Goal: Task Accomplishment & Management: Manage account settings

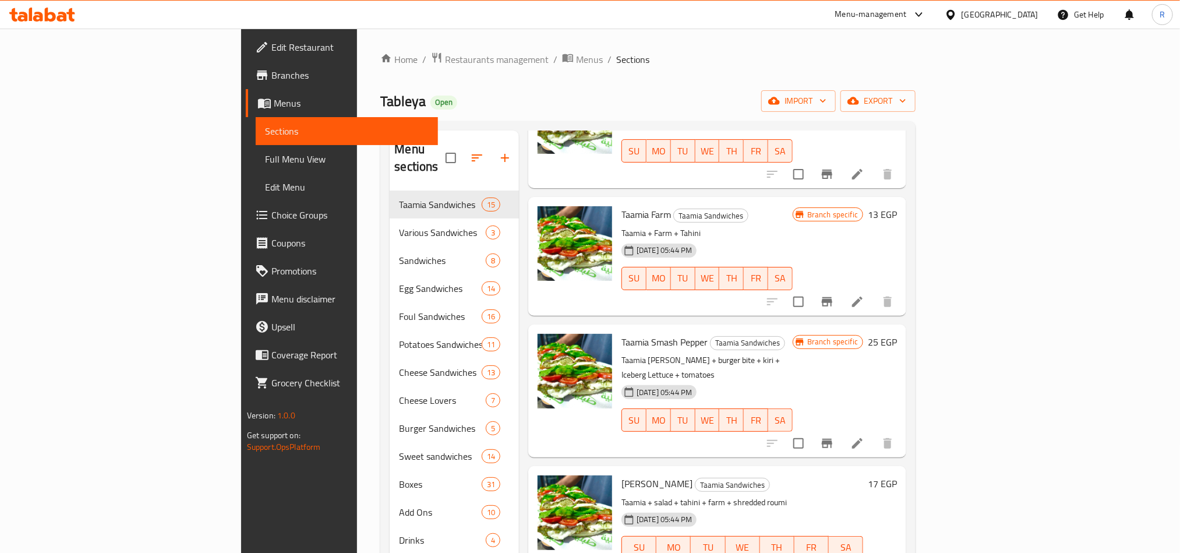
scroll to position [1136, 0]
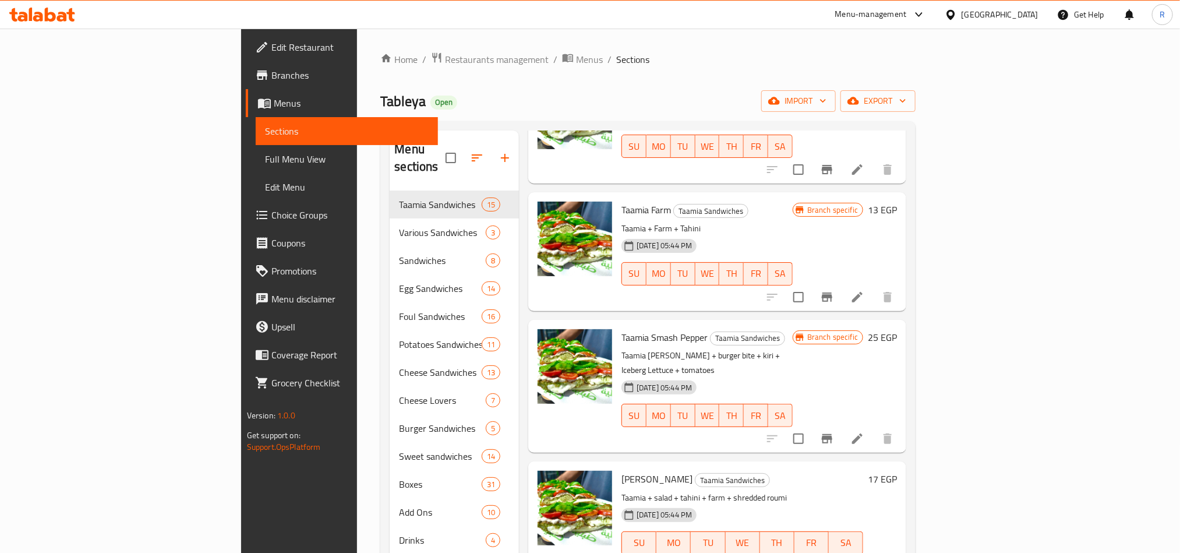
click at [621, 329] on span "Taamia Smash Pepper" at bounding box center [664, 337] width 86 height 17
copy h6 "Taamia Smash Pepper"
click at [712, 58] on ol "Home / Restaurants management / Menus / Sections" at bounding box center [647, 59] width 535 height 15
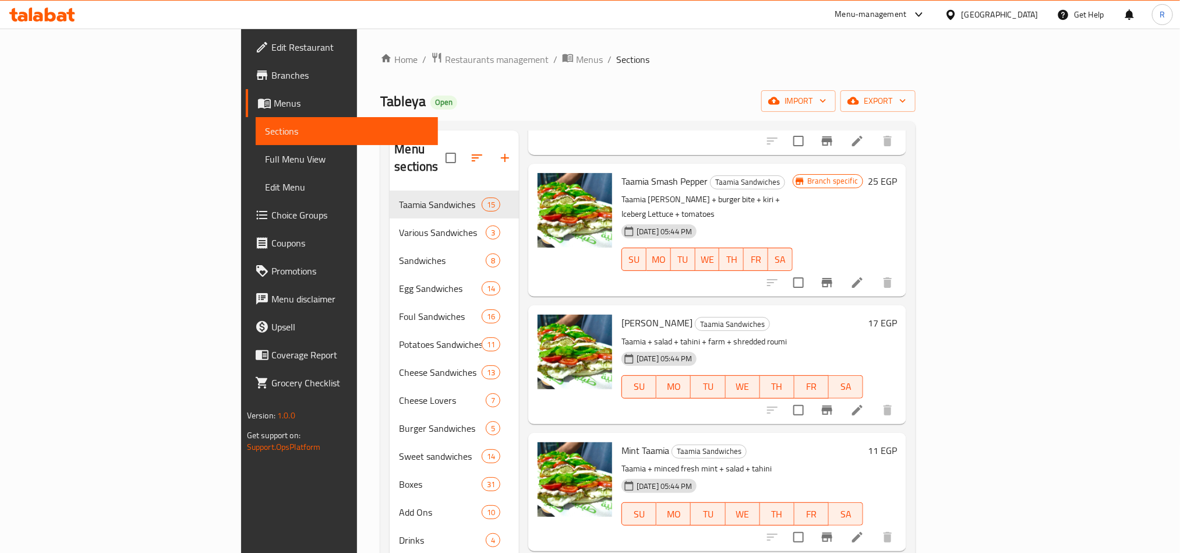
scroll to position [1311, 0]
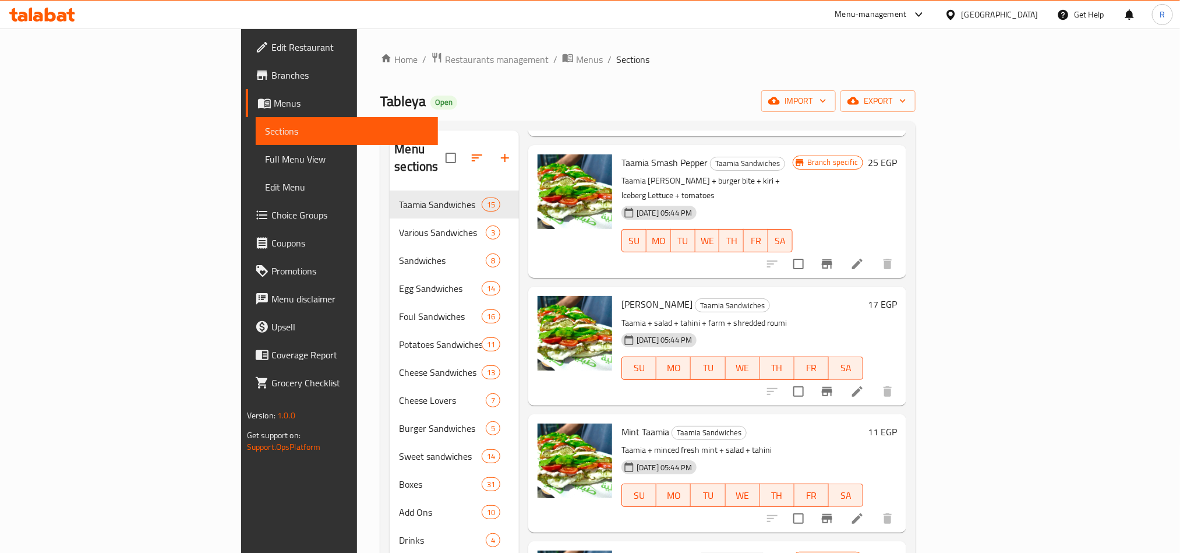
click at [621, 423] on span "Mint Taamia" at bounding box center [645, 431] width 48 height 17
copy h6 "Mint Taamia"
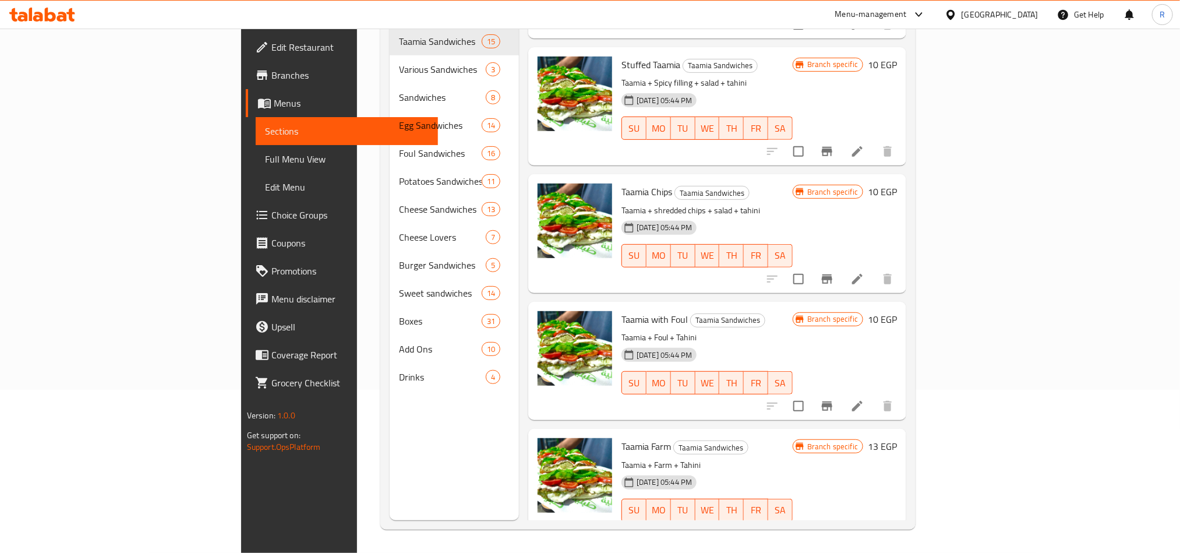
scroll to position [668, 0]
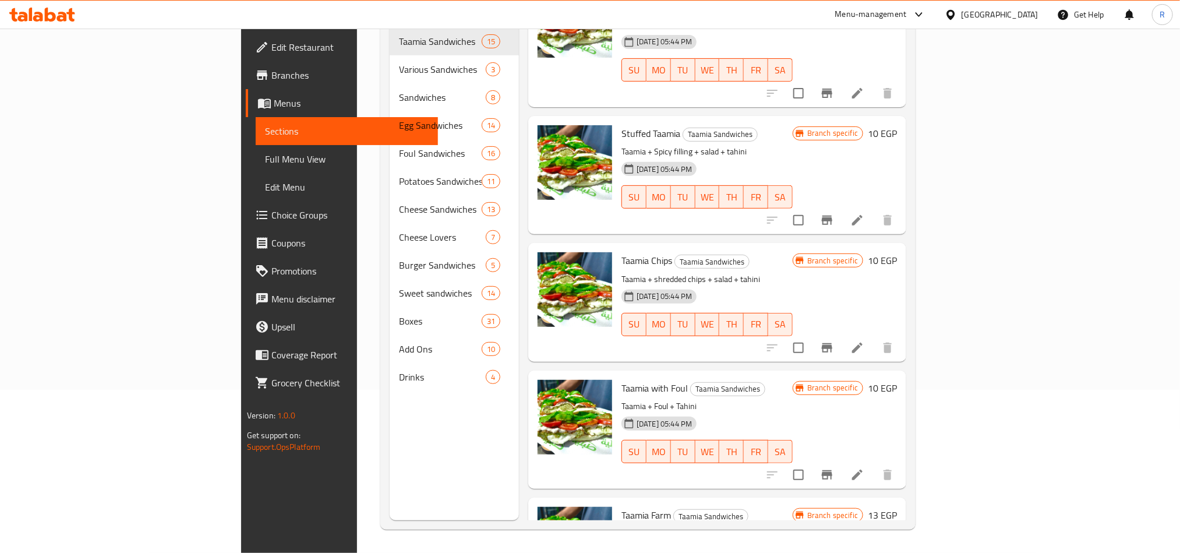
click at [621, 252] on span "Taamia Chips" at bounding box center [646, 260] width 51 height 17
copy h6 "Taamia Chips"
click at [797, 285] on div "21-08-2025 05:44 PM SU MO TU WE TH FR SA" at bounding box center [707, 316] width 181 height 63
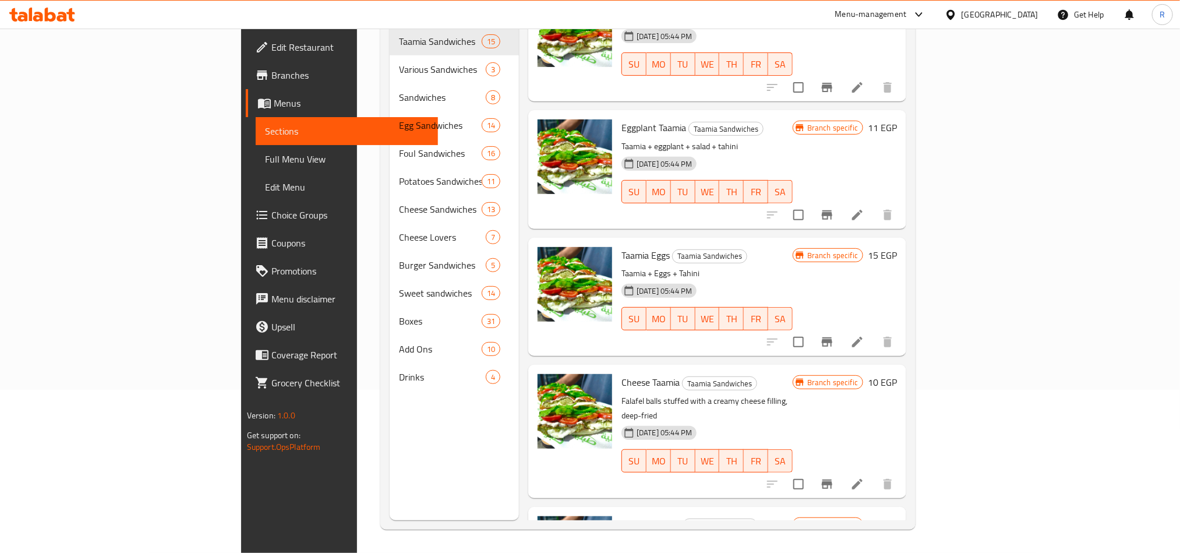
scroll to position [231, 0]
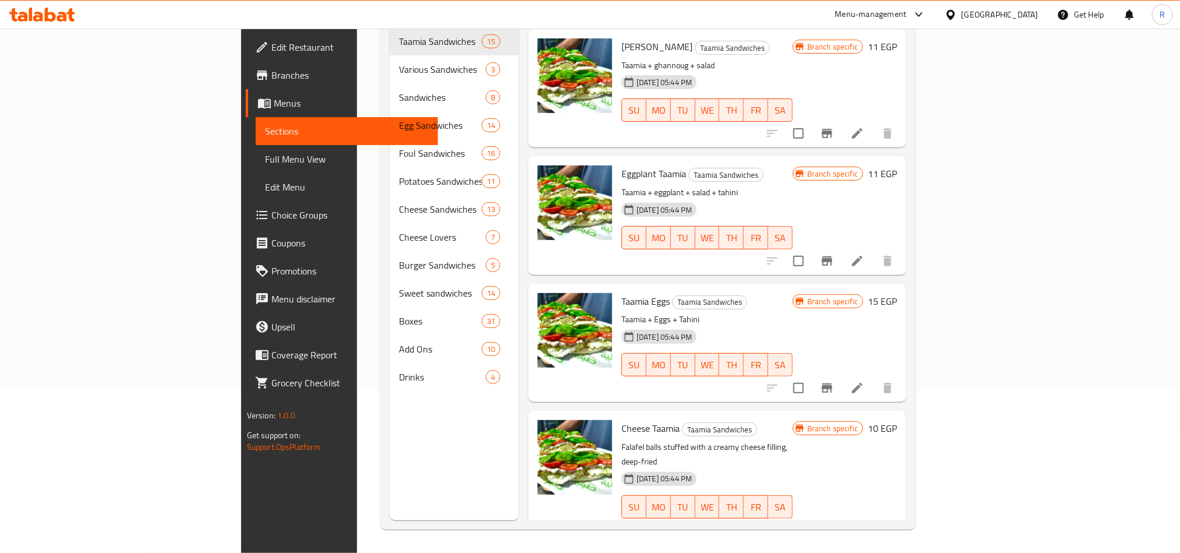
click at [621, 419] on span "Cheese Taamia" at bounding box center [650, 427] width 58 height 17
drag, startPoint x: 923, startPoint y: 284, endPoint x: 903, endPoint y: 285, distance: 19.8
click at [793, 293] on h6 "Taamia Eggs Taamia Sandwiches" at bounding box center [706, 301] width 171 height 16
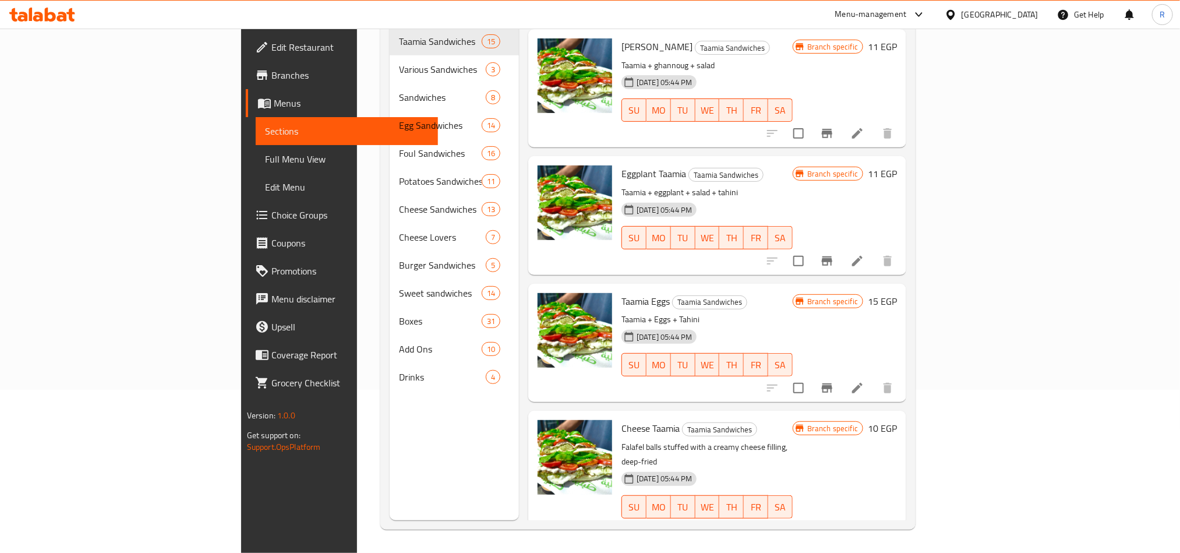
click at [621, 419] on span "Cheese Taamia" at bounding box center [650, 427] width 58 height 17
copy h6 "Cheese Taamia"
click at [793, 312] on p "Taamia + Eggs + Tahini" at bounding box center [706, 319] width 171 height 15
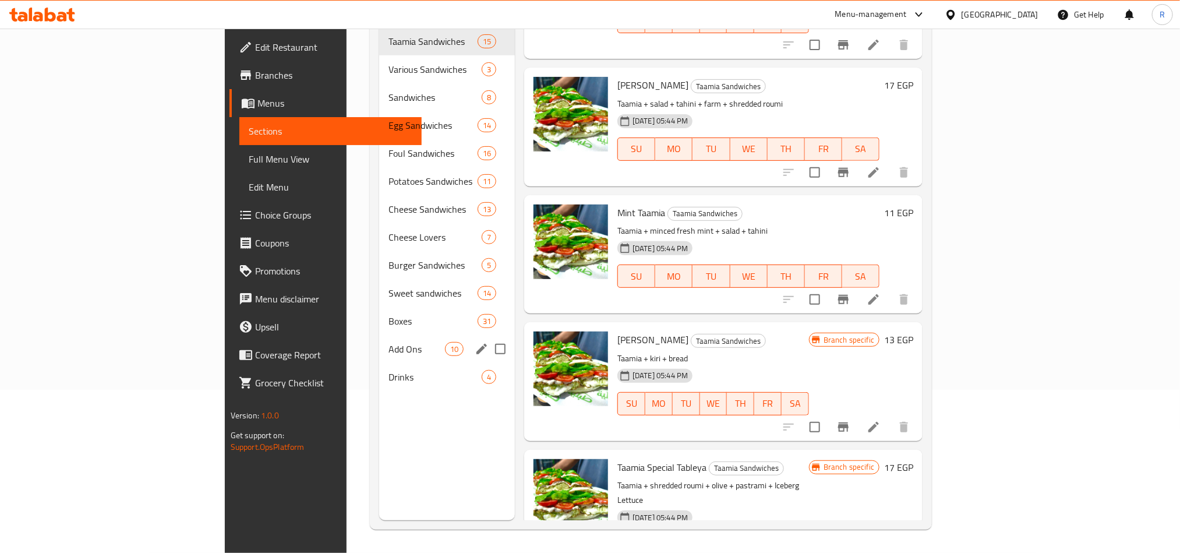
scroll to position [76, 0]
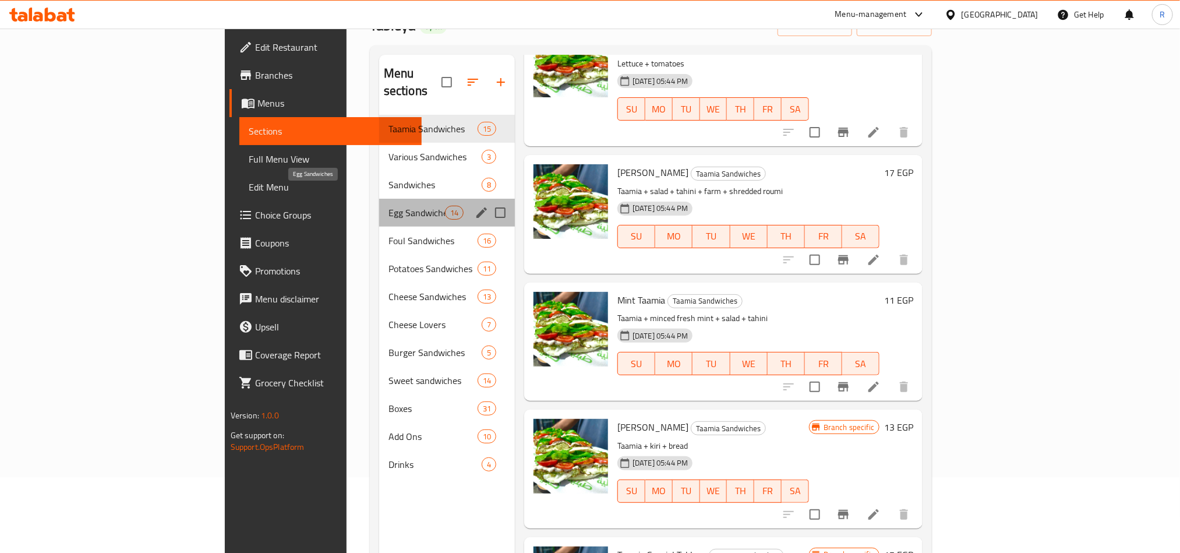
click at [389, 206] on span "Egg Sandwiches" at bounding box center [417, 213] width 56 height 14
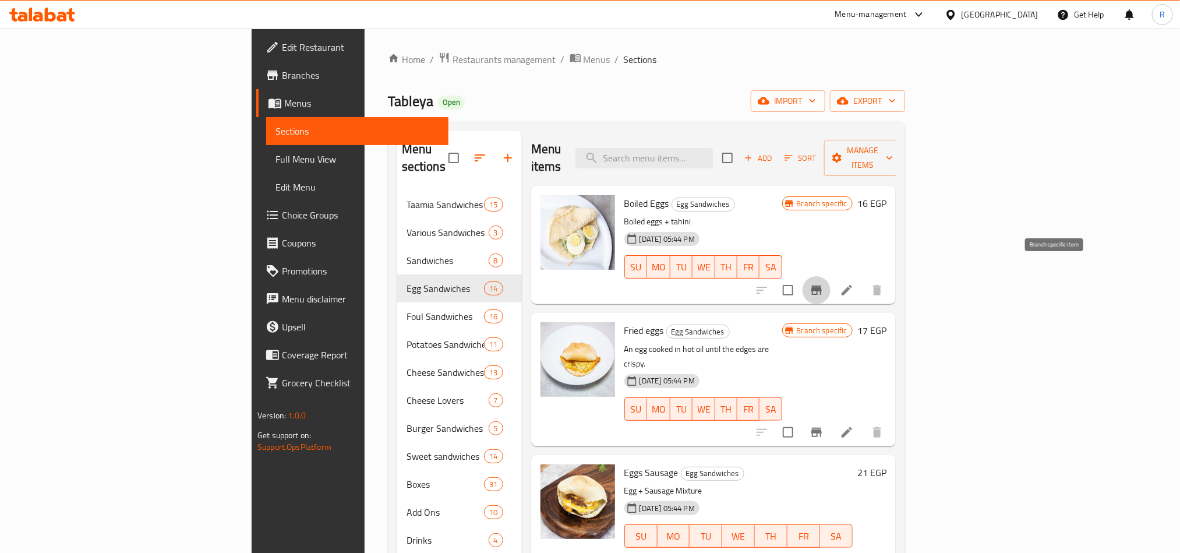
click at [824, 283] on icon "Branch-specific-item" at bounding box center [817, 290] width 14 height 14
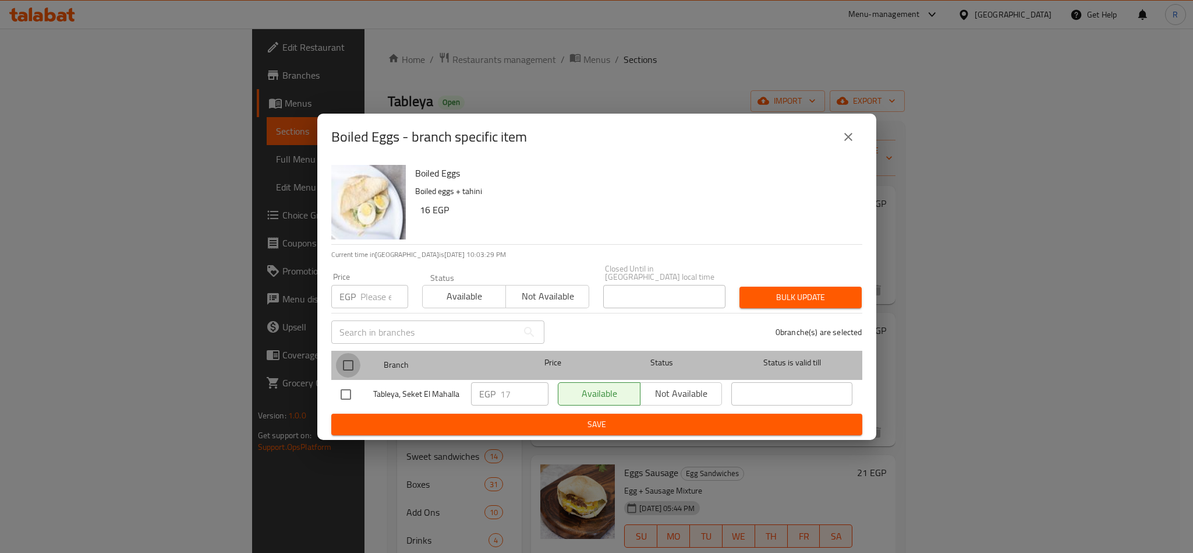
click at [345, 356] on input "checkbox" at bounding box center [348, 365] width 24 height 24
checkbox input "true"
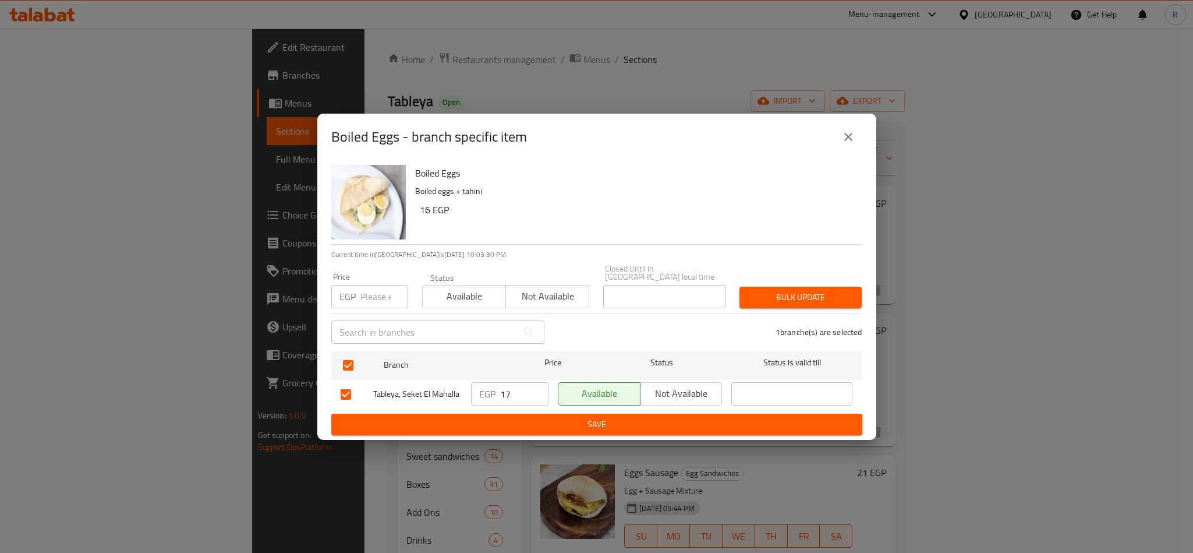
click at [359, 292] on div "EGP Price" at bounding box center [369, 296] width 77 height 23
type input "15"
click at [803, 290] on span "Bulk update" at bounding box center [801, 297] width 104 height 15
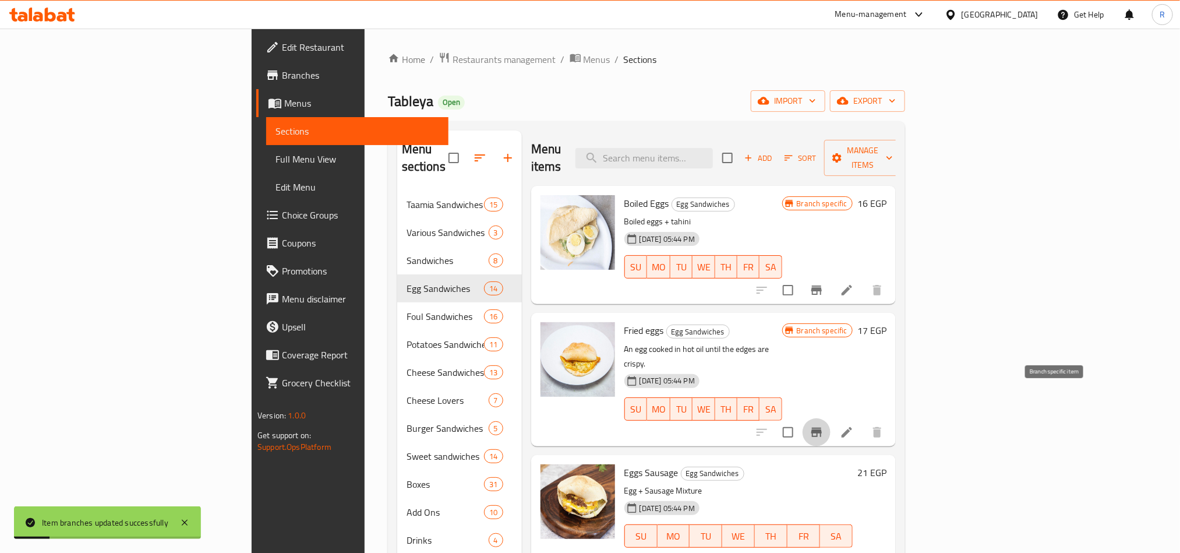
click at [824, 425] on icon "Branch-specific-item" at bounding box center [817, 432] width 14 height 14
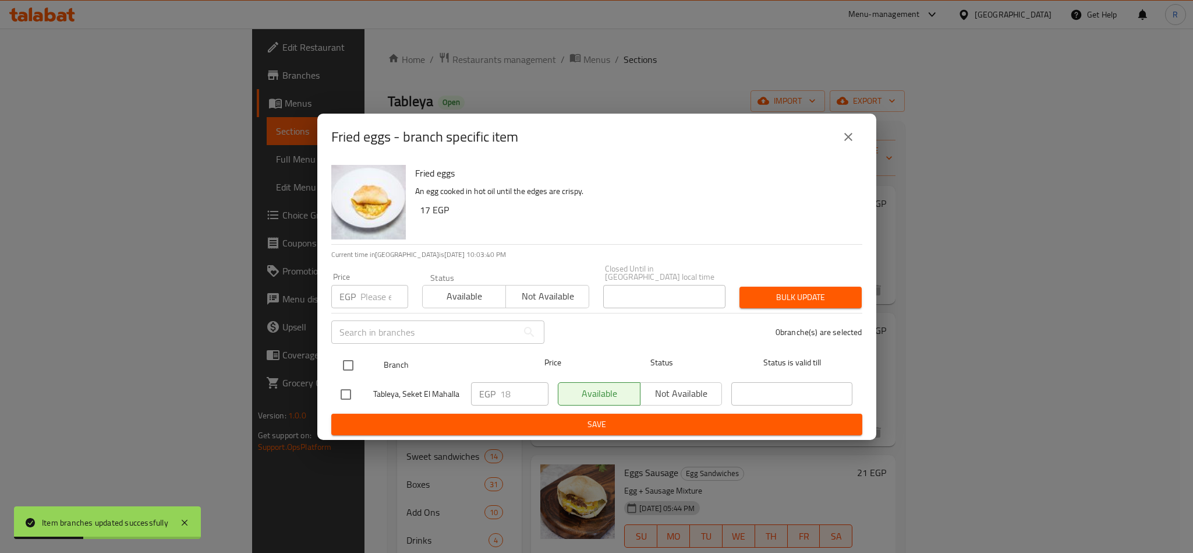
click at [348, 366] on input "checkbox" at bounding box center [348, 365] width 24 height 24
checkbox input "true"
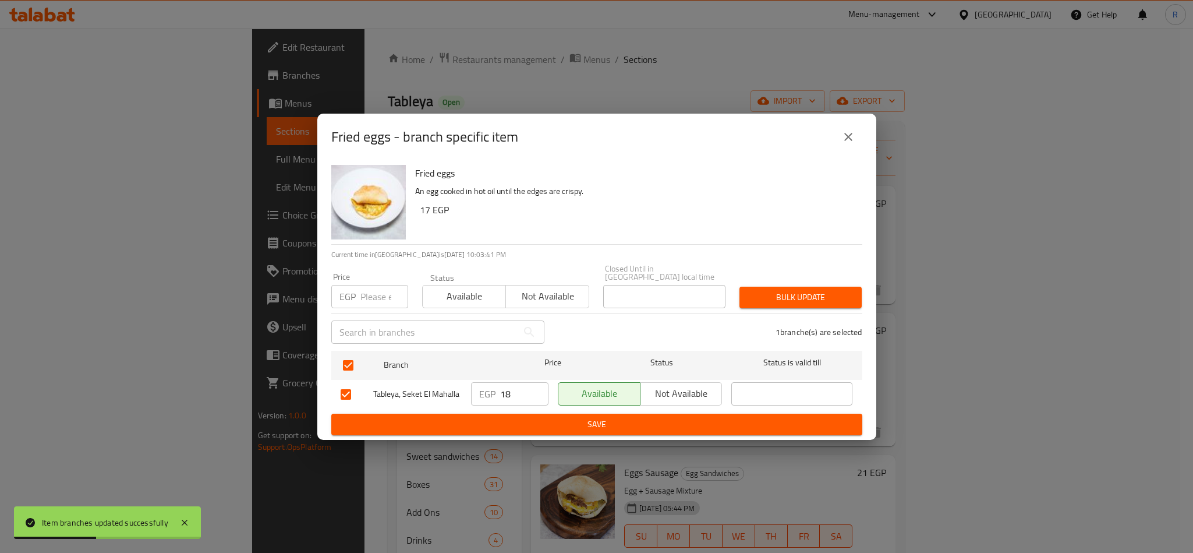
click at [365, 292] on input "number" at bounding box center [385, 296] width 48 height 23
type input "16"
click at [810, 290] on span "Bulk update" at bounding box center [801, 297] width 104 height 15
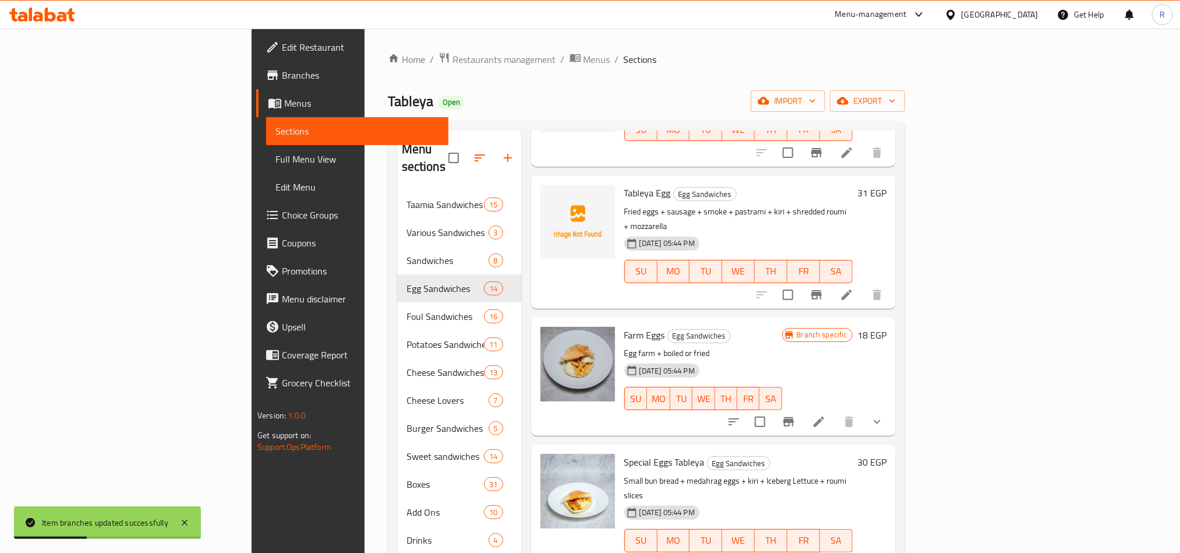
scroll to position [699, 0]
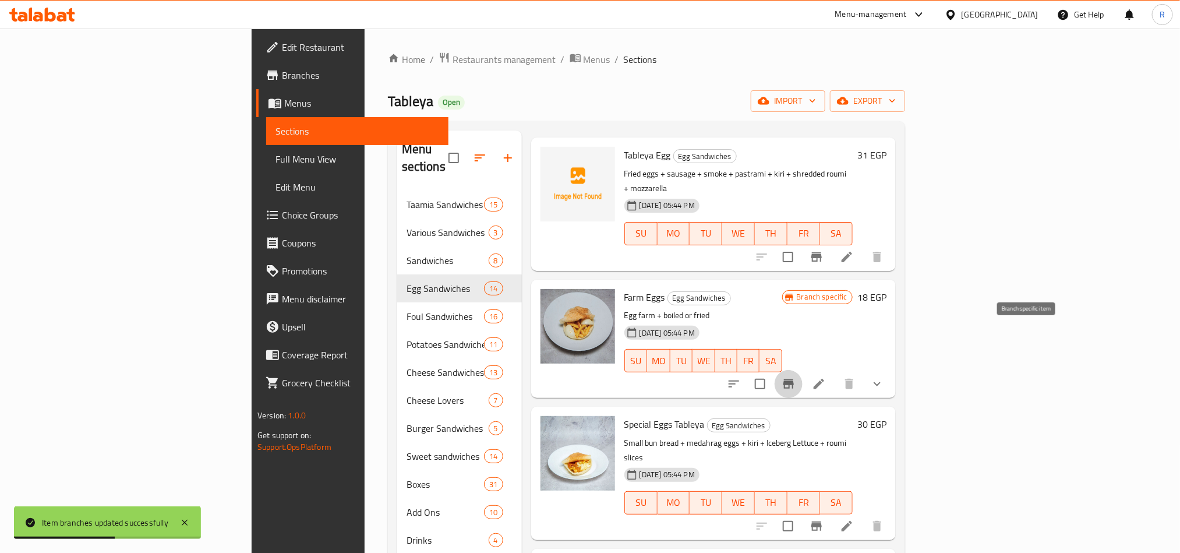
click at [796, 377] on icon "Branch-specific-item" at bounding box center [789, 384] width 14 height 14
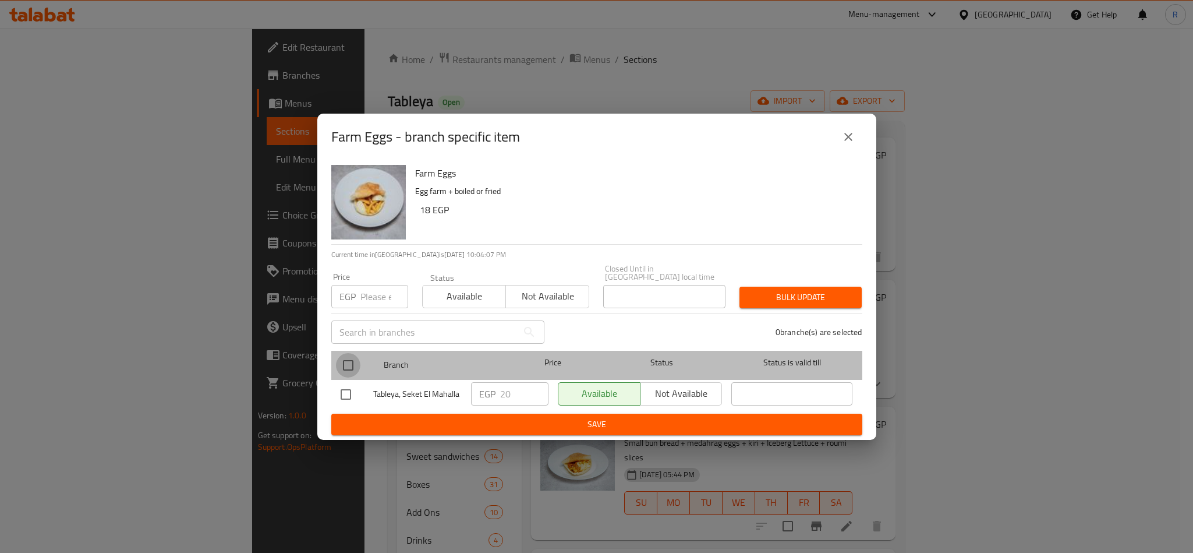
click at [347, 358] on input "checkbox" at bounding box center [348, 365] width 24 height 24
checkbox input "true"
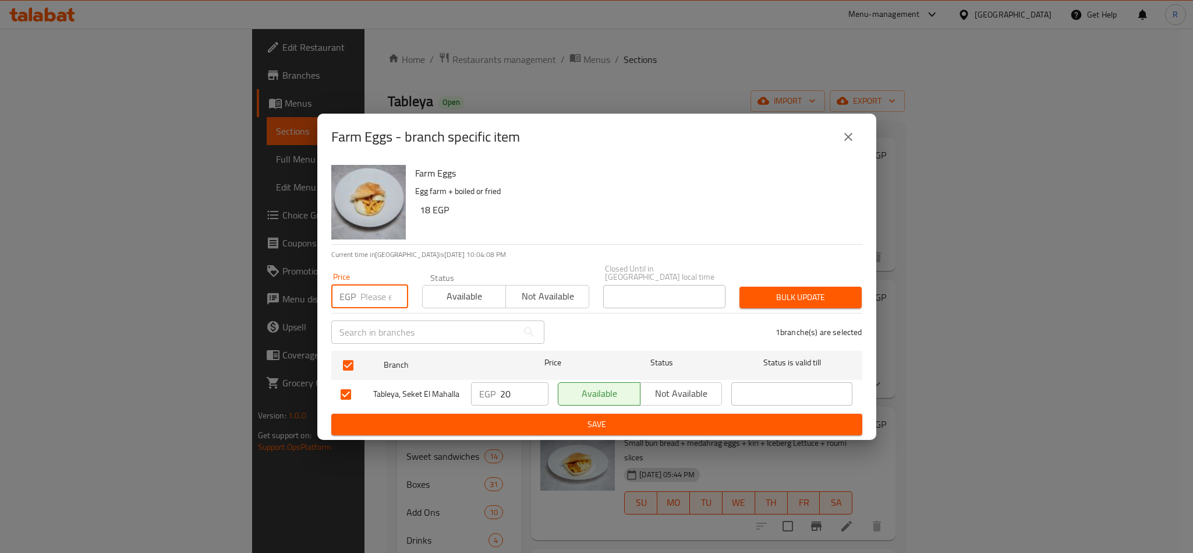
click at [376, 299] on input "number" at bounding box center [385, 296] width 48 height 23
type input "23"
click at [806, 294] on span "Bulk update" at bounding box center [801, 297] width 104 height 15
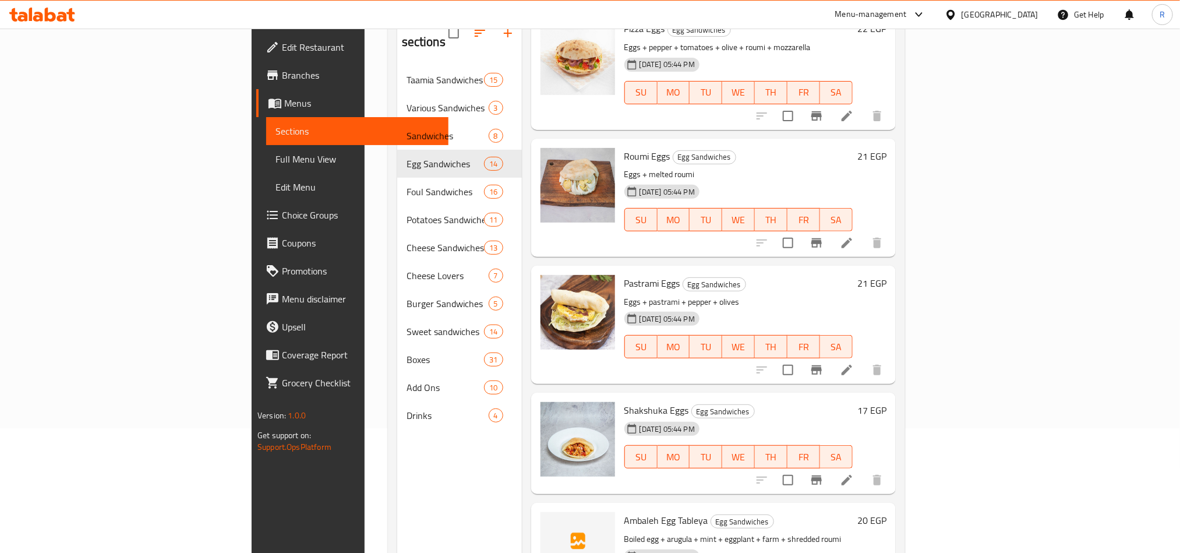
scroll to position [163, 0]
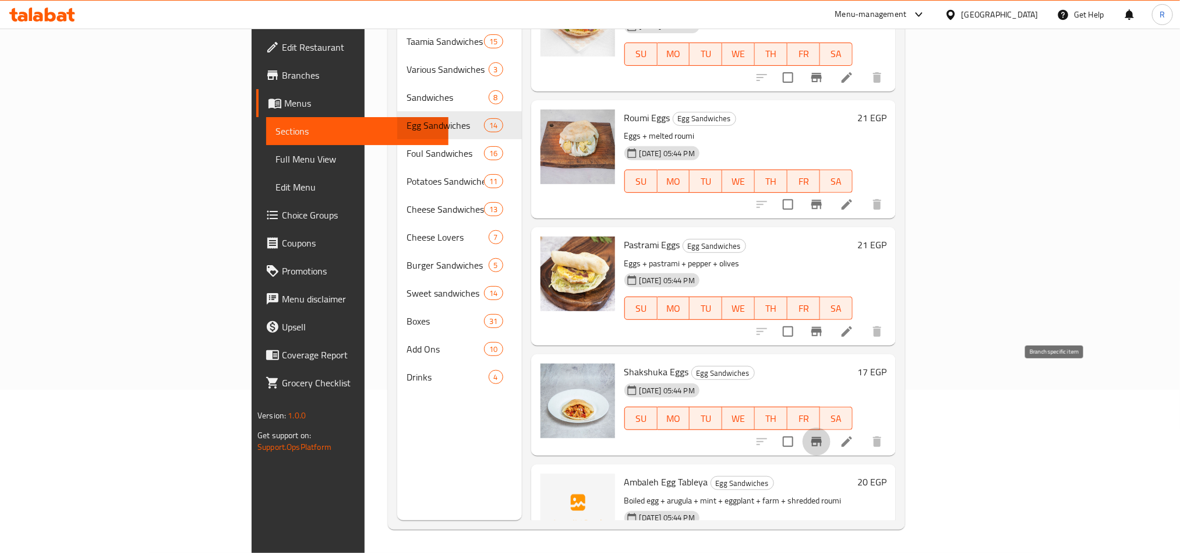
click at [822, 437] on icon "Branch-specific-item" at bounding box center [816, 441] width 10 height 9
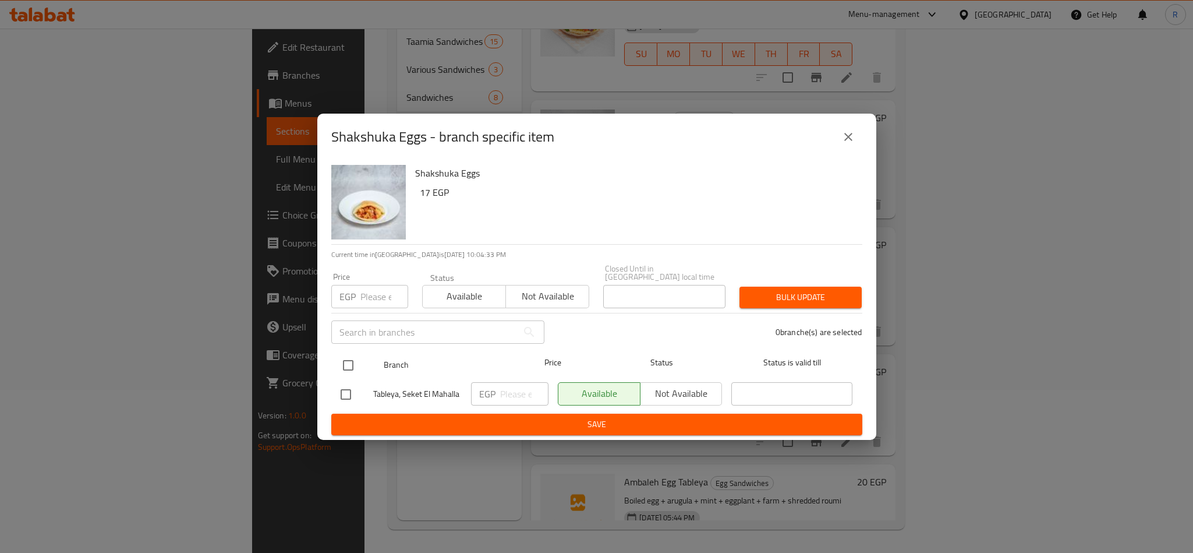
click at [347, 359] on input "checkbox" at bounding box center [348, 365] width 24 height 24
checkbox input "true"
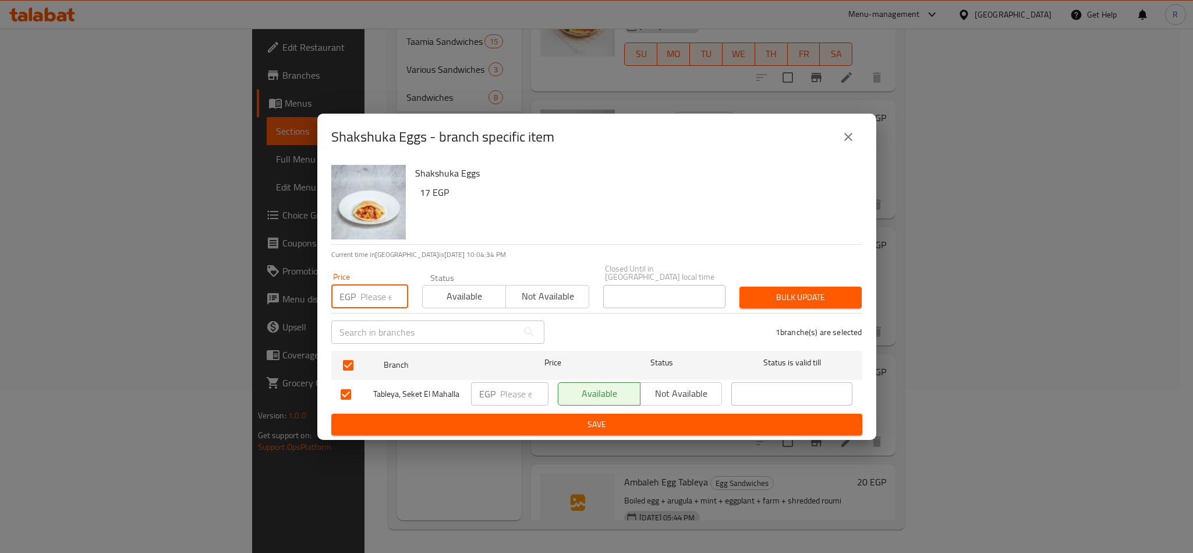
click at [373, 299] on input "number" at bounding box center [385, 296] width 48 height 23
type input "18"
click at [854, 294] on button "Bulk update" at bounding box center [801, 298] width 122 height 22
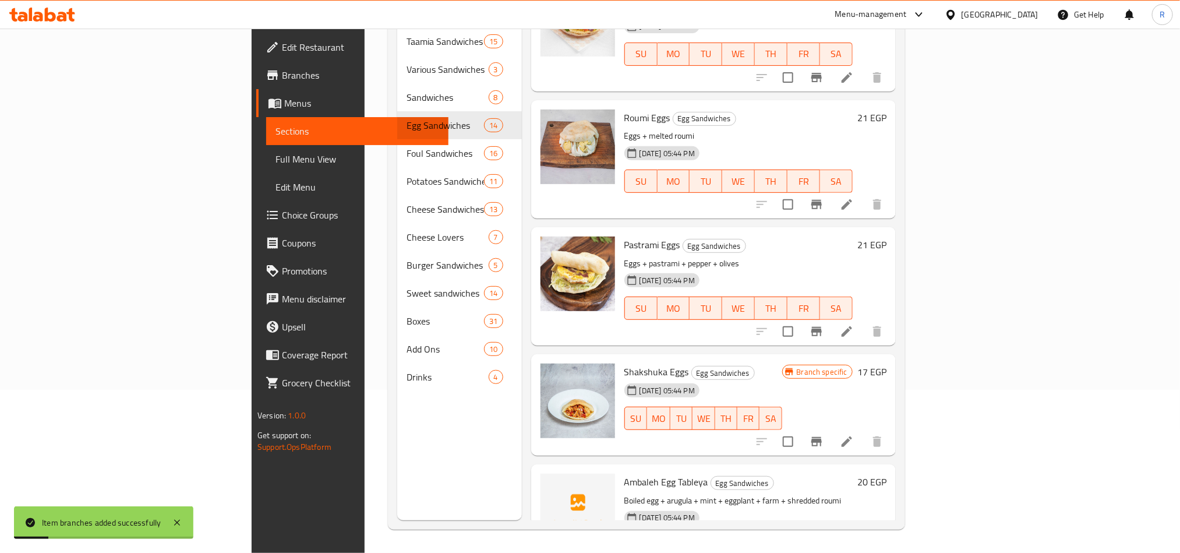
scroll to position [1064, 0]
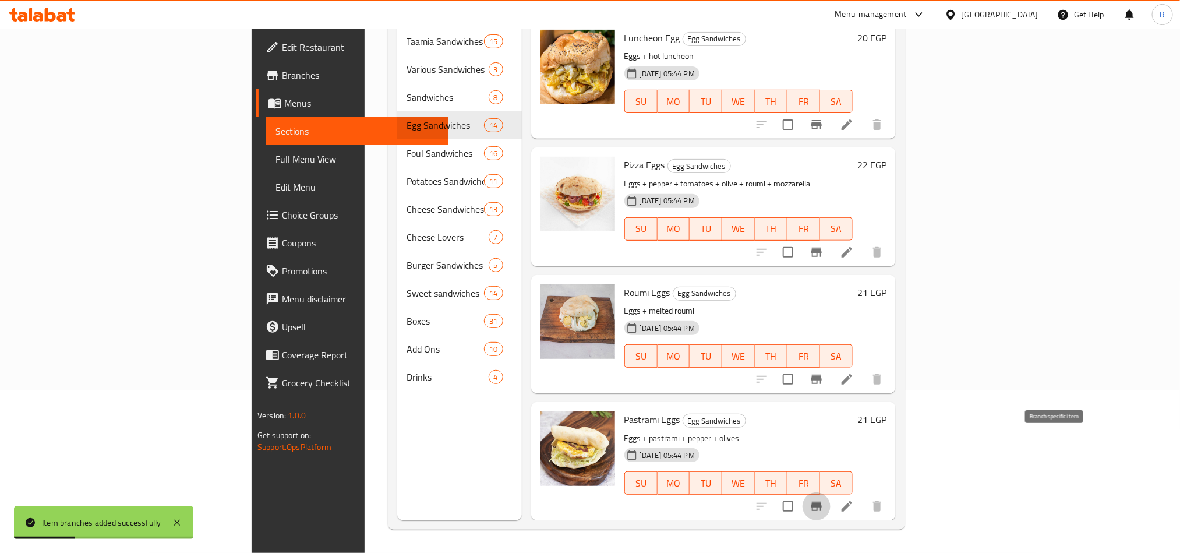
click at [824, 499] on icon "Branch-specific-item" at bounding box center [817, 506] width 14 height 14
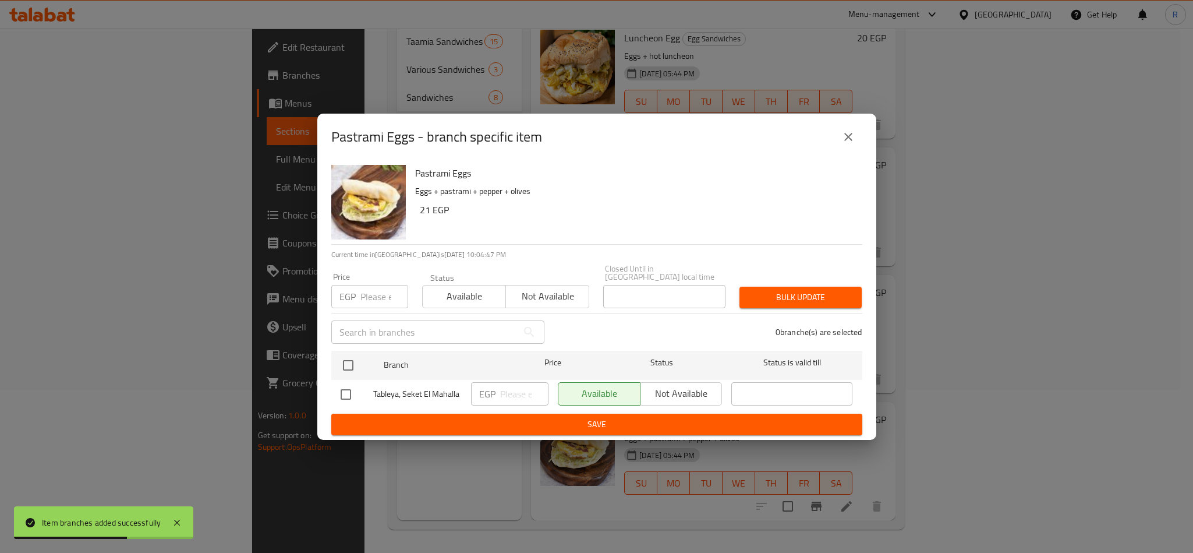
click at [836, 142] on button "close" at bounding box center [849, 137] width 28 height 28
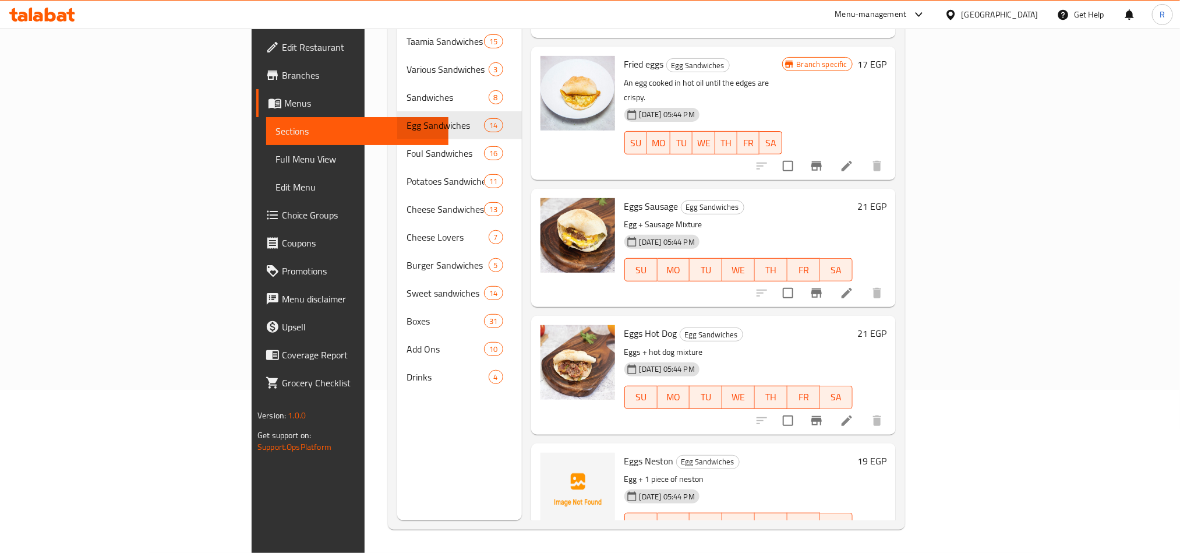
scroll to position [16, 0]
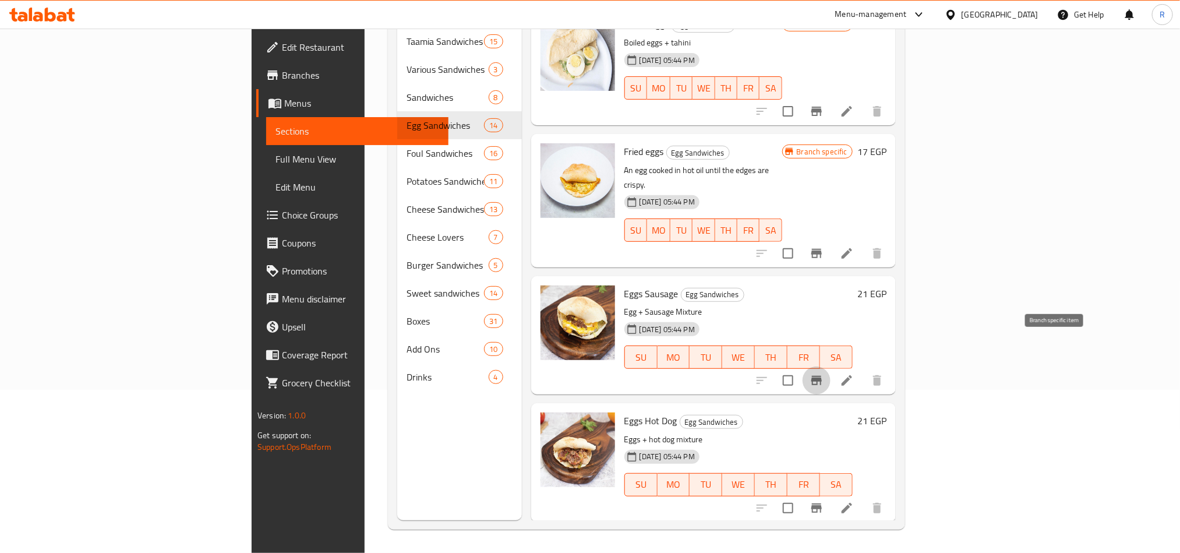
click at [824, 373] on icon "Branch-specific-item" at bounding box center [817, 380] width 14 height 14
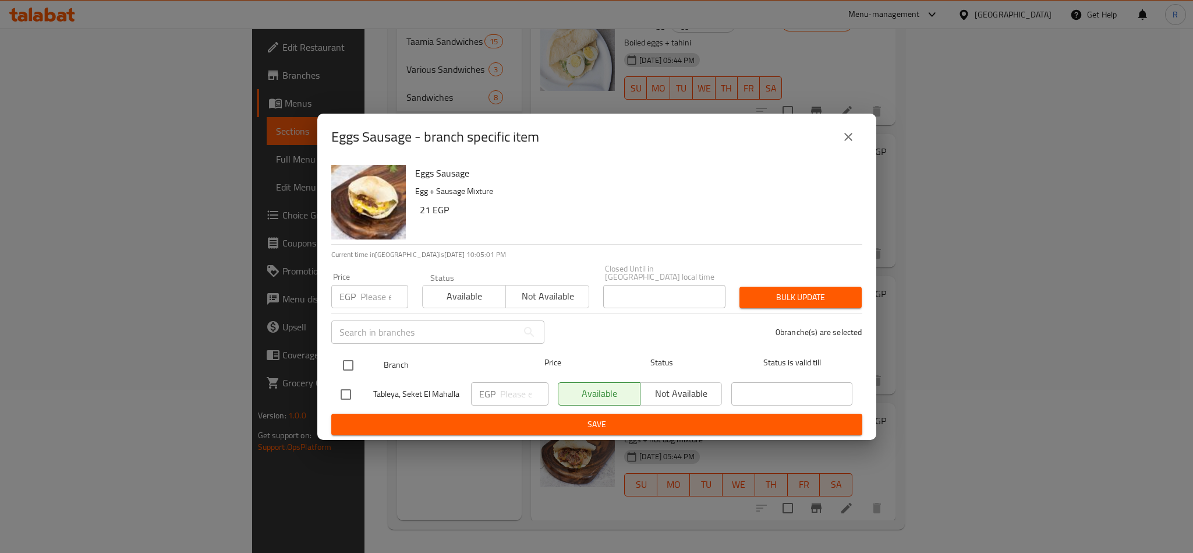
click at [345, 357] on input "checkbox" at bounding box center [348, 365] width 24 height 24
checkbox input "true"
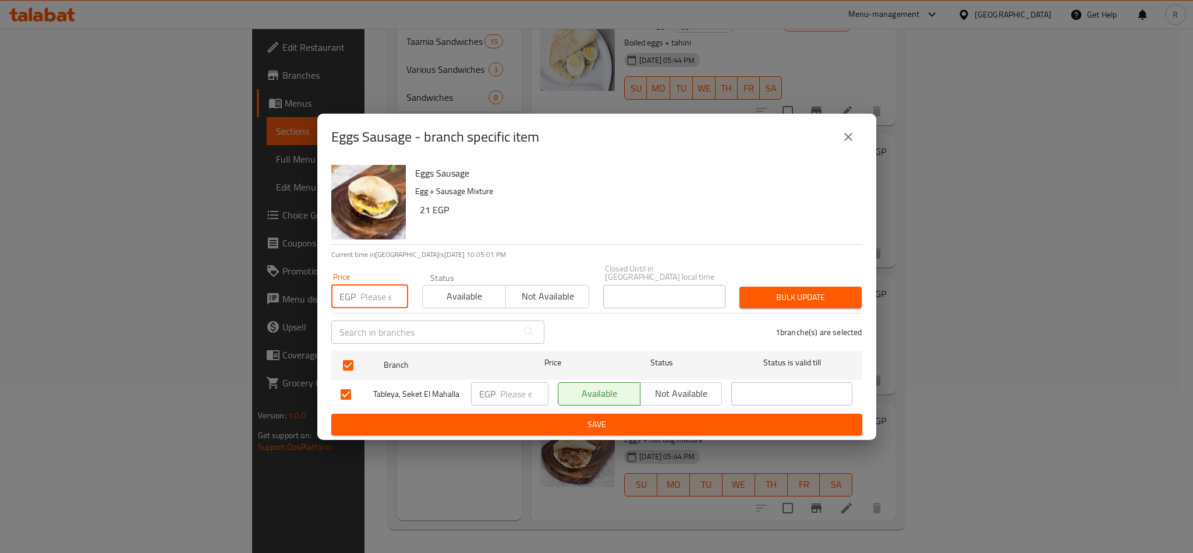
click at [372, 285] on input "number" at bounding box center [385, 296] width 48 height 23
type input "23"
click at [799, 294] on span "Bulk update" at bounding box center [801, 297] width 104 height 15
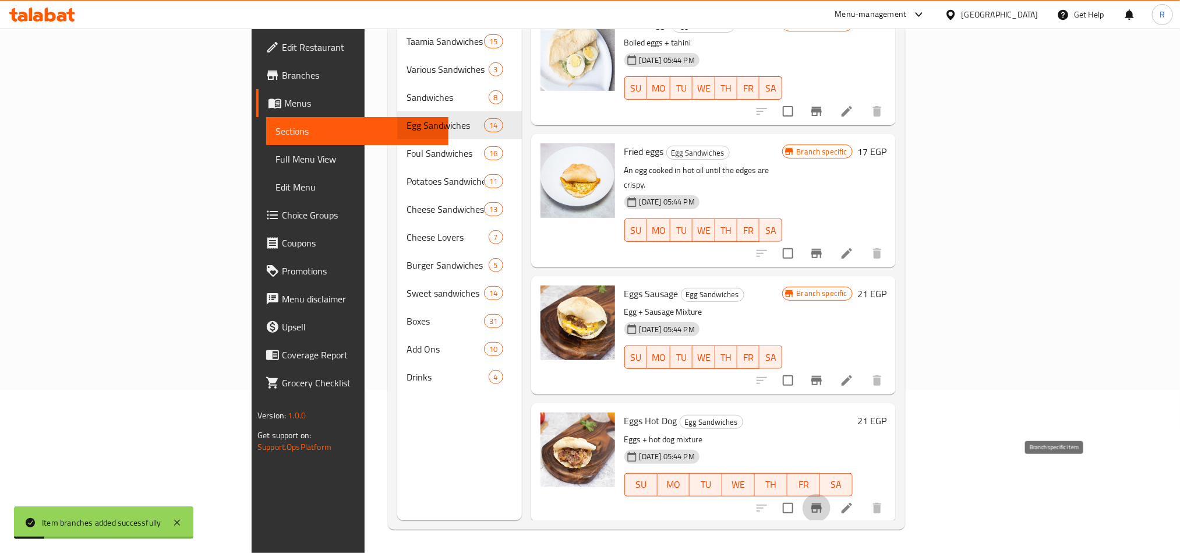
click at [824, 501] on icon "Branch-specific-item" at bounding box center [817, 508] width 14 height 14
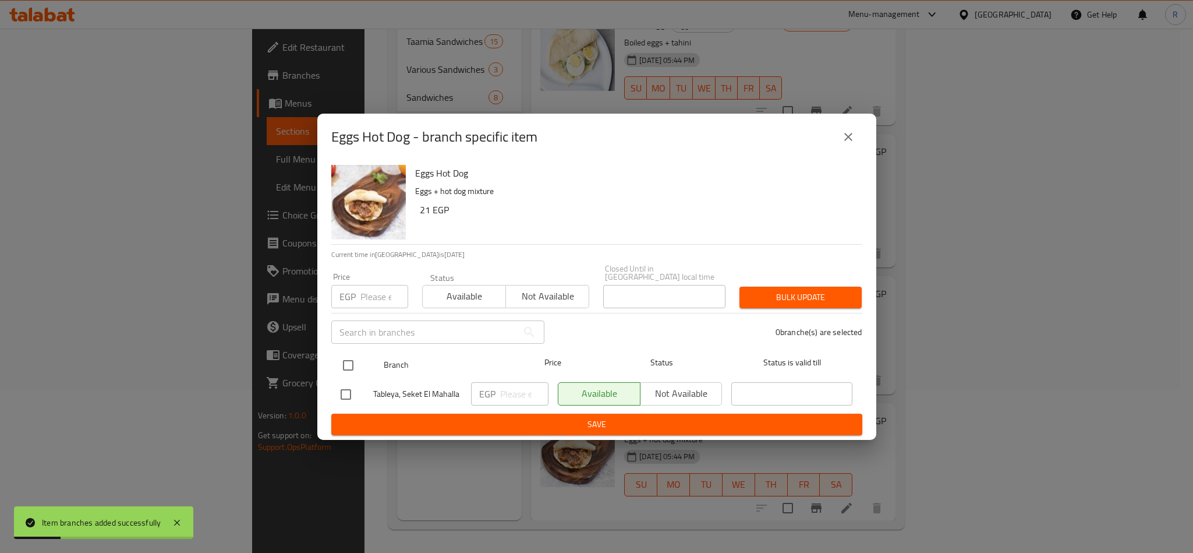
click at [353, 360] on input "checkbox" at bounding box center [348, 365] width 24 height 24
checkbox input "true"
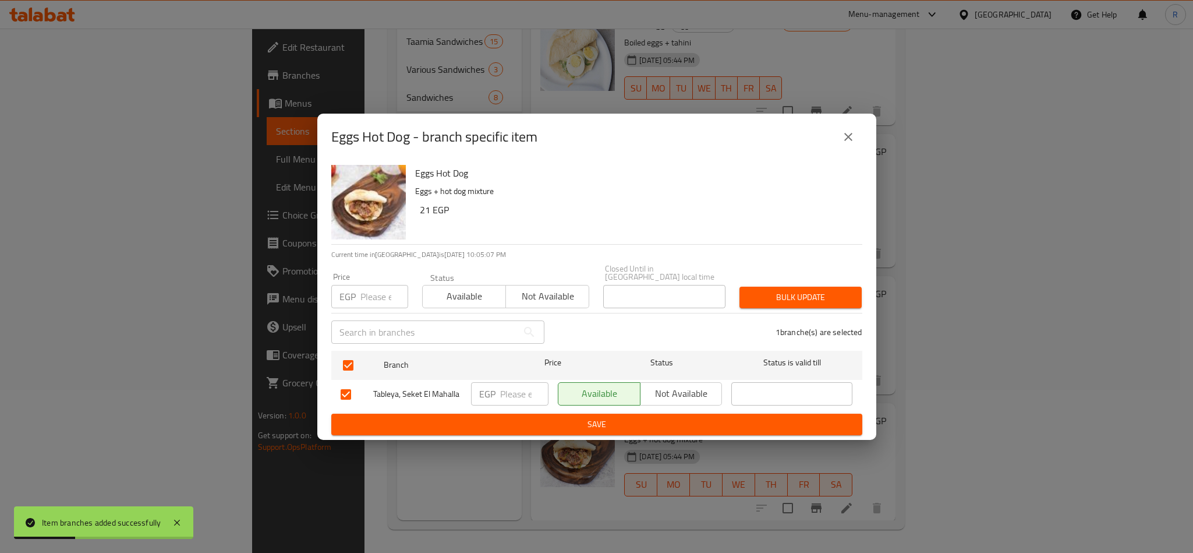
click at [366, 295] on input "number" at bounding box center [385, 296] width 48 height 23
type input "23"
click at [830, 290] on span "Bulk update" at bounding box center [801, 297] width 104 height 15
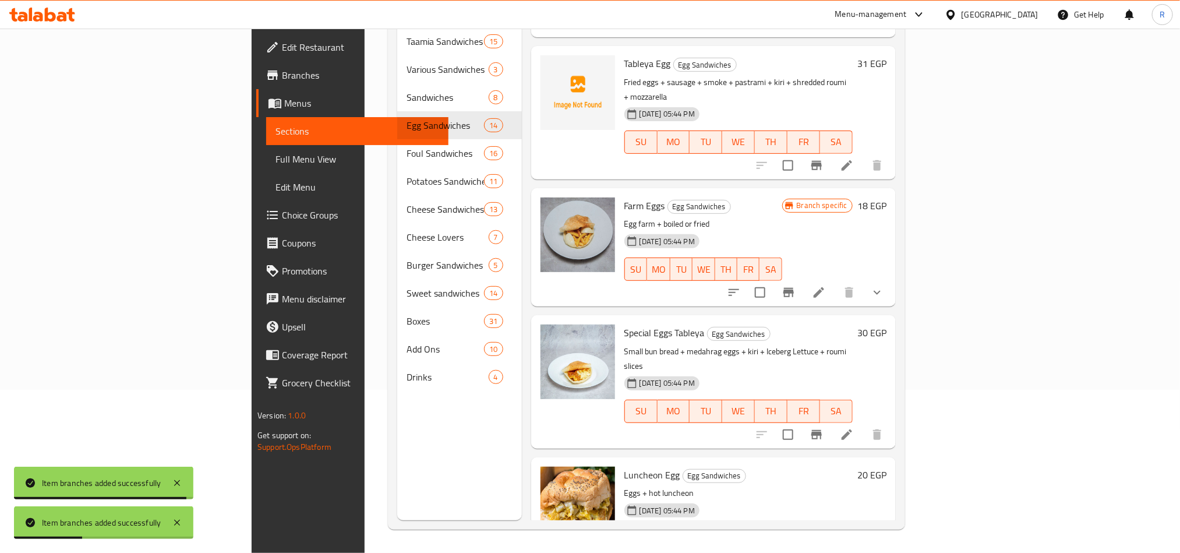
scroll to position [715, 0]
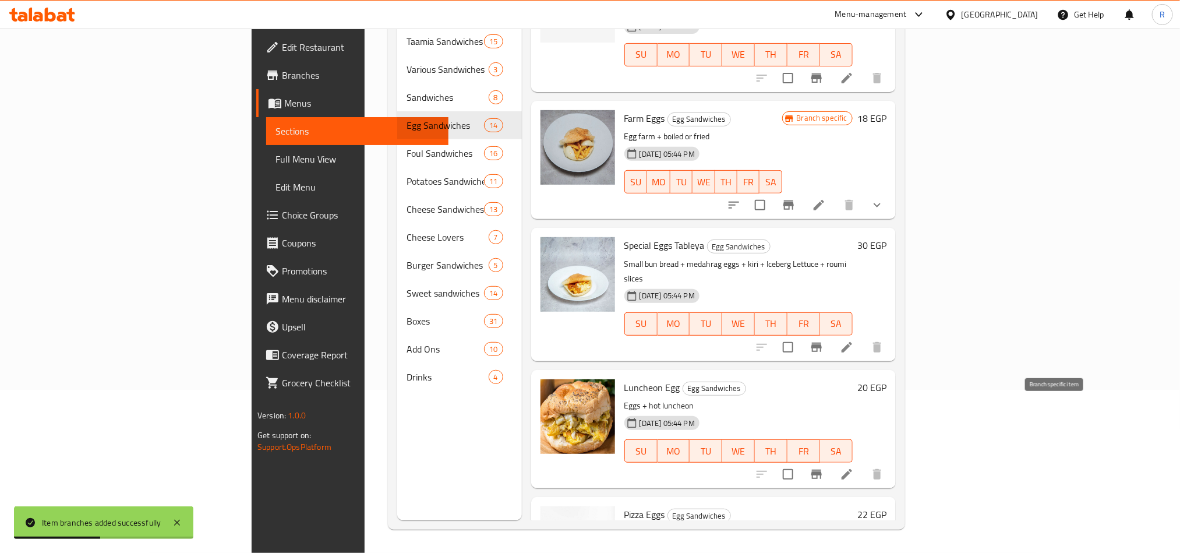
click at [824, 467] on icon "Branch-specific-item" at bounding box center [817, 474] width 14 height 14
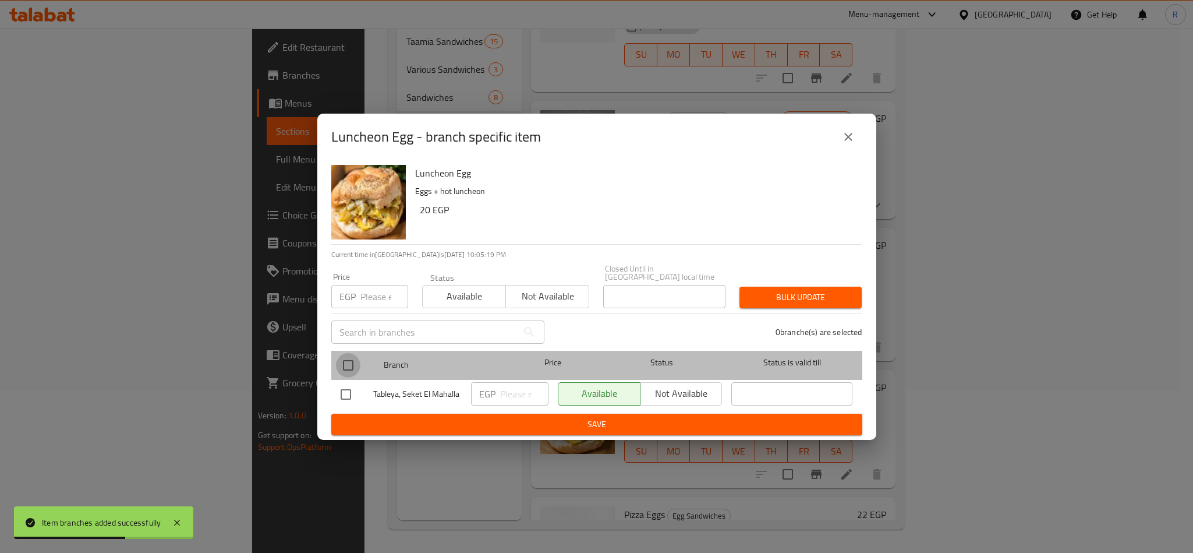
click at [348, 362] on input "checkbox" at bounding box center [348, 365] width 24 height 24
checkbox input "true"
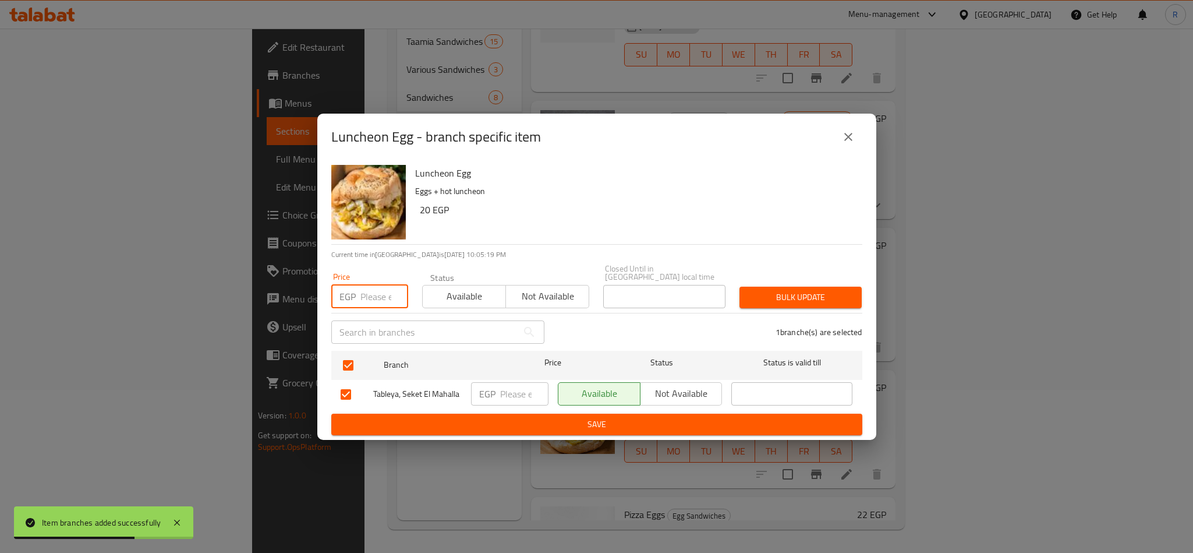
click at [362, 296] on input "number" at bounding box center [385, 296] width 48 height 23
type input "22"
click at [771, 294] on span "Bulk update" at bounding box center [801, 297] width 104 height 15
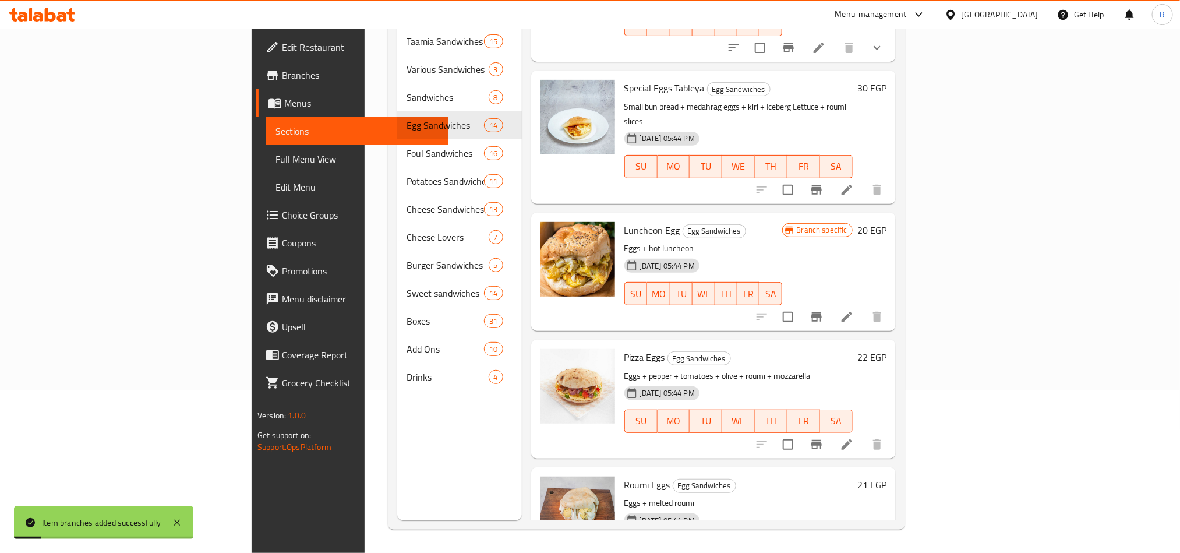
scroll to position [889, 0]
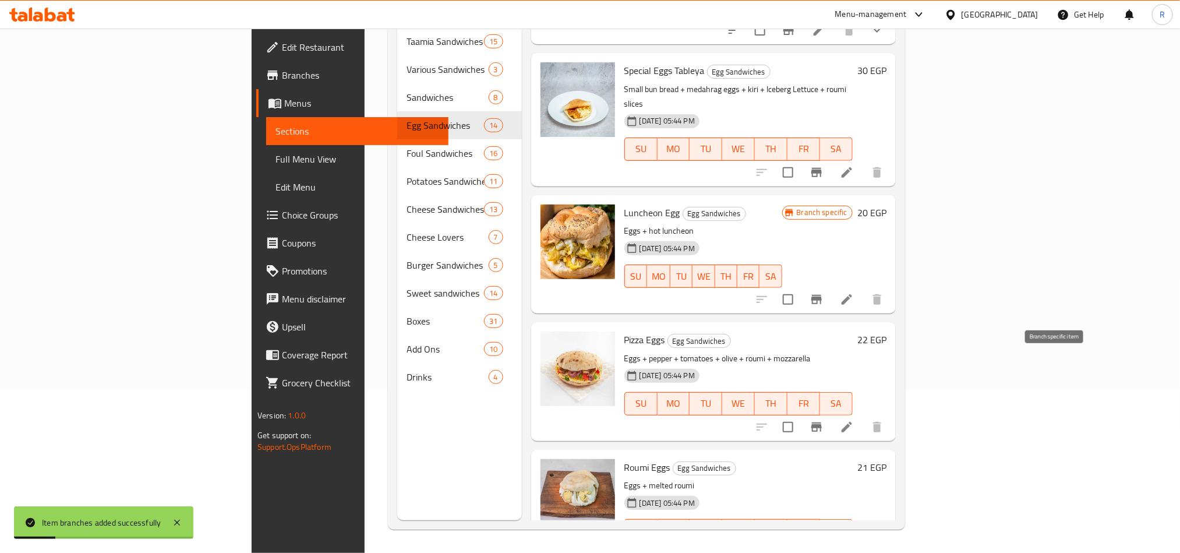
click at [822, 422] on icon "Branch-specific-item" at bounding box center [816, 426] width 10 height 9
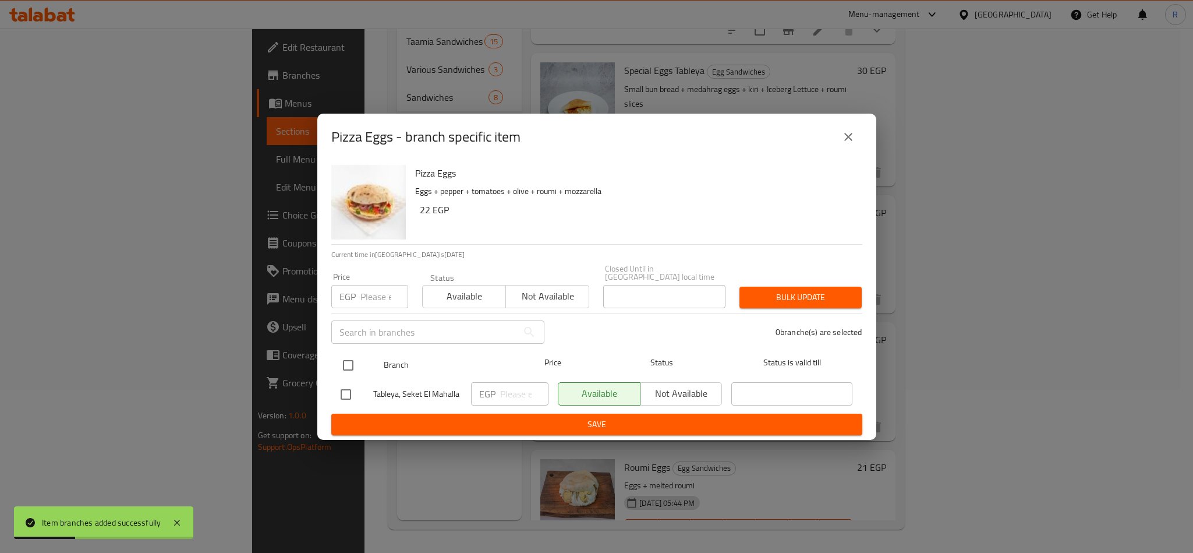
click at [341, 364] on input "checkbox" at bounding box center [348, 365] width 24 height 24
checkbox input "true"
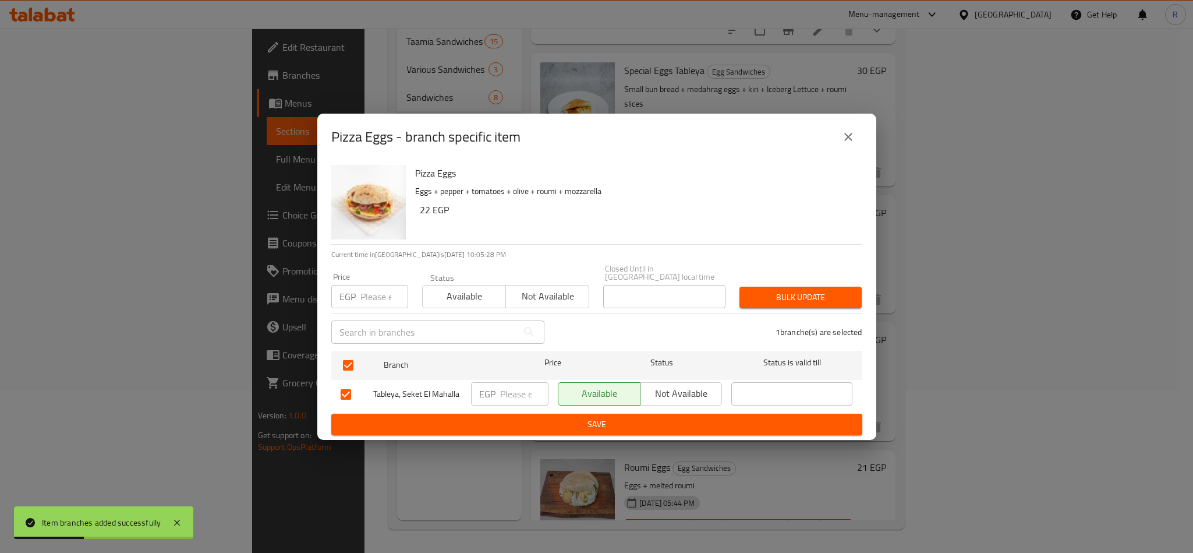
click at [371, 287] on input "number" at bounding box center [385, 296] width 48 height 23
type input "25"
click at [792, 290] on span "Bulk update" at bounding box center [801, 297] width 104 height 15
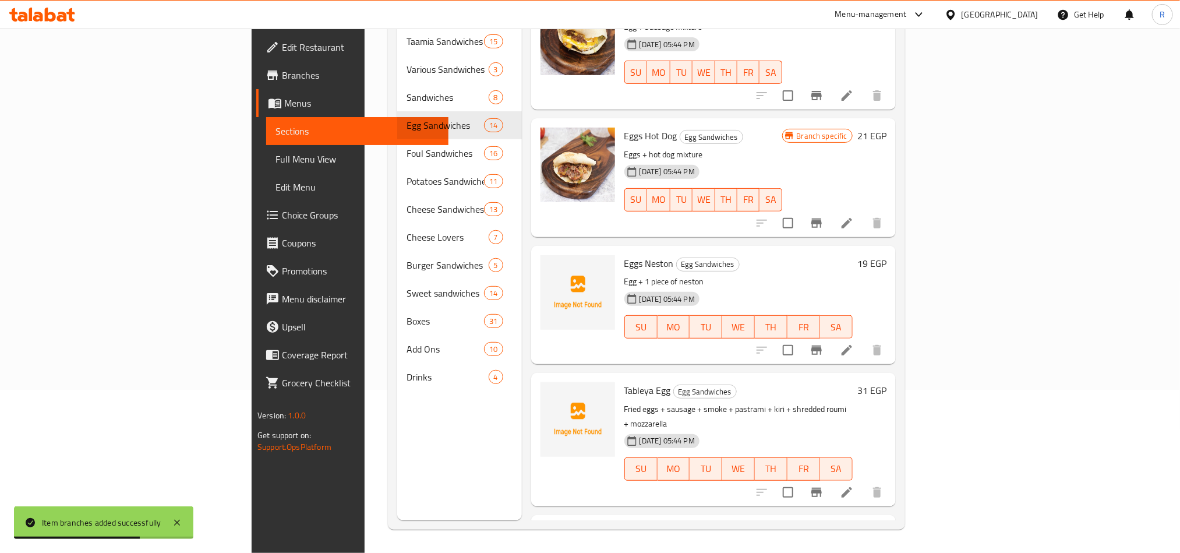
scroll to position [278, 0]
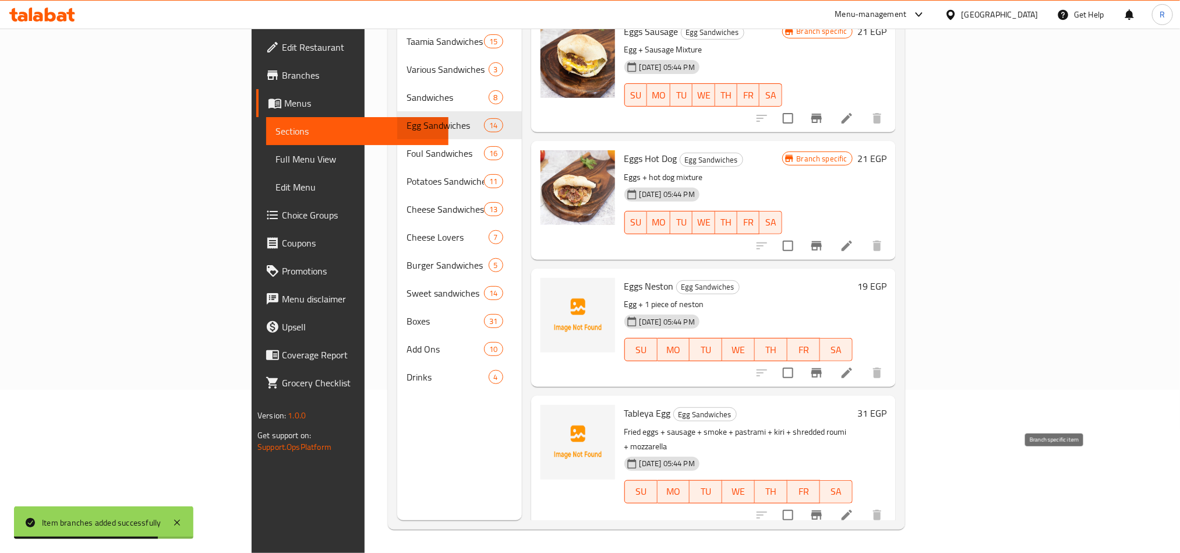
click at [831, 501] on button "Branch-specific-item" at bounding box center [817, 515] width 28 height 28
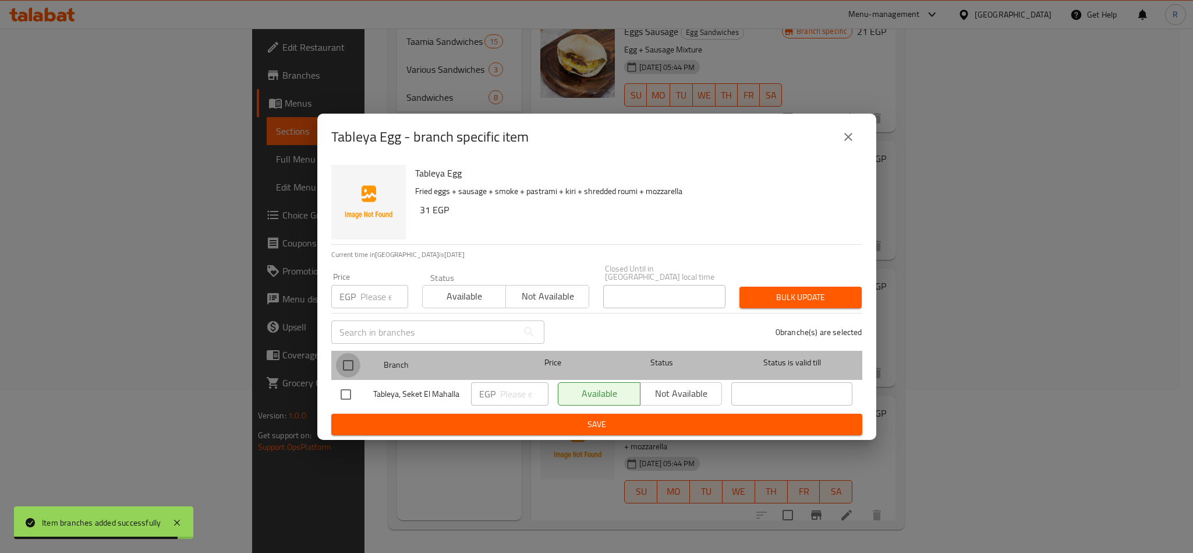
click at [343, 361] on input "checkbox" at bounding box center [348, 365] width 24 height 24
checkbox input "true"
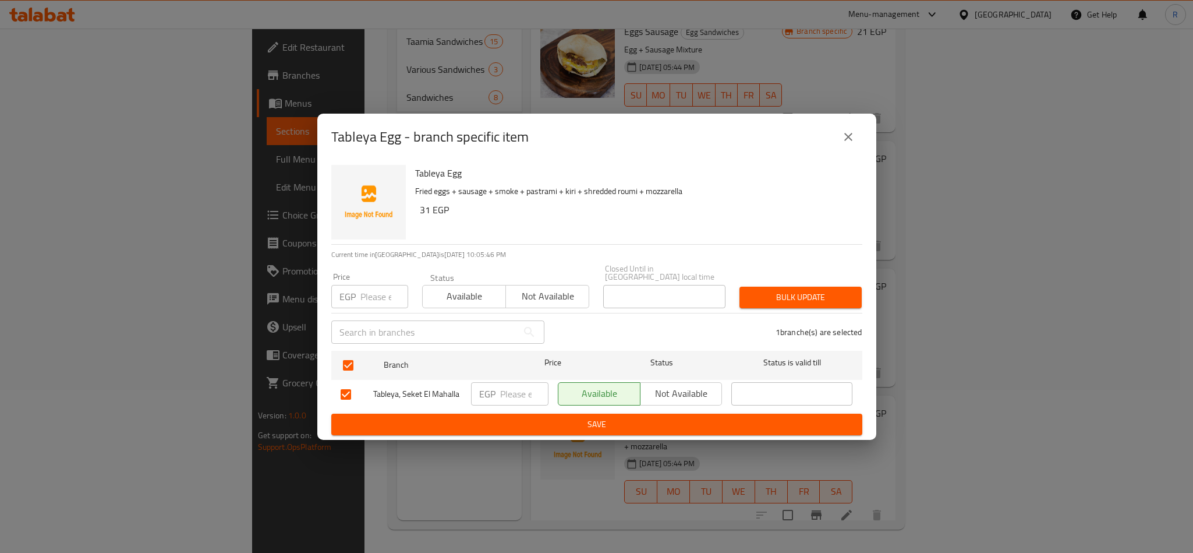
click at [374, 290] on input "number" at bounding box center [385, 296] width 48 height 23
type input "27"
click at [776, 291] on span "Bulk update" at bounding box center [801, 297] width 104 height 15
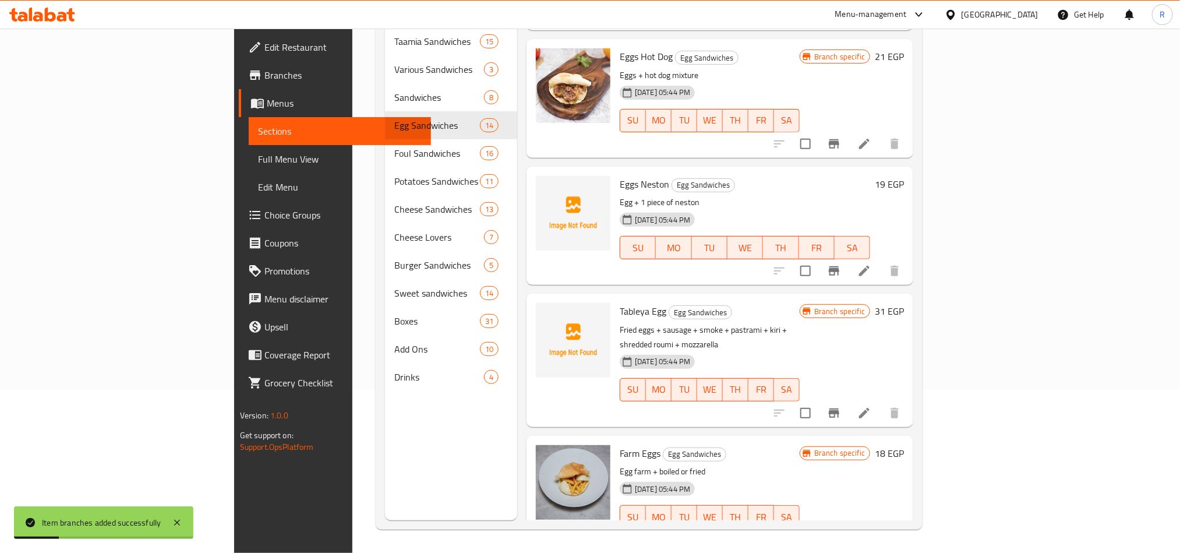
scroll to position [453, 0]
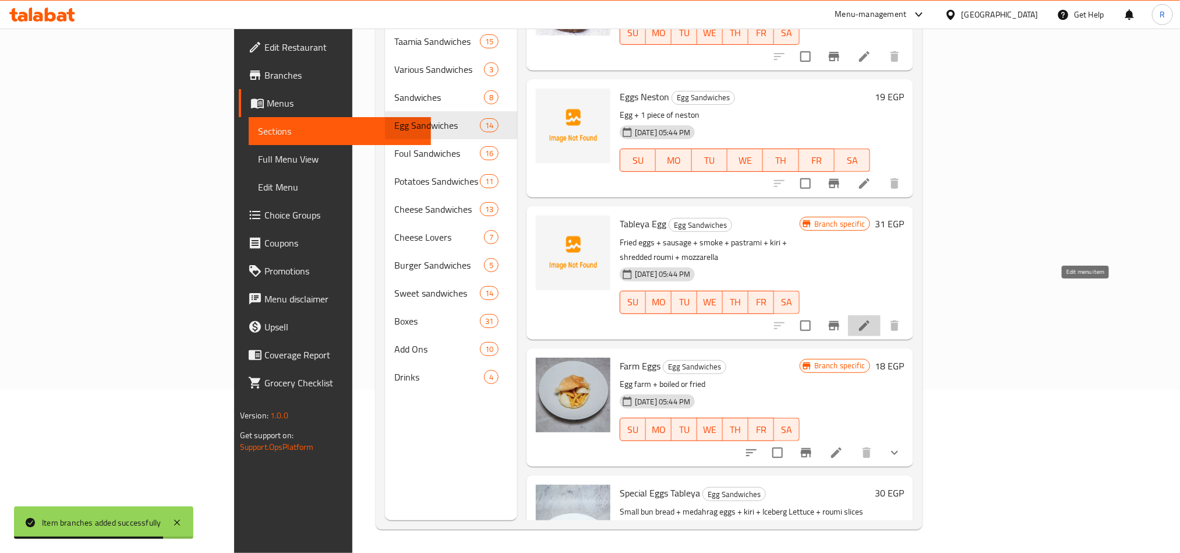
click at [871, 319] on icon at bounding box center [864, 326] width 14 height 14
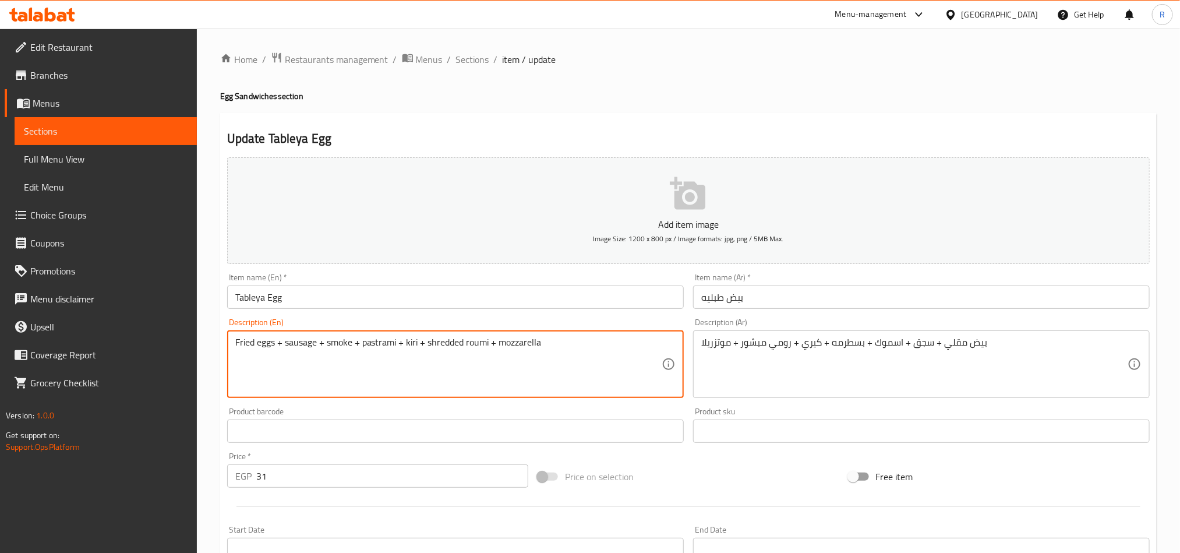
drag, startPoint x: 277, startPoint y: 344, endPoint x: 425, endPoint y: 347, distance: 148.5
click at [347, 345] on textarea "Fried eggs, shredded roumi + mozzarella" at bounding box center [448, 364] width 426 height 55
click at [408, 348] on textarea "Fried eggs, shredded roumi, mozzarella" at bounding box center [448, 364] width 426 height 55
type textarea "Fried eggs, shredded roumi, mozzarella"
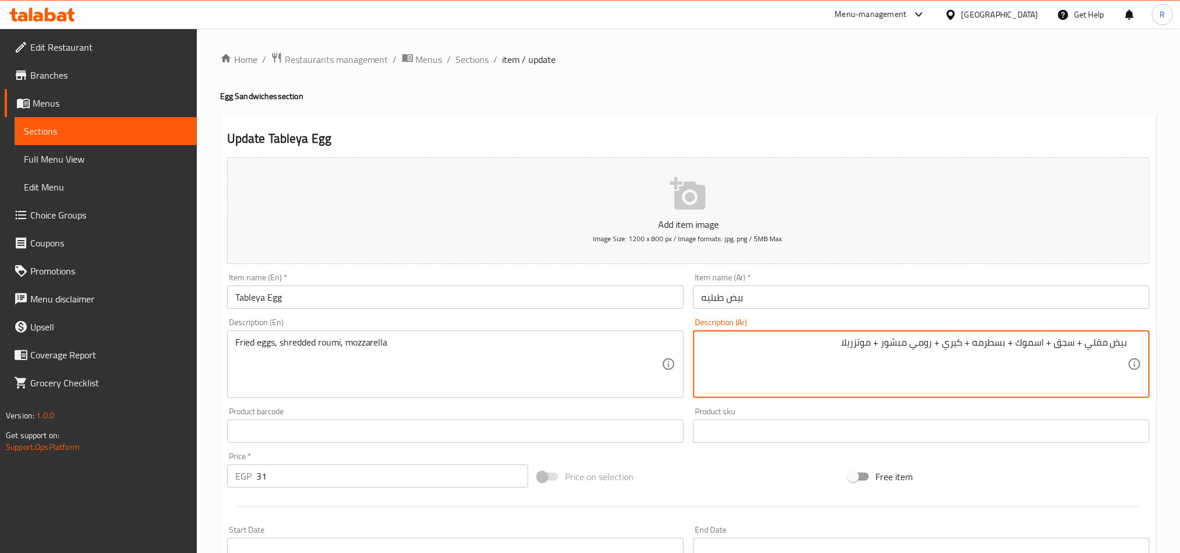
drag, startPoint x: 937, startPoint y: 344, endPoint x: 1087, endPoint y: 345, distance: 150.3
click at [1087, 345] on textarea "بيض مقلي + سجق + اسموك + بسطرمه + كيري + رومي مبشور + موتزريلا" at bounding box center [914, 364] width 426 height 55
click at [1026, 341] on textarea "بيض مقلي، رومي مبشور + موتزريلا" at bounding box center [914, 364] width 426 height 55
click at [1022, 341] on textarea "بيض مقلي، رومي مبشور + موتزريلا" at bounding box center [914, 364] width 426 height 55
type textarea "بيض مقلي، رومي مبشور، موتزريلا"
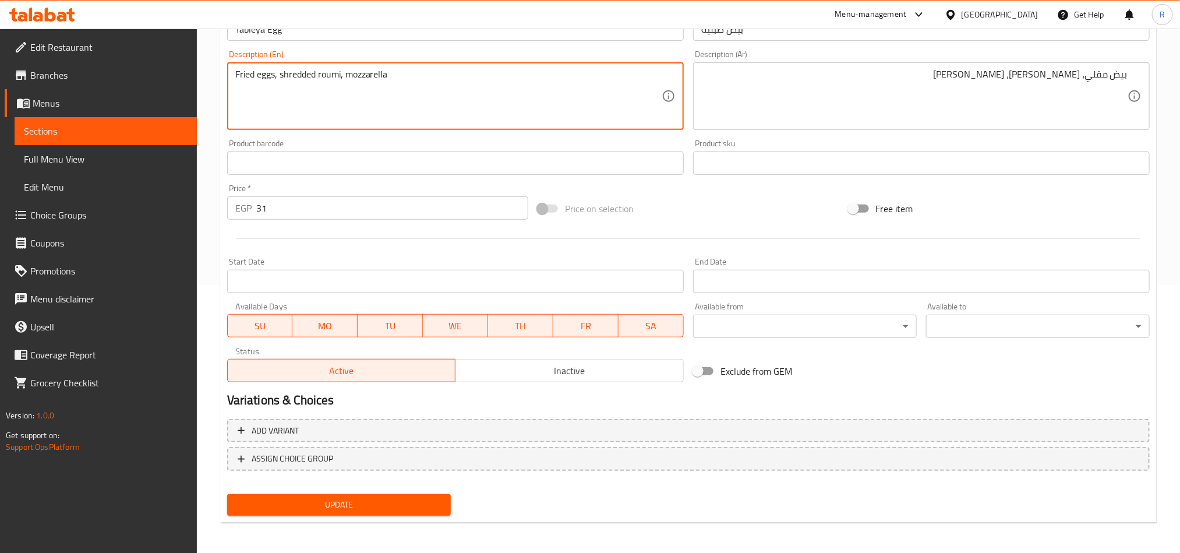
scroll to position [269, 0]
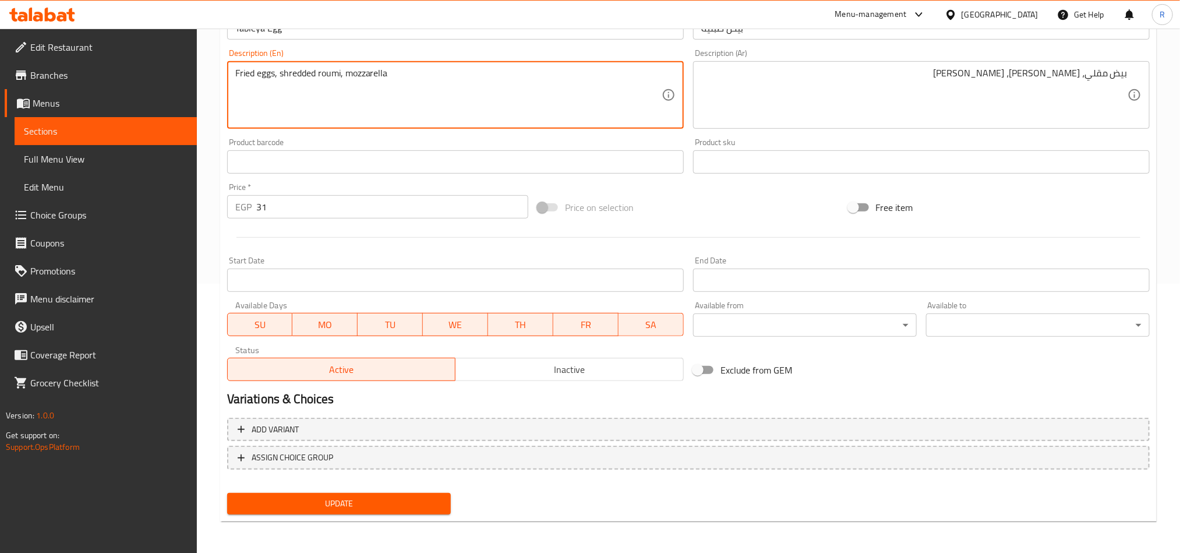
click at [352, 497] on span "Update" at bounding box center [338, 503] width 205 height 15
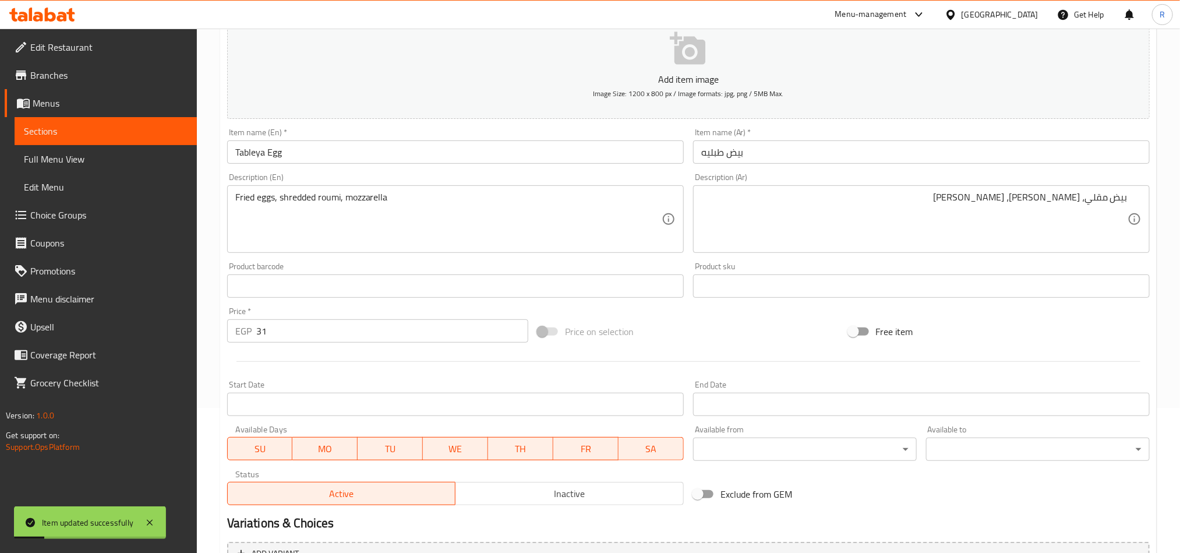
scroll to position [0, 0]
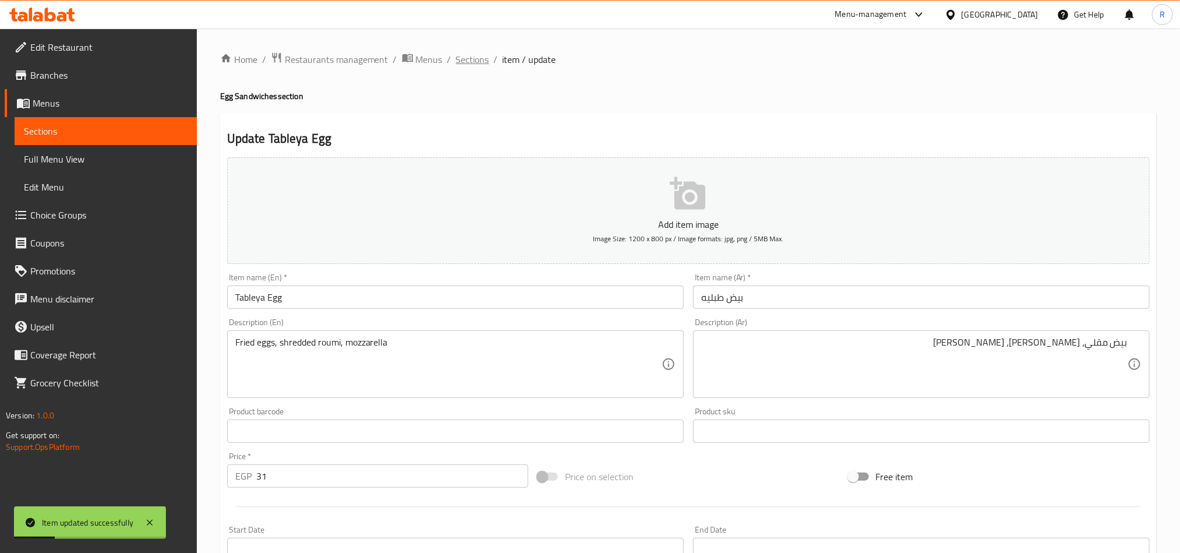
click at [484, 56] on span "Sections" at bounding box center [472, 59] width 33 height 14
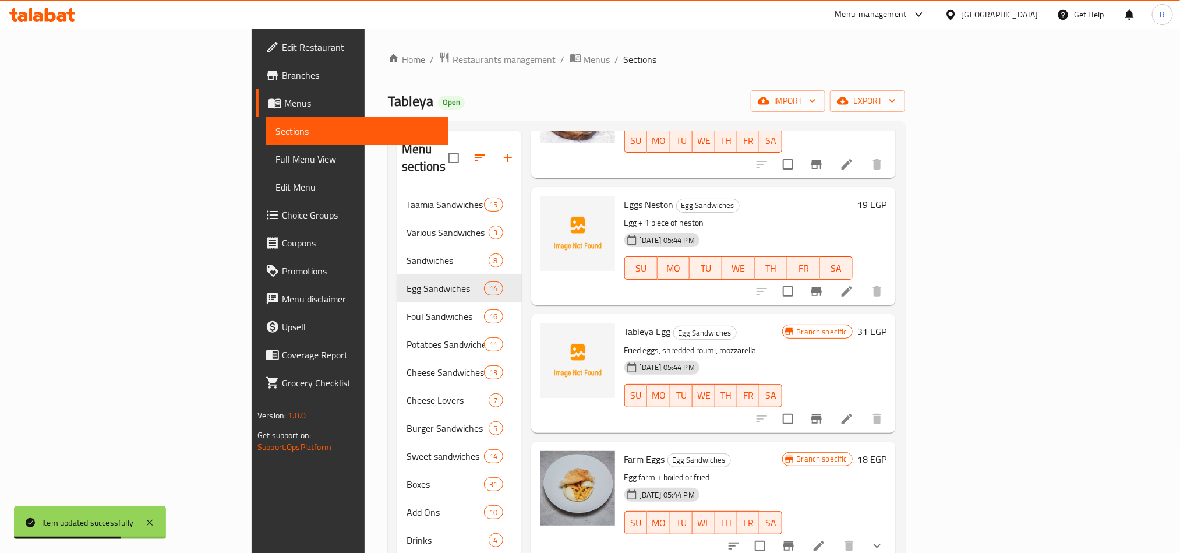
scroll to position [524, 0]
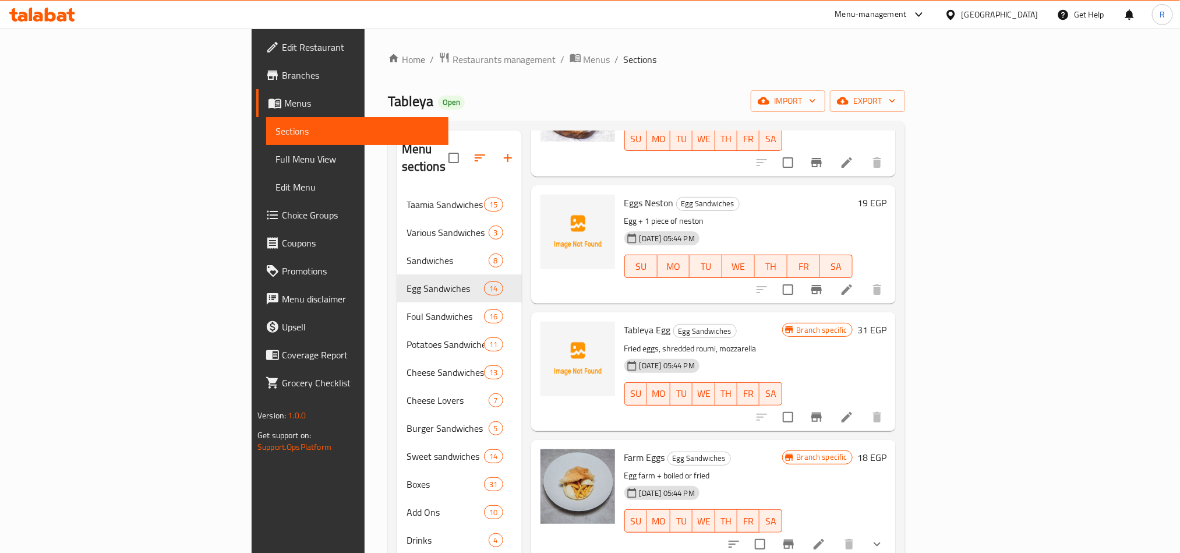
click at [624, 194] on span "Eggs Neston" at bounding box center [649, 202] width 50 height 17
copy h6 "Eggs Neston"
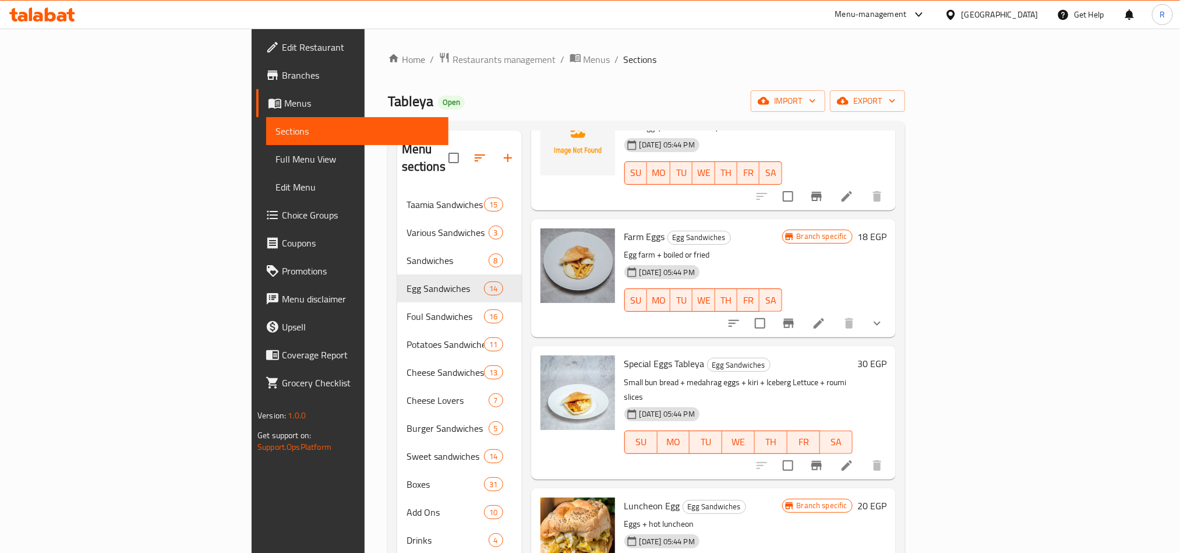
scroll to position [786, 0]
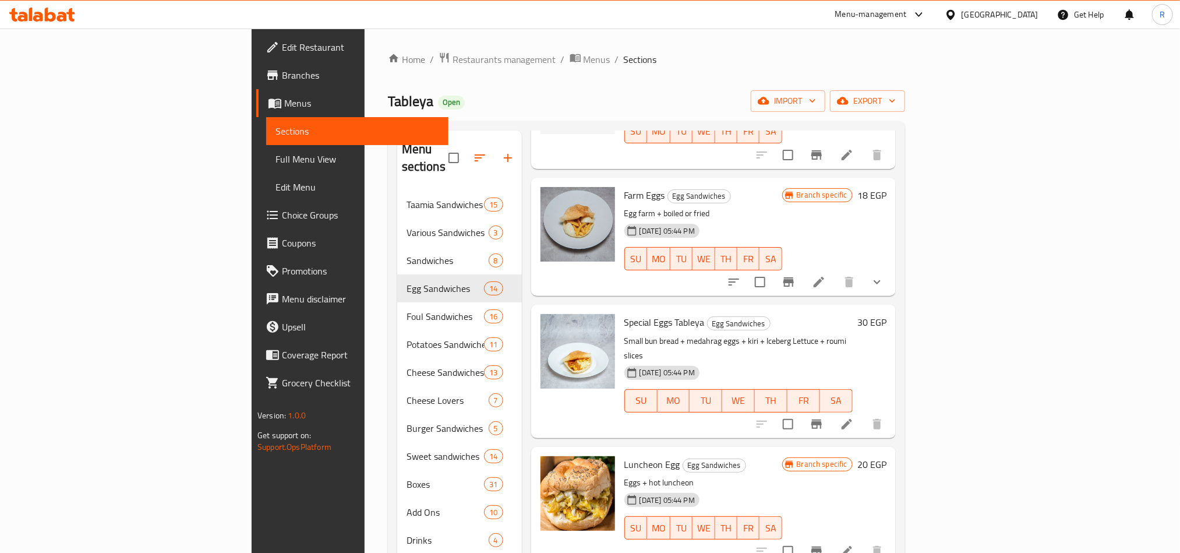
click at [624, 313] on span "Special Eggs Tableya" at bounding box center [664, 321] width 80 height 17
copy h6 "Special Eggs Tableya"
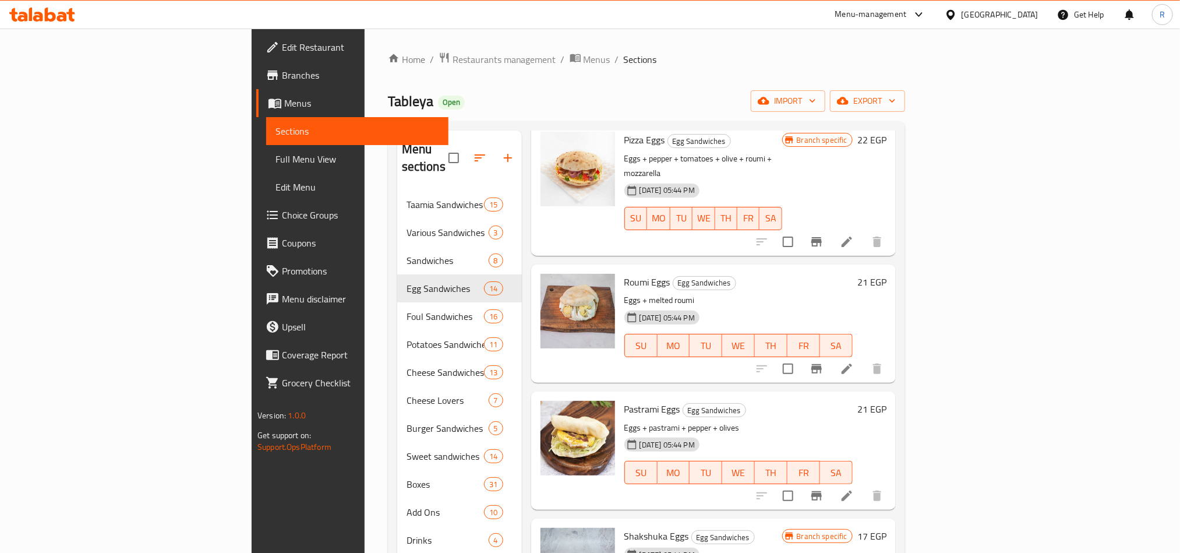
scroll to position [1239, 0]
click at [624, 272] on span "Roumi Eggs" at bounding box center [647, 280] width 46 height 17
copy h6 "Roumi Eggs"
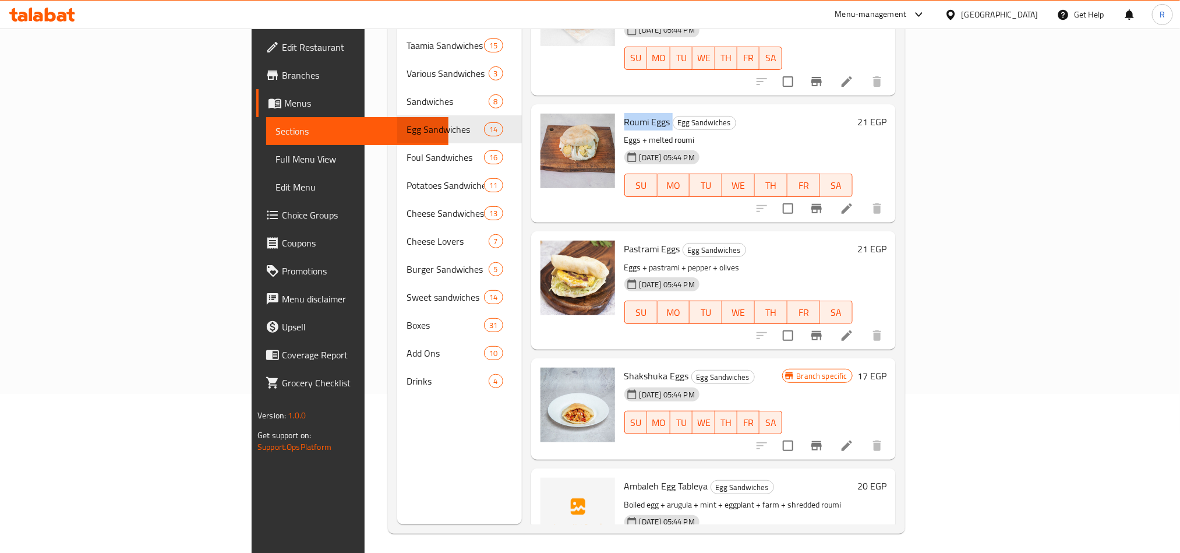
scroll to position [163, 0]
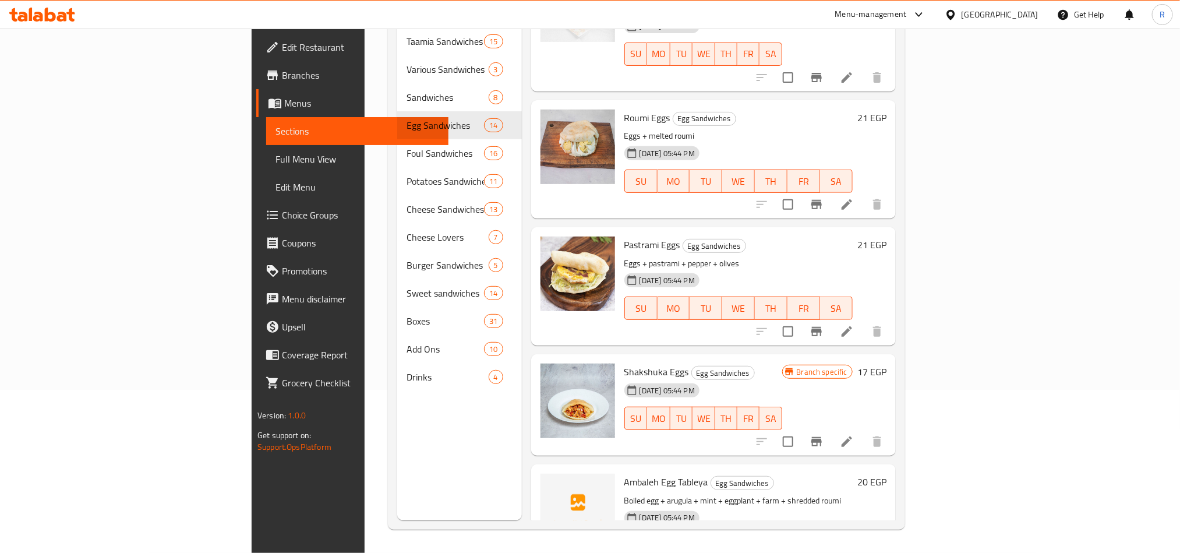
click at [694, 236] on h6 "Pastrami Eggs Egg Sandwiches" at bounding box center [738, 244] width 228 height 16
click at [624, 473] on span "Ambaleh Egg Tableya" at bounding box center [666, 481] width 84 height 17
copy h6 "Ambaleh Egg Tableya"
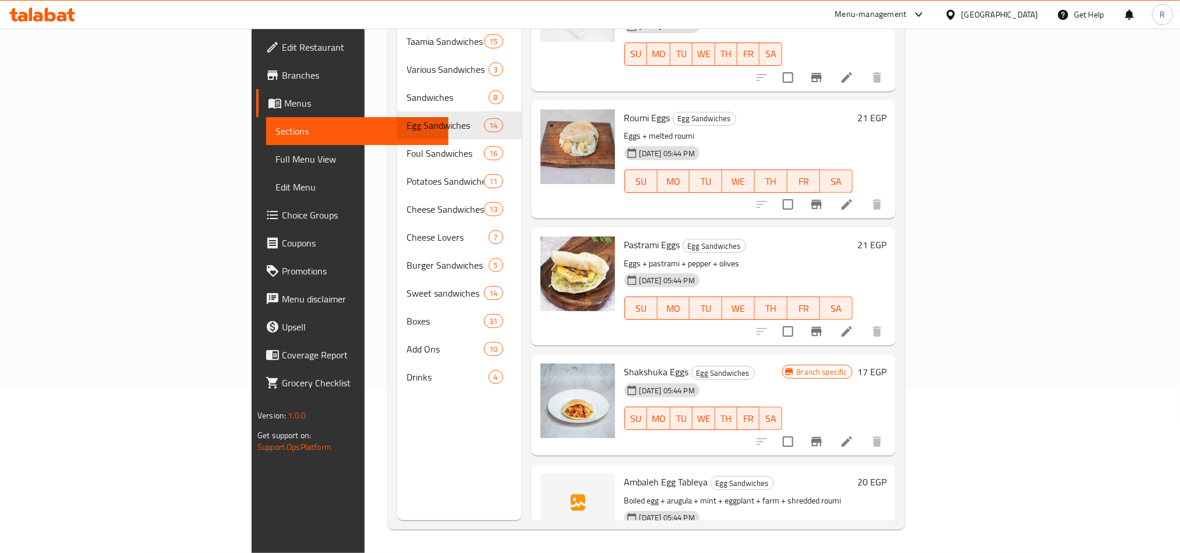
click at [782, 363] on h6 "Shakshuka Eggs Egg Sandwiches" at bounding box center [703, 371] width 158 height 16
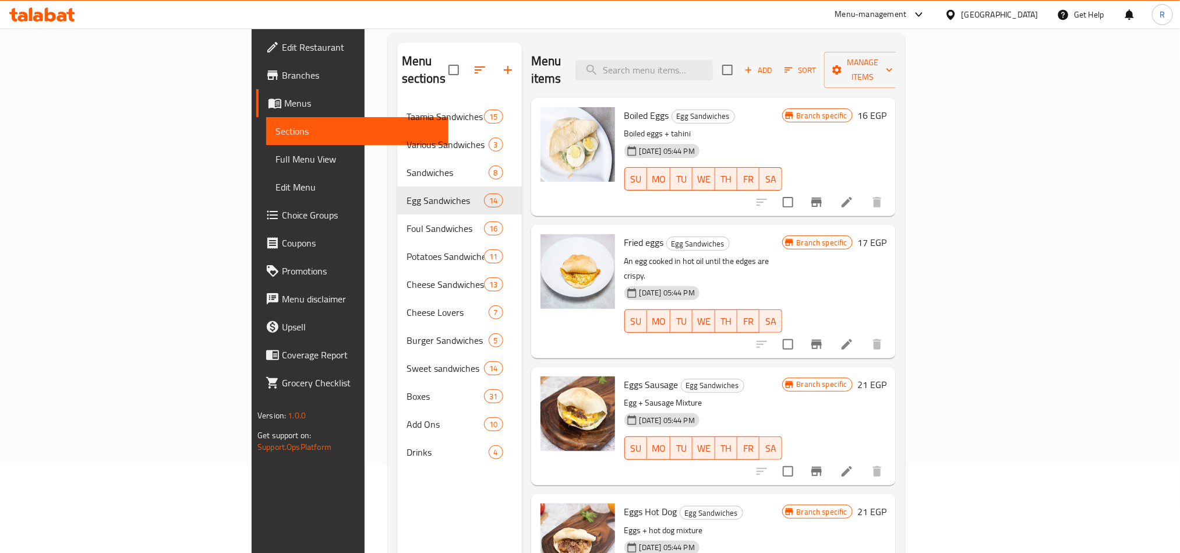
scroll to position [0, 0]
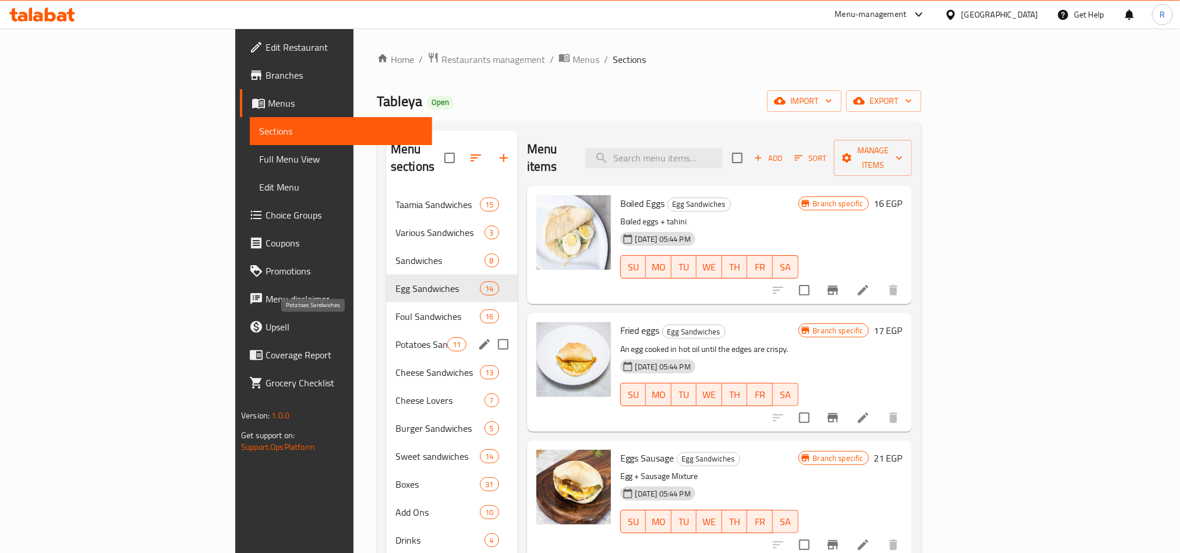
click at [395, 337] on span "Potatoes Sandwiches" at bounding box center [421, 344] width 52 height 14
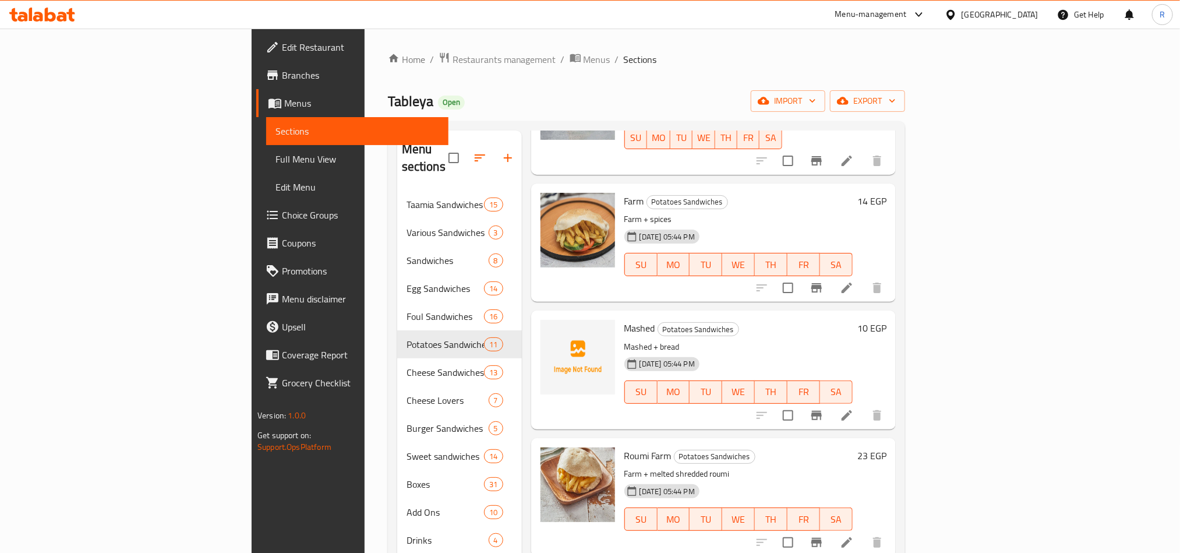
scroll to position [262, 0]
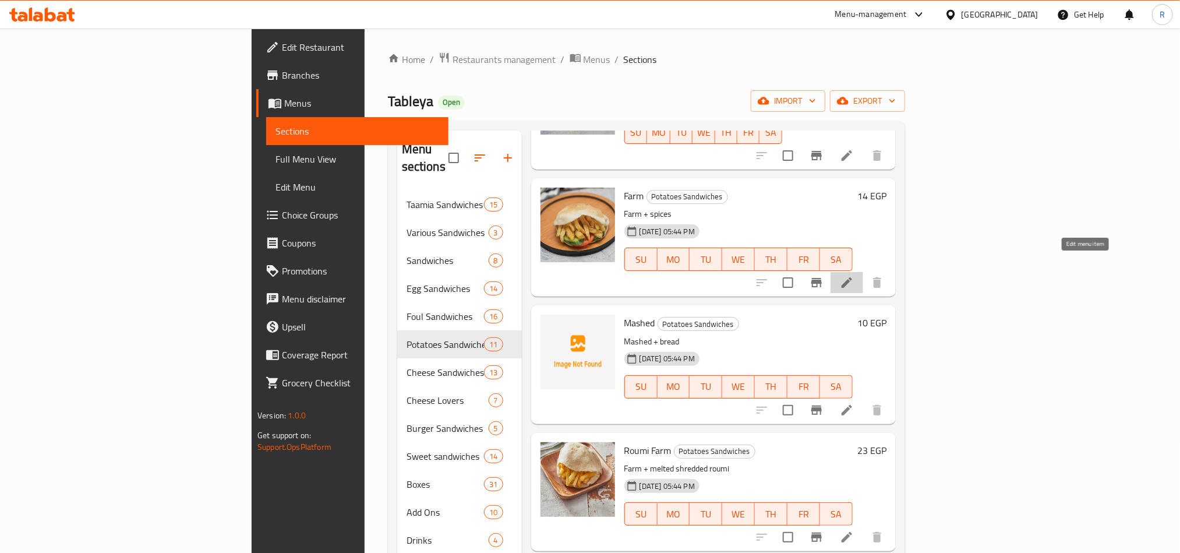
click at [854, 276] on icon at bounding box center [847, 283] width 14 height 14
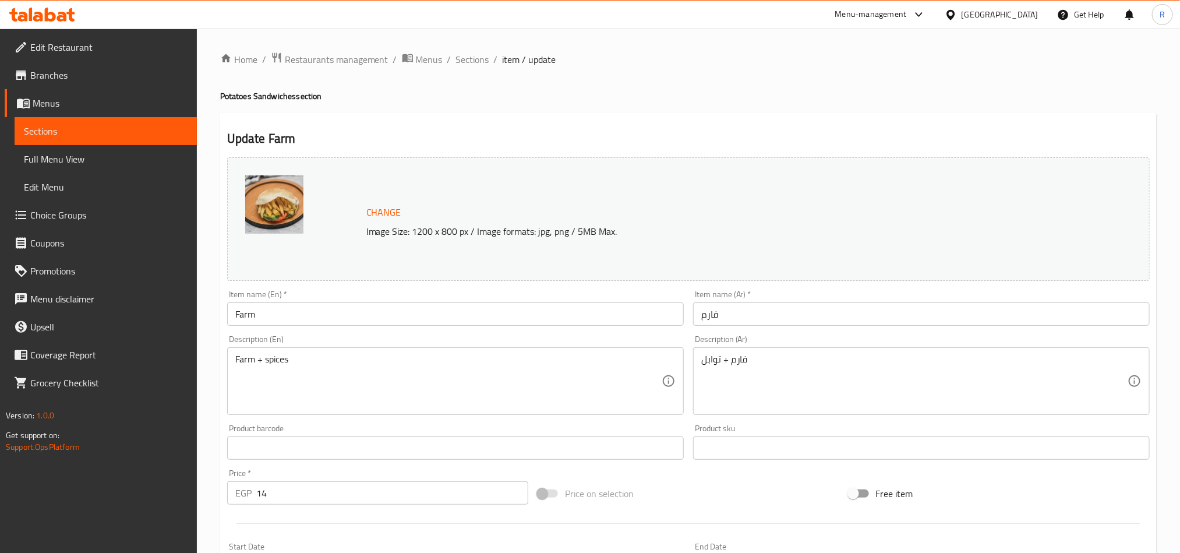
click at [236, 312] on input "Farm" at bounding box center [455, 313] width 457 height 23
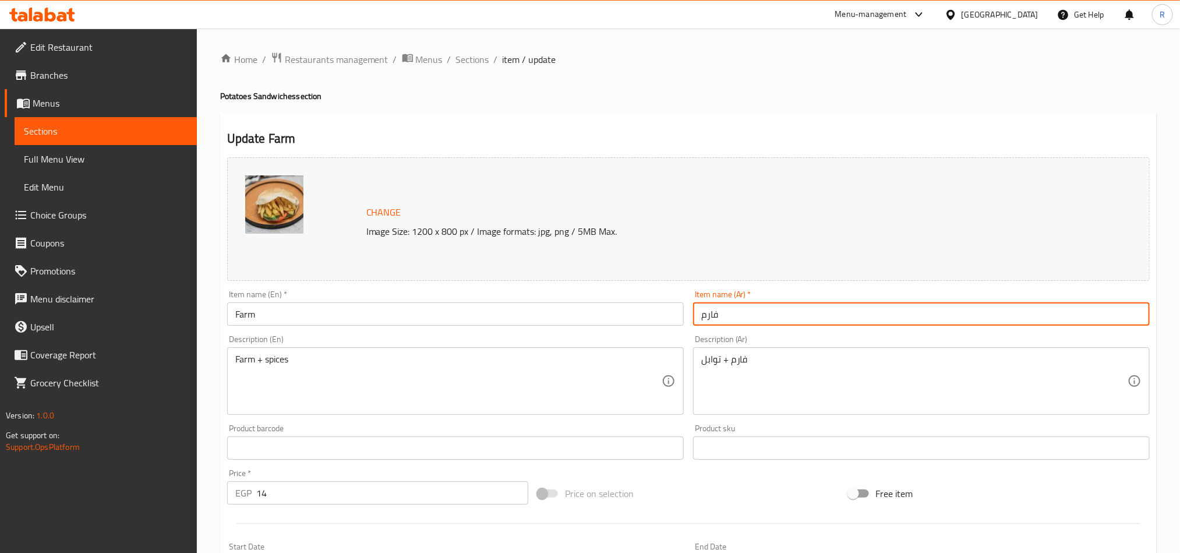
click at [726, 308] on input "فارم" at bounding box center [921, 313] width 457 height 23
type input "فارم سادة"
click at [238, 315] on input "Farm" at bounding box center [455, 313] width 457 height 23
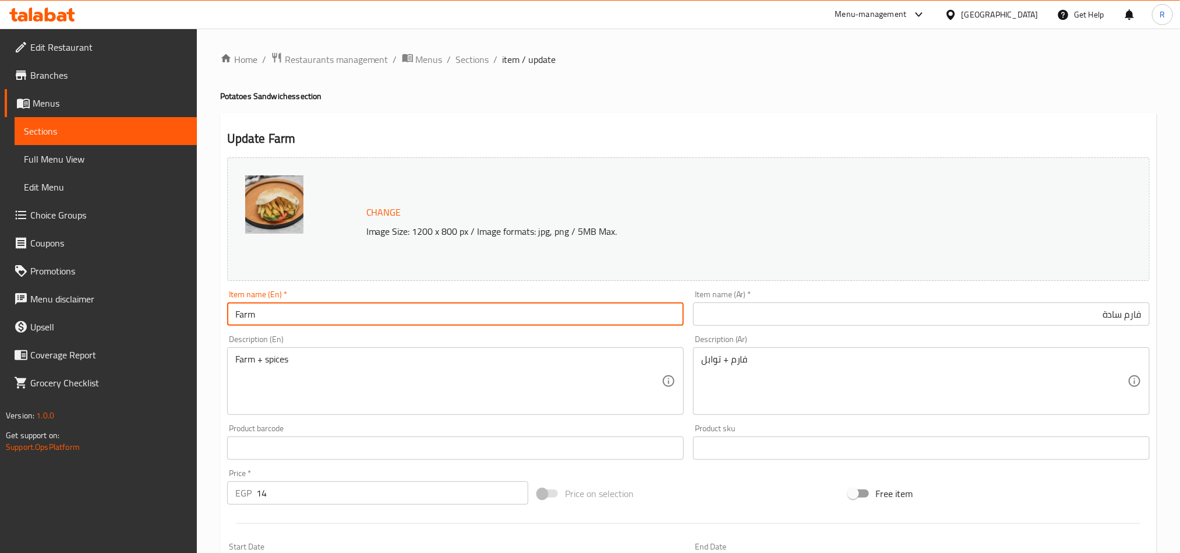
click at [233, 322] on input "Farm" at bounding box center [455, 313] width 457 height 23
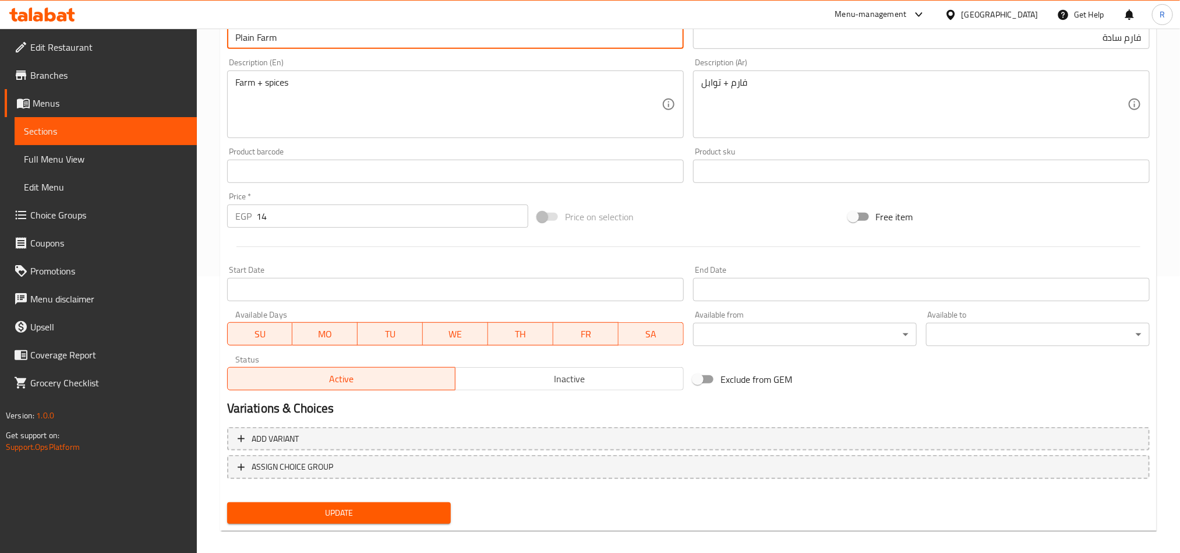
scroll to position [285, 0]
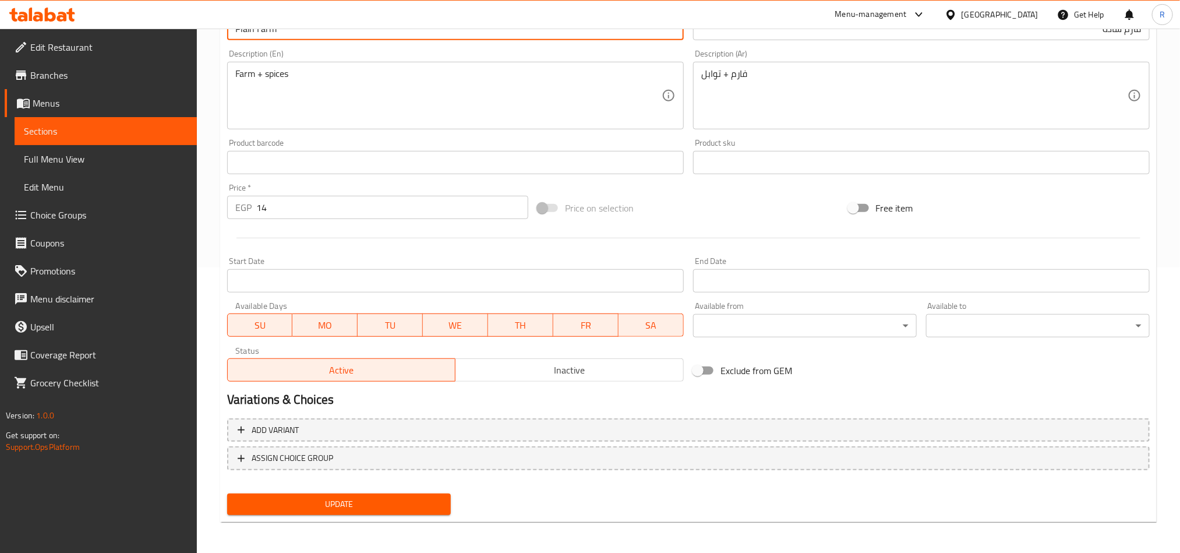
type input "Plain Farm"
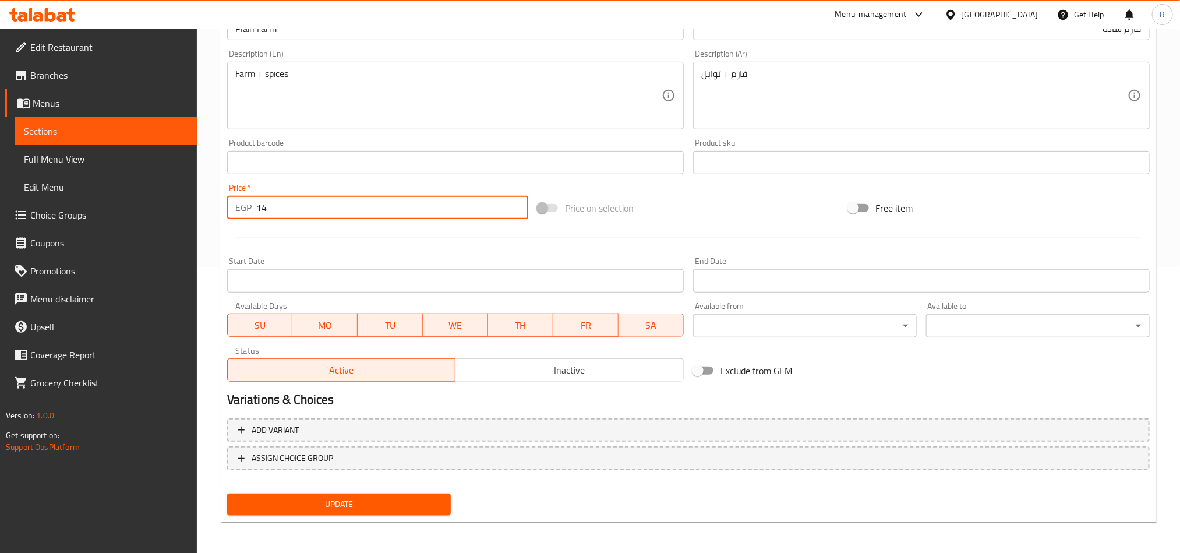
drag, startPoint x: 268, startPoint y: 210, endPoint x: 262, endPoint y: 212, distance: 6.1
click at [262, 212] on input "14" at bounding box center [392, 207] width 272 height 23
type input "15"
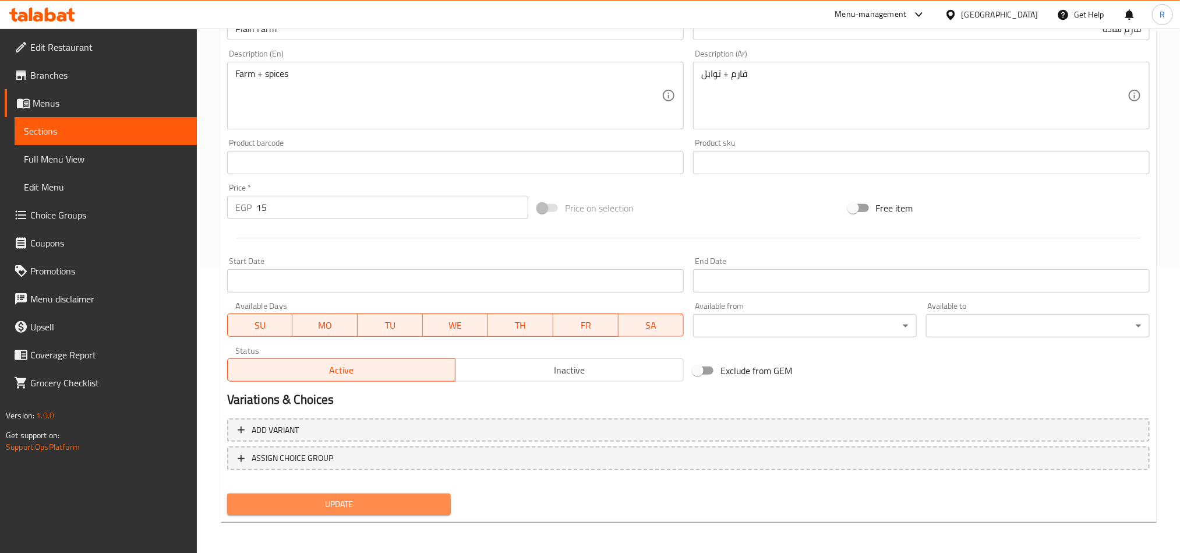
click at [364, 507] on span "Update" at bounding box center [338, 504] width 205 height 15
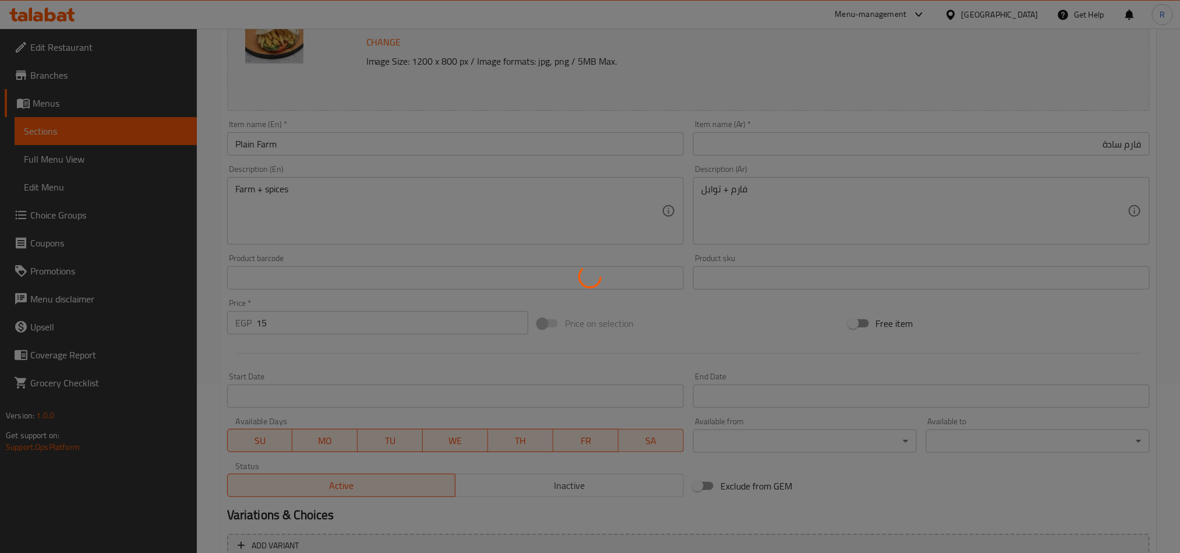
scroll to position [0, 0]
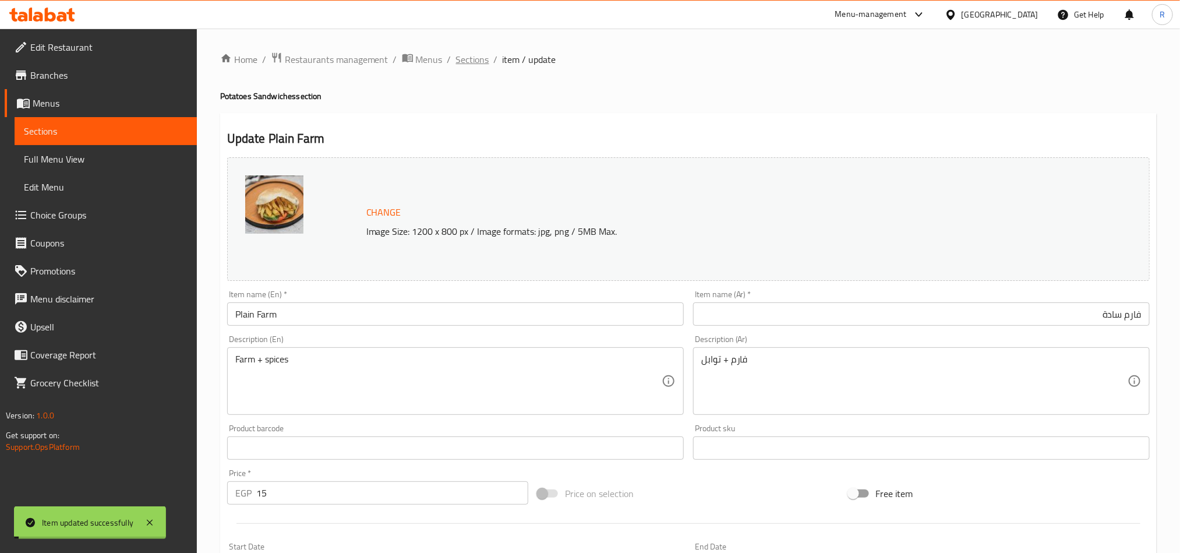
click at [472, 56] on span "Sections" at bounding box center [472, 59] width 33 height 14
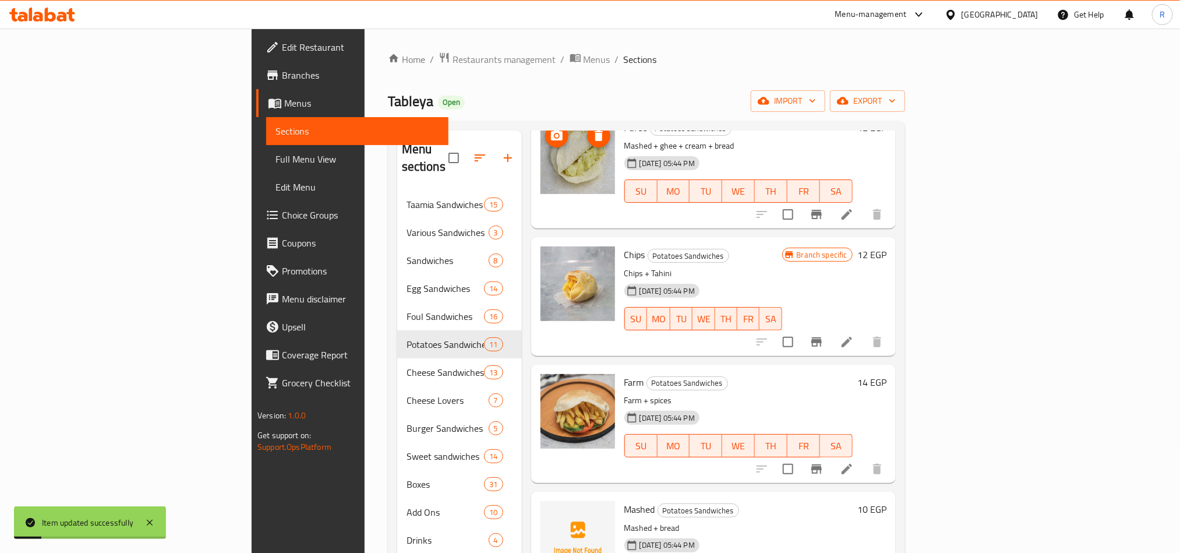
scroll to position [175, 0]
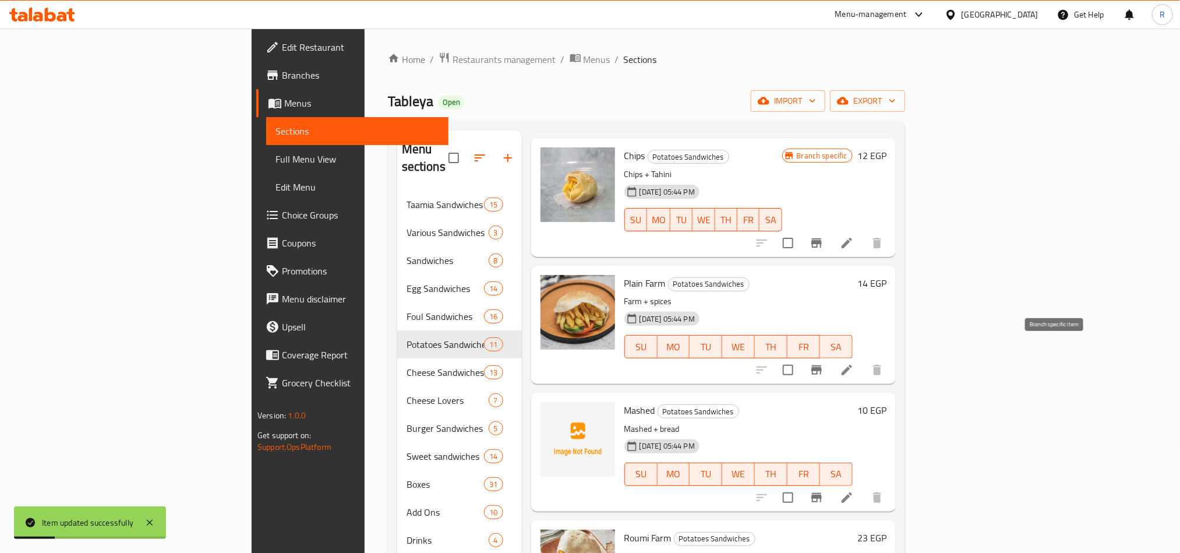
click at [822, 365] on icon "Branch-specific-item" at bounding box center [816, 369] width 10 height 9
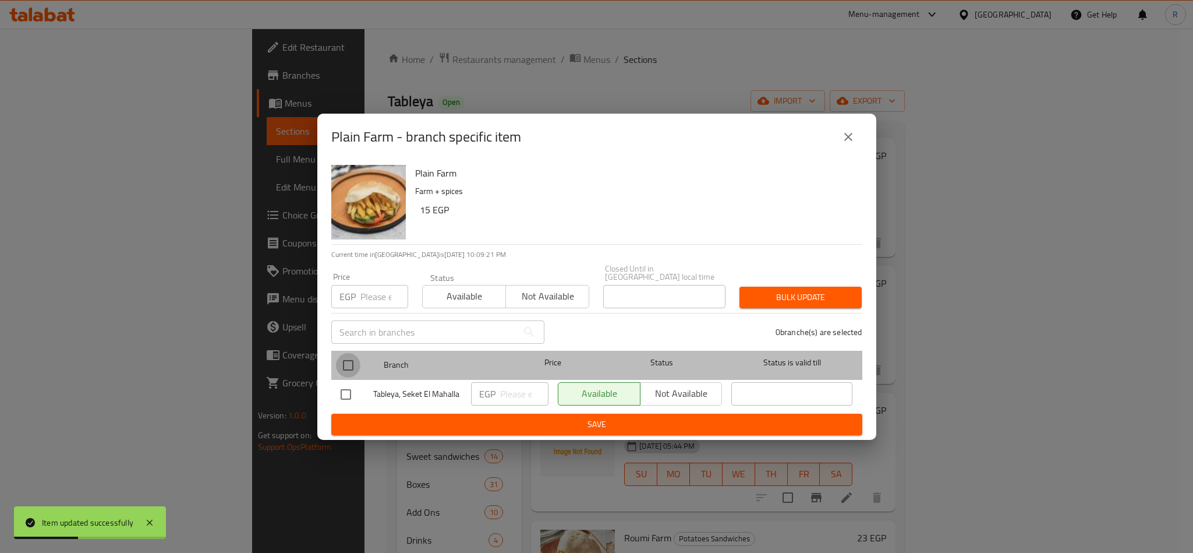
click at [347, 364] on input "checkbox" at bounding box center [348, 365] width 24 height 24
checkbox input "true"
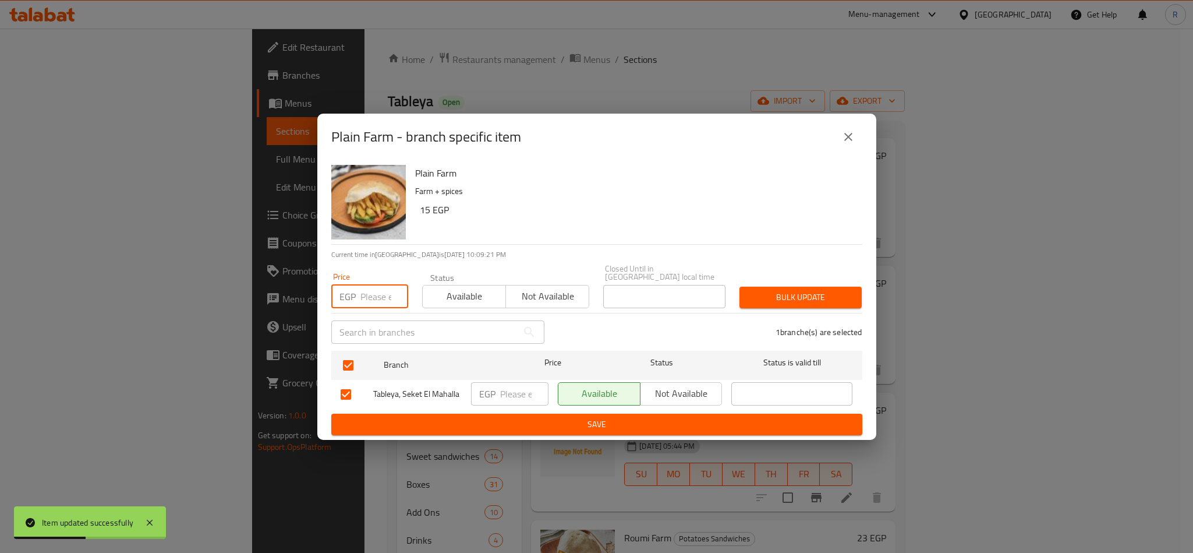
click at [370, 291] on input "number" at bounding box center [385, 296] width 48 height 23
type input "15"
click at [783, 291] on span "Bulk update" at bounding box center [801, 297] width 104 height 15
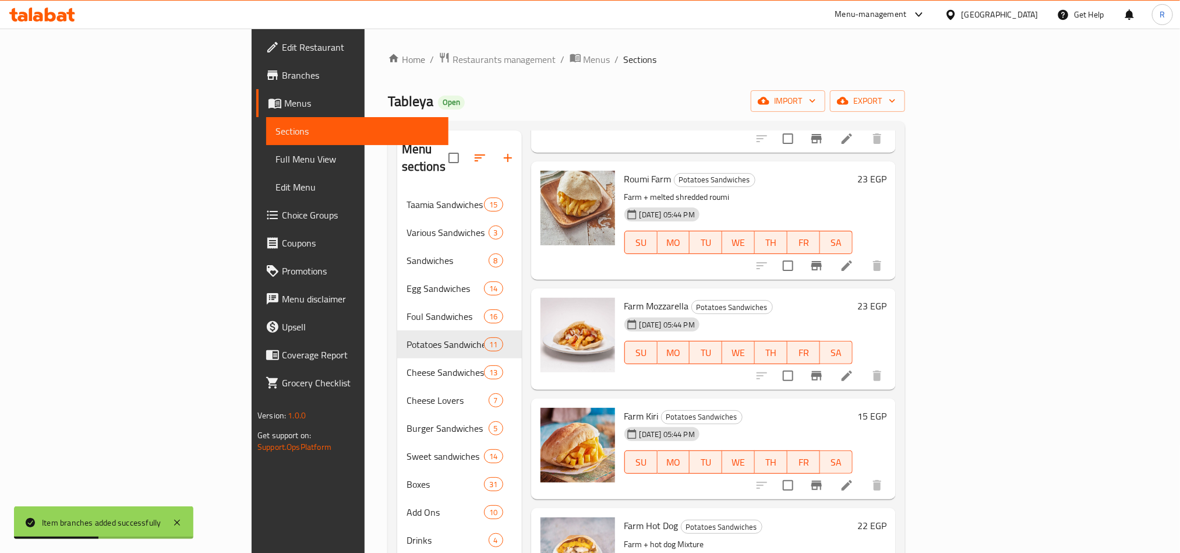
scroll to position [612, 0]
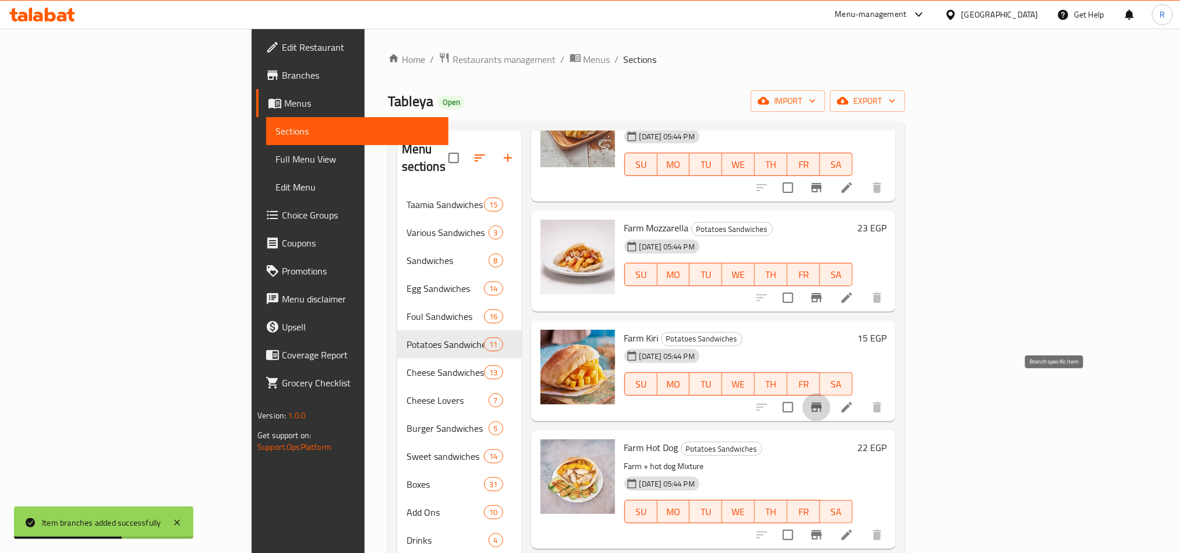
click at [824, 400] on icon "Branch-specific-item" at bounding box center [817, 407] width 14 height 14
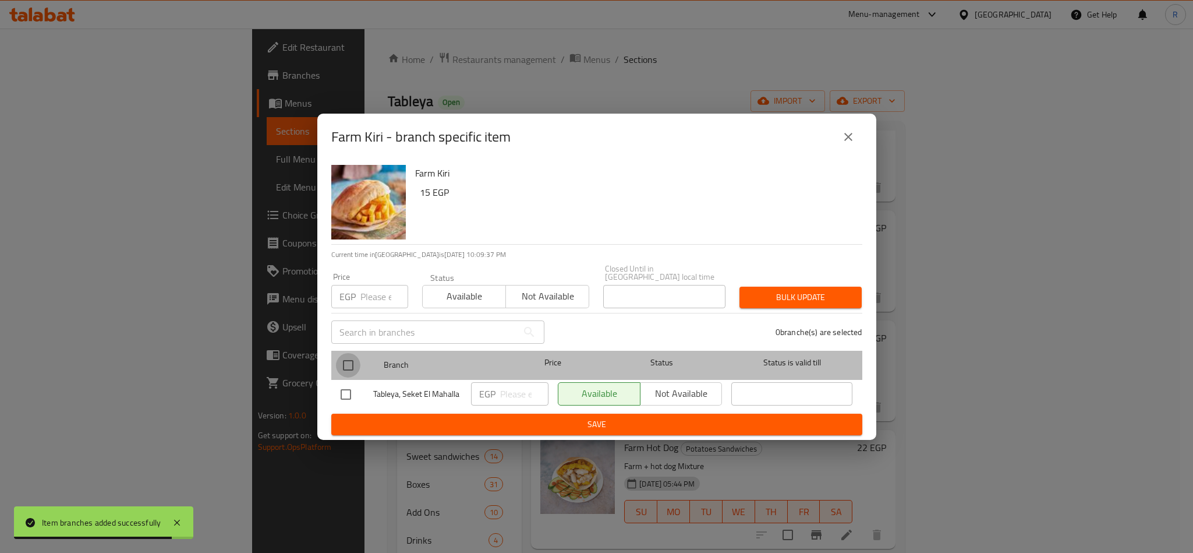
click at [344, 364] on input "checkbox" at bounding box center [348, 365] width 24 height 24
checkbox input "true"
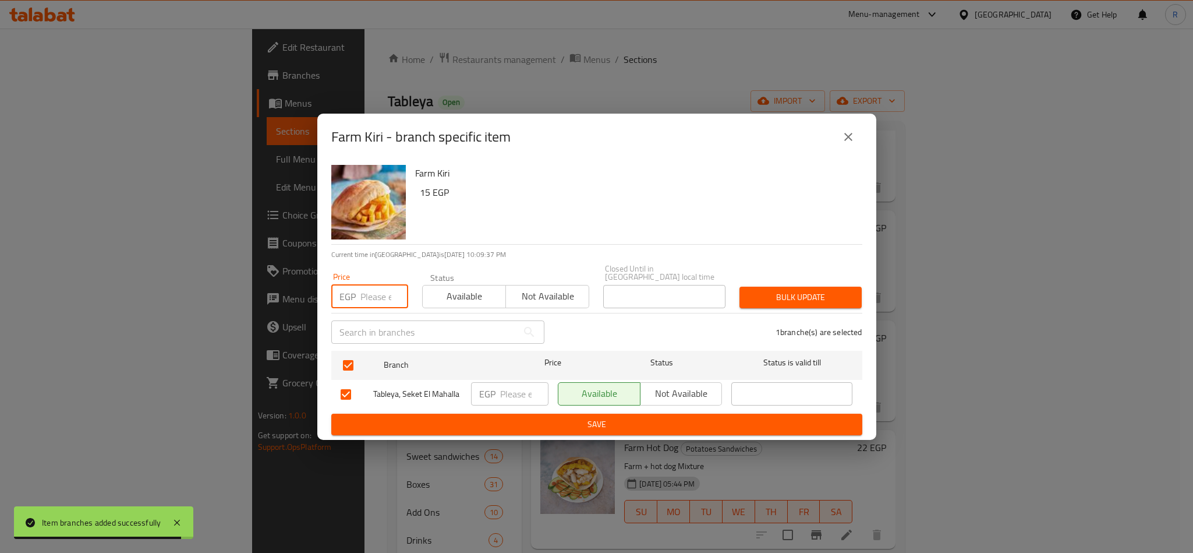
click at [370, 301] on input "number" at bounding box center [385, 296] width 48 height 23
type input "19"
click at [790, 296] on span "Bulk update" at bounding box center [801, 297] width 104 height 15
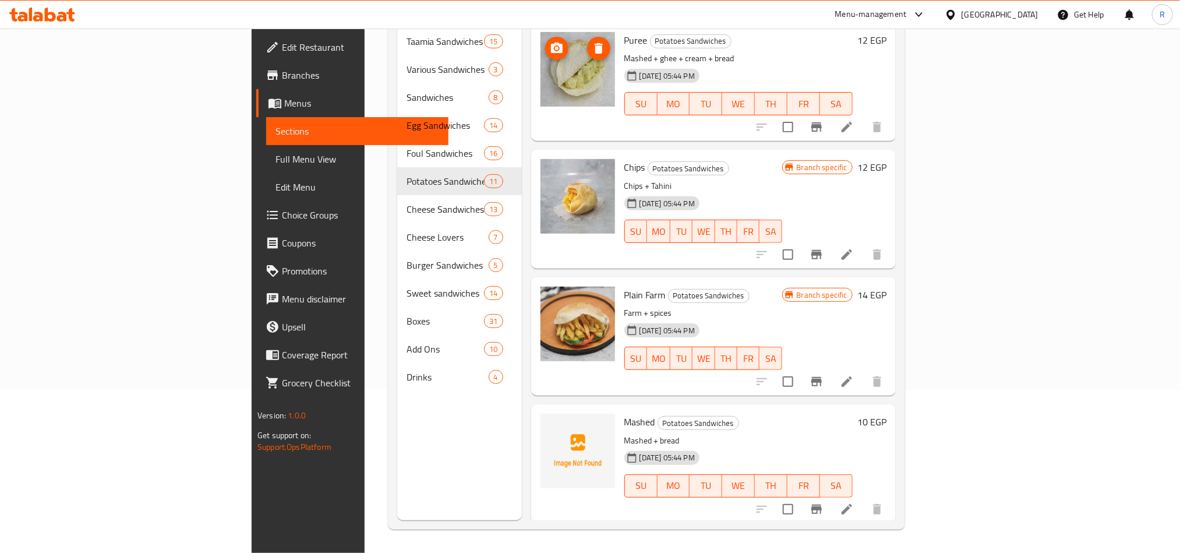
scroll to position [0, 0]
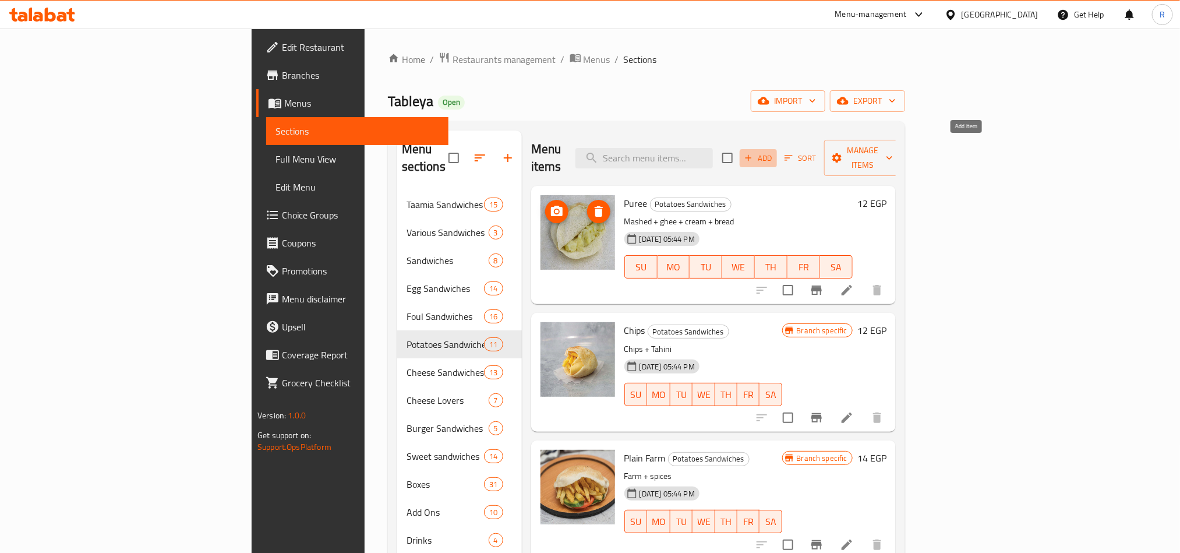
click at [774, 151] on span "Add" at bounding box center [758, 157] width 31 height 13
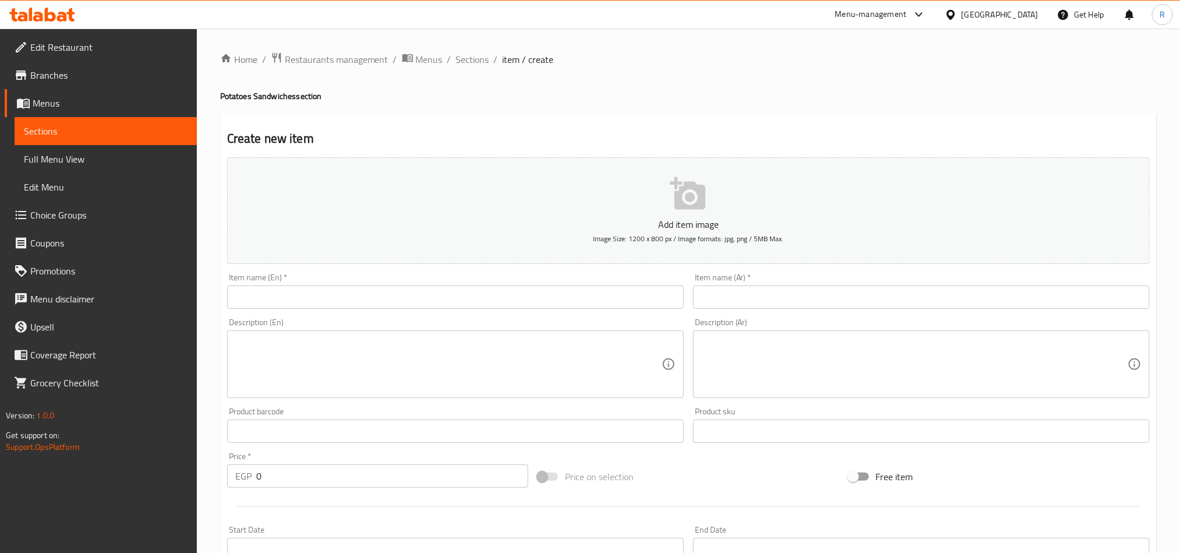
click at [885, 301] on input "text" at bounding box center [921, 296] width 457 height 23
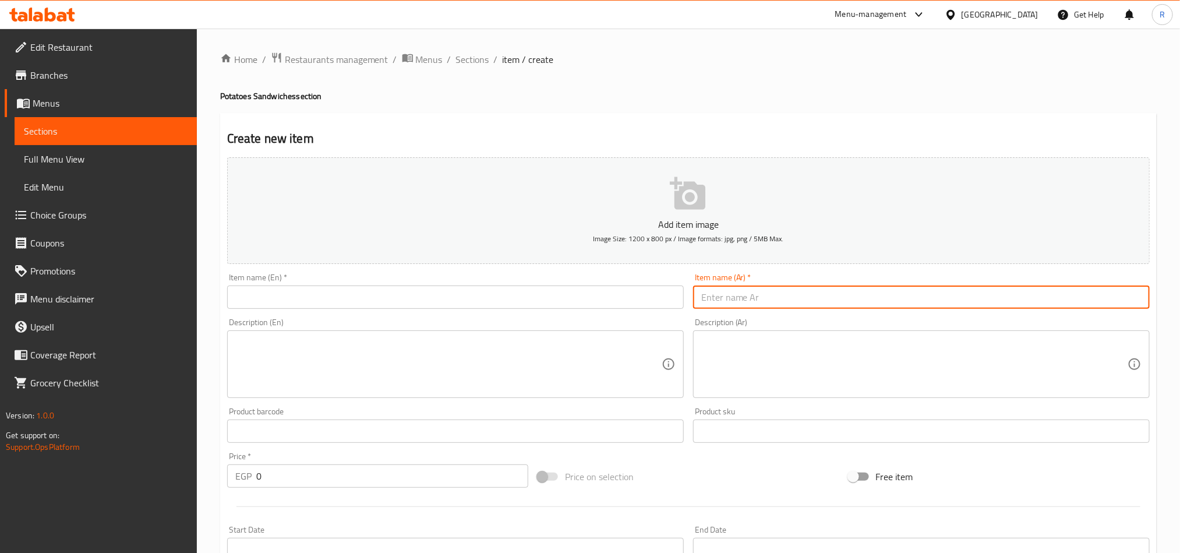
click at [292, 292] on input "text" at bounding box center [455, 296] width 457 height 23
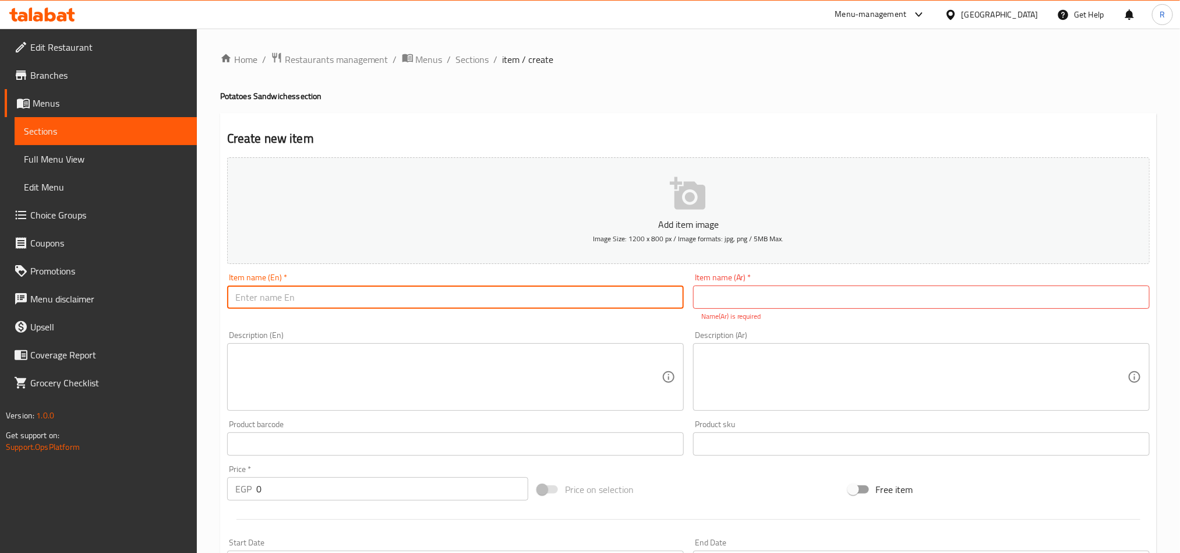
click at [800, 292] on input "text" at bounding box center [921, 296] width 457 height 23
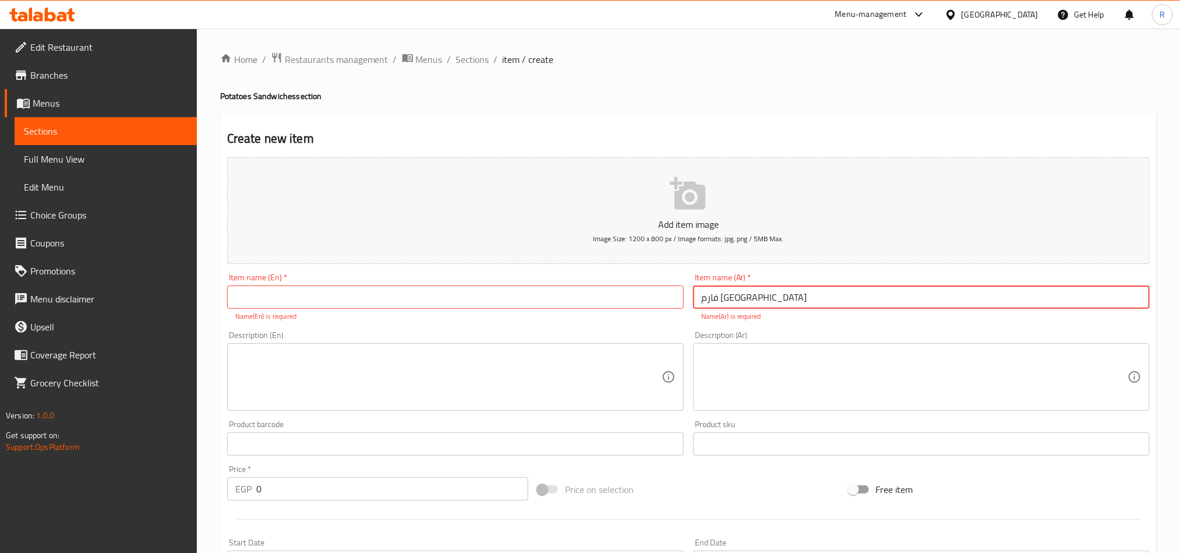
type input "فارم تكساس"
click at [734, 294] on input "فارم تكساس" at bounding box center [921, 296] width 457 height 23
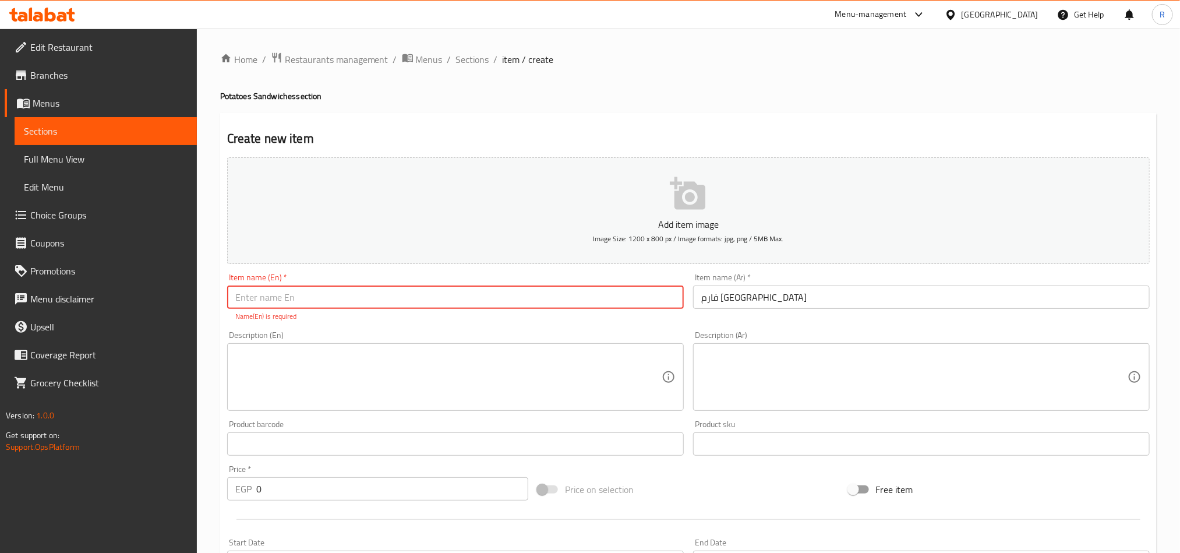
click at [488, 292] on input "text" at bounding box center [455, 296] width 457 height 23
paste input "Farm Texas"
type input "Farm Texas"
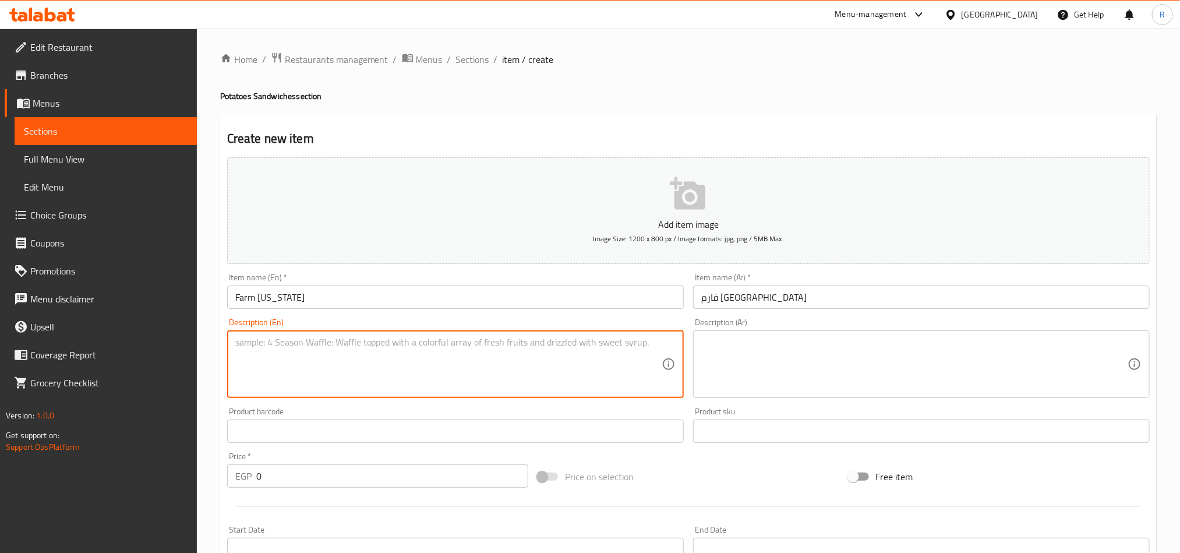
click at [528, 384] on textarea at bounding box center [448, 364] width 426 height 55
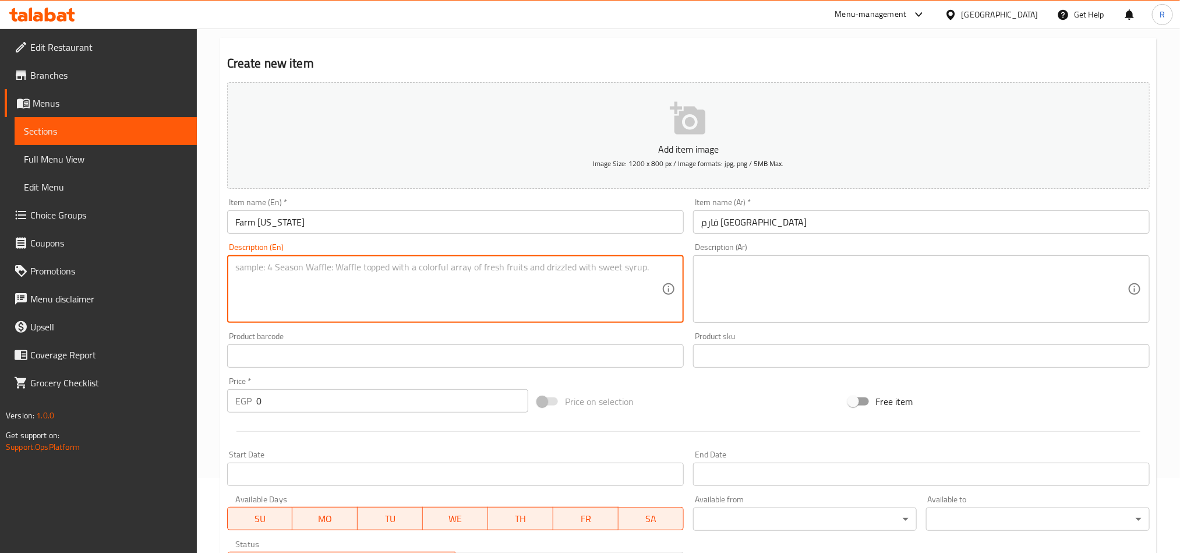
scroll to position [175, 0]
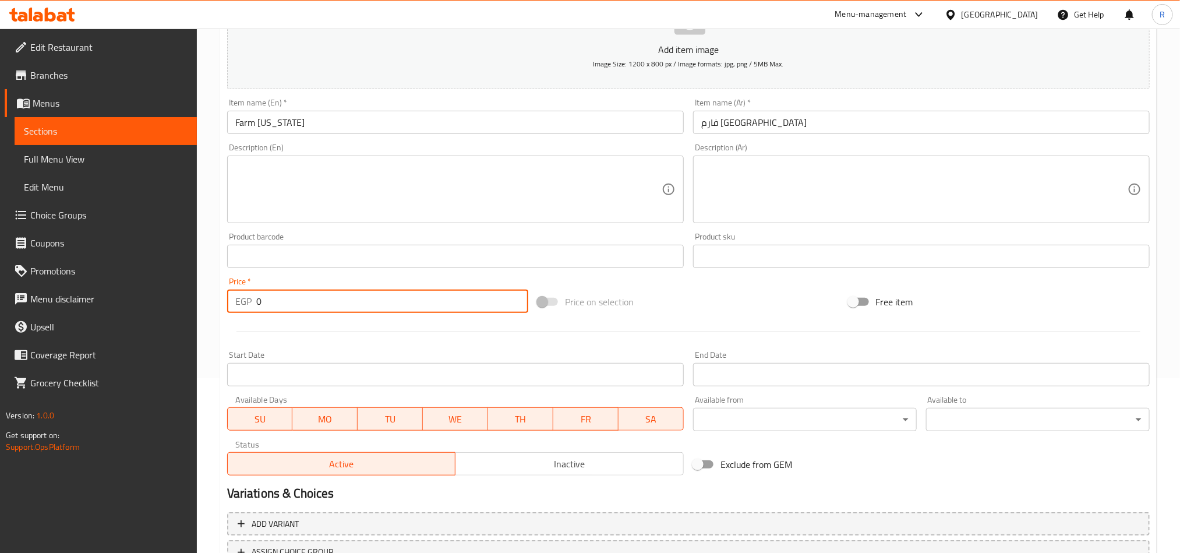
click at [256, 305] on input "0" at bounding box center [392, 300] width 272 height 23
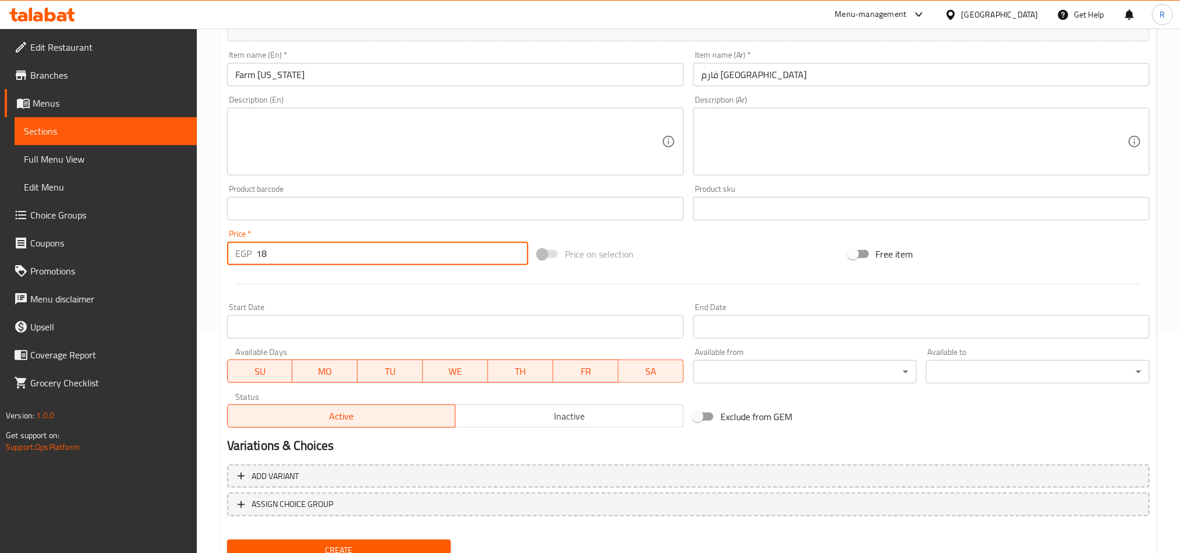
scroll to position [269, 0]
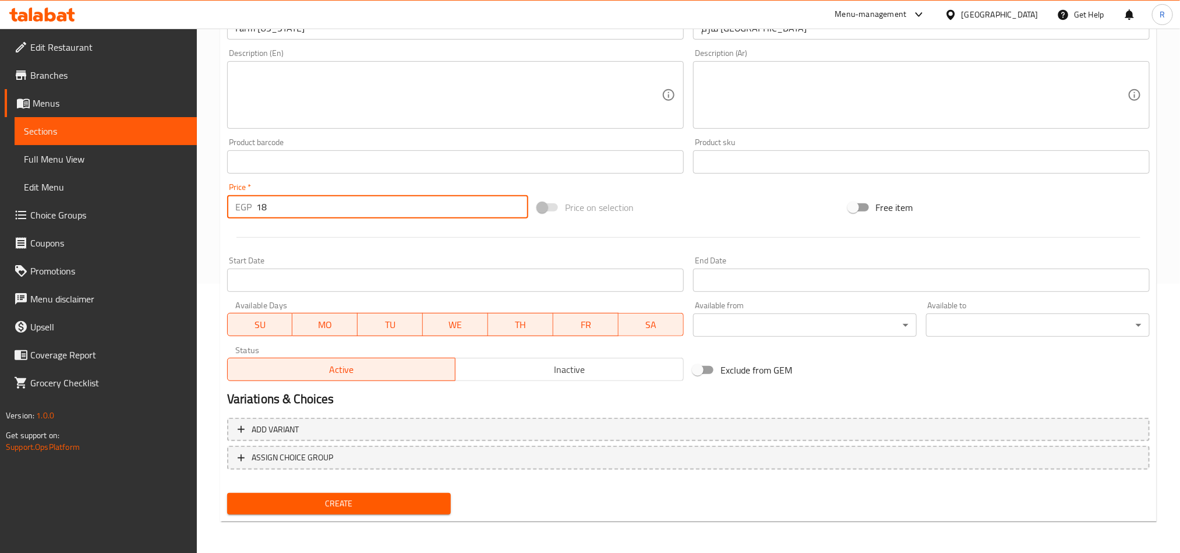
type input "18"
click at [439, 500] on span "Create" at bounding box center [338, 503] width 205 height 15
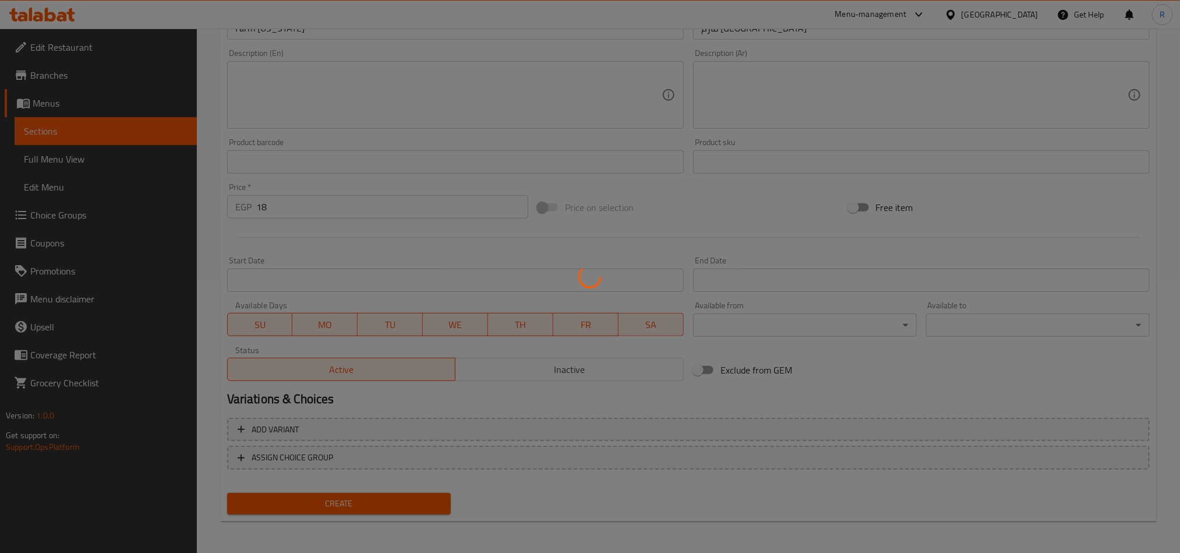
type input "0"
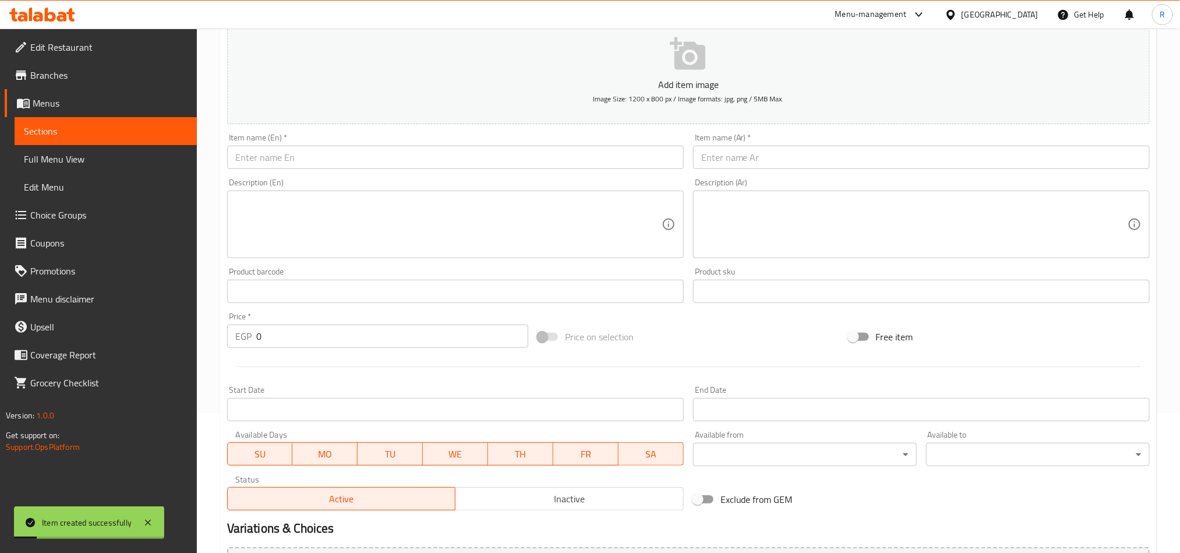
scroll to position [0, 0]
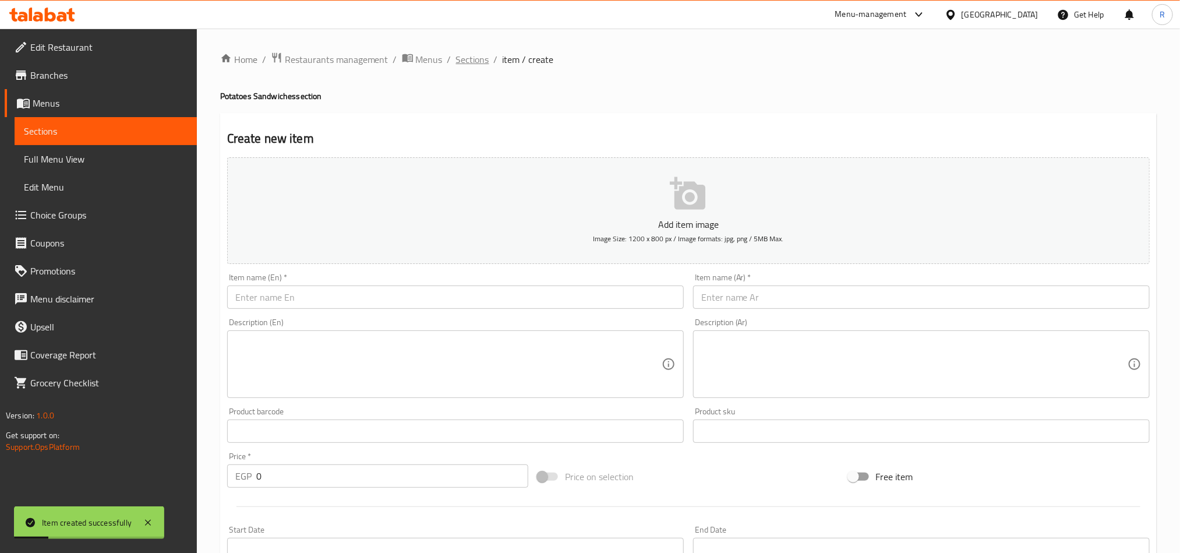
click at [465, 63] on span "Sections" at bounding box center [472, 59] width 33 height 14
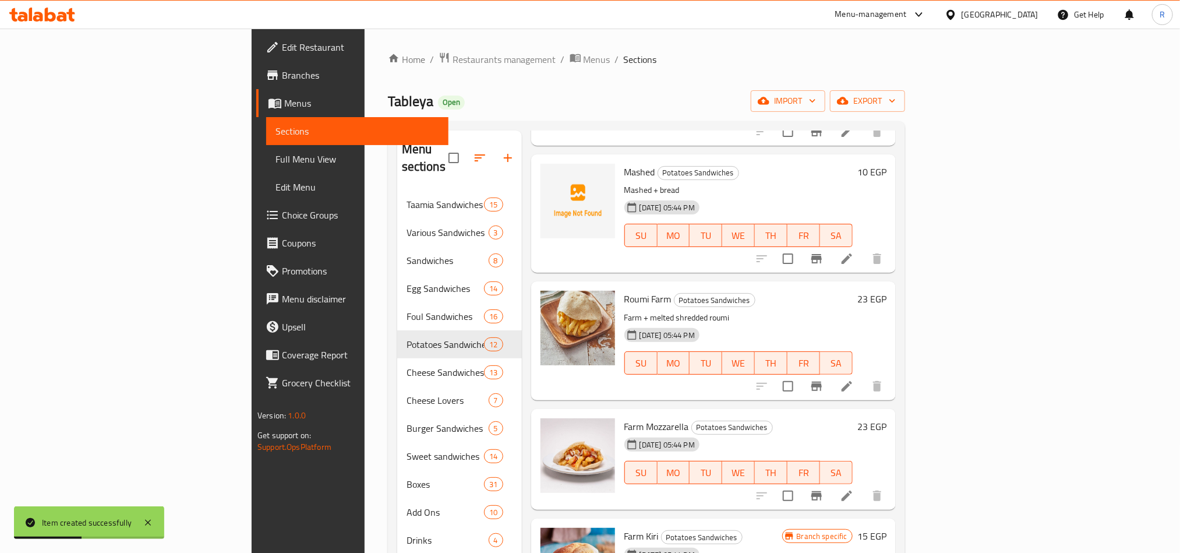
scroll to position [524, 0]
click at [822, 380] on icon "Branch-specific-item" at bounding box center [816, 384] width 10 height 9
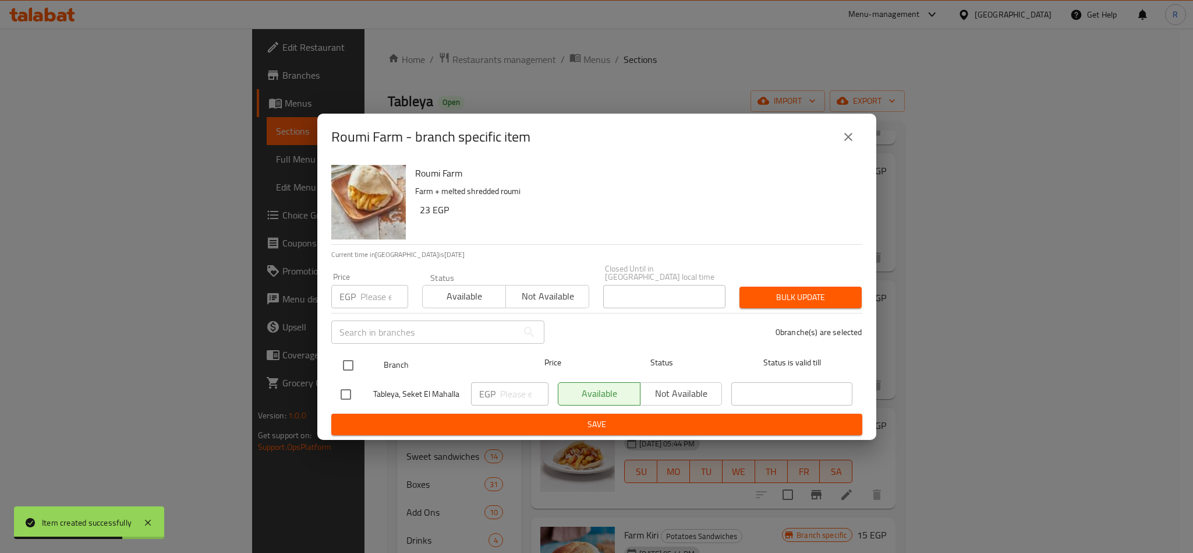
click at [353, 361] on input "checkbox" at bounding box center [348, 365] width 24 height 24
checkbox input "true"
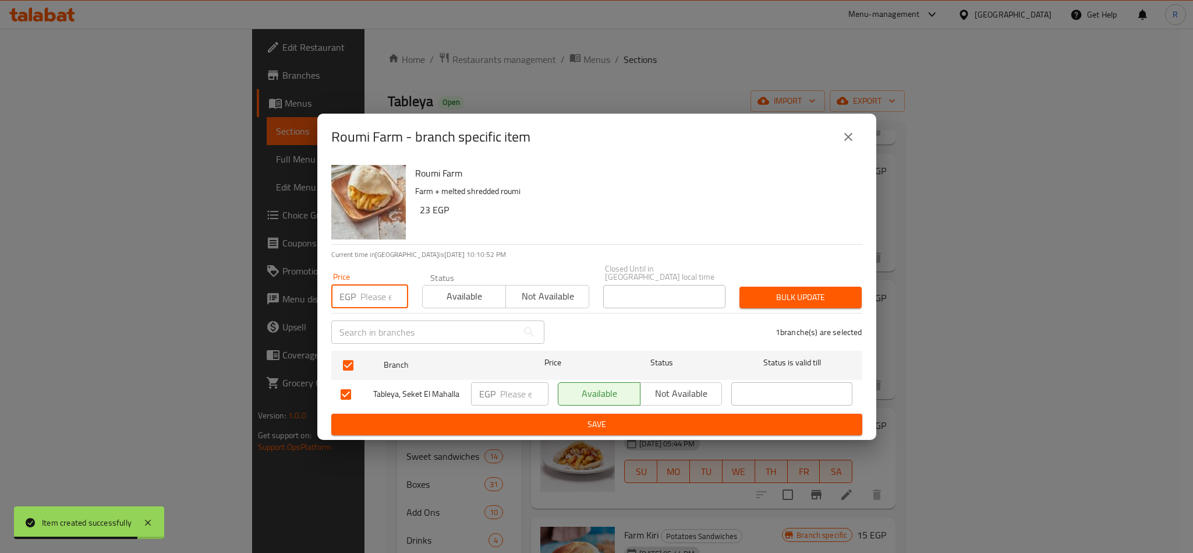
click at [377, 297] on input "number" at bounding box center [385, 296] width 48 height 23
type input "19"
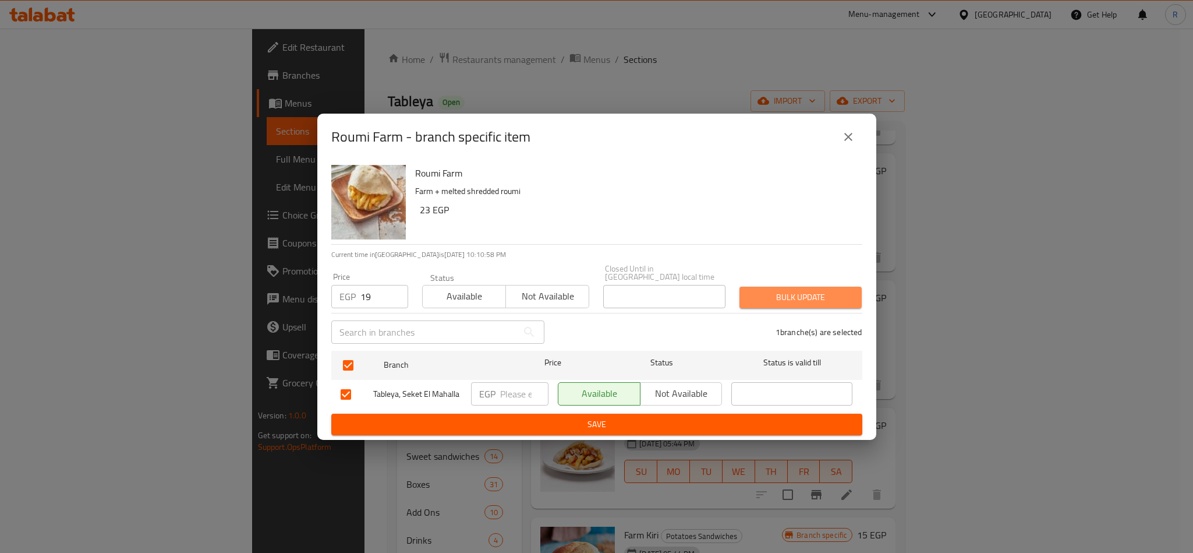
click at [799, 291] on span "Bulk update" at bounding box center [801, 297] width 104 height 15
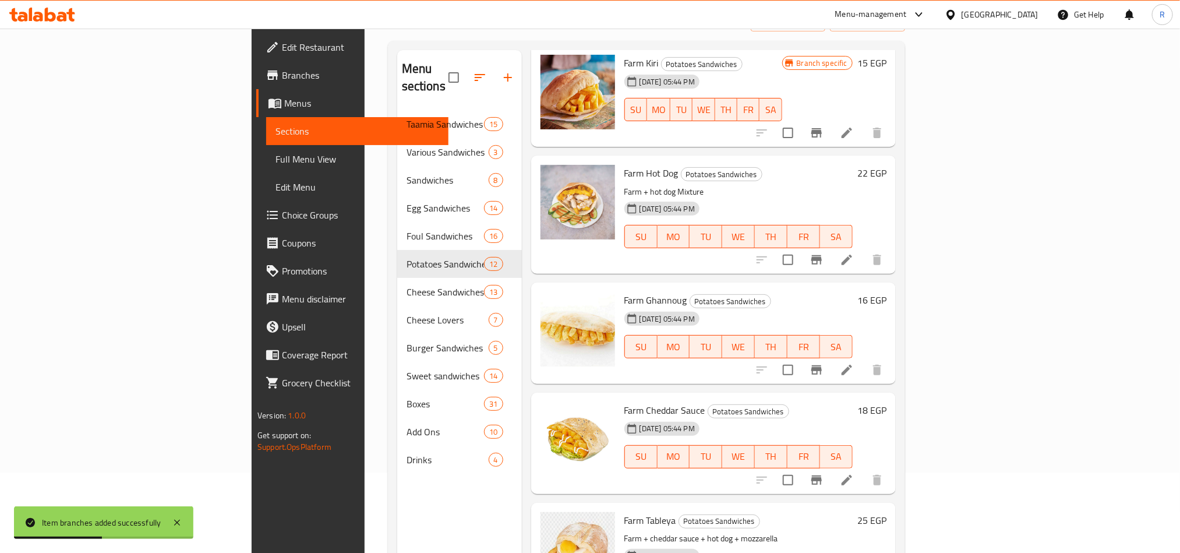
scroll to position [163, 0]
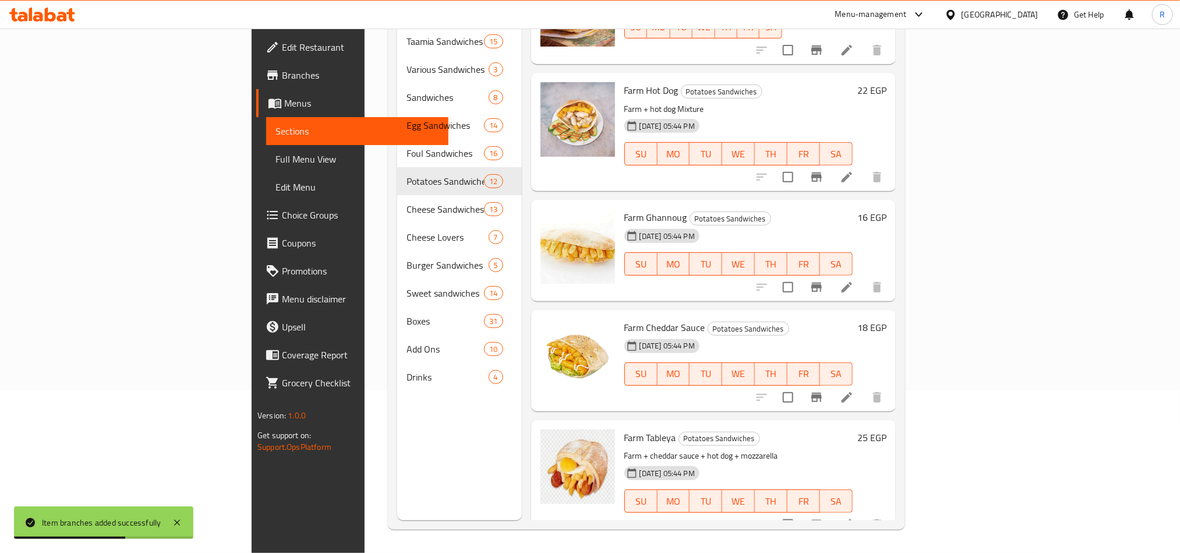
click at [822, 393] on icon "Branch-specific-item" at bounding box center [816, 397] width 10 height 9
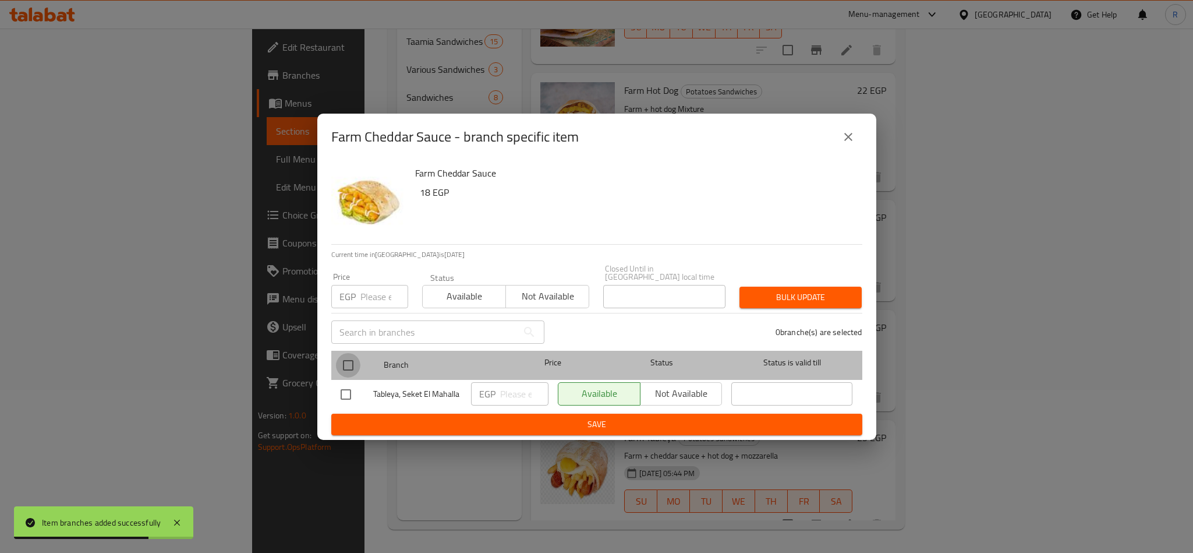
click at [341, 358] on input "checkbox" at bounding box center [348, 365] width 24 height 24
checkbox input "true"
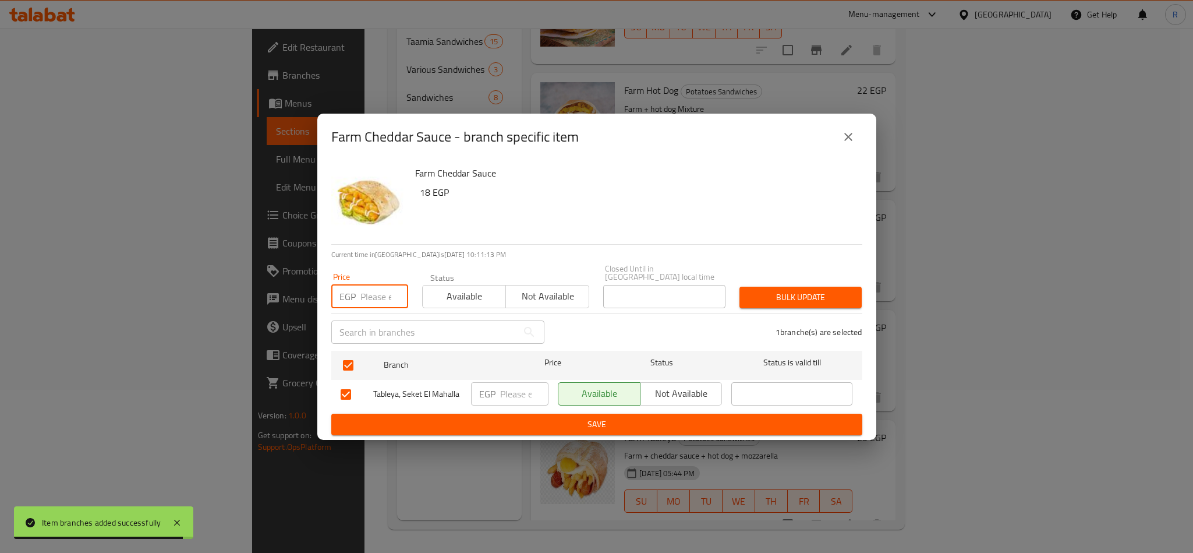
click at [365, 285] on input "number" at bounding box center [385, 296] width 48 height 23
type input "20"
click at [787, 295] on span "Bulk update" at bounding box center [801, 297] width 104 height 15
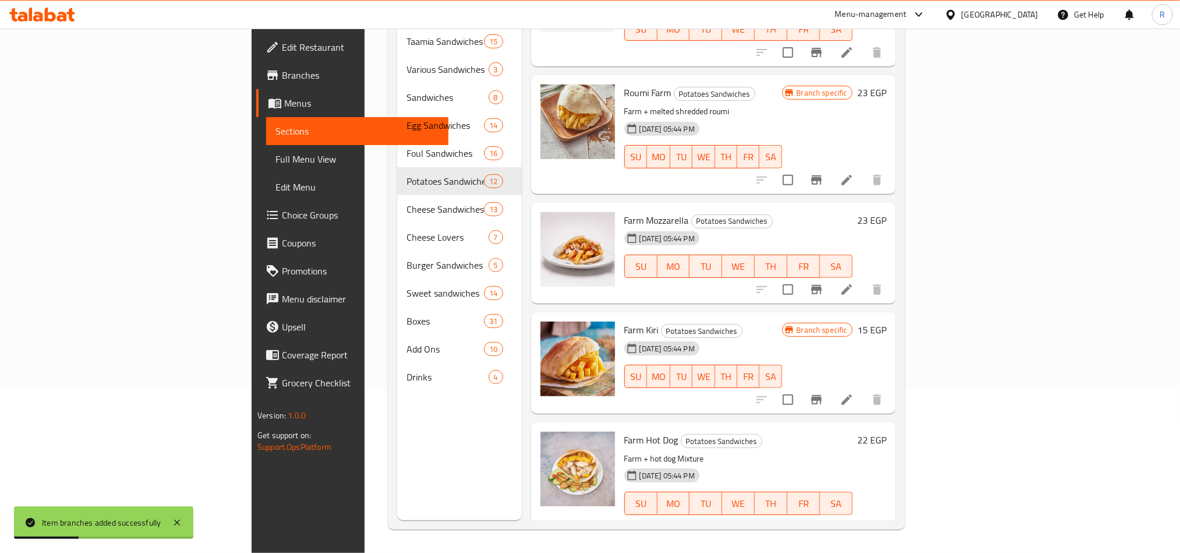
scroll to position [479, 0]
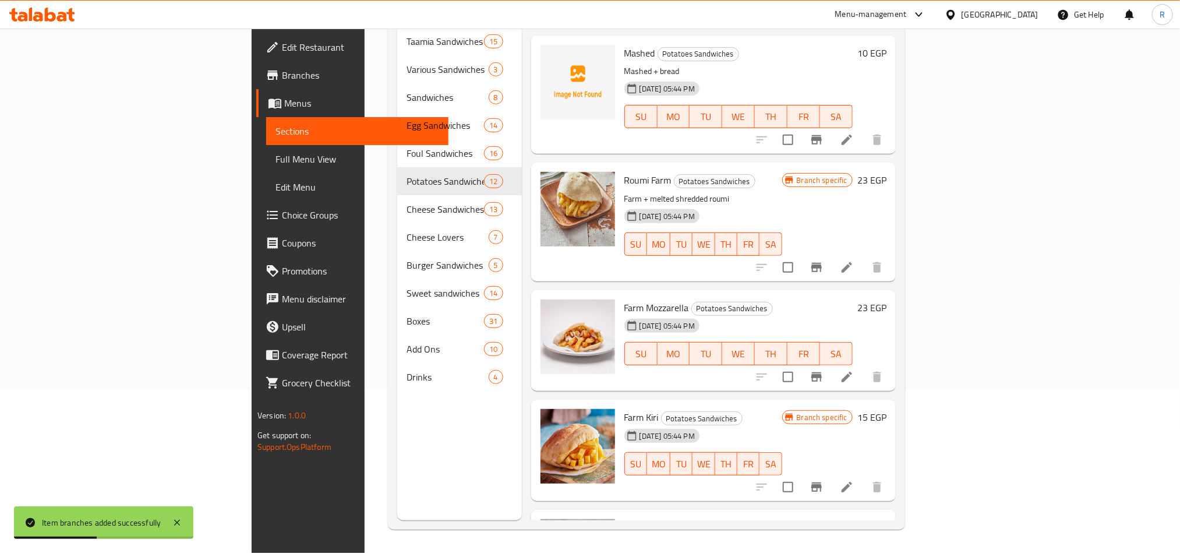
click at [822, 372] on icon "Branch-specific-item" at bounding box center [816, 376] width 10 height 9
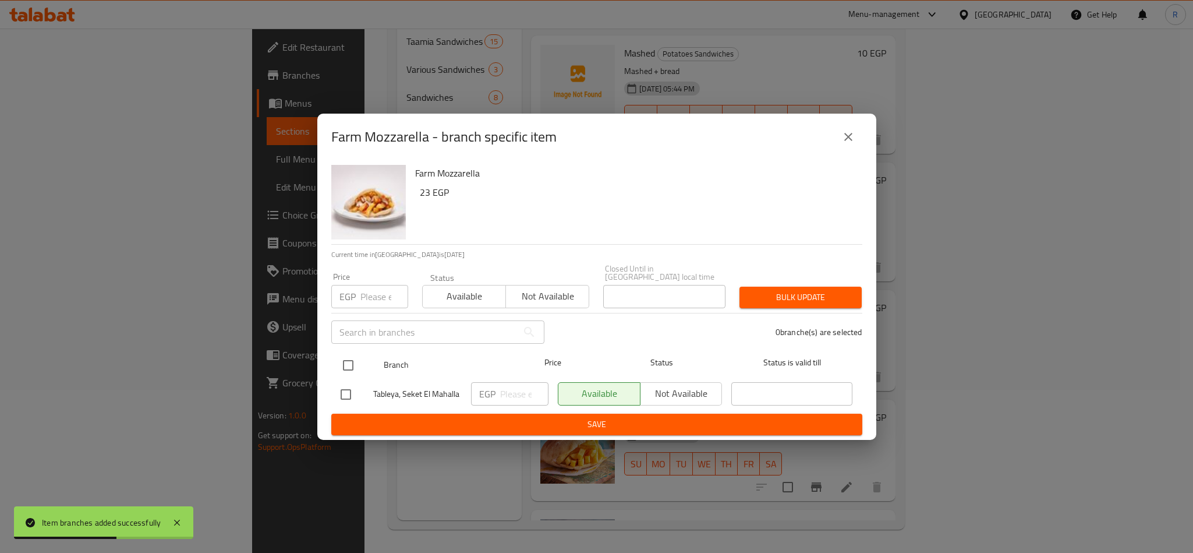
click at [354, 356] on input "checkbox" at bounding box center [348, 365] width 24 height 24
checkbox input "true"
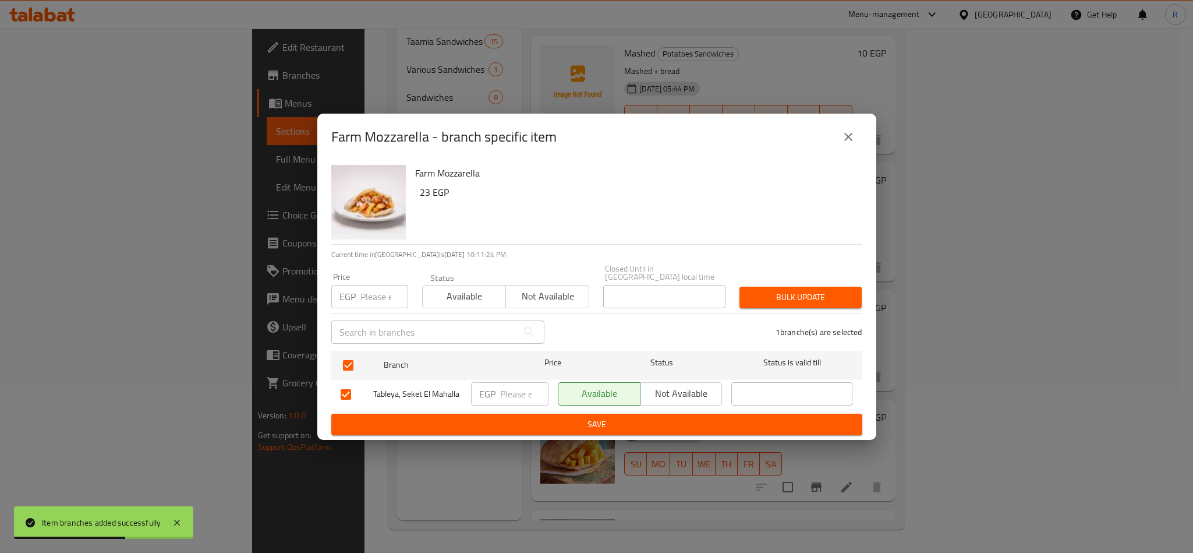
click at [371, 292] on input "number" at bounding box center [385, 296] width 48 height 23
type input "21"
click at [813, 303] on button "Bulk update" at bounding box center [801, 298] width 122 height 22
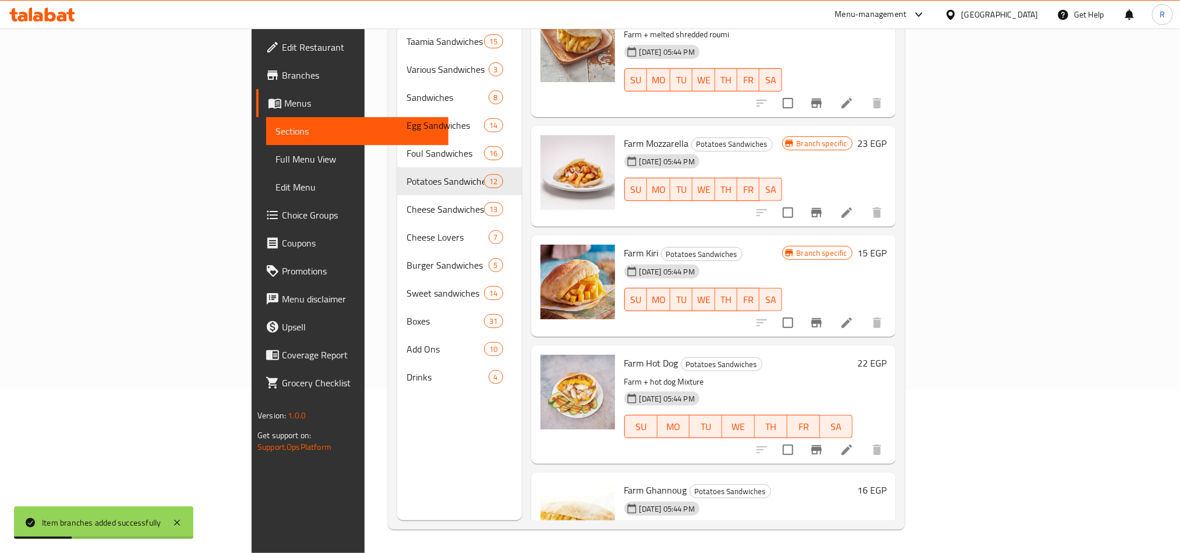
scroll to position [654, 0]
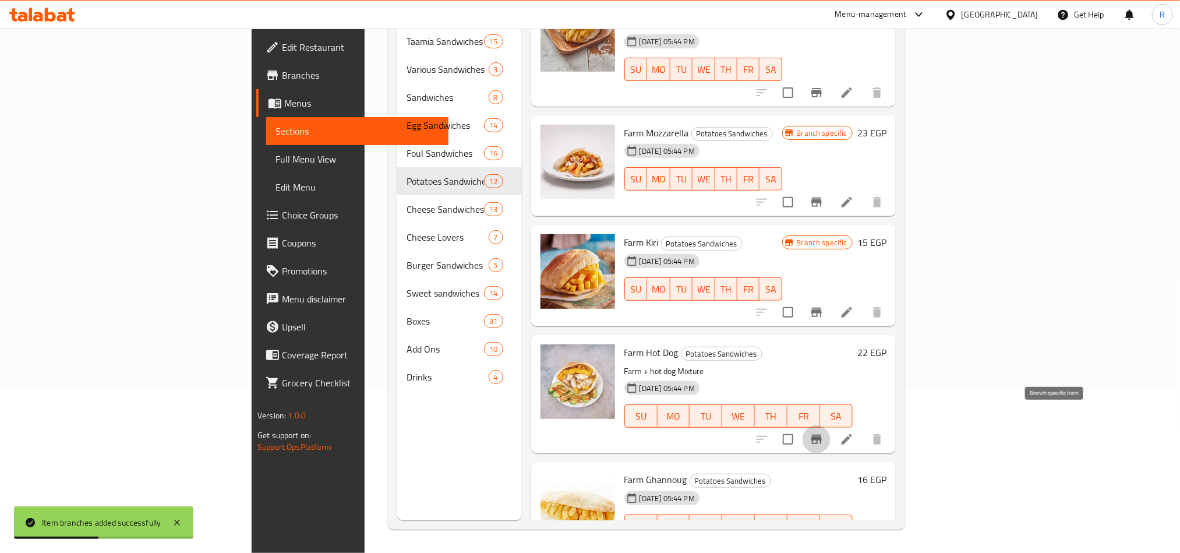
click at [831, 425] on button "Branch-specific-item" at bounding box center [817, 439] width 28 height 28
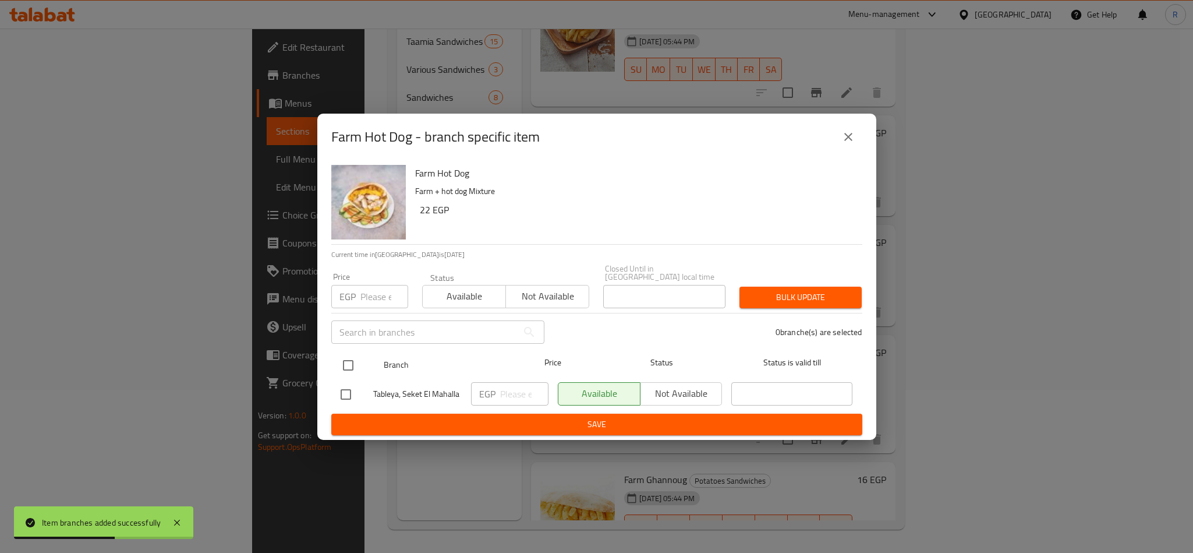
click at [350, 361] on input "checkbox" at bounding box center [348, 365] width 24 height 24
checkbox input "true"
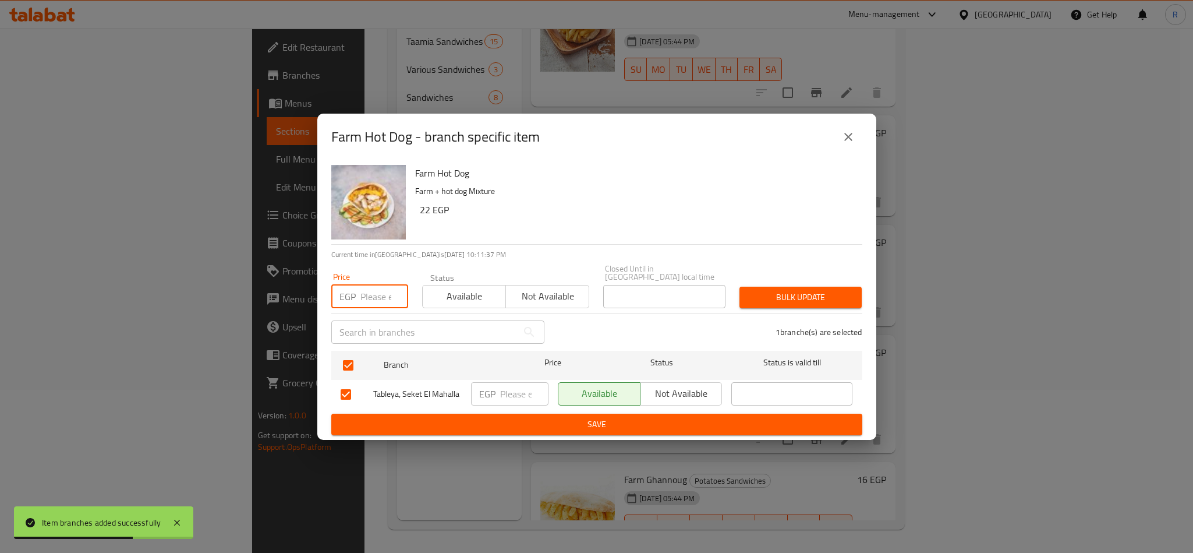
click at [378, 290] on input "number" at bounding box center [385, 296] width 48 height 23
type input "24"
click at [771, 290] on span "Bulk update" at bounding box center [801, 297] width 104 height 15
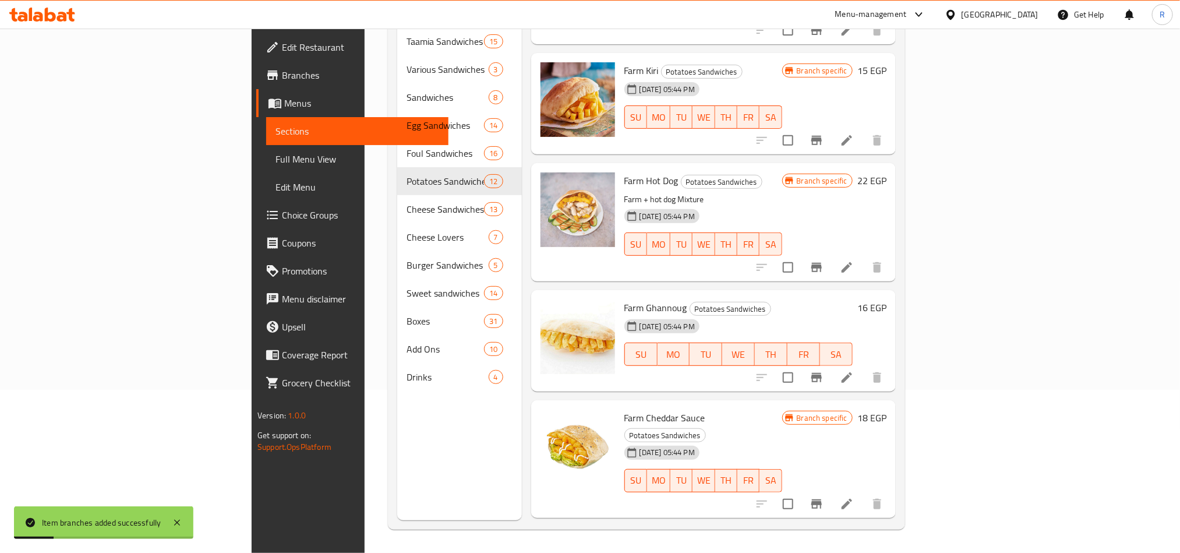
scroll to position [916, 0]
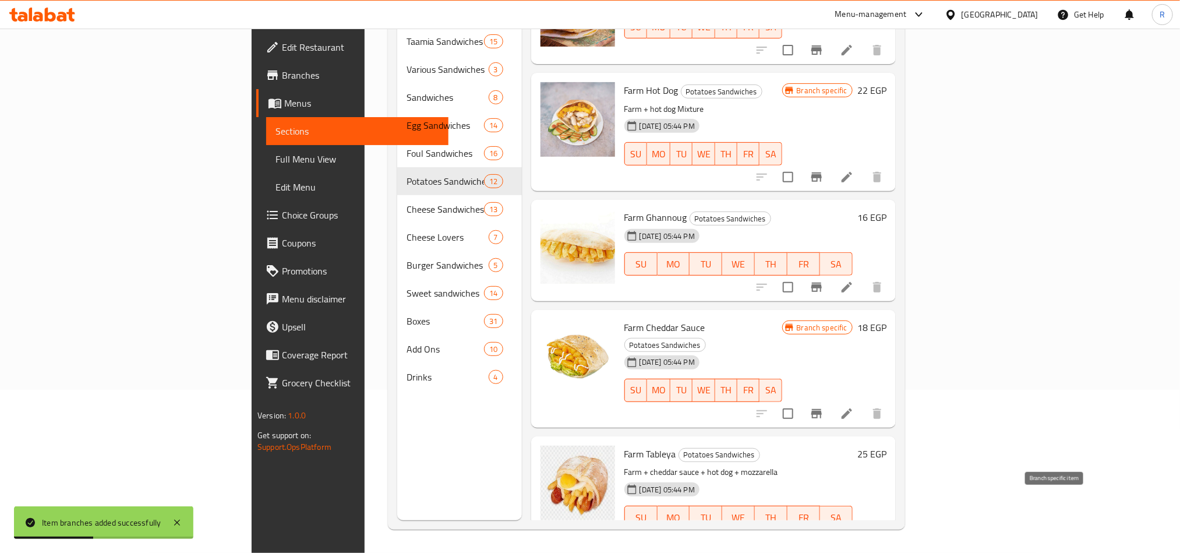
click at [824, 534] on icon "Branch-specific-item" at bounding box center [817, 541] width 14 height 14
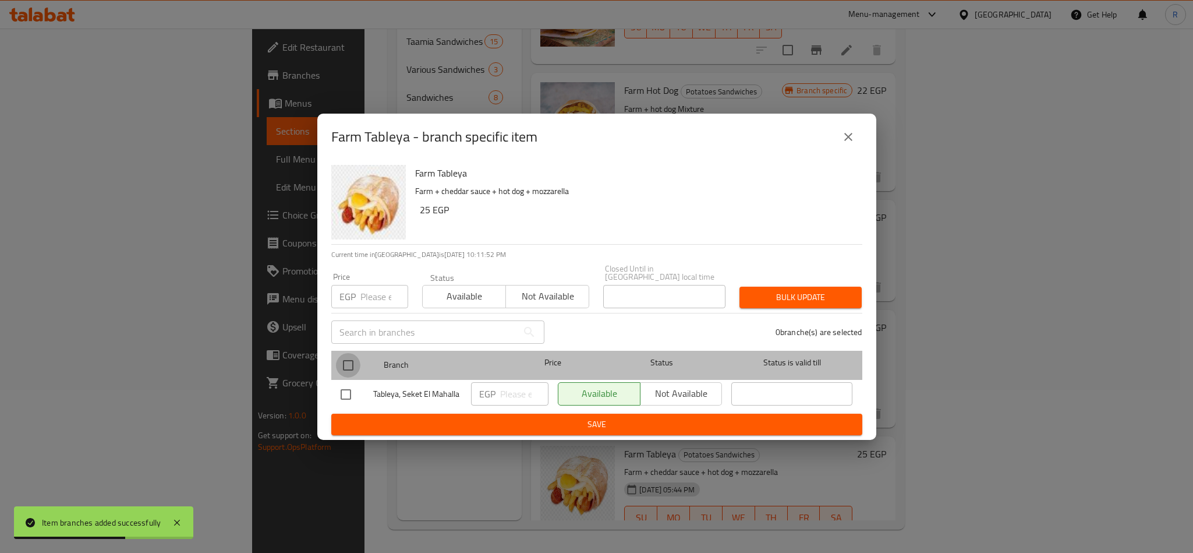
click at [348, 358] on input "checkbox" at bounding box center [348, 365] width 24 height 24
checkbox input "true"
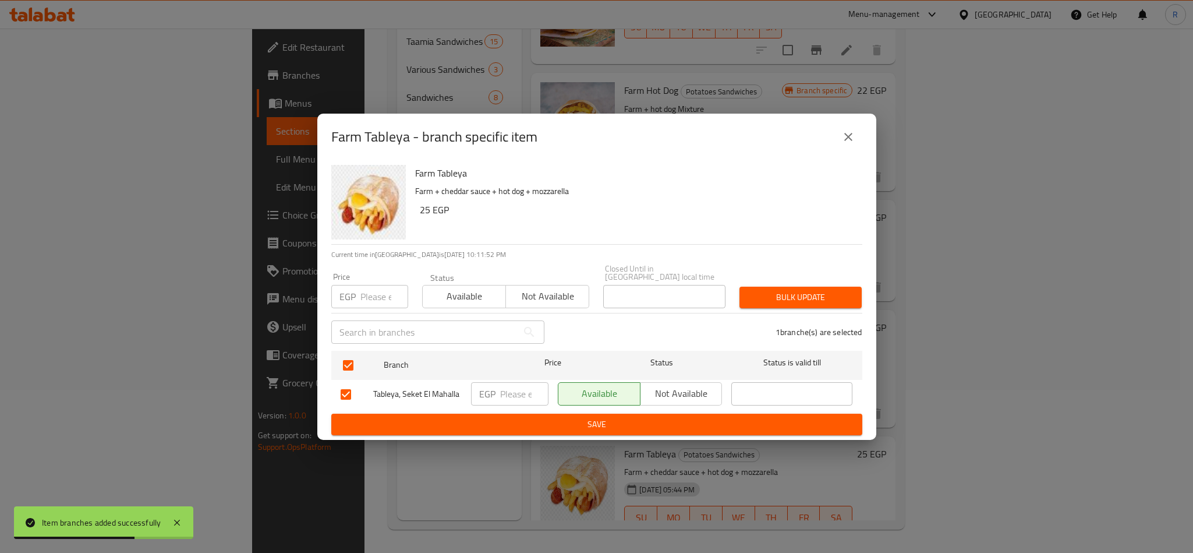
click at [367, 292] on input "number" at bounding box center [385, 296] width 48 height 23
type input "27"
click at [775, 299] on span "Bulk update" at bounding box center [801, 297] width 104 height 15
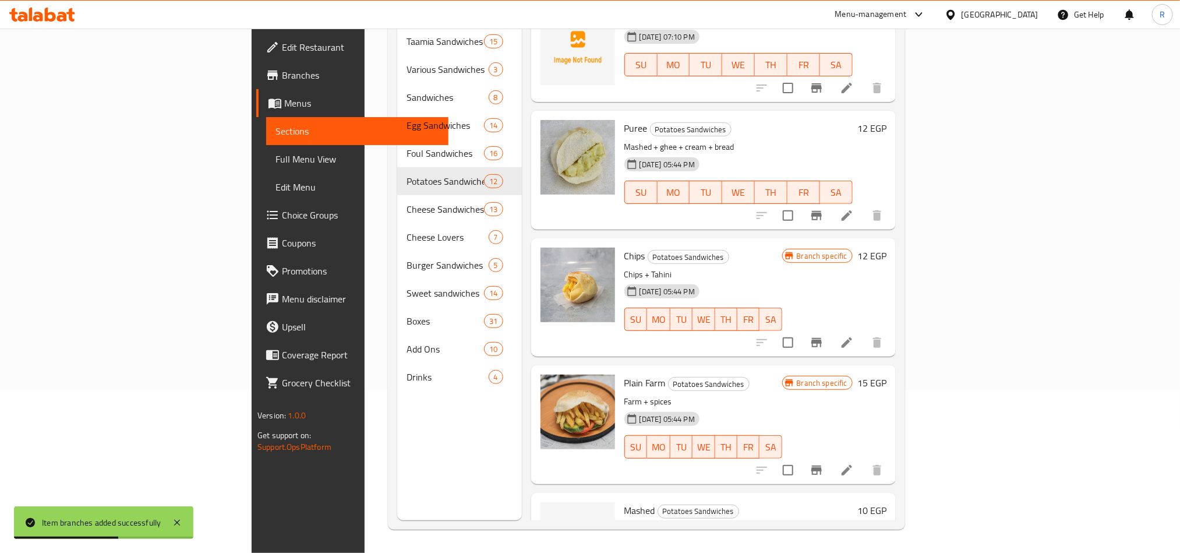
scroll to position [0, 0]
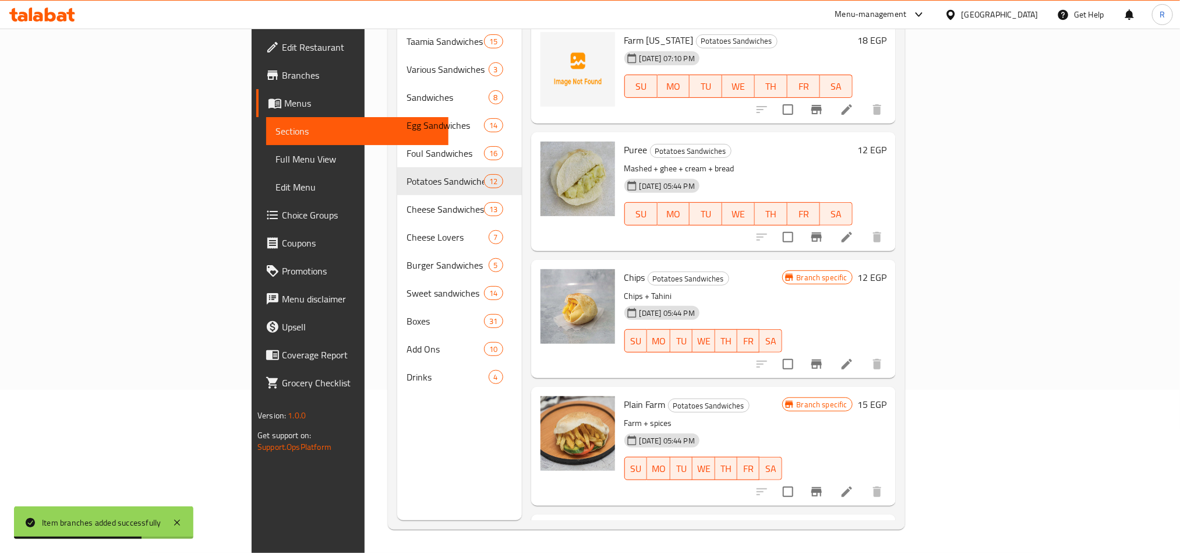
click at [822, 359] on icon "Branch-specific-item" at bounding box center [816, 363] width 10 height 9
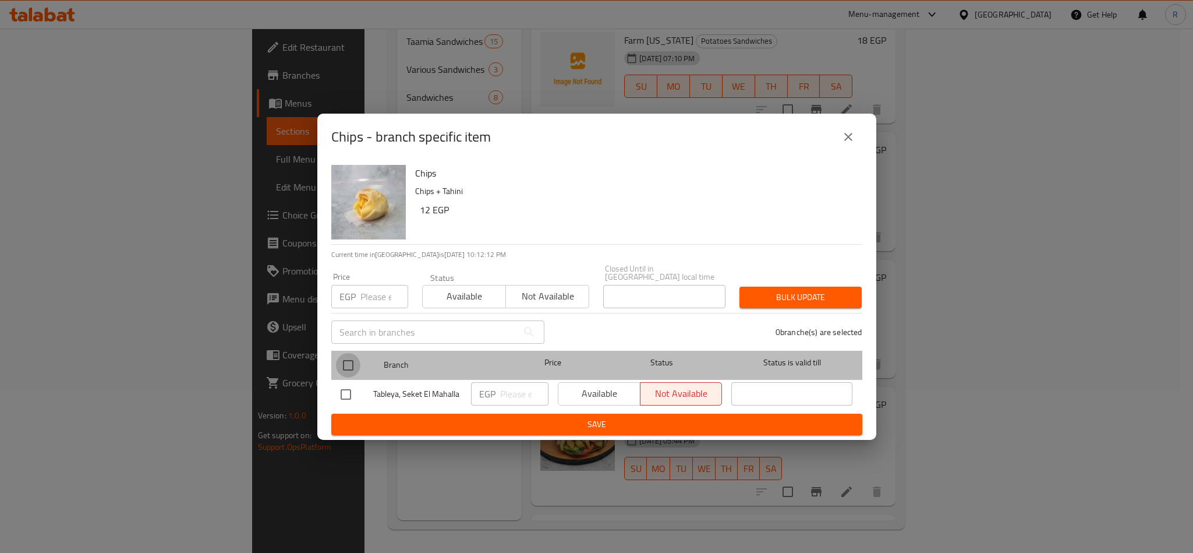
click at [345, 361] on input "checkbox" at bounding box center [348, 365] width 24 height 24
checkbox input "true"
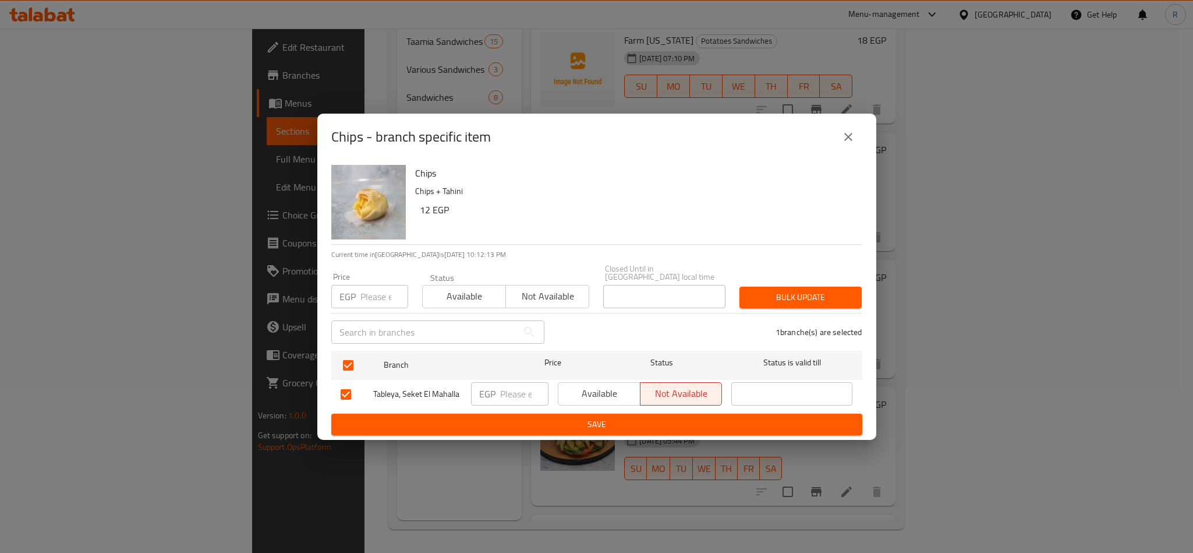
click at [373, 285] on input "number" at bounding box center [385, 296] width 48 height 23
type input "25"
click at [795, 299] on span "Bulk update" at bounding box center [801, 297] width 104 height 15
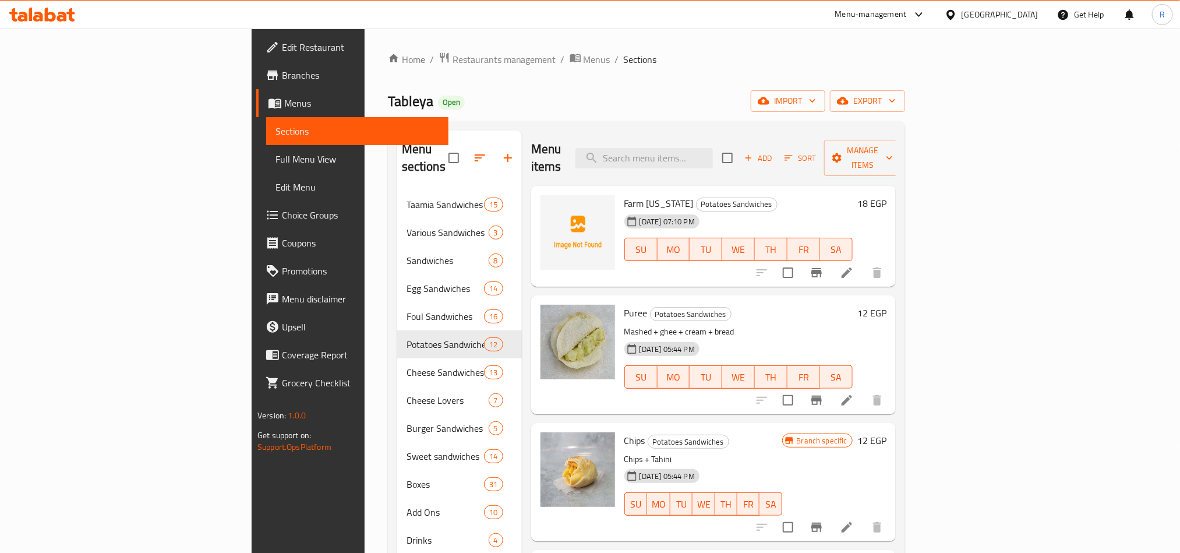
click at [624, 304] on span "Puree" at bounding box center [635, 312] width 23 height 17
copy h6 "Puree"
click at [853, 324] on p "Mashed + ghee + cream + bread" at bounding box center [738, 331] width 228 height 15
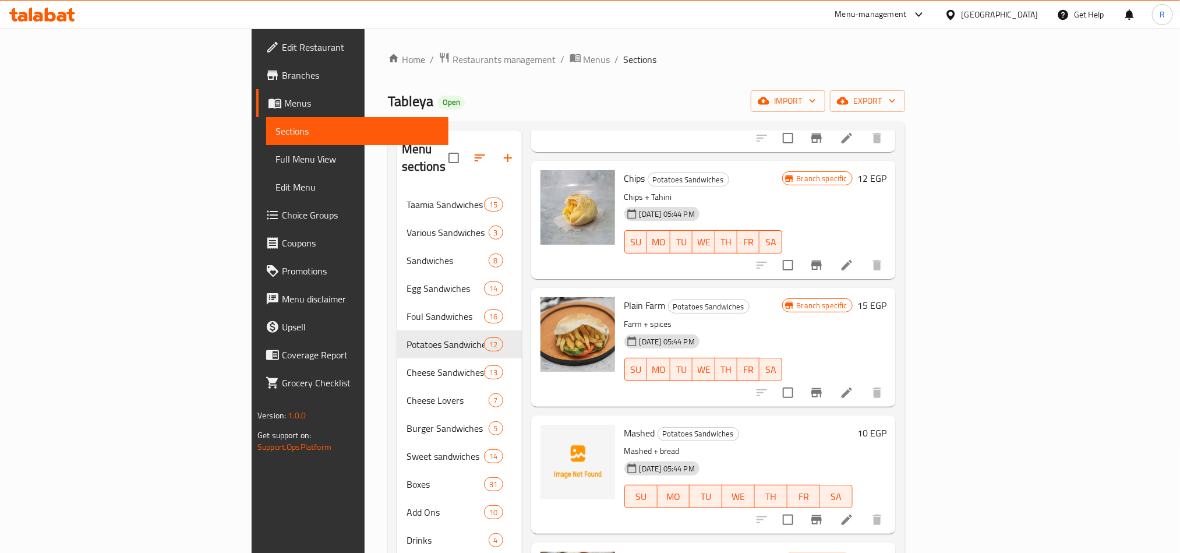
scroll to position [349, 0]
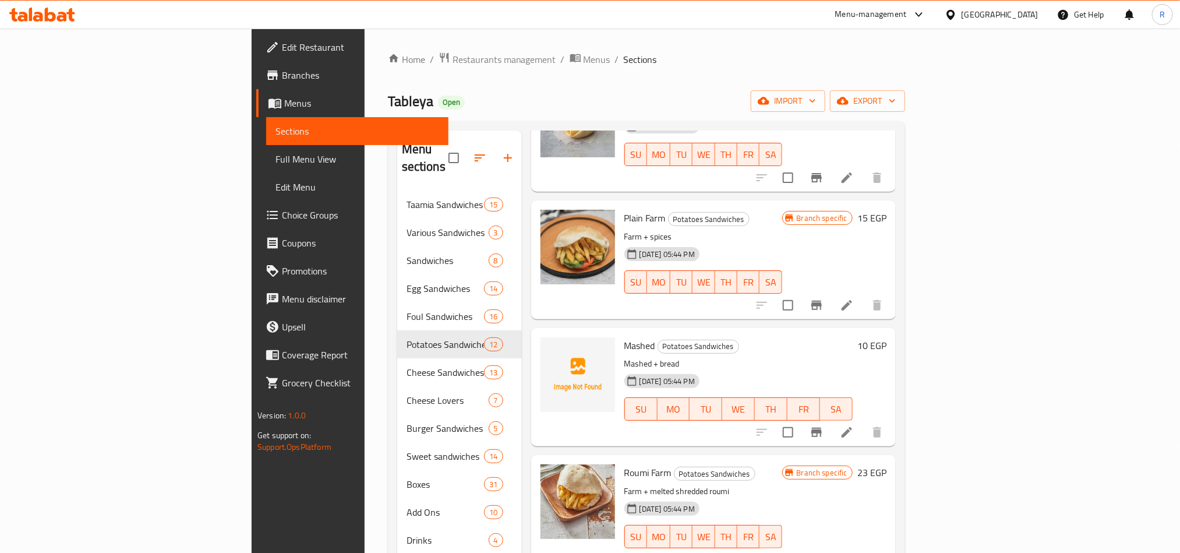
click at [624, 337] on span "Mashed" at bounding box center [639, 345] width 31 height 17
copy h6 "Mashed"
drag, startPoint x: 972, startPoint y: 327, endPoint x: 878, endPoint y: 344, distance: 95.3
click at [853, 337] on h6 "Mashed Potatoes Sandwiches" at bounding box center [738, 345] width 228 height 16
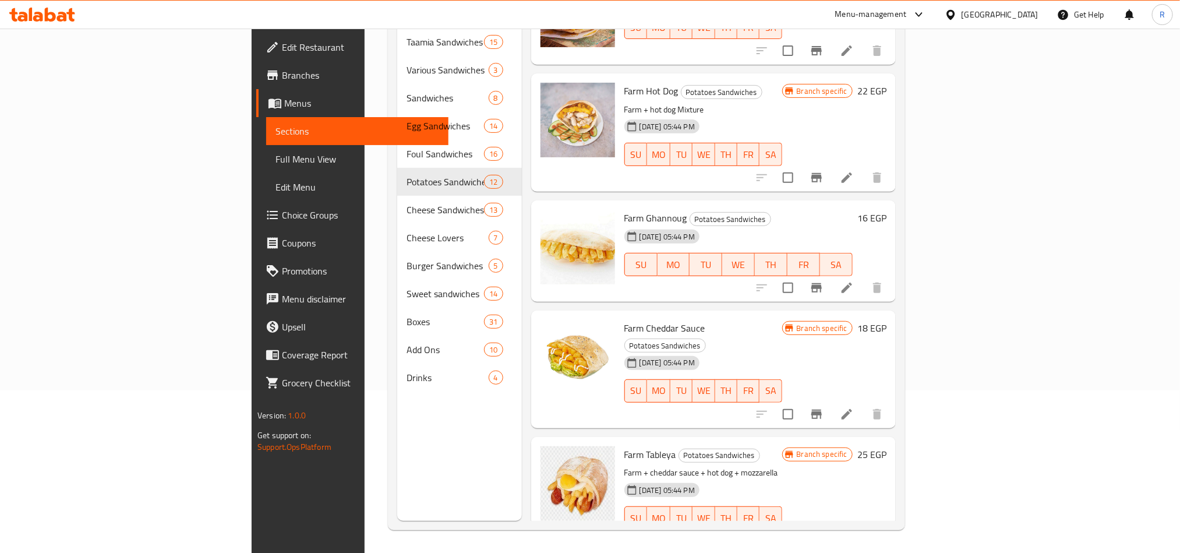
scroll to position [163, 0]
click at [624, 209] on span "Farm Ghannoug" at bounding box center [655, 217] width 63 height 17
click at [782, 319] on h6 "Farm Cheddar Sauce Potatoes Sandwiches" at bounding box center [703, 335] width 158 height 33
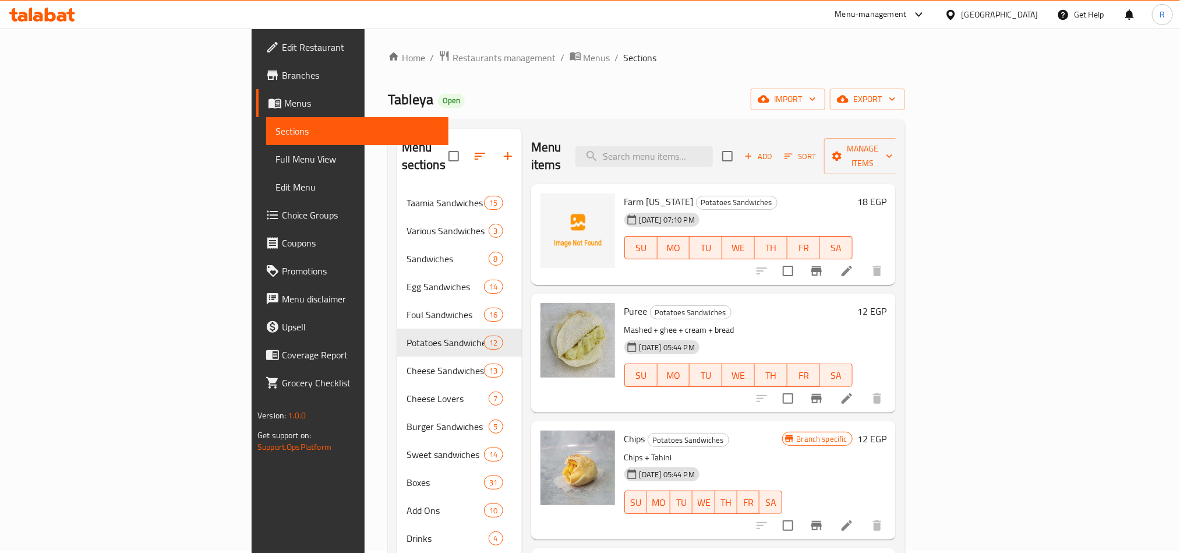
scroll to position [0, 0]
click at [754, 153] on icon "button" at bounding box center [748, 158] width 10 height 10
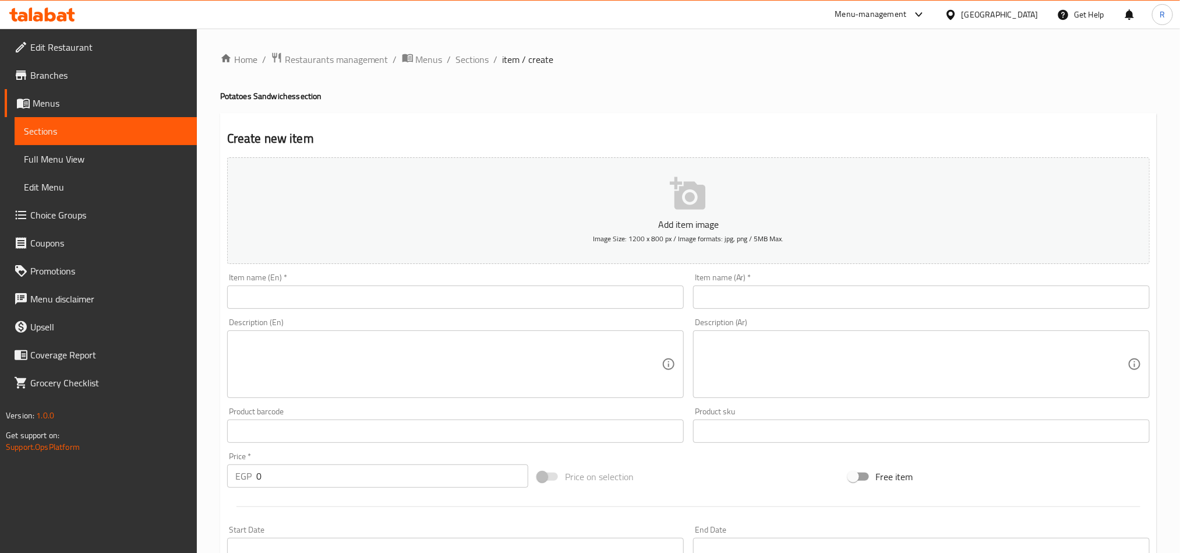
click at [762, 299] on input "text" at bounding box center [921, 296] width 457 height 23
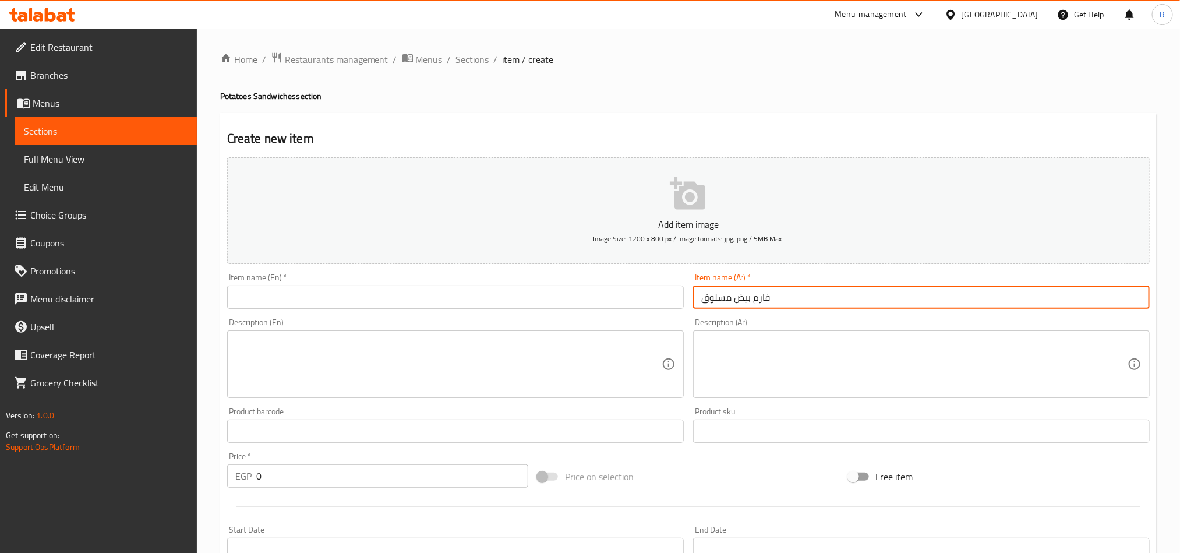
click at [769, 292] on input "فارم بيض مسلوق" at bounding box center [921, 296] width 457 height 23
type input "فارم بيض مسلوق"
click at [419, 301] on input "text" at bounding box center [455, 296] width 457 height 23
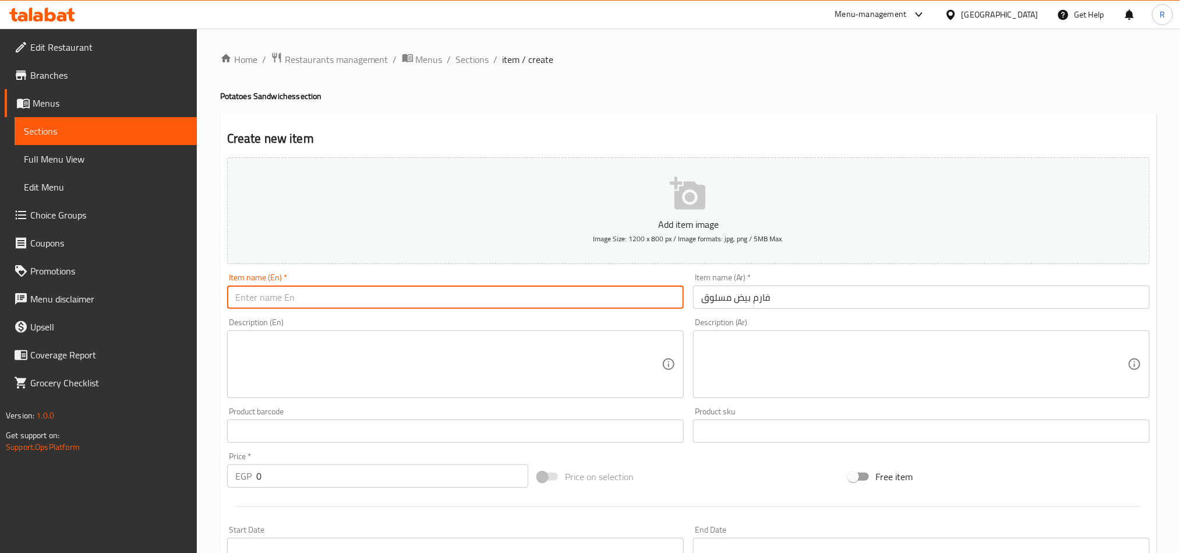
paste input "Farm boiled eggs"
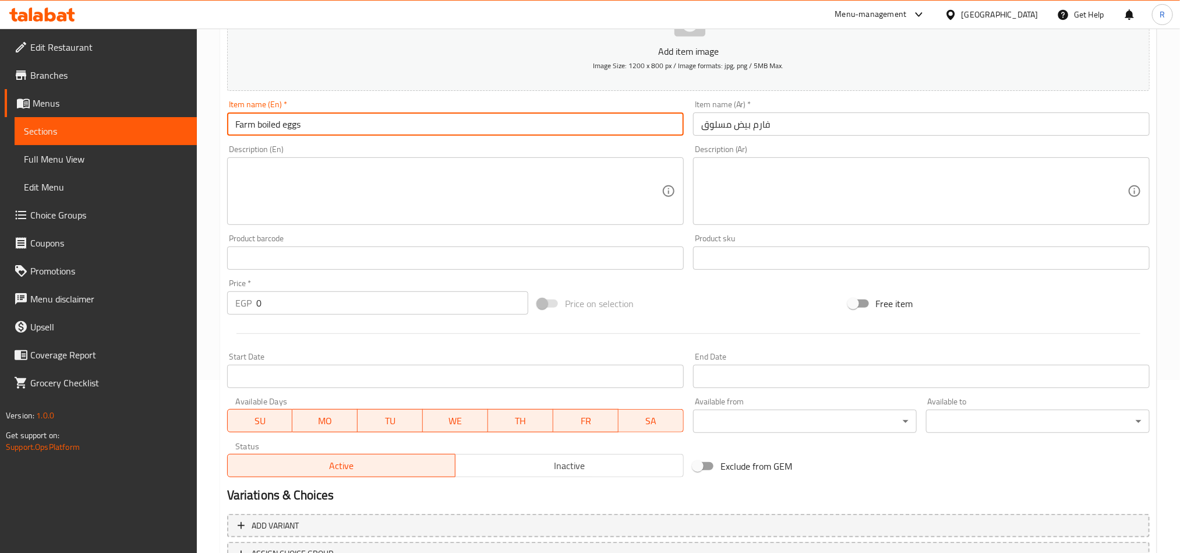
scroll to position [175, 0]
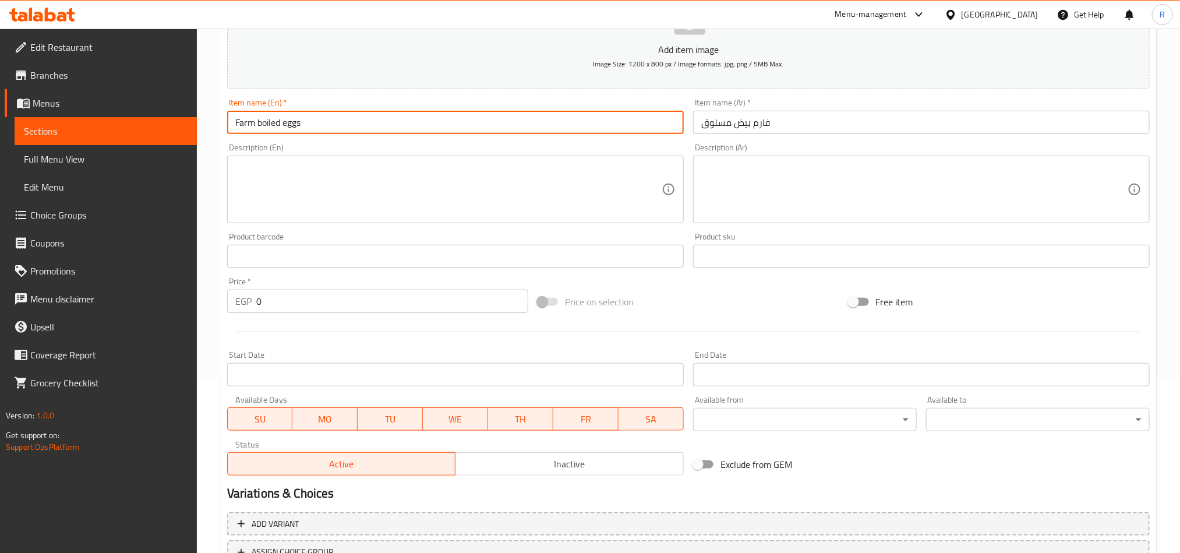
type input "Farm boiled eggs"
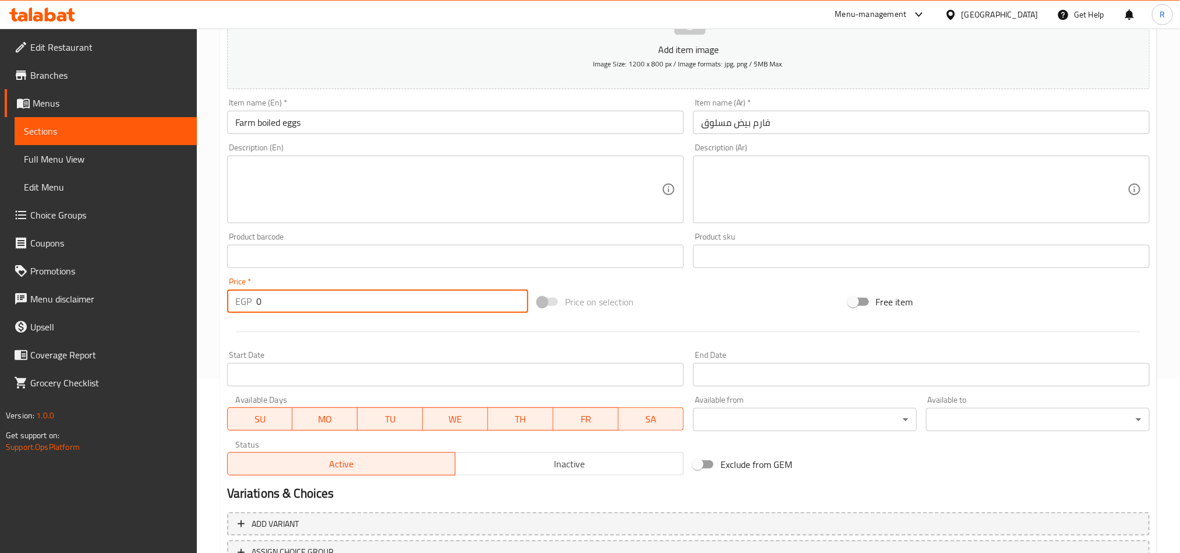
drag, startPoint x: 263, startPoint y: 301, endPoint x: 254, endPoint y: 296, distance: 9.9
click at [252, 301] on div "EGP 0 Price *" at bounding box center [377, 300] width 301 height 23
type input "25"
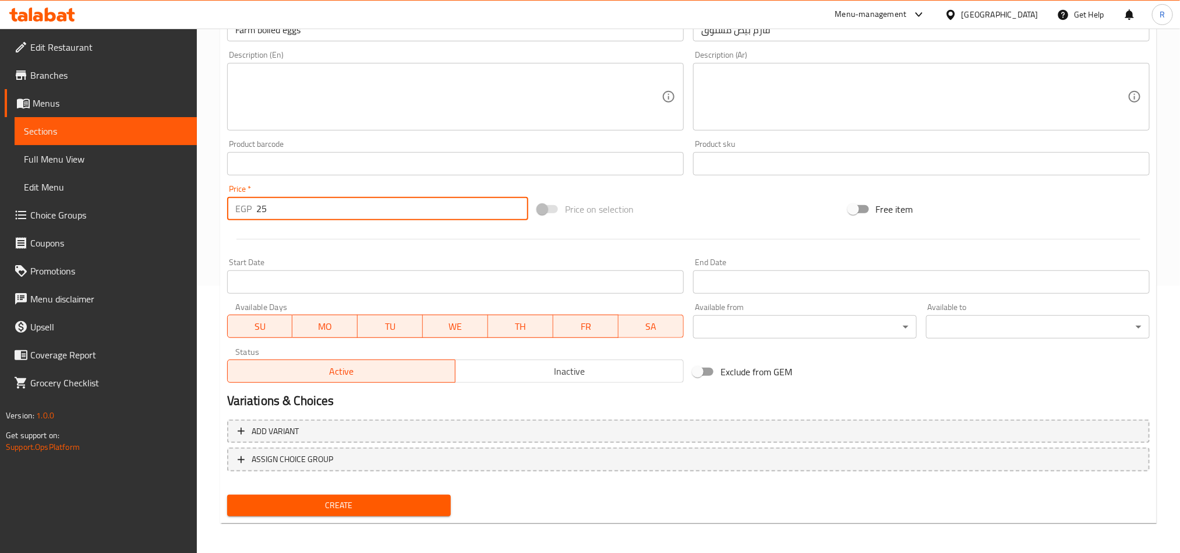
scroll to position [269, 0]
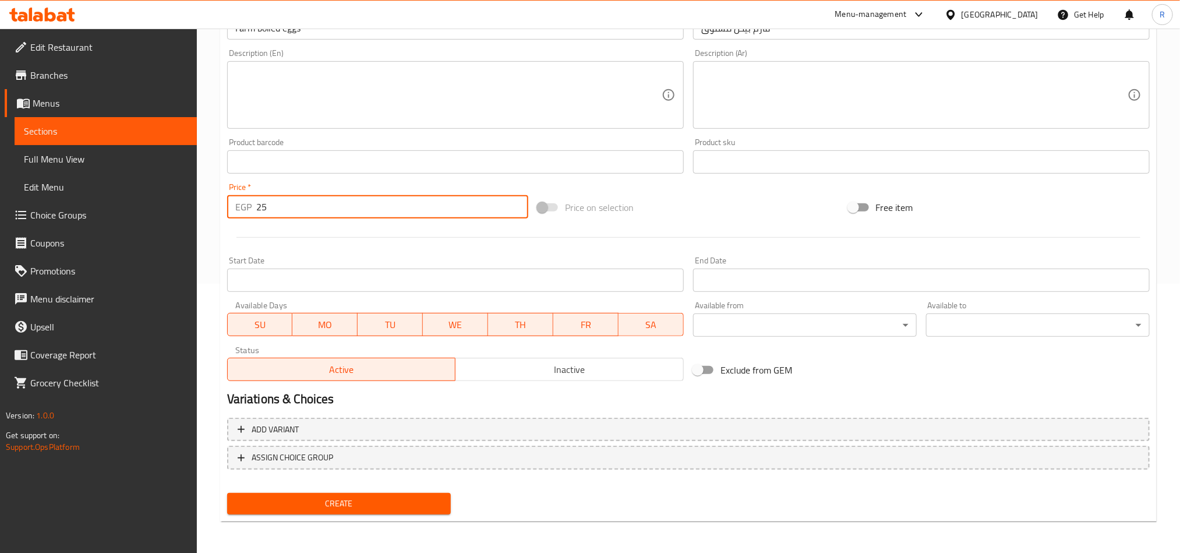
click at [408, 507] on span "Create" at bounding box center [338, 503] width 205 height 15
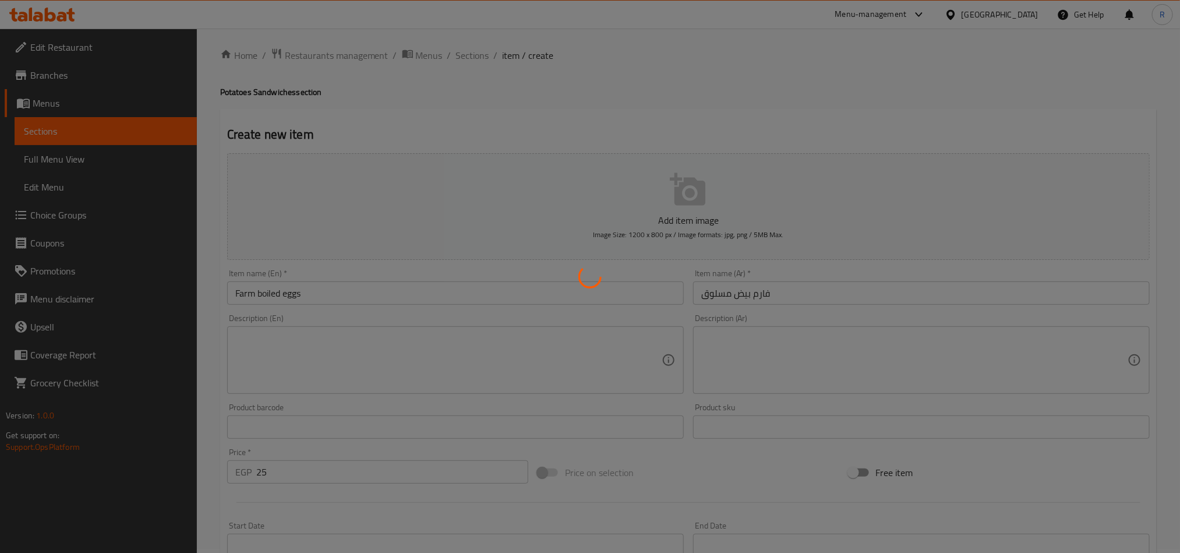
scroll to position [0, 0]
type input "0"
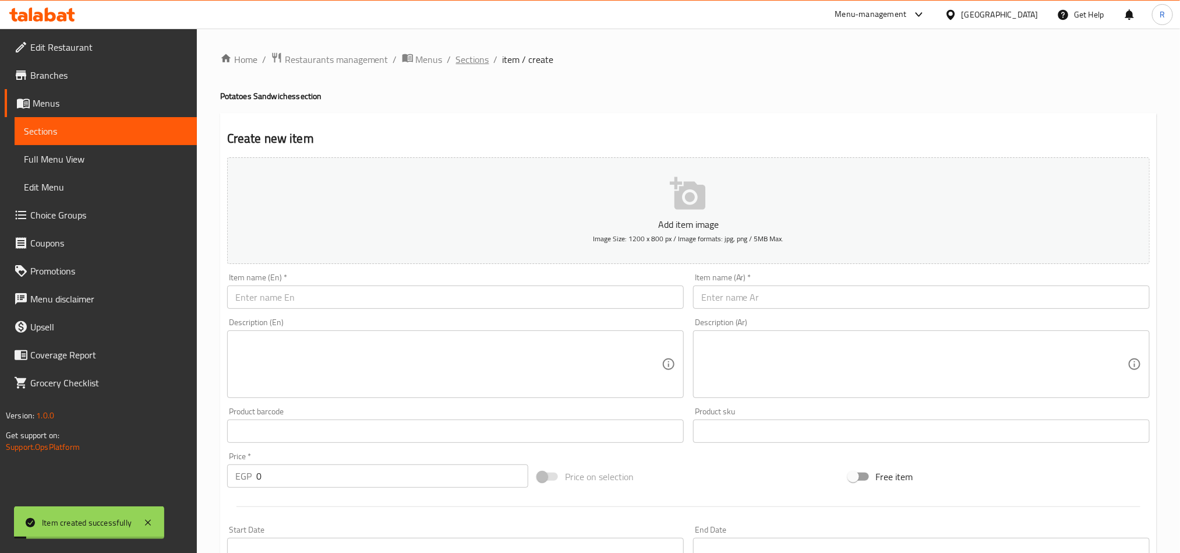
click at [460, 60] on span "Sections" at bounding box center [472, 59] width 33 height 14
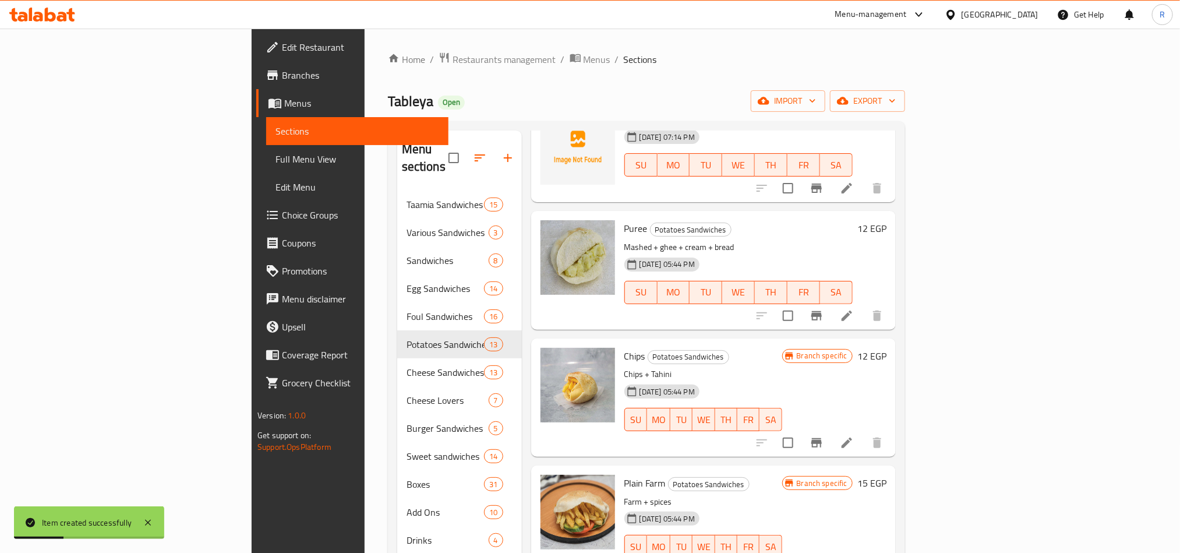
scroll to position [262, 0]
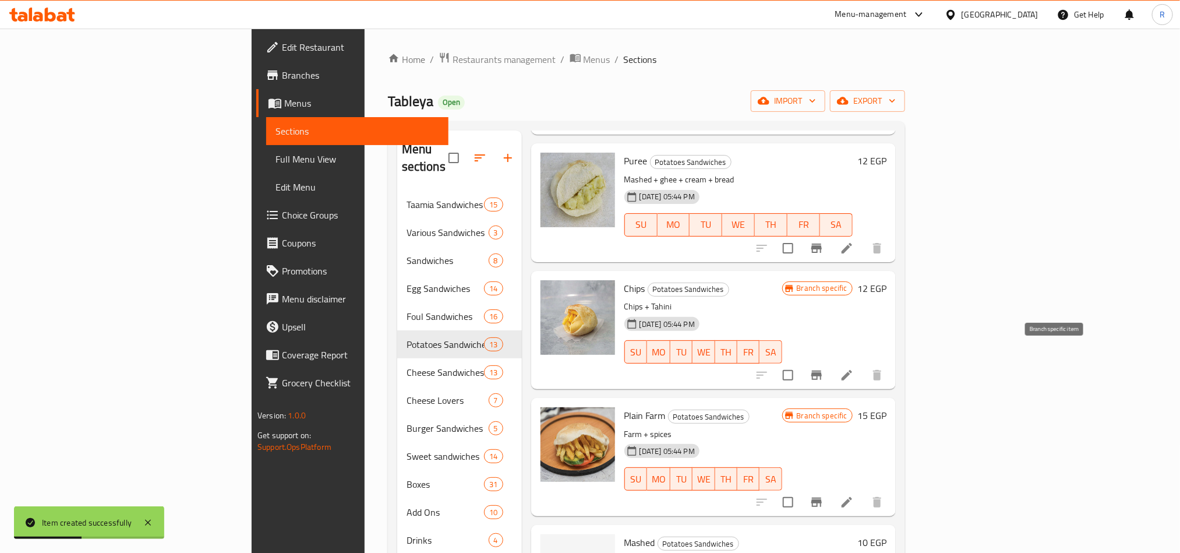
click at [831, 361] on button "Branch-specific-item" at bounding box center [817, 375] width 28 height 28
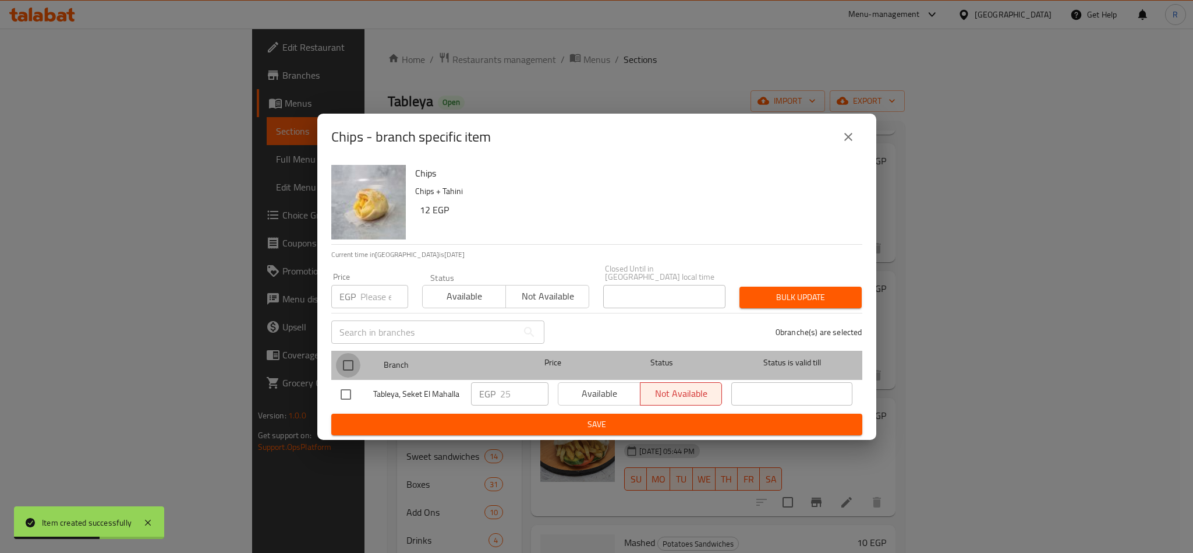
click at [352, 360] on input "checkbox" at bounding box center [348, 365] width 24 height 24
checkbox input "true"
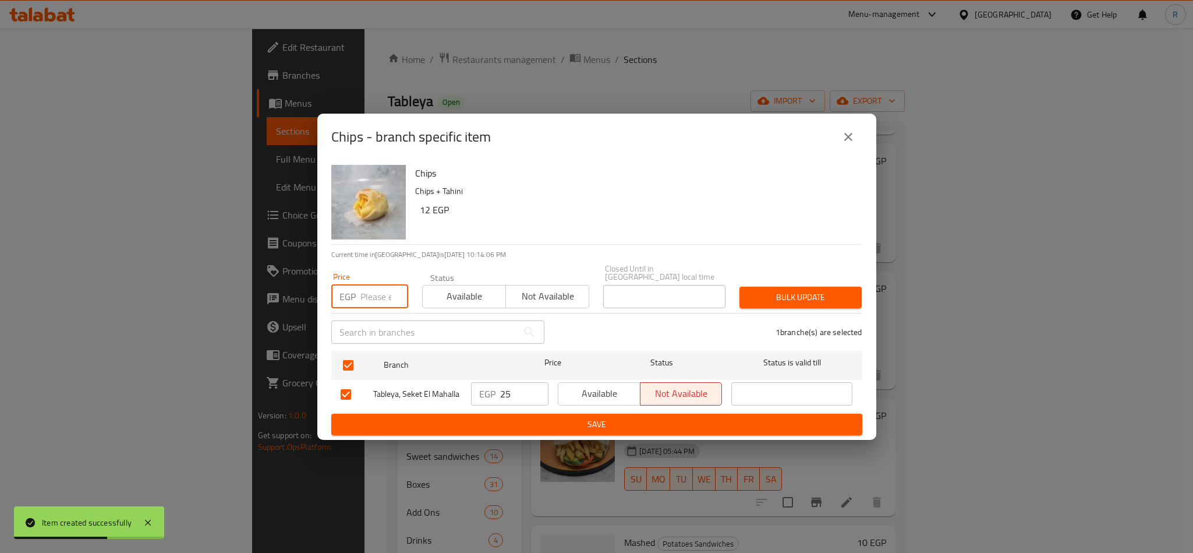
click at [371, 289] on input "number" at bounding box center [385, 296] width 48 height 23
type input "12"
click at [801, 287] on button "Bulk update" at bounding box center [801, 298] width 122 height 22
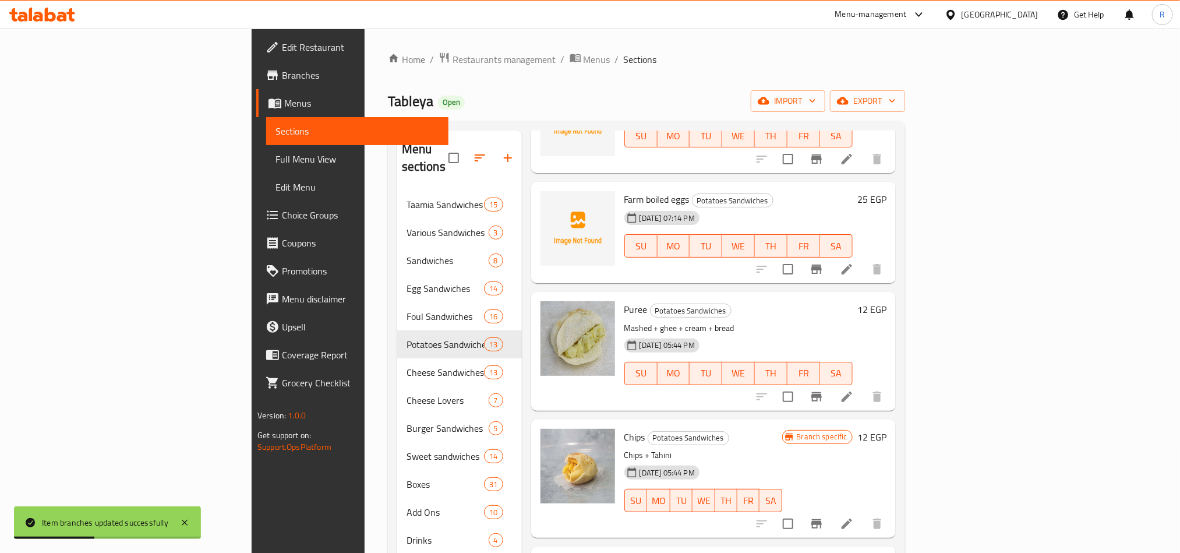
scroll to position [0, 0]
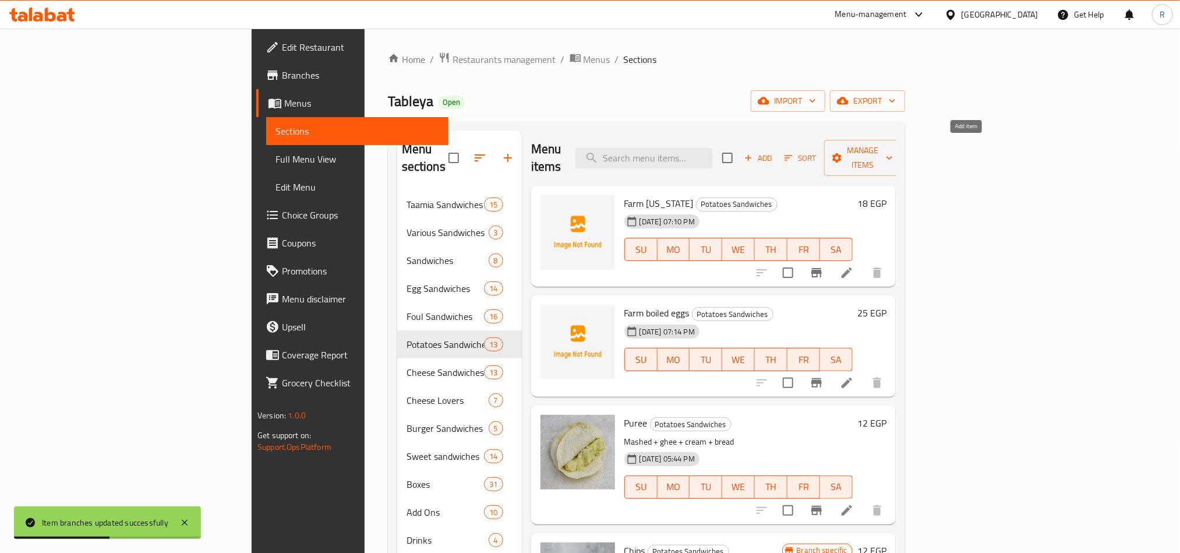
click at [774, 151] on span "Add" at bounding box center [758, 157] width 31 height 13
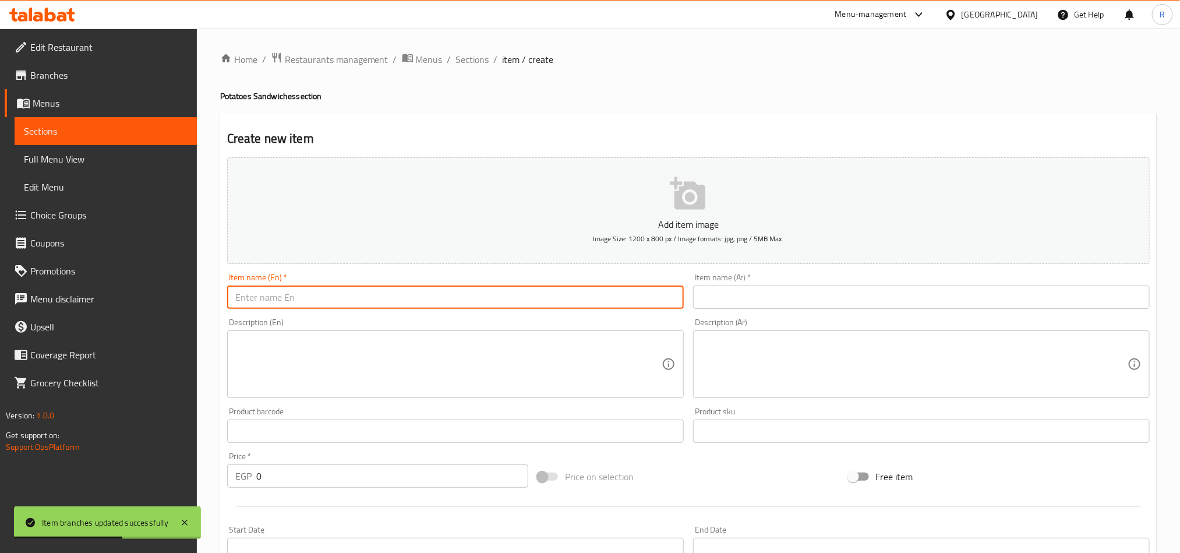
click at [488, 303] on input "text" at bounding box center [455, 296] width 457 height 23
paste input "chips with boiled eggs"
type input "chips with boiled eggs"
click at [780, 301] on input "text" at bounding box center [921, 296] width 457 height 23
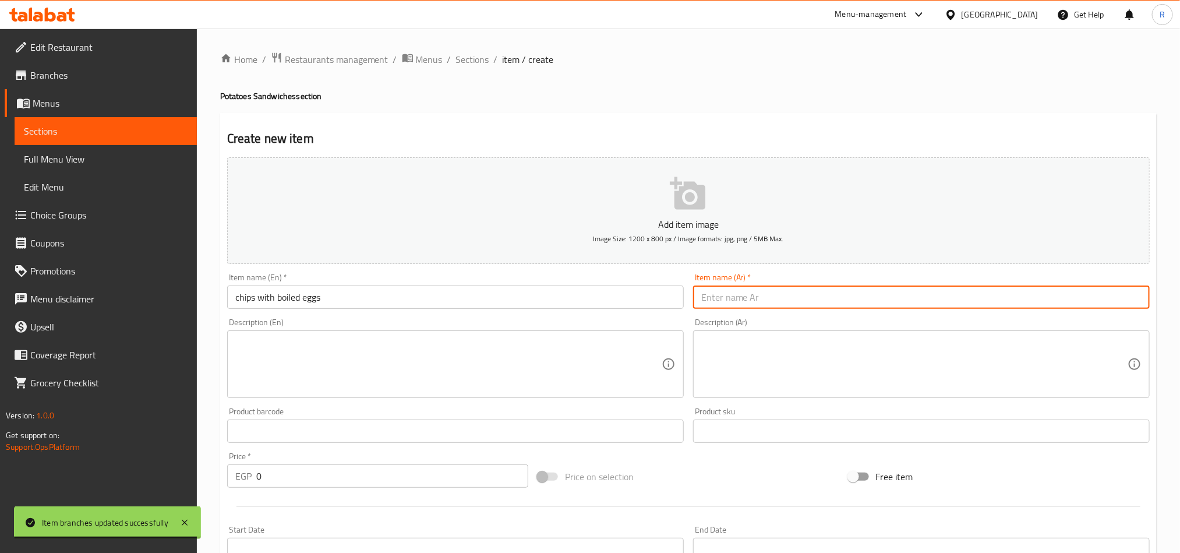
paste input "شيبسي بيض مسلوق"
type input "شيبسي بيض مسلوق"
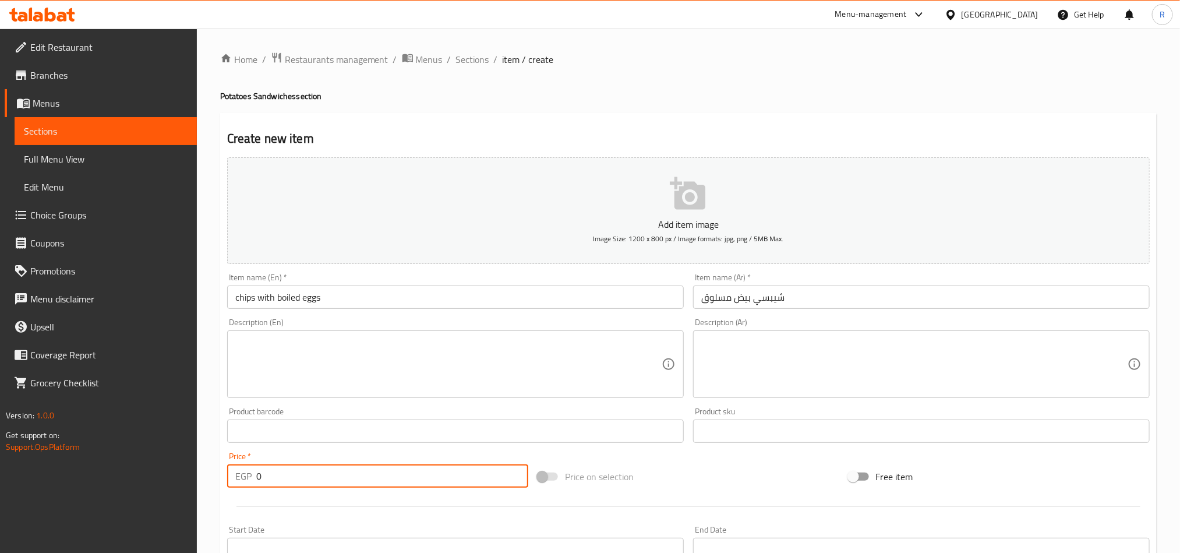
click at [252, 479] on div "EGP 0 Price *" at bounding box center [377, 475] width 301 height 23
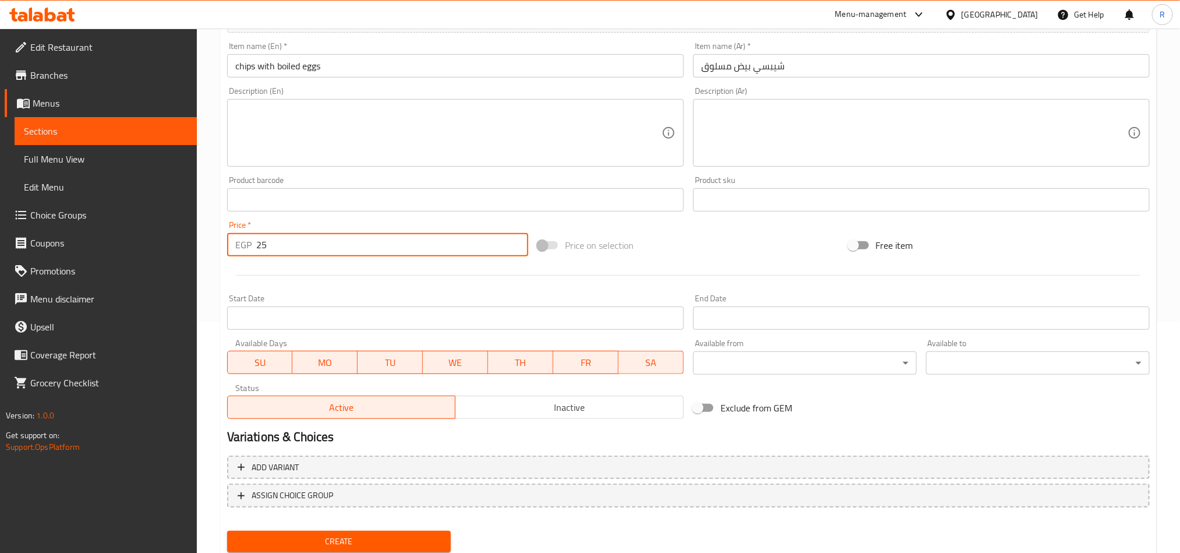
scroll to position [269, 0]
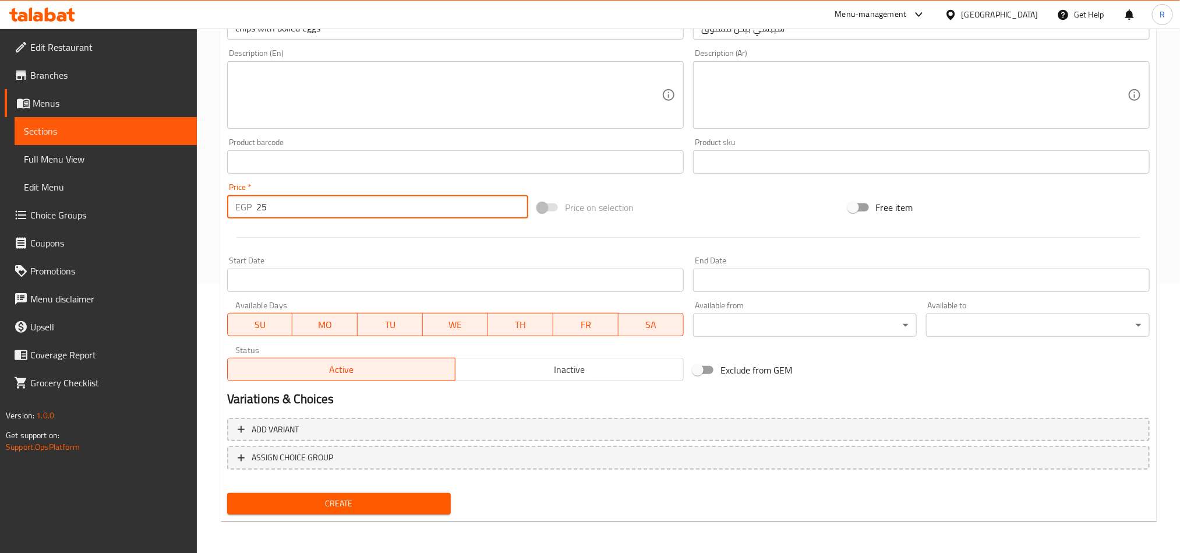
type input "25"
click at [420, 505] on span "Create" at bounding box center [338, 503] width 205 height 15
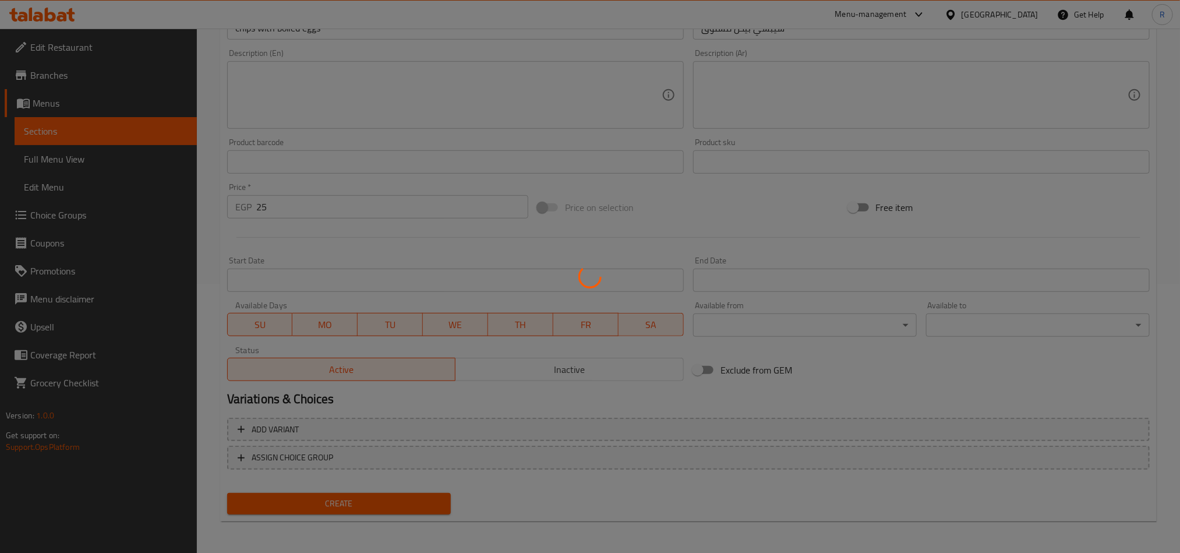
type input "0"
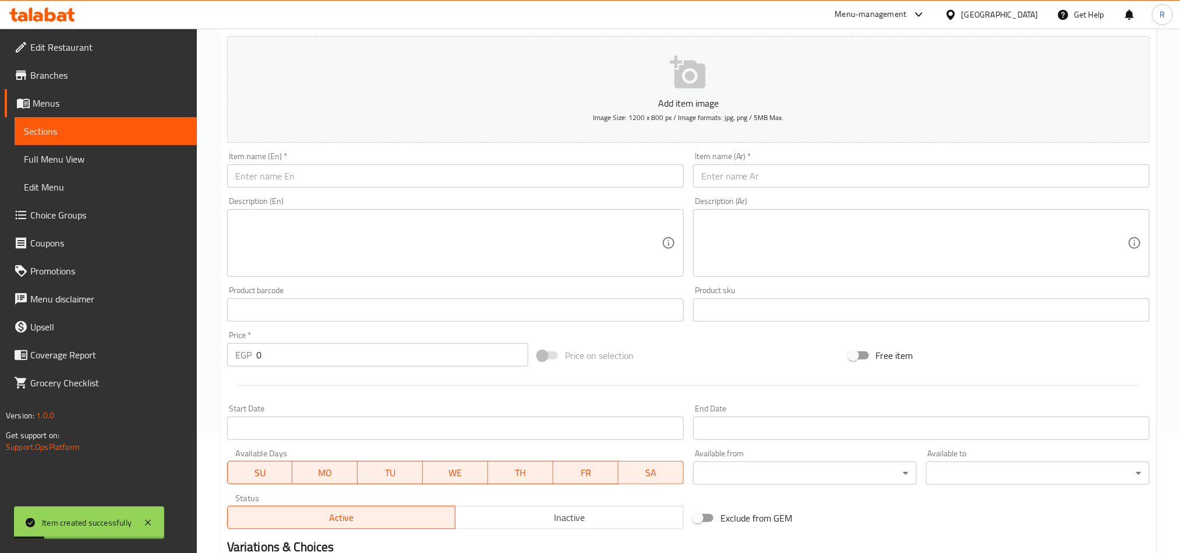
scroll to position [0, 0]
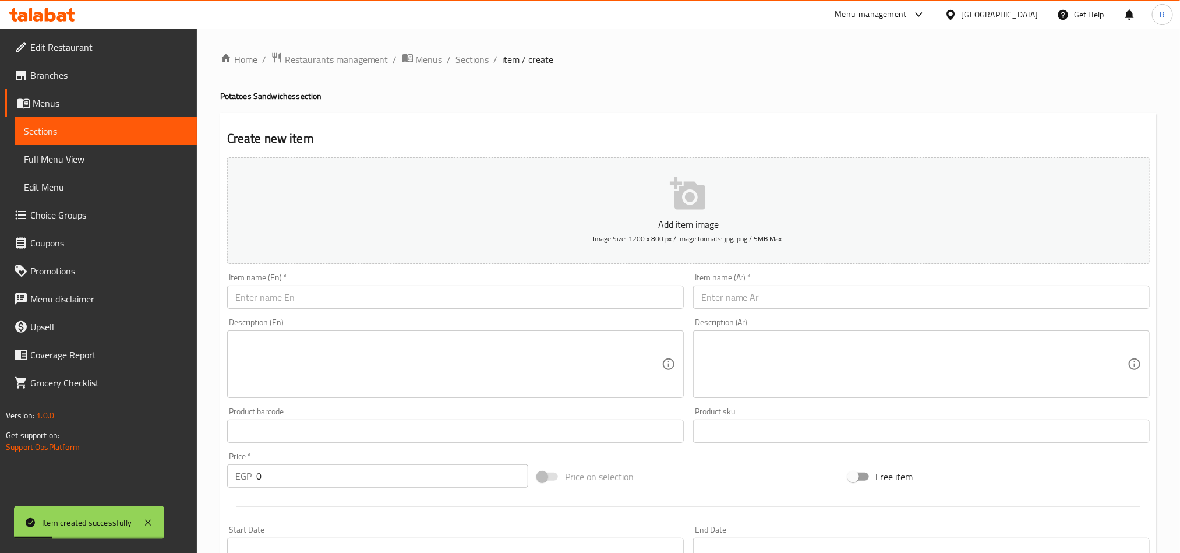
click at [465, 62] on span "Sections" at bounding box center [472, 59] width 33 height 14
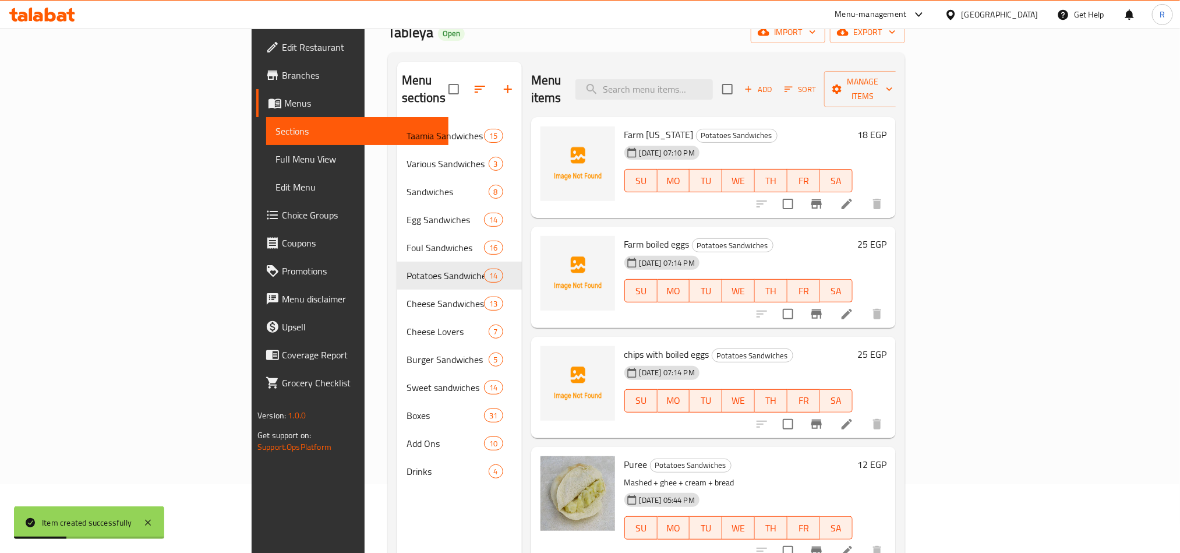
scroll to position [163, 0]
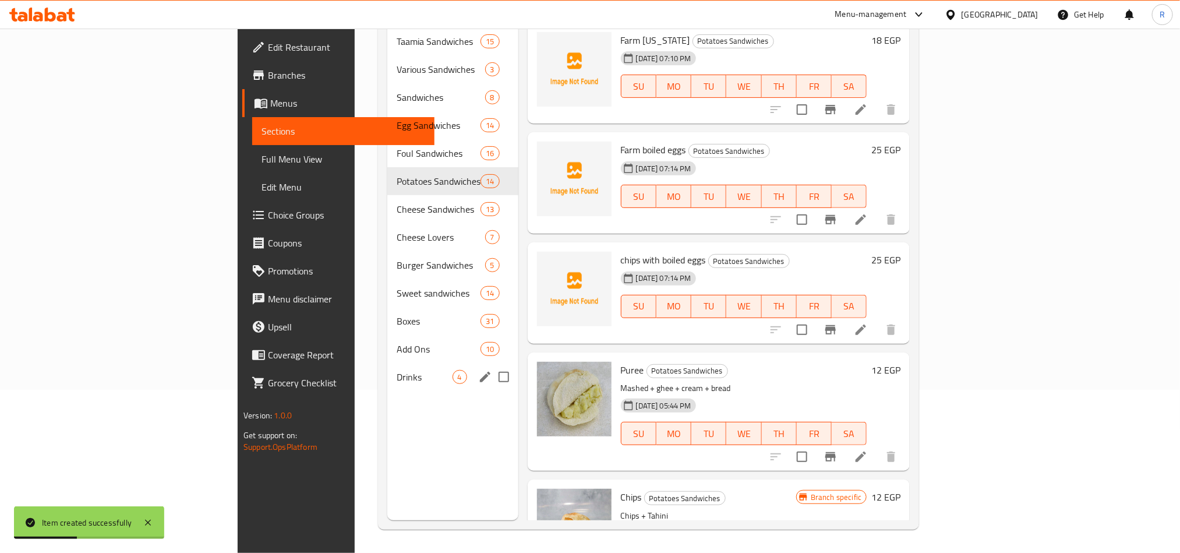
drag, startPoint x: 304, startPoint y: 369, endPoint x: 350, endPoint y: 384, distance: 48.6
click at [387, 369] on div "Drinks 4" at bounding box center [452, 377] width 130 height 28
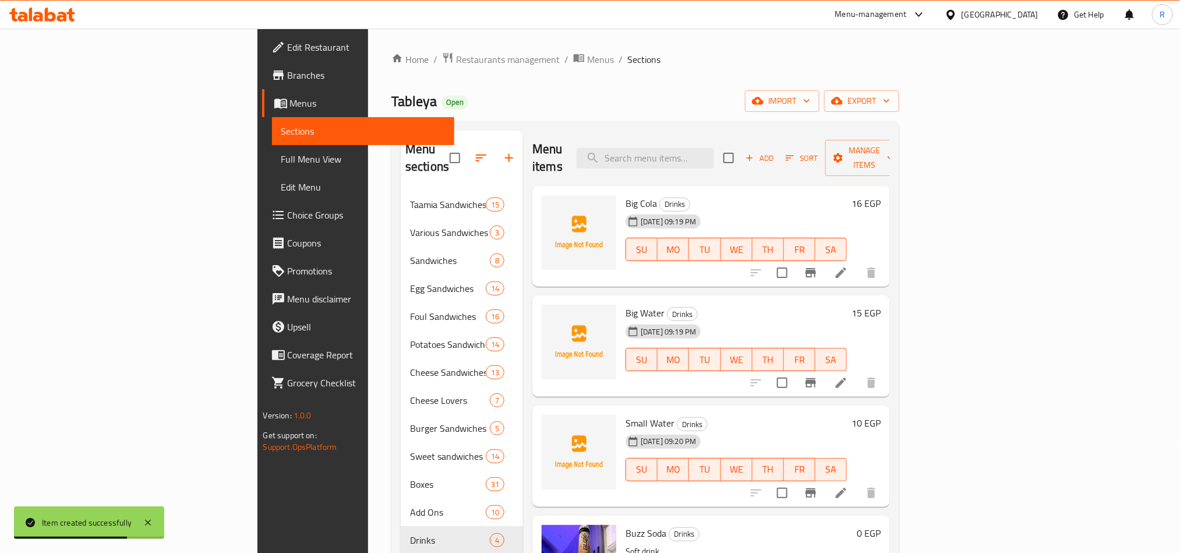
click at [818, 266] on icon "Branch-specific-item" at bounding box center [811, 273] width 14 height 14
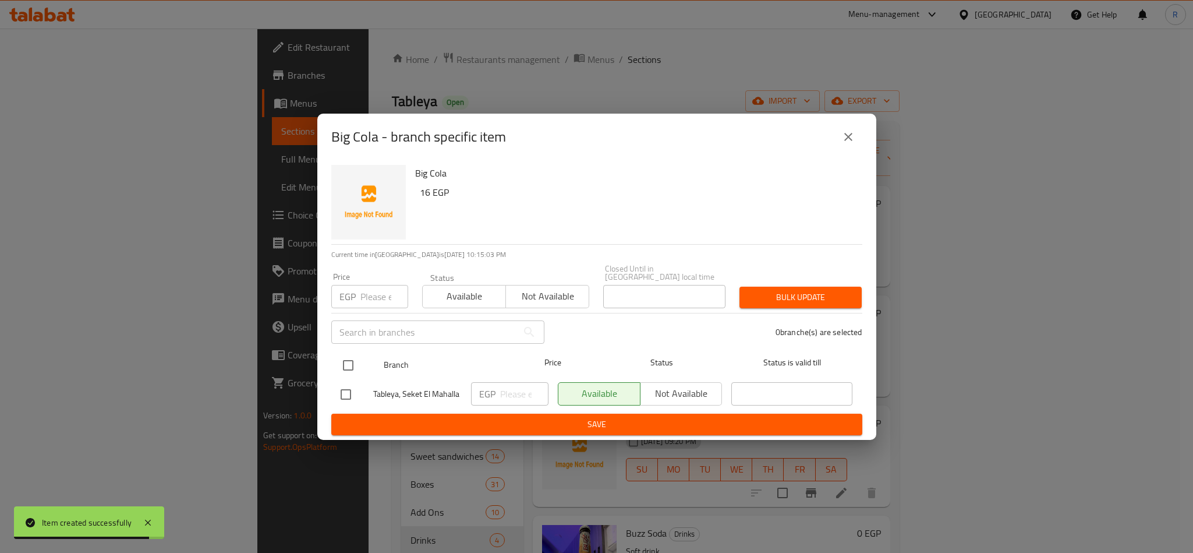
click at [350, 361] on input "checkbox" at bounding box center [348, 365] width 24 height 24
checkbox input "true"
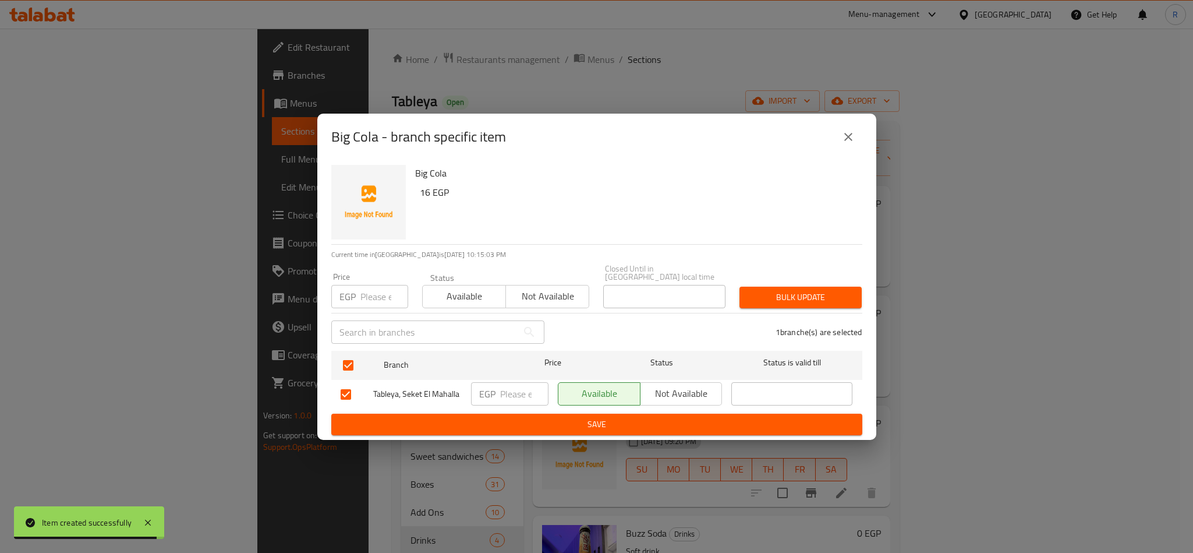
click at [376, 266] on div "Price EGP Price" at bounding box center [369, 291] width 91 height 50
click at [375, 287] on input "number" at bounding box center [385, 296] width 48 height 23
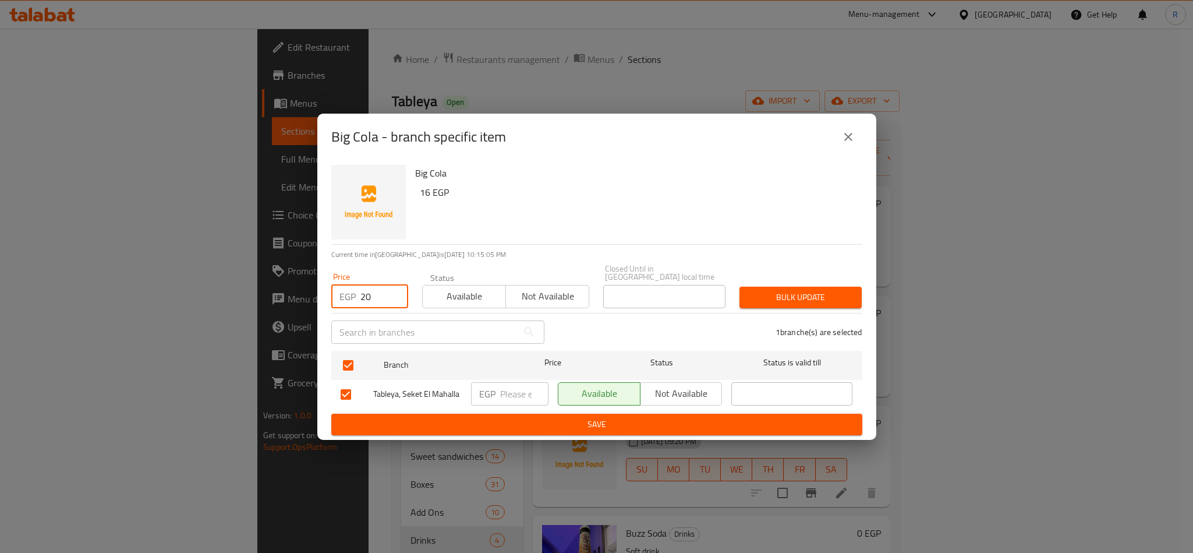
type input "20"
click at [766, 297] on span "Bulk update" at bounding box center [801, 297] width 104 height 15
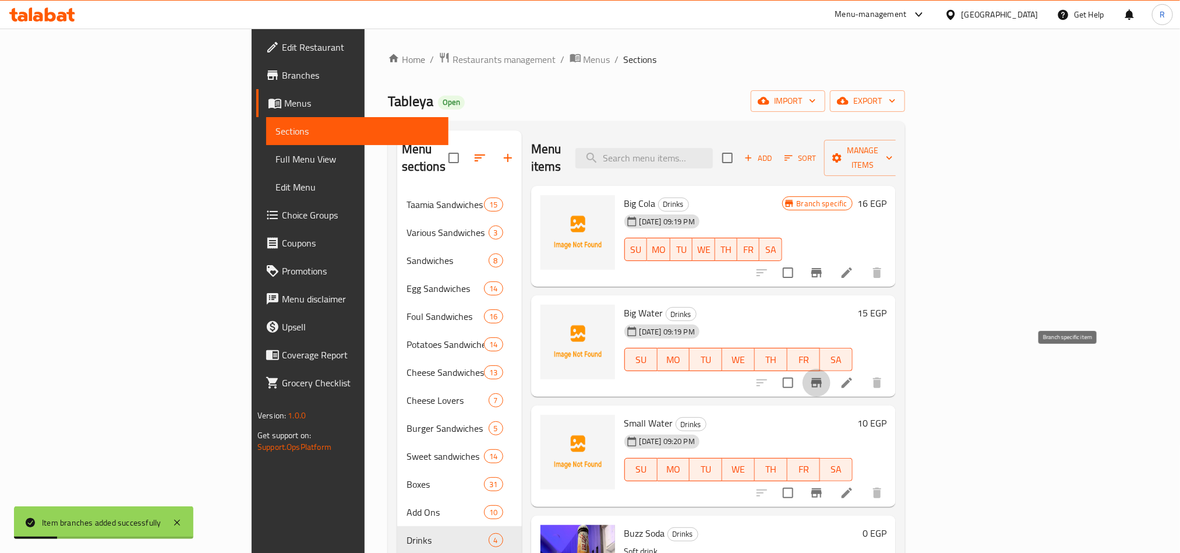
click at [824, 376] on icon "Branch-specific-item" at bounding box center [817, 383] width 14 height 14
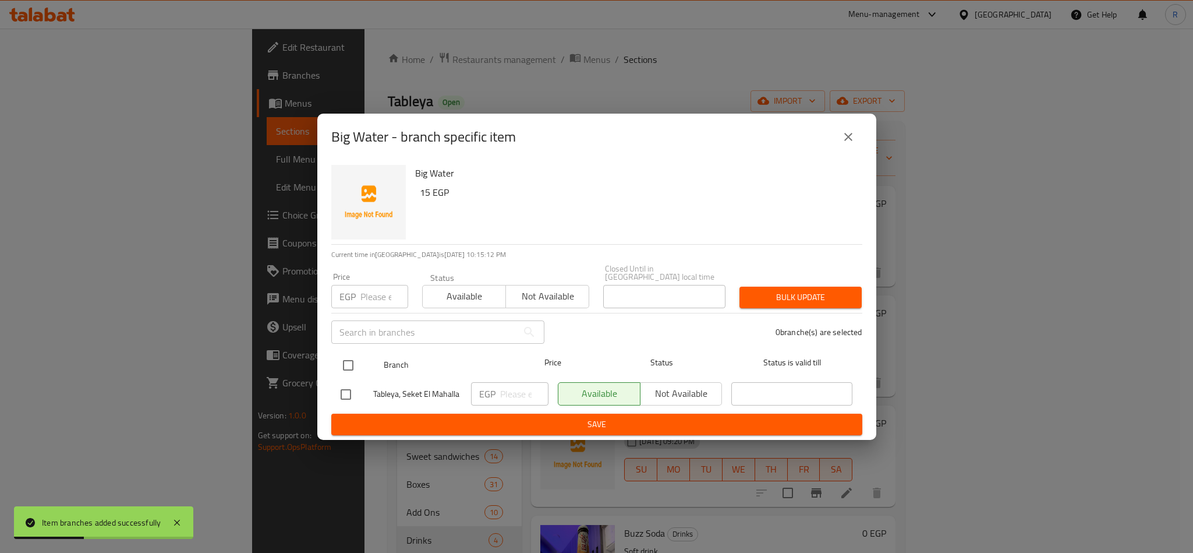
click at [354, 356] on input "checkbox" at bounding box center [348, 365] width 24 height 24
checkbox input "true"
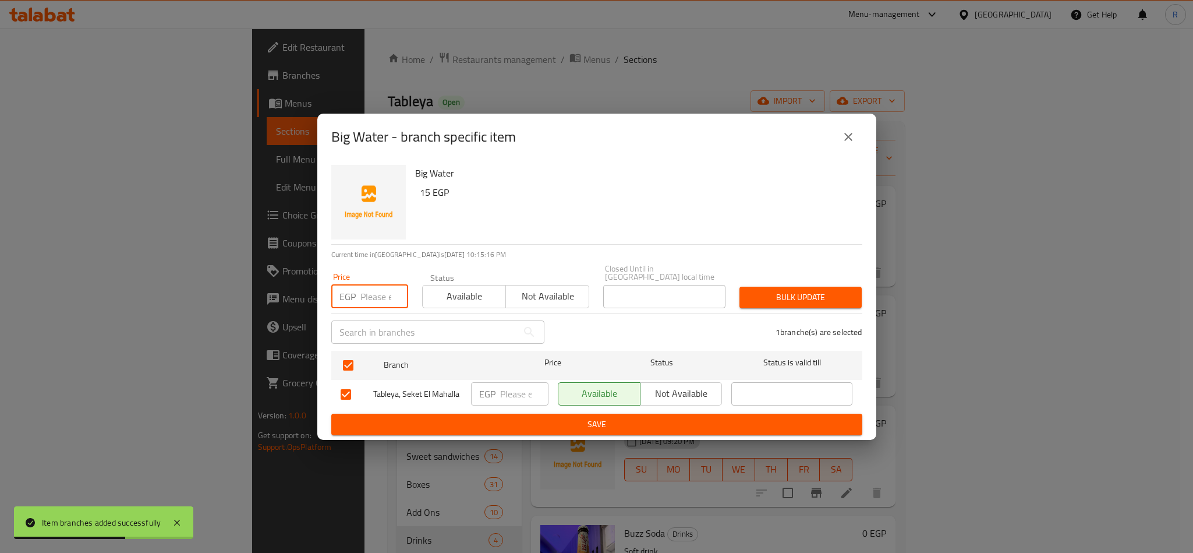
click at [364, 298] on input "number" at bounding box center [385, 296] width 48 height 23
type input "20"
click at [792, 290] on span "Bulk update" at bounding box center [801, 297] width 104 height 15
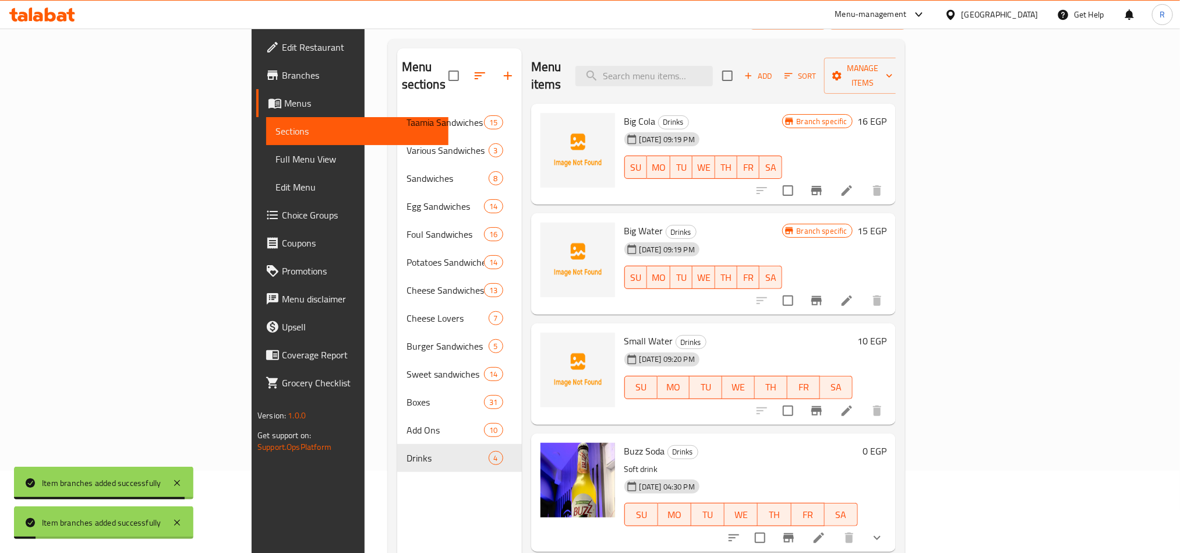
scroll to position [163, 0]
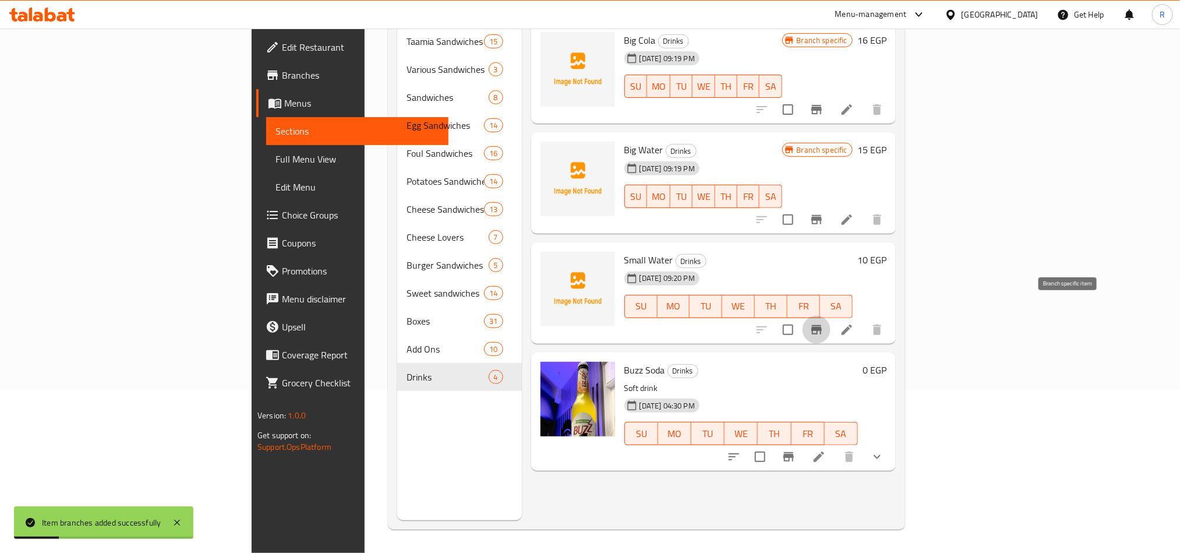
click at [824, 323] on icon "Branch-specific-item" at bounding box center [817, 330] width 14 height 14
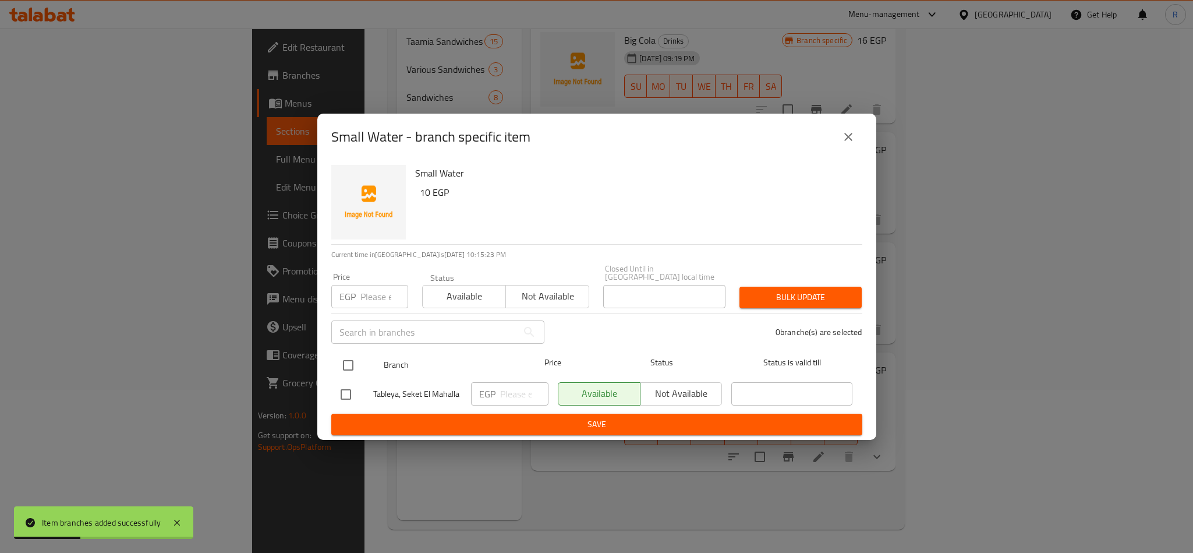
click at [350, 362] on input "checkbox" at bounding box center [348, 365] width 24 height 24
checkbox input "true"
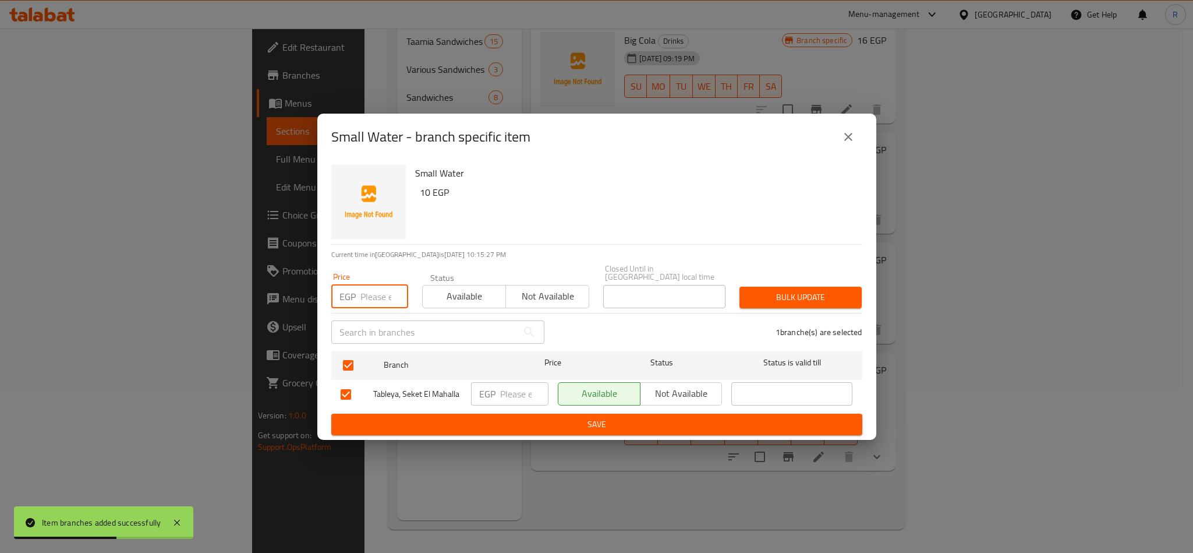
click at [371, 285] on input "number" at bounding box center [385, 296] width 48 height 23
type input "10"
click at [802, 294] on span "Bulk update" at bounding box center [801, 297] width 104 height 15
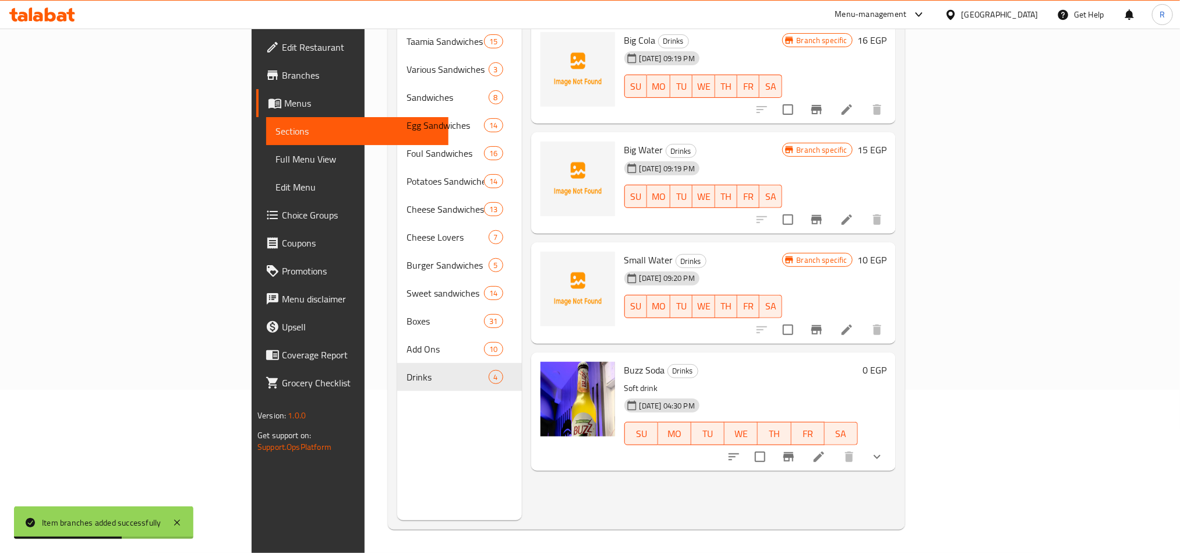
click at [624, 361] on span "Buzz Soda" at bounding box center [644, 369] width 41 height 17
click at [863, 394] on div "07-09-2025 04:30 PM SU MO TU WE TH FR SA" at bounding box center [741, 425] width 243 height 63
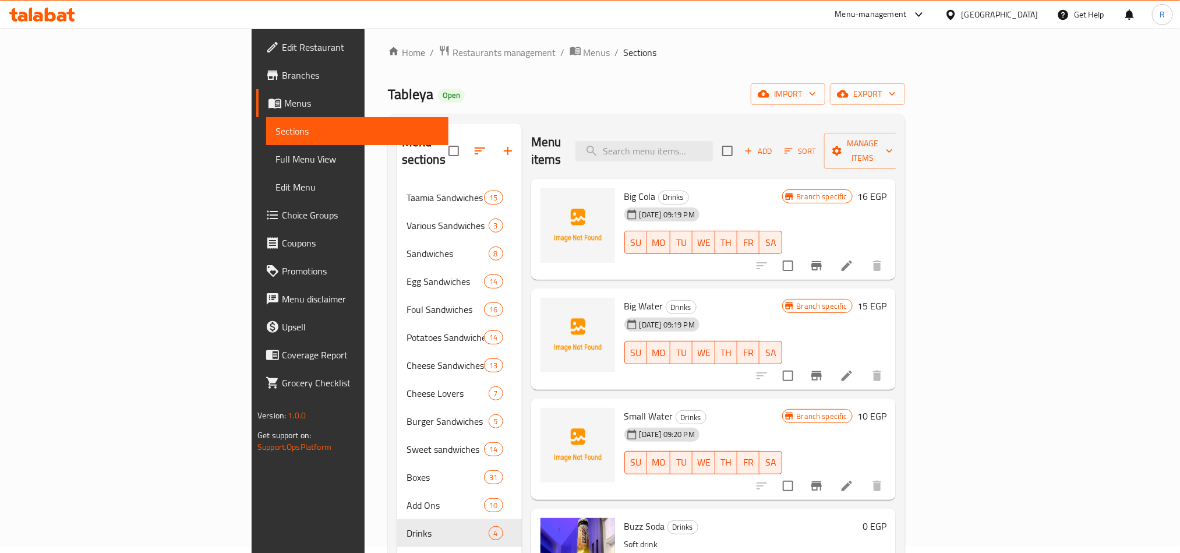
scroll to position [0, 0]
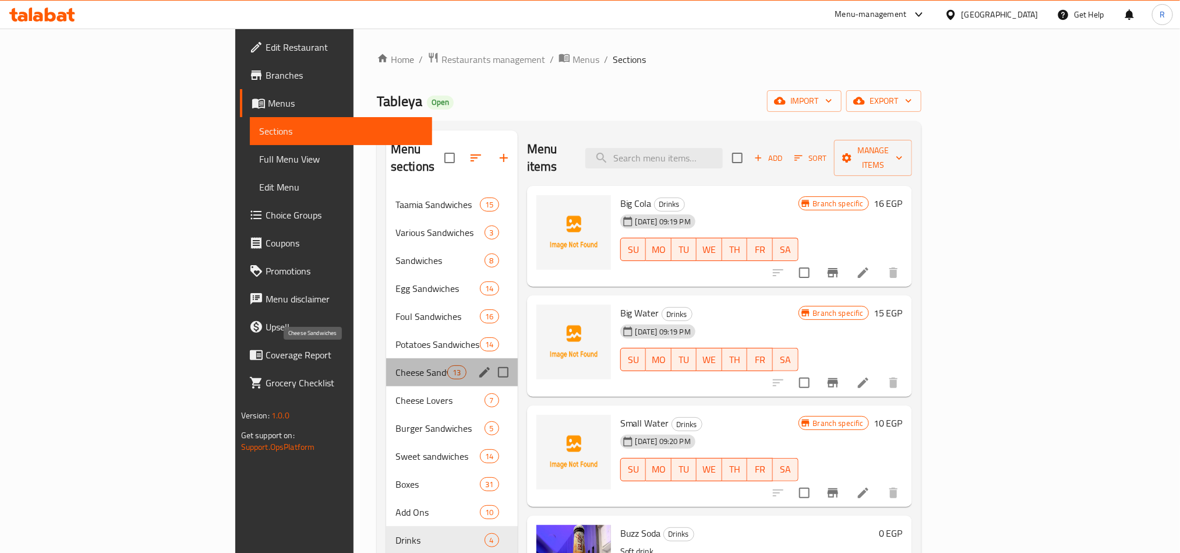
click at [395, 365] on span "Cheese Sandwiches" at bounding box center [421, 372] width 52 height 14
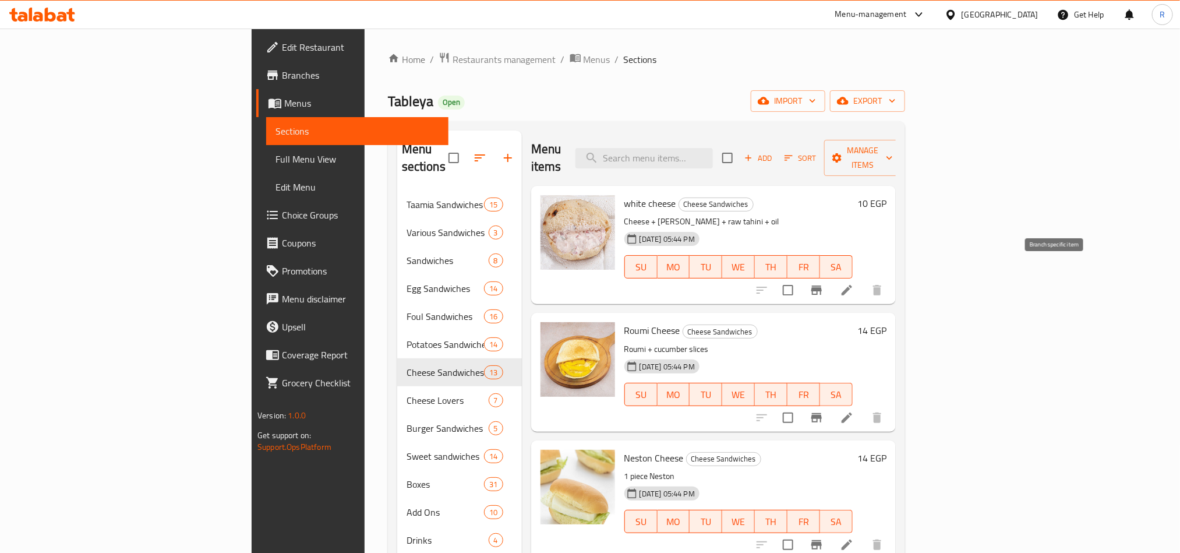
click at [822, 285] on icon "Branch-specific-item" at bounding box center [816, 289] width 10 height 9
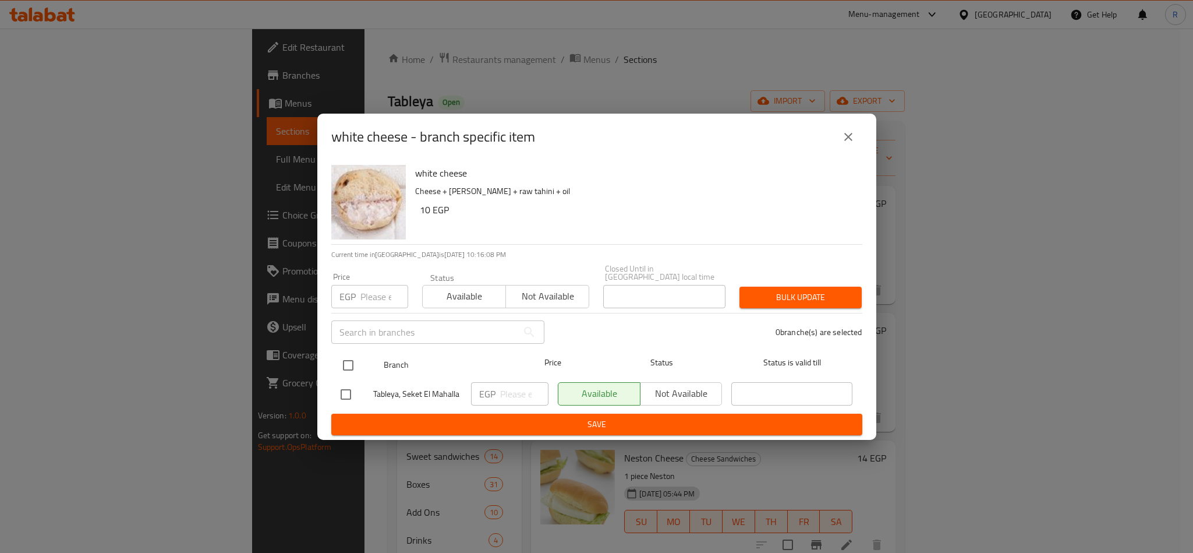
click at [347, 357] on input "checkbox" at bounding box center [348, 365] width 24 height 24
checkbox input "true"
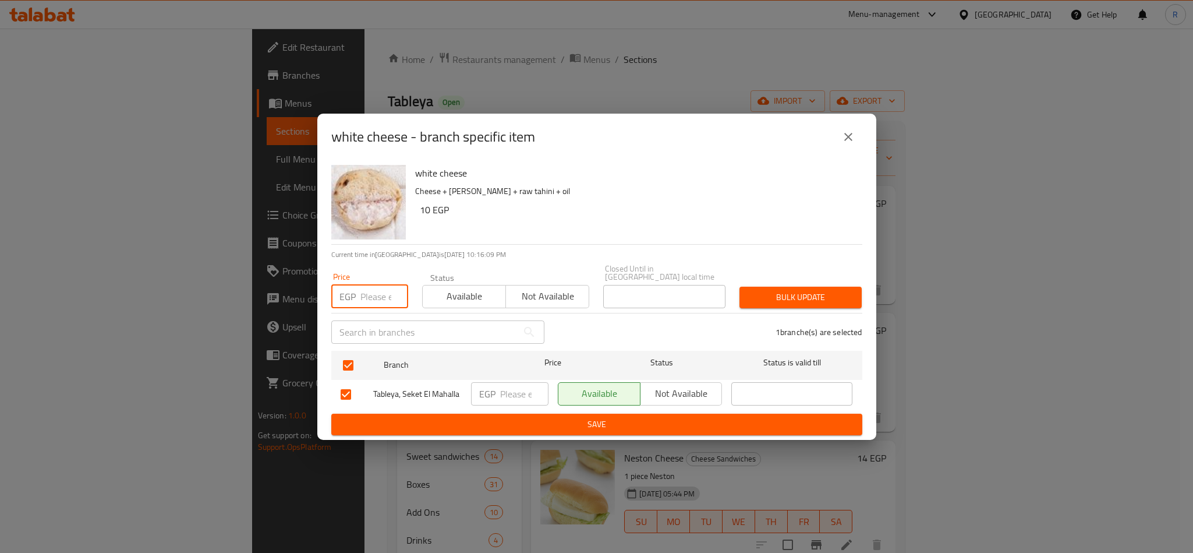
click at [372, 292] on input "number" at bounding box center [385, 296] width 48 height 23
type input "13"
click at [834, 294] on span "Bulk update" at bounding box center [801, 297] width 104 height 15
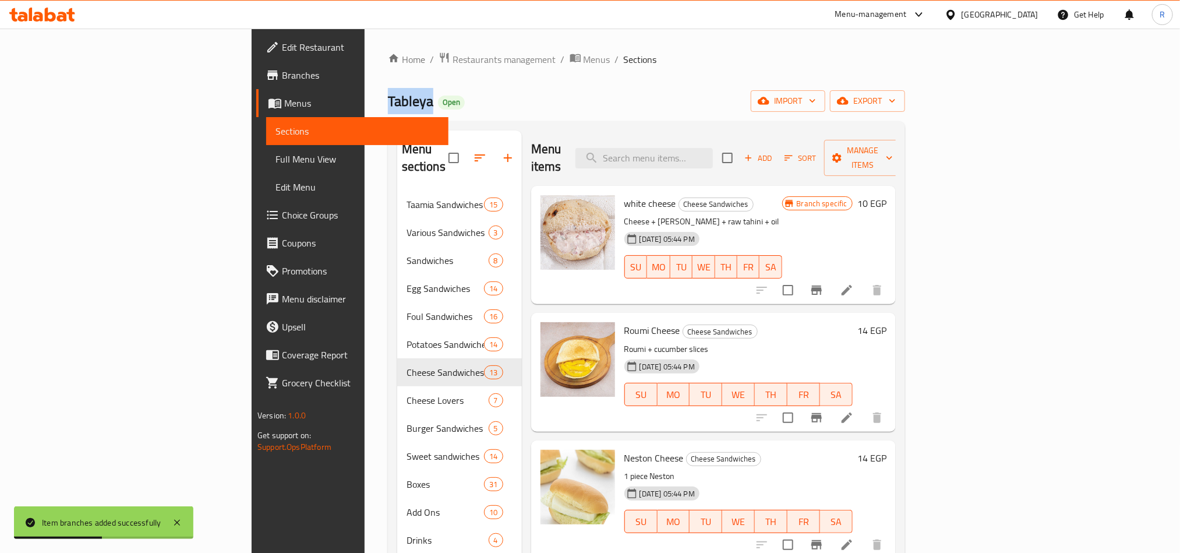
drag, startPoint x: 264, startPoint y: 104, endPoint x: 221, endPoint y: 109, distance: 43.4
click at [388, 109] on span "Tableya" at bounding box center [410, 101] width 45 height 26
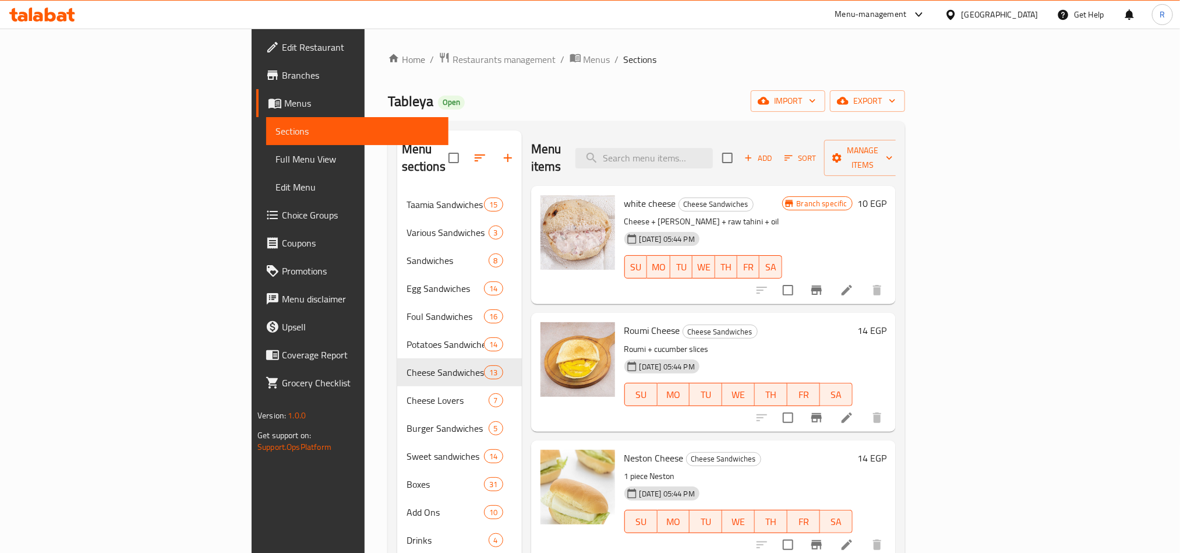
click at [638, 100] on div "Tableya Open import export" at bounding box center [646, 101] width 517 height 22
click at [831, 277] on button "Branch-specific-item" at bounding box center [817, 290] width 28 height 28
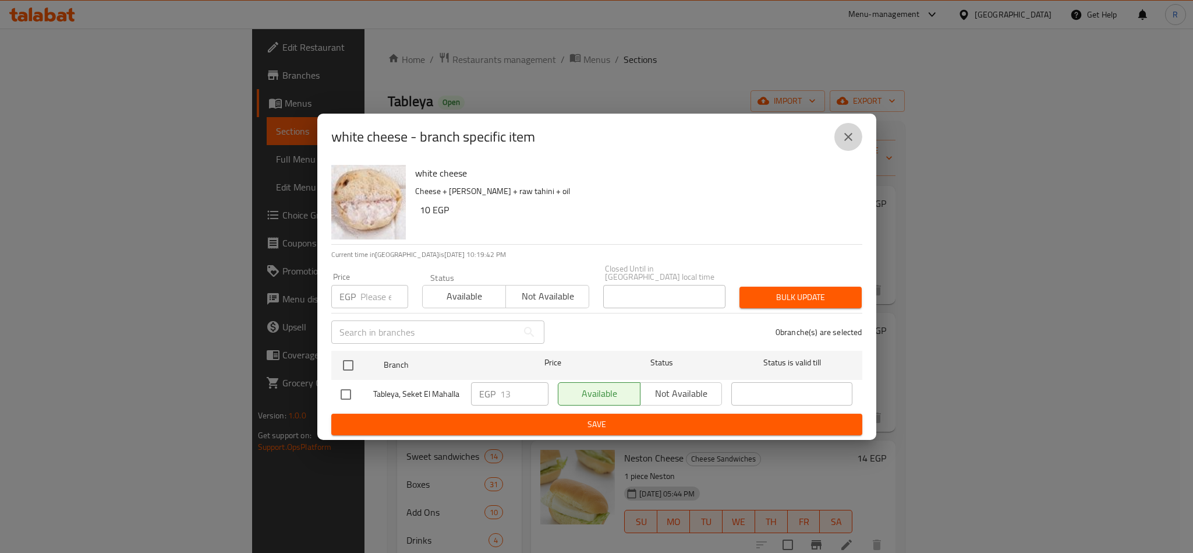
click at [844, 140] on icon "close" at bounding box center [849, 137] width 14 height 14
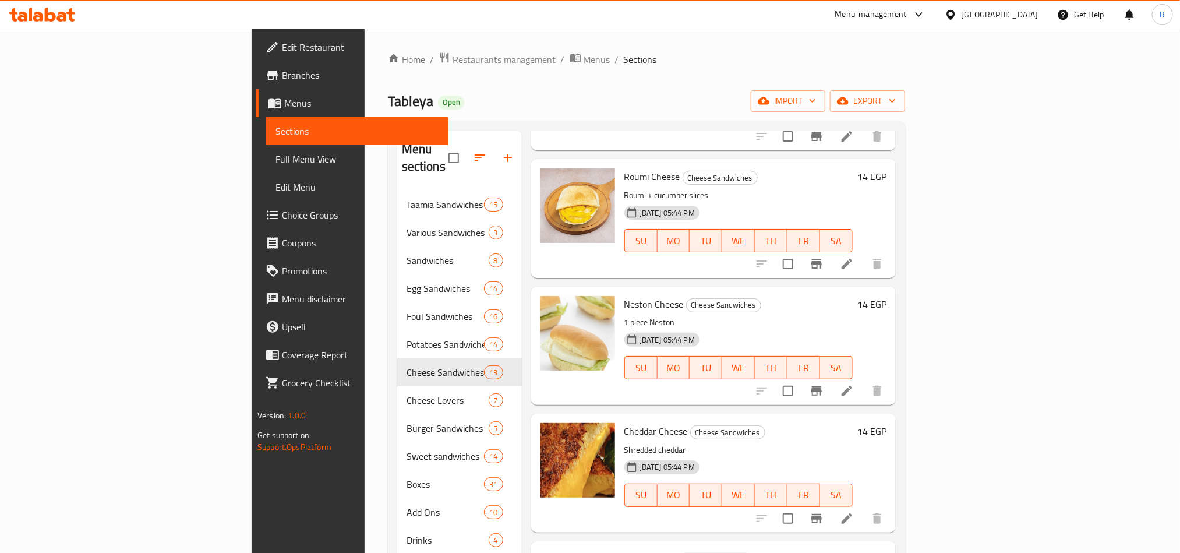
scroll to position [175, 0]
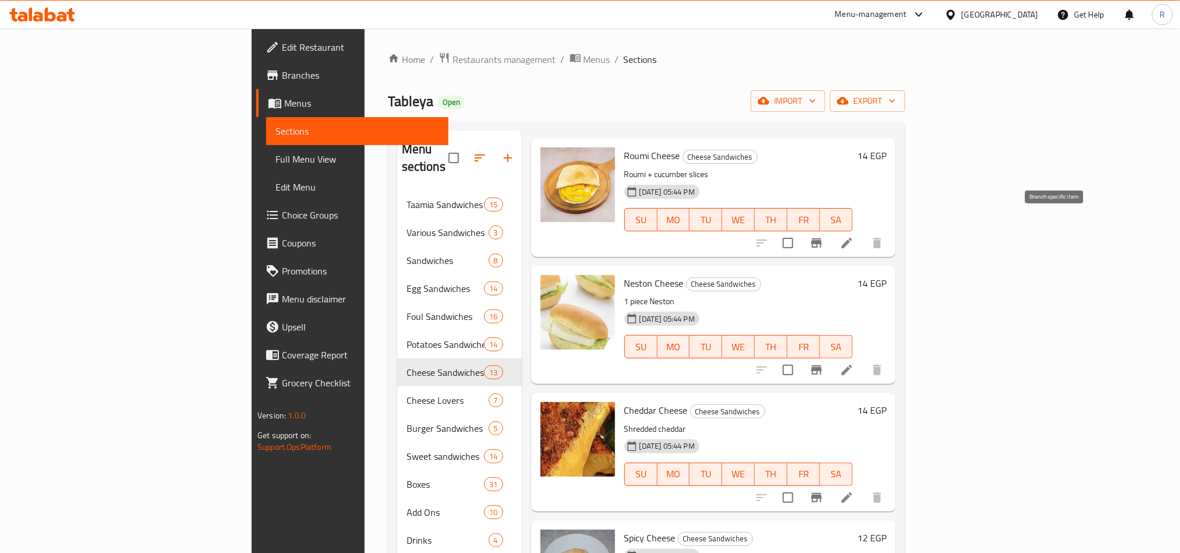
click at [822, 238] on icon "Branch-specific-item" at bounding box center [816, 242] width 10 height 9
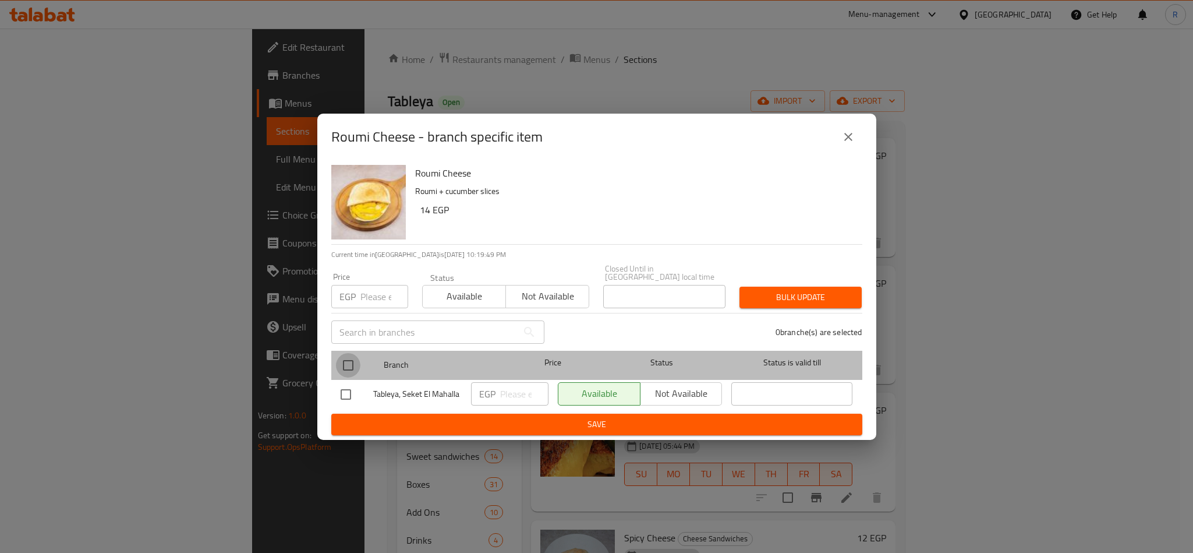
click at [346, 360] on input "checkbox" at bounding box center [348, 365] width 24 height 24
checkbox input "true"
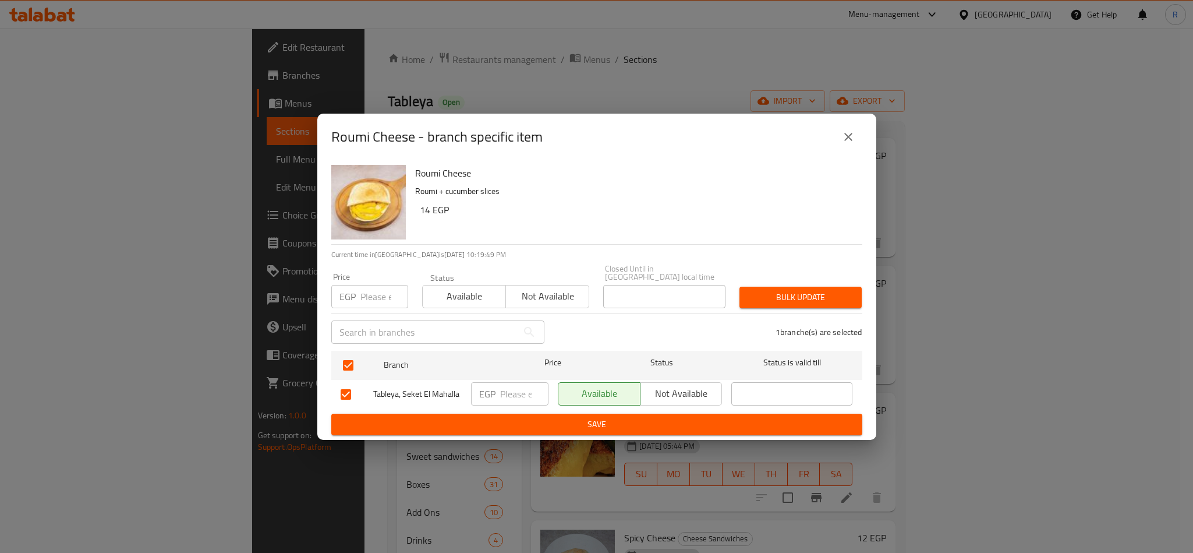
click at [375, 292] on input "number" at bounding box center [385, 296] width 48 height 23
type input "16"
click at [792, 290] on span "Bulk update" at bounding box center [801, 297] width 104 height 15
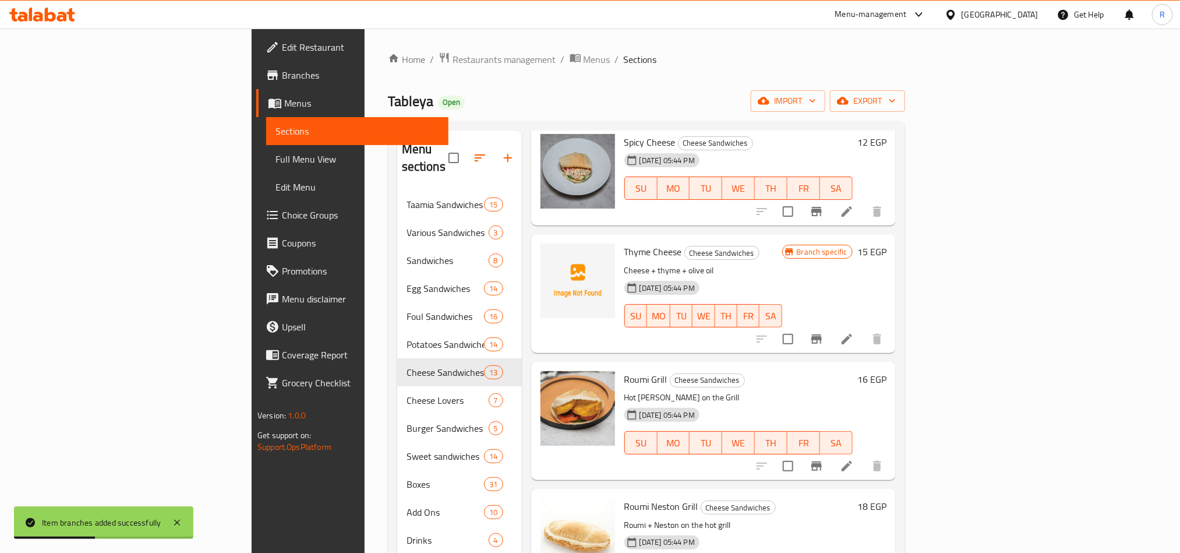
scroll to position [612, 0]
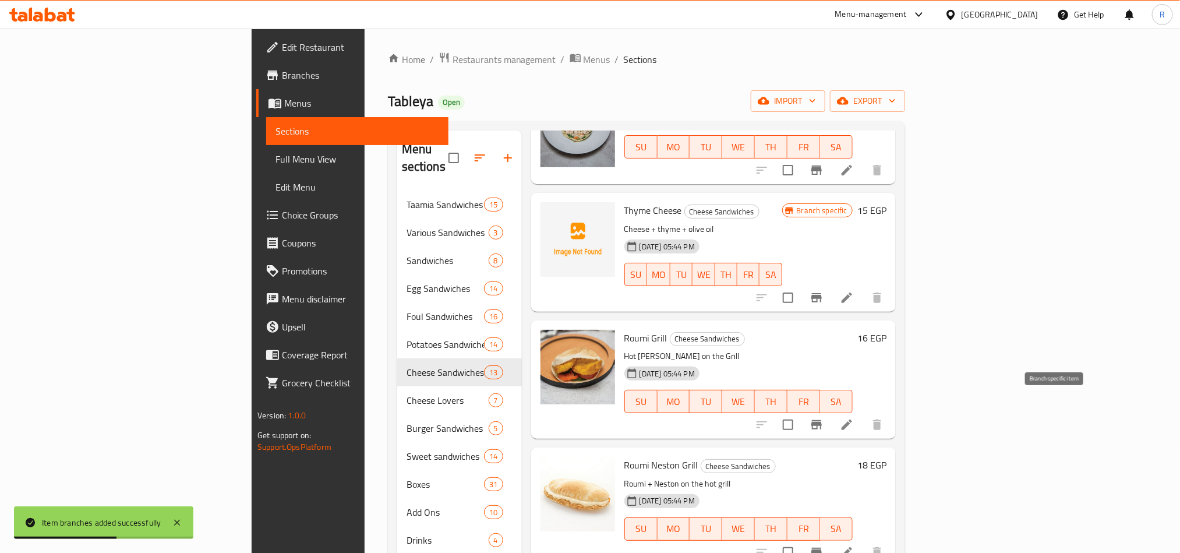
click at [831, 411] on button "Branch-specific-item" at bounding box center [817, 425] width 28 height 28
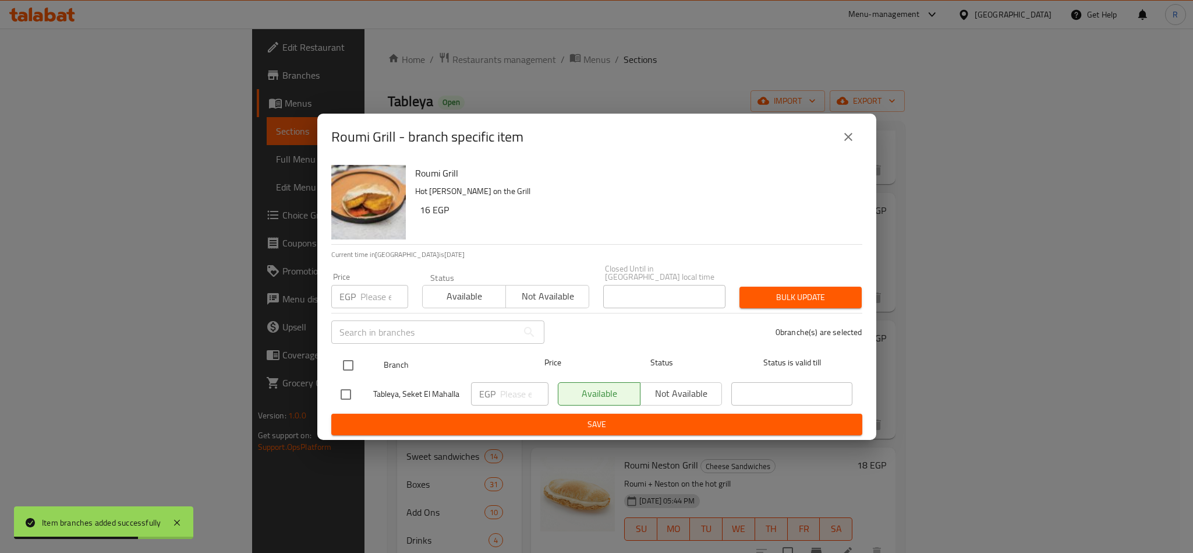
click at [348, 359] on input "checkbox" at bounding box center [348, 365] width 24 height 24
checkbox input "true"
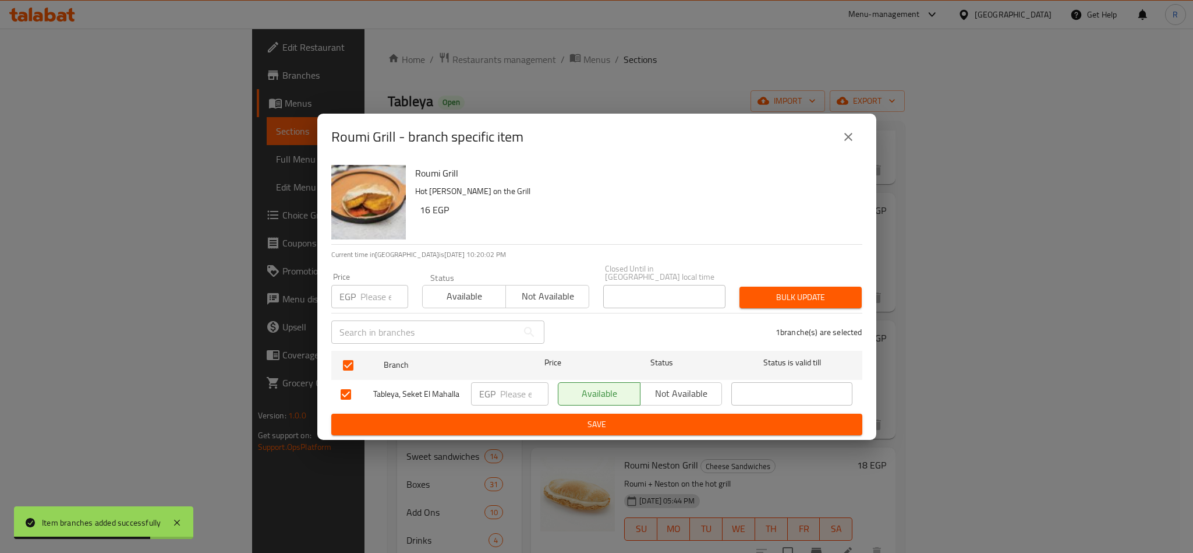
click at [376, 296] on input "number" at bounding box center [385, 296] width 48 height 23
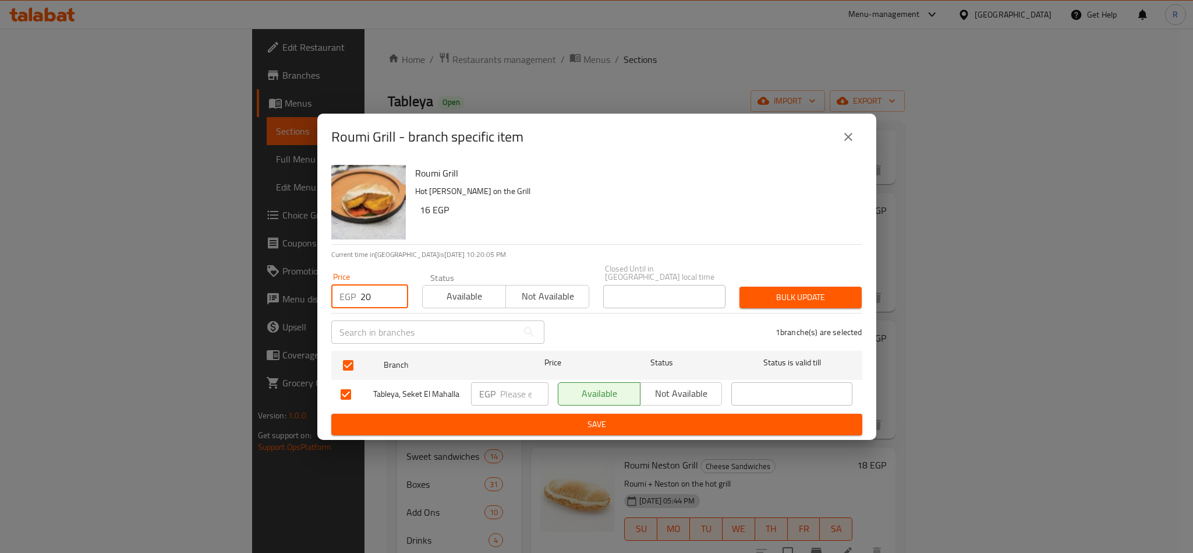
type input "20"
click at [787, 298] on span "Bulk update" at bounding box center [801, 297] width 104 height 15
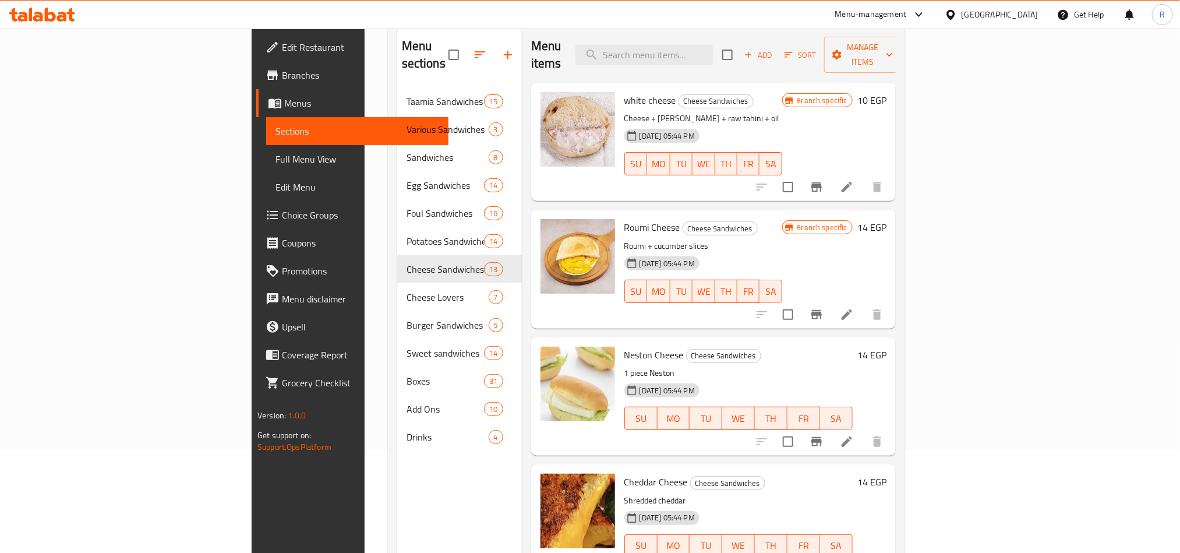
scroll to position [0, 0]
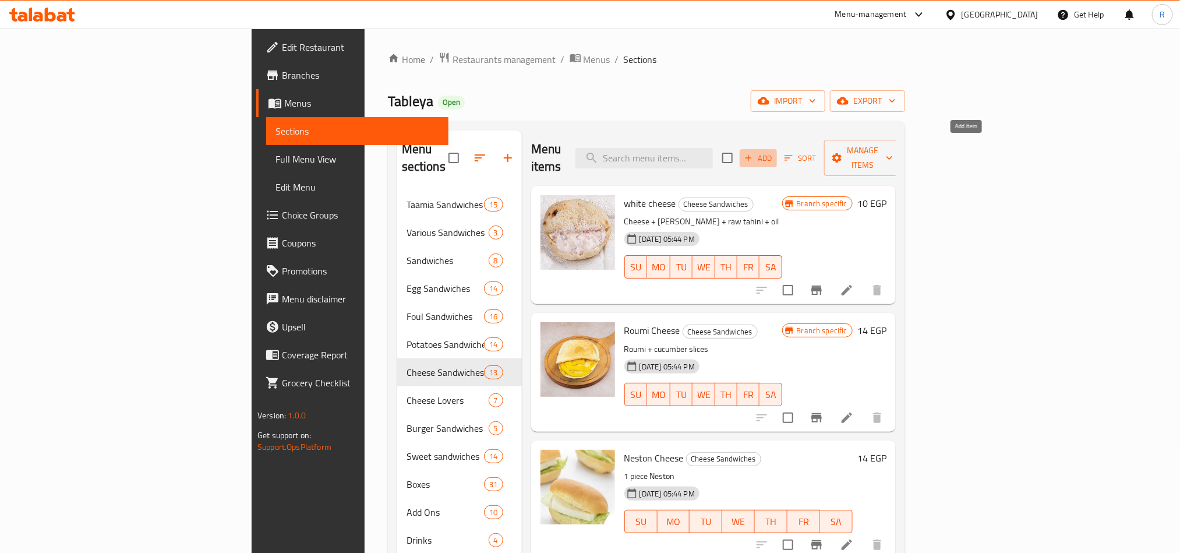
click at [777, 149] on button "Add" at bounding box center [758, 158] width 37 height 18
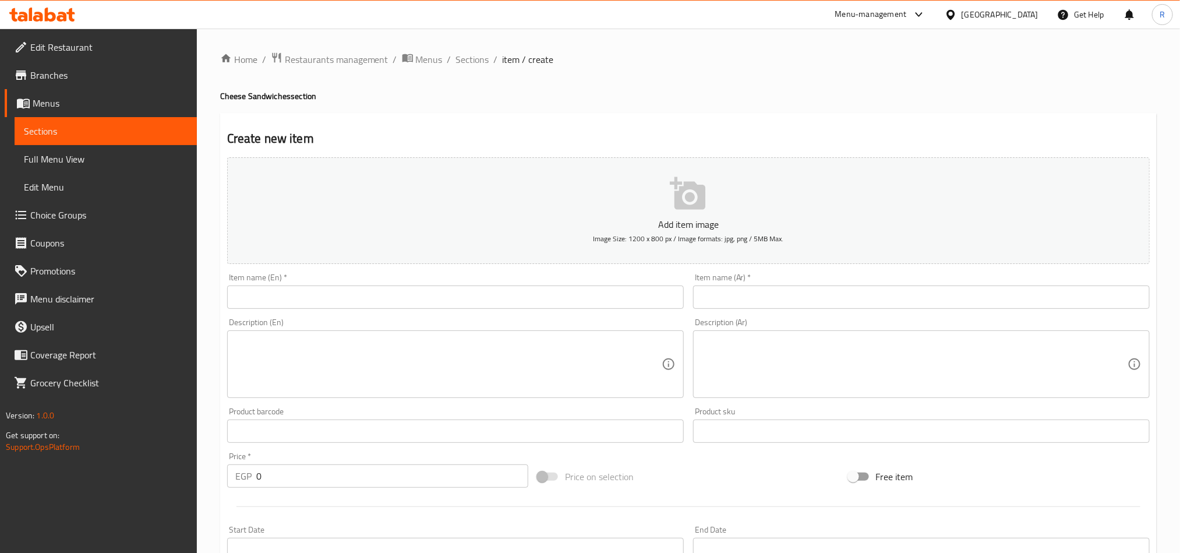
click at [359, 306] on input "text" at bounding box center [455, 296] width 457 height 23
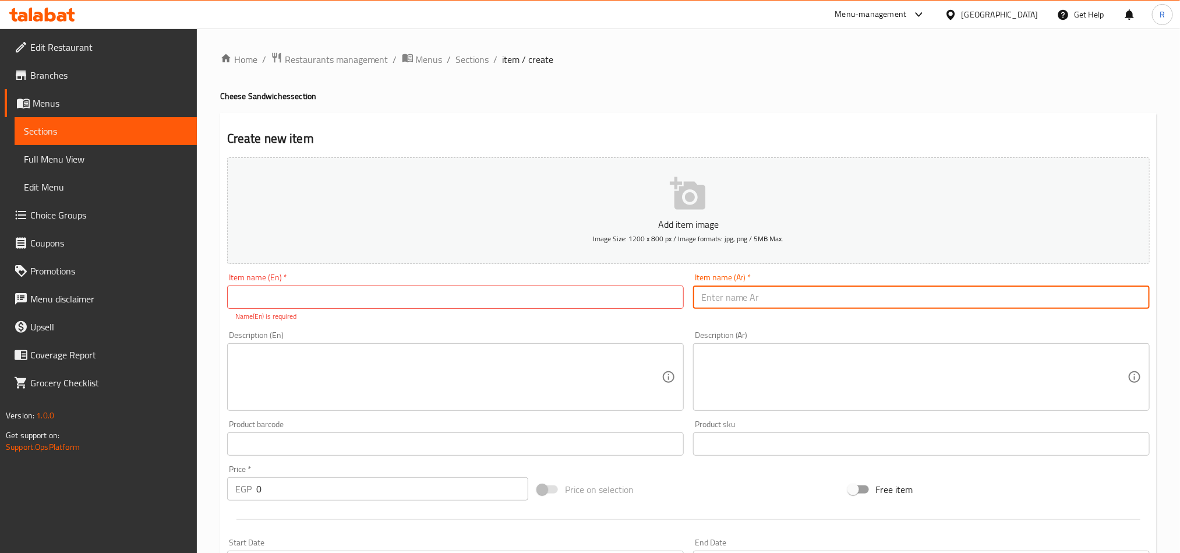
click at [800, 288] on input "text" at bounding box center [921, 296] width 457 height 23
click at [776, 302] on input "رومي مقلي" at bounding box center [921, 296] width 457 height 23
type input "رومي مقلي"
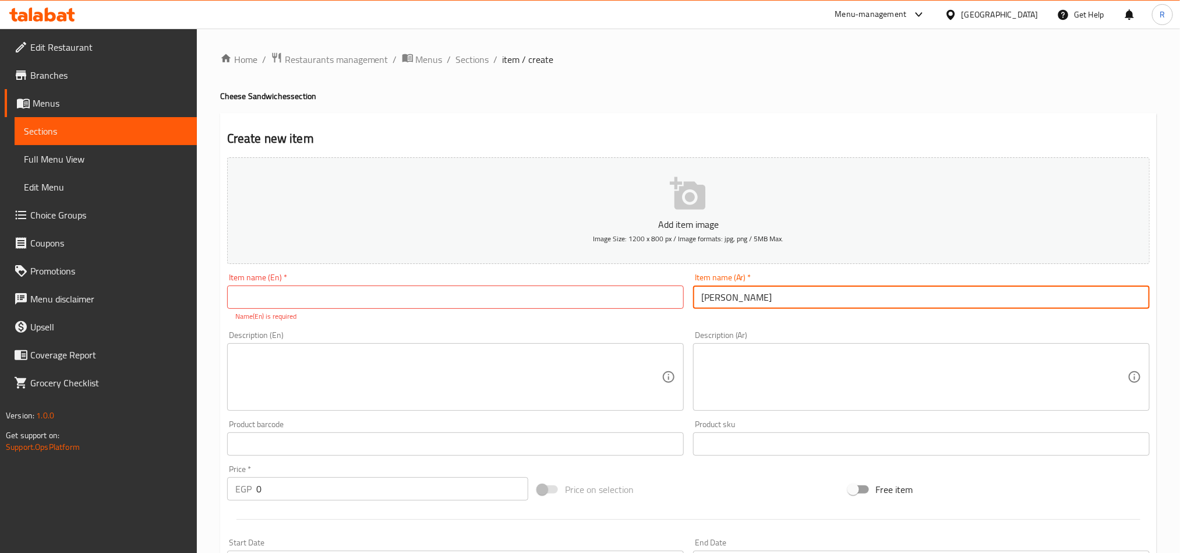
click at [496, 280] on div "Item name (En)   * Item name (En) * Name(En) is required" at bounding box center [455, 297] width 457 height 48
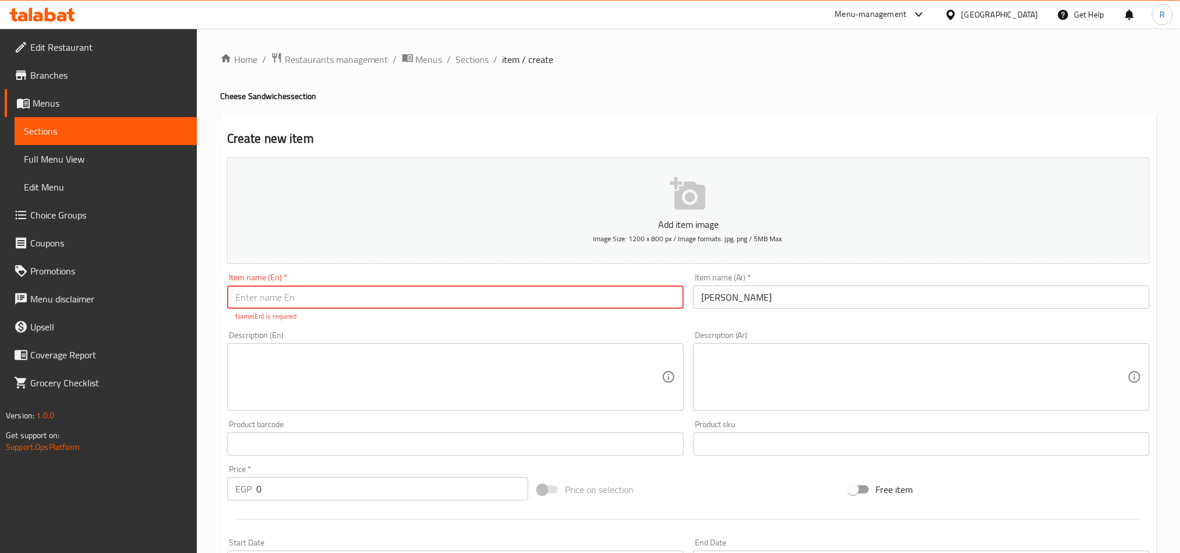
click at [493, 291] on input "text" at bounding box center [455, 296] width 457 height 23
paste input "Fried"
click at [269, 298] on input "Fried Fried" at bounding box center [455, 296] width 457 height 23
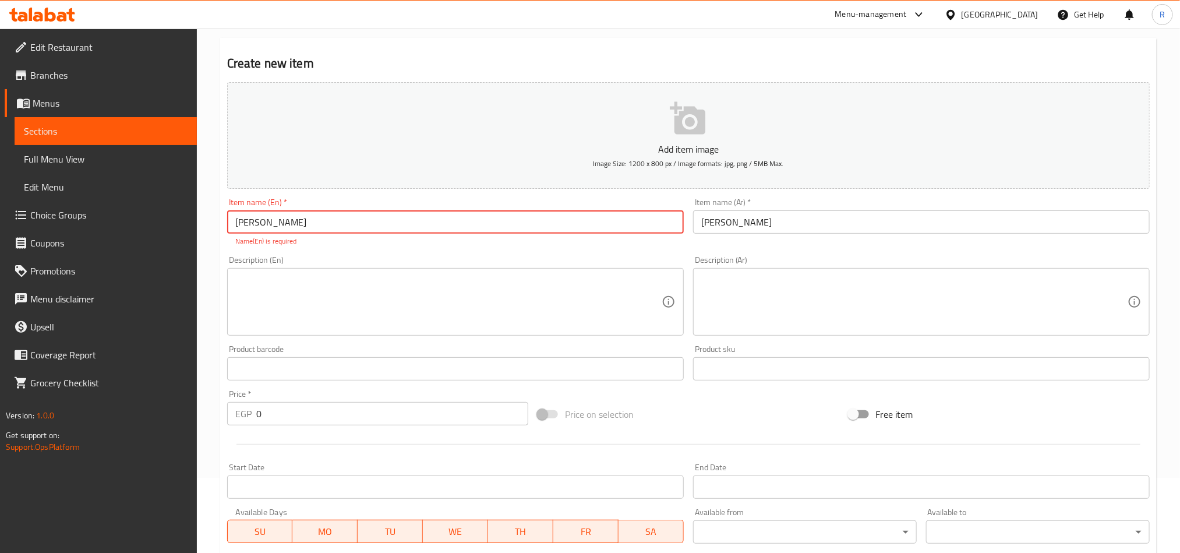
scroll to position [175, 0]
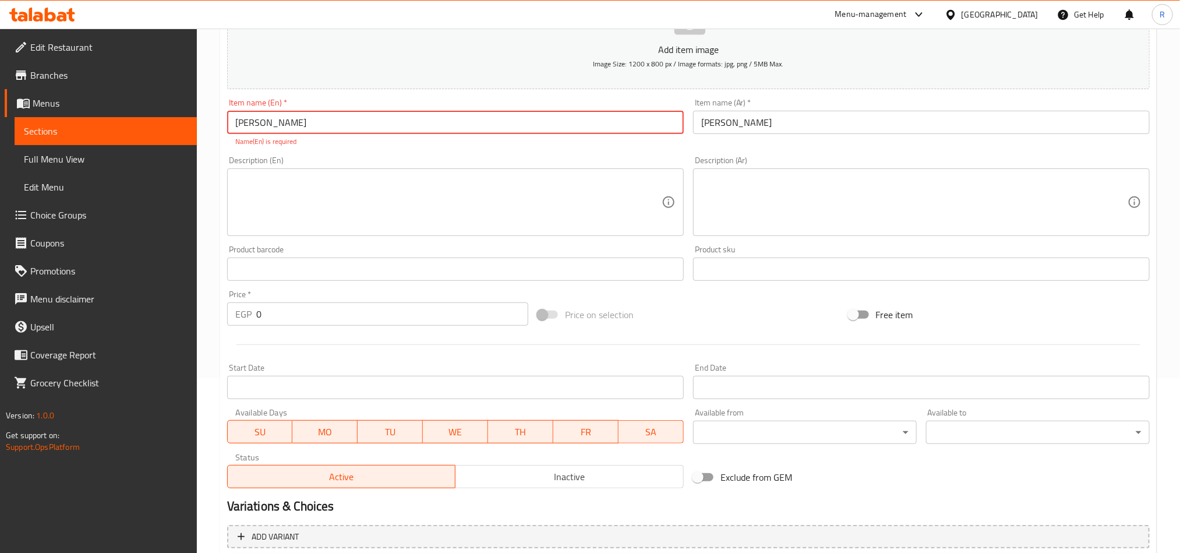
type input "[PERSON_NAME]"
click at [278, 308] on input "0" at bounding box center [392, 313] width 272 height 23
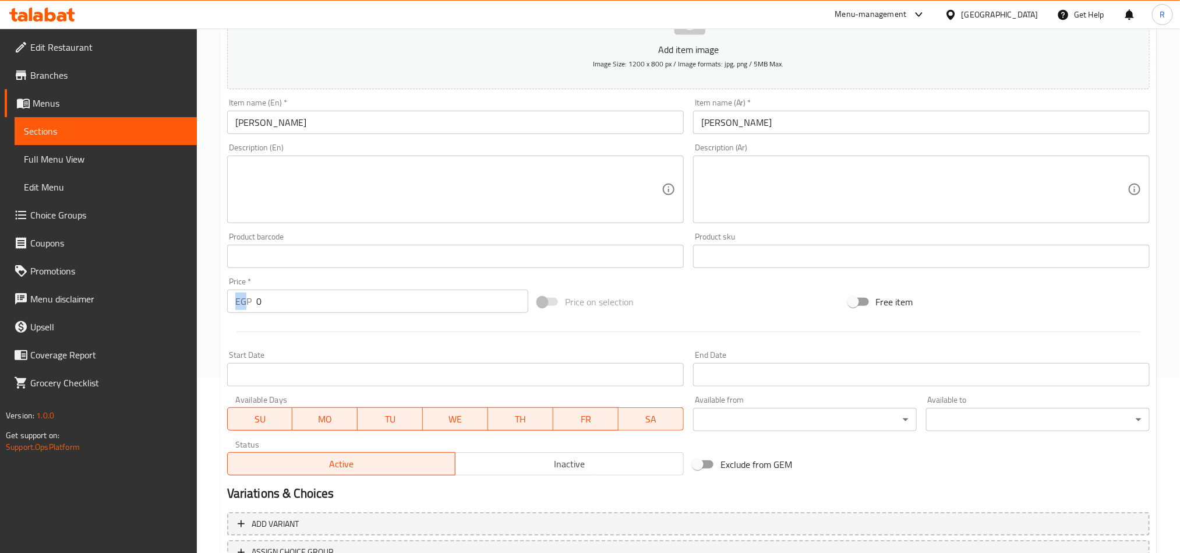
drag, startPoint x: 246, startPoint y: 301, endPoint x: 264, endPoint y: 298, distance: 18.4
click at [264, 298] on div "EGP 0 Price *" at bounding box center [377, 300] width 301 height 23
click at [264, 298] on input "0" at bounding box center [392, 300] width 272 height 23
drag, startPoint x: 262, startPoint y: 297, endPoint x: 255, endPoint y: 299, distance: 7.2
click at [255, 299] on div "EGP 0 Price *" at bounding box center [377, 300] width 301 height 23
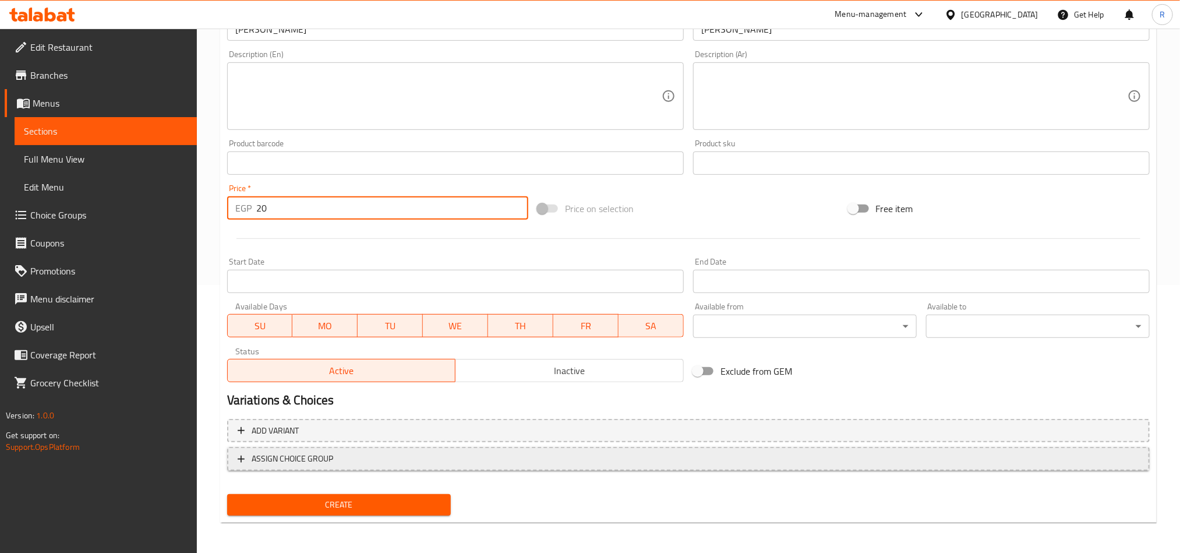
scroll to position [269, 0]
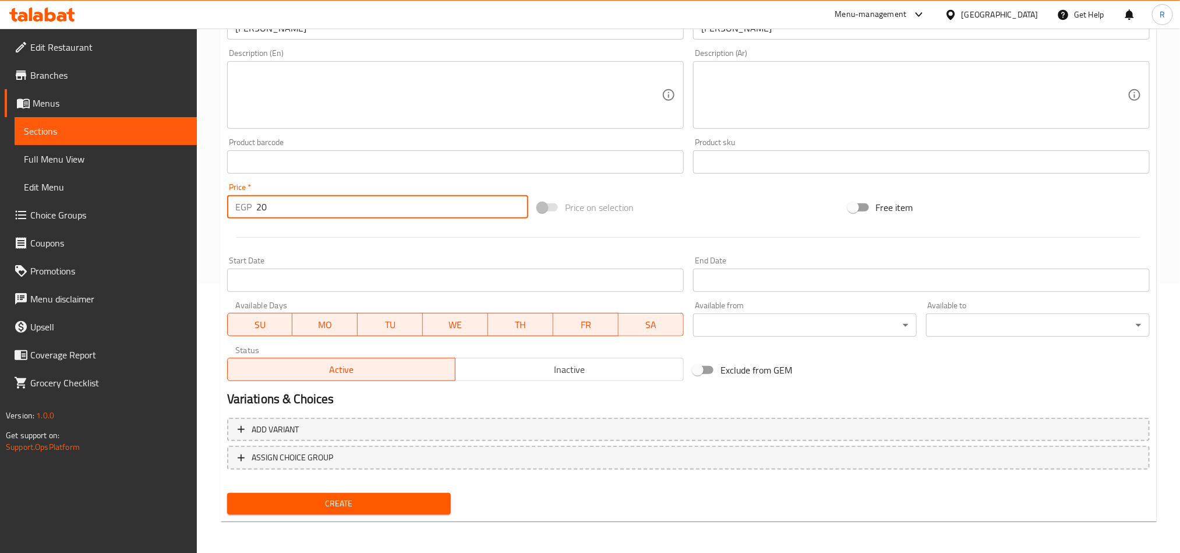
type input "20"
click at [383, 498] on span "Create" at bounding box center [338, 503] width 205 height 15
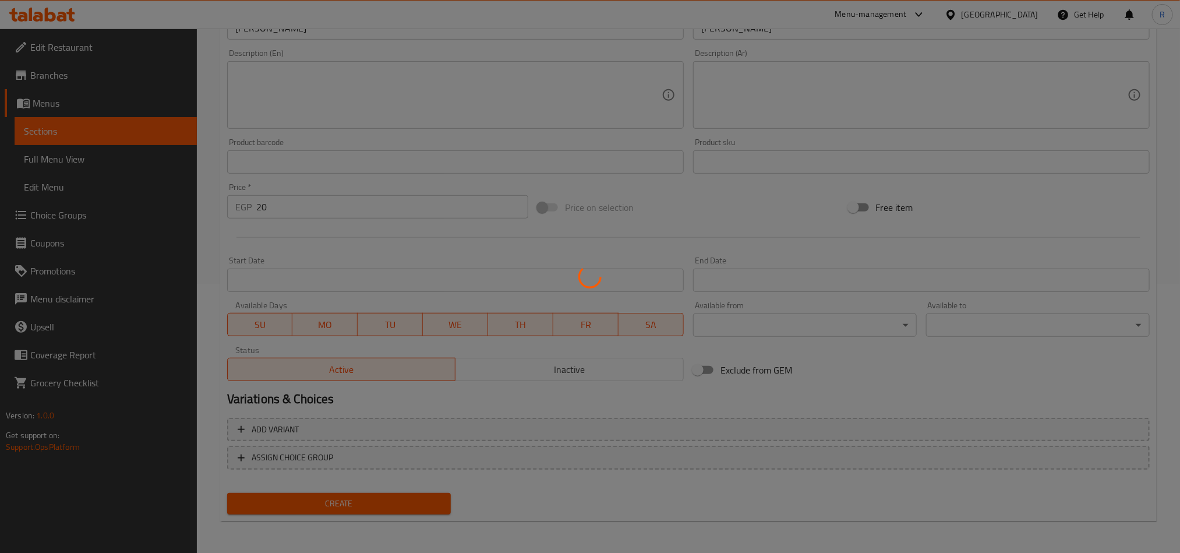
type input "0"
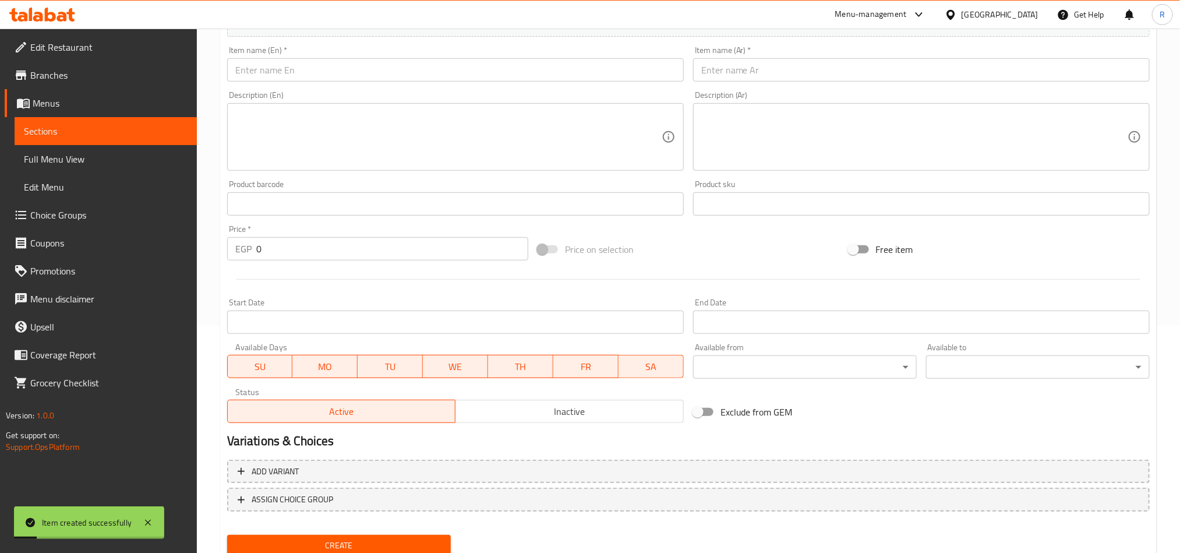
scroll to position [0, 0]
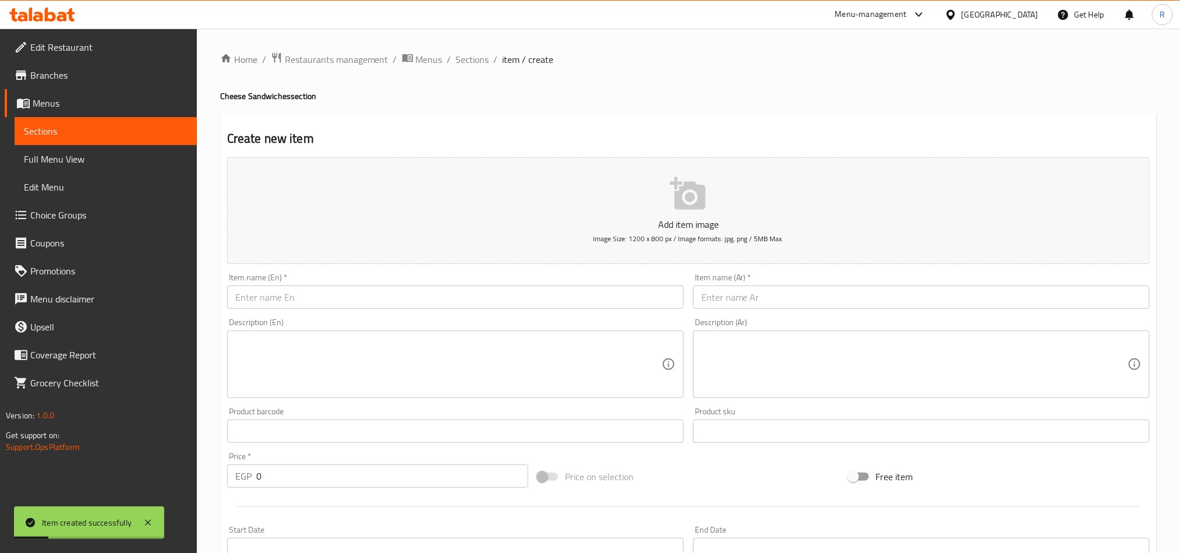
click at [470, 68] on div "Home / Restaurants management / Menus / Sections / item / create Cheese Sandwic…" at bounding box center [688, 426] width 937 height 748
click at [471, 58] on span "Sections" at bounding box center [472, 59] width 33 height 14
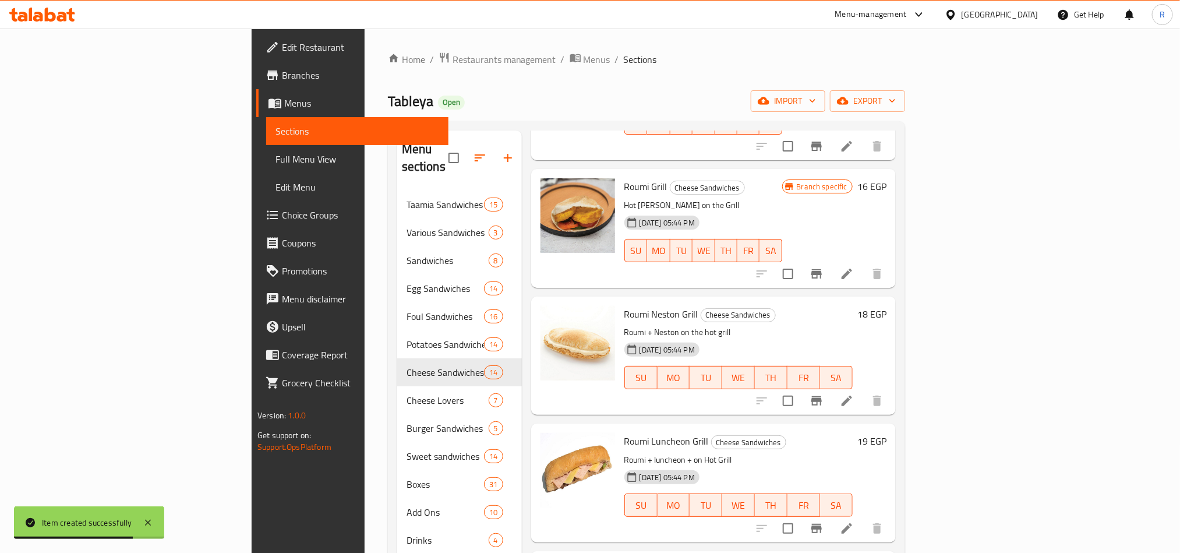
scroll to position [874, 0]
click at [831, 391] on button "Branch-specific-item" at bounding box center [817, 400] width 28 height 28
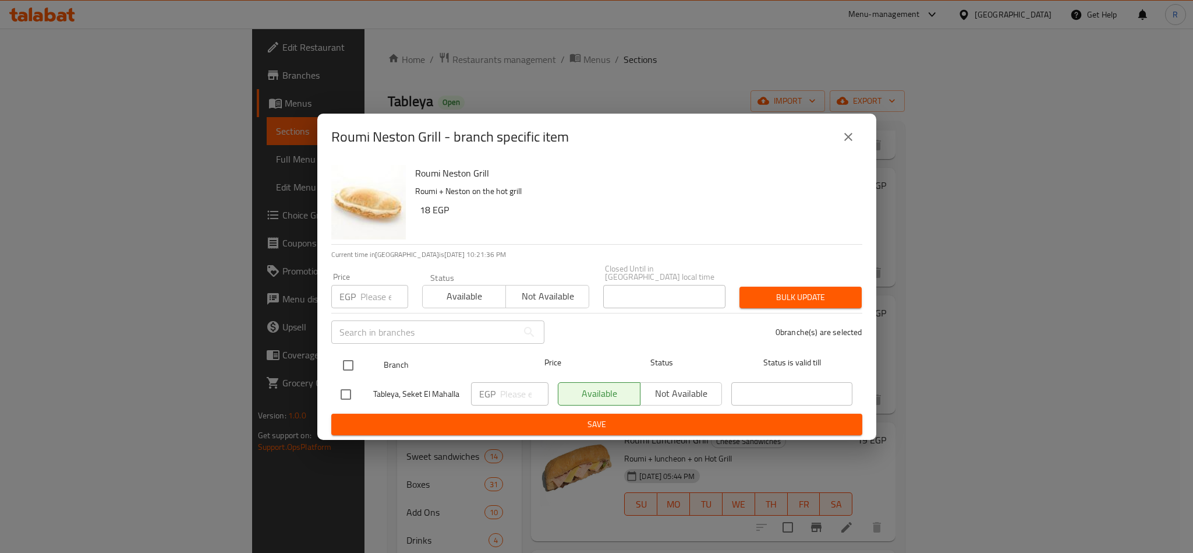
click at [344, 362] on input "checkbox" at bounding box center [348, 365] width 24 height 24
checkbox input "true"
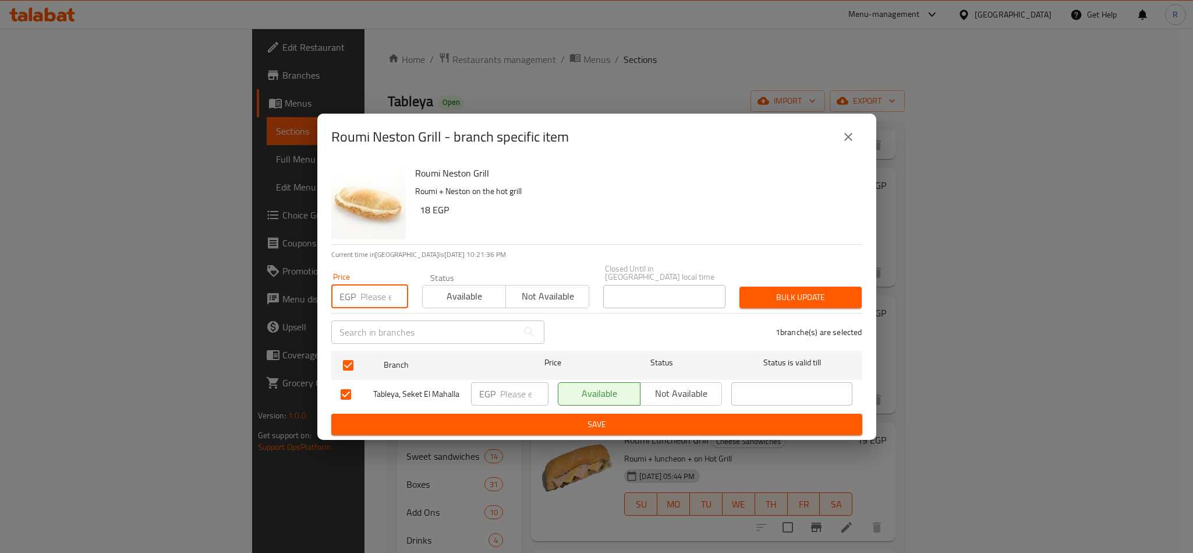
click at [361, 294] on input "number" at bounding box center [385, 296] width 48 height 23
type input "22"
click at [776, 292] on span "Bulk update" at bounding box center [801, 297] width 104 height 15
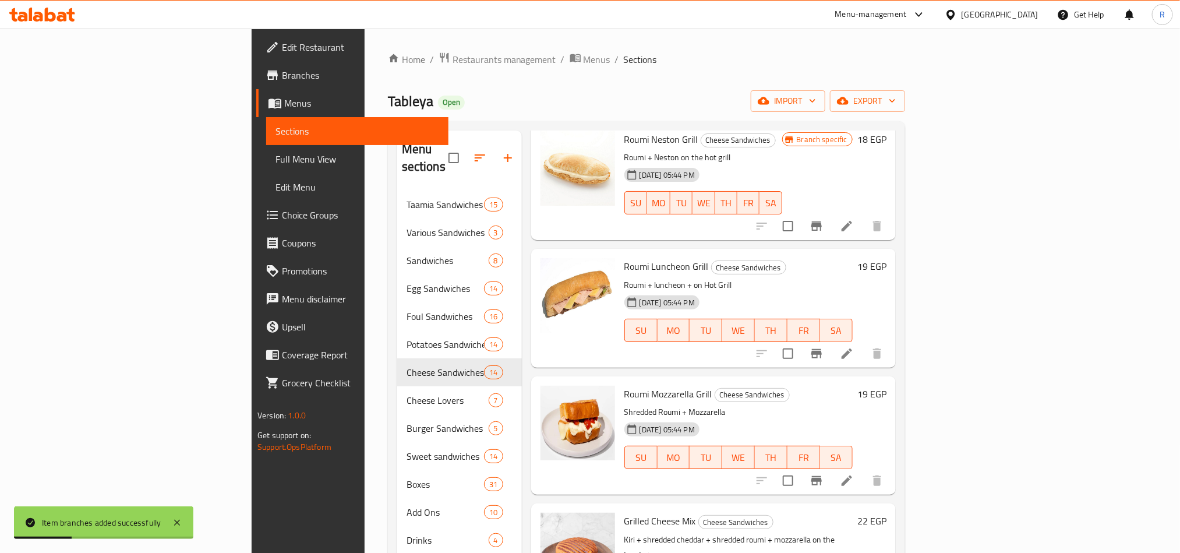
scroll to position [1048, 0]
click at [824, 472] on icon "Branch-specific-item" at bounding box center [817, 479] width 14 height 14
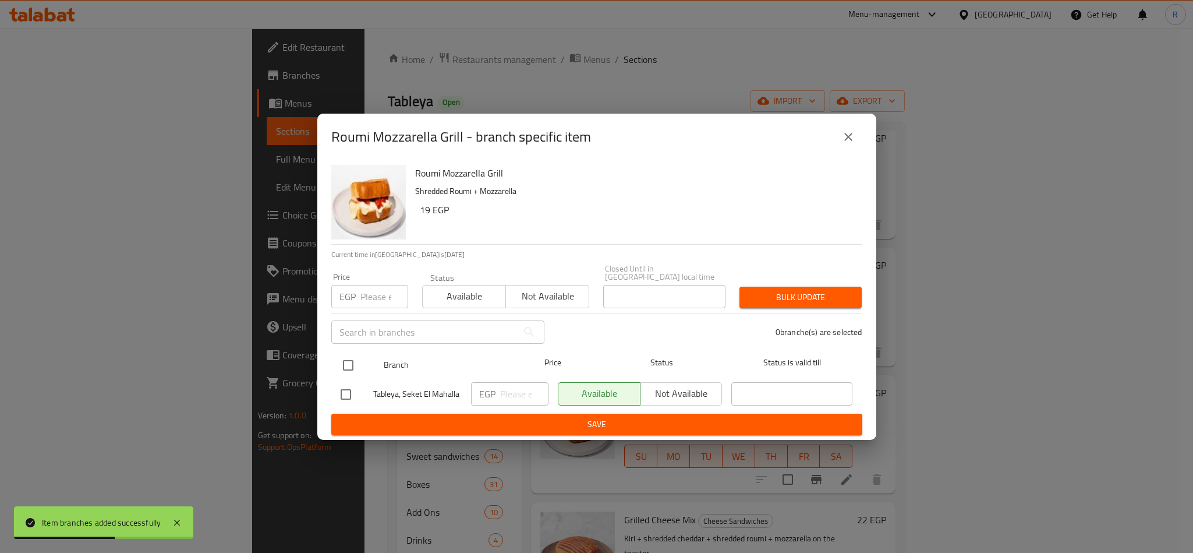
click at [339, 362] on input "checkbox" at bounding box center [348, 365] width 24 height 24
checkbox input "true"
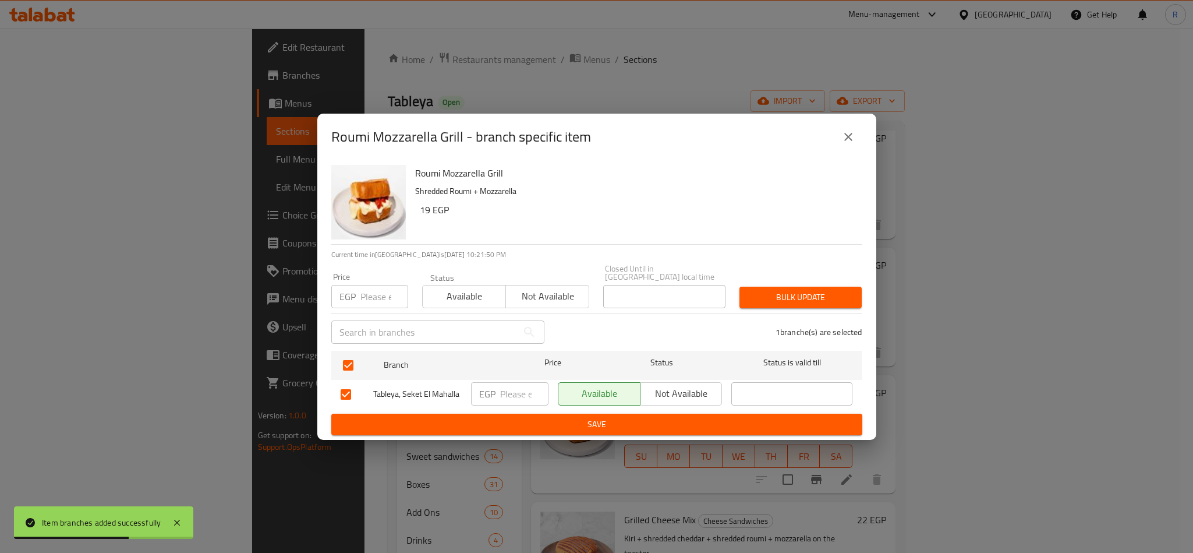
click at [374, 294] on input "number" at bounding box center [385, 296] width 48 height 23
type input "22"
click at [771, 294] on span "Bulk update" at bounding box center [801, 297] width 104 height 15
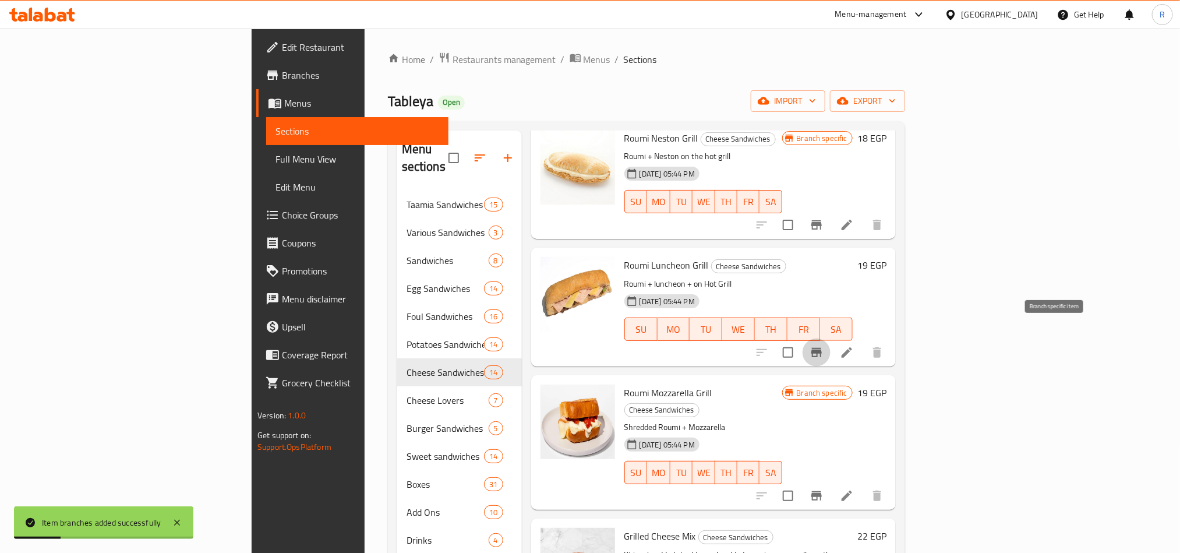
click at [831, 338] on button "Branch-specific-item" at bounding box center [817, 352] width 28 height 28
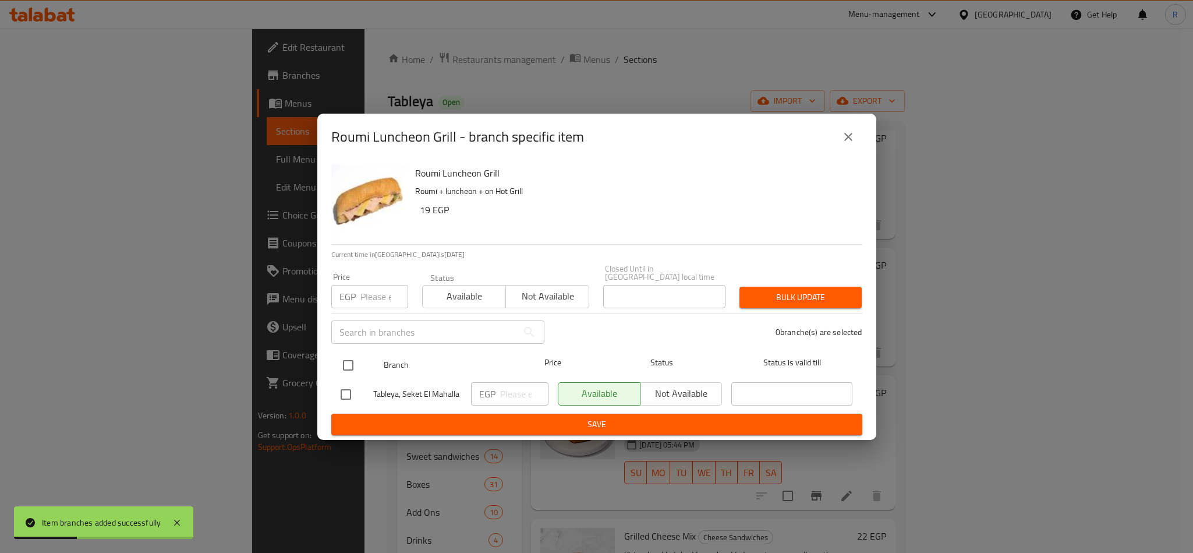
click at [352, 365] on input "checkbox" at bounding box center [348, 365] width 24 height 24
checkbox input "true"
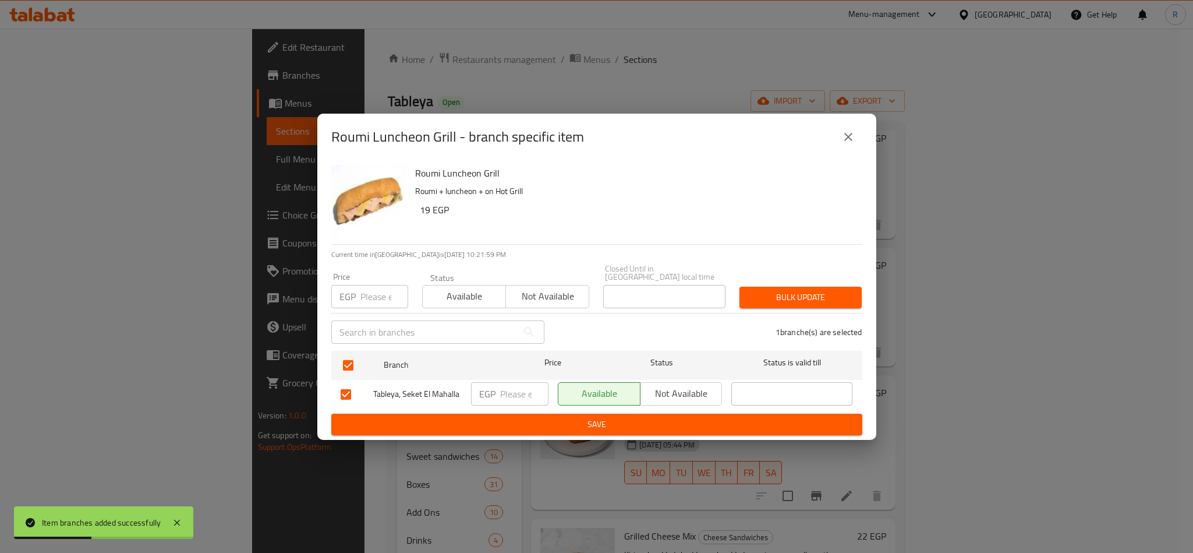
click at [373, 298] on input "number" at bounding box center [385, 296] width 48 height 23
type input "23"
click at [803, 297] on span "Bulk update" at bounding box center [801, 297] width 104 height 15
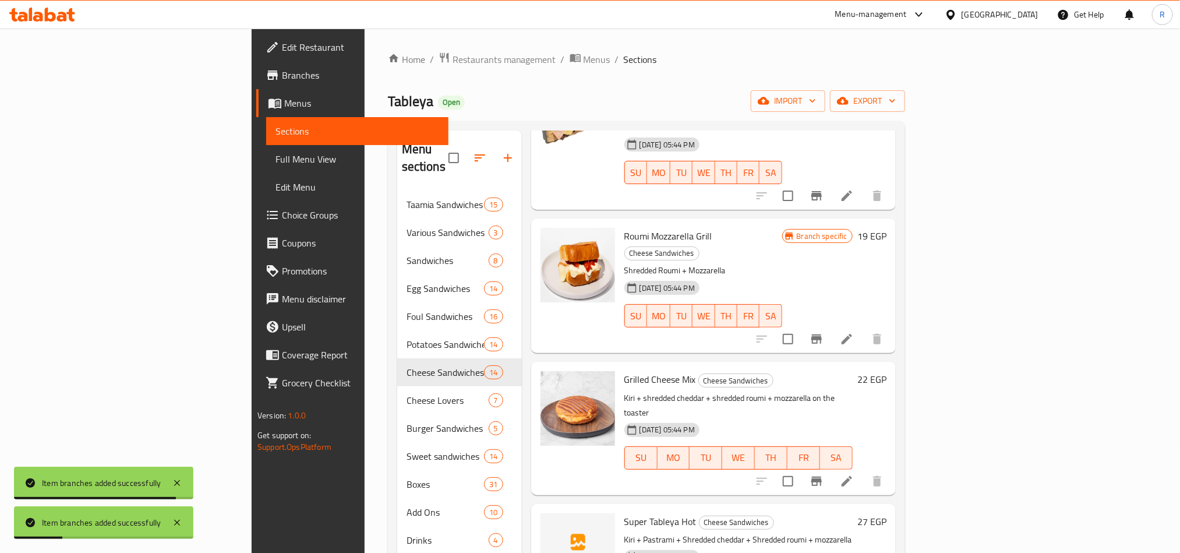
scroll to position [163, 0]
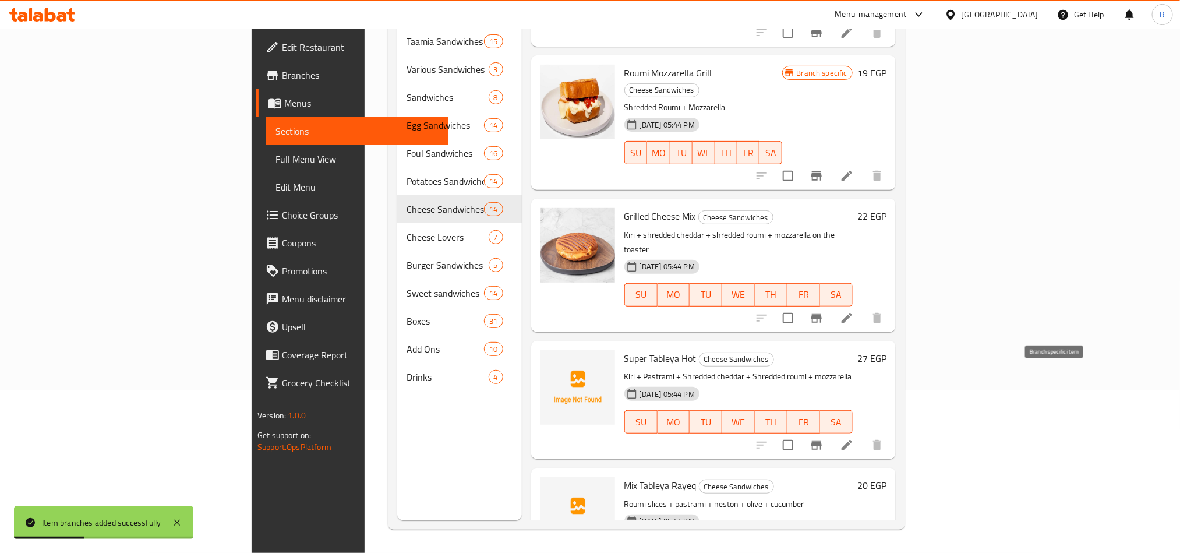
click at [824, 438] on icon "Branch-specific-item" at bounding box center [817, 445] width 14 height 14
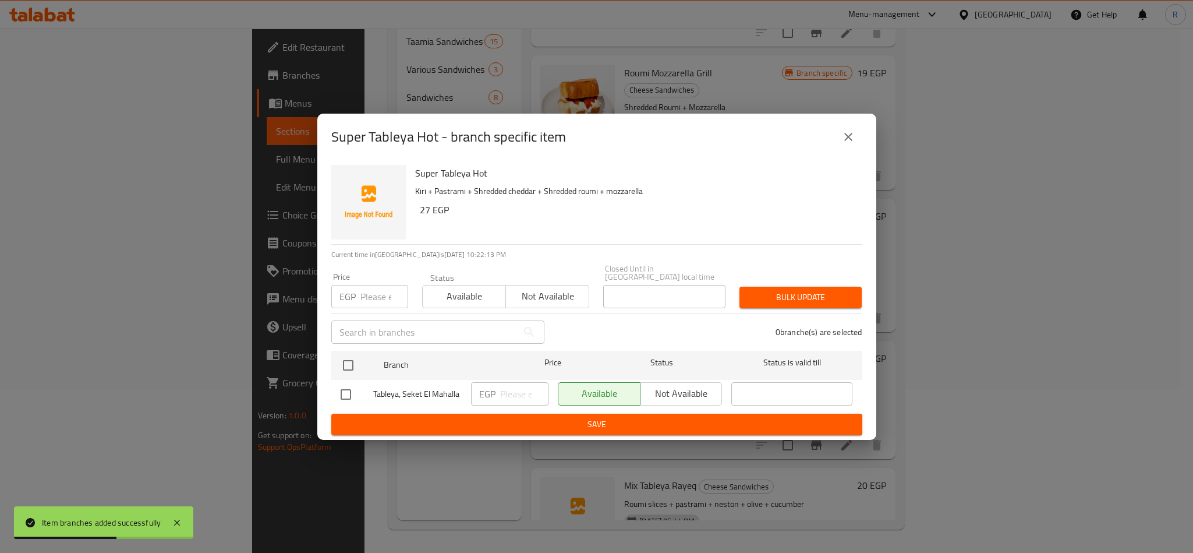
click at [853, 143] on icon "close" at bounding box center [849, 137] width 14 height 14
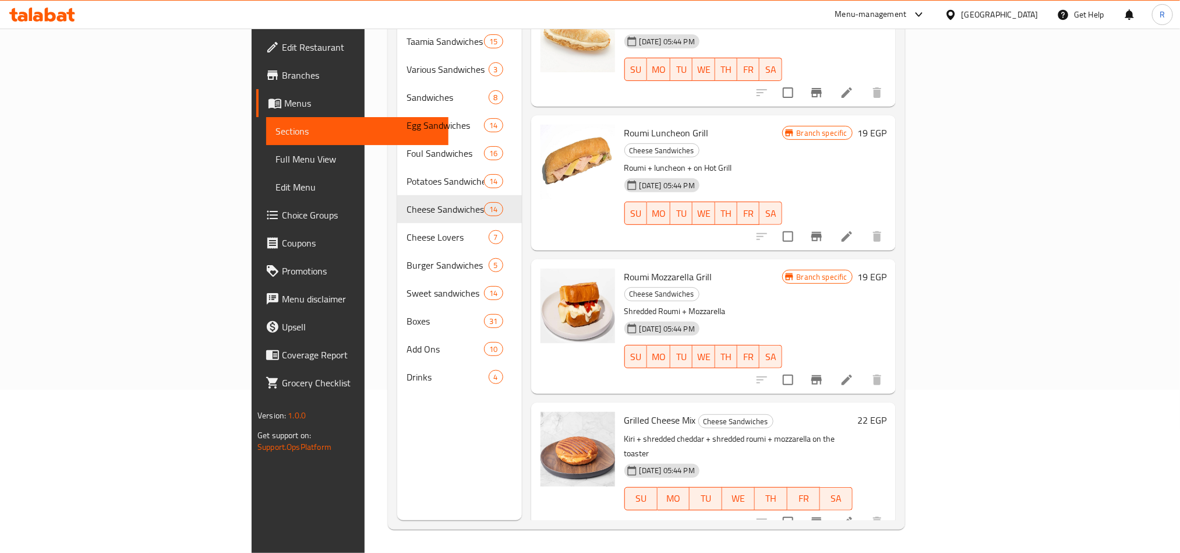
scroll to position [1048, 0]
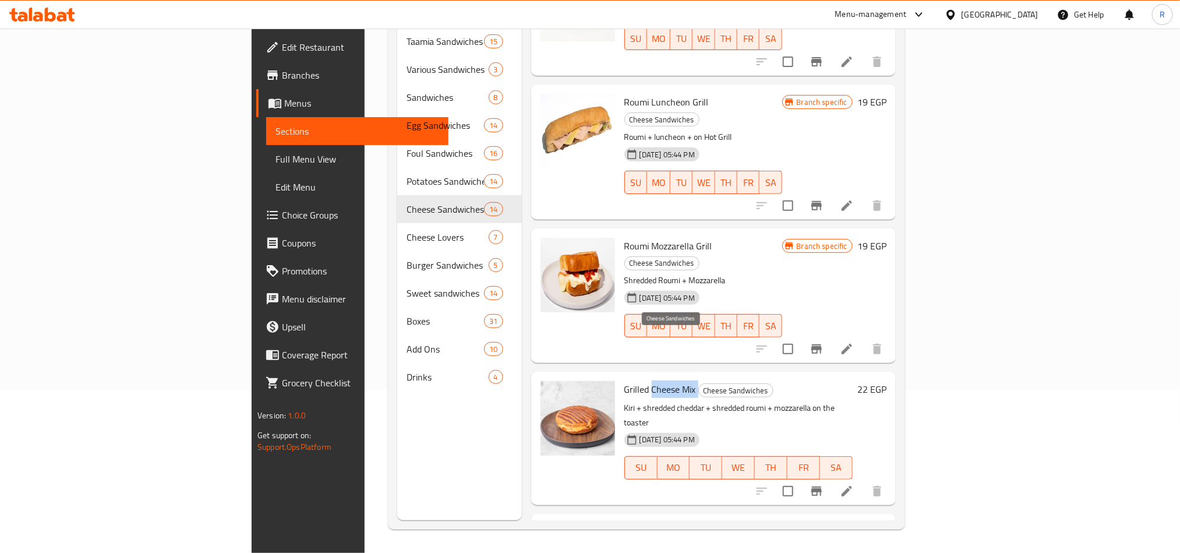
drag, startPoint x: 589, startPoint y: 336, endPoint x: 635, endPoint y: 340, distance: 45.6
click at [635, 381] on h6 "Grilled Cheese Mix Cheese Sandwiches" at bounding box center [738, 389] width 228 height 16
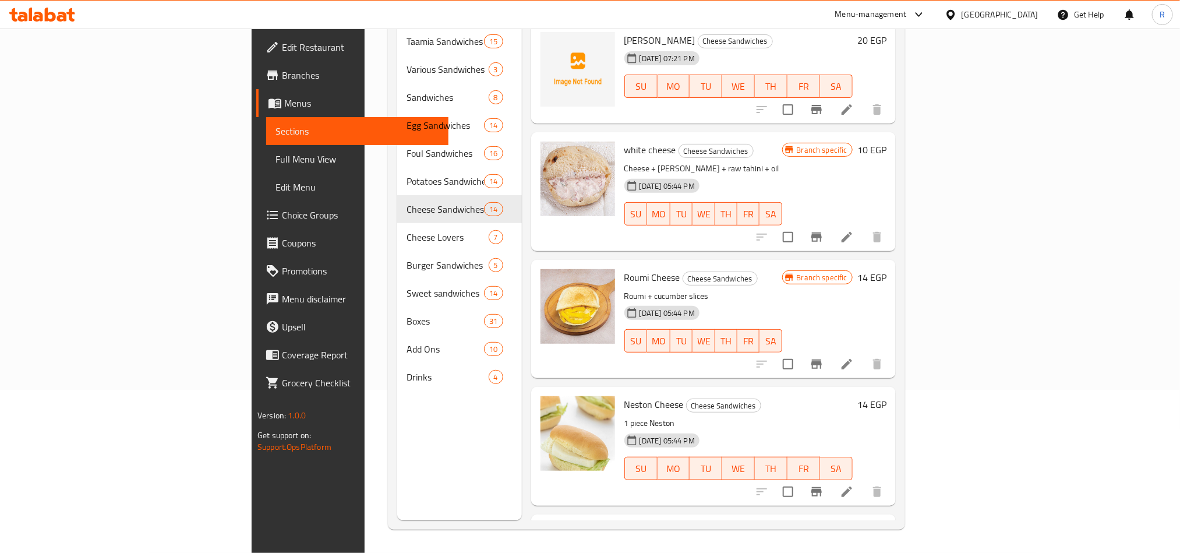
scroll to position [0, 0]
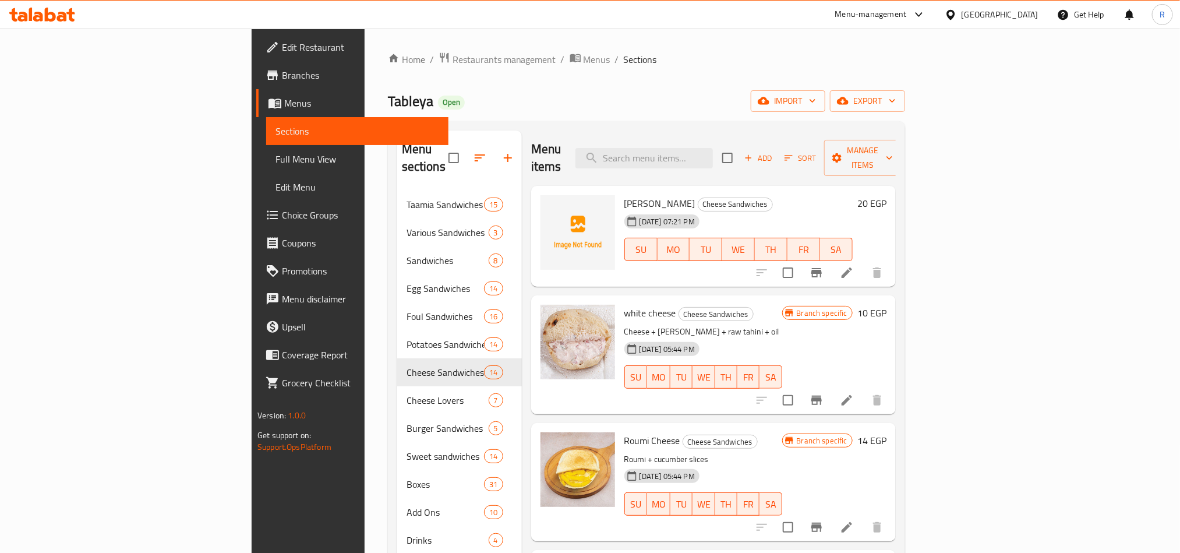
click at [896, 163] on div "Menu items Add Sort Manage items" at bounding box center [713, 157] width 365 height 55
click at [774, 154] on span "Add" at bounding box center [758, 157] width 31 height 13
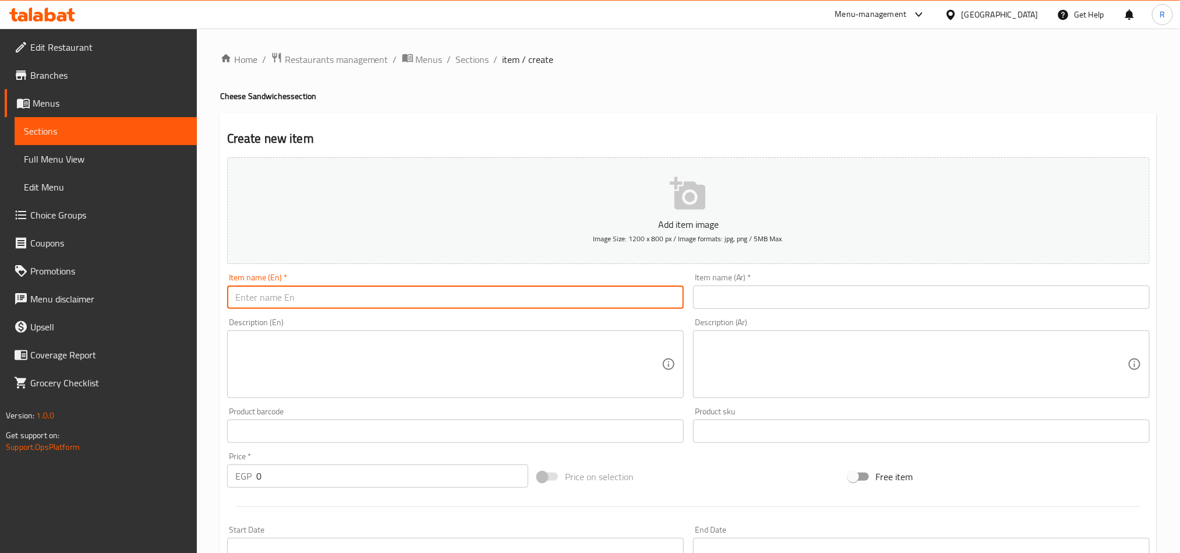
click at [418, 299] on input "text" at bounding box center [455, 296] width 457 height 23
paste input "Cheese Mix"
click at [271, 297] on input "Cheese Mix" at bounding box center [455, 296] width 457 height 23
click at [231, 299] on input "Cheese" at bounding box center [455, 296] width 457 height 23
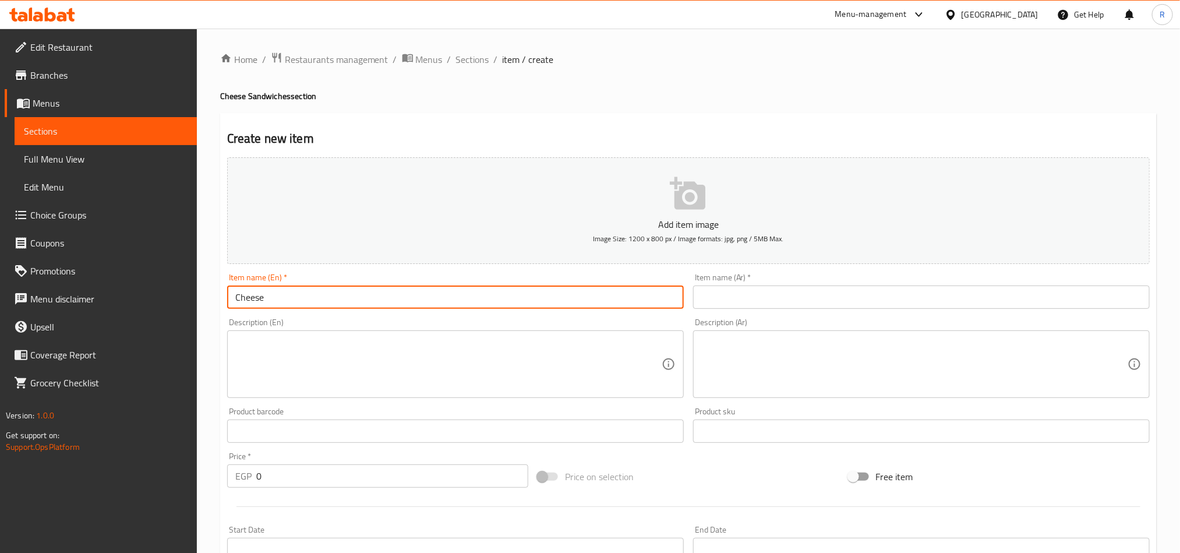
paste input "Mix"
type input "Mix Cheese"
click at [748, 304] on input "text" at bounding box center [921, 296] width 457 height 23
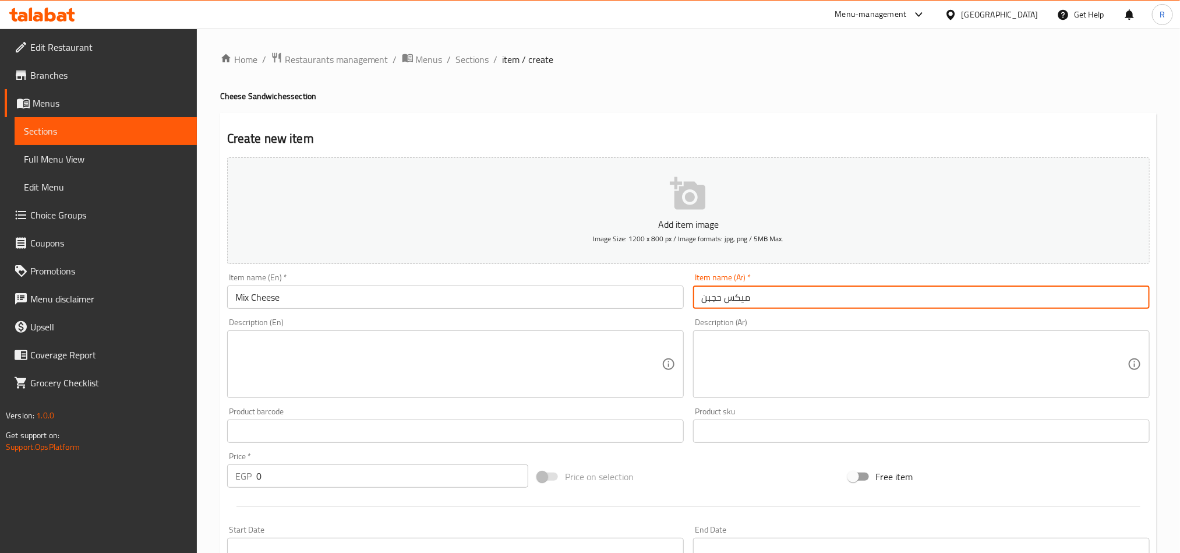
click at [715, 305] on input "ميكس حجبن" at bounding box center [921, 296] width 457 height 23
type input "ميكس جبن"
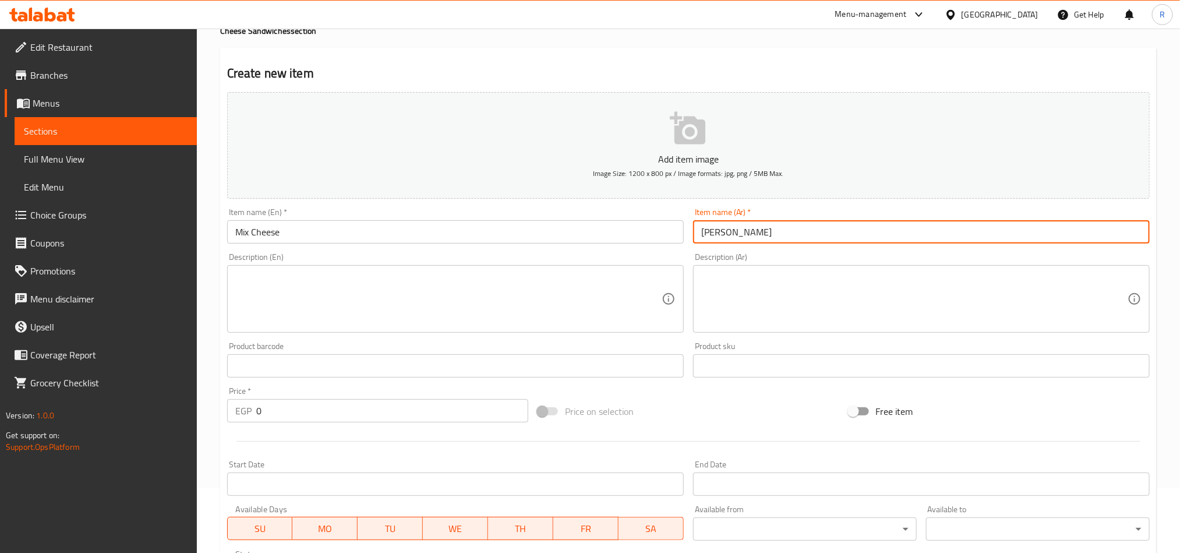
scroll to position [175, 0]
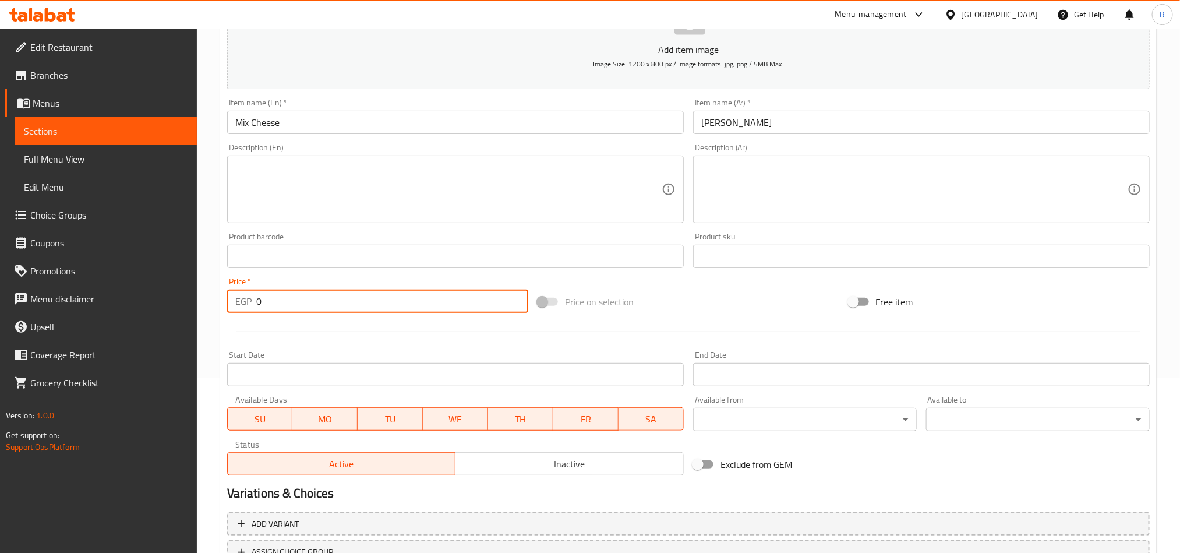
drag, startPoint x: 252, startPoint y: 302, endPoint x: 264, endPoint y: 302, distance: 11.6
click at [264, 302] on div "EGP 0 Price *" at bounding box center [377, 300] width 301 height 23
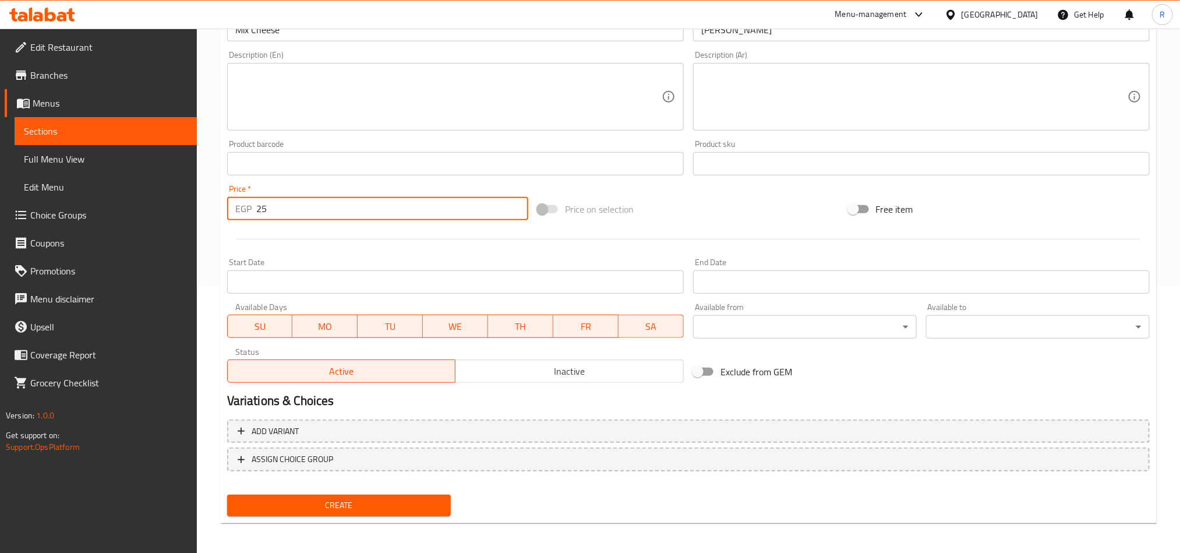
scroll to position [269, 0]
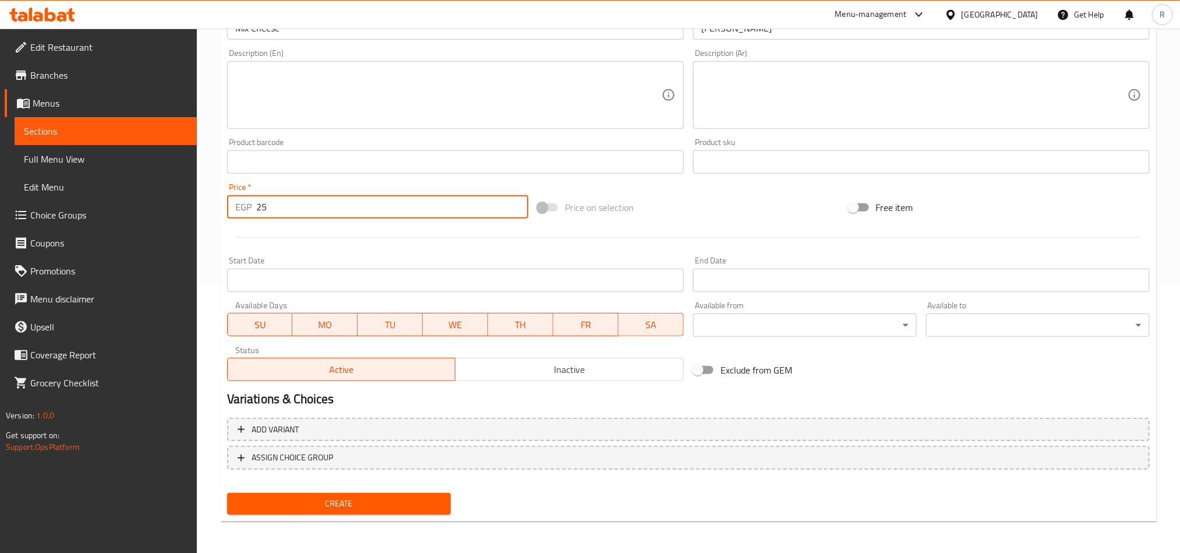
type input "25"
click at [390, 504] on span "Create" at bounding box center [338, 503] width 205 height 15
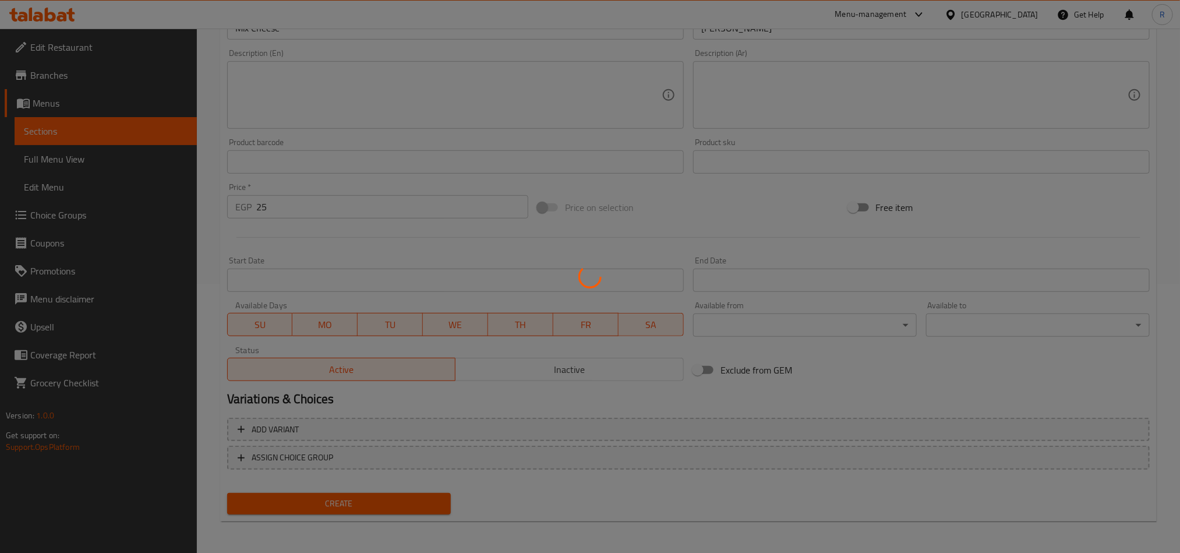
type input "0"
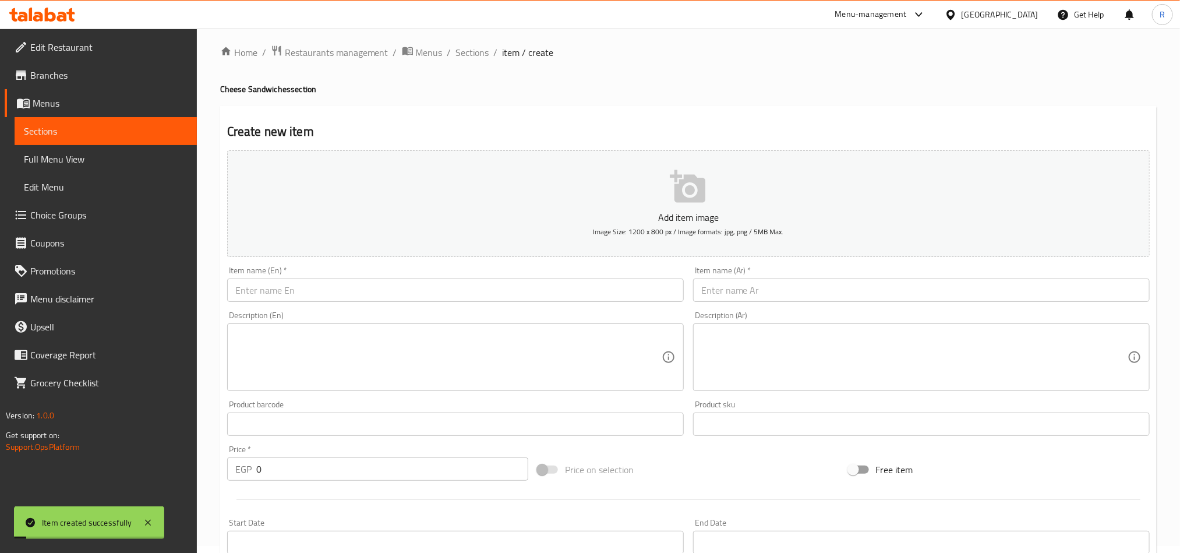
scroll to position [0, 0]
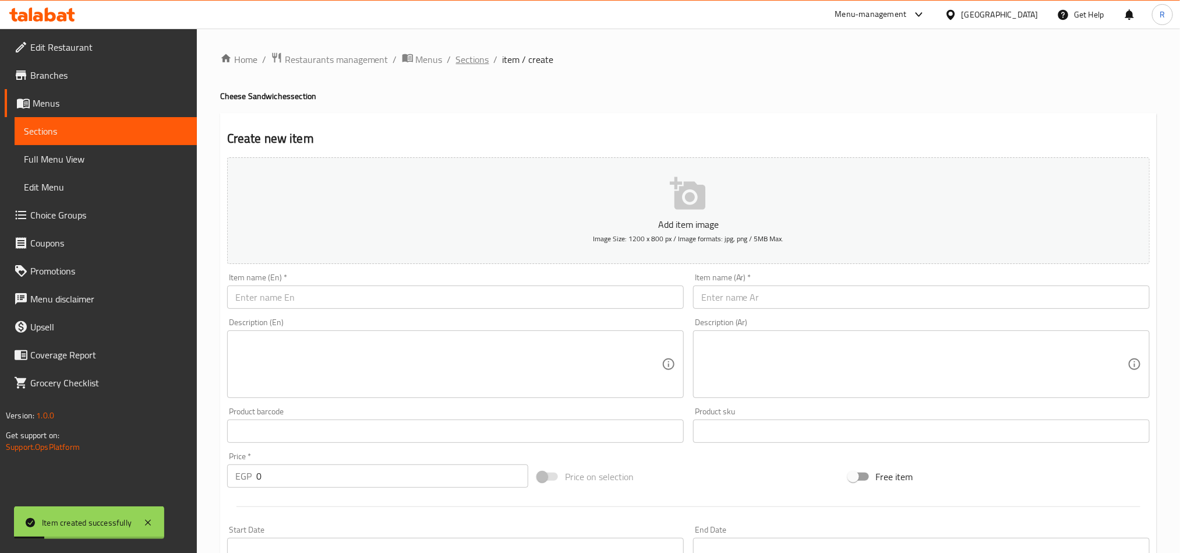
click at [456, 62] on span "Sections" at bounding box center [472, 59] width 33 height 14
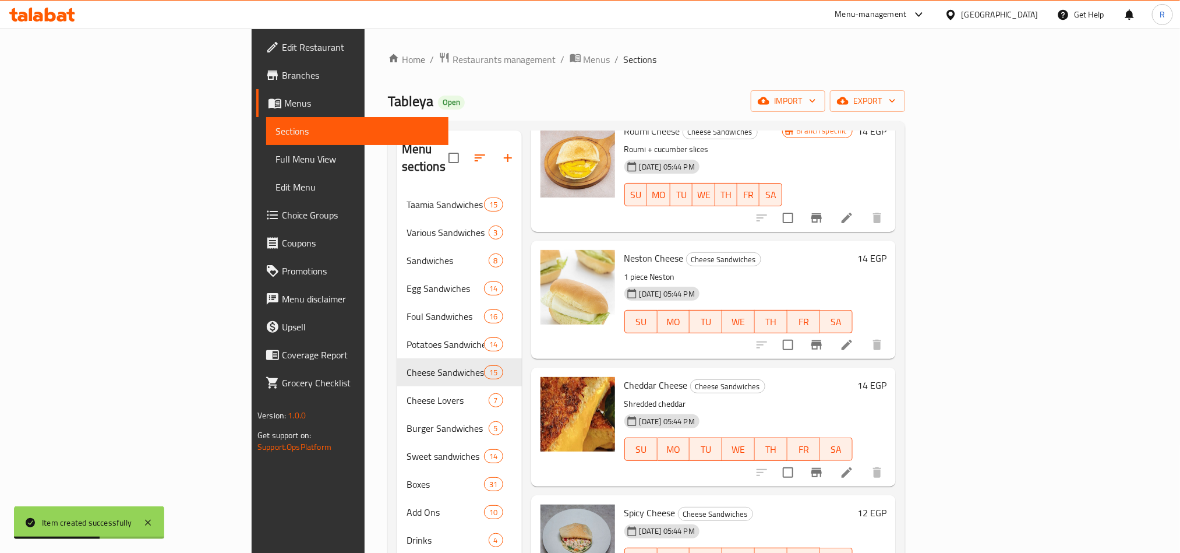
scroll to position [437, 0]
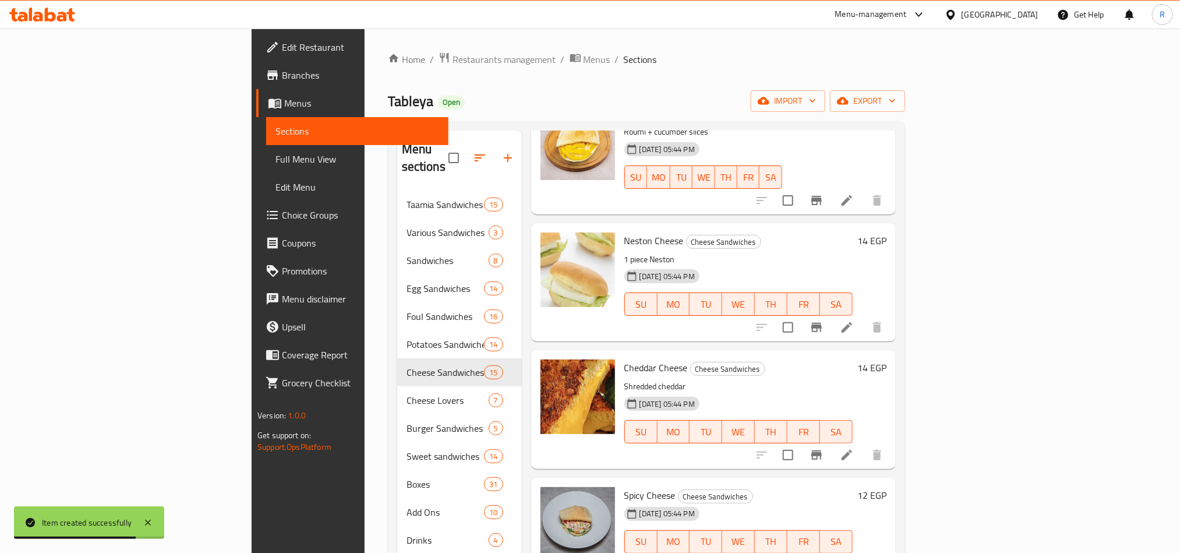
click at [624, 232] on span "Neston Cheese" at bounding box center [653, 240] width 59 height 17
click at [853, 359] on h6 "Cheddar Cheese Cheese Sandwiches" at bounding box center [738, 367] width 228 height 16
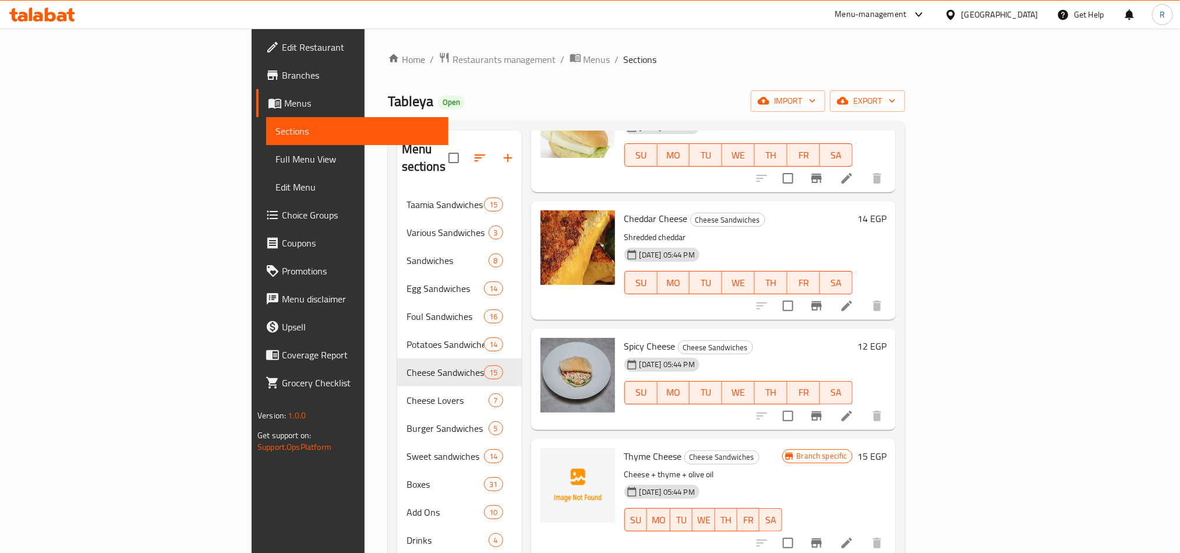
scroll to position [612, 0]
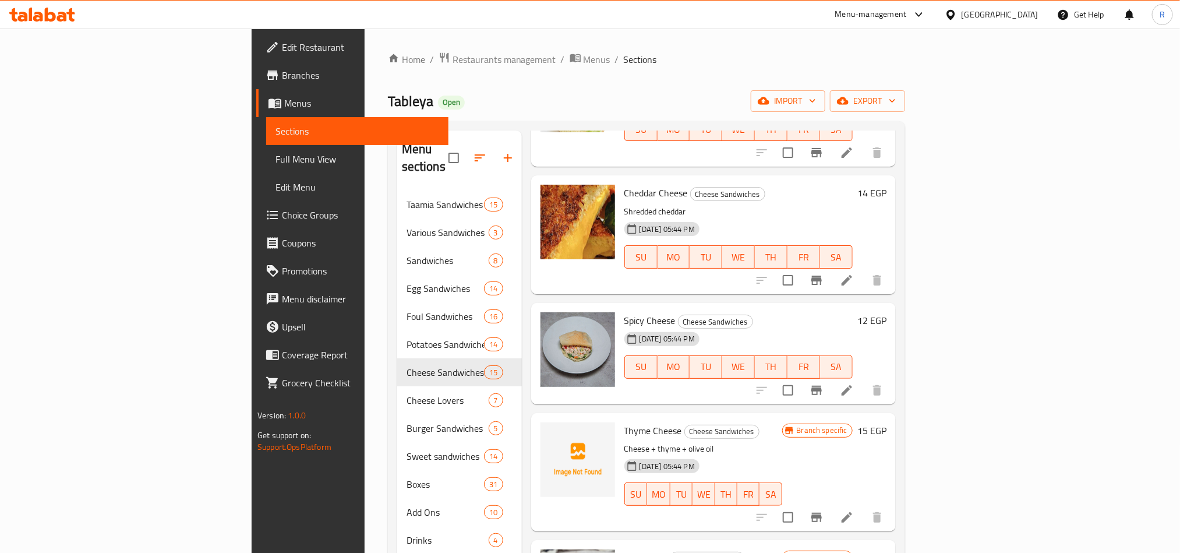
click at [624, 184] on span "Cheddar Cheese" at bounding box center [655, 192] width 63 height 17
click at [853, 204] on p "Shredded cheddar" at bounding box center [738, 211] width 228 height 15
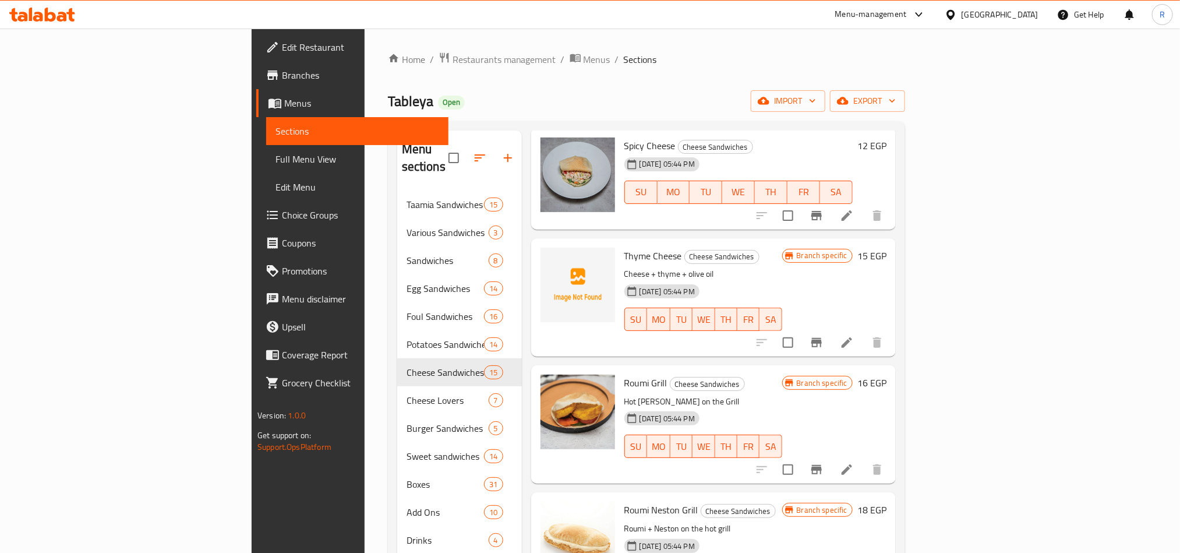
scroll to position [699, 0]
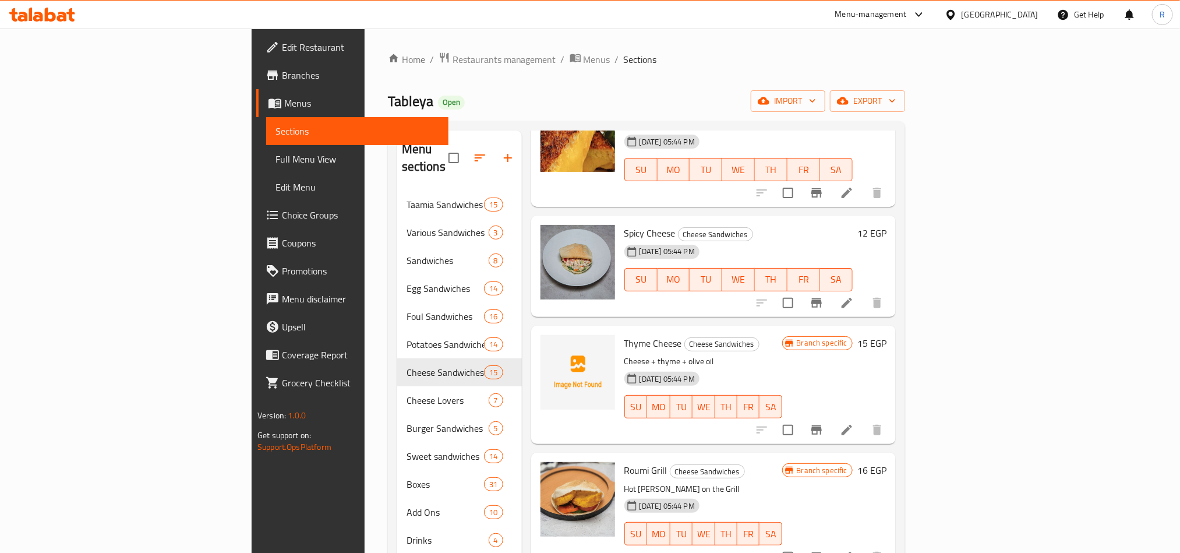
click at [620, 220] on div "Spicy Cheese Cheese Sandwiches 21-08-2025 05:44 PM SU MO TU WE TH FR SA" at bounding box center [739, 266] width 238 height 92
click at [787, 335] on div "Thyme Cheese Cheese Sandwiches Cheese + thyme + olive oil 21-08-2025 05:44 PM S…" at bounding box center [703, 384] width 167 height 109
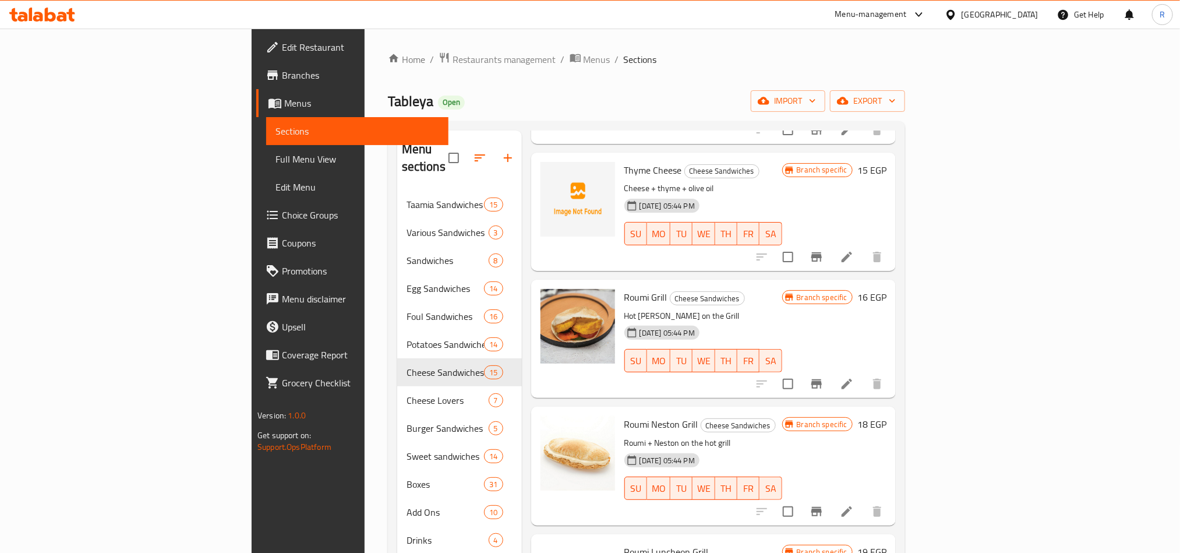
scroll to position [874, 0]
click at [624, 160] on span "Thyme Cheese" at bounding box center [653, 168] width 58 height 17
click at [782, 414] on h6 "Roumi Neston Grill Cheese Sandwiches" at bounding box center [703, 422] width 158 height 16
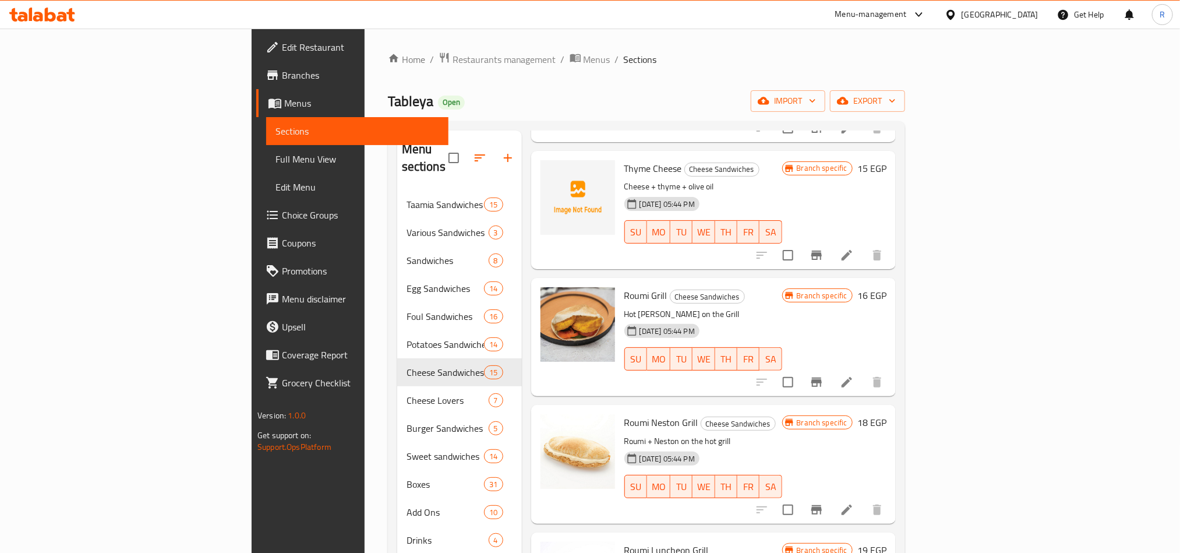
scroll to position [961, 0]
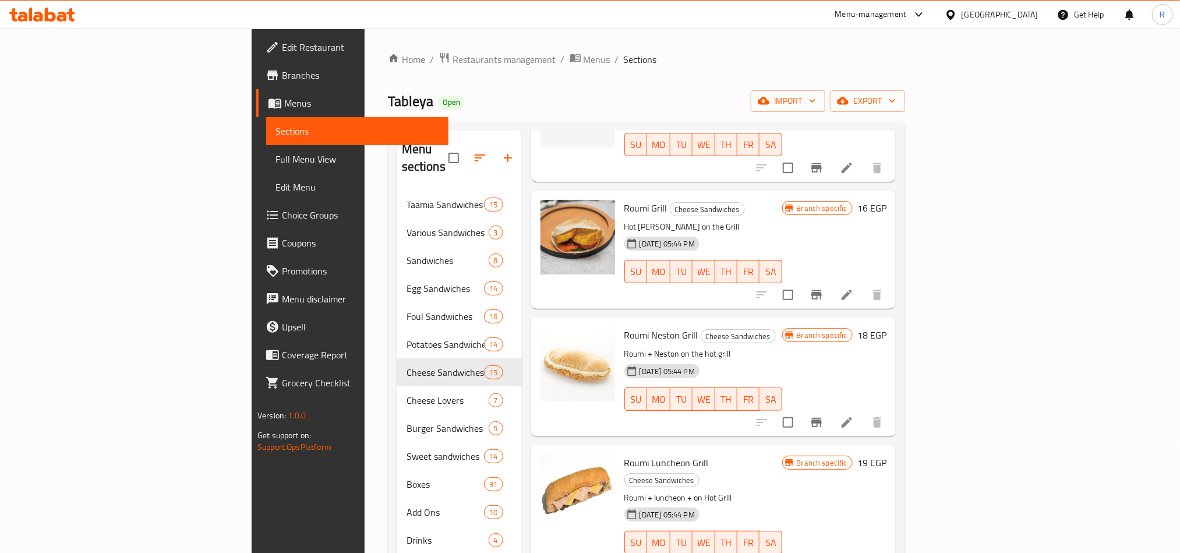
click at [624, 199] on span "Roumi Grill" at bounding box center [645, 207] width 43 height 17
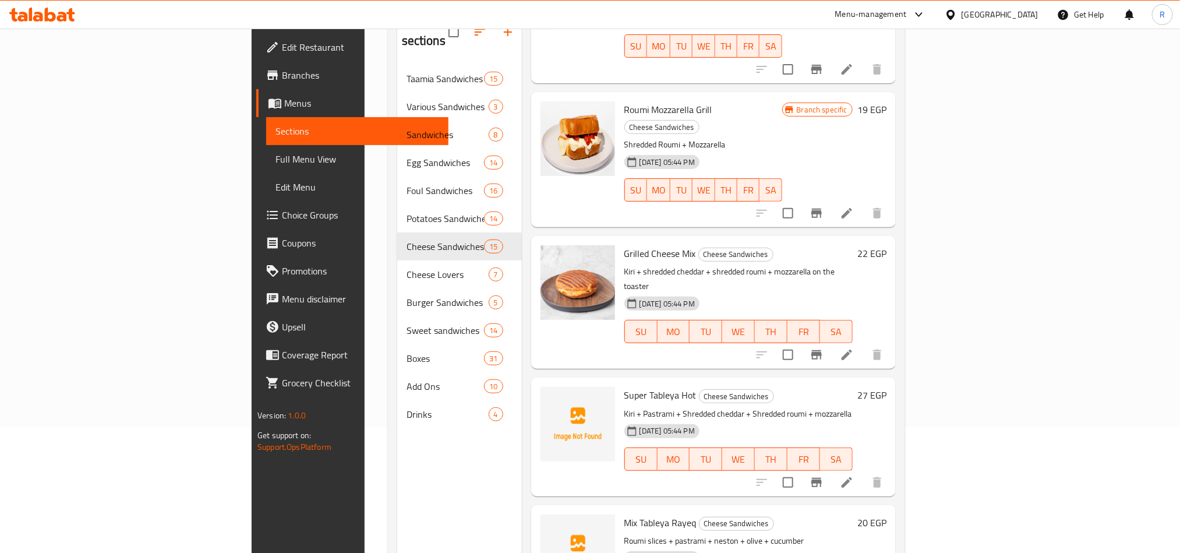
scroll to position [163, 0]
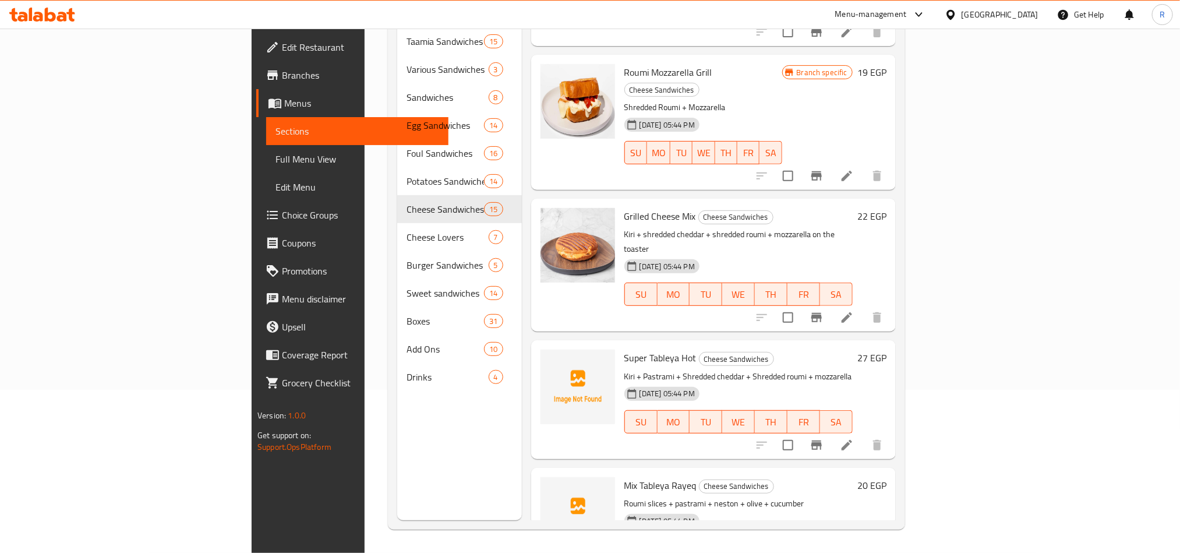
click at [624, 207] on span "Grilled Cheese Mix" at bounding box center [660, 215] width 72 height 17
drag, startPoint x: 972, startPoint y: 430, endPoint x: 935, endPoint y: 420, distance: 38.2
click at [853, 496] on p "Roumi slices + pastrami + neston + olive + cucumber" at bounding box center [738, 503] width 228 height 15
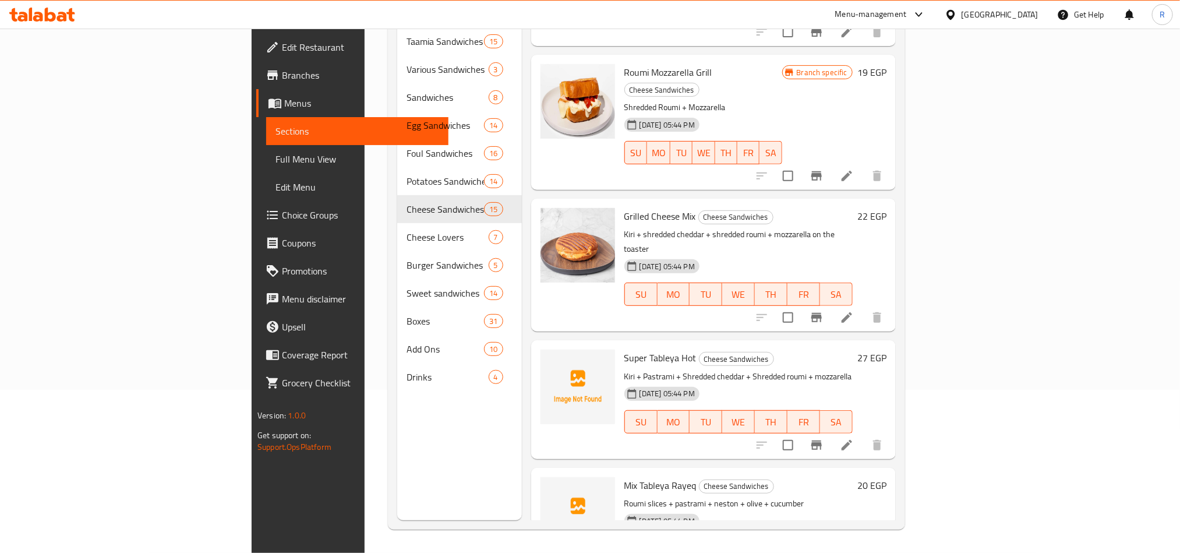
click at [624, 476] on span "Mix Tableya Rayeq" at bounding box center [660, 484] width 72 height 17
drag, startPoint x: 966, startPoint y: 441, endPoint x: 933, endPoint y: 432, distance: 34.5
click at [853, 496] on p "Roumi slices + pastrami + neston + olive + cucumber" at bounding box center [738, 503] width 228 height 15
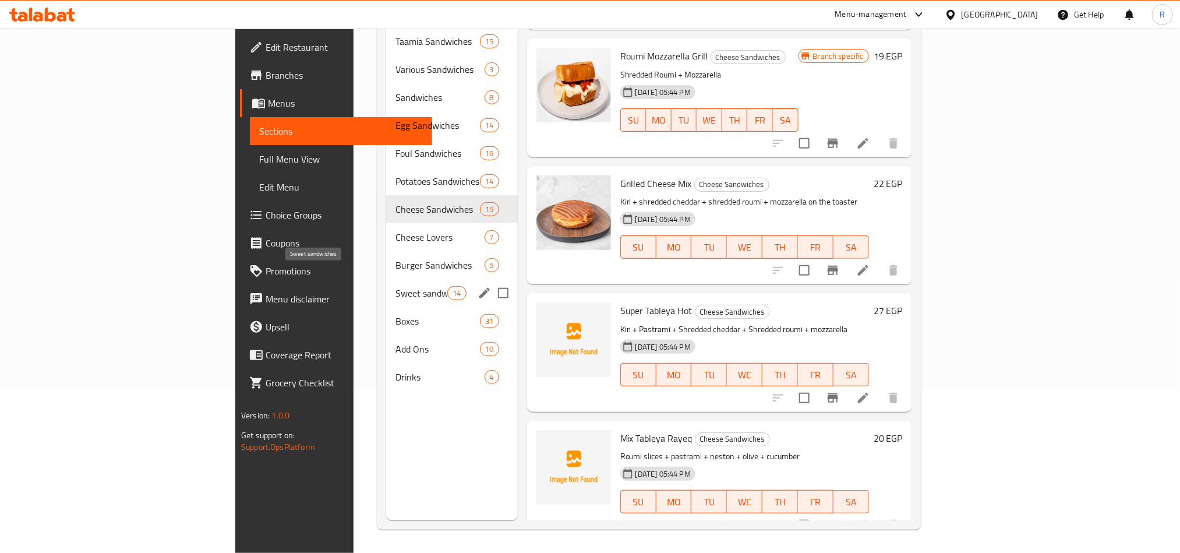
click at [395, 286] on span "Sweet sandwiches" at bounding box center [421, 293] width 52 height 14
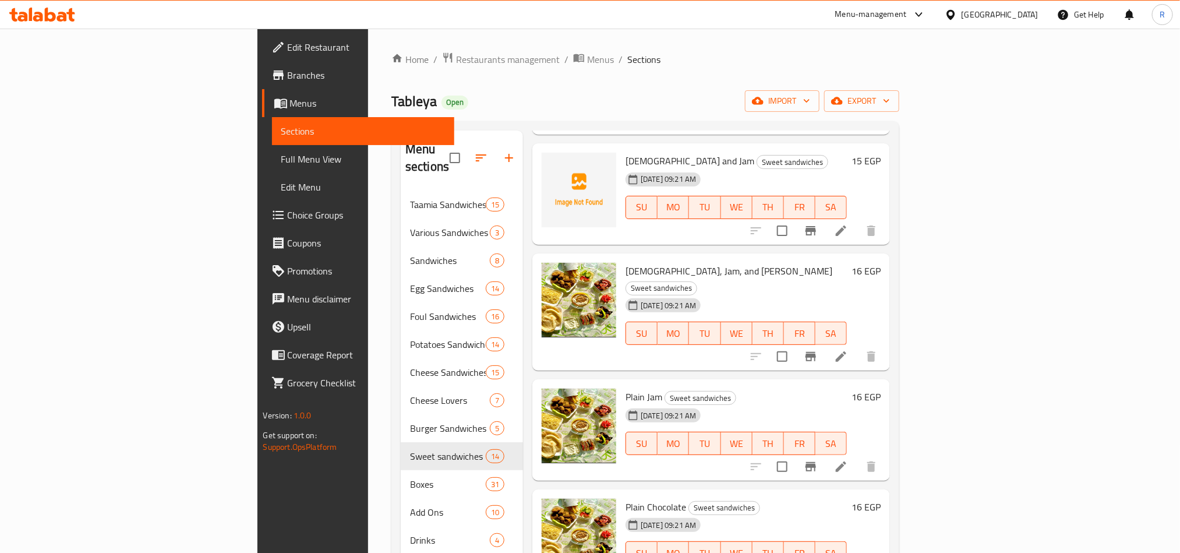
scroll to position [349, 0]
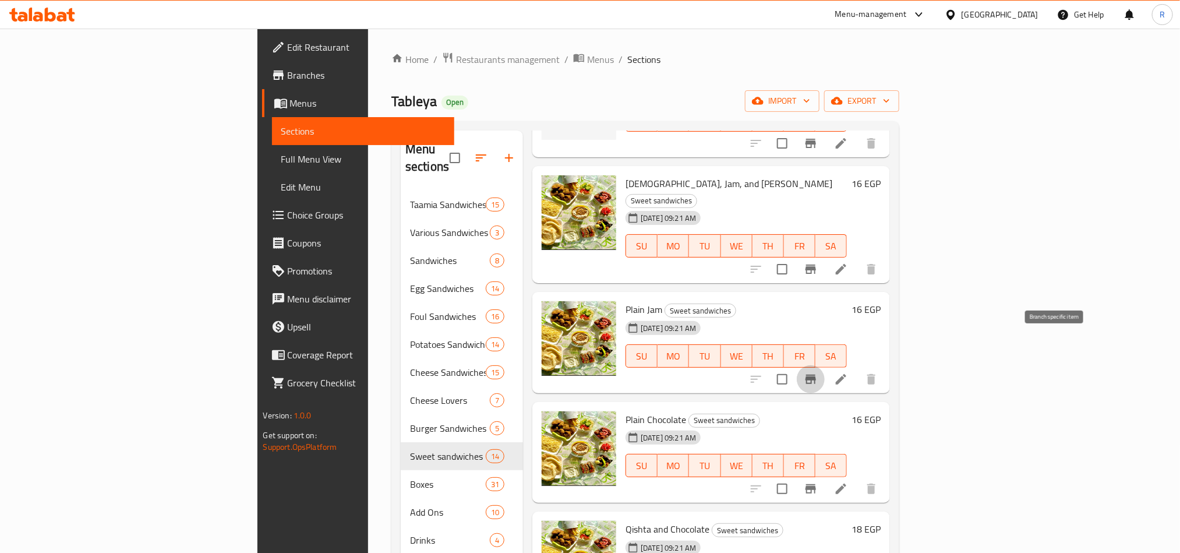
click at [825, 365] on button "Branch-specific-item" at bounding box center [811, 379] width 28 height 28
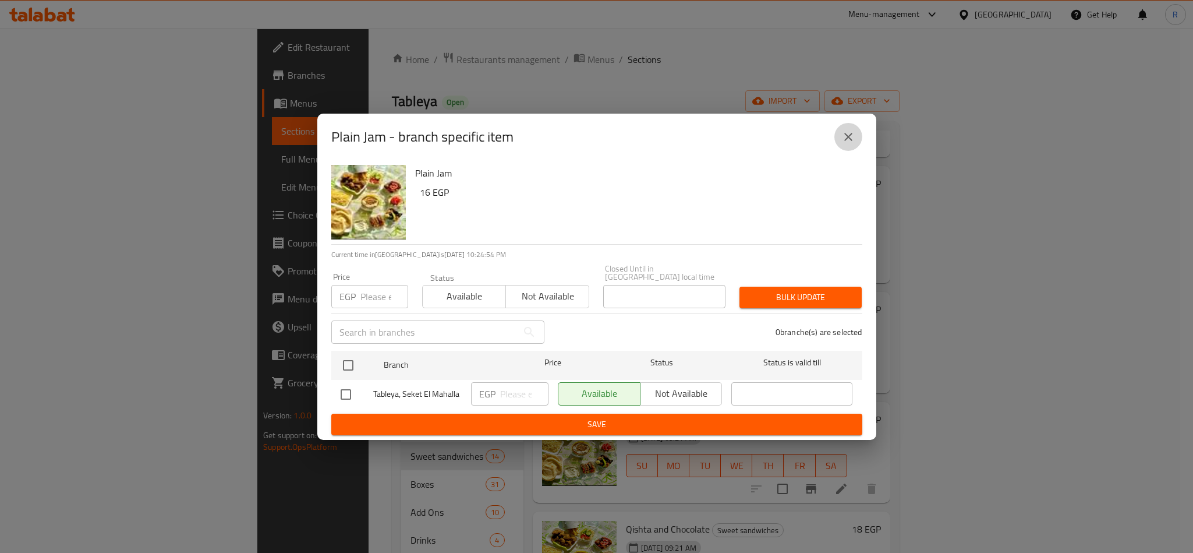
click at [837, 143] on button "close" at bounding box center [849, 137] width 28 height 28
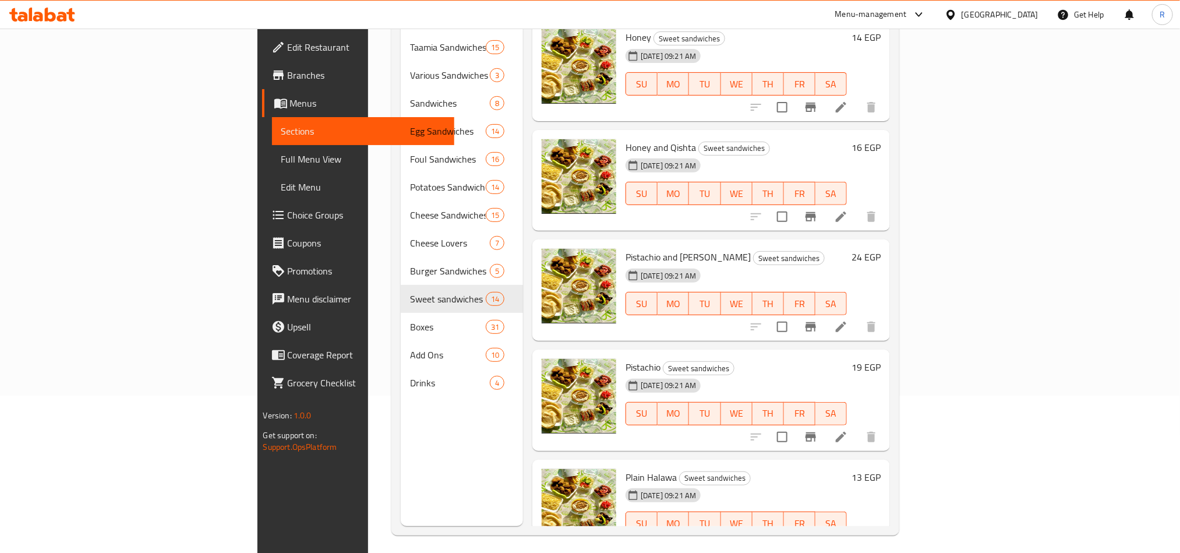
scroll to position [163, 0]
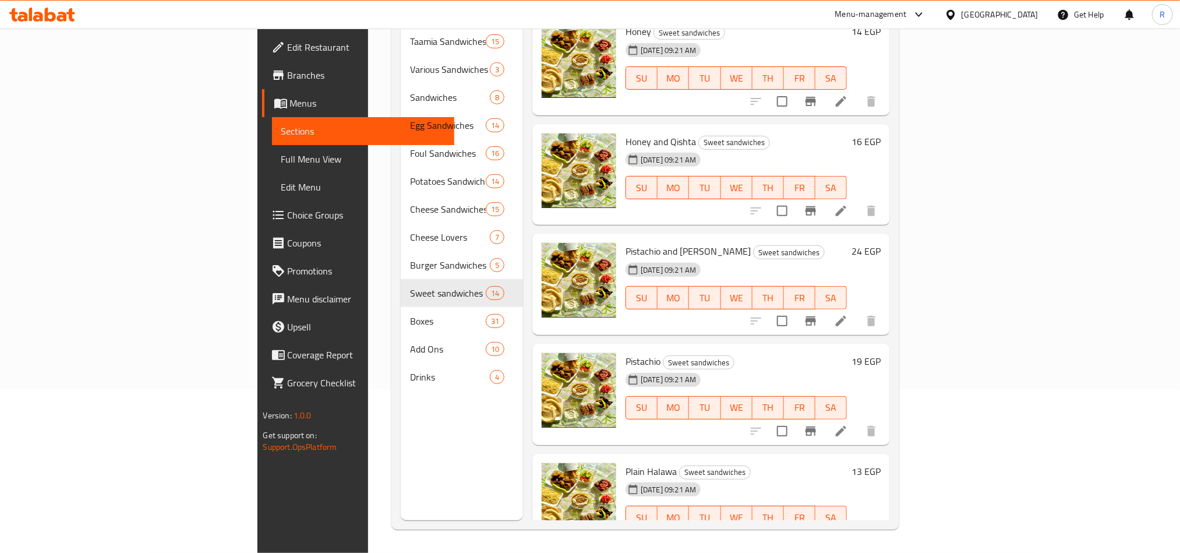
click at [899, 521] on div "Menu sections Taamia Sandwiches 15 Various Sandwiches 3 Sandwiches 8 Egg Sandwi…" at bounding box center [645, 243] width 508 height 571
click at [825, 527] on button "Branch-specific-item" at bounding box center [811, 541] width 28 height 28
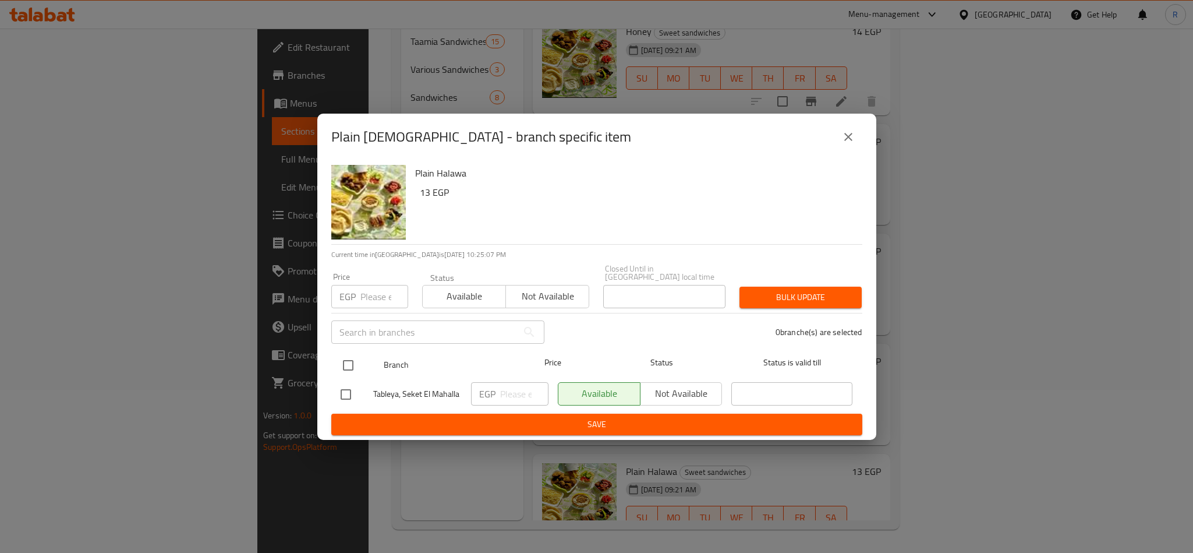
click at [345, 355] on input "checkbox" at bounding box center [348, 365] width 24 height 24
checkbox input "true"
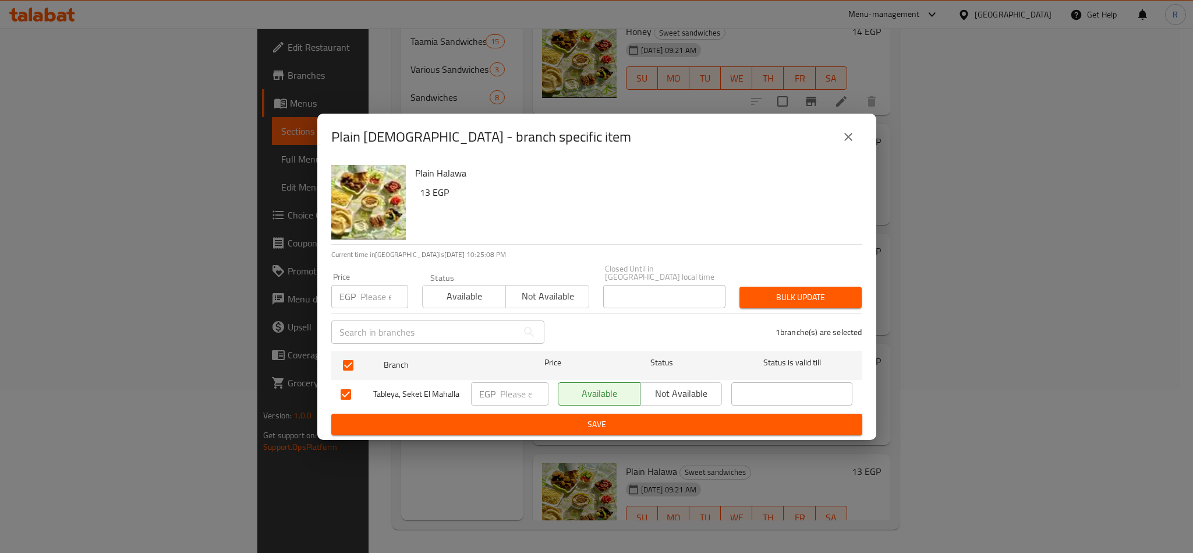
click at [366, 299] on input "number" at bounding box center [385, 296] width 48 height 23
type input "16"
click at [778, 295] on span "Bulk update" at bounding box center [801, 297] width 104 height 15
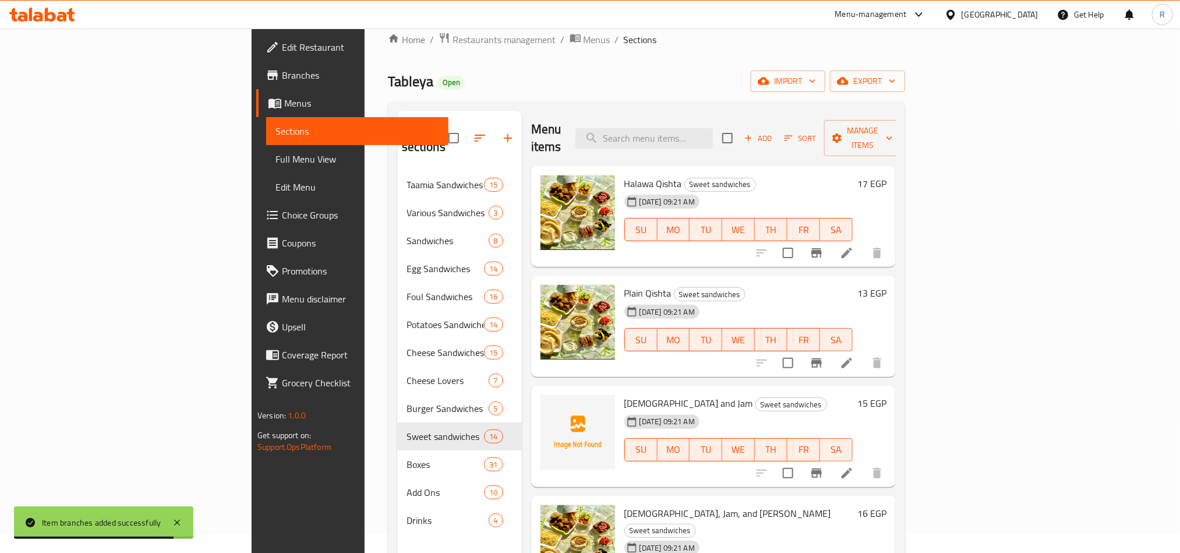
scroll to position [0, 0]
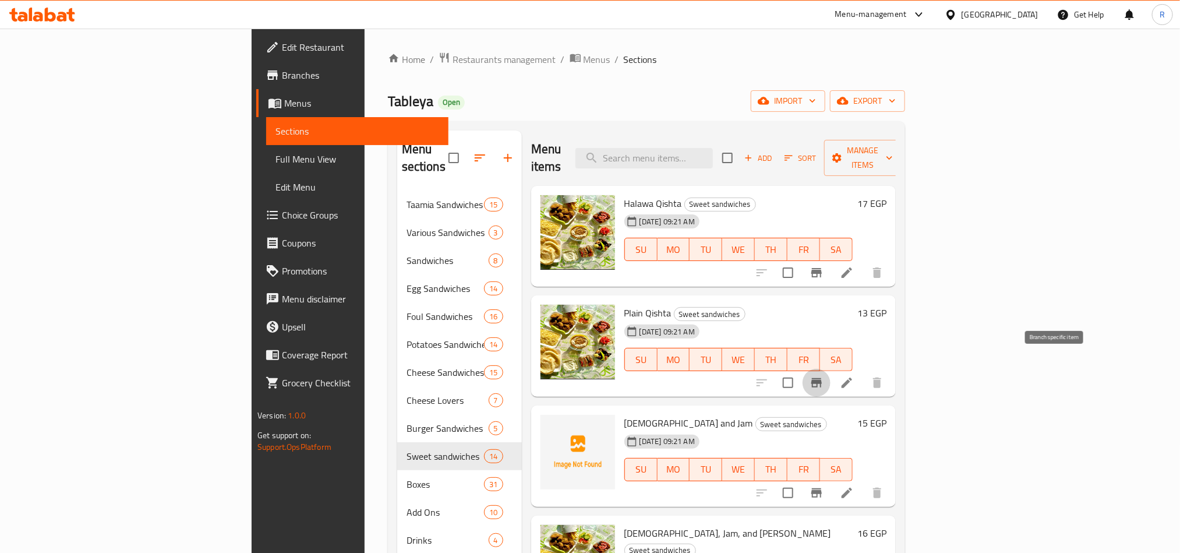
click at [822, 378] on icon "Branch-specific-item" at bounding box center [816, 382] width 10 height 9
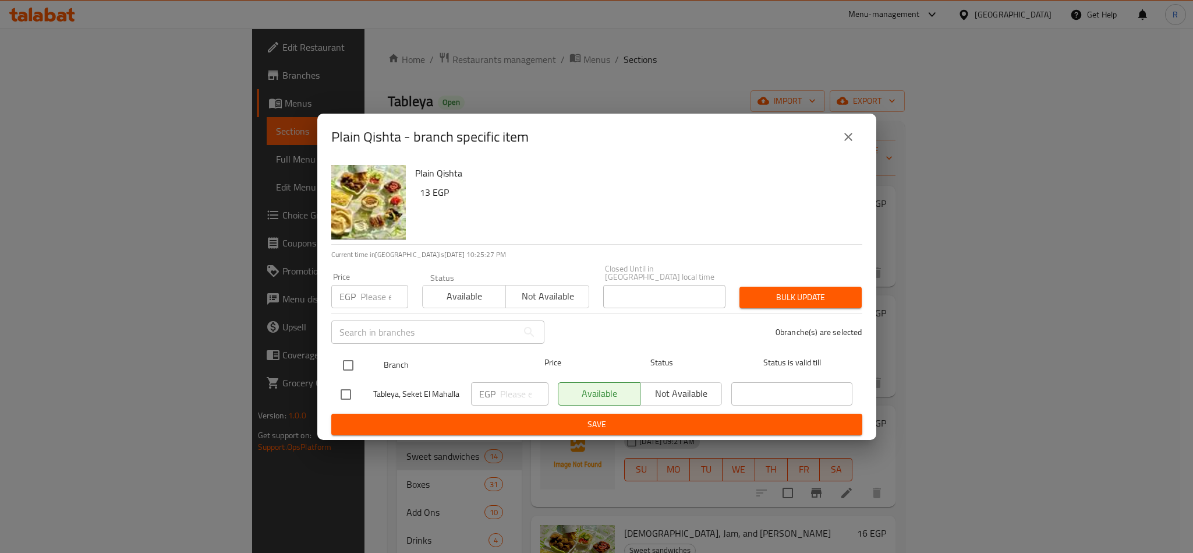
click at [348, 360] on input "checkbox" at bounding box center [348, 365] width 24 height 24
checkbox input "true"
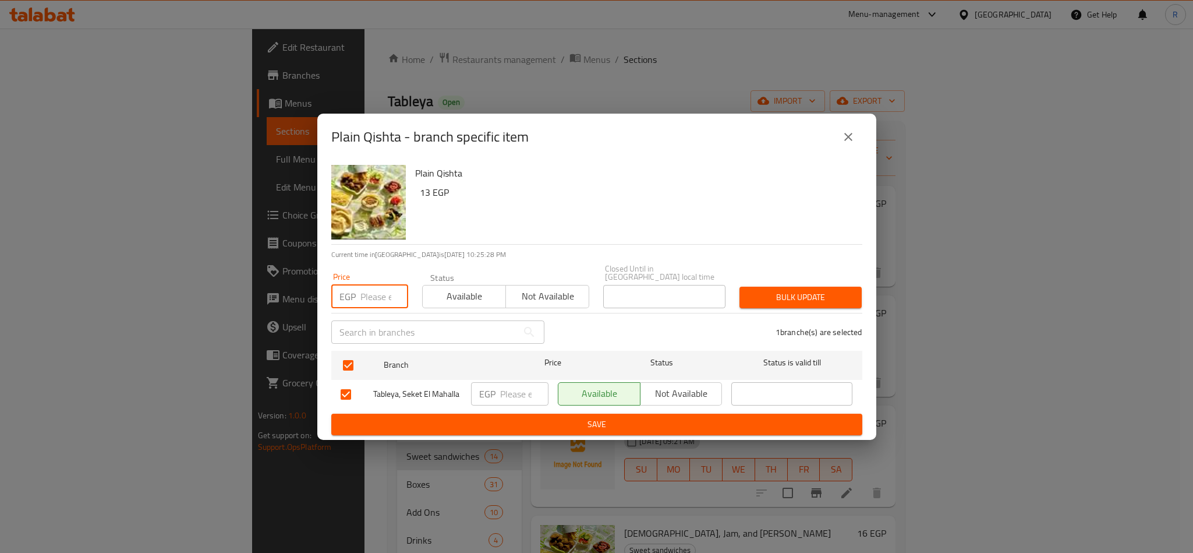
click at [364, 294] on input "number" at bounding box center [385, 296] width 48 height 23
type input "16"
click at [790, 290] on span "Bulk update" at bounding box center [801, 297] width 104 height 15
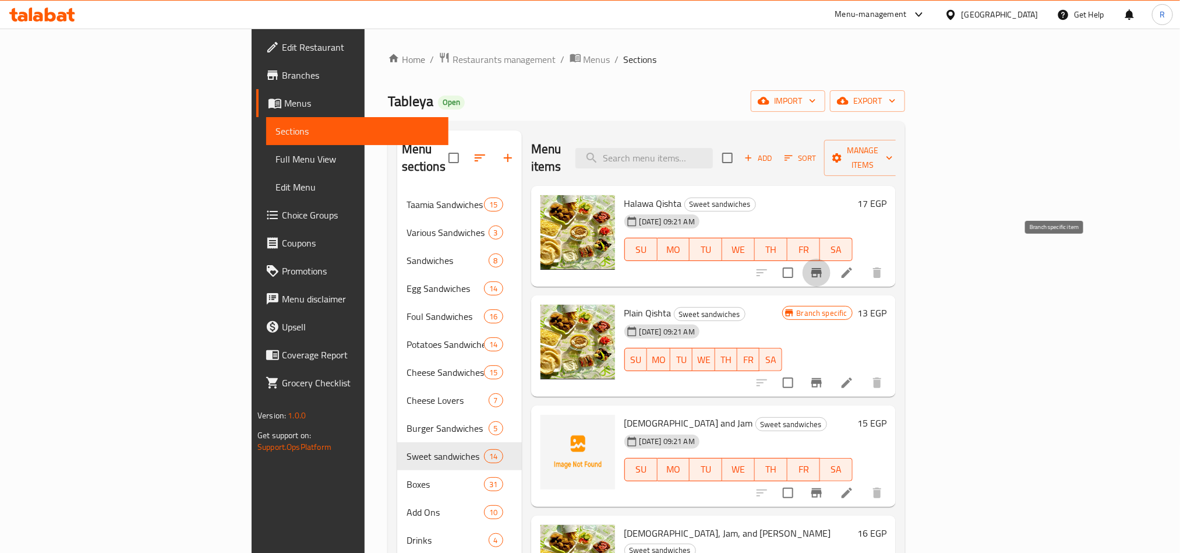
click at [831, 266] on button "Branch-specific-item" at bounding box center [817, 273] width 28 height 28
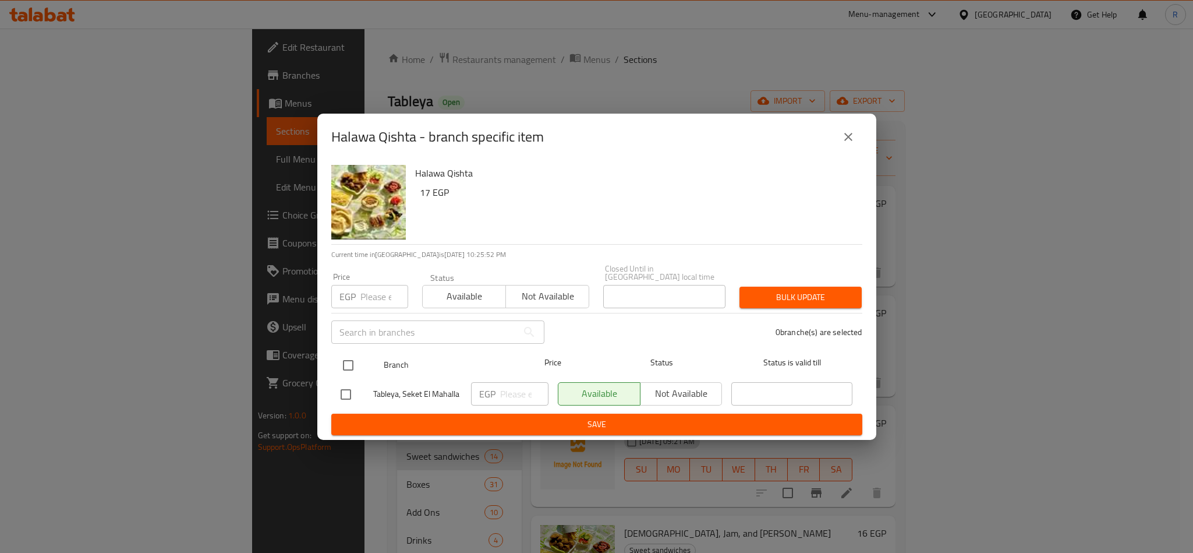
click at [349, 355] on input "checkbox" at bounding box center [348, 365] width 24 height 24
checkbox input "true"
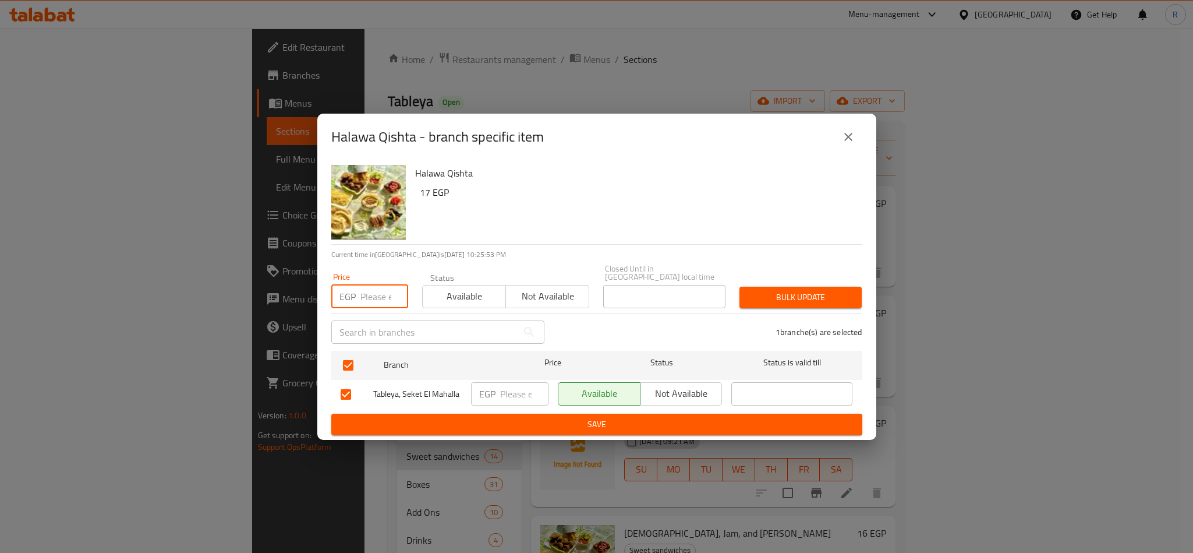
click at [364, 291] on input "number" at bounding box center [385, 296] width 48 height 23
type input "19"
click at [762, 299] on span "Bulk update" at bounding box center [801, 297] width 104 height 15
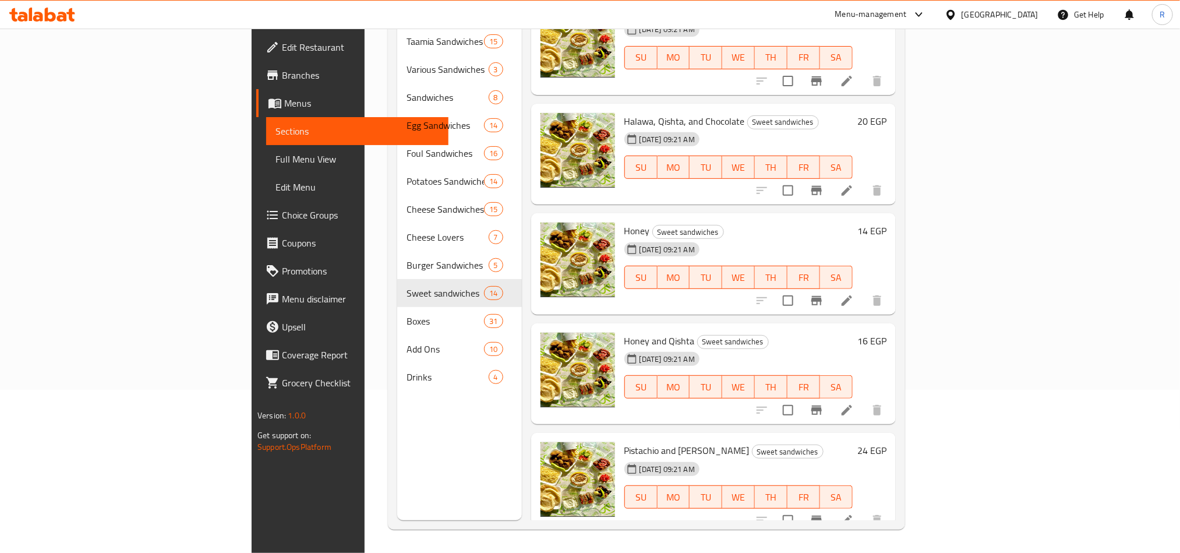
scroll to position [839, 0]
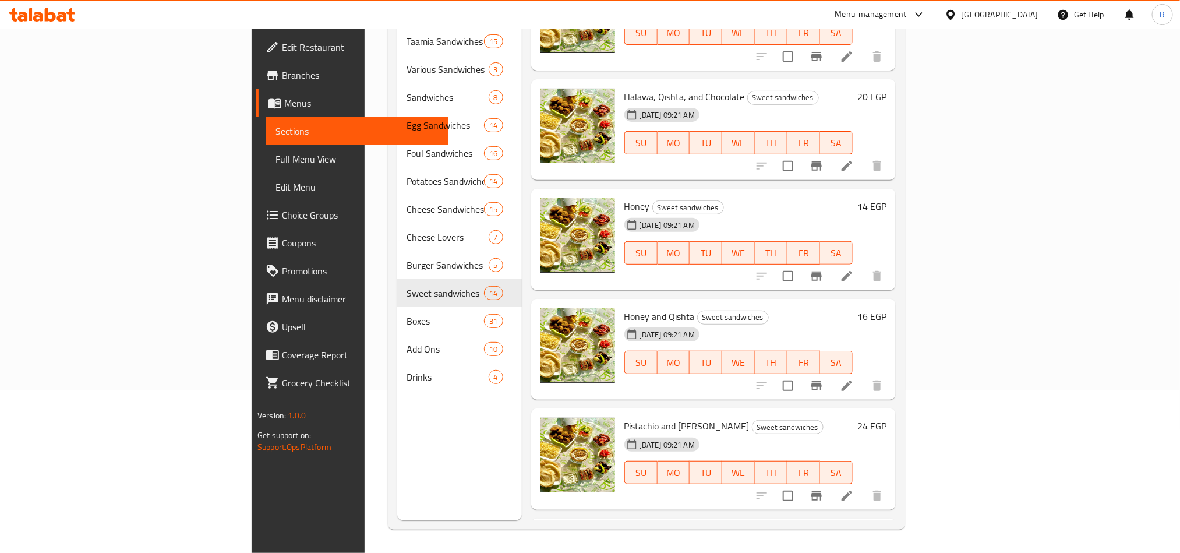
click at [624, 308] on span "Honey and Qishta" at bounding box center [659, 316] width 70 height 17
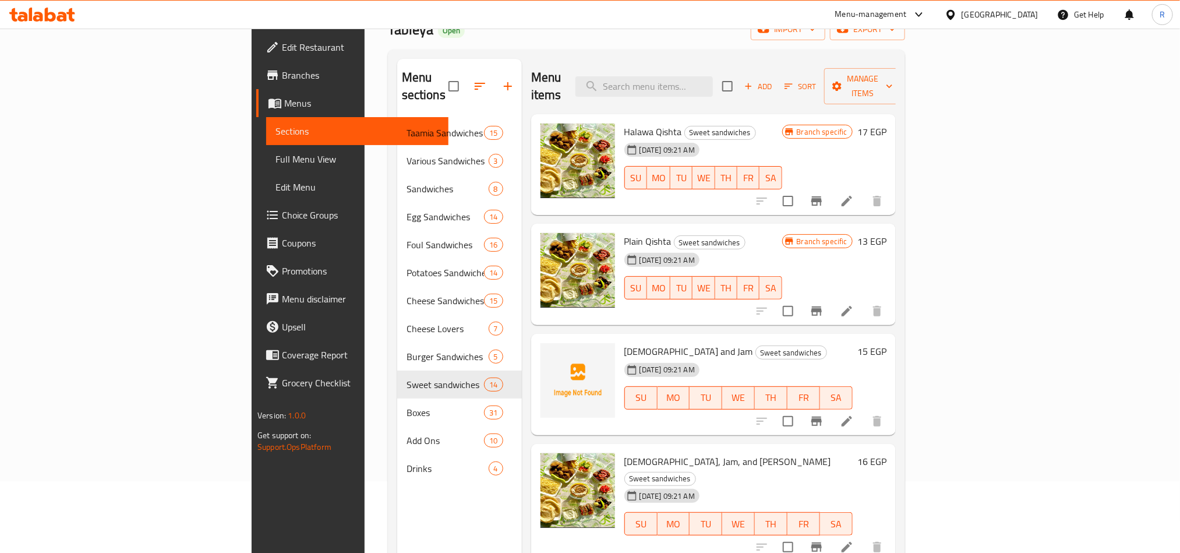
scroll to position [0, 0]
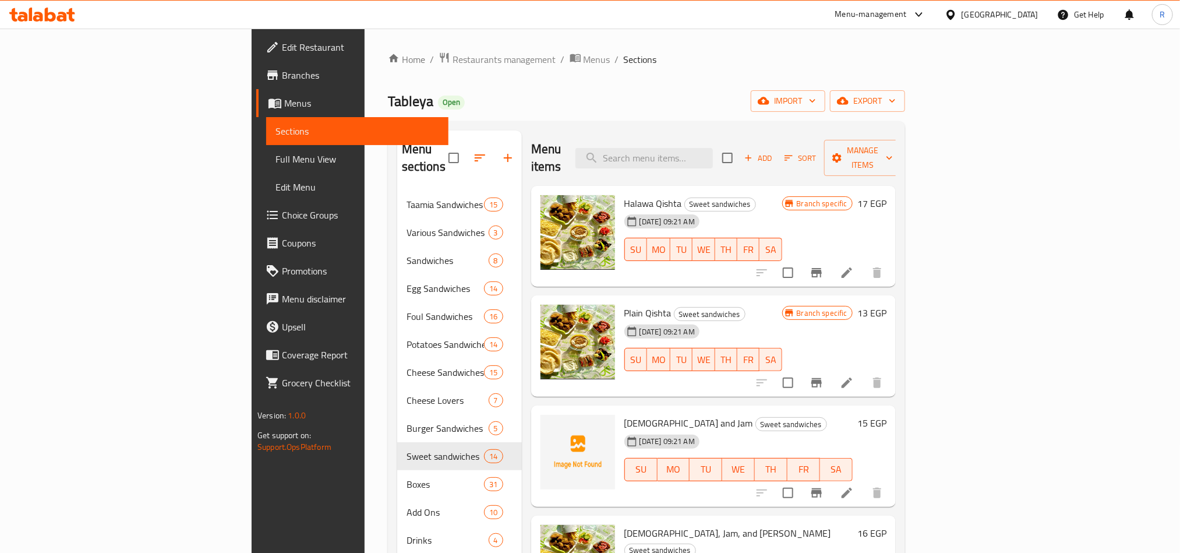
click at [896, 132] on div "Menu items Add Sort Manage items" at bounding box center [713, 157] width 365 height 55
click at [777, 149] on button "Add" at bounding box center [758, 158] width 37 height 18
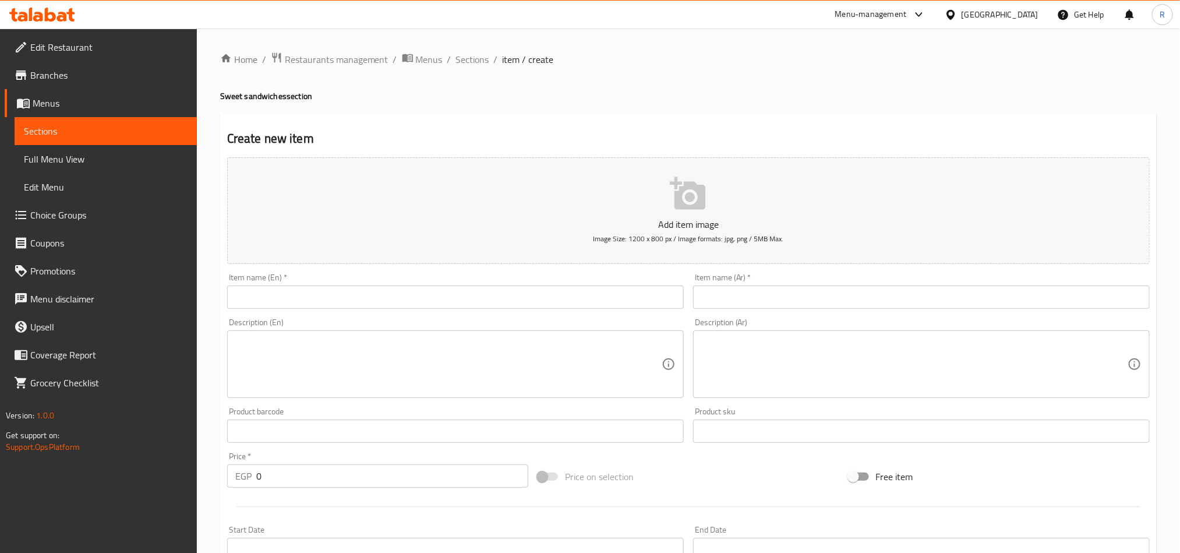
click at [744, 301] on input "text" at bounding box center [921, 296] width 457 height 23
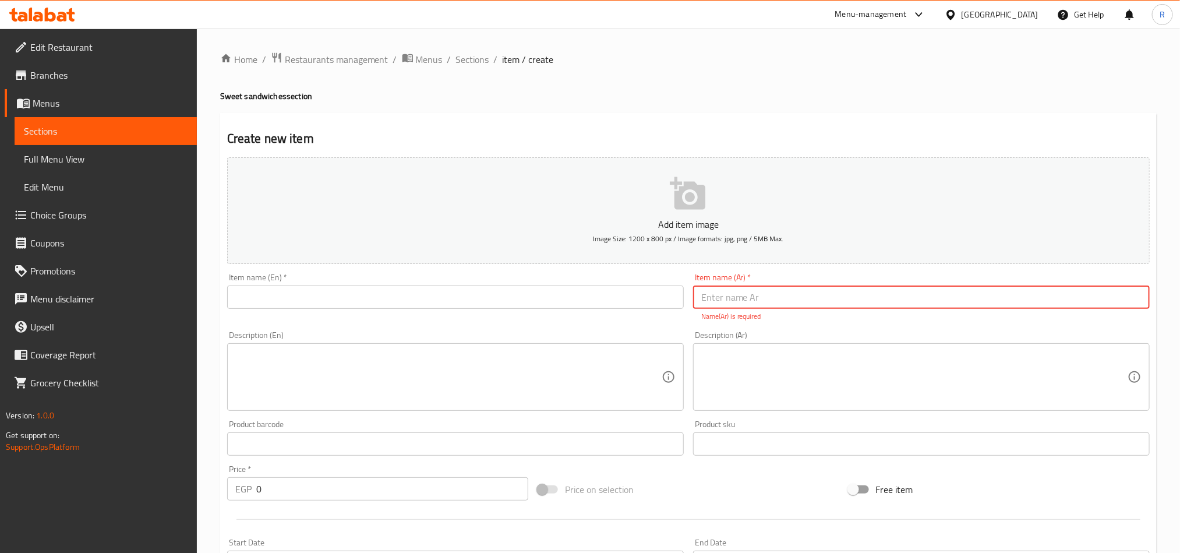
click at [806, 288] on input "text" at bounding box center [921, 296] width 457 height 23
click at [803, 296] on input "مربى قشطة" at bounding box center [921, 296] width 457 height 23
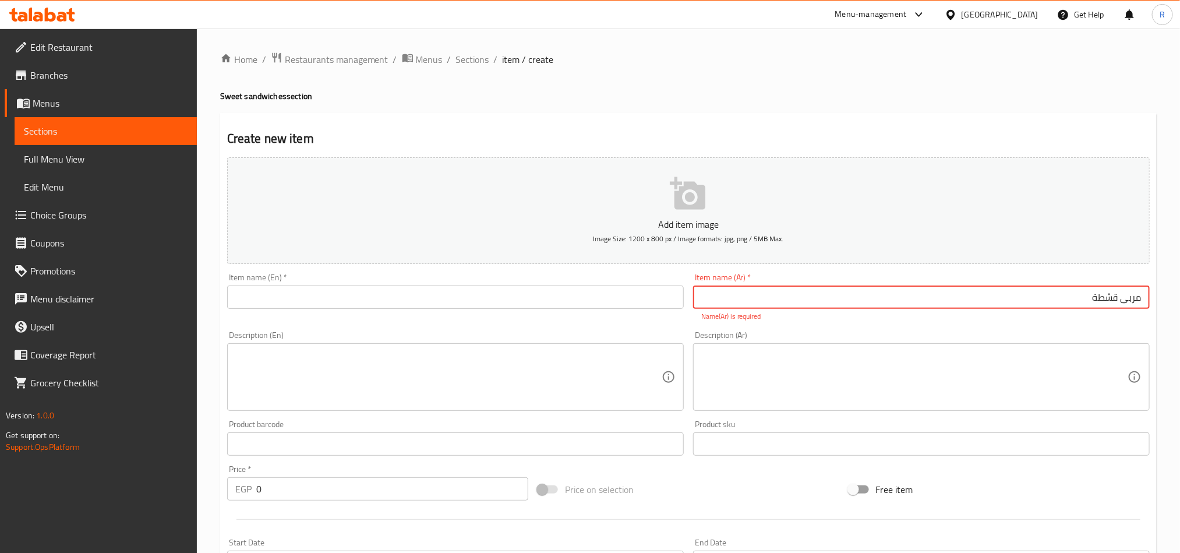
type input "مربى قشطة"
click at [374, 299] on input "text" at bounding box center [455, 296] width 457 height 23
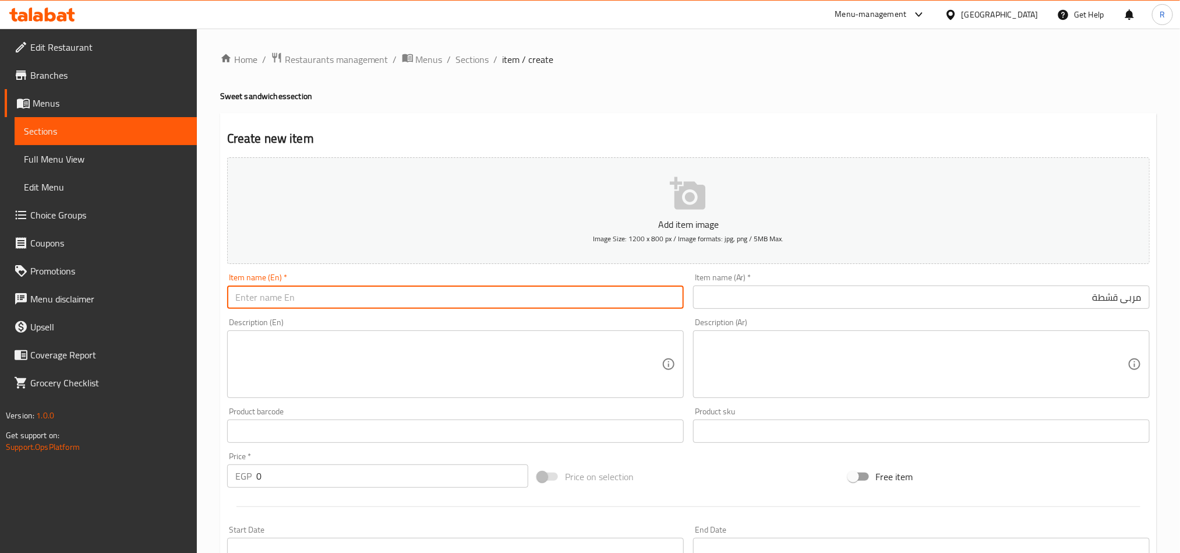
paste input "jam"
click at [235, 296] on input "jam" at bounding box center [455, 296] width 457 height 23
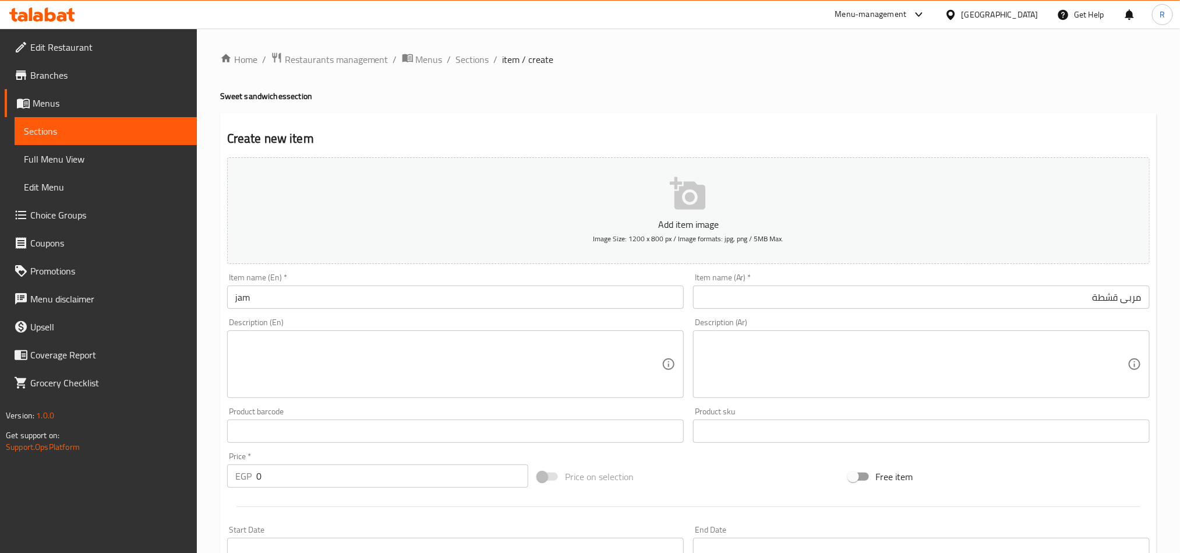
click at [236, 301] on input "jam" at bounding box center [455, 296] width 457 height 23
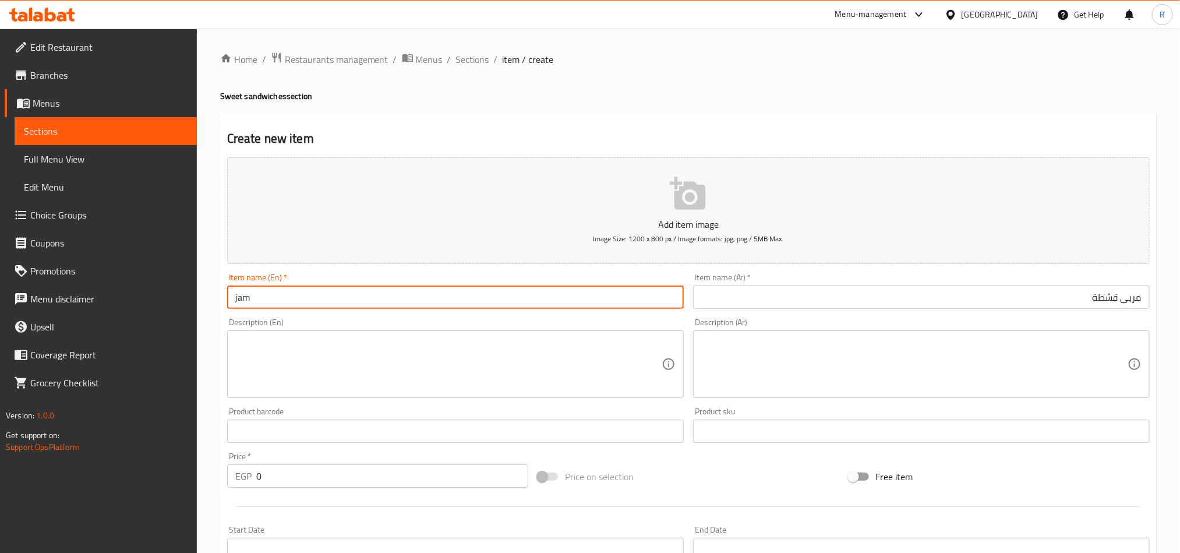
paste input "Qishta"
type input "Qishta jam"
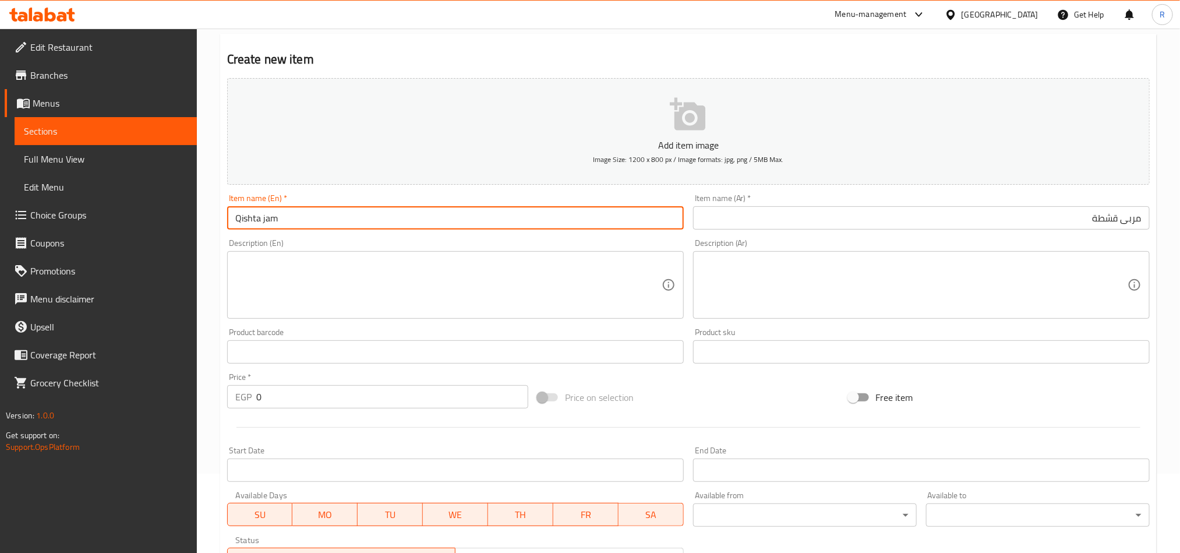
scroll to position [175, 0]
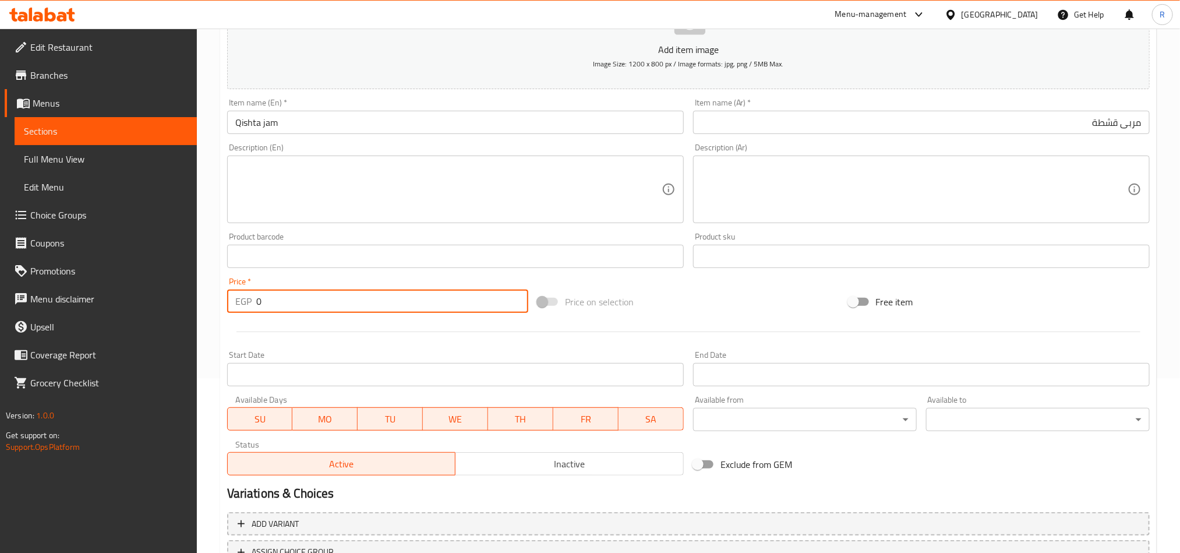
drag, startPoint x: 250, startPoint y: 302, endPoint x: 262, endPoint y: 302, distance: 11.6
click at [262, 302] on input "0" at bounding box center [392, 300] width 272 height 23
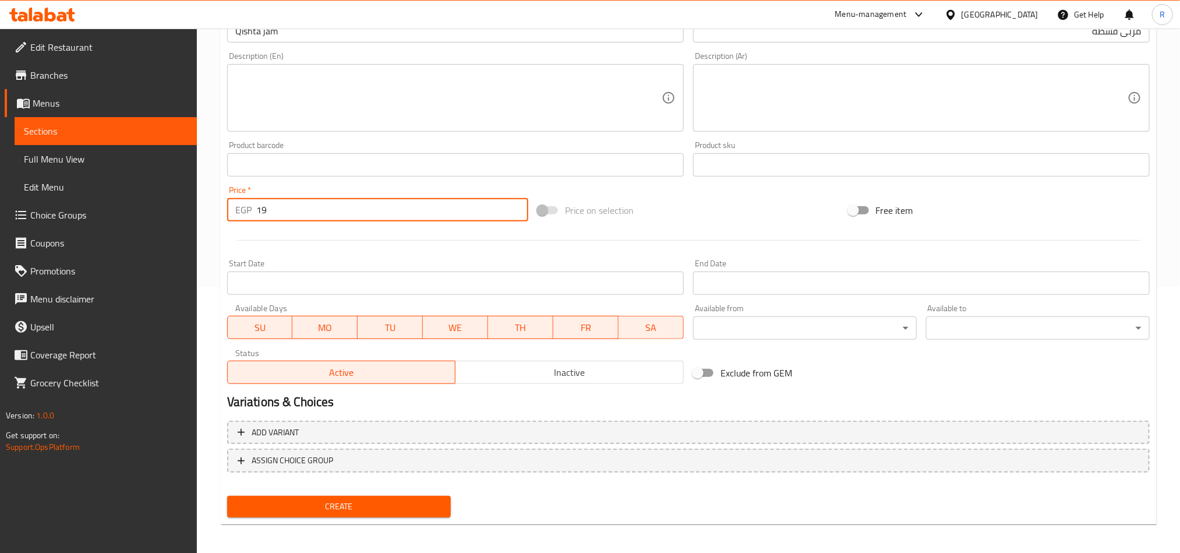
scroll to position [269, 0]
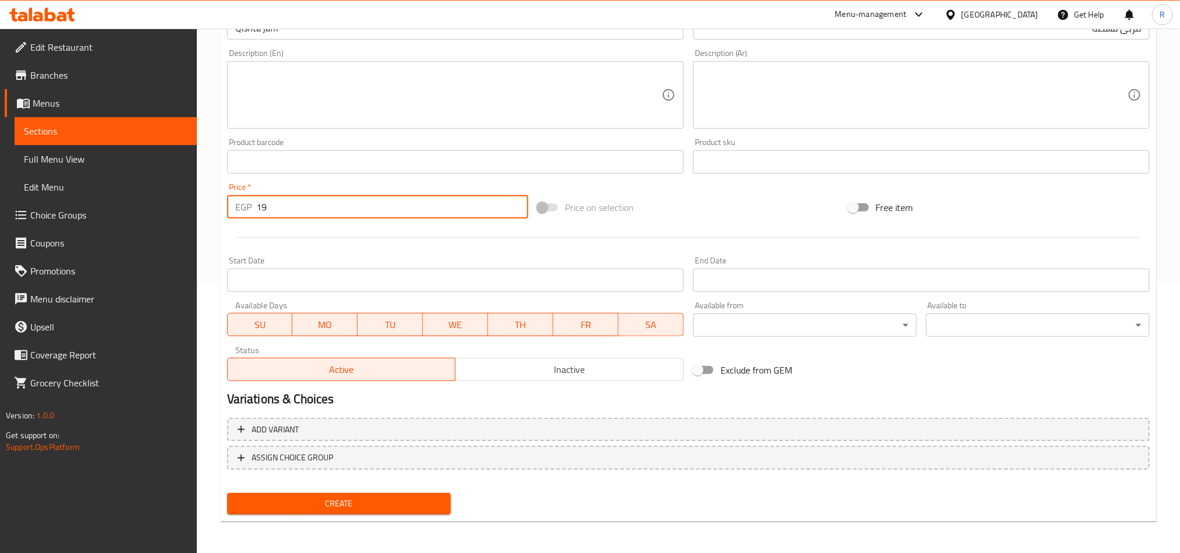
type input "19"
click at [367, 507] on span "Create" at bounding box center [338, 503] width 205 height 15
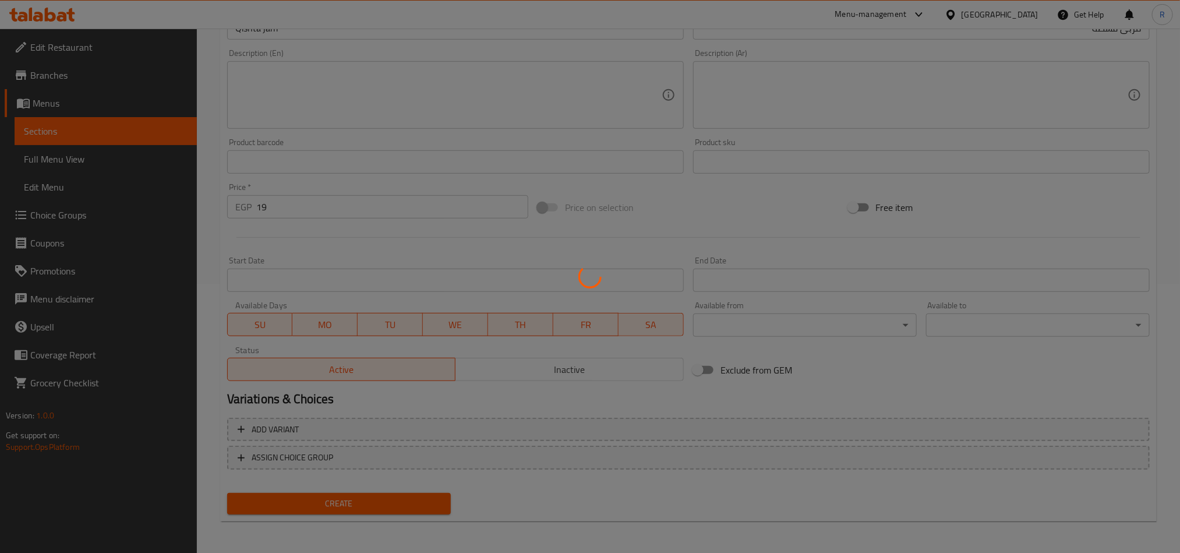
type input "0"
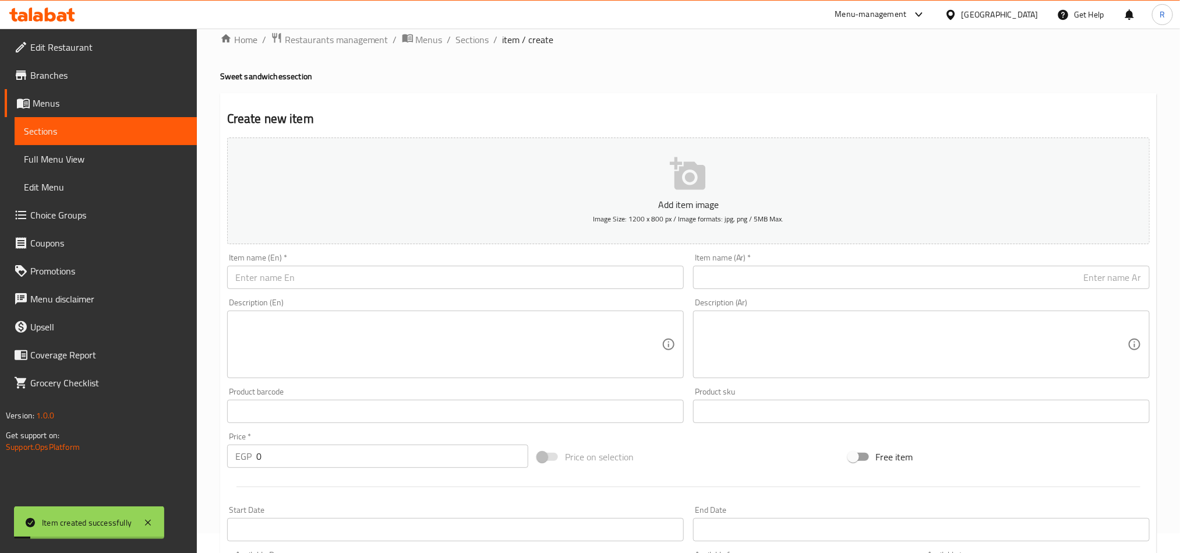
scroll to position [0, 0]
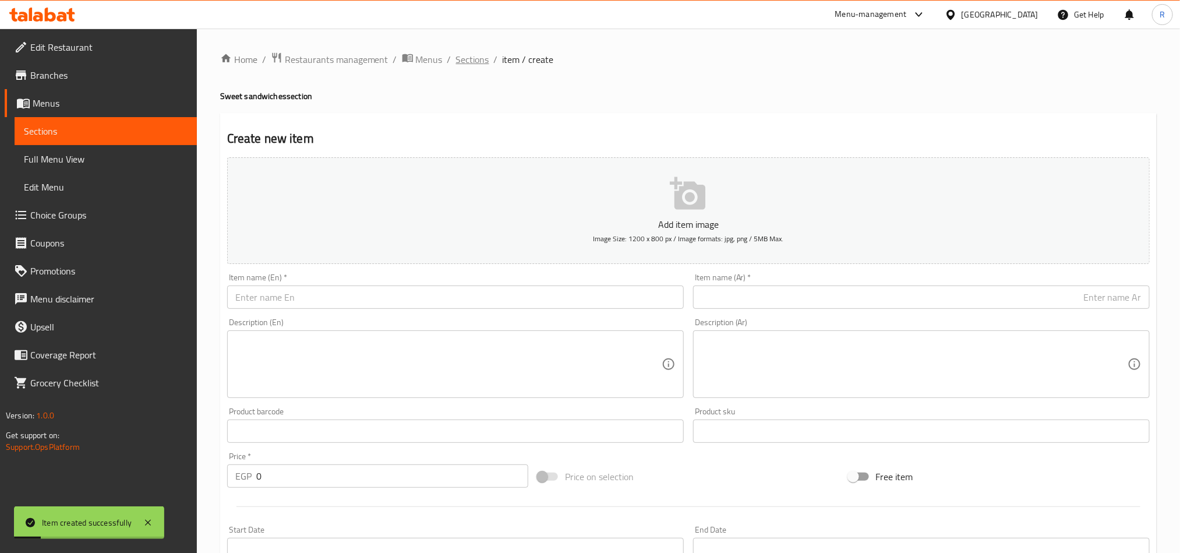
click at [481, 63] on span "Sections" at bounding box center [472, 59] width 33 height 14
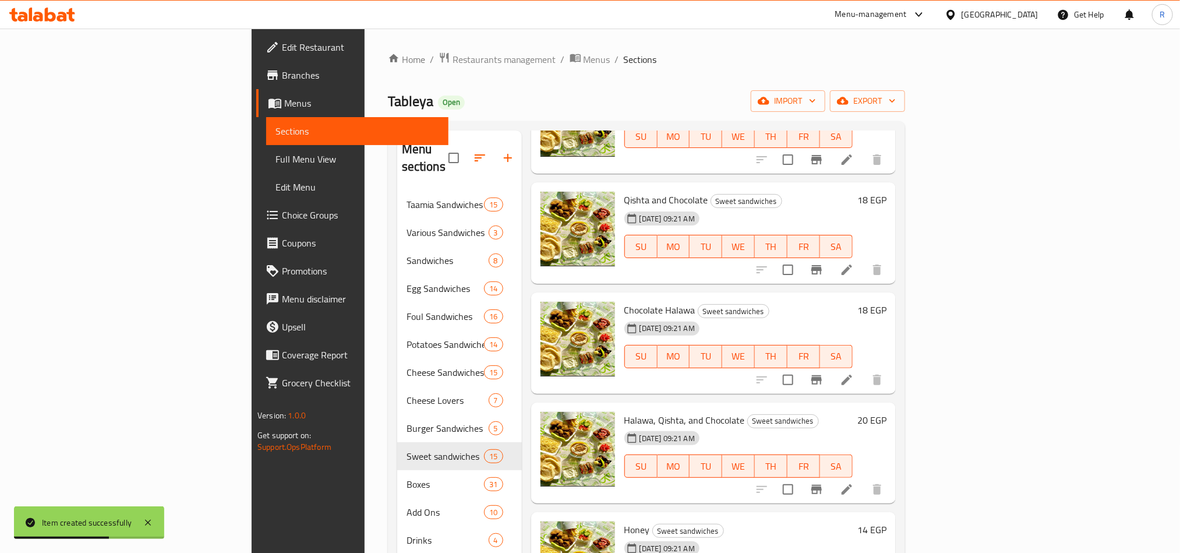
scroll to position [699, 0]
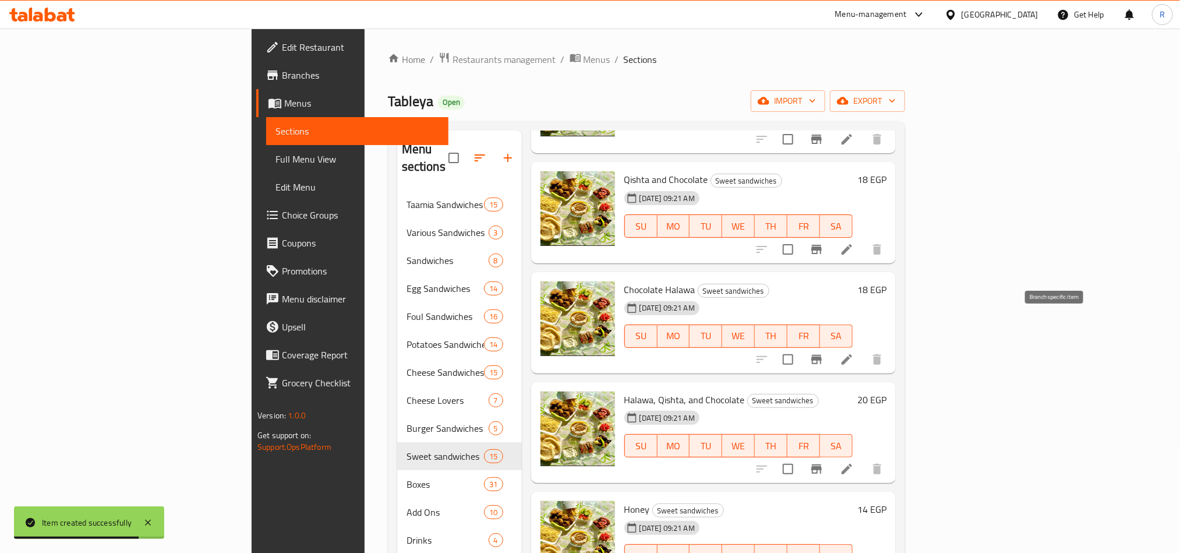
click at [824, 352] on icon "Branch-specific-item" at bounding box center [817, 359] width 14 height 14
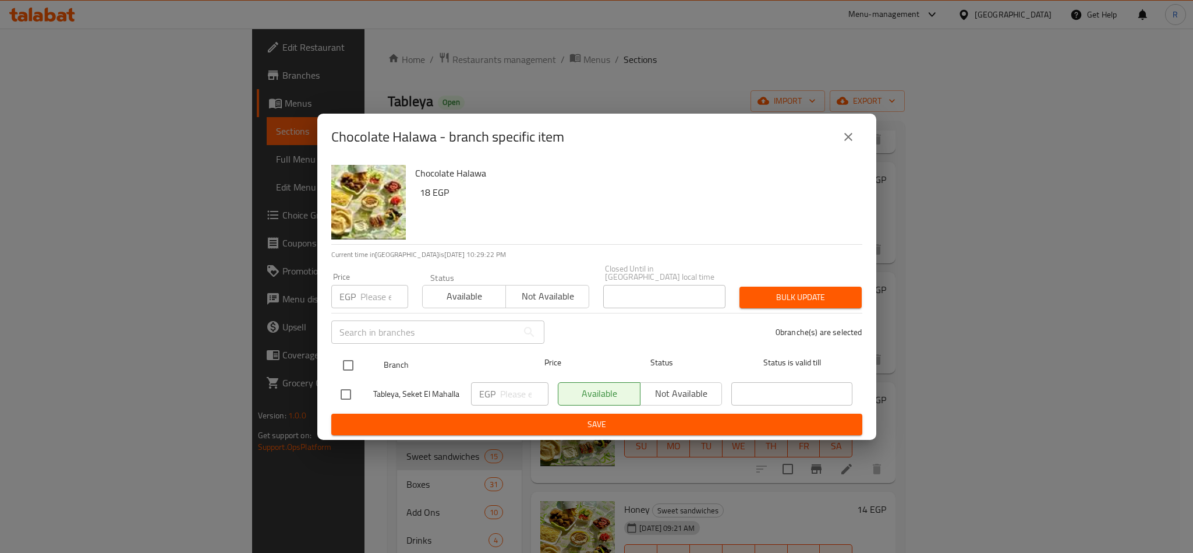
click at [349, 358] on input "checkbox" at bounding box center [348, 365] width 24 height 24
checkbox input "true"
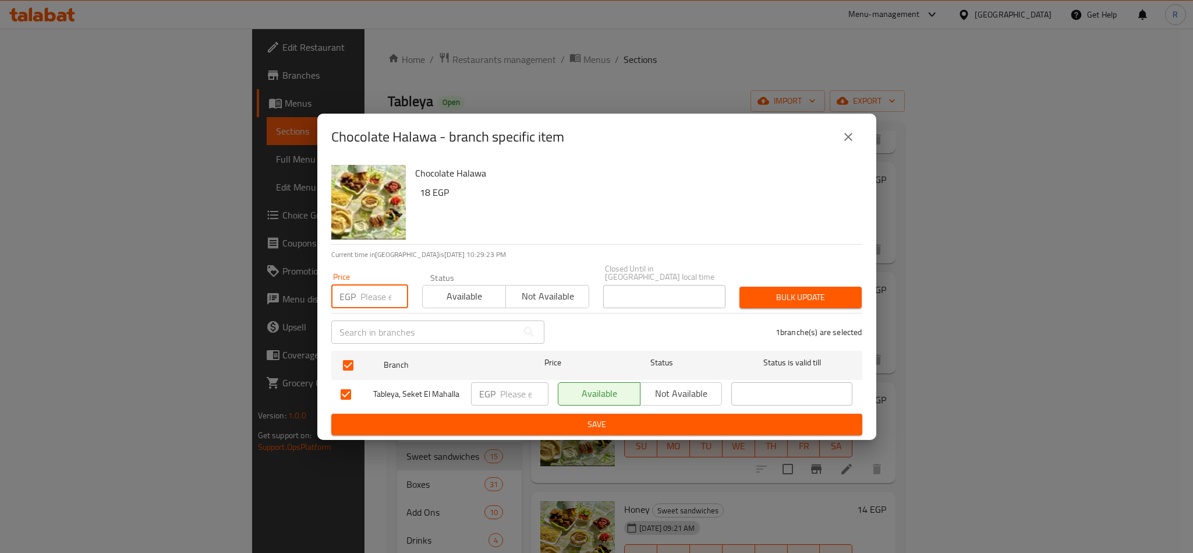
click at [366, 289] on input "number" at bounding box center [385, 296] width 48 height 23
type input "21"
click at [754, 291] on span "Bulk update" at bounding box center [801, 297] width 104 height 15
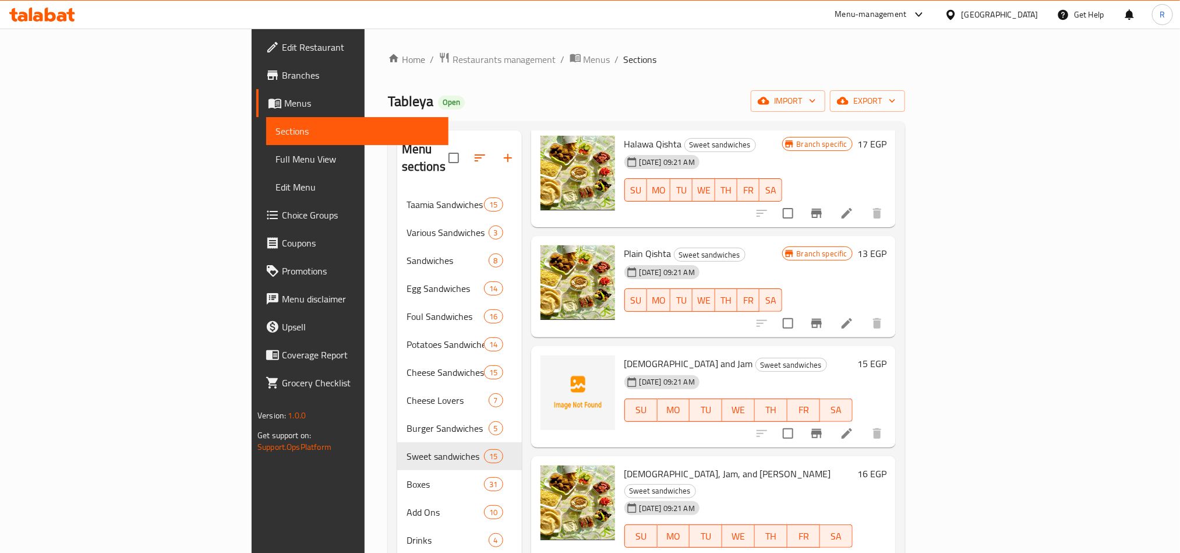
scroll to position [87, 0]
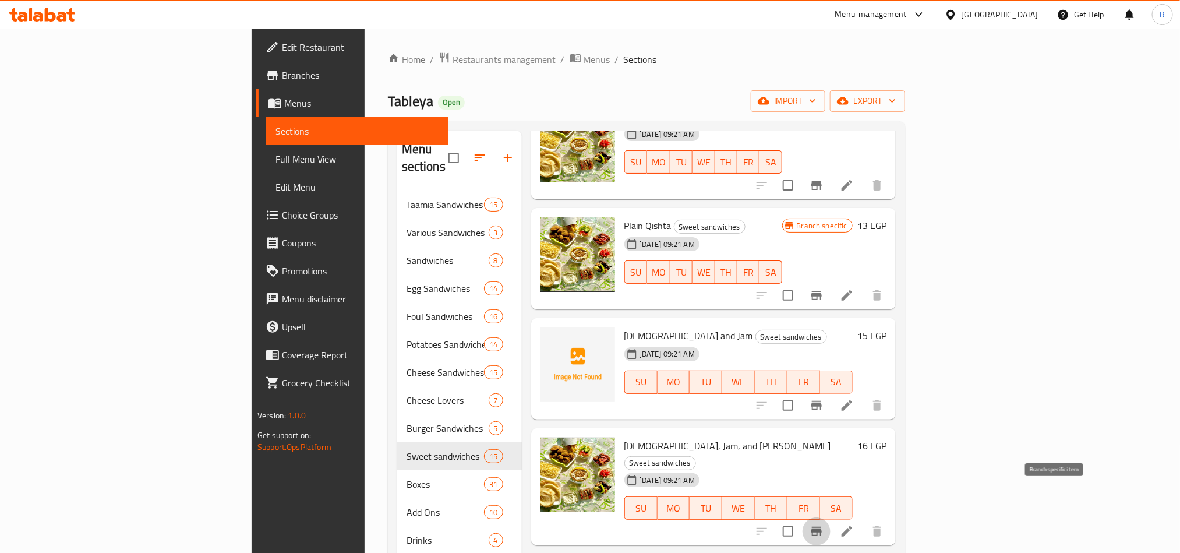
click at [824, 524] on icon "Branch-specific-item" at bounding box center [817, 531] width 14 height 14
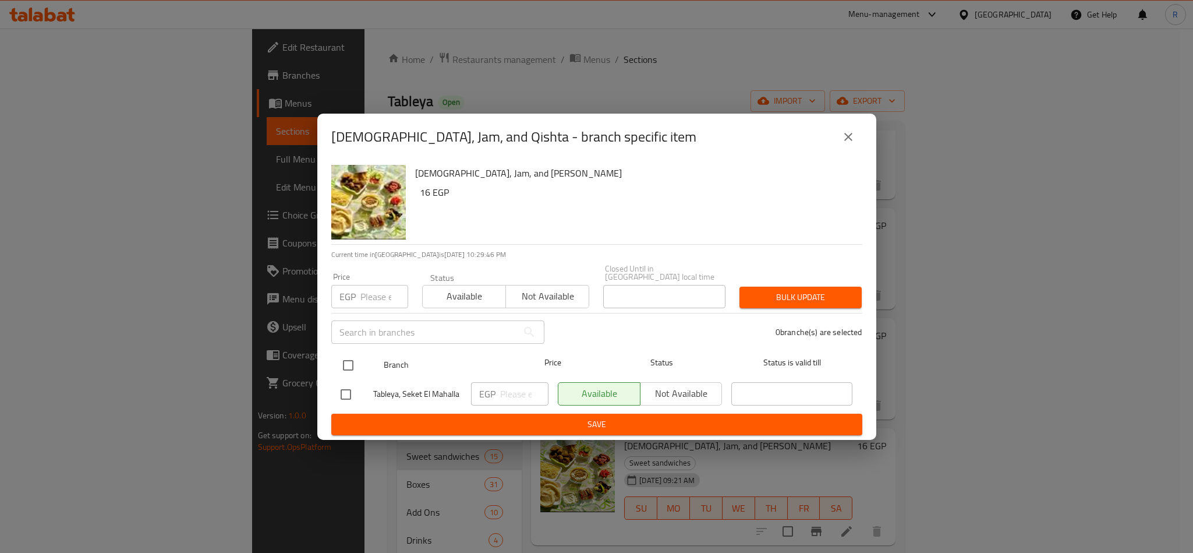
drag, startPoint x: 351, startPoint y: 357, endPoint x: 360, endPoint y: 335, distance: 23.3
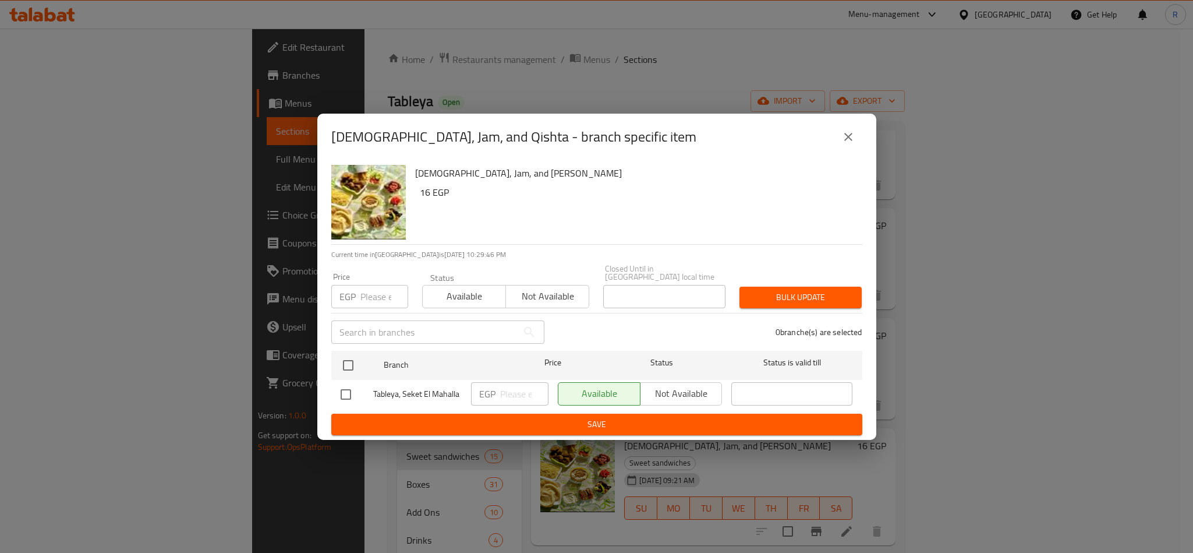
click at [351, 356] on input "checkbox" at bounding box center [348, 365] width 24 height 24
checkbox input "true"
click at [374, 287] on input "number" at bounding box center [385, 296] width 48 height 23
type input "24"
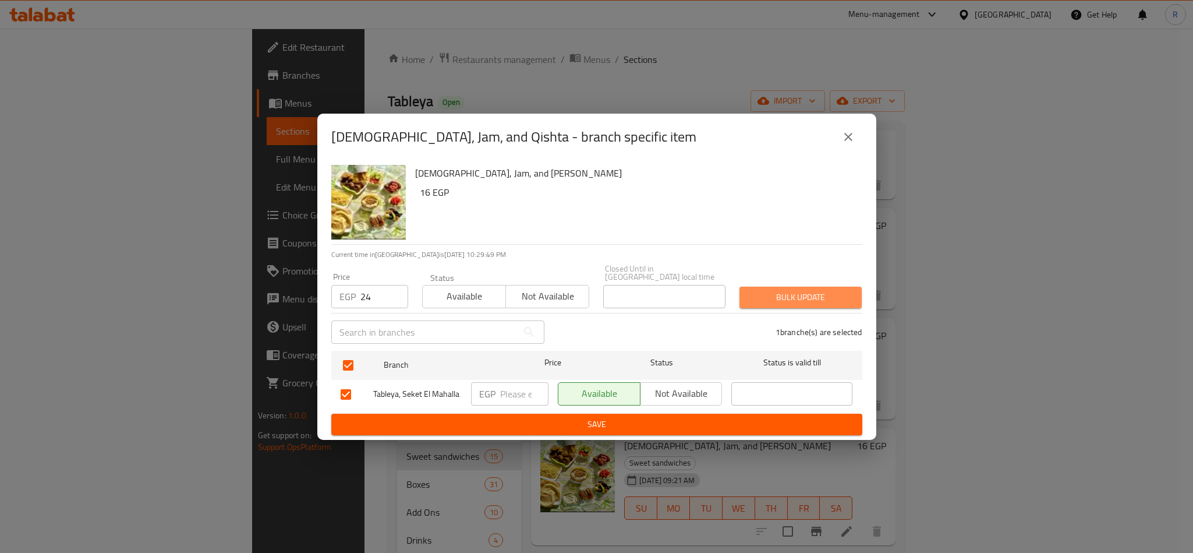
click at [793, 290] on span "Bulk update" at bounding box center [801, 297] width 104 height 15
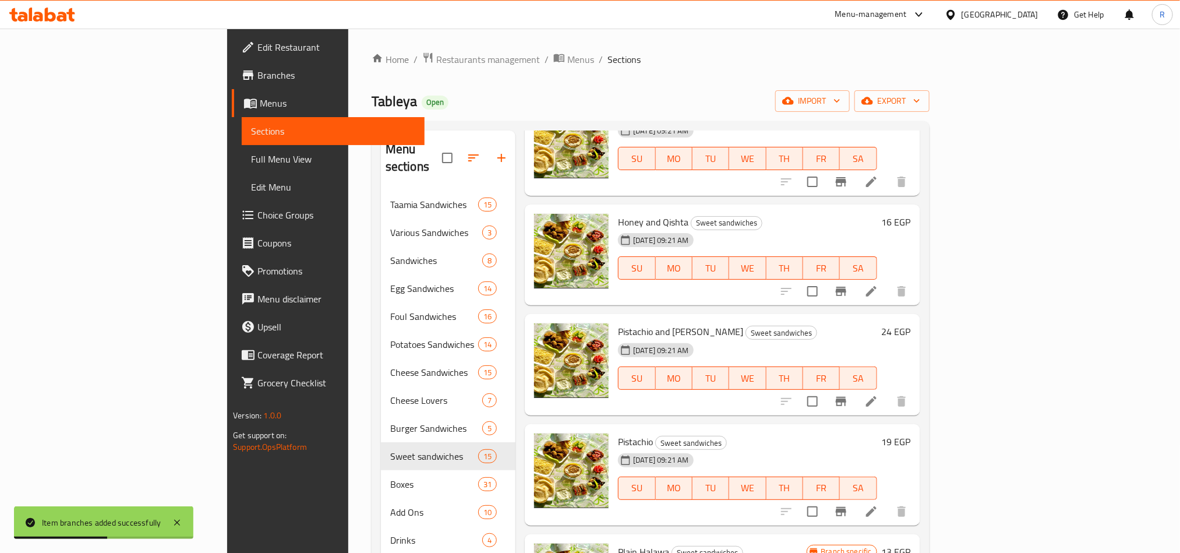
scroll to position [1122, 0]
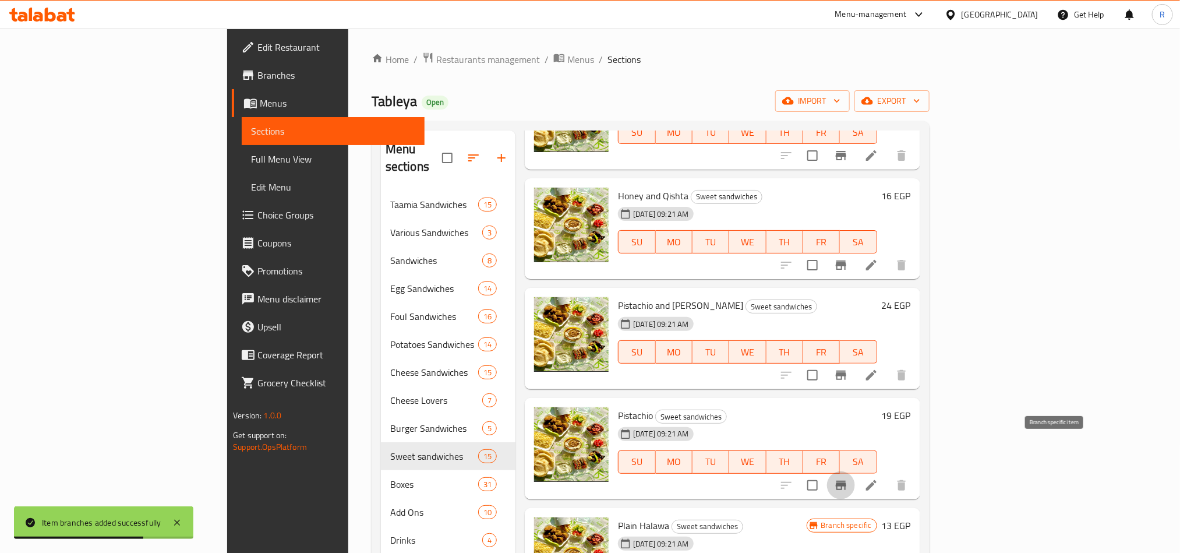
click at [855, 471] on button "Branch-specific-item" at bounding box center [841, 485] width 28 height 28
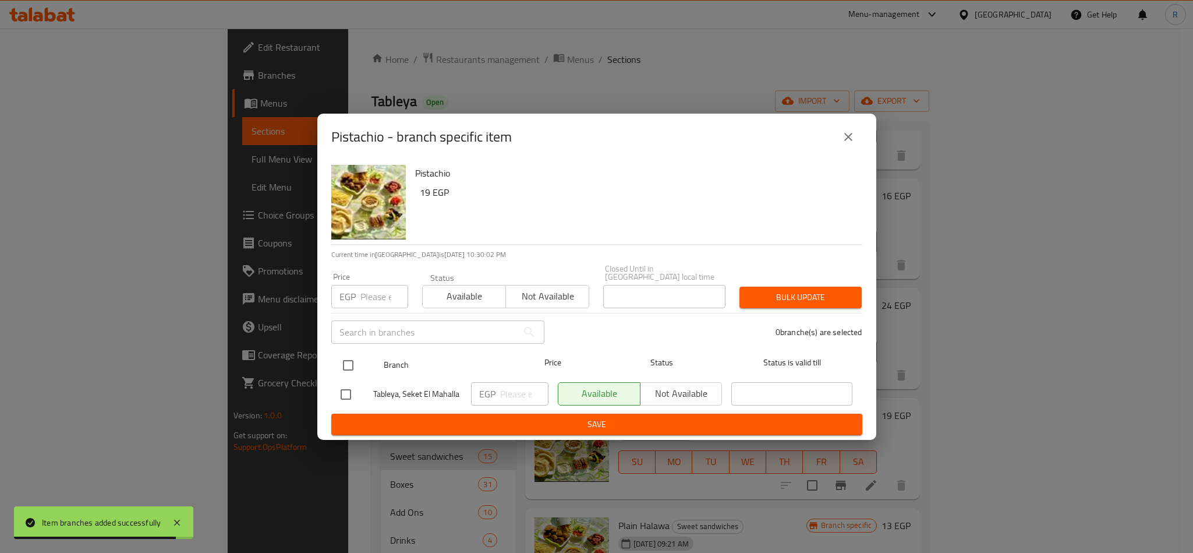
click at [354, 358] on input "checkbox" at bounding box center [348, 365] width 24 height 24
checkbox input "true"
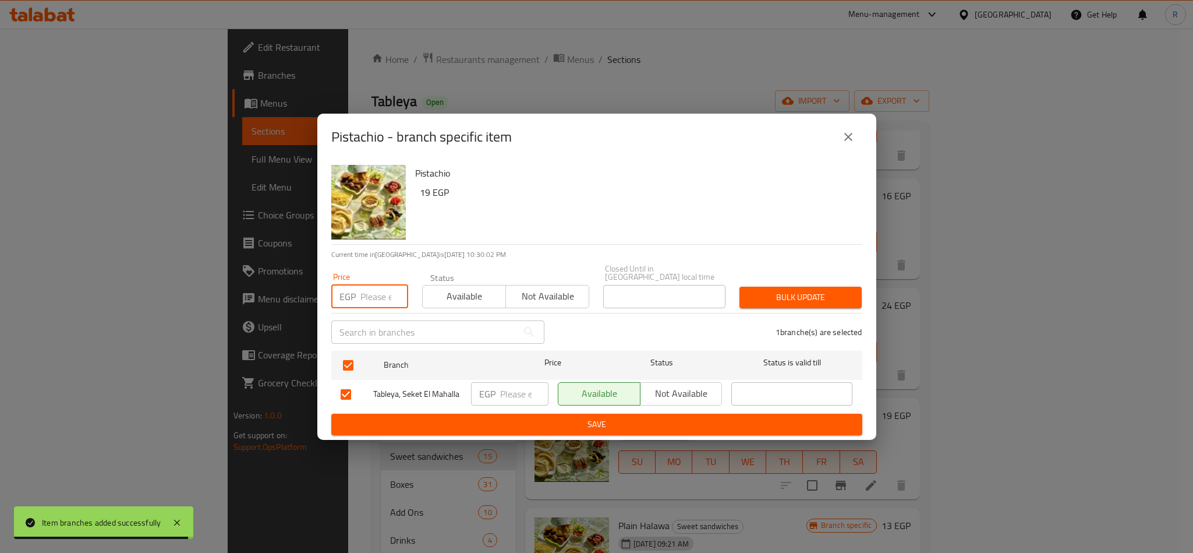
click at [372, 285] on input "number" at bounding box center [385, 296] width 48 height 23
type input "22"
click at [841, 306] on div "Bulk update" at bounding box center [801, 298] width 136 height 36
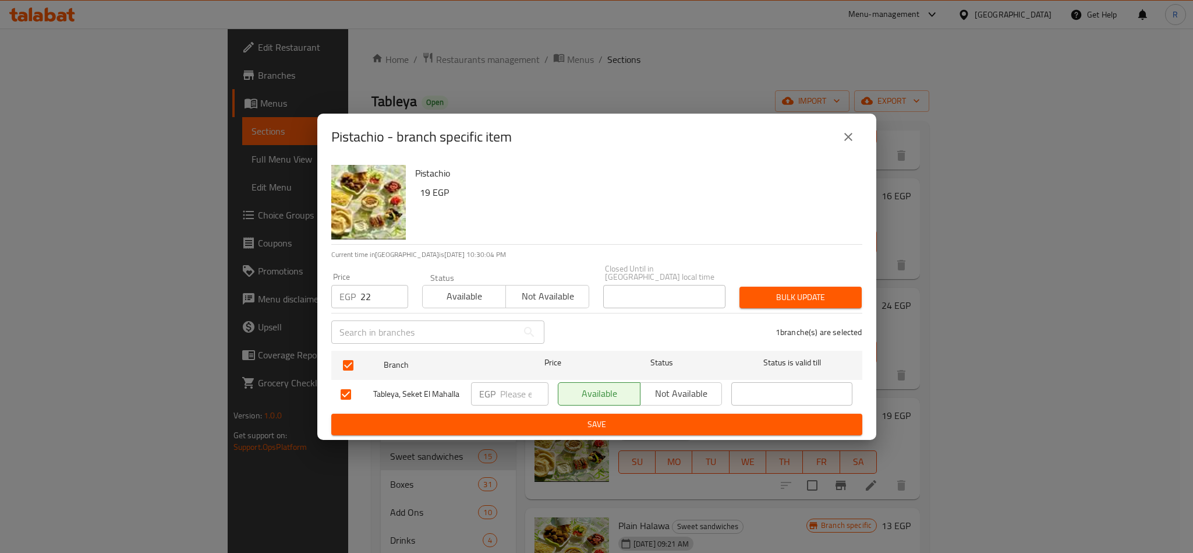
click at [832, 290] on span "Bulk update" at bounding box center [801, 297] width 104 height 15
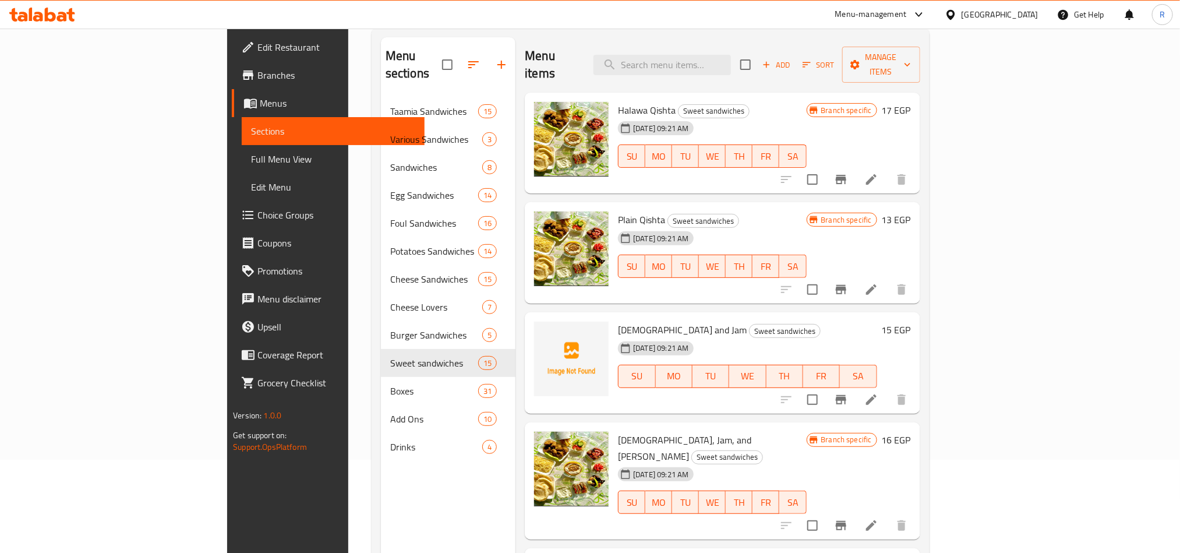
scroll to position [0, 0]
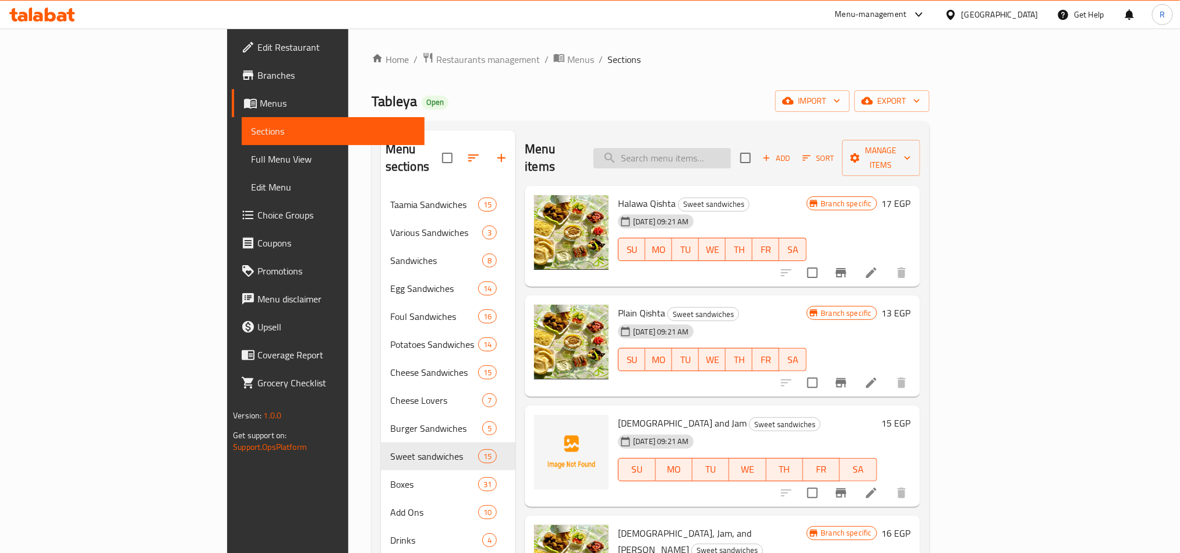
click at [731, 154] on input "search" at bounding box center [662, 158] width 137 height 20
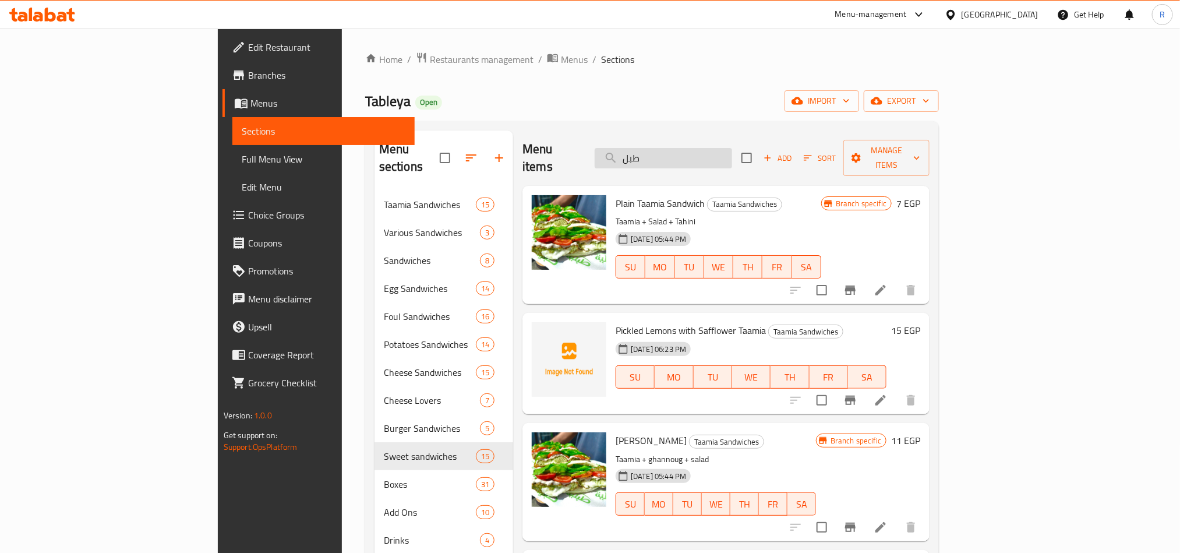
type input "طبلي"
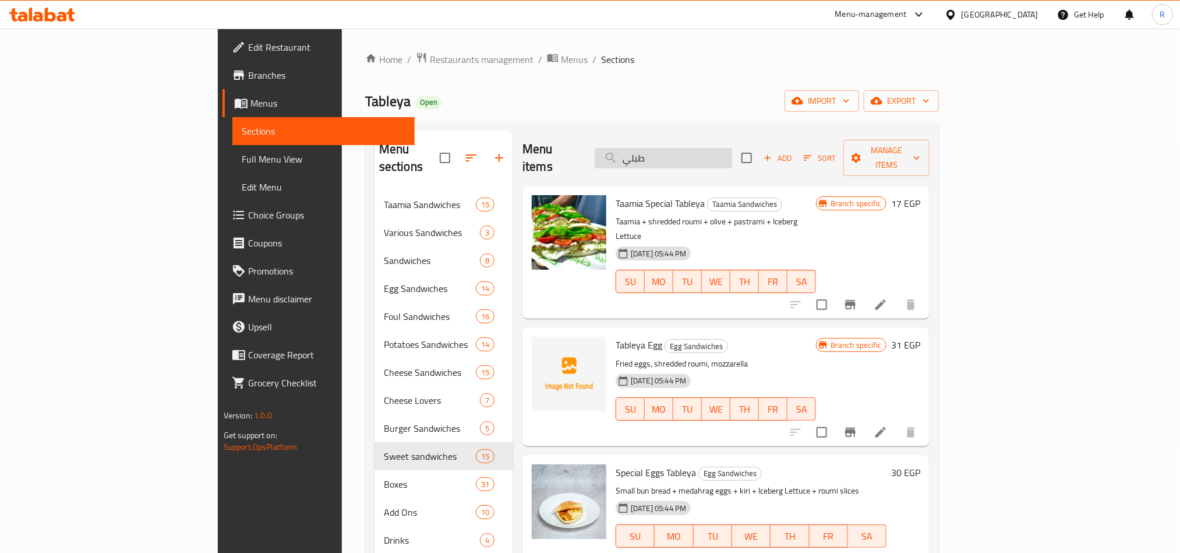
click at [732, 154] on input "طبلي" at bounding box center [663, 158] width 137 height 20
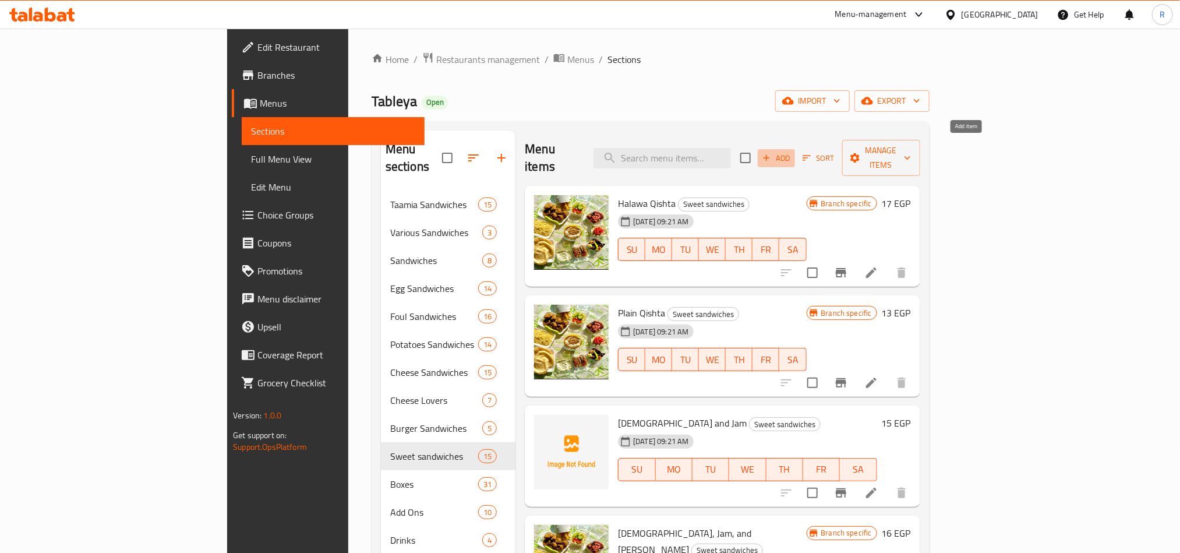
click at [792, 151] on span "Add" at bounding box center [776, 157] width 31 height 13
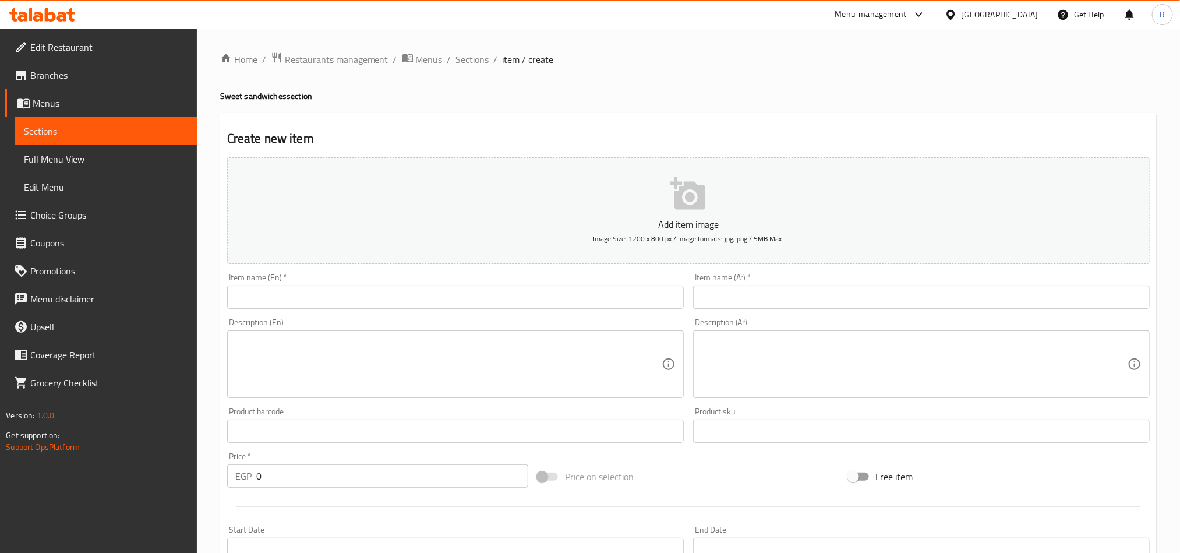
drag, startPoint x: 461, startPoint y: 301, endPoint x: 470, endPoint y: 280, distance: 23.3
click at [461, 301] on input "text" at bounding box center [455, 296] width 457 height 23
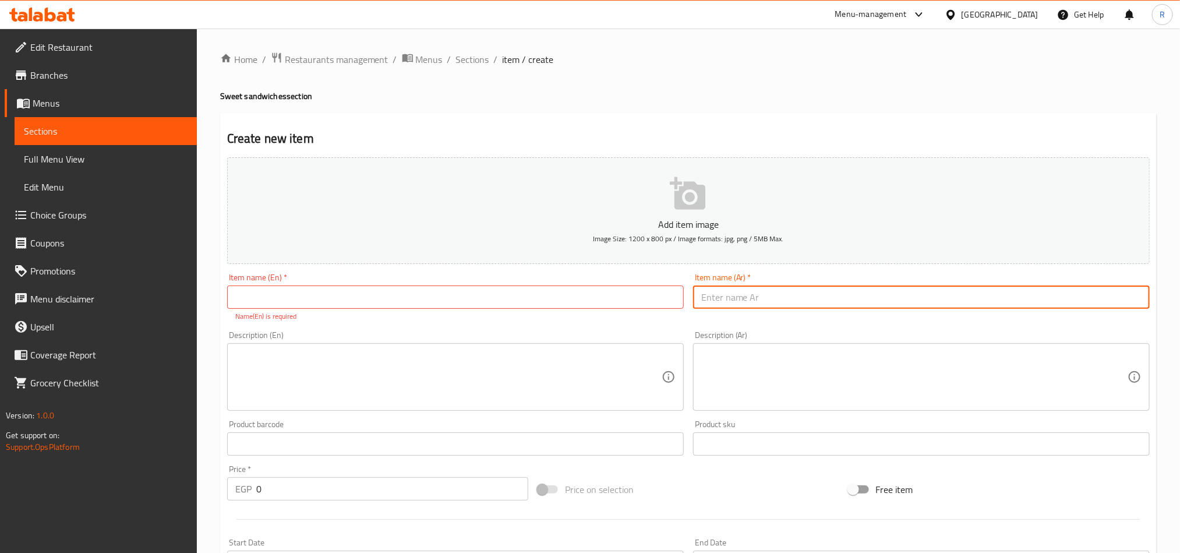
click at [853, 292] on input "text" at bounding box center [921, 296] width 457 height 23
click at [823, 296] on input "اسيشيال طلبيه حلو" at bounding box center [921, 296] width 457 height 23
click at [718, 301] on input "اسيشيال طلبيه حلو" at bounding box center [921, 296] width 457 height 23
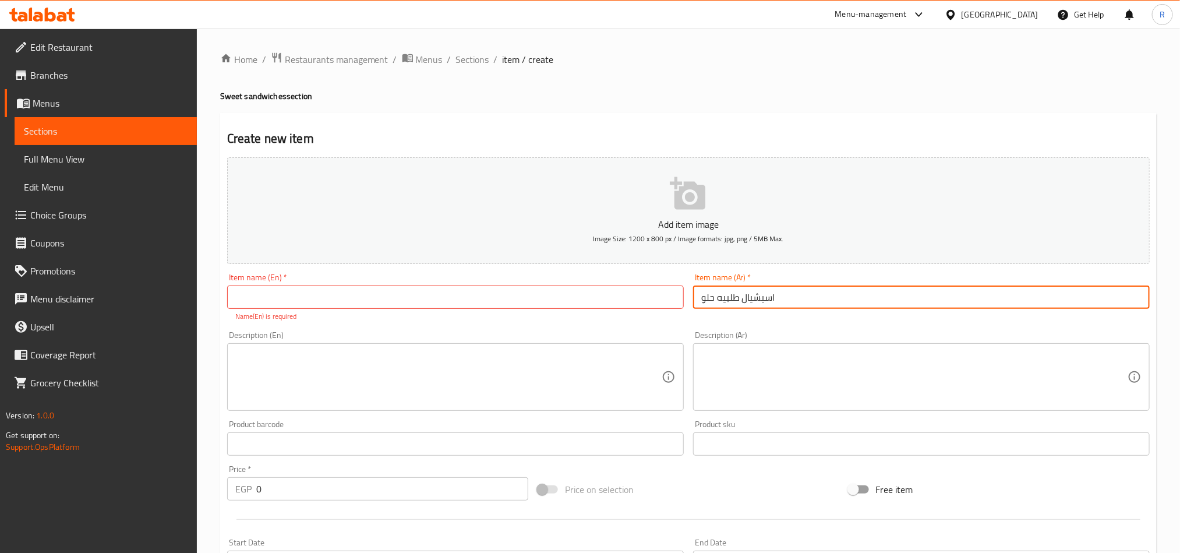
click at [718, 301] on input "اسيشيال طلبيه حلو" at bounding box center [921, 296] width 457 height 23
paste input "بشيال طبل"
type input "اسبشيال طبليه حلو"
click at [471, 299] on input "text" at bounding box center [455, 296] width 457 height 23
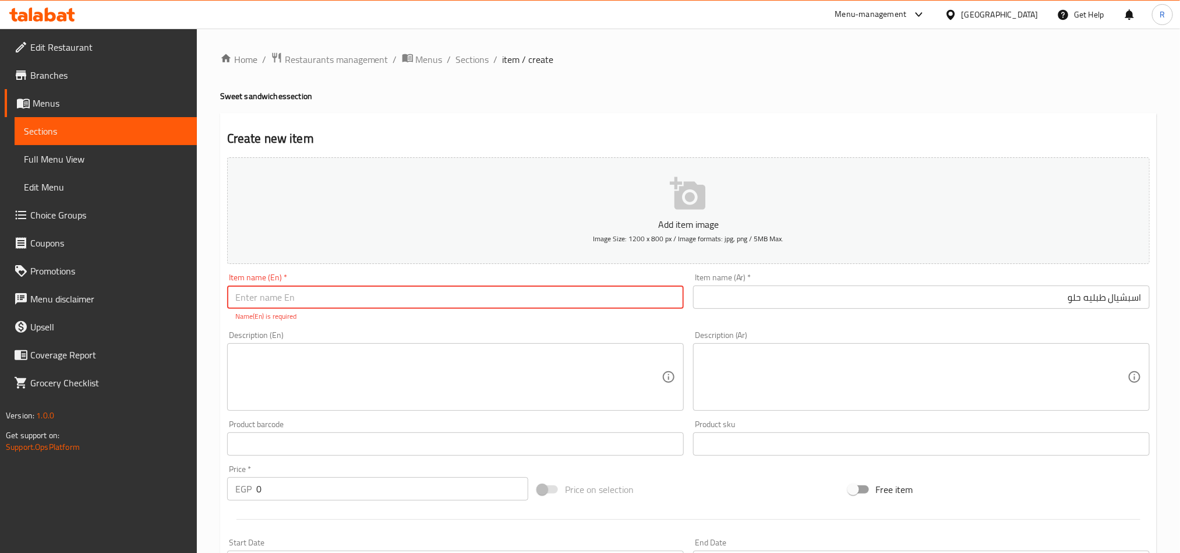
click at [311, 287] on input "text" at bounding box center [455, 296] width 457 height 23
paste input "Special sweet"
type input "Special sweet"
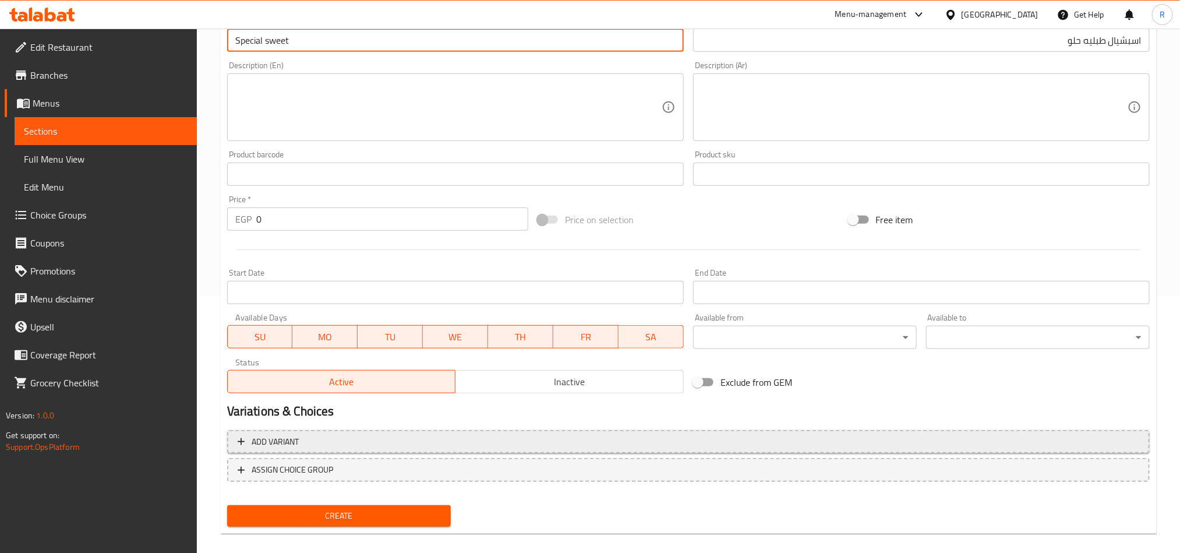
scroll to position [262, 0]
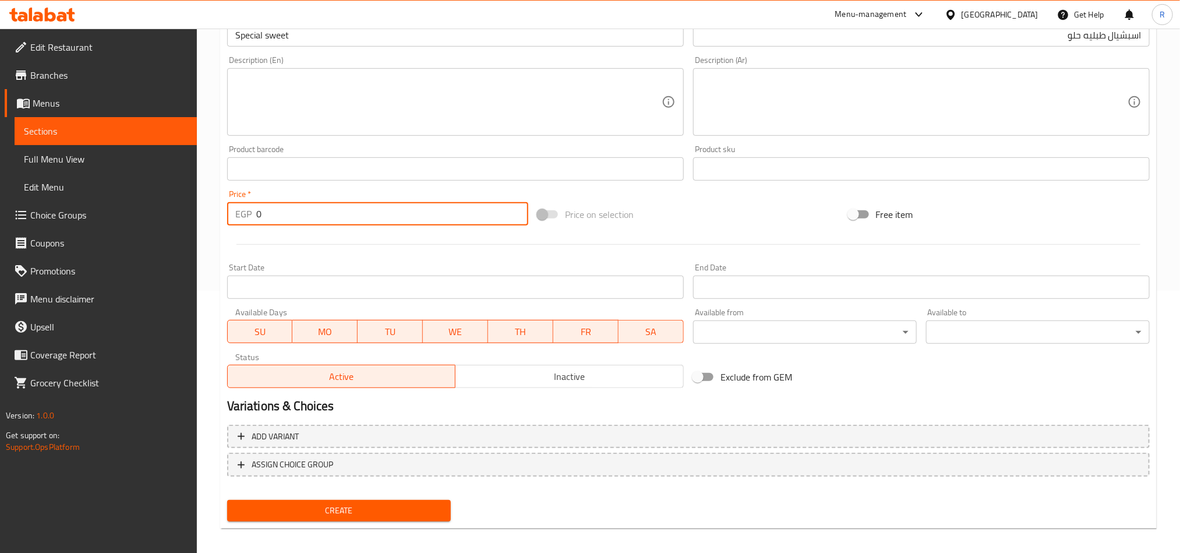
drag, startPoint x: 266, startPoint y: 214, endPoint x: 253, endPoint y: 216, distance: 12.4
click at [253, 216] on div "EGP 0 Price *" at bounding box center [377, 213] width 301 height 23
type input "28"
click at [368, 496] on div "Create" at bounding box center [339, 510] width 233 height 31
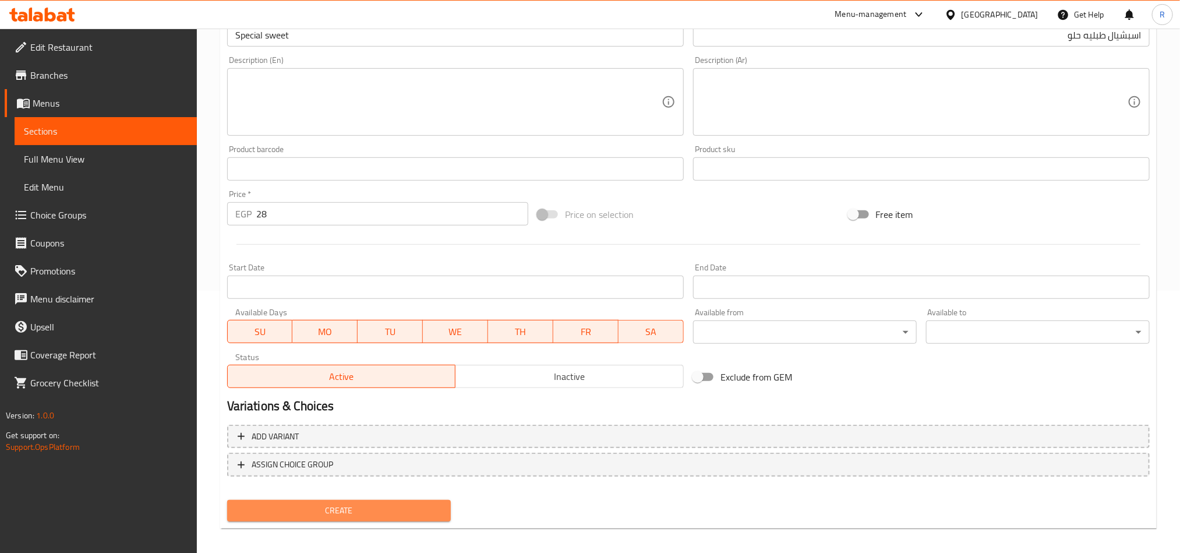
click at [369, 500] on button "Create" at bounding box center [339, 511] width 224 height 22
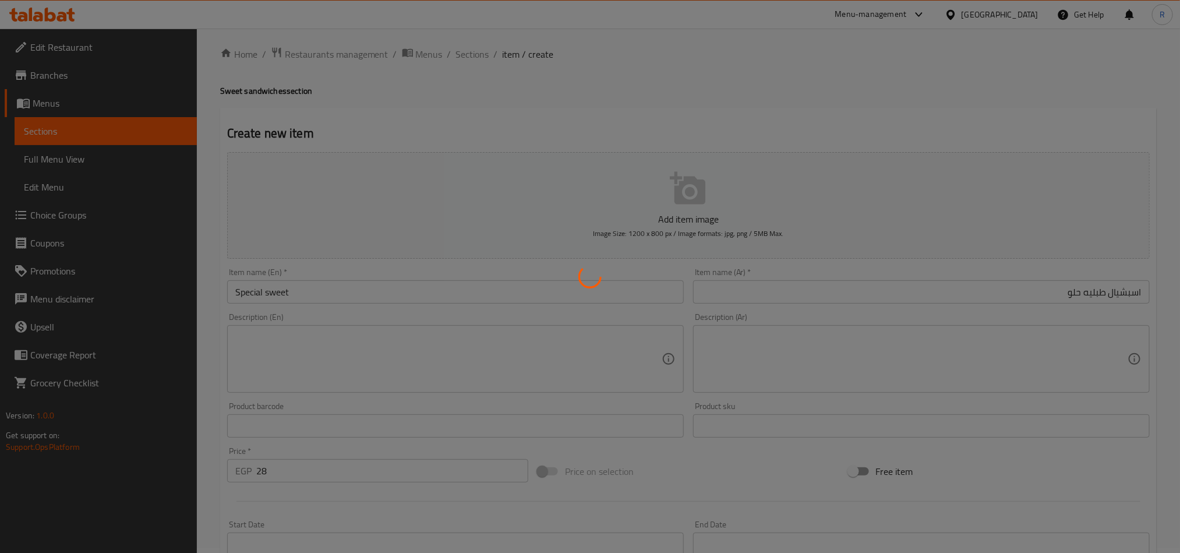
scroll to position [0, 0]
type input "0"
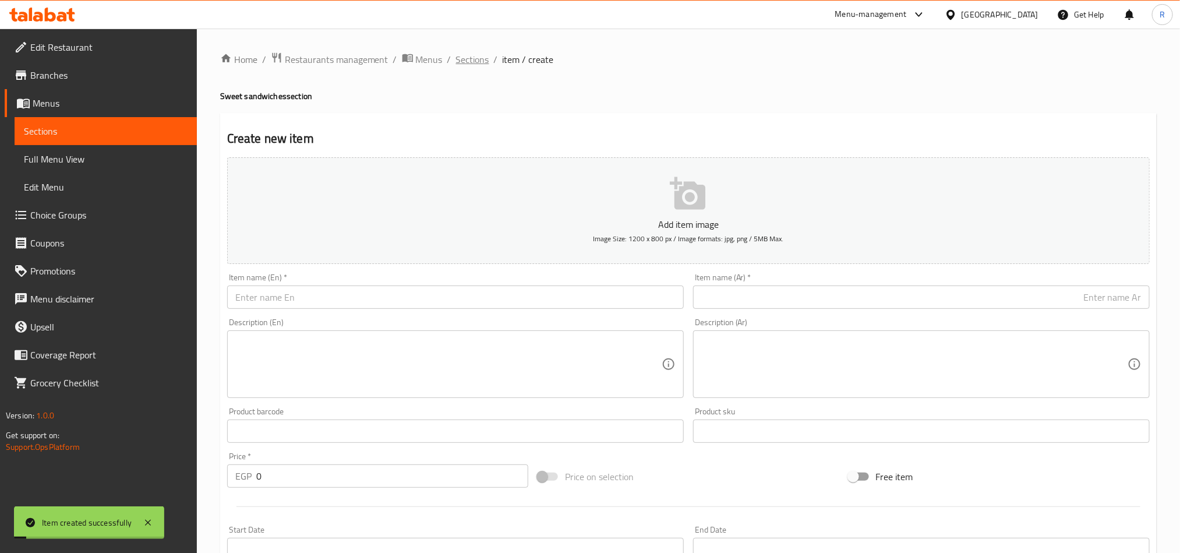
click at [467, 65] on span "Sections" at bounding box center [472, 59] width 33 height 14
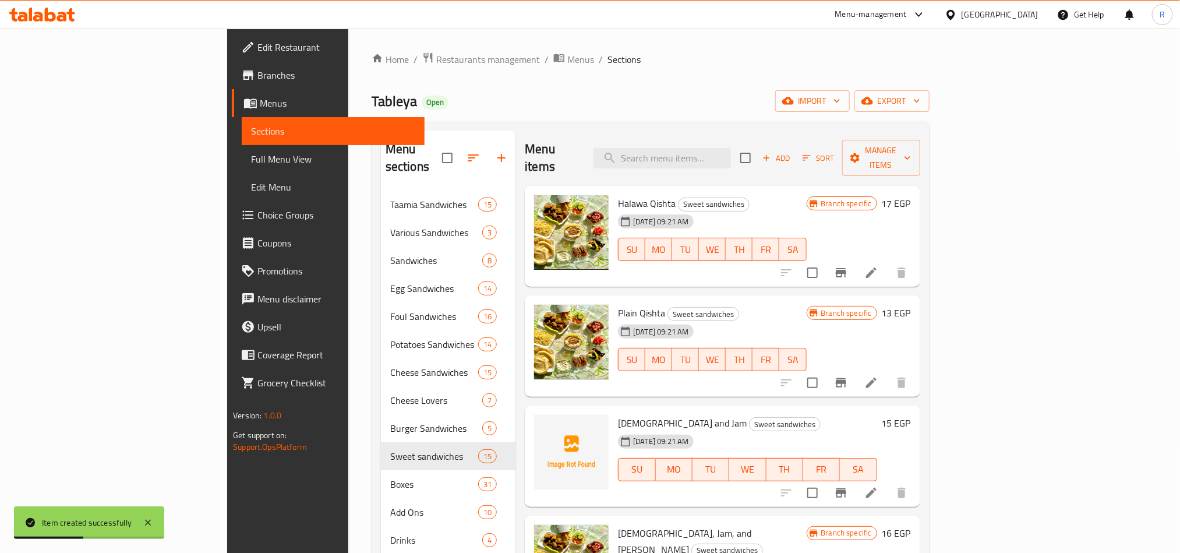
click at [746, 136] on div "Menu items Add Sort Manage items" at bounding box center [722, 157] width 395 height 55
click at [731, 151] on input "search" at bounding box center [662, 158] width 137 height 20
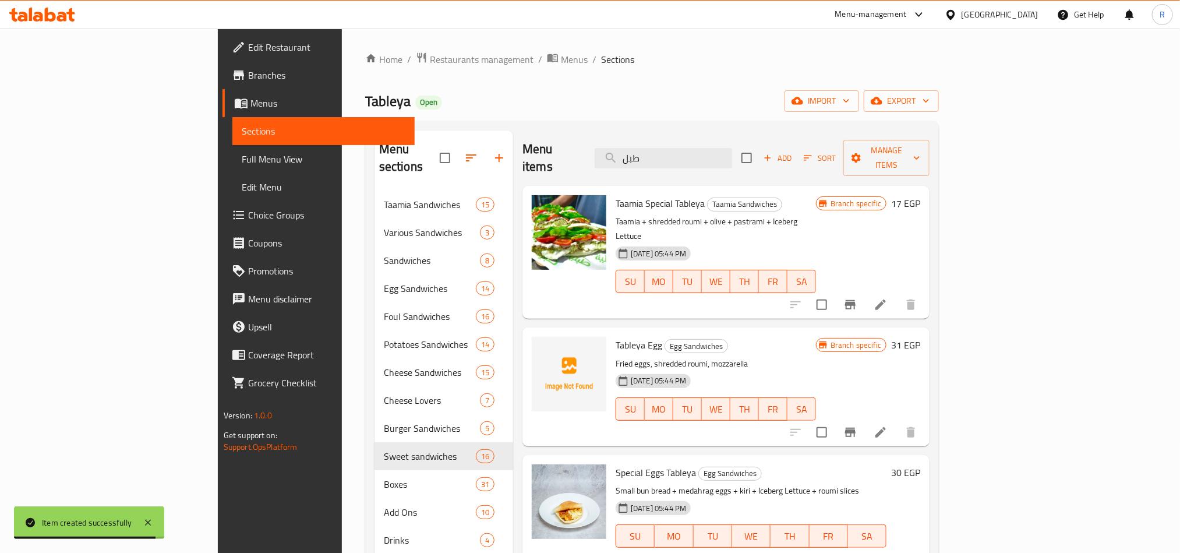
type input "طبل"
click at [638, 195] on span "Taamia Special Tableya" at bounding box center [660, 203] width 89 height 17
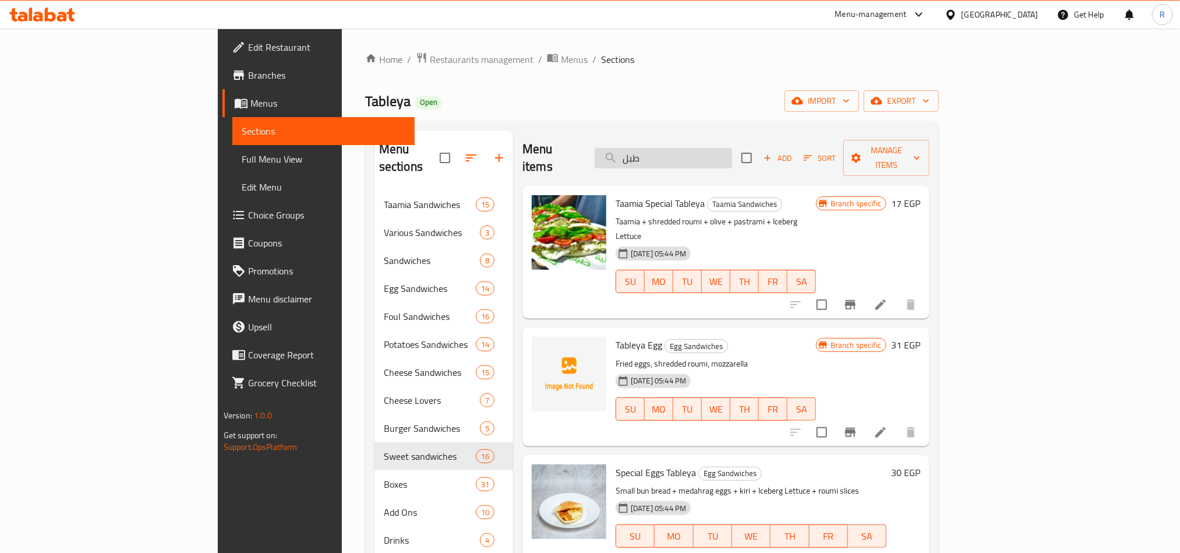
click at [729, 154] on input "طبل" at bounding box center [663, 158] width 137 height 20
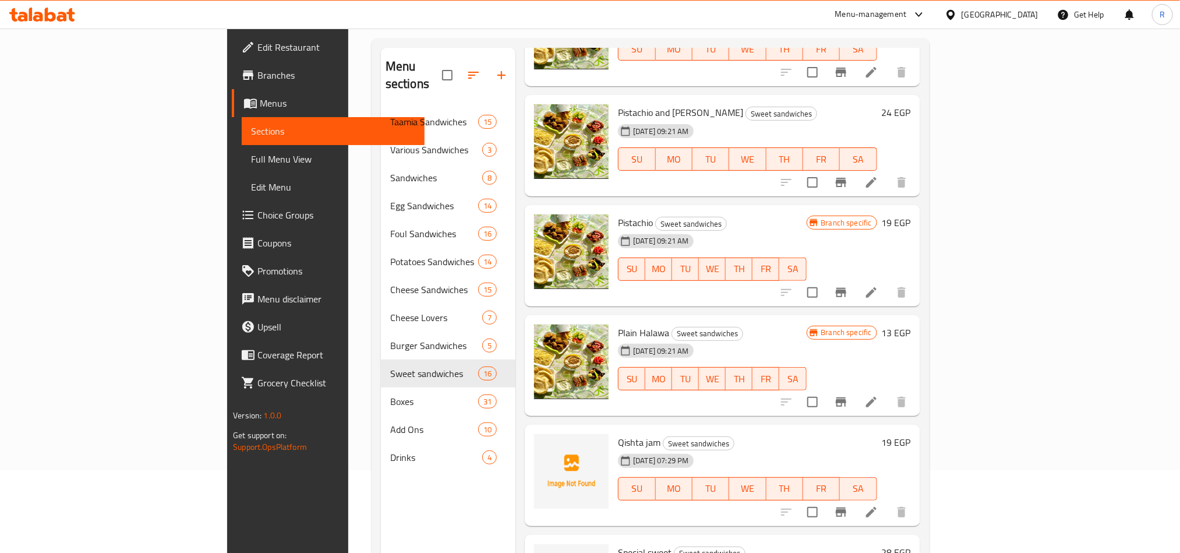
scroll to position [163, 0]
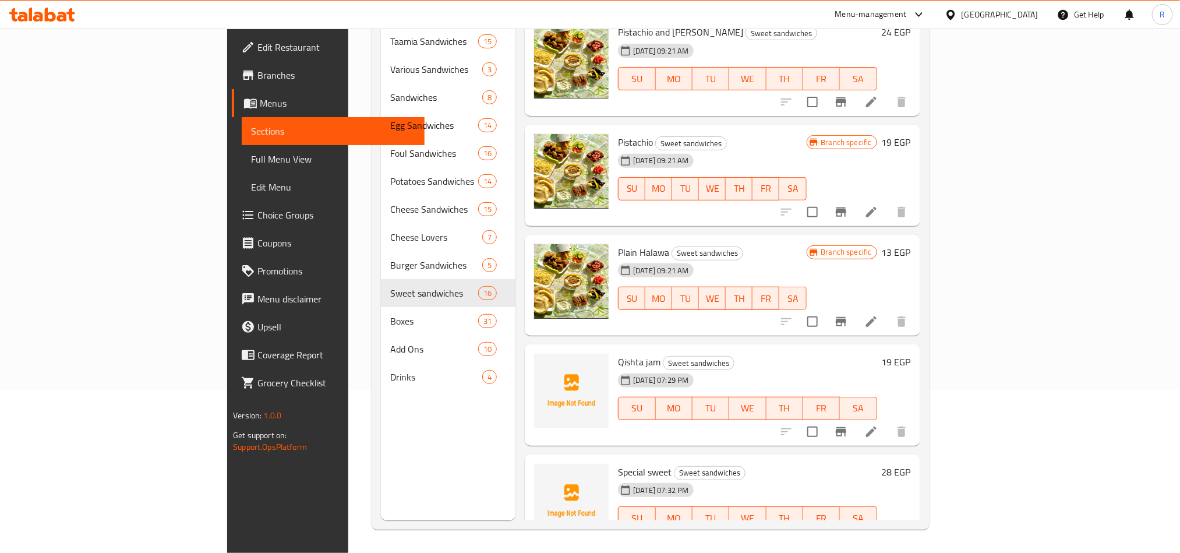
click at [878, 534] on icon at bounding box center [871, 541] width 14 height 14
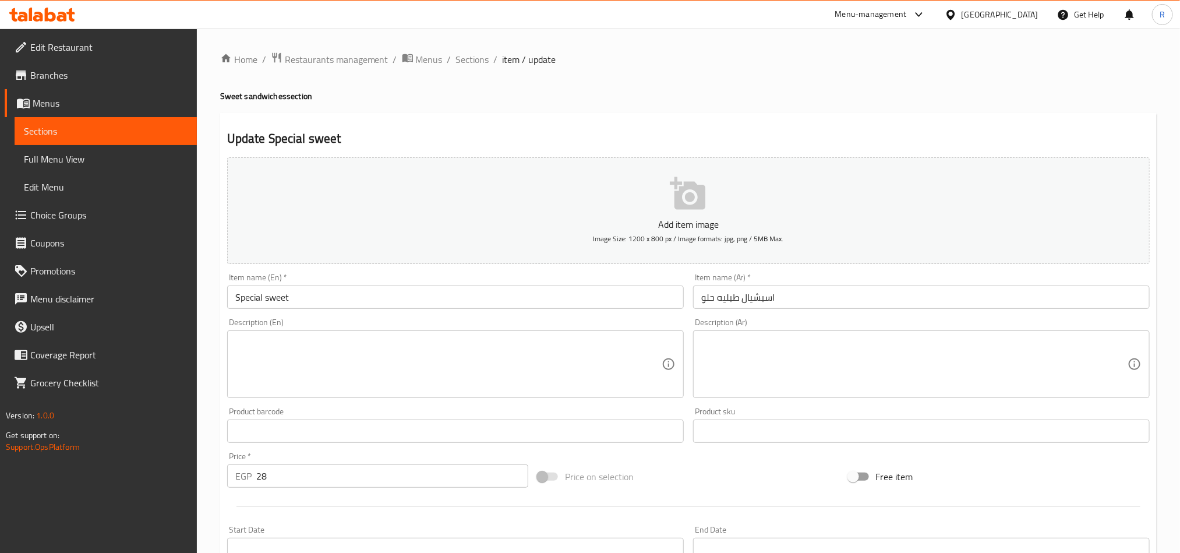
click at [266, 299] on input "Special sweet" at bounding box center [455, 296] width 457 height 23
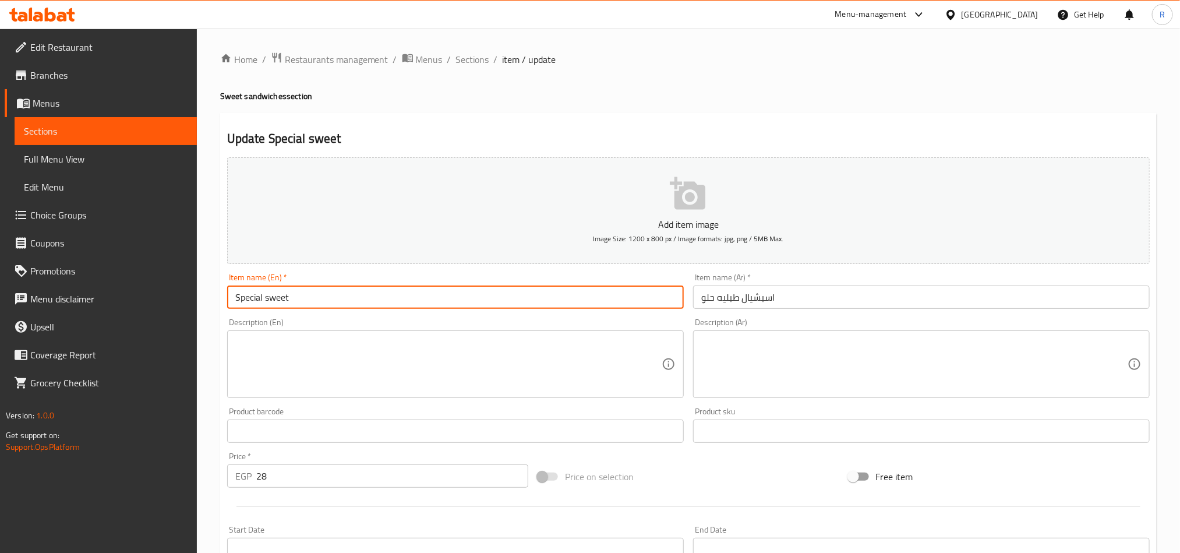
paste input "Tableya"
click at [448, 299] on input "Special Tableya sweet" at bounding box center [455, 296] width 457 height 23
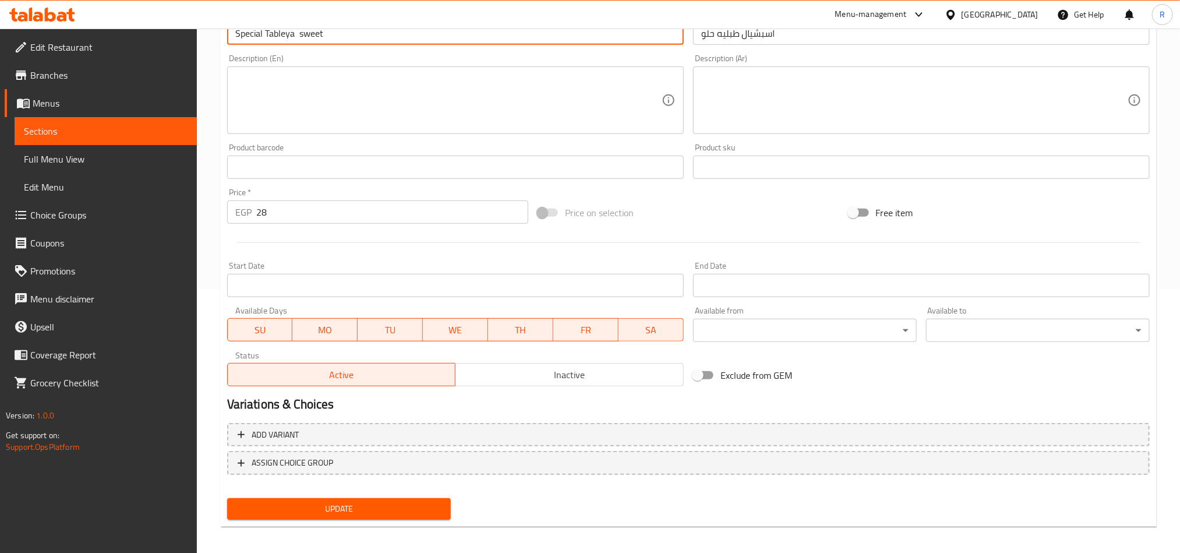
scroll to position [269, 0]
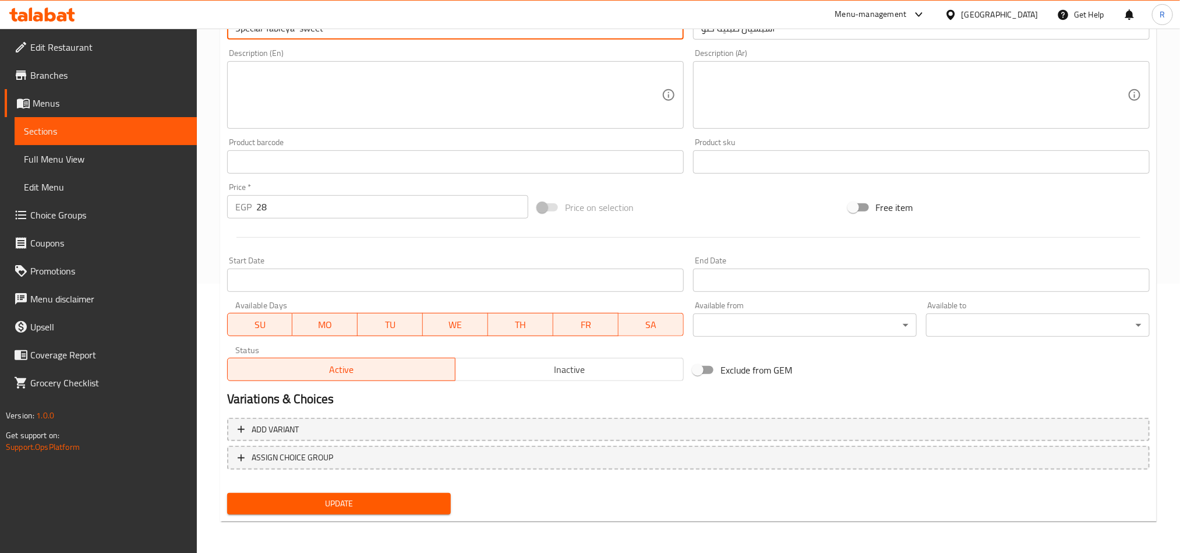
type input "Special Tableya sweet"
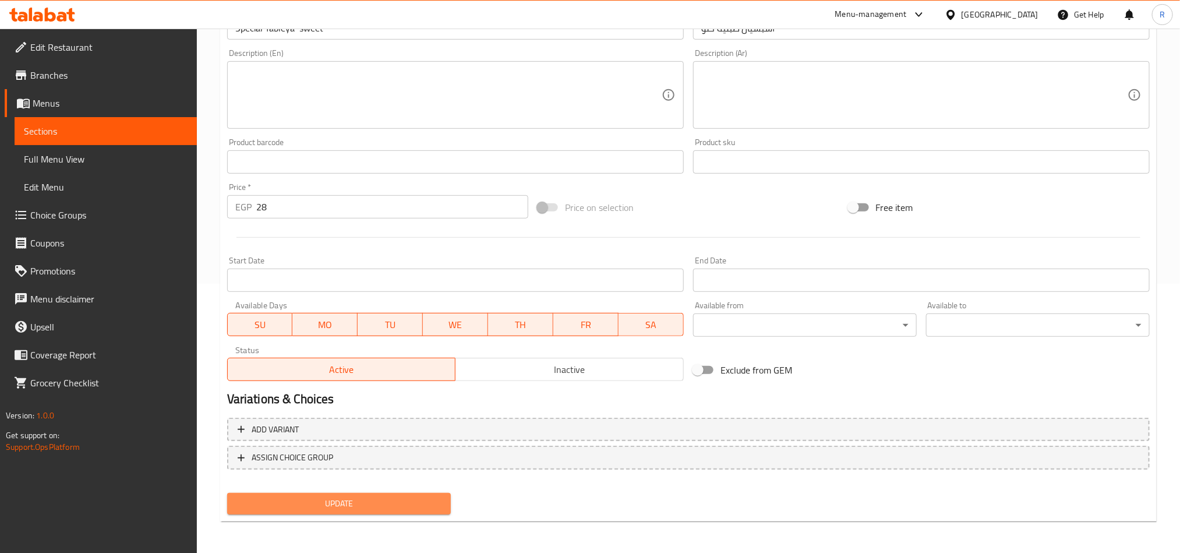
click at [407, 493] on button "Update" at bounding box center [339, 504] width 224 height 22
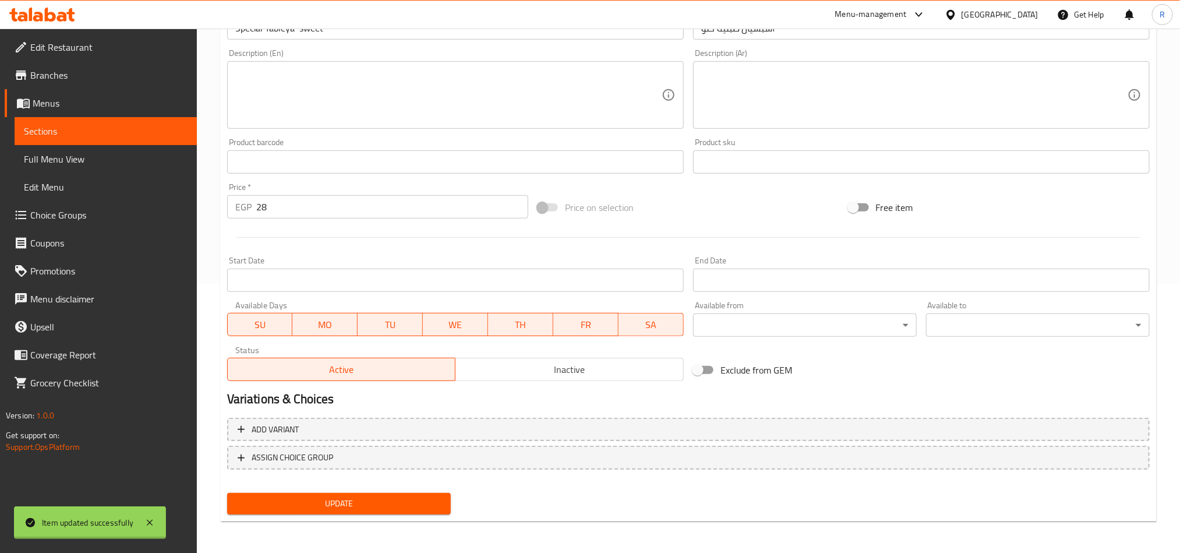
scroll to position [0, 0]
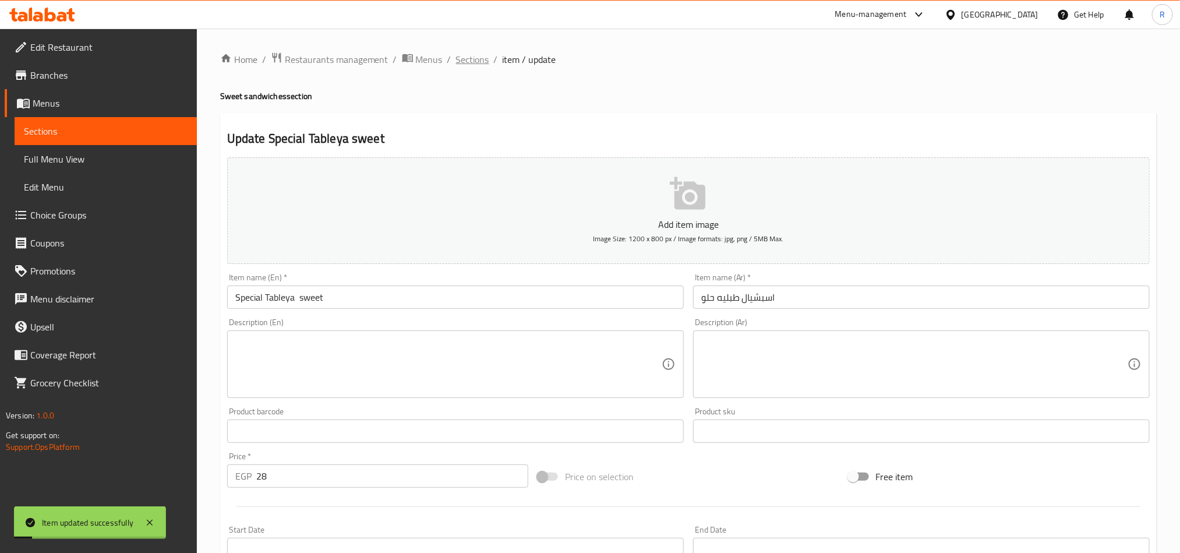
click at [476, 58] on span "Sections" at bounding box center [472, 59] width 33 height 14
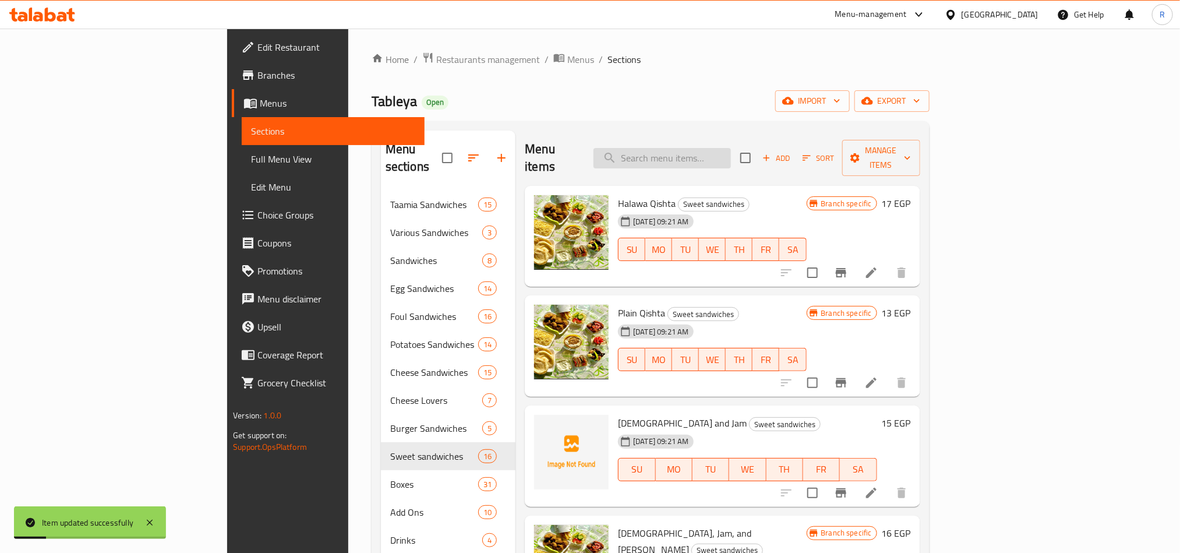
click at [722, 150] on input "search" at bounding box center [662, 158] width 137 height 20
paste input "Tableya"
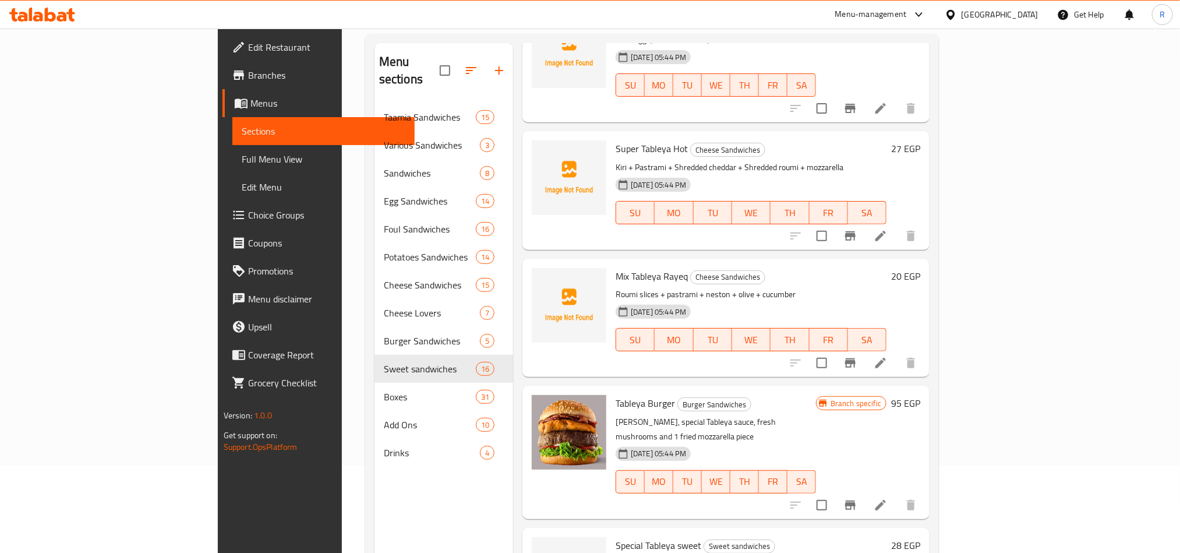
scroll to position [163, 0]
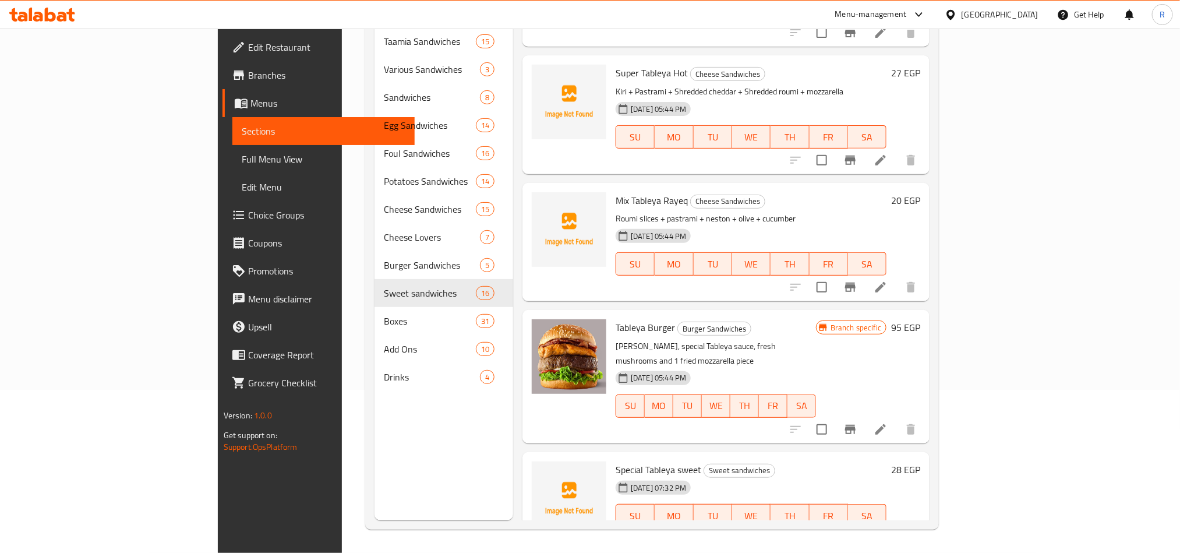
click at [616, 461] on span "Special Tableya sweet" at bounding box center [659, 469] width 86 height 17
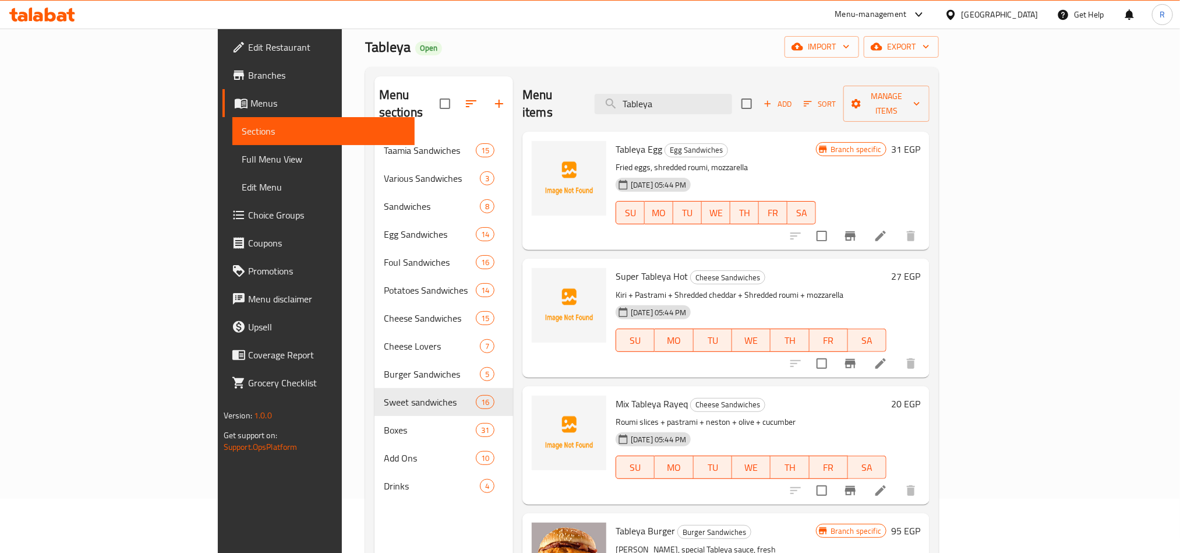
scroll to position [0, 0]
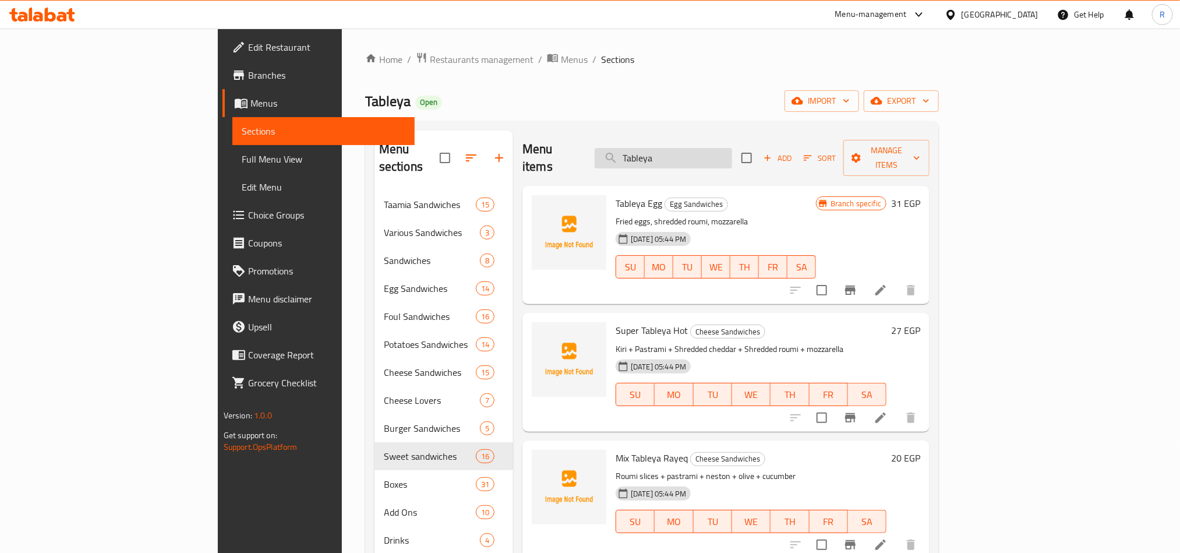
click at [701, 150] on input "Tableya" at bounding box center [663, 158] width 137 height 20
paste input "Special"
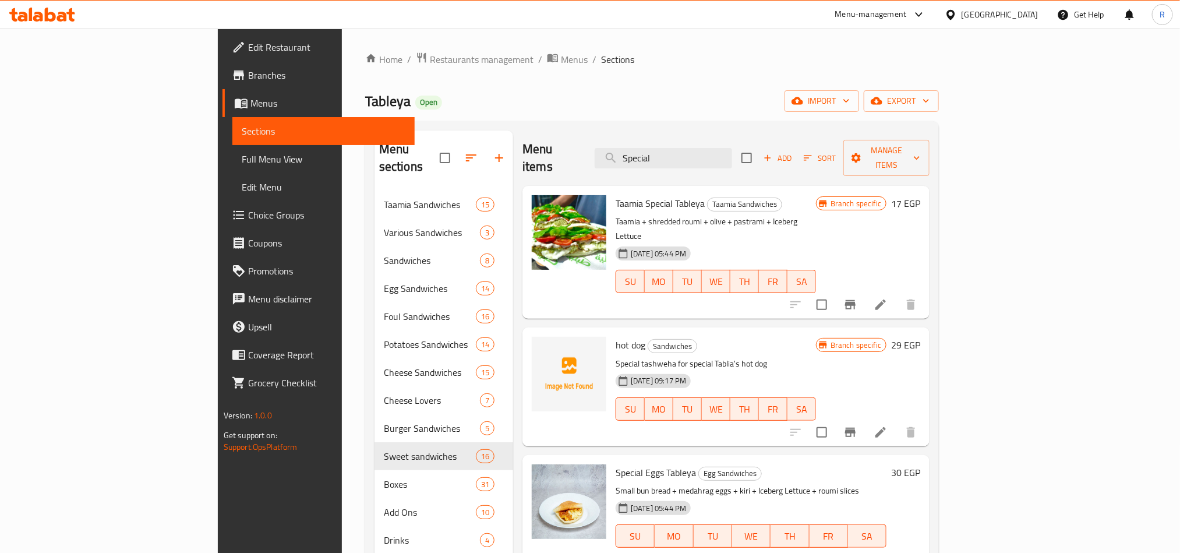
type input "Special"
click at [897, 294] on li at bounding box center [880, 304] width 33 height 21
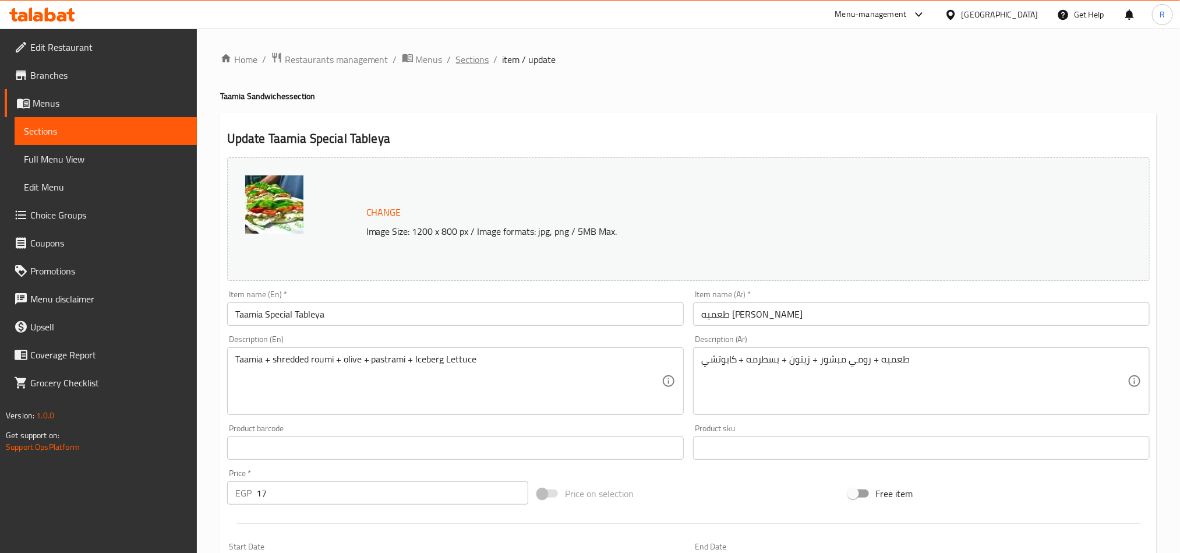
click at [481, 58] on span "Sections" at bounding box center [472, 59] width 33 height 14
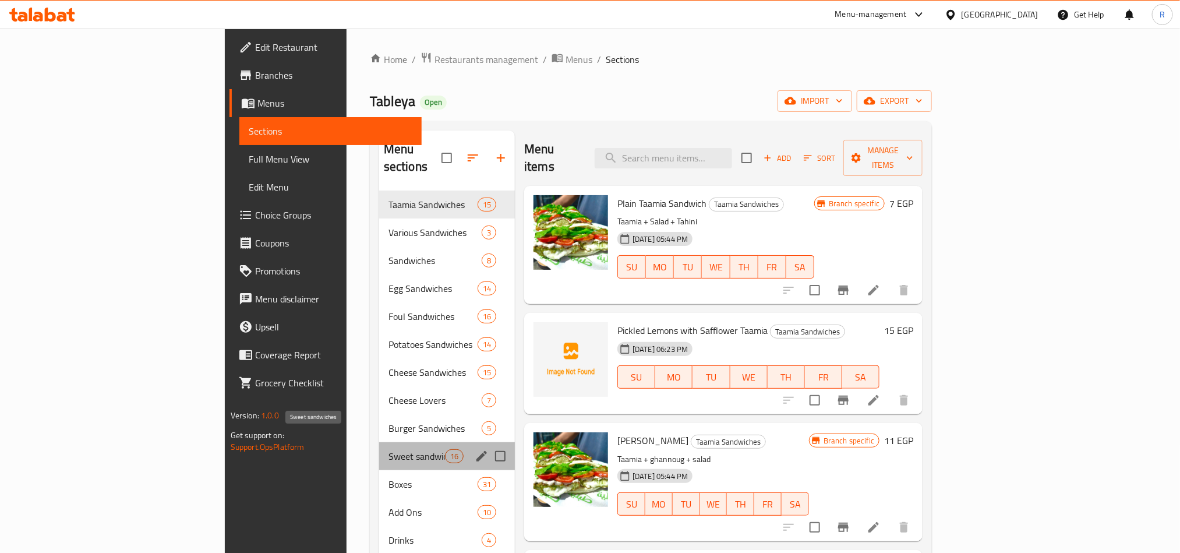
click at [389, 449] on span "Sweet sandwiches" at bounding box center [417, 456] width 56 height 14
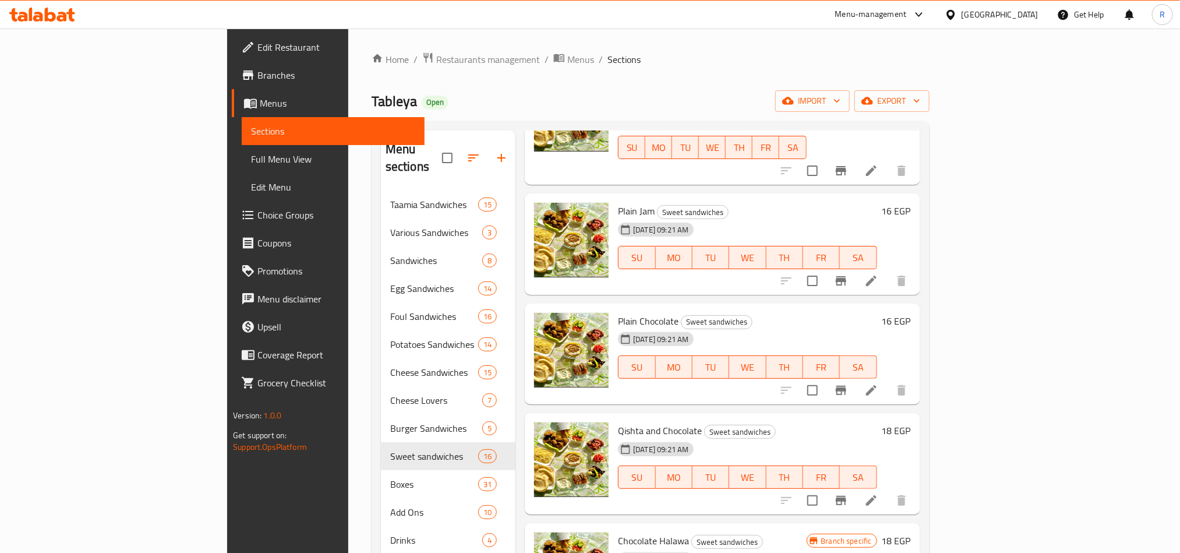
scroll to position [437, 0]
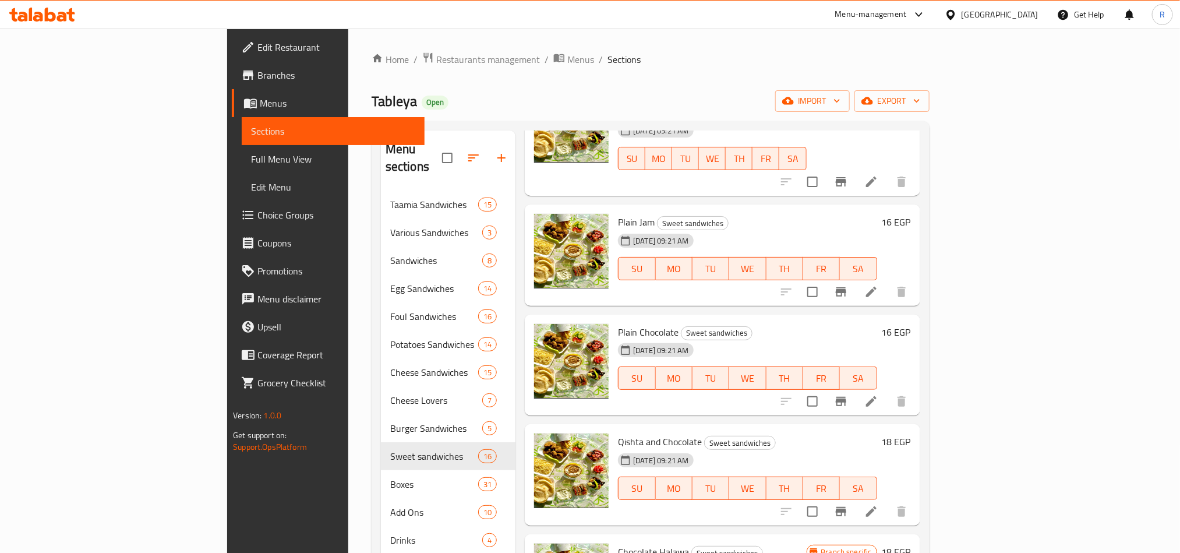
click at [618, 213] on span "Plain Jam" at bounding box center [636, 221] width 37 height 17
click at [618, 323] on span "Plain Chocolate" at bounding box center [648, 331] width 61 height 17
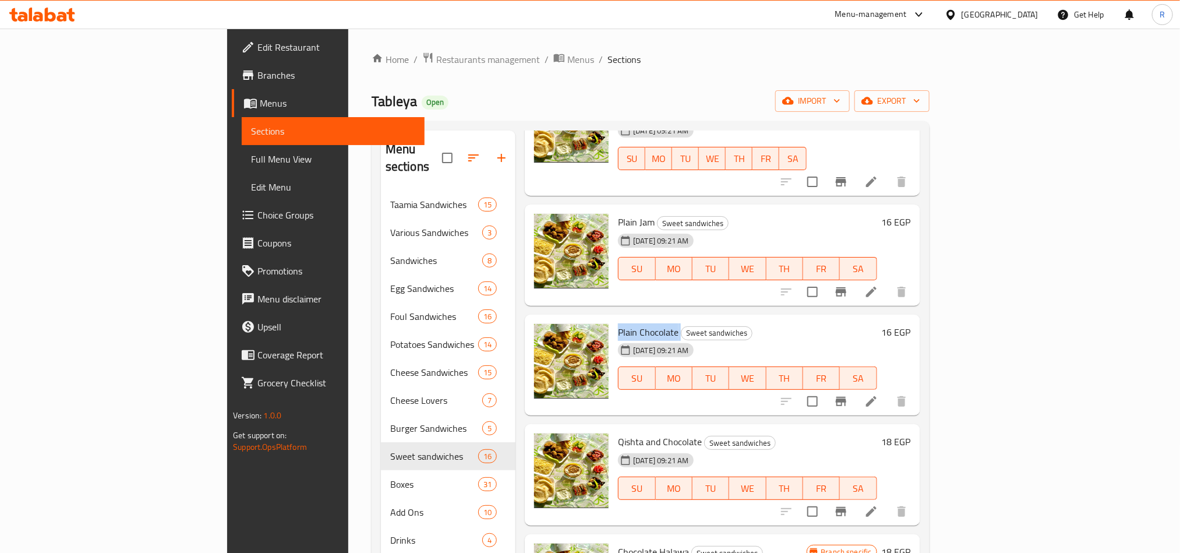
click at [618, 323] on span "Plain Chocolate" at bounding box center [648, 331] width 61 height 17
click at [877, 433] on h6 "Qishta and Chocolate Sweet sandwiches" at bounding box center [747, 441] width 259 height 16
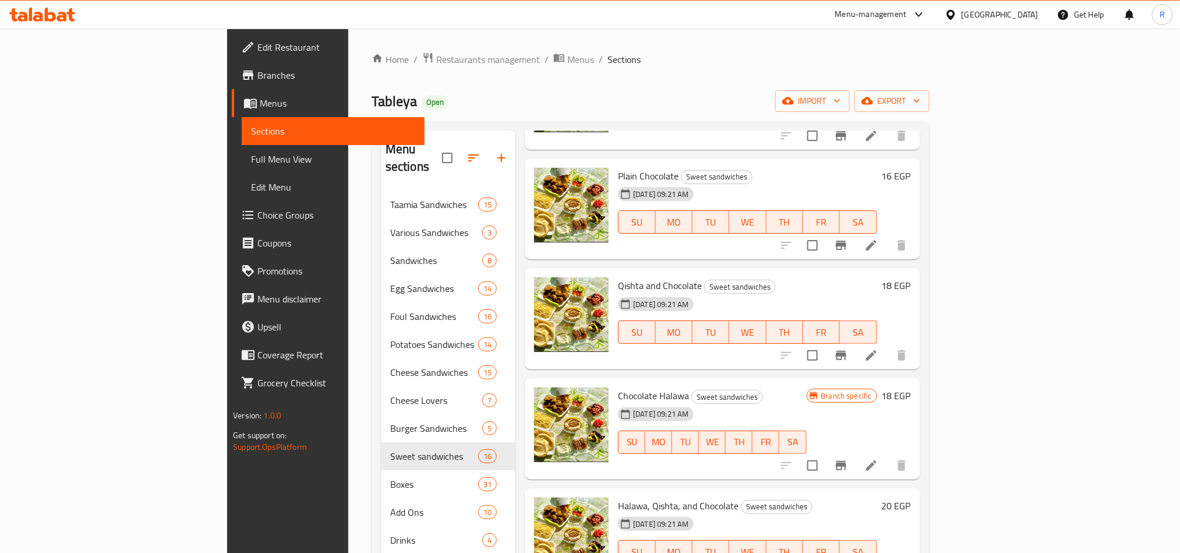
scroll to position [612, 0]
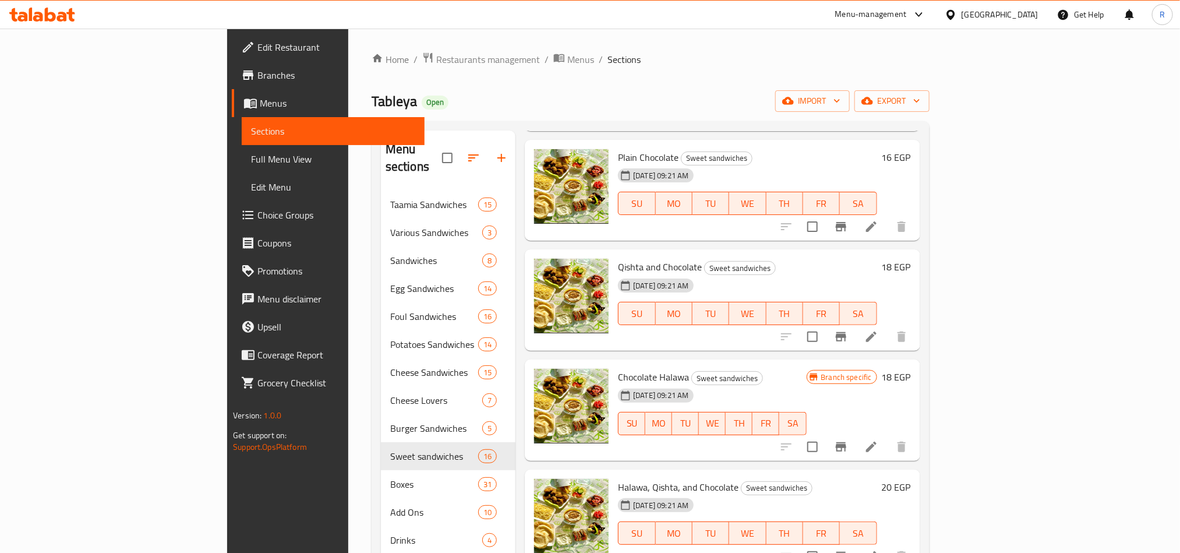
click at [618, 368] on span "Chocolate Halawa" at bounding box center [653, 376] width 71 height 17
click at [613, 254] on div "Qishta and Chocolate Sweet sandwiches 08-09-2025 09:21 AM SU MO TU WE TH FR SA" at bounding box center [747, 300] width 268 height 92
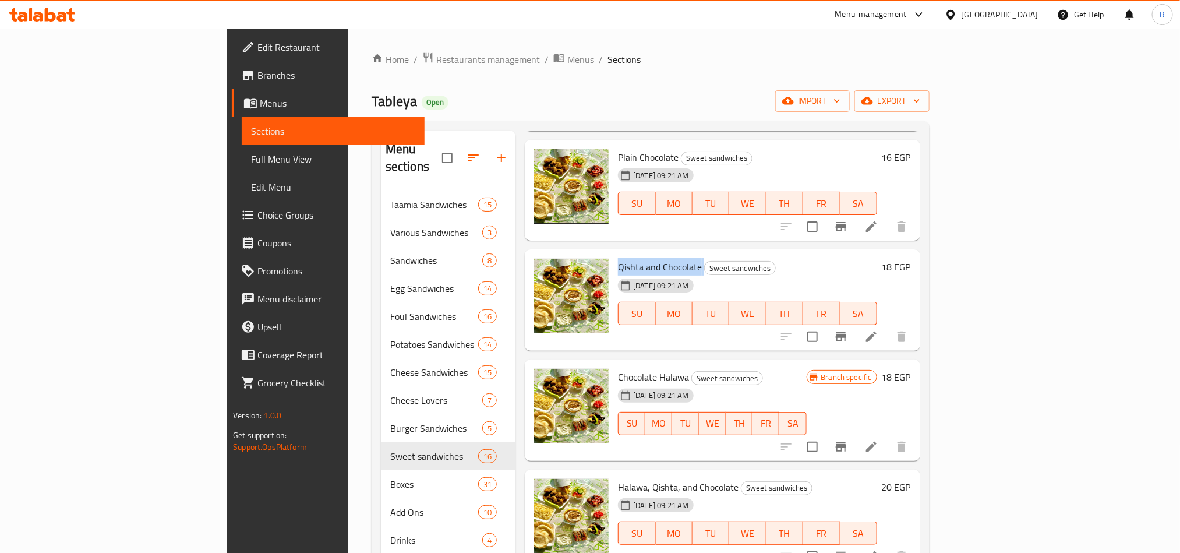
click at [613, 254] on div "Qishta and Chocolate Sweet sandwiches 08-09-2025 09:21 AM SU MO TU WE TH FR SA" at bounding box center [747, 300] width 268 height 92
click at [811, 384] on div "08-09-2025 09:21 AM SU MO TU WE TH FR SA" at bounding box center [711, 415] width 197 height 63
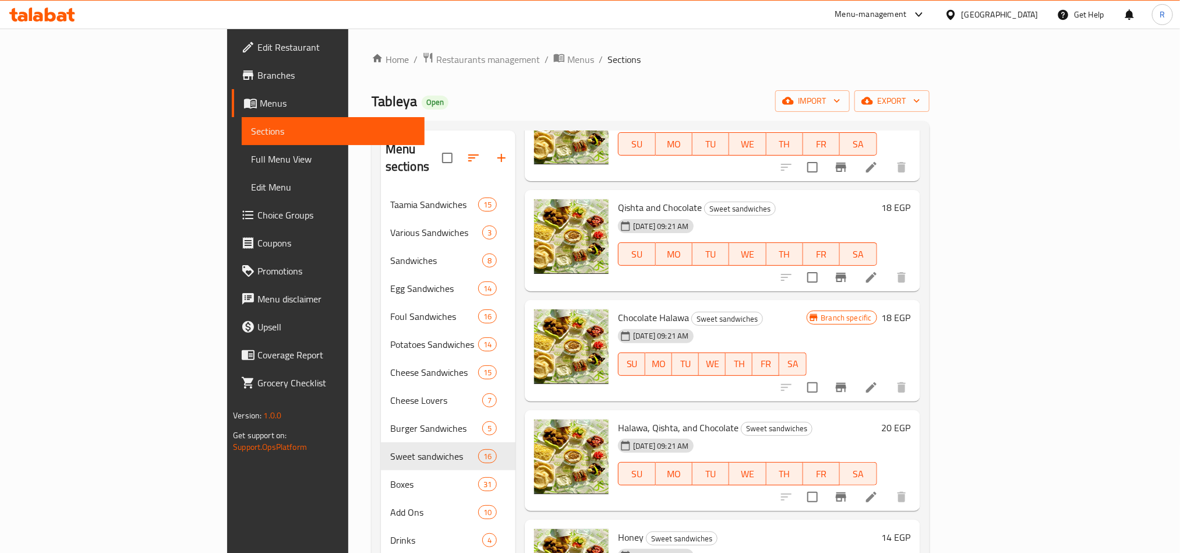
scroll to position [699, 0]
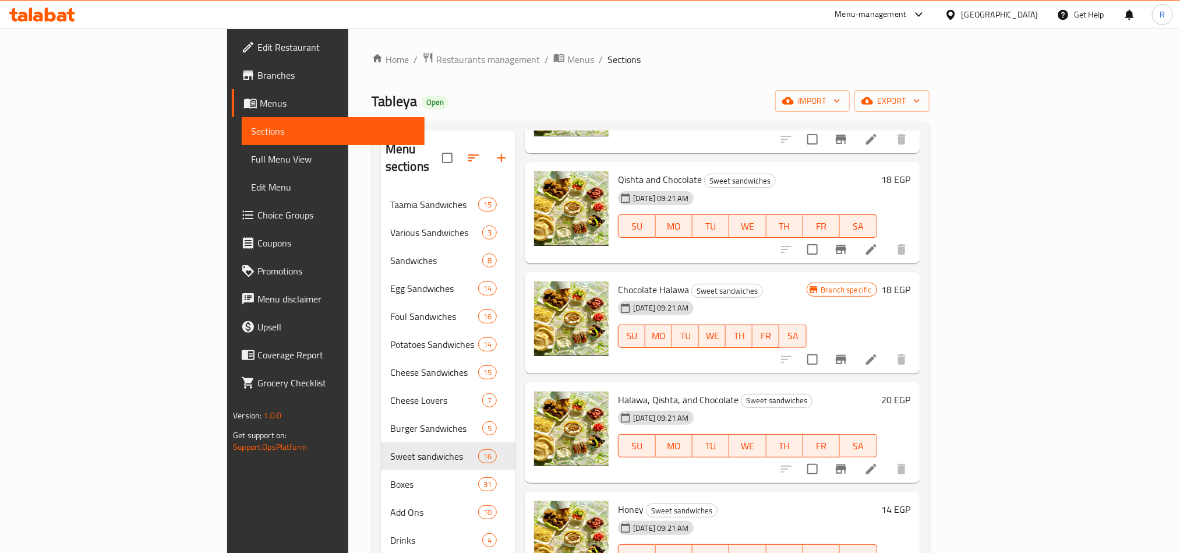
click at [618, 171] on span "Qishta and Chocolate" at bounding box center [660, 179] width 84 height 17
click at [877, 391] on h6 "Halawa, Qishta, and Chocolate Sweet sandwiches" at bounding box center [747, 399] width 259 height 16
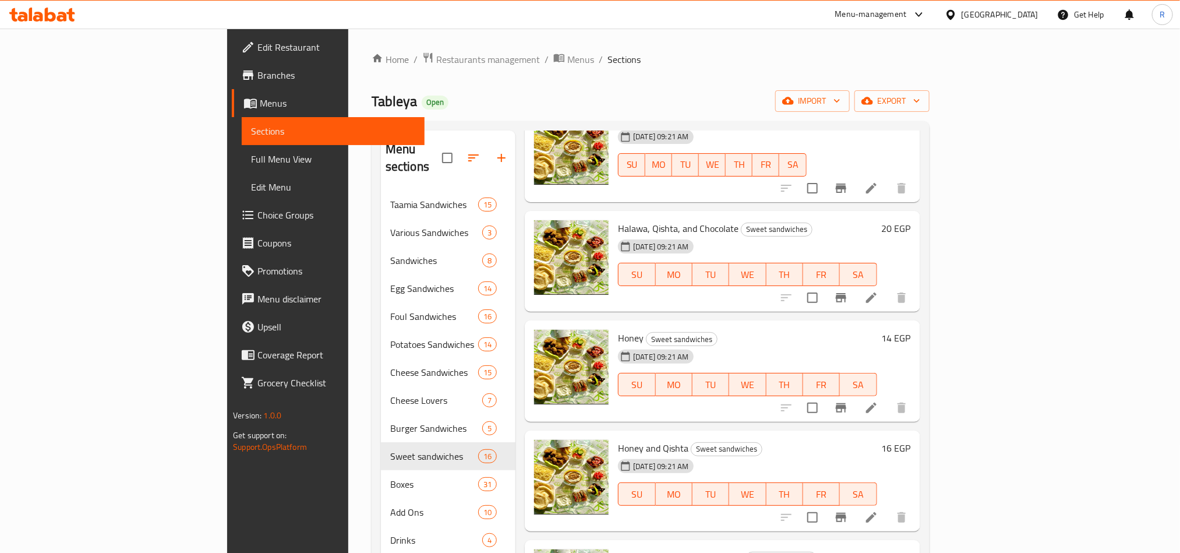
scroll to position [874, 0]
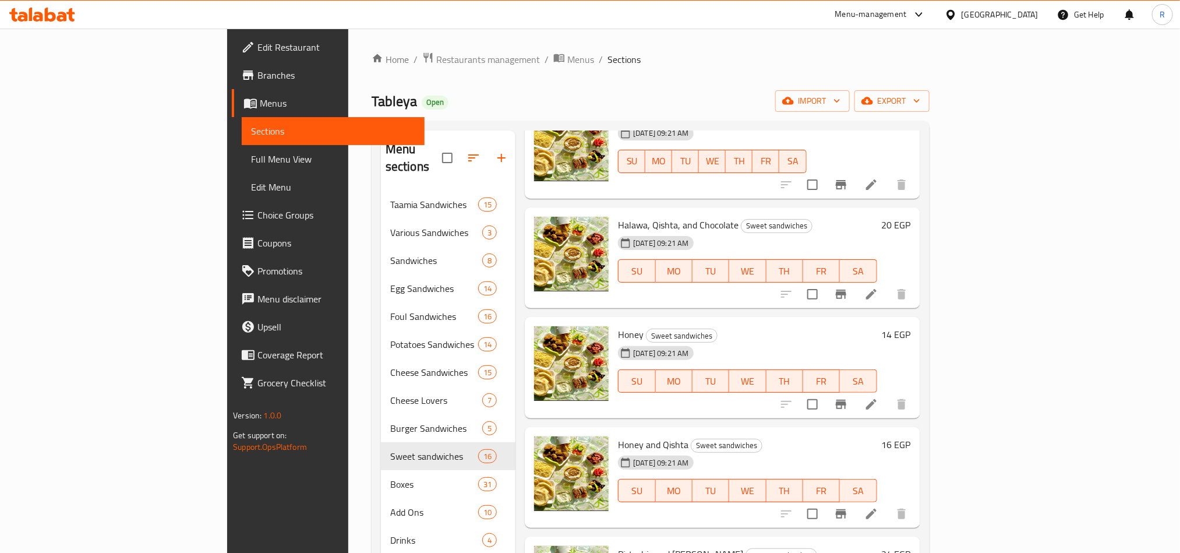
click at [627, 216] on span "Halawa, Qishta, and Chocolate" at bounding box center [678, 224] width 121 height 17
click at [877, 436] on h6 "Honey and Qishta Sweet sandwiches" at bounding box center [747, 444] width 259 height 16
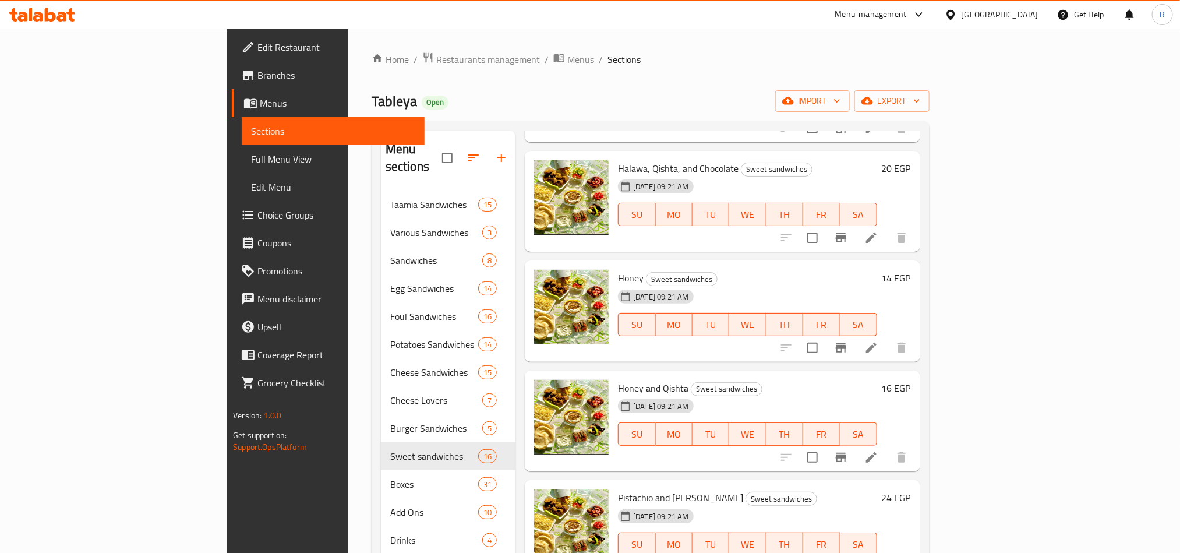
scroll to position [961, 0]
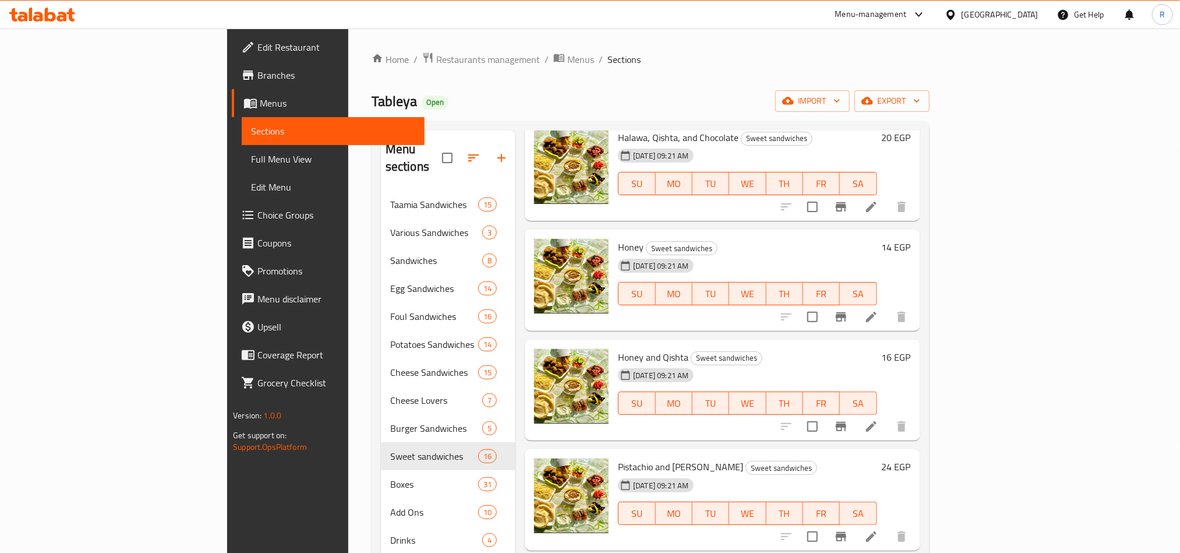
click at [618, 238] on span "Honey" at bounding box center [631, 246] width 26 height 17
click at [877, 349] on h6 "Honey and Qishta Sweet sandwiches" at bounding box center [747, 357] width 259 height 16
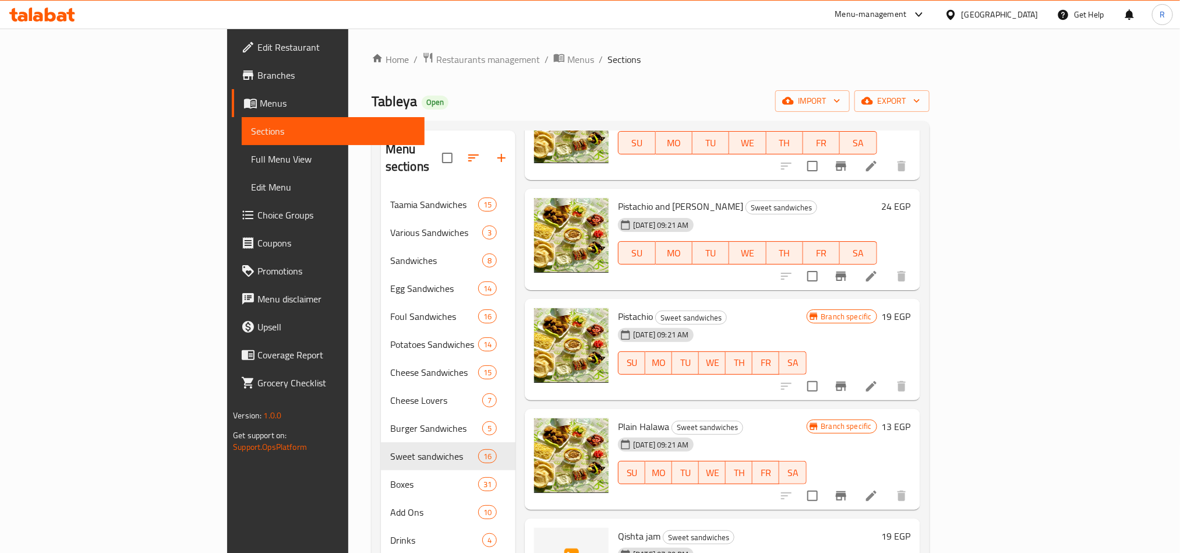
scroll to position [1232, 0]
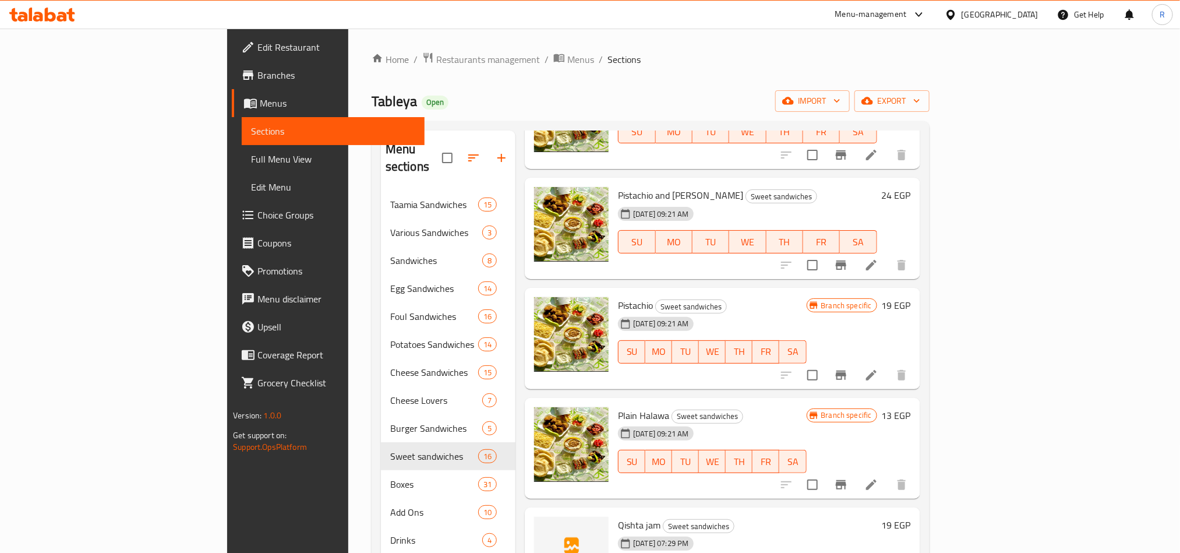
click at [618, 186] on span "Pistachio and [PERSON_NAME]" at bounding box center [680, 194] width 125 height 17
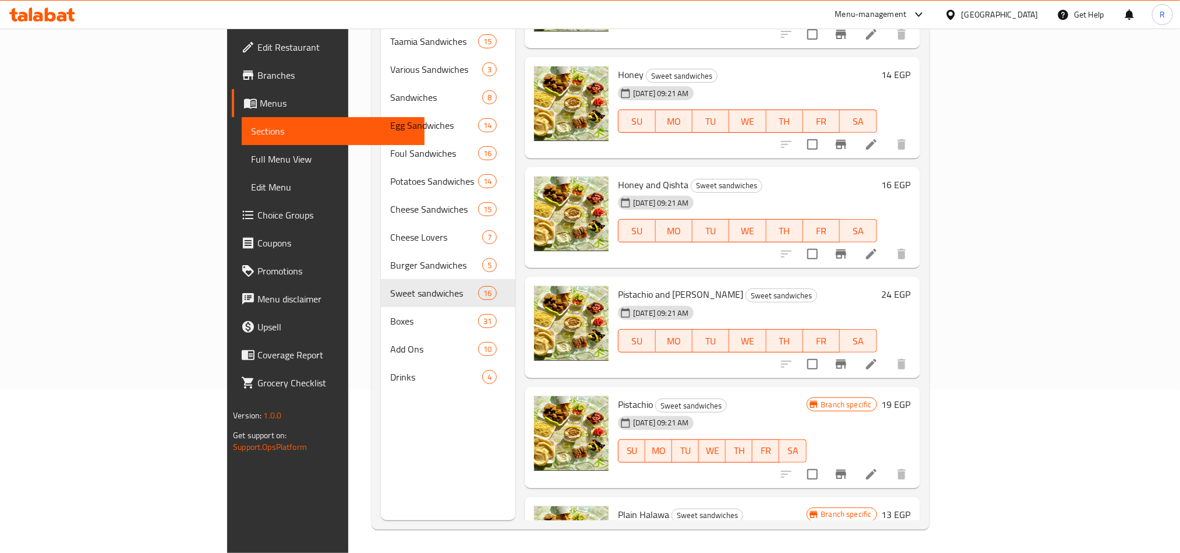
scroll to position [883, 0]
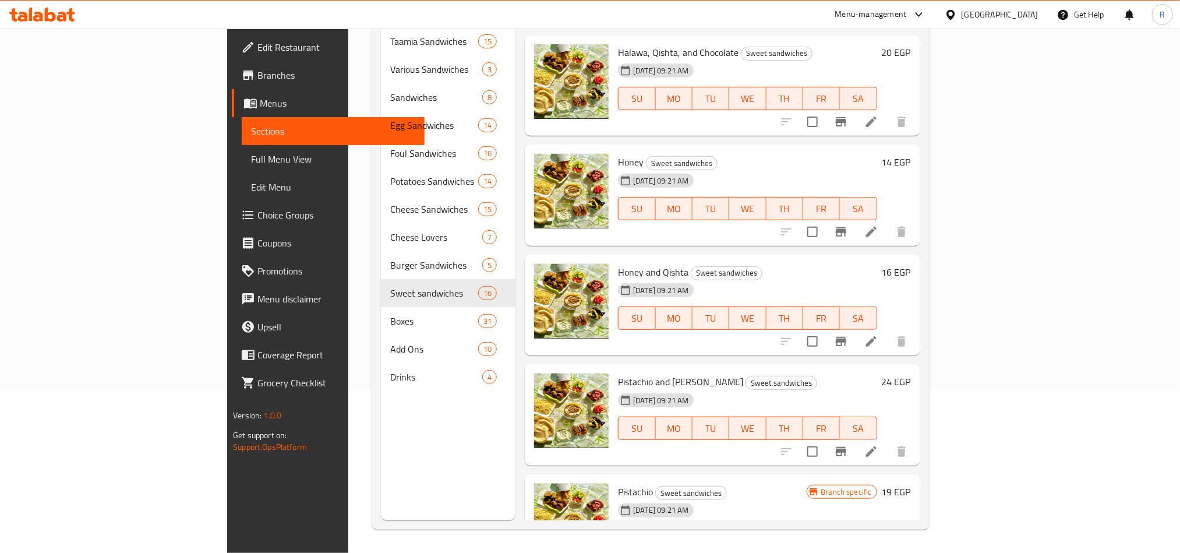
click at [618, 373] on span "Pistachio and [PERSON_NAME]" at bounding box center [680, 381] width 125 height 17
click at [877, 373] on h6 "Pistachio and Qishta Sweet sandwiches" at bounding box center [747, 381] width 259 height 16
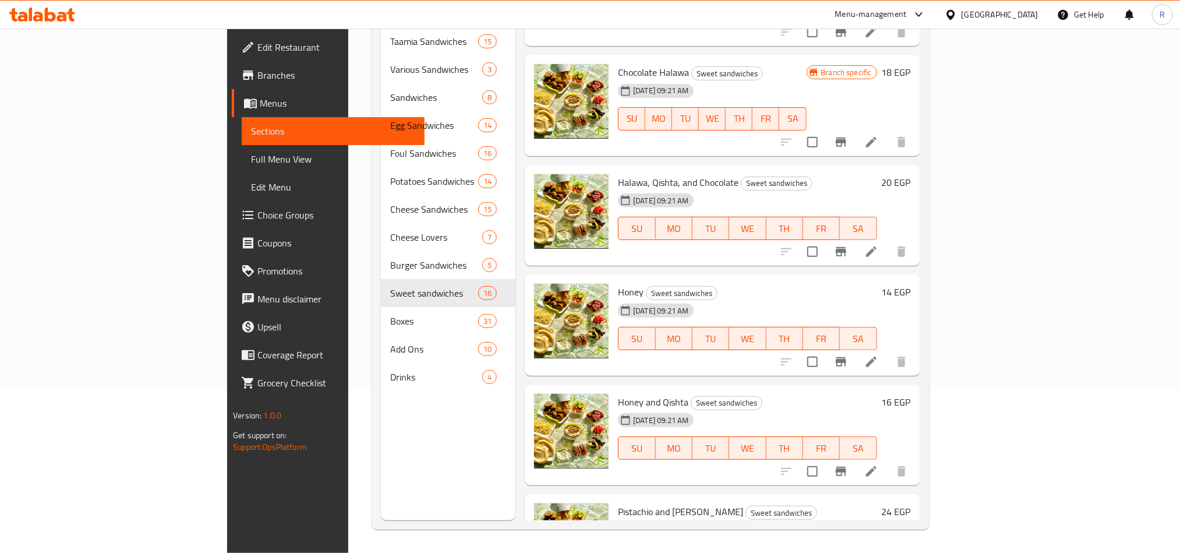
scroll to position [708, 0]
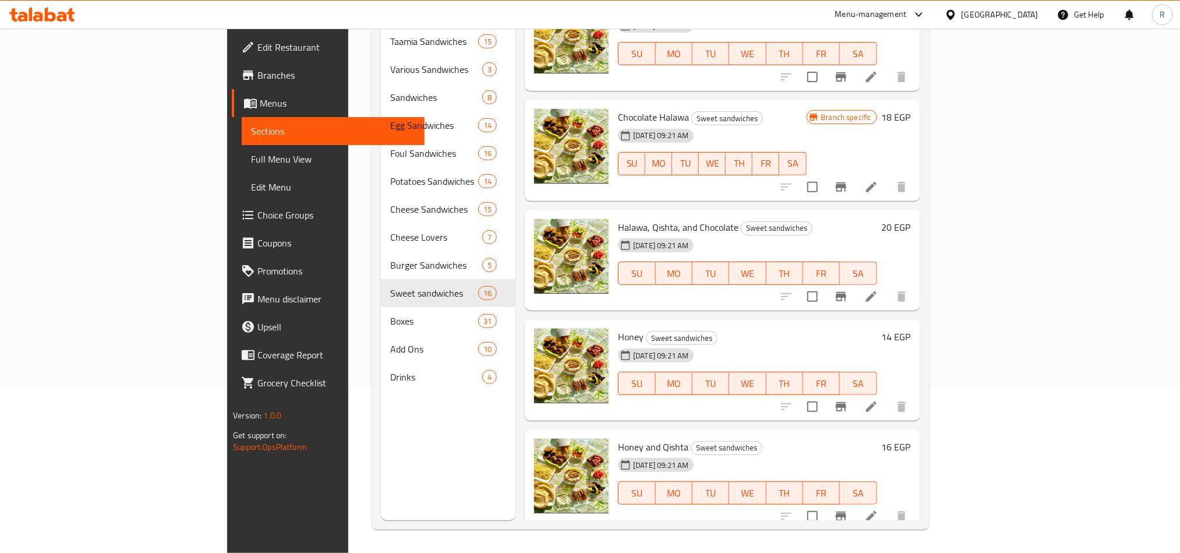
click at [613, 453] on div "[DATE] 09:21 AM" at bounding box center [646, 464] width 67 height 23
click at [618, 438] on span "Honey and Qishta" at bounding box center [653, 446] width 70 height 17
click at [920, 388] on div "Menu items Add Sort Manage items Halawa Qishta Sweet sandwiches 08-09-2025 09:2…" at bounding box center [717, 243] width 404 height 553
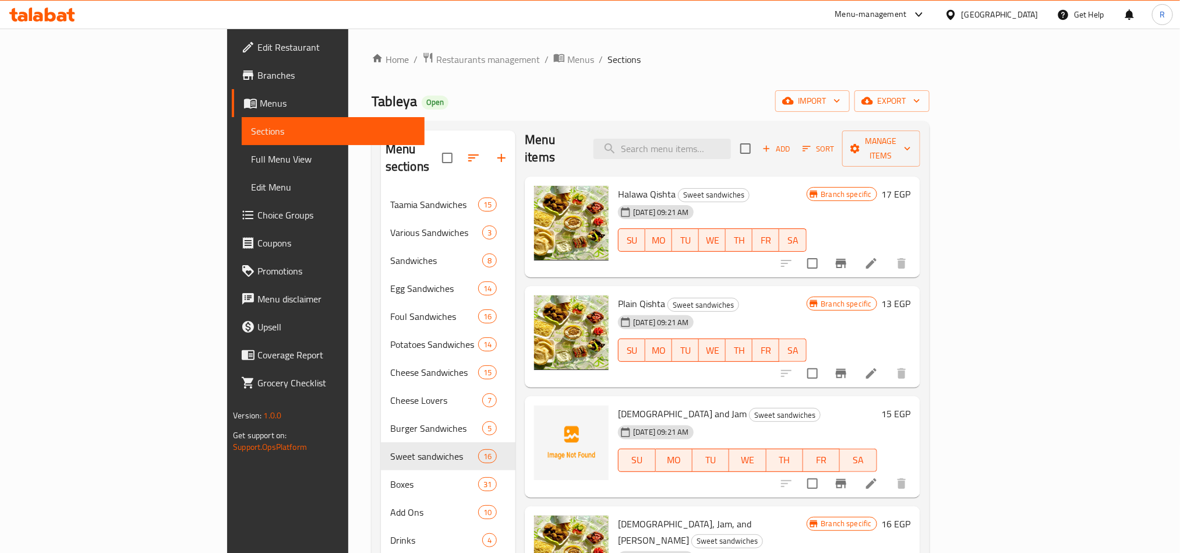
scroll to position [0, 0]
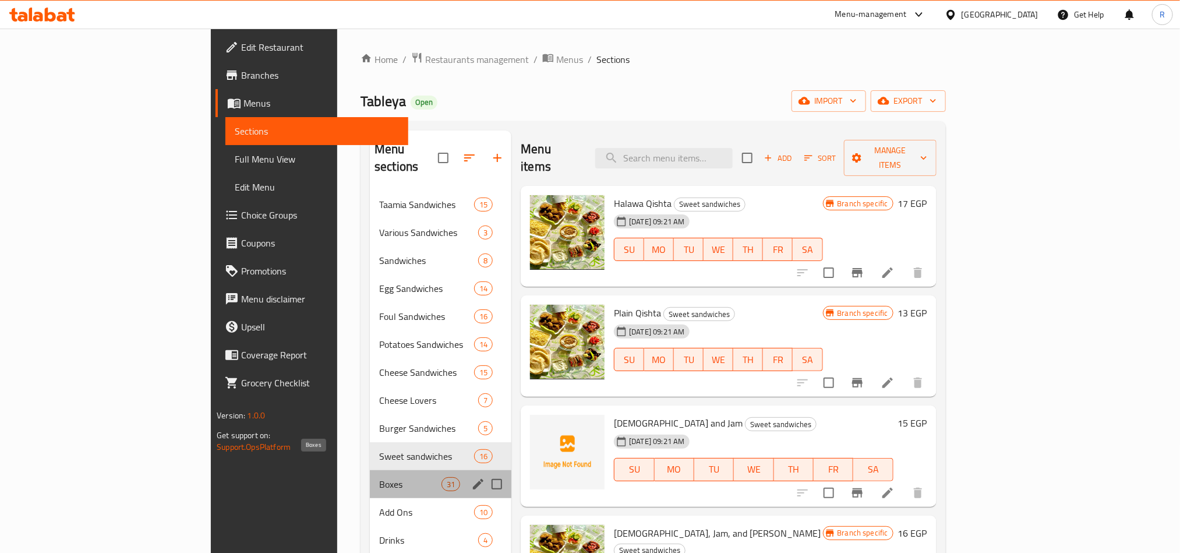
click at [379, 477] on span "Boxes" at bounding box center [410, 484] width 62 height 14
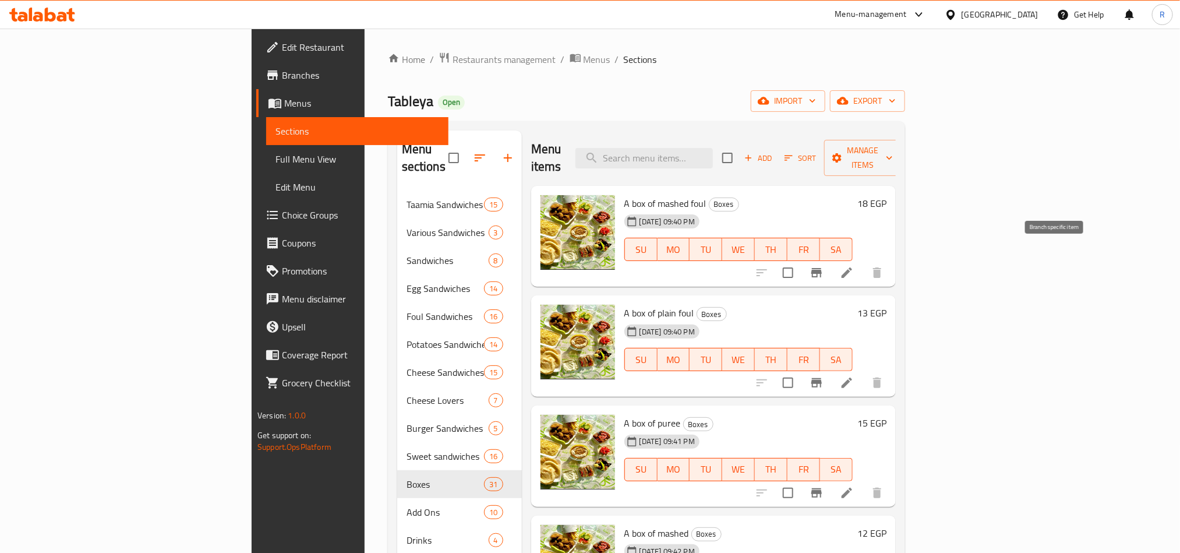
click at [831, 264] on button "Branch-specific-item" at bounding box center [817, 273] width 28 height 28
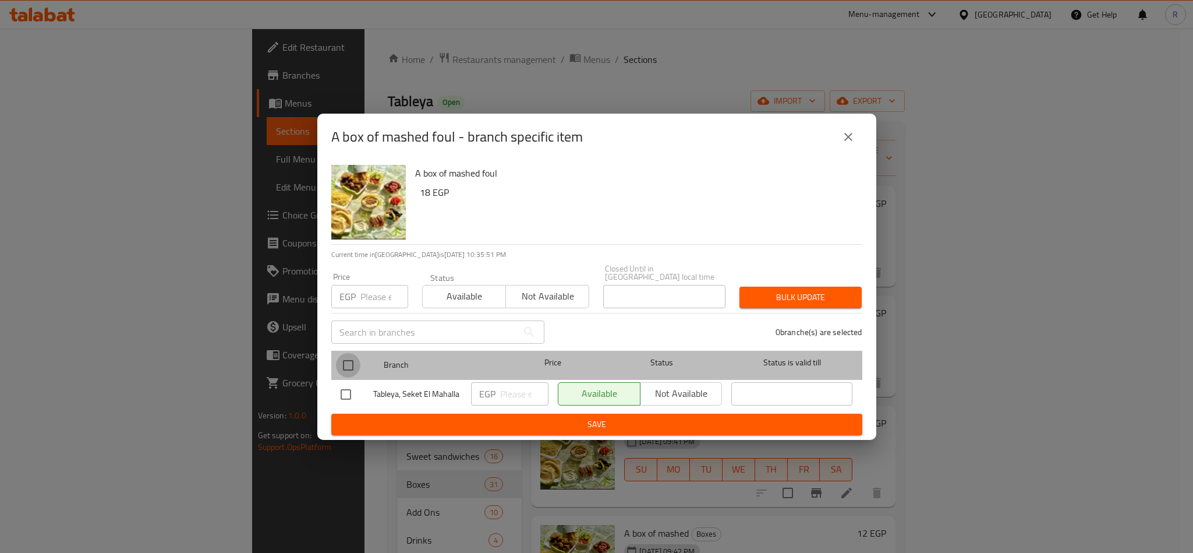
click at [348, 355] on input "checkbox" at bounding box center [348, 365] width 24 height 24
checkbox input "true"
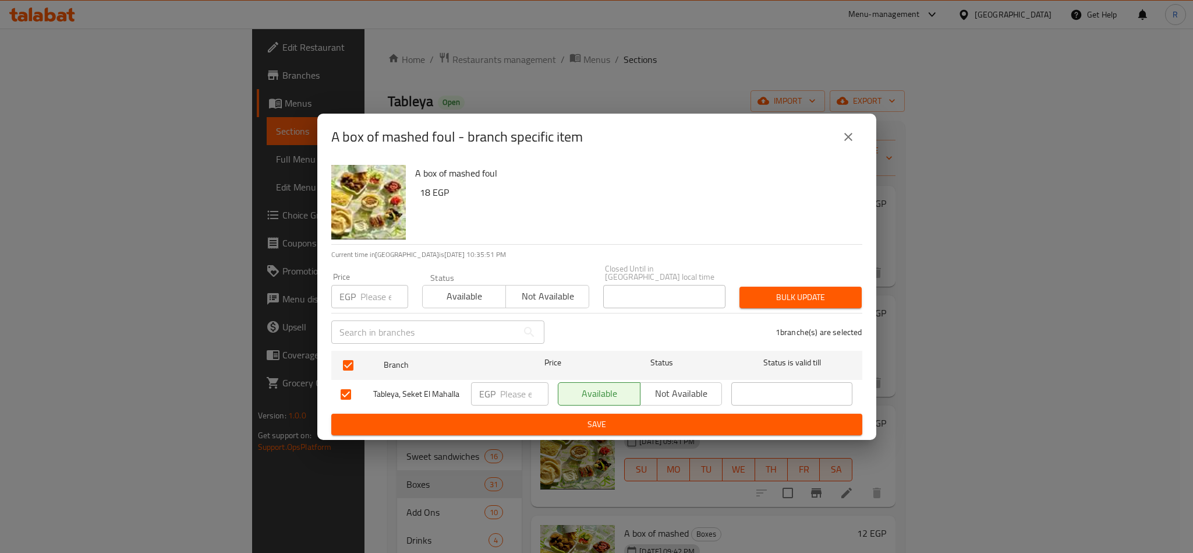
click at [371, 290] on input "number" at bounding box center [385, 296] width 48 height 23
type input "20"
click at [768, 290] on span "Bulk update" at bounding box center [801, 297] width 104 height 15
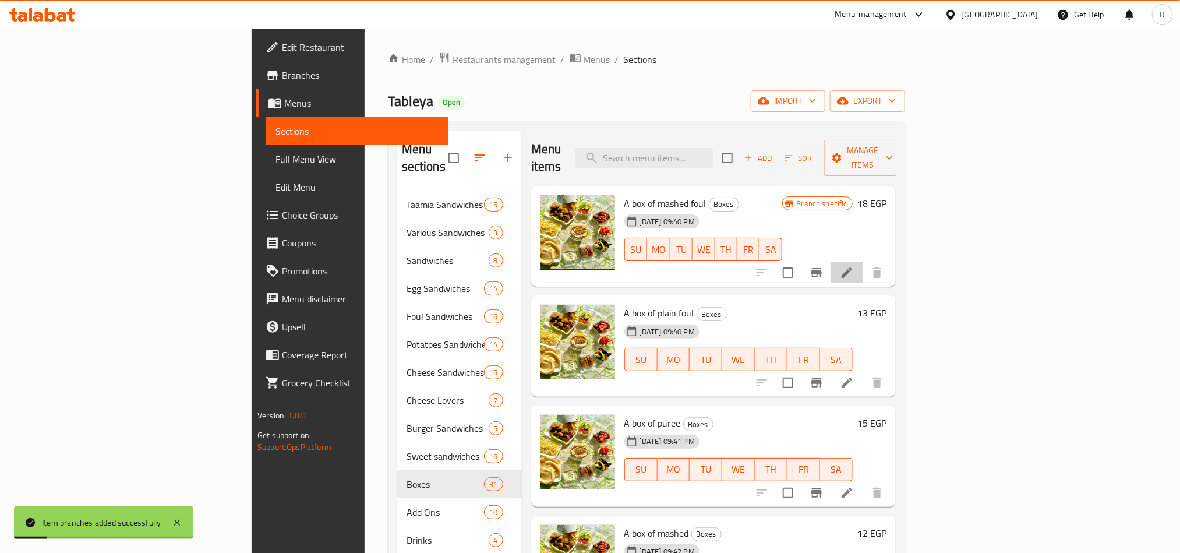
click at [863, 262] on li at bounding box center [847, 272] width 33 height 21
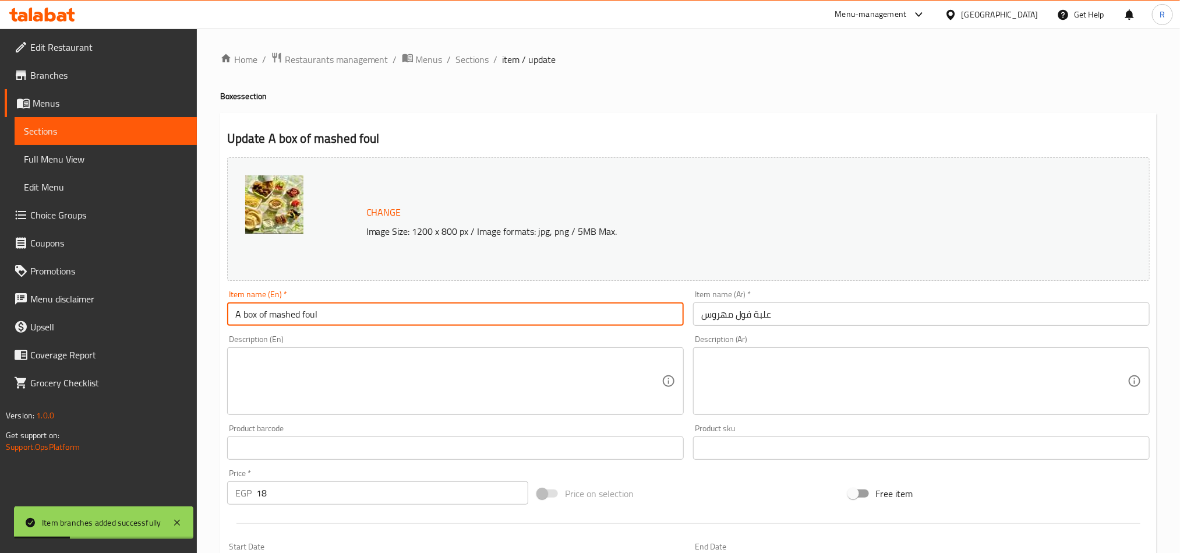
click at [350, 313] on input "A box of mashed foul" at bounding box center [455, 313] width 457 height 23
type input "A box of mashed foul Large"
click at [806, 322] on input "علبة فول مهروس" at bounding box center [921, 313] width 457 height 23
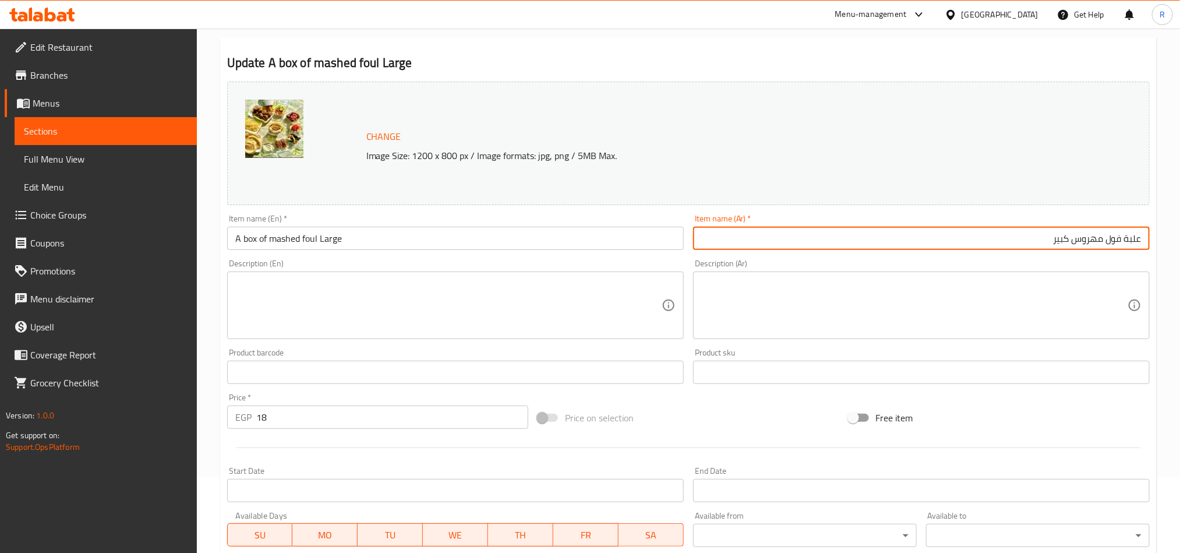
scroll to position [285, 0]
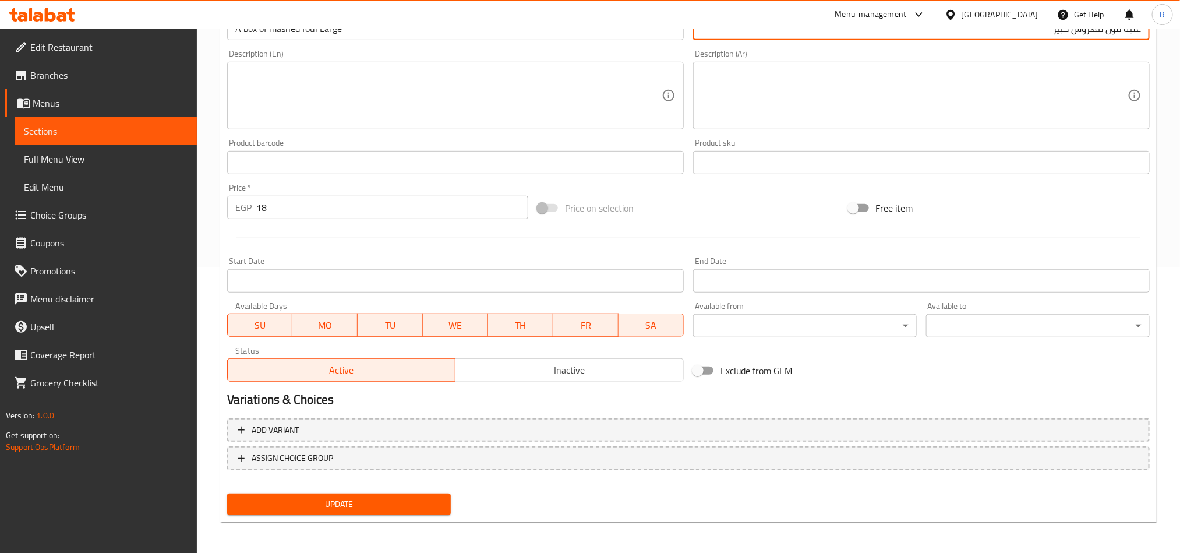
type input "علبة فول مهروس كبير"
click at [347, 497] on span "Update" at bounding box center [338, 504] width 205 height 15
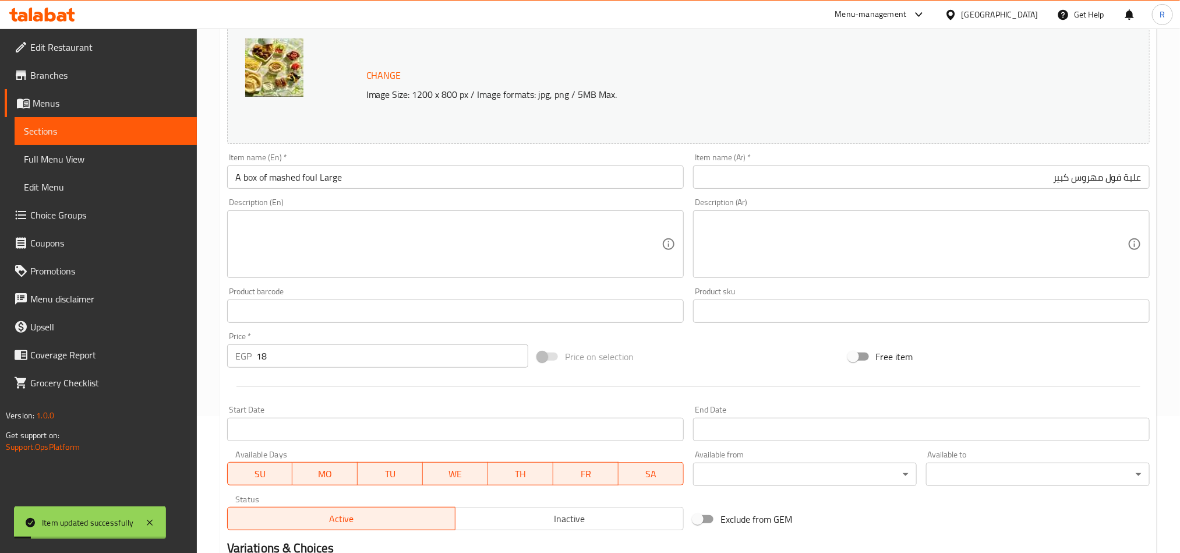
scroll to position [0, 0]
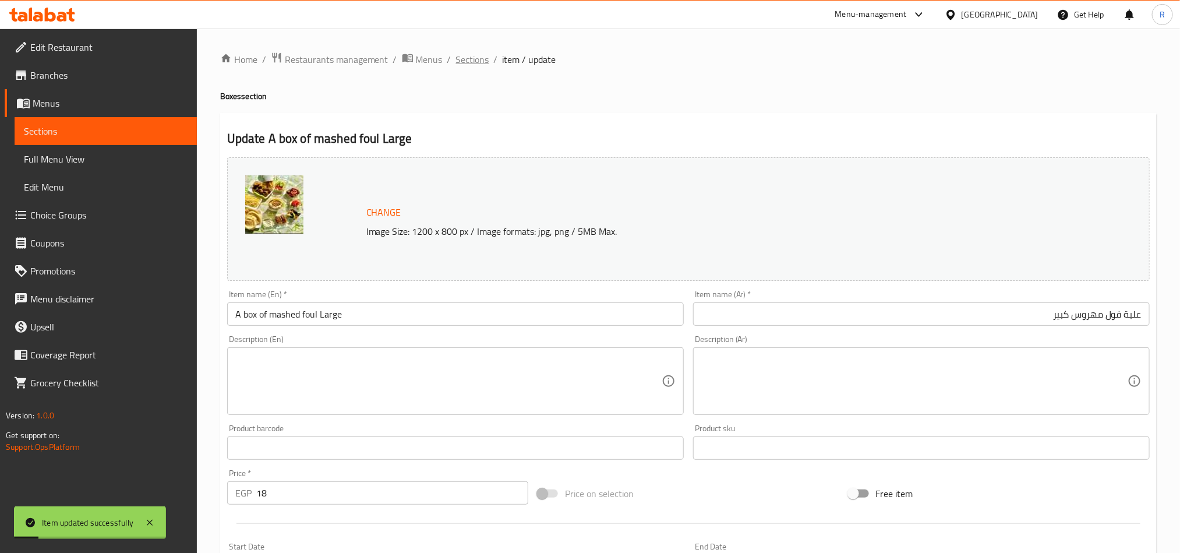
click at [474, 60] on span "Sections" at bounding box center [472, 59] width 33 height 14
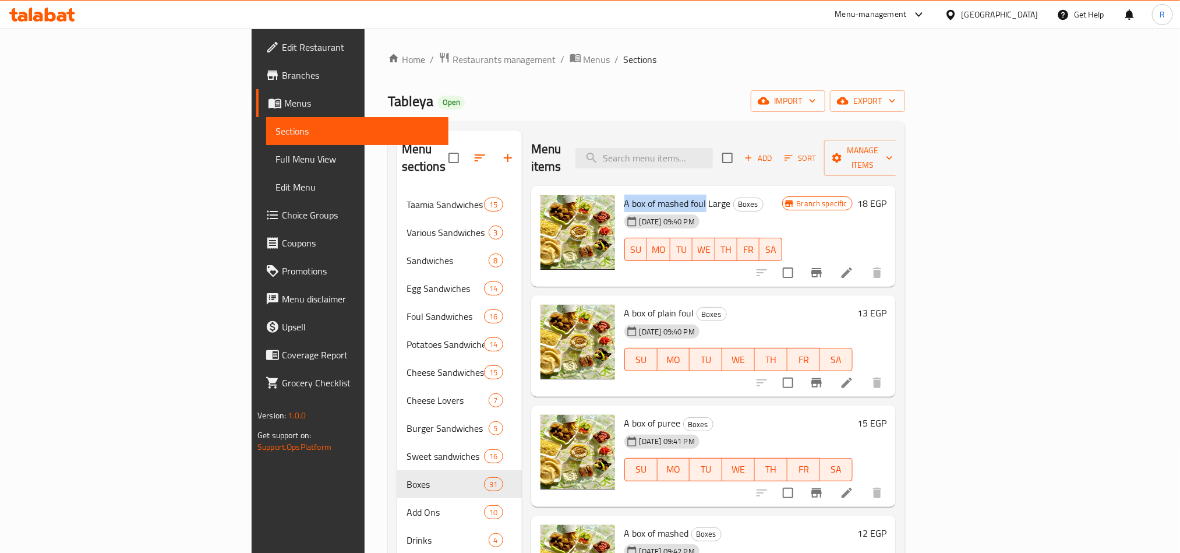
drag, startPoint x: 558, startPoint y: 182, endPoint x: 644, endPoint y: 187, distance: 85.7
click at [644, 190] on div "A box of mashed foul Large Boxes 31-08-2025 09:40 PM SU MO TU WE TH FR SA" at bounding box center [703, 236] width 167 height 92
click at [774, 151] on span "Add" at bounding box center [758, 157] width 31 height 13
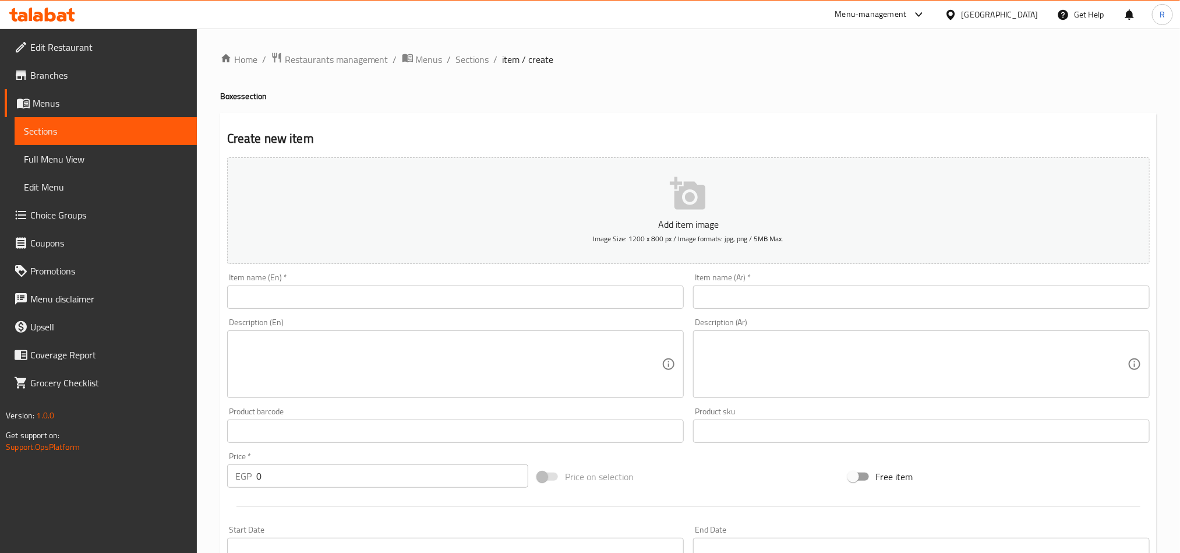
click at [408, 299] on input "text" at bounding box center [455, 296] width 457 height 23
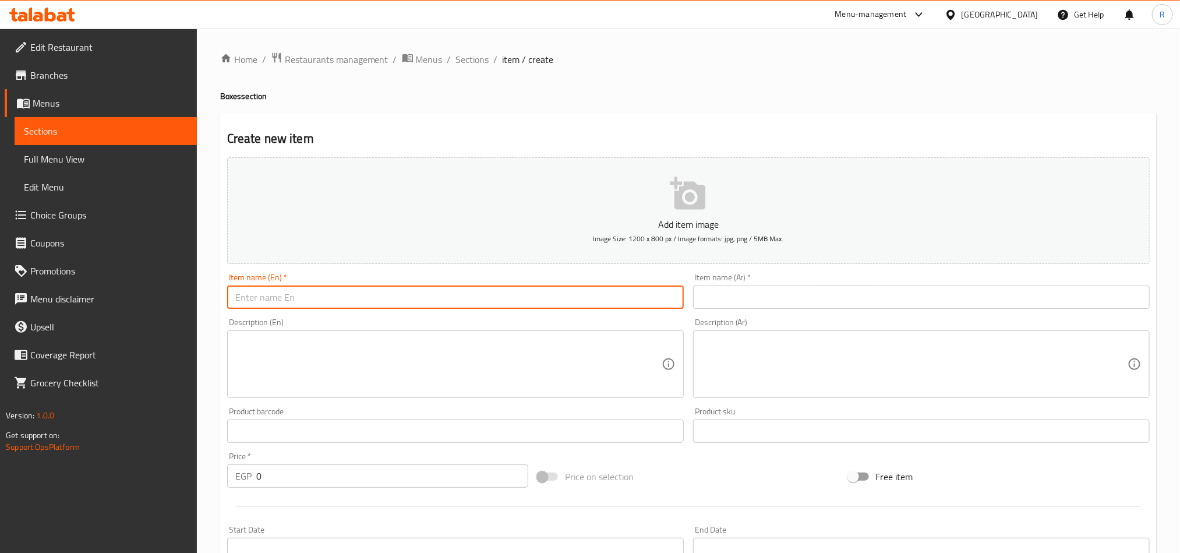
paste input "A box of mashed foul"
type input "A box of mashed foul"
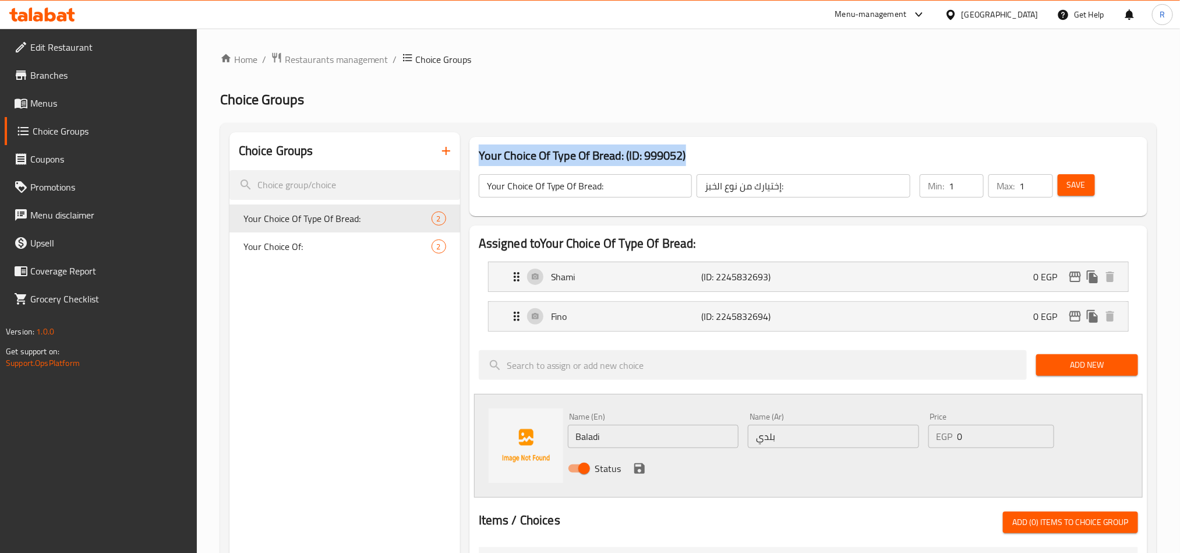
click at [58, 70] on span "Branches" at bounding box center [108, 75] width 157 height 14
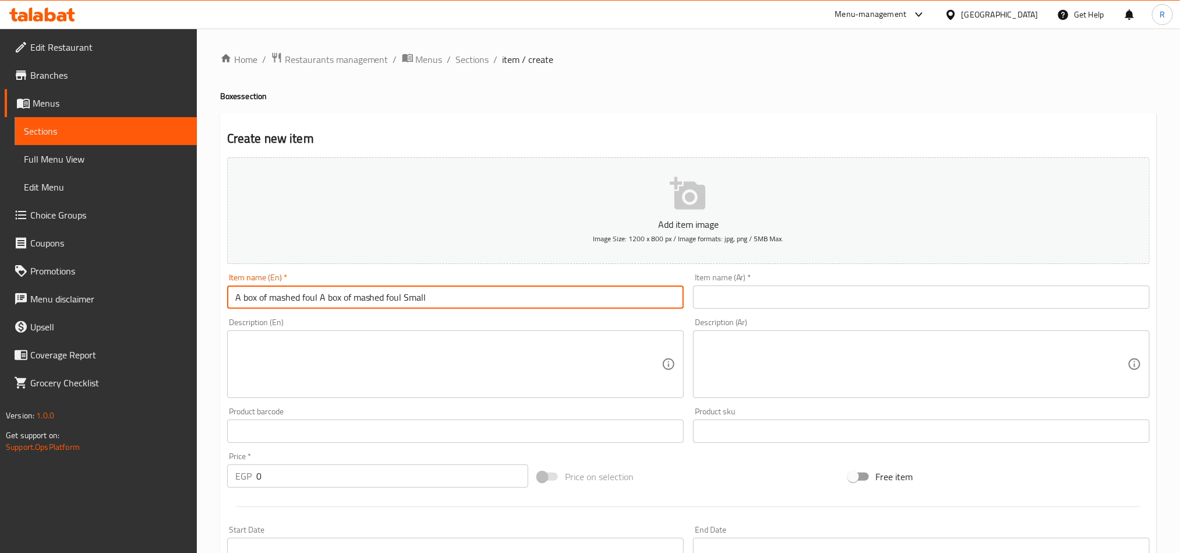
type input "A box of mashed foul A box of mashed foul Small"
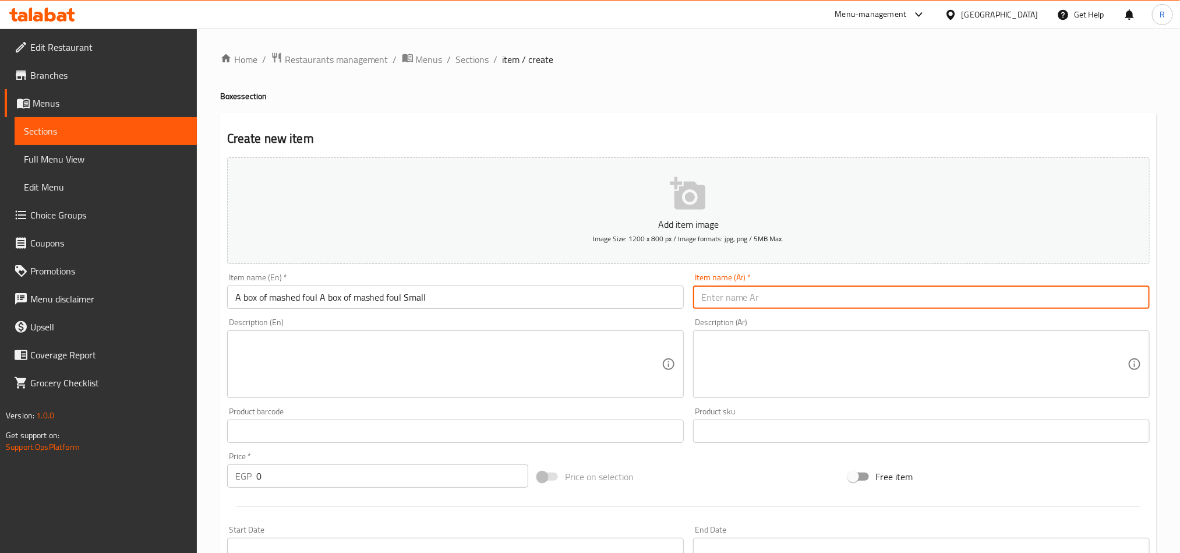
click at [765, 290] on input "text" at bounding box center [921, 296] width 457 height 23
type input "علبة فول مهرووسة صغيرة"
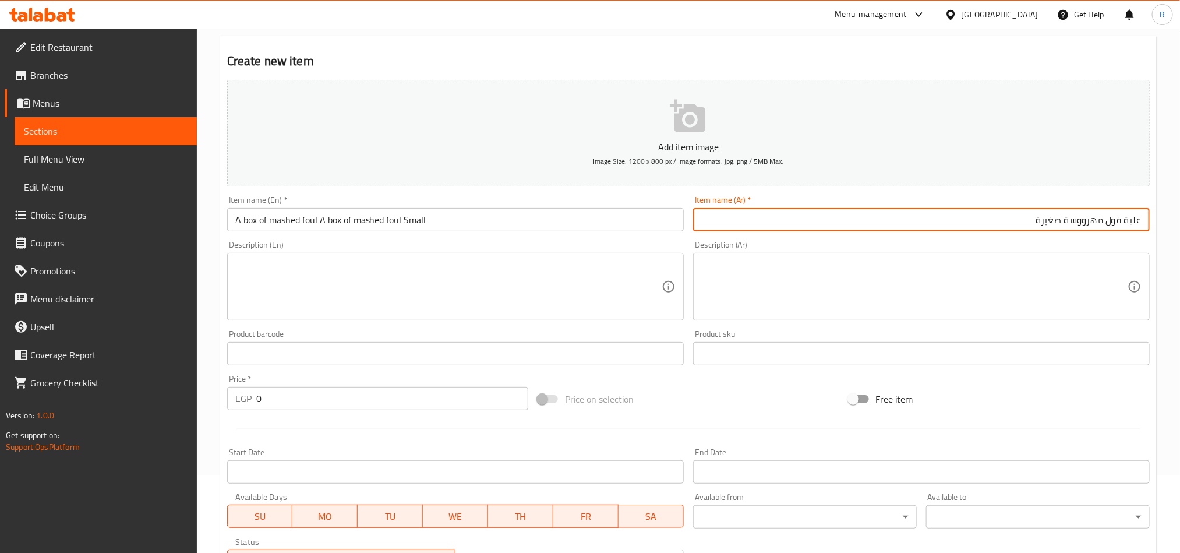
scroll to position [175, 0]
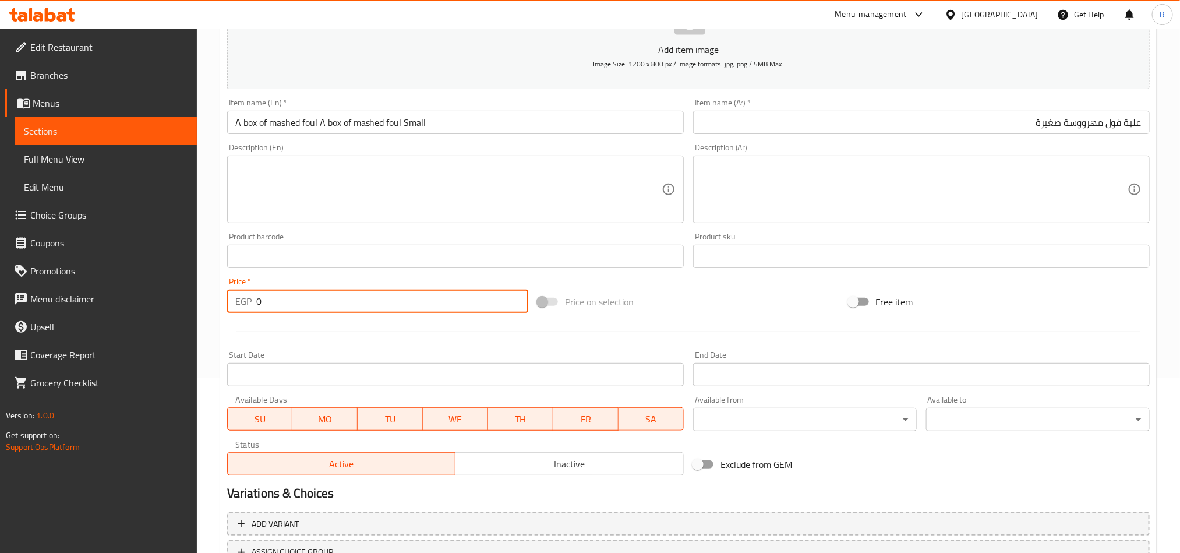
drag, startPoint x: 267, startPoint y: 297, endPoint x: 252, endPoint y: 299, distance: 15.3
click at [252, 299] on div "EGP 0 Price *" at bounding box center [377, 300] width 301 height 23
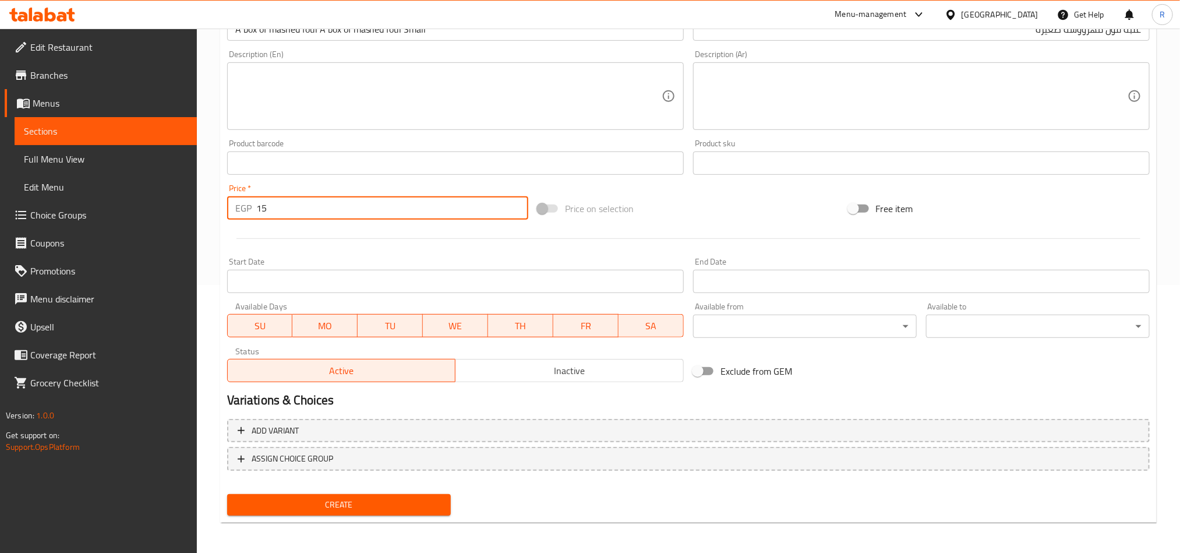
scroll to position [269, 0]
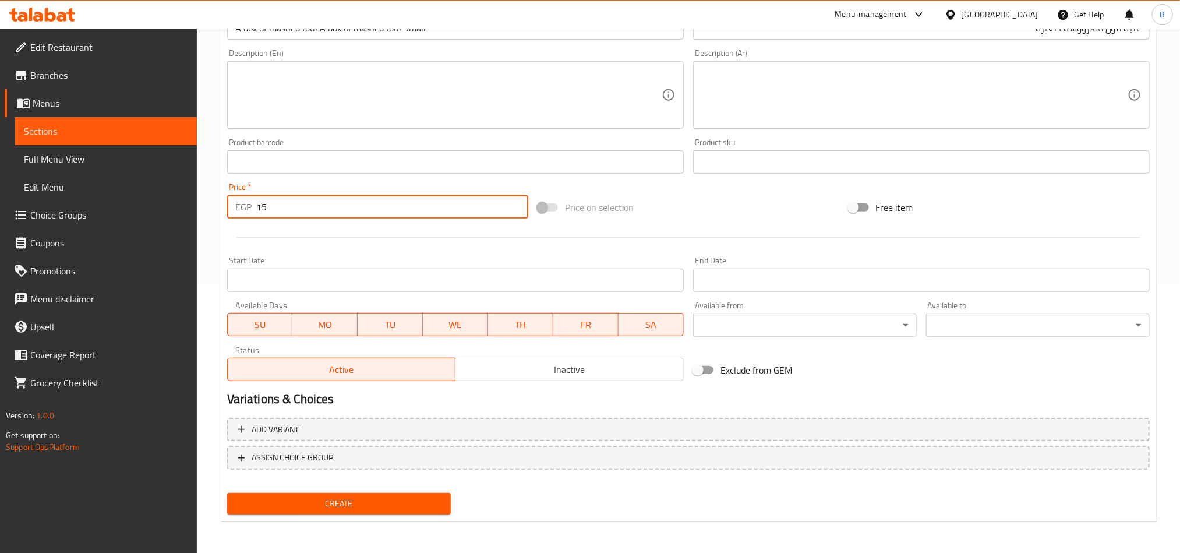
type input "15"
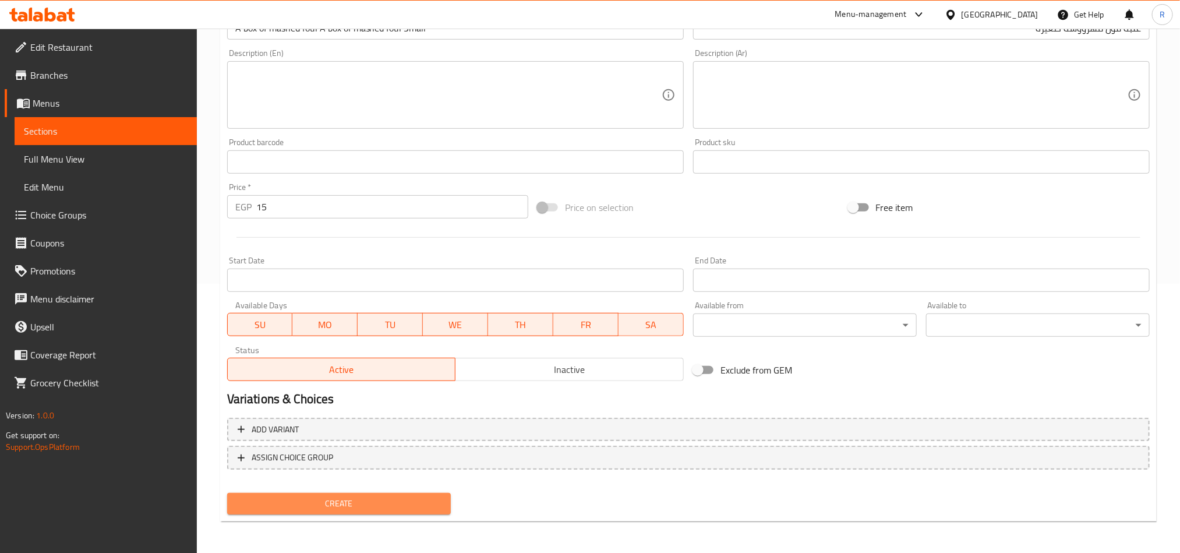
click at [335, 502] on span "Create" at bounding box center [338, 503] width 205 height 15
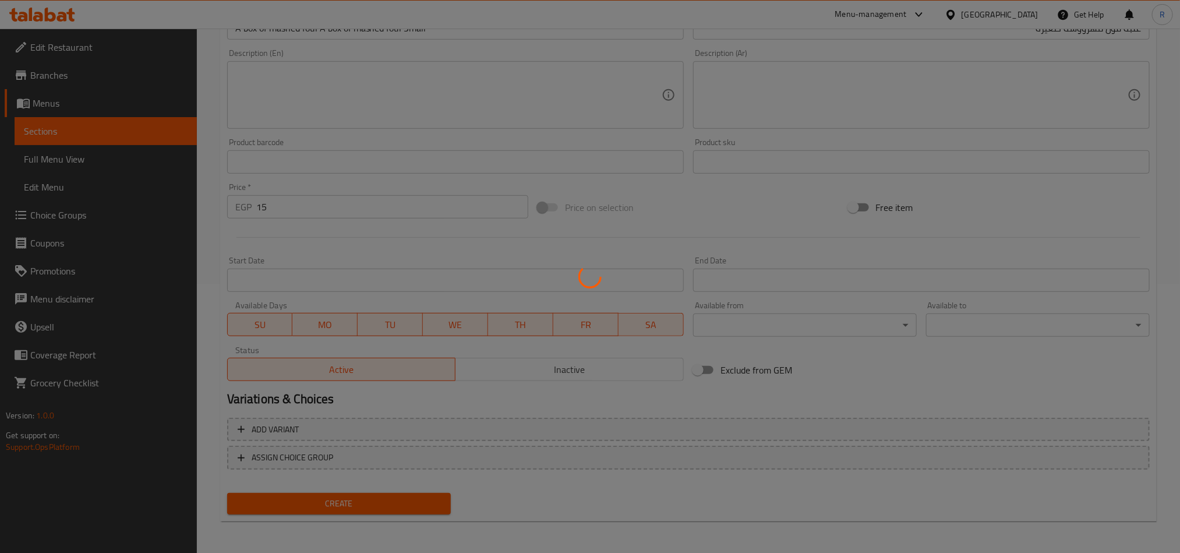
type input "0"
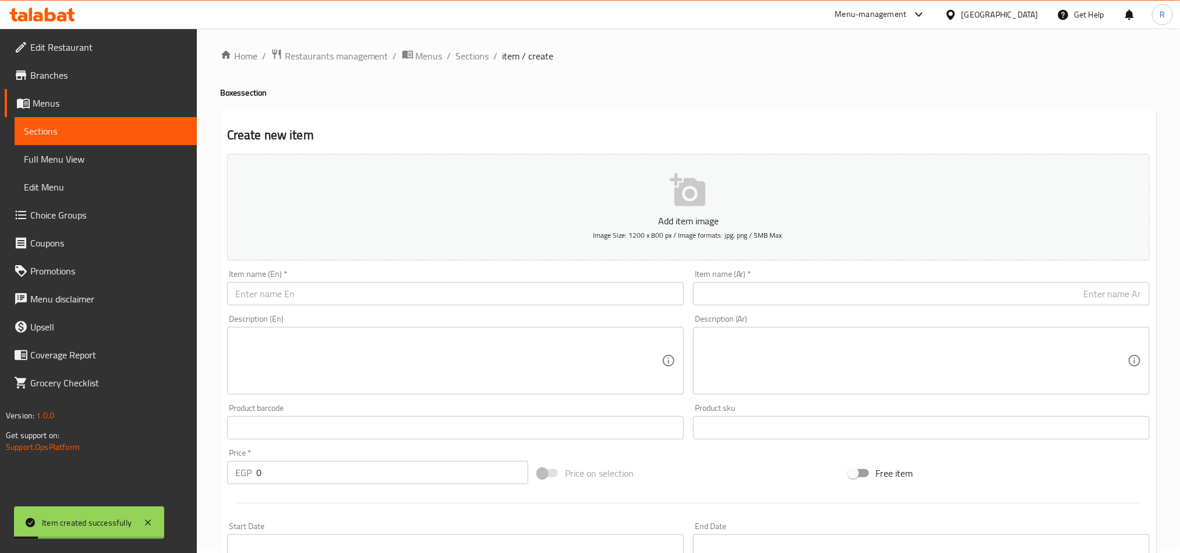
scroll to position [0, 0]
click at [488, 61] on span "Sections" at bounding box center [472, 59] width 33 height 14
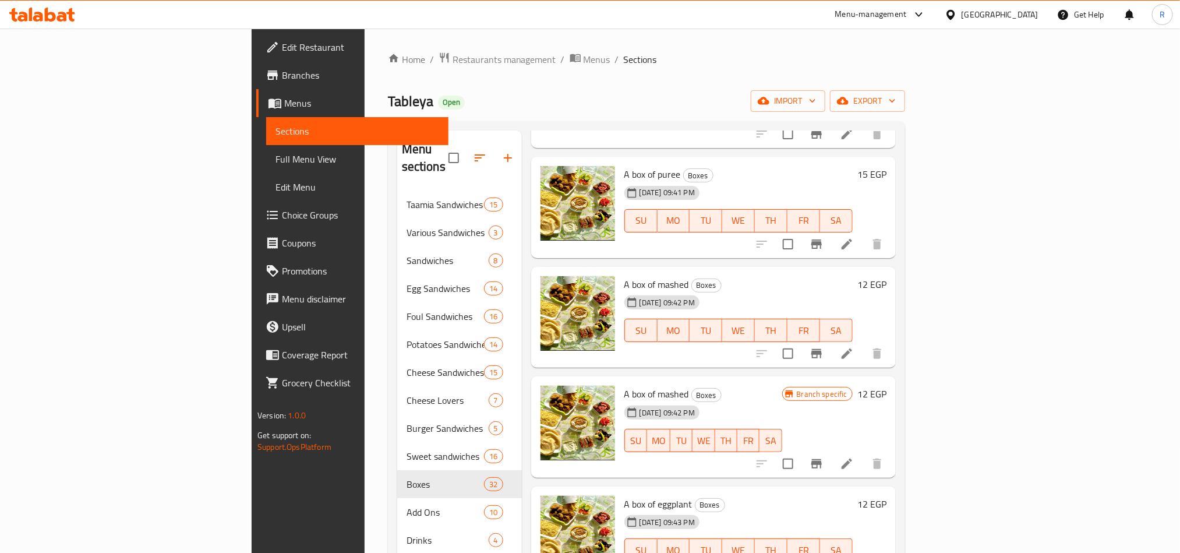
scroll to position [349, 0]
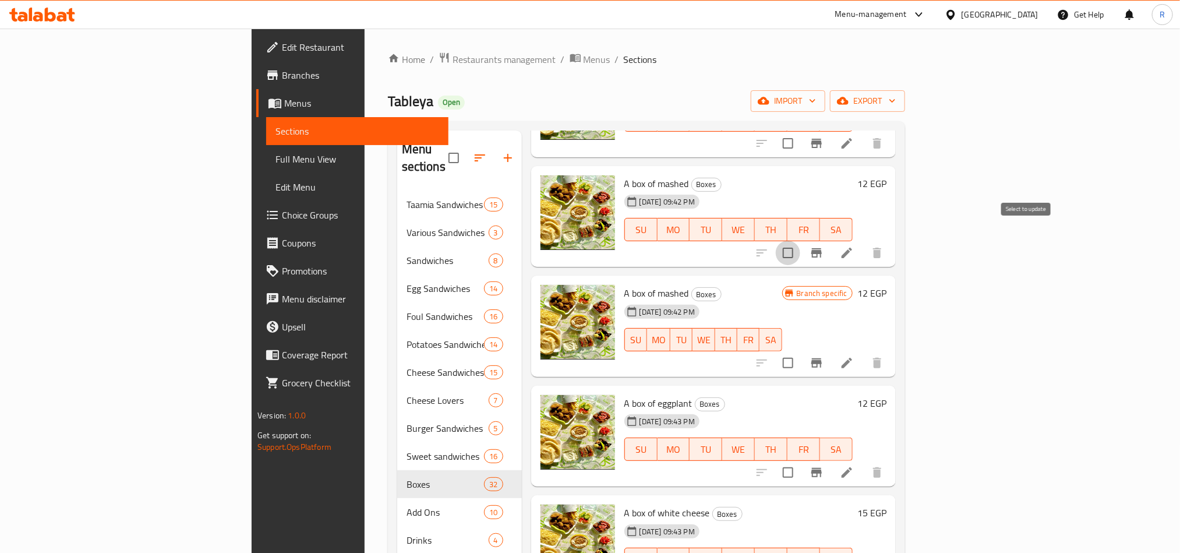
click at [800, 241] on input "checkbox" at bounding box center [788, 253] width 24 height 24
click at [831, 349] on button "Branch-specific-item" at bounding box center [817, 363] width 28 height 28
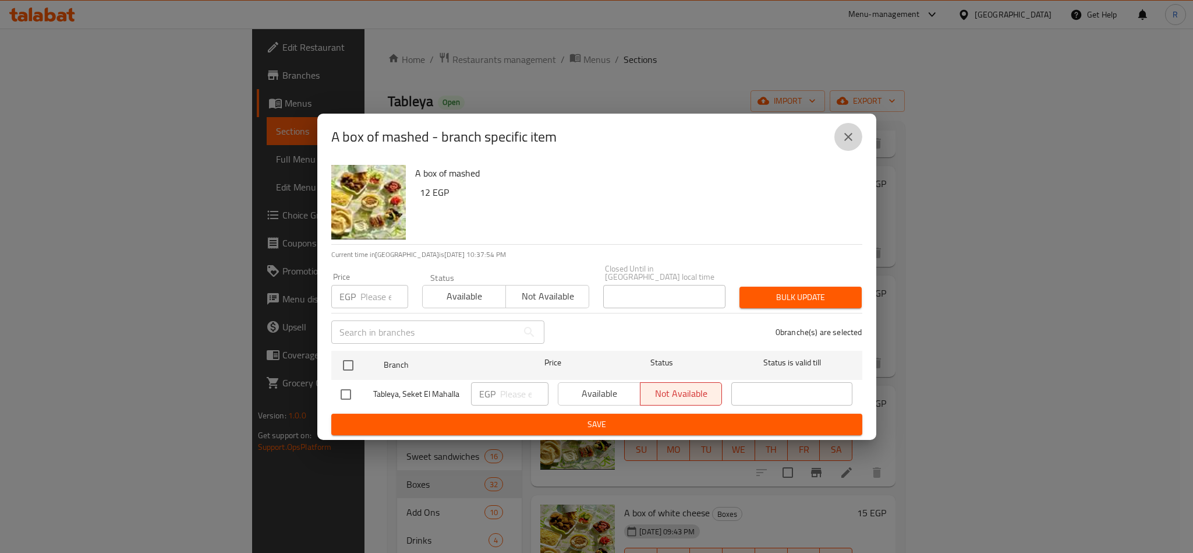
click at [847, 141] on icon "close" at bounding box center [849, 137] width 8 height 8
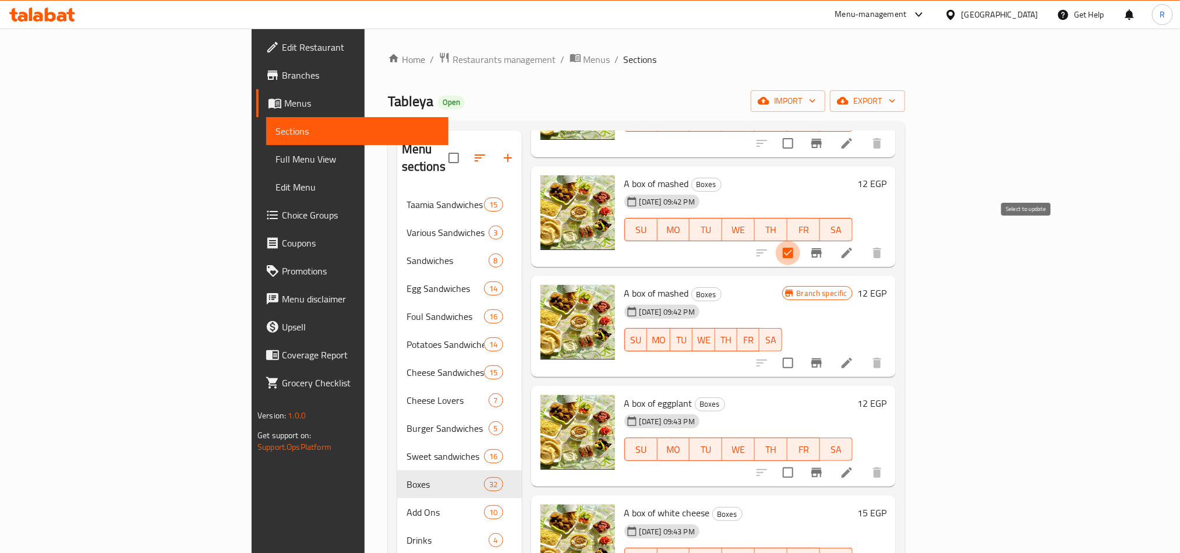
drag, startPoint x: 1030, startPoint y: 235, endPoint x: 1038, endPoint y: 232, distance: 8.5
click at [800, 241] on input "checkbox" at bounding box center [788, 253] width 24 height 24
checkbox input "false"
click at [824, 246] on icon "Branch-specific-item" at bounding box center [817, 253] width 14 height 14
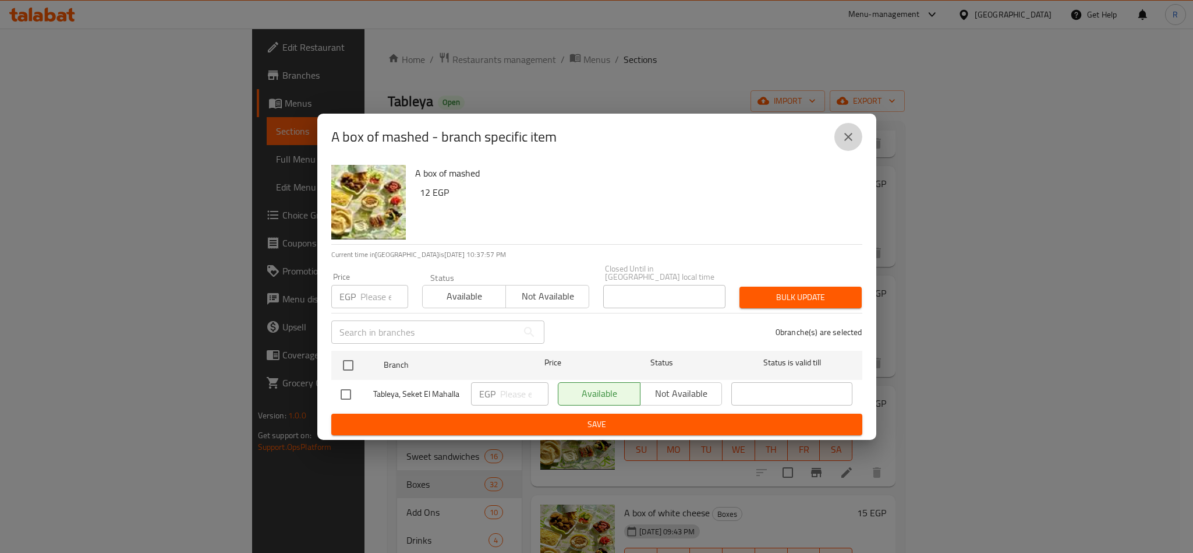
click at [852, 139] on icon "close" at bounding box center [849, 137] width 14 height 14
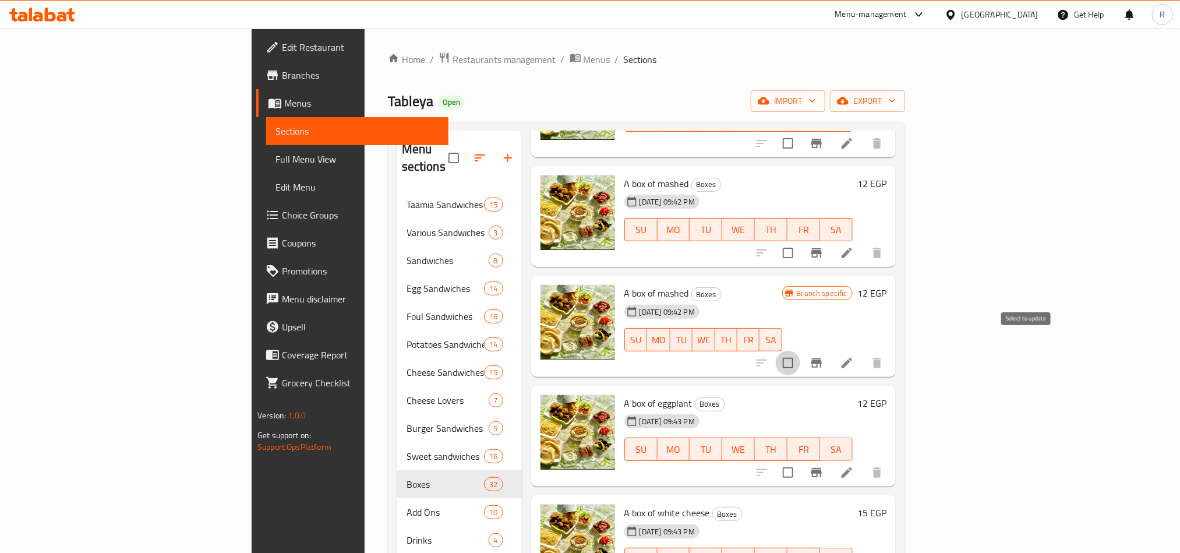
click at [800, 351] on input "checkbox" at bounding box center [788, 363] width 24 height 24
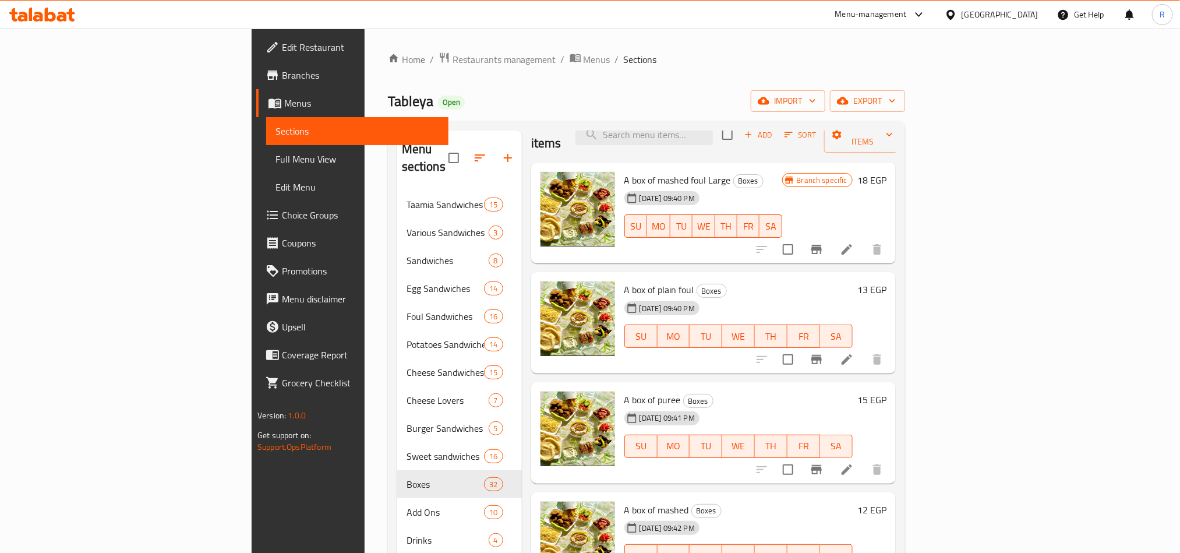
scroll to position [0, 0]
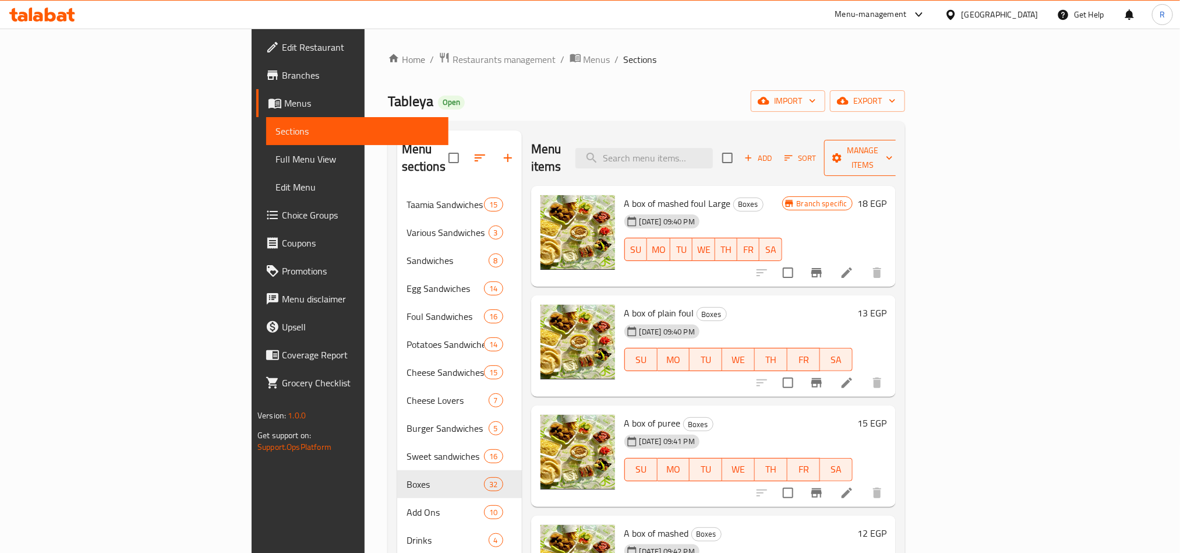
click at [902, 140] on button "Manage items" at bounding box center [863, 158] width 78 height 36
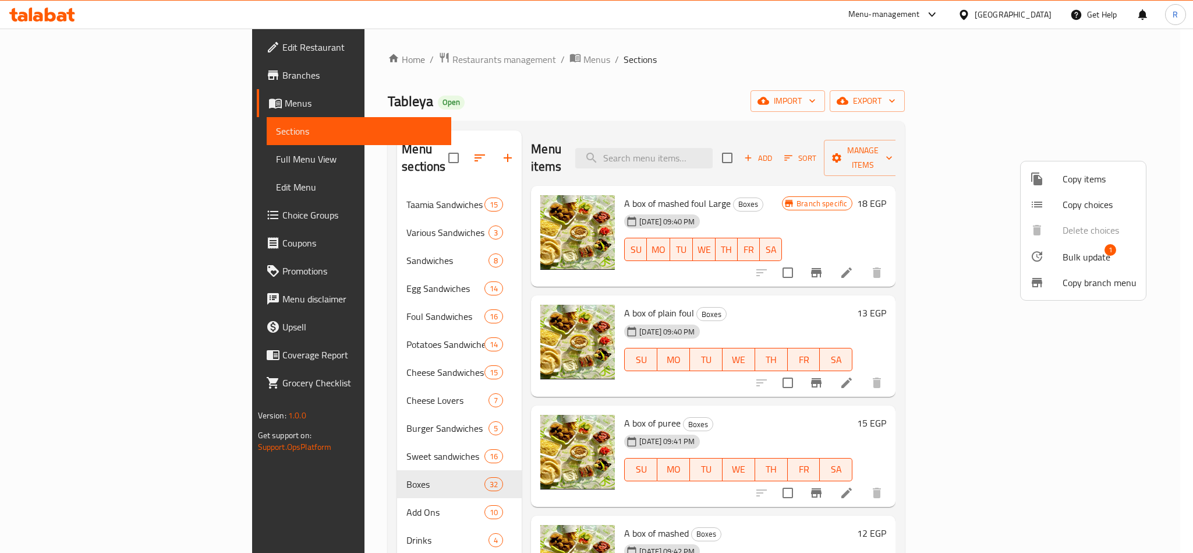
click at [1061, 255] on div at bounding box center [1046, 256] width 33 height 14
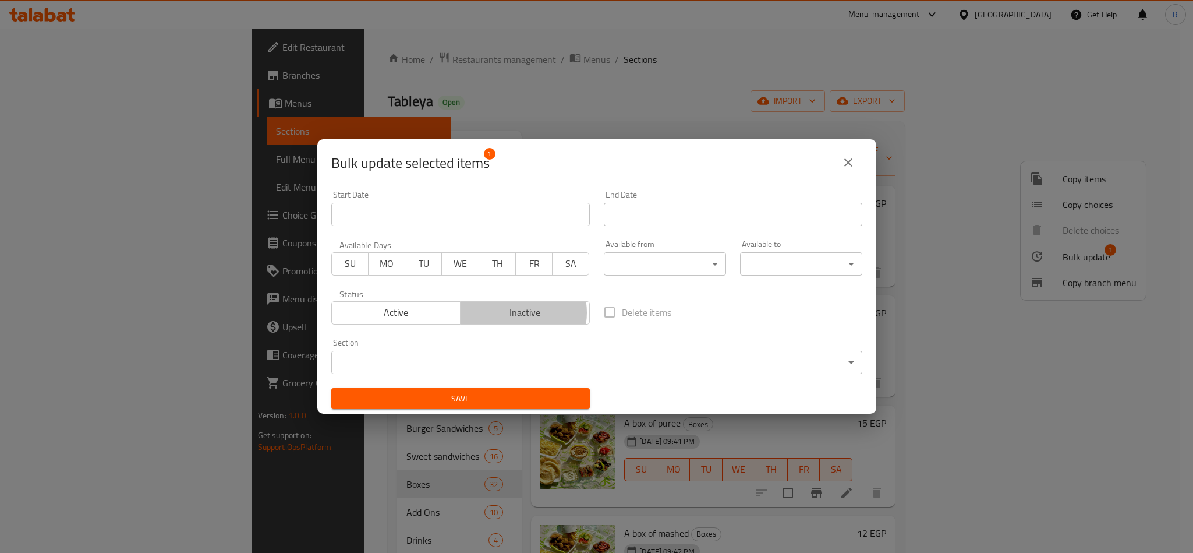
click at [511, 313] on span "Inactive" at bounding box center [525, 312] width 120 height 17
click at [514, 397] on span "Save" at bounding box center [461, 398] width 240 height 15
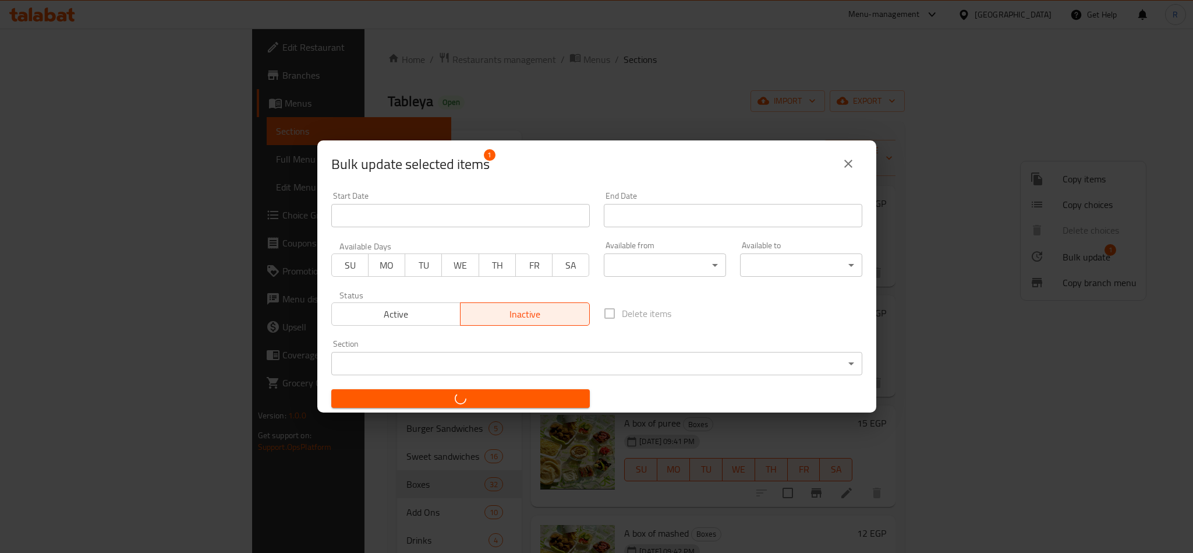
checkbox input "false"
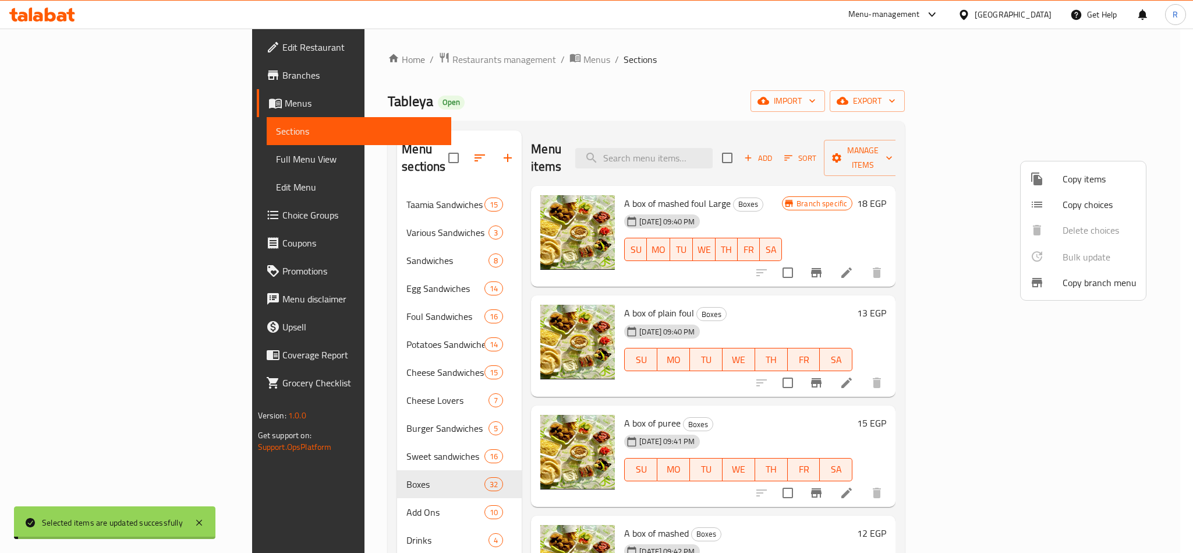
click at [909, 301] on div at bounding box center [596, 276] width 1193 height 553
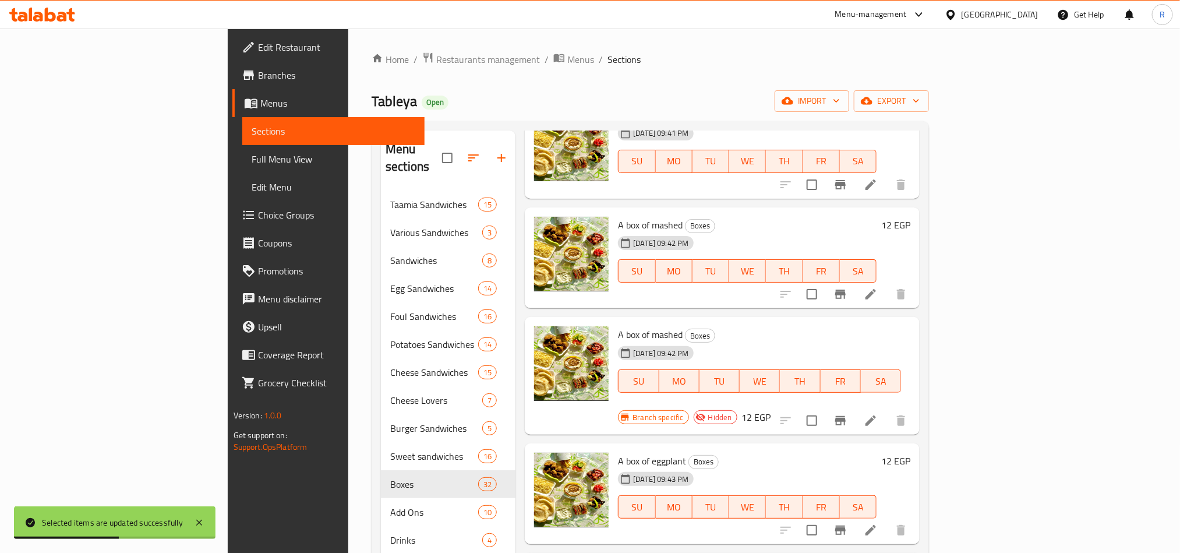
scroll to position [349, 0]
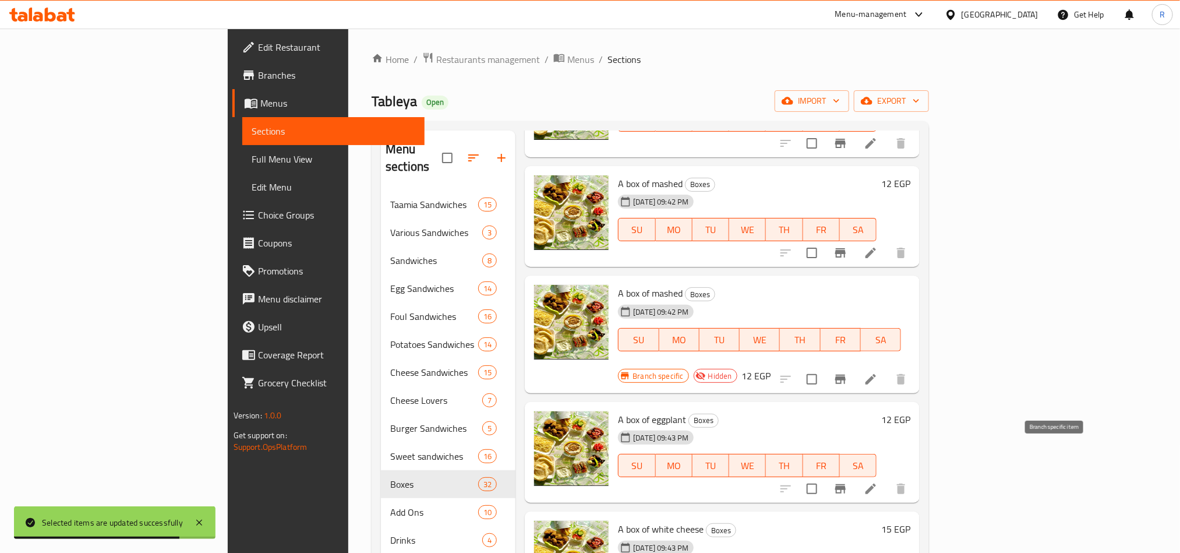
click at [854, 475] on button "Branch-specific-item" at bounding box center [841, 489] width 28 height 28
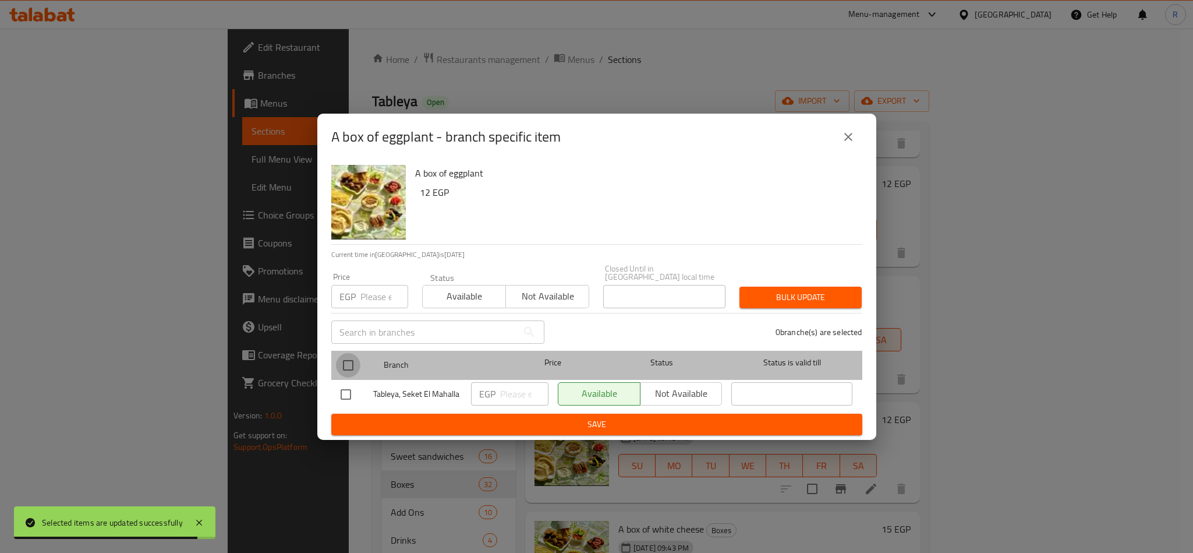
click at [341, 359] on input "checkbox" at bounding box center [348, 365] width 24 height 24
checkbox input "true"
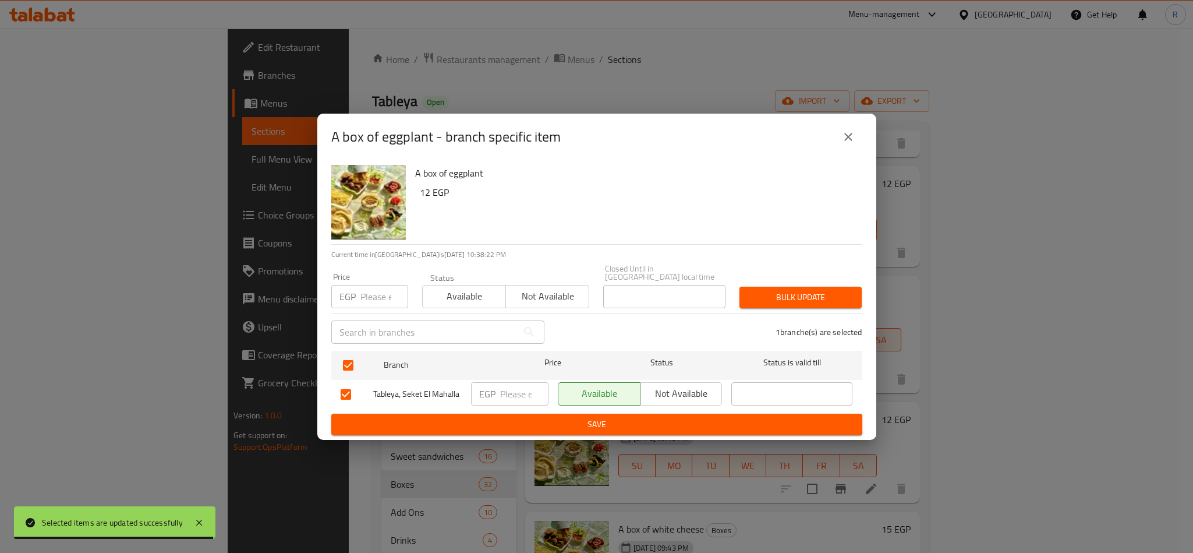
click at [374, 294] on input "number" at bounding box center [385, 296] width 48 height 23
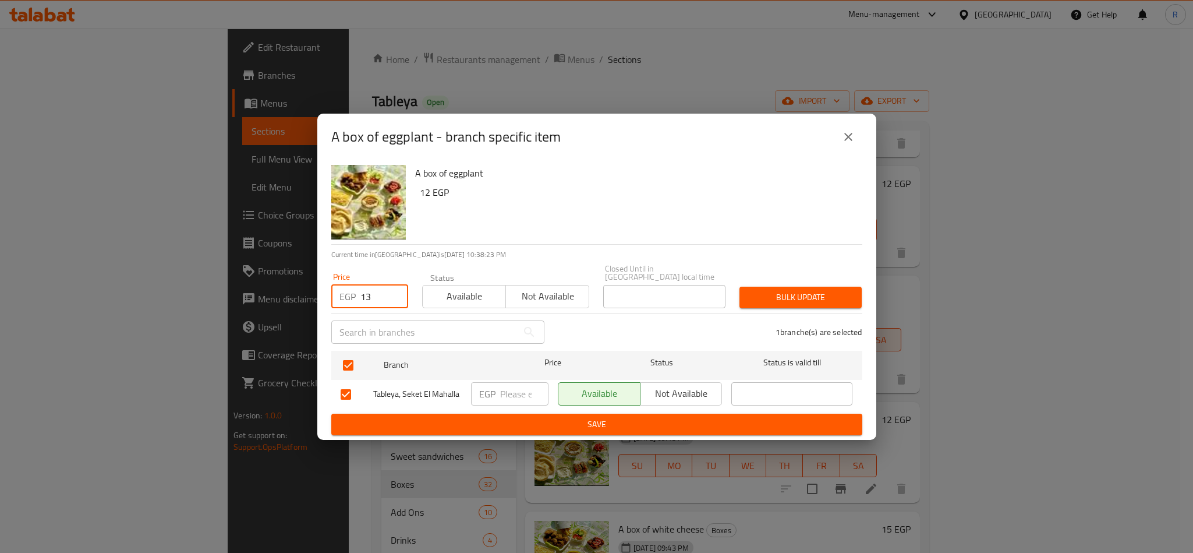
type input "13"
click at [757, 296] on span "Bulk update" at bounding box center [801, 297] width 104 height 15
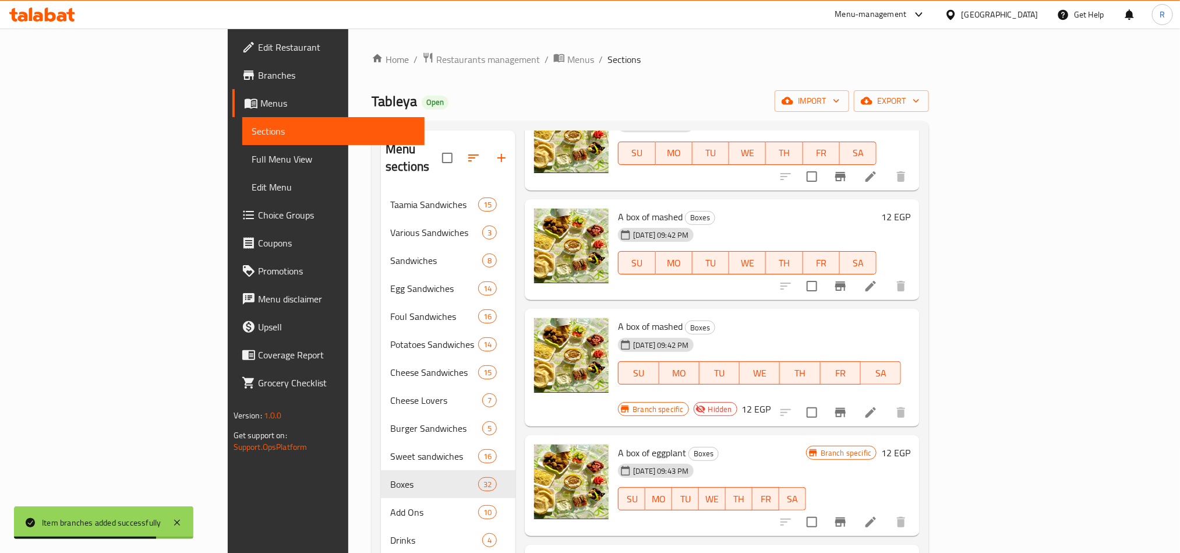
scroll to position [0, 0]
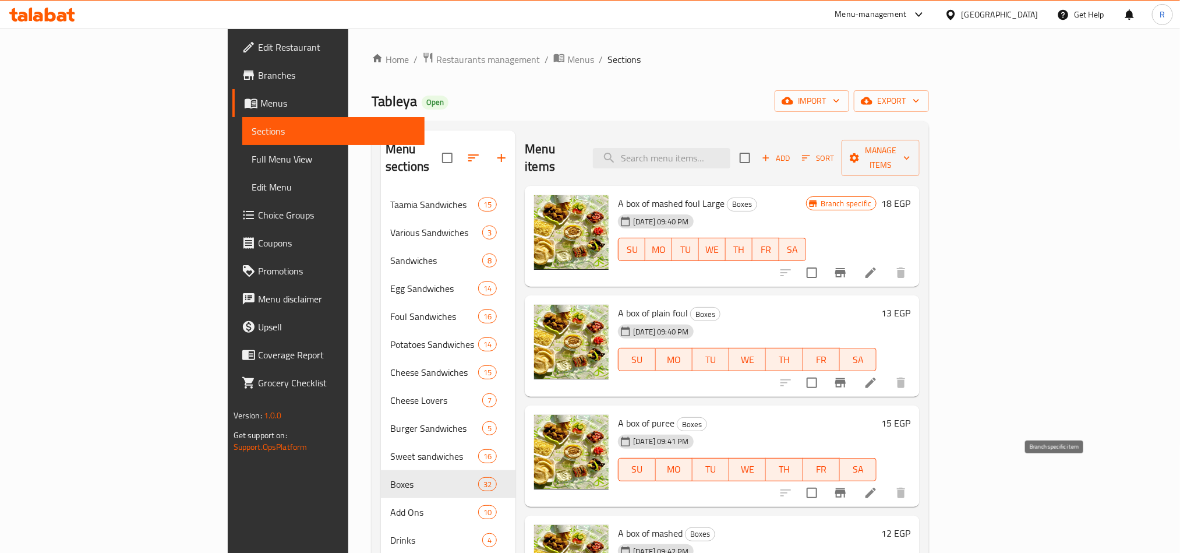
click at [854, 479] on button "Branch-specific-item" at bounding box center [841, 493] width 28 height 28
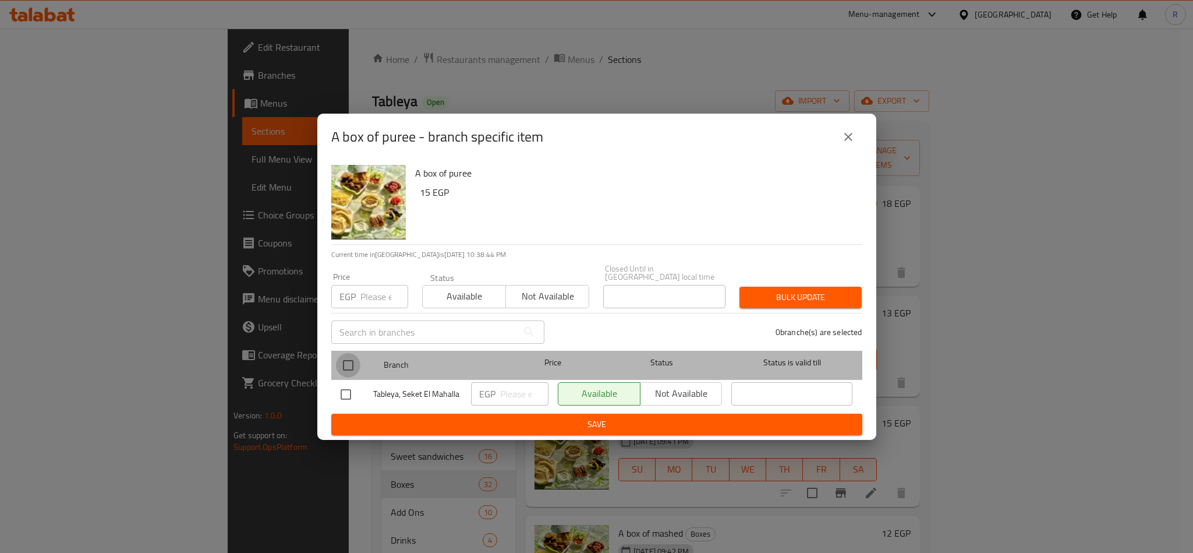
drag, startPoint x: 351, startPoint y: 358, endPoint x: 355, endPoint y: 341, distance: 17.4
click at [350, 358] on input "checkbox" at bounding box center [348, 365] width 24 height 24
checkbox input "true"
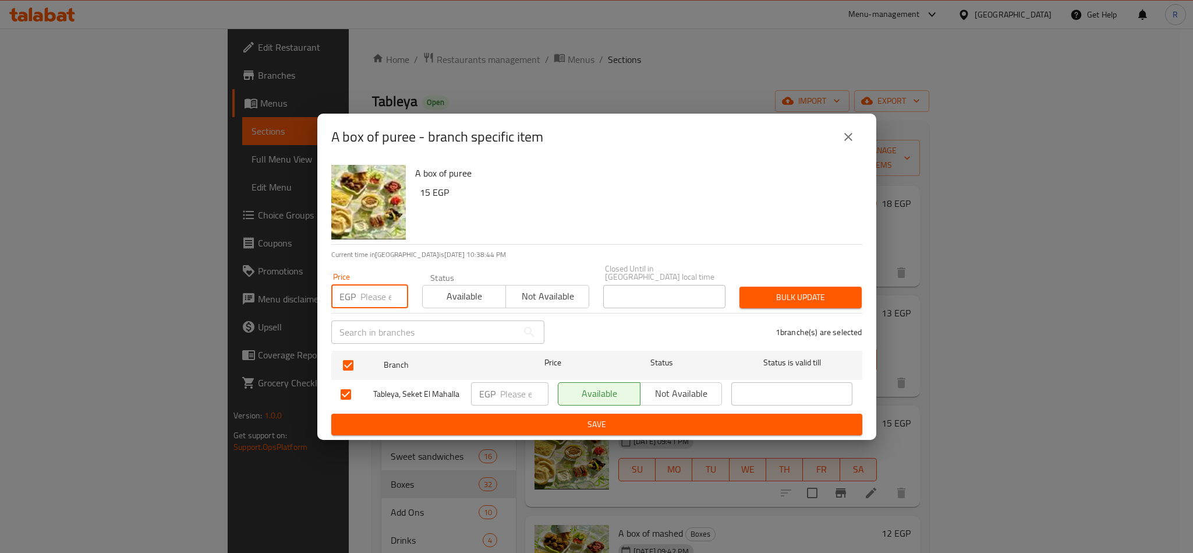
click at [370, 287] on input "number" at bounding box center [385, 296] width 48 height 23
type input "16"
click at [776, 301] on button "Bulk update" at bounding box center [801, 298] width 122 height 22
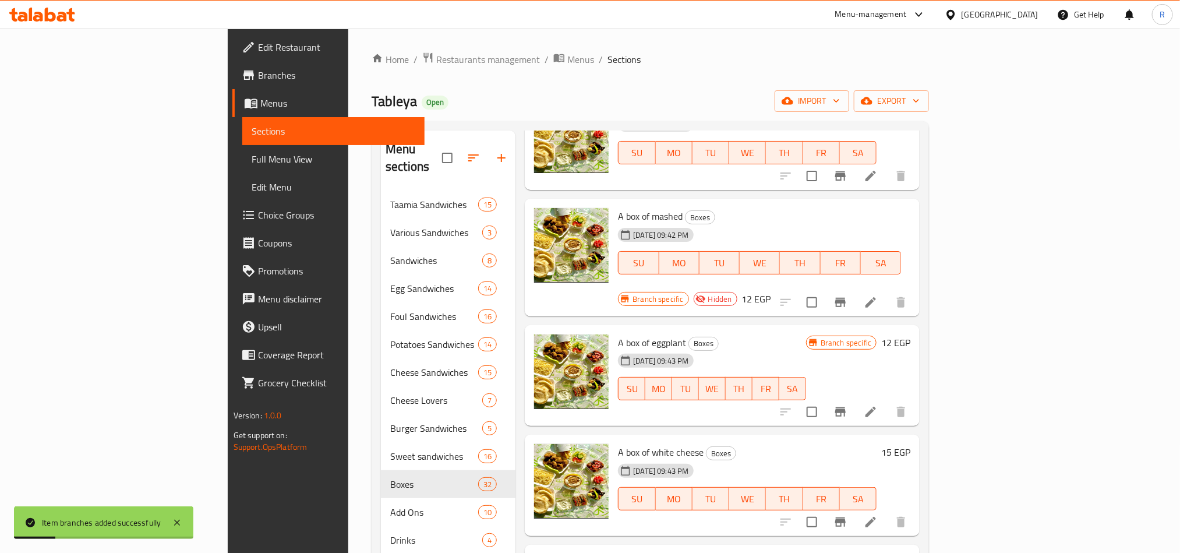
scroll to position [437, 0]
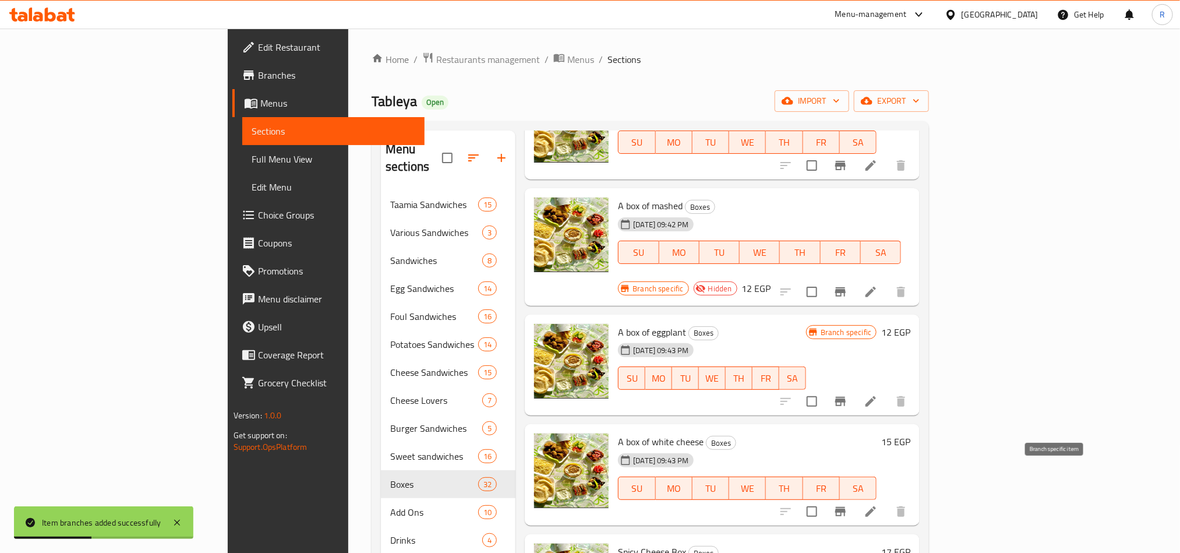
click at [846, 507] on icon "Branch-specific-item" at bounding box center [840, 511] width 10 height 9
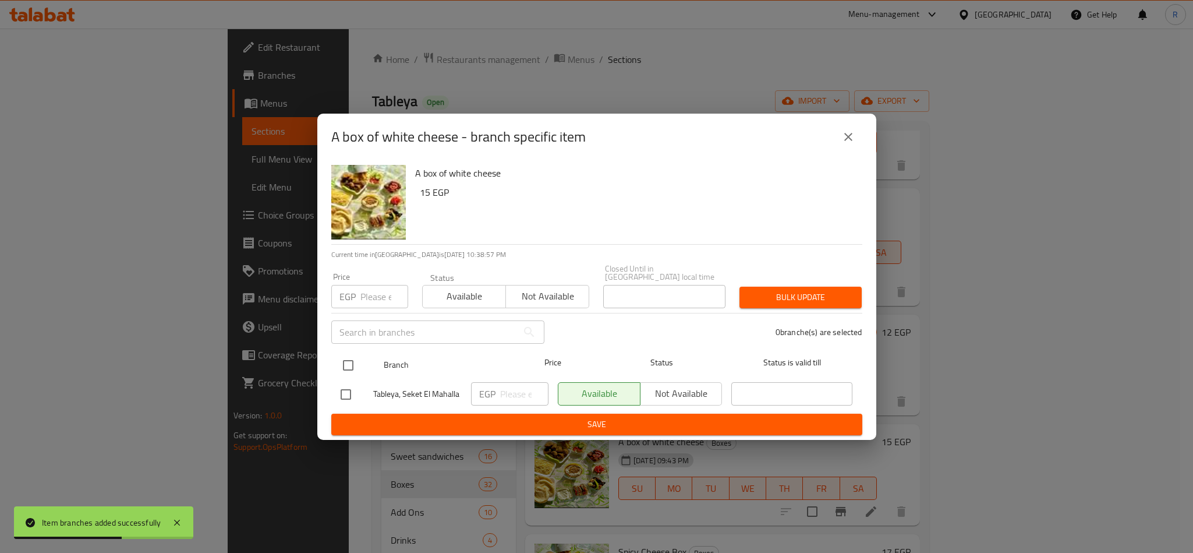
click at [351, 362] on input "checkbox" at bounding box center [348, 365] width 24 height 24
checkbox input "true"
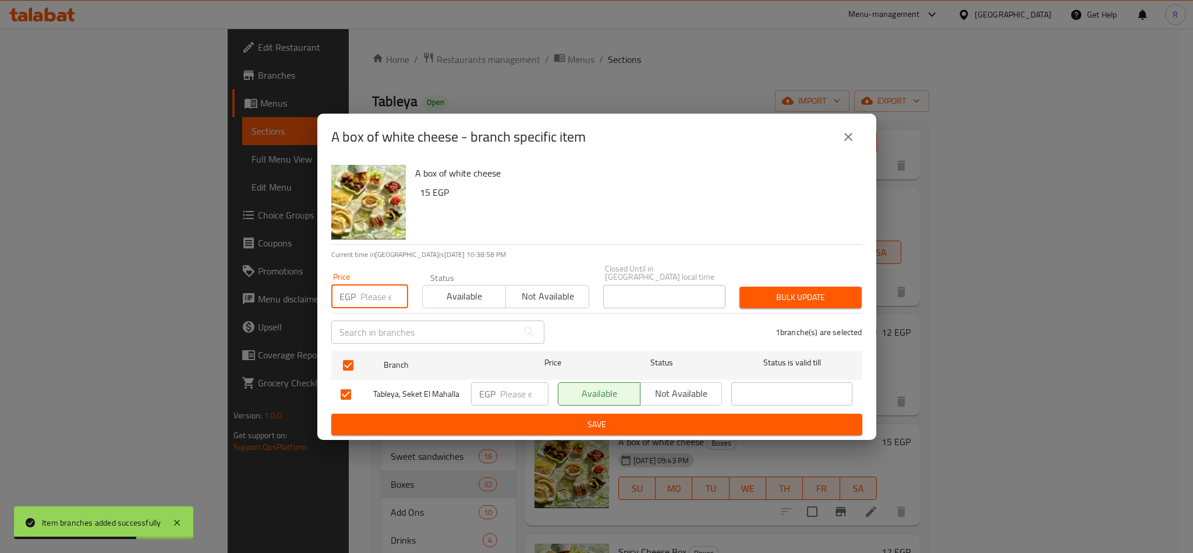
click at [365, 292] on input "number" at bounding box center [385, 296] width 48 height 23
type input "17"
click at [815, 290] on span "Bulk update" at bounding box center [801, 297] width 104 height 15
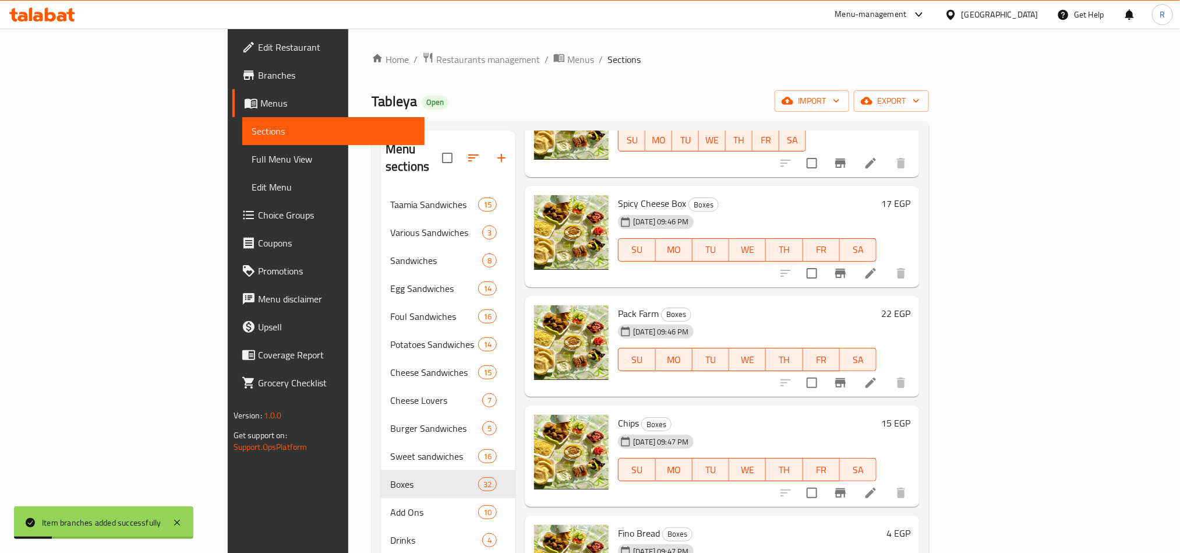
scroll to position [786, 0]
click at [846, 377] on icon "Branch-specific-item" at bounding box center [840, 381] width 10 height 9
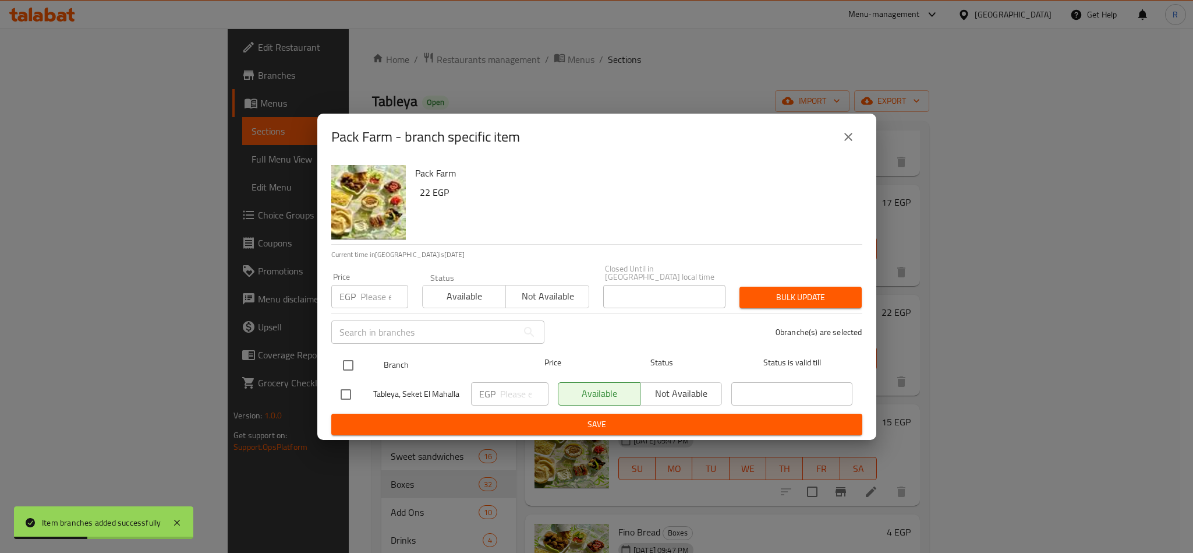
click at [346, 364] on input "checkbox" at bounding box center [348, 365] width 24 height 24
checkbox input "true"
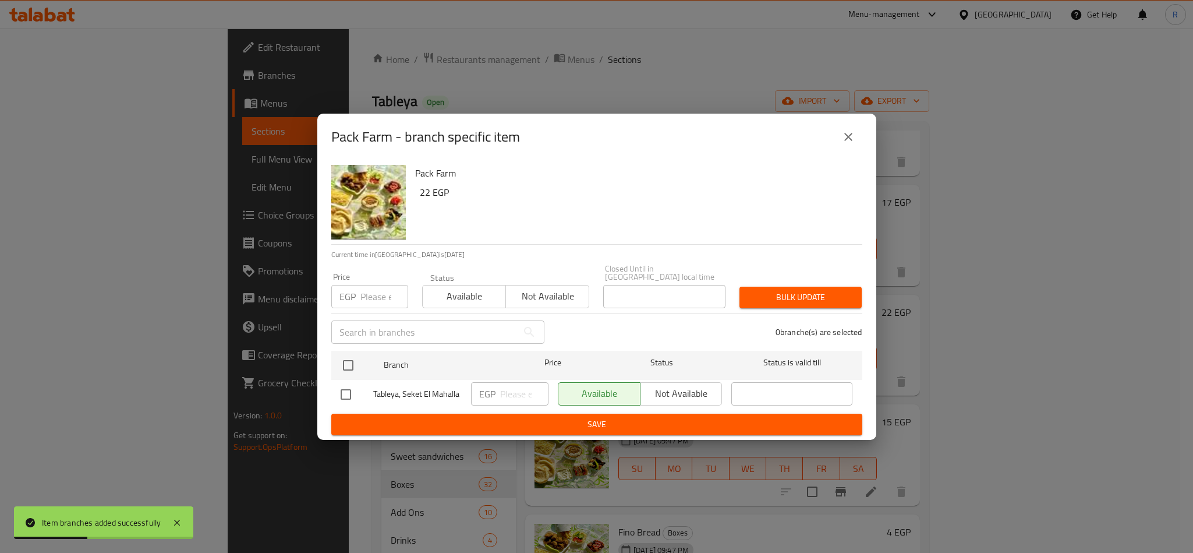
checkbox input "true"
click at [379, 285] on input "number" at bounding box center [385, 296] width 48 height 23
type input "18"
click at [762, 287] on button "Bulk update" at bounding box center [801, 298] width 122 height 22
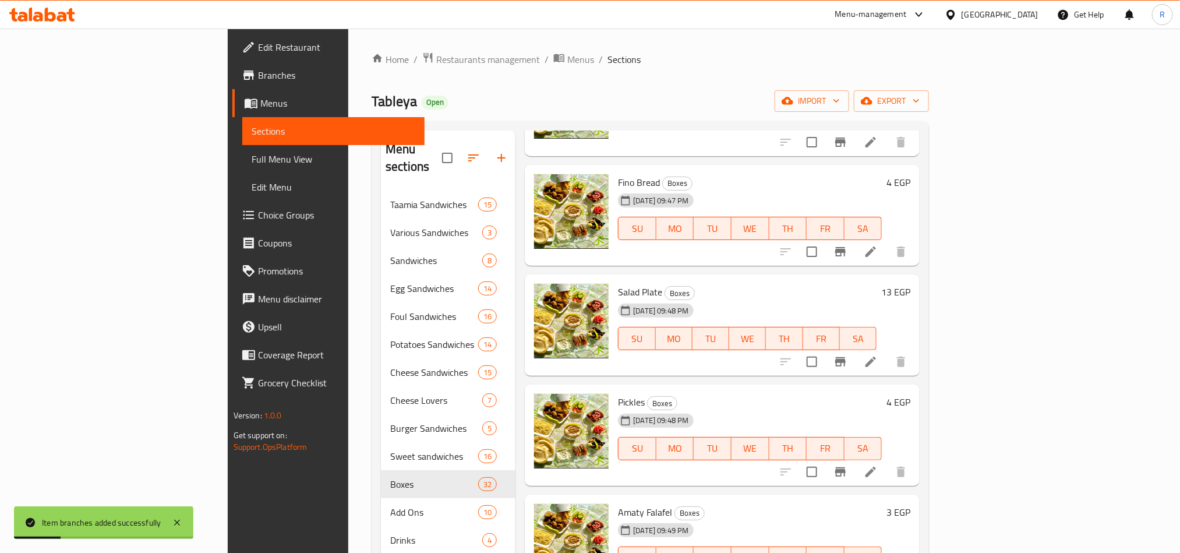
scroll to position [1223, 0]
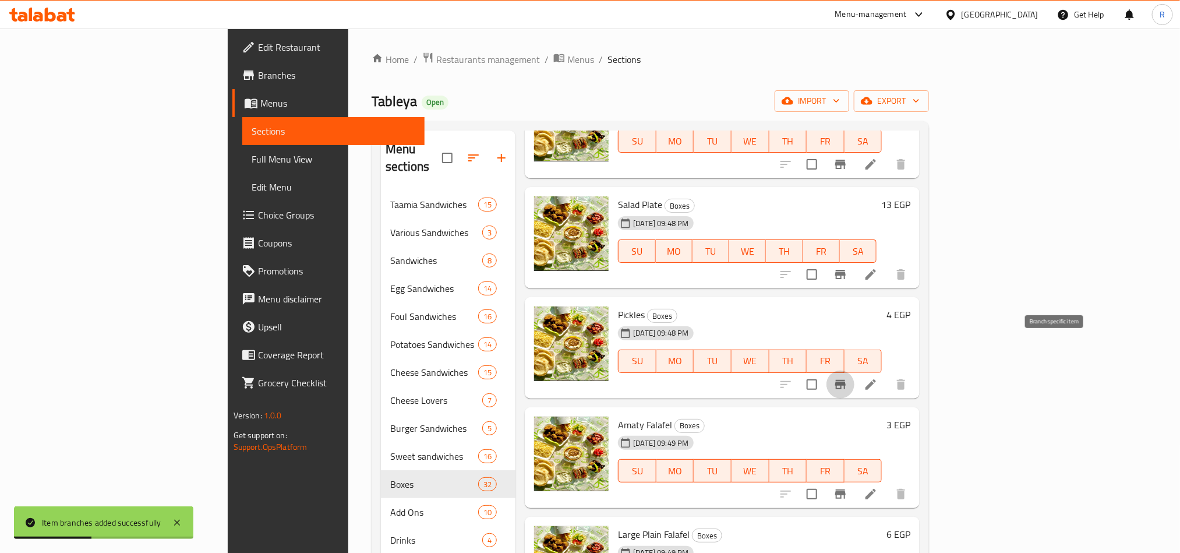
click at [846, 380] on icon "Branch-specific-item" at bounding box center [840, 384] width 10 height 9
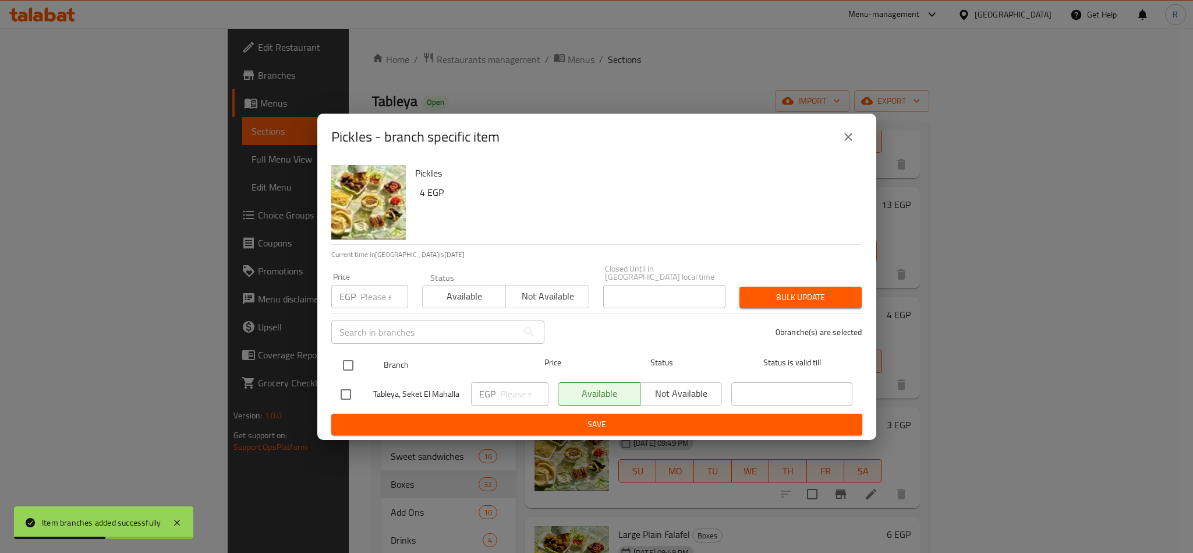
click at [336, 366] on input "checkbox" at bounding box center [348, 365] width 24 height 24
checkbox input "true"
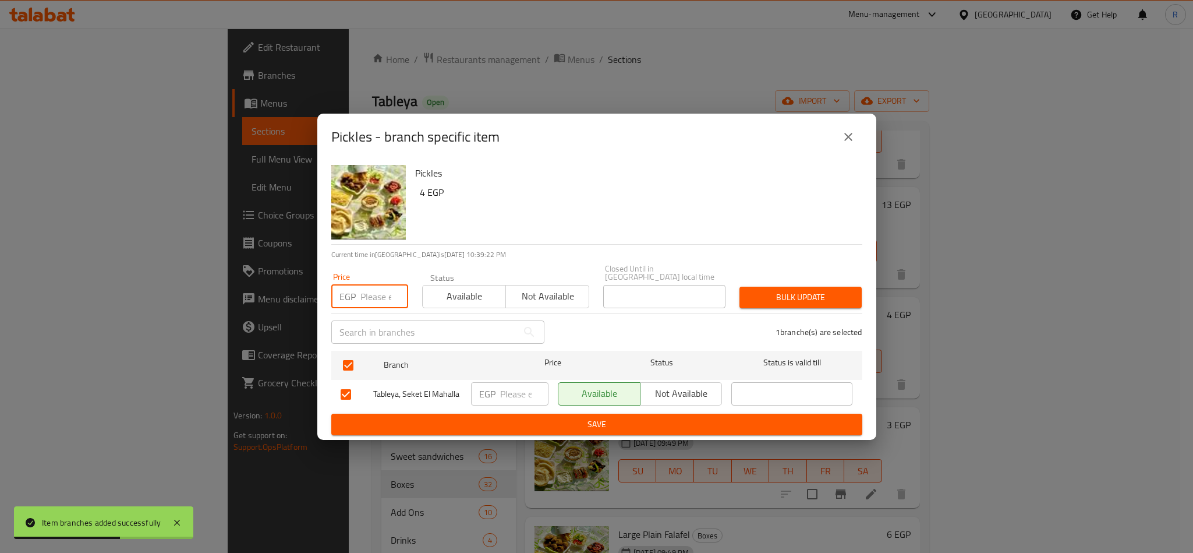
click at [375, 301] on input "number" at bounding box center [385, 296] width 48 height 23
type input "5"
click at [760, 294] on span "Bulk update" at bounding box center [801, 297] width 104 height 15
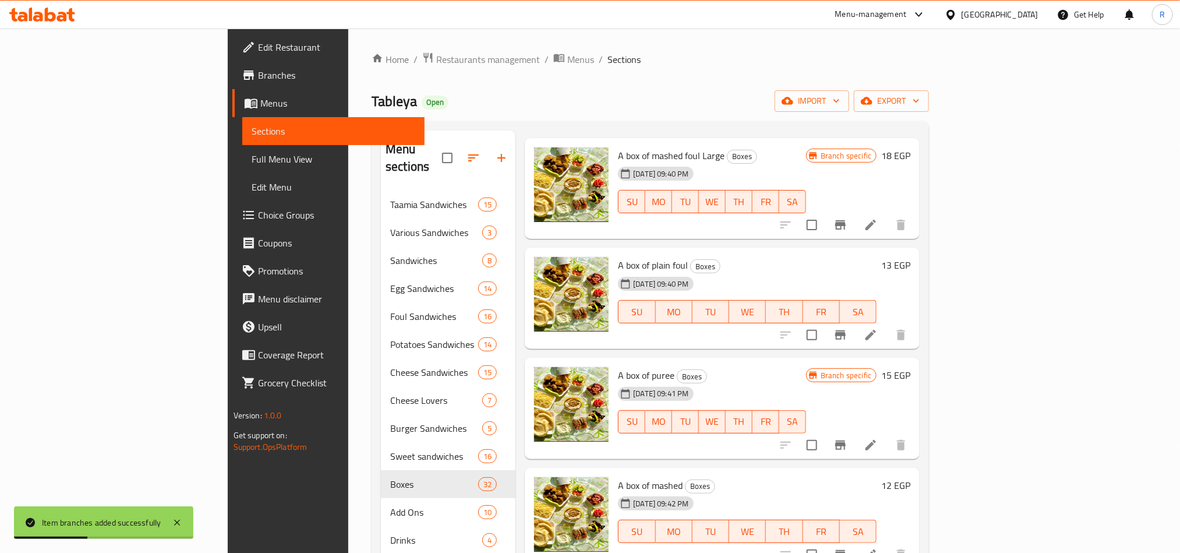
scroll to position [87, 0]
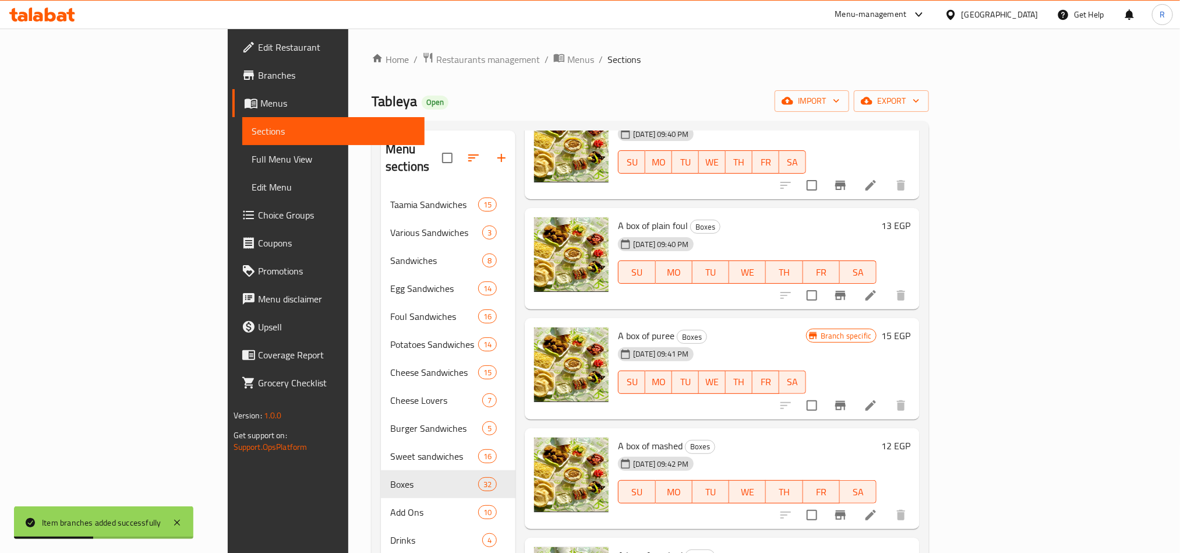
click at [596, 208] on div "A box of plain foul Boxes [DATE] 09:40 PM SU MO TU WE TH FR SA 13 EGP" at bounding box center [722, 258] width 395 height 101
click at [618, 217] on span "A box of plain foul" at bounding box center [653, 225] width 70 height 17
copy h6 "A box of plain foul"
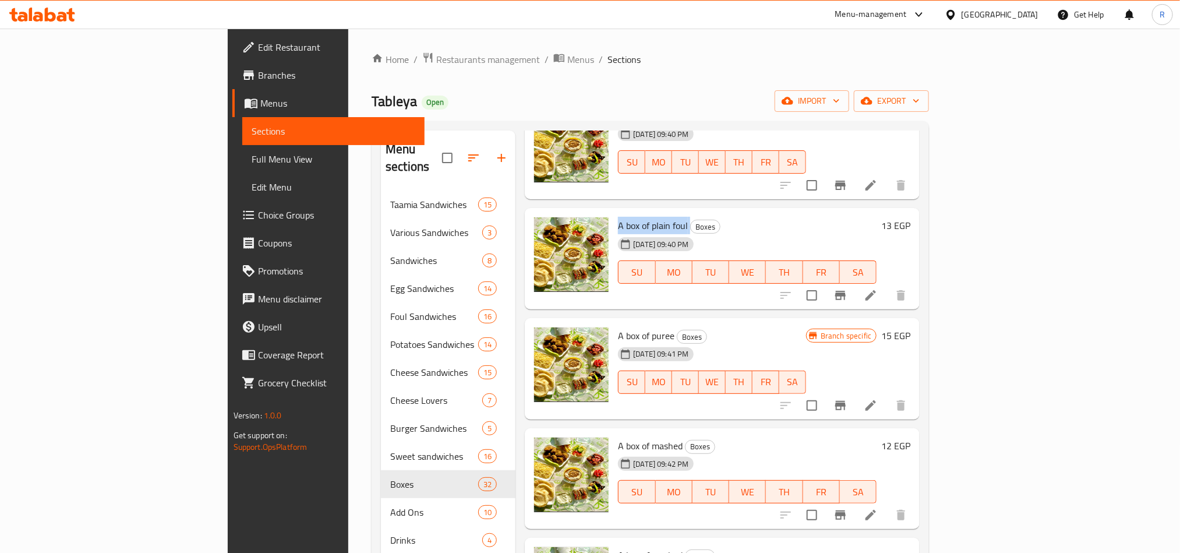
click at [806, 327] on h6 "A box of puree Boxes" at bounding box center [712, 335] width 188 height 16
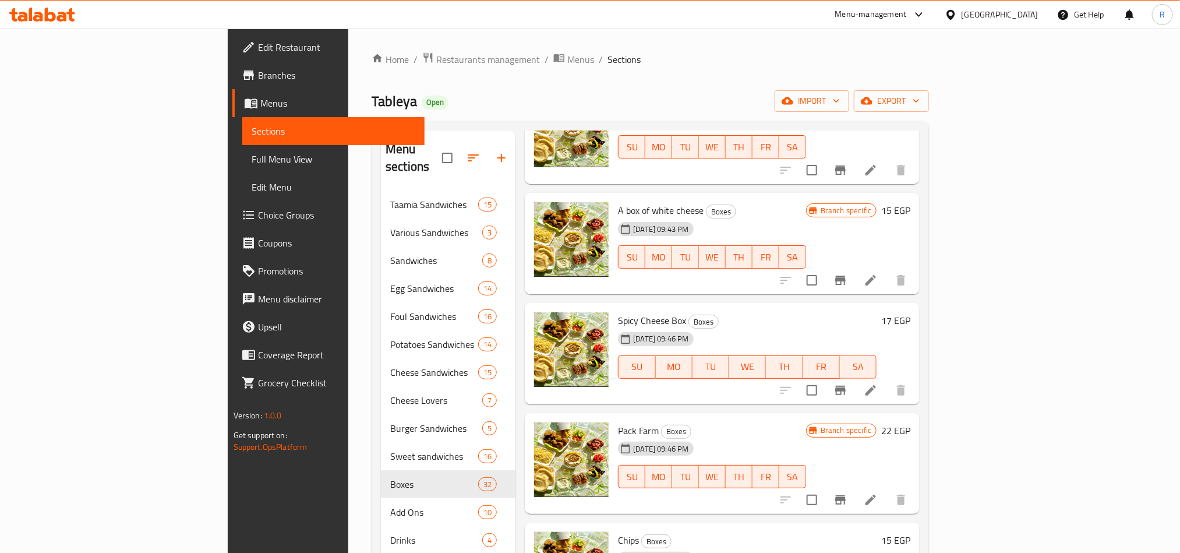
scroll to position [699, 0]
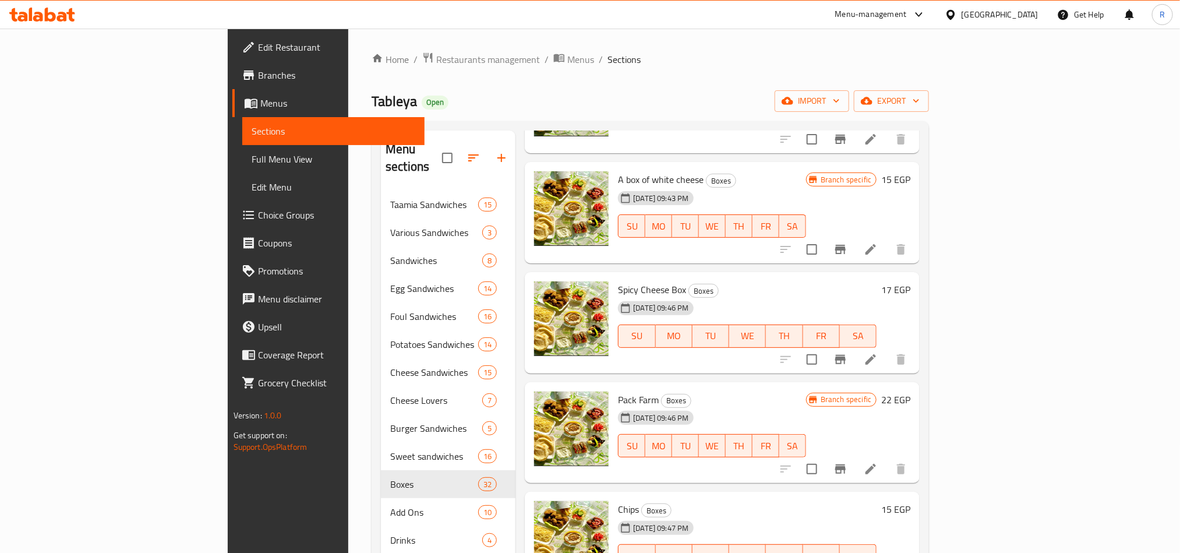
click at [618, 281] on span "Spicy Cheese Box" at bounding box center [652, 289] width 68 height 17
copy h6 "Spicy Cheese Box"
click at [806, 391] on h6 "Pack Farm Boxes" at bounding box center [712, 399] width 188 height 16
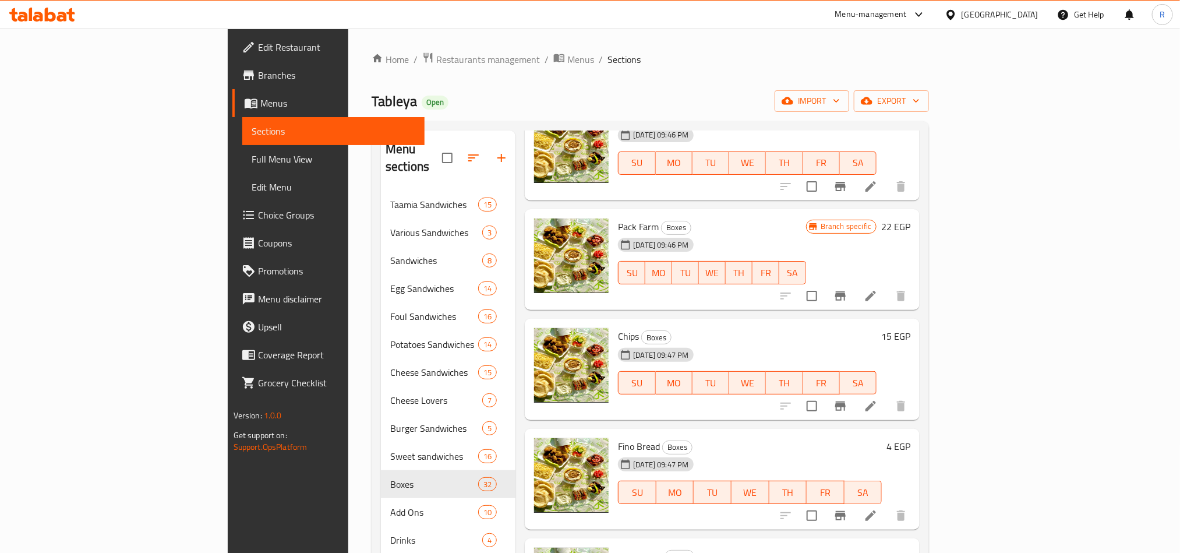
scroll to position [874, 0]
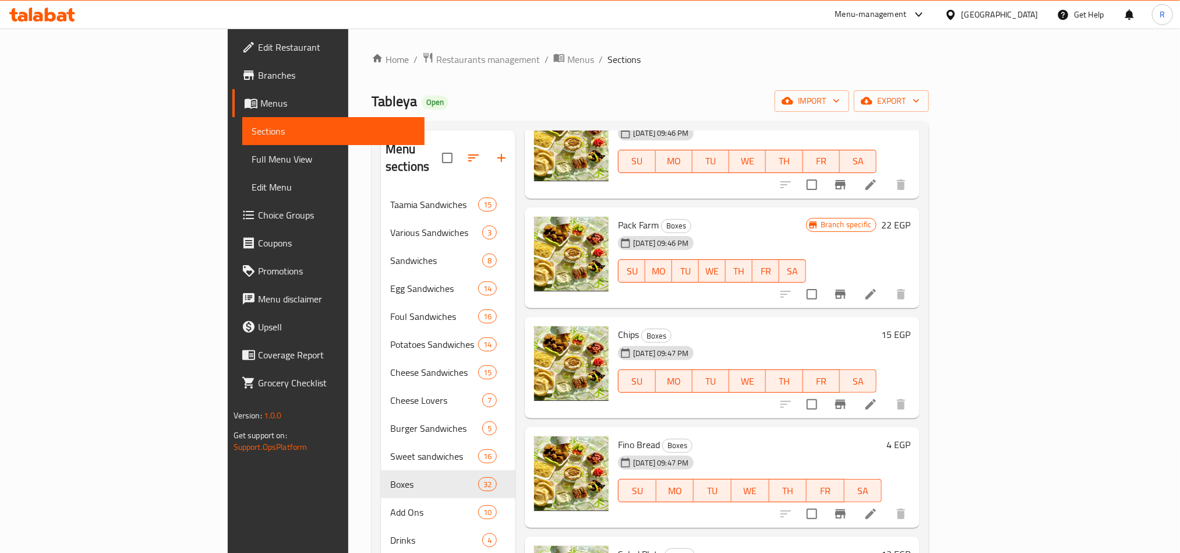
click at [618, 326] on span "Chips" at bounding box center [628, 334] width 21 height 17
copy h6 "Chips"
click at [887, 432] on div "Fino Bread Boxes [DATE] 09:47 PM SU MO TU WE TH FR SA" at bounding box center [749, 478] width 273 height 92
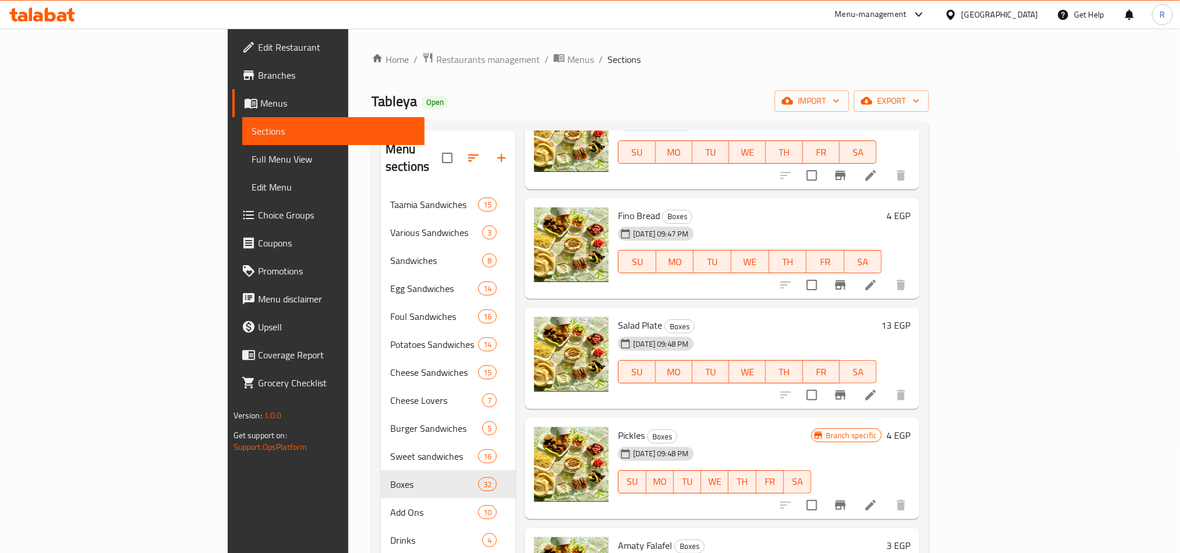
scroll to position [1136, 0]
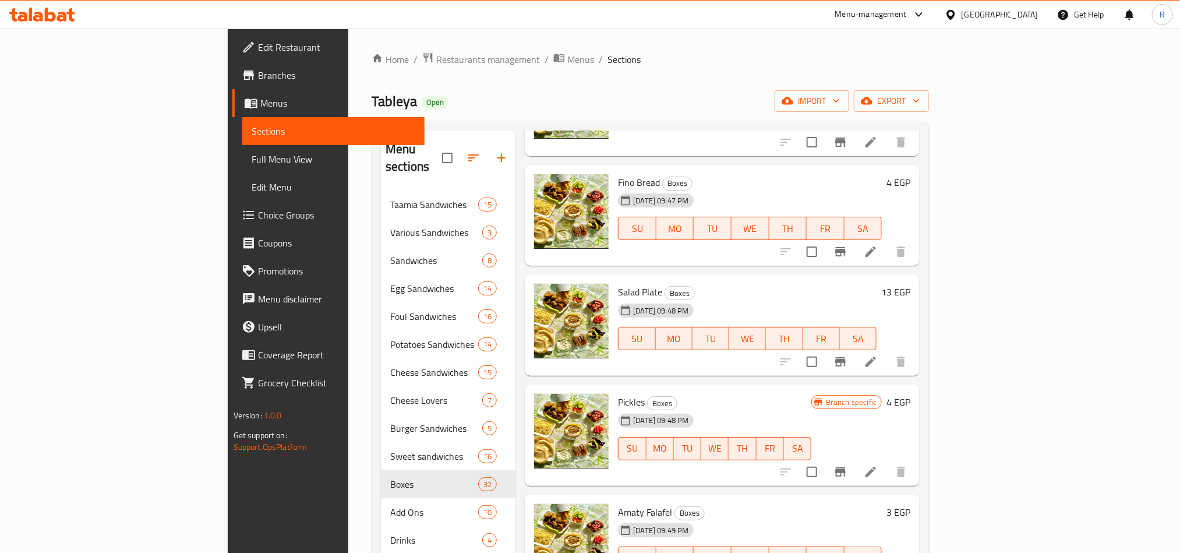
click at [618, 174] on span "Fino Bread" at bounding box center [639, 182] width 42 height 17
copy h6 "Fino Bread"
click at [811, 394] on h6 "Pickles Boxes" at bounding box center [714, 402] width 193 height 16
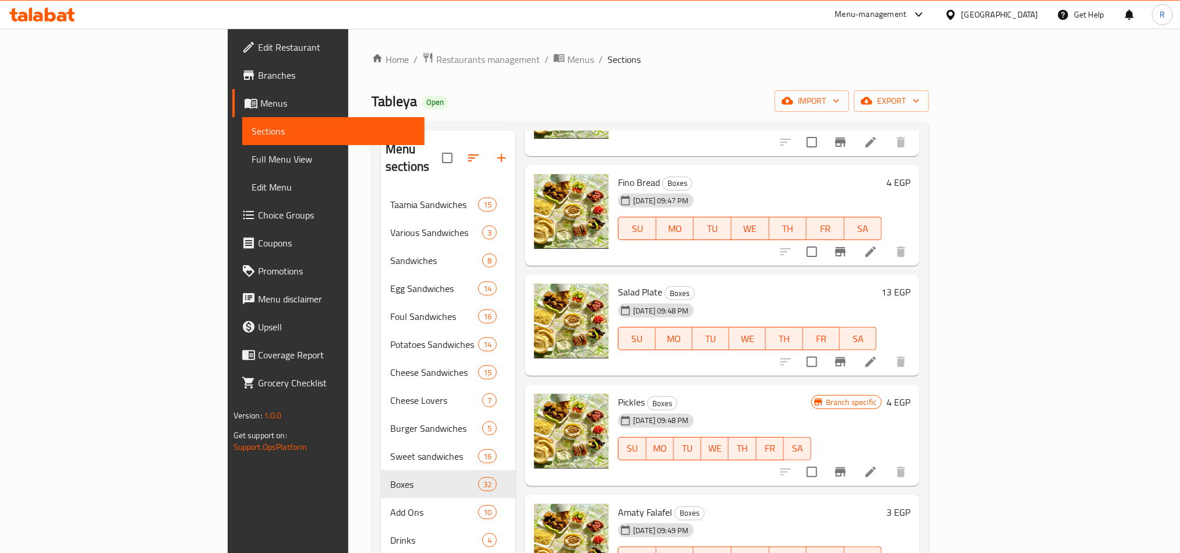
click at [618, 283] on span "Salad Plate" at bounding box center [640, 291] width 44 height 17
copy h6 "Salad Plate"
click at [811, 394] on h6 "Pickles Boxes" at bounding box center [714, 402] width 193 height 16
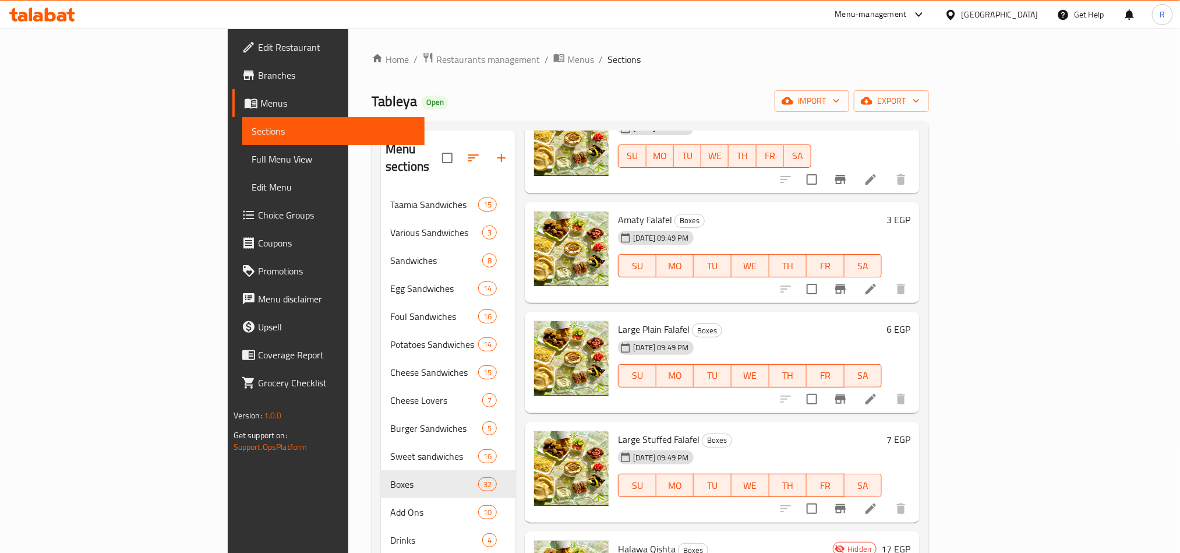
scroll to position [1398, 0]
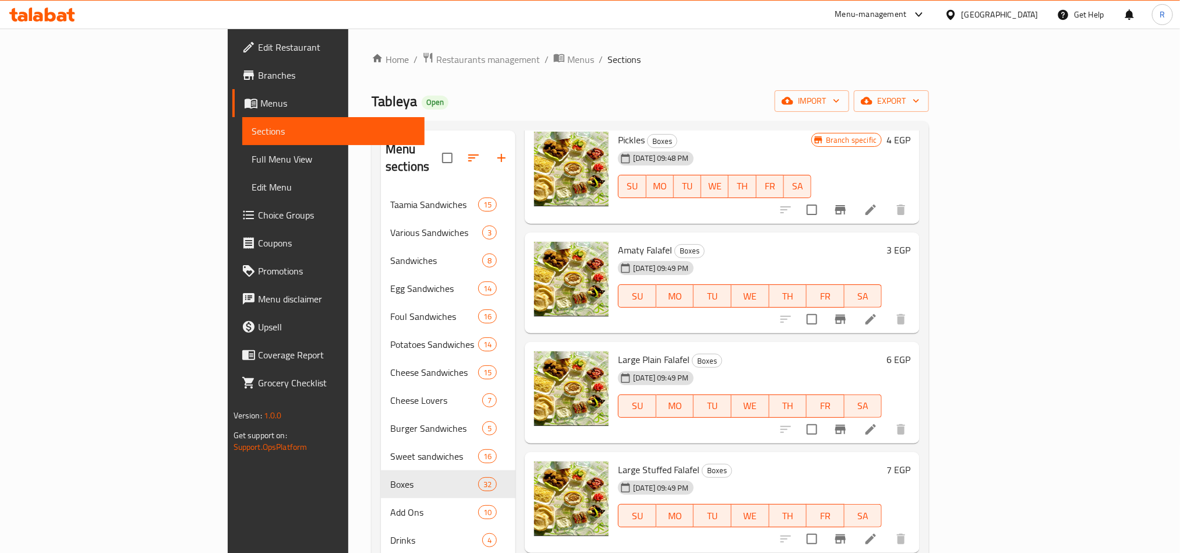
click at [618, 241] on span "Amaty Falafel" at bounding box center [645, 249] width 54 height 17
copy h6 "Amaty Falafel"
click at [920, 411] on div "Menu items Add Sort Manage items A box of mashed foul Large Boxes [DATE] 09:40 …" at bounding box center [717, 406] width 404 height 553
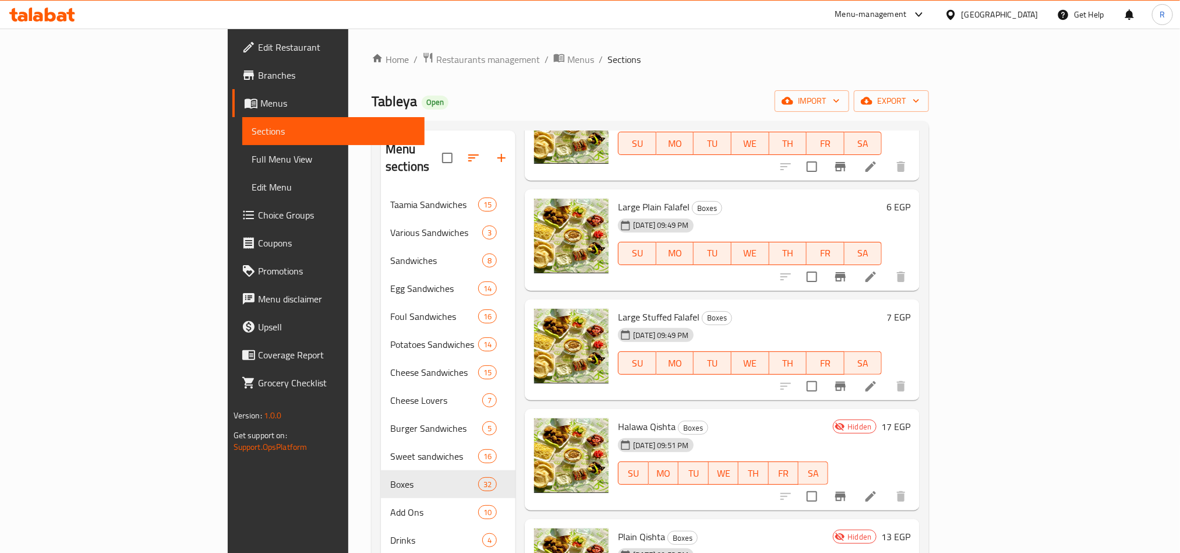
scroll to position [1573, 0]
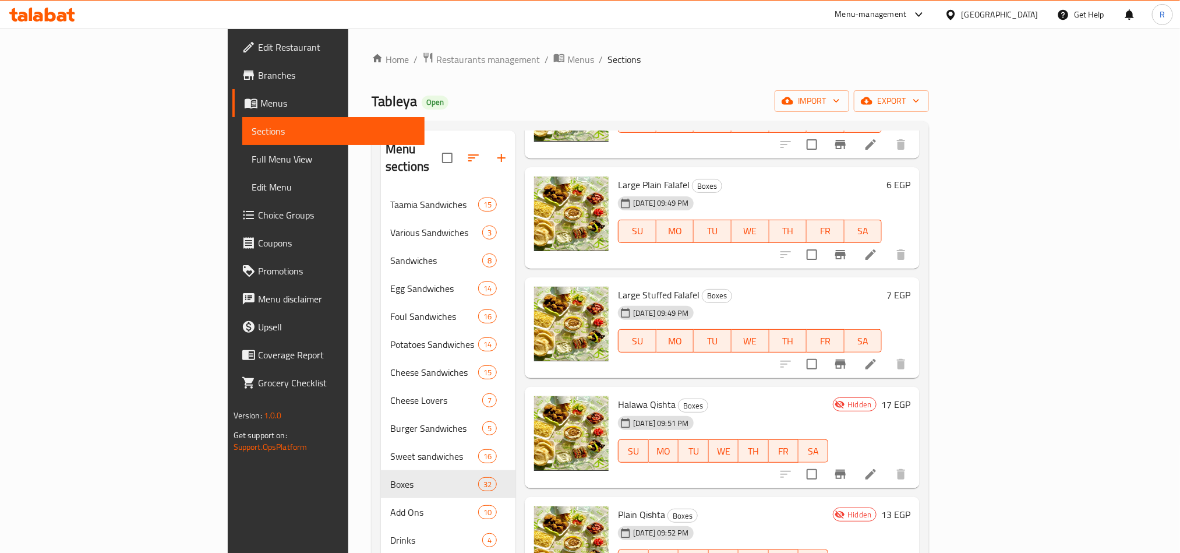
click at [618, 176] on span "Large Plain Falafel" at bounding box center [654, 184] width 72 height 17
copy h6 "Large Plain Falafel"
click at [833, 411] on div "[DATE] 09:51 PM SU MO TU WE TH FR SA" at bounding box center [723, 442] width 220 height 63
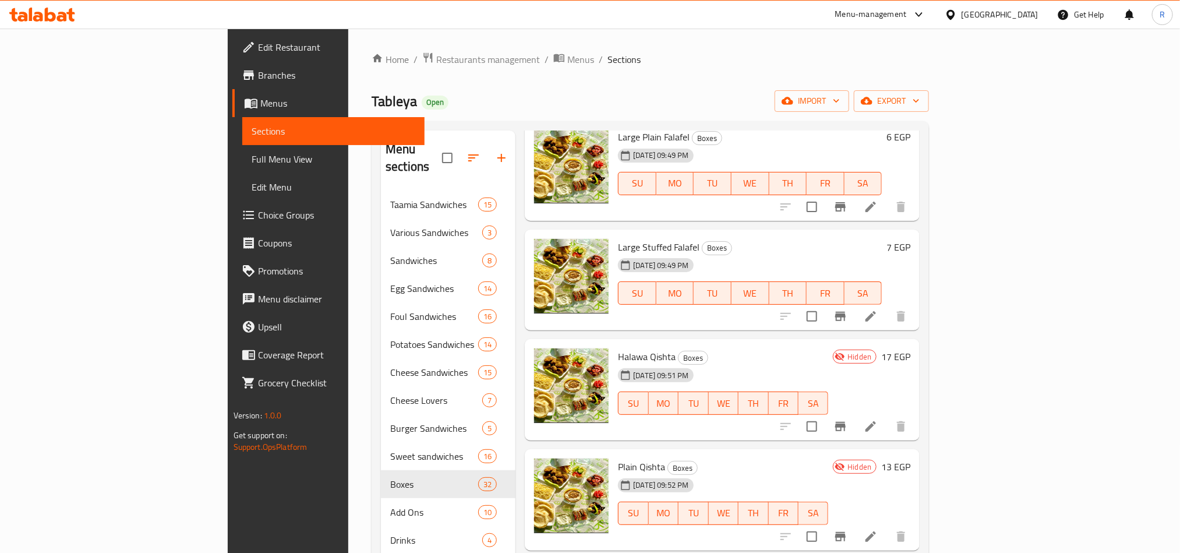
scroll to position [1660, 0]
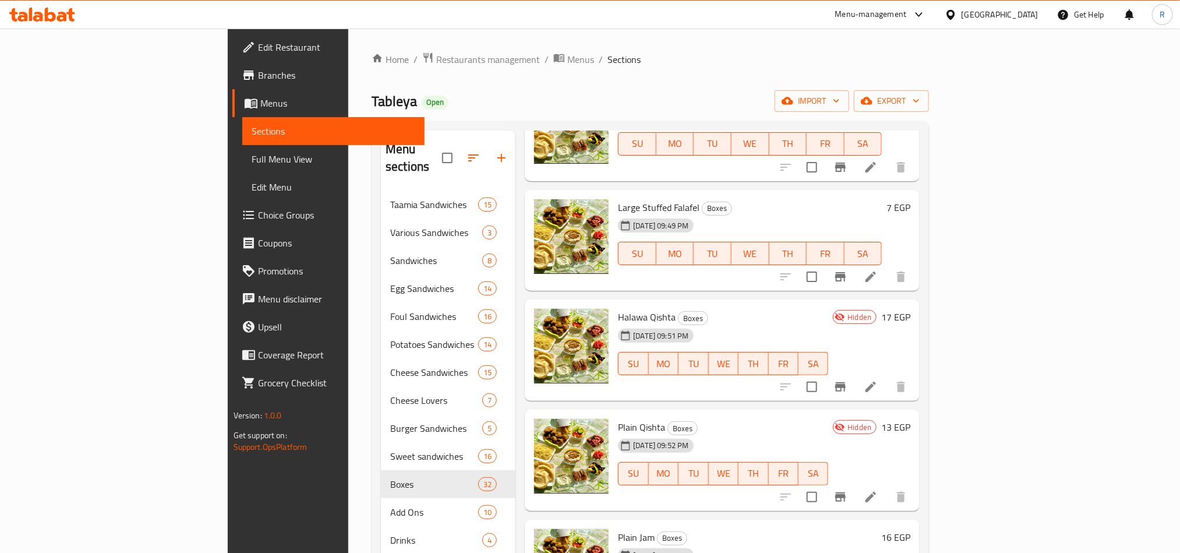
click at [618, 308] on span "Halawa Qishta" at bounding box center [647, 316] width 58 height 17
copy h6 "Halawa Qishta"
click at [828, 419] on h6 "Plain Qishta Boxes" at bounding box center [723, 427] width 210 height 16
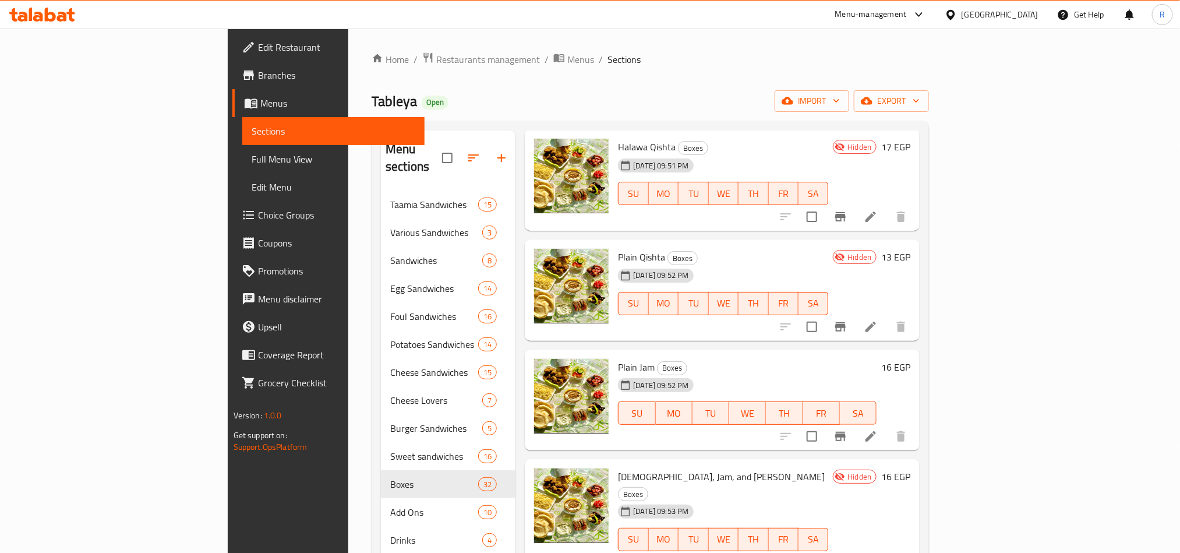
scroll to position [1835, 0]
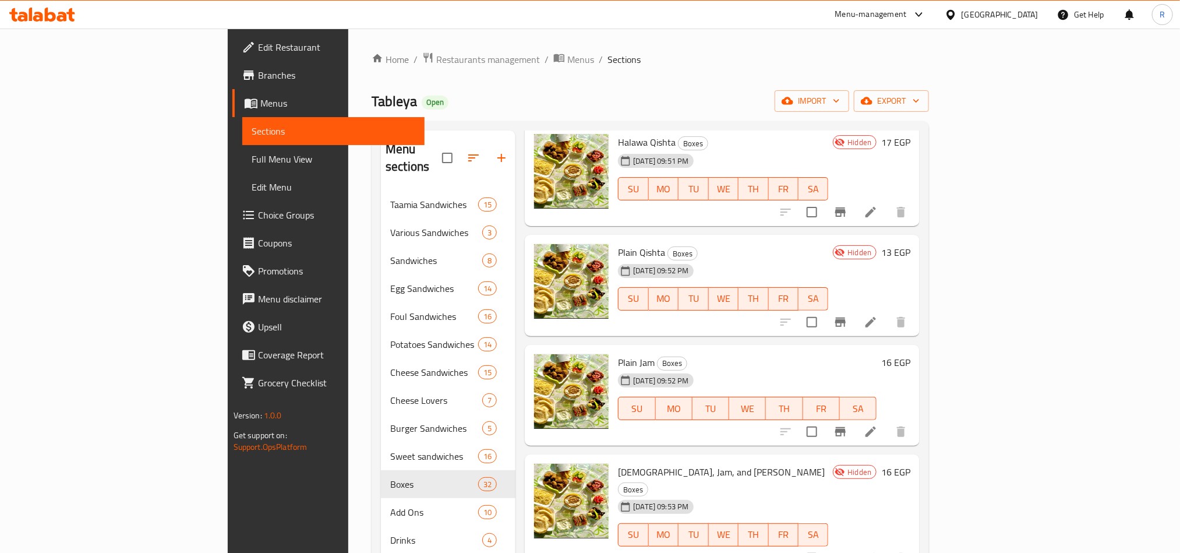
click at [618, 354] on span "Plain Jam" at bounding box center [636, 362] width 37 height 17
copy h6 "Plain Jam"
click at [881, 369] on div "[DATE] 09:52 PM SU MO TU WE TH FR SA" at bounding box center [747, 400] width 268 height 63
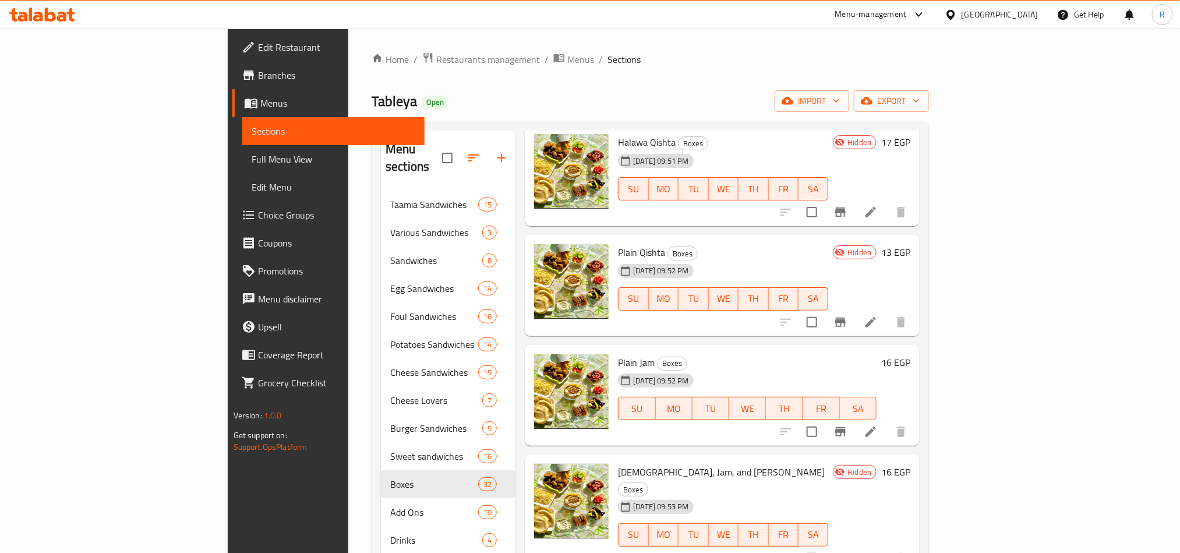
click at [618, 243] on span "Plain Qishta" at bounding box center [641, 251] width 47 height 17
copy h6 "Plain Qishta"
drag, startPoint x: 910, startPoint y: 428, endPoint x: 867, endPoint y: 430, distance: 43.7
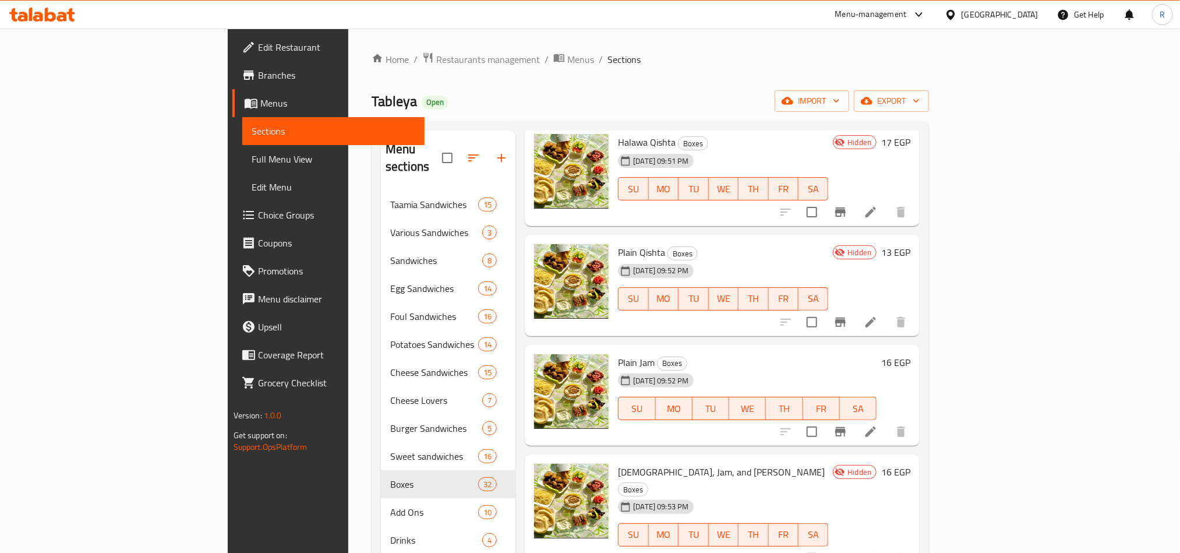
click at [833, 459] on div "[DEMOGRAPHIC_DATA], Jam, and Qishta Boxes [DATE] 09:53 PM SU MO TU WE TH FR SA" at bounding box center [723, 513] width 220 height 108
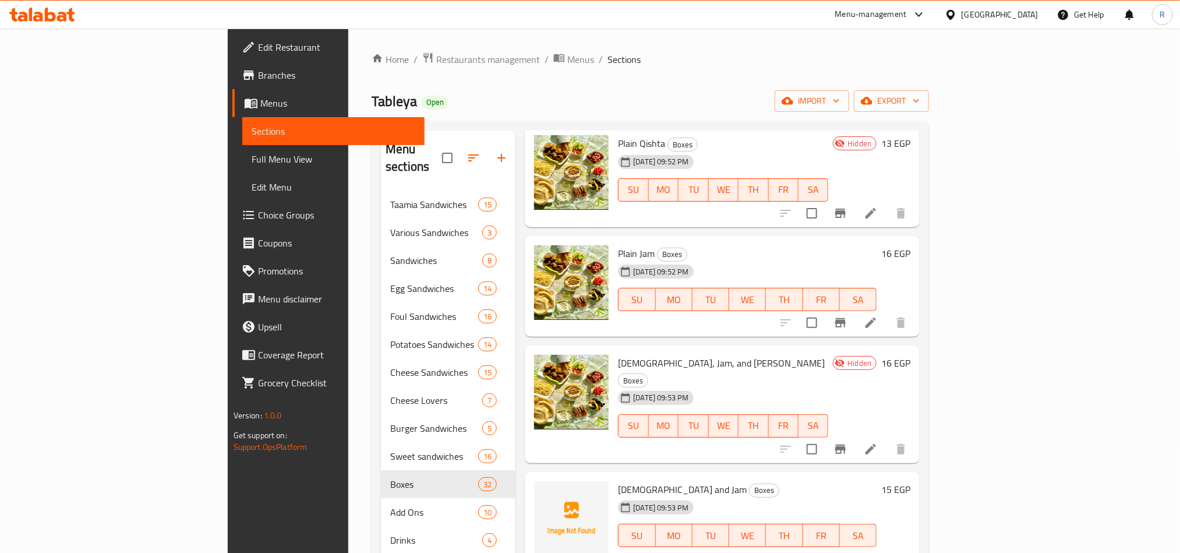
scroll to position [2009, 0]
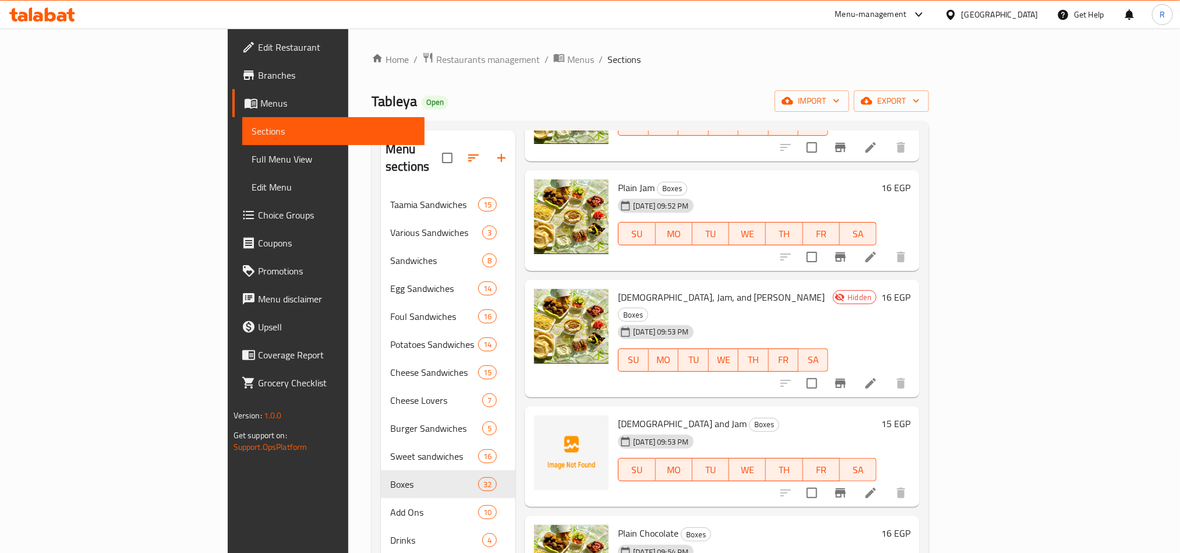
click at [618, 288] on span "[DEMOGRAPHIC_DATA], Jam, and [PERSON_NAME]" at bounding box center [721, 296] width 207 height 17
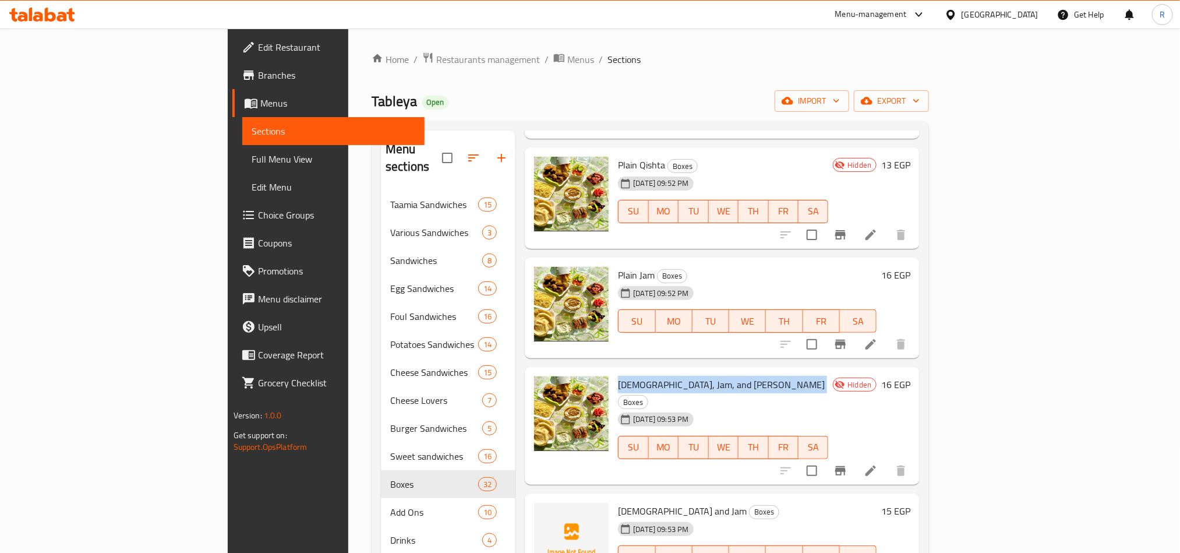
scroll to position [1835, 0]
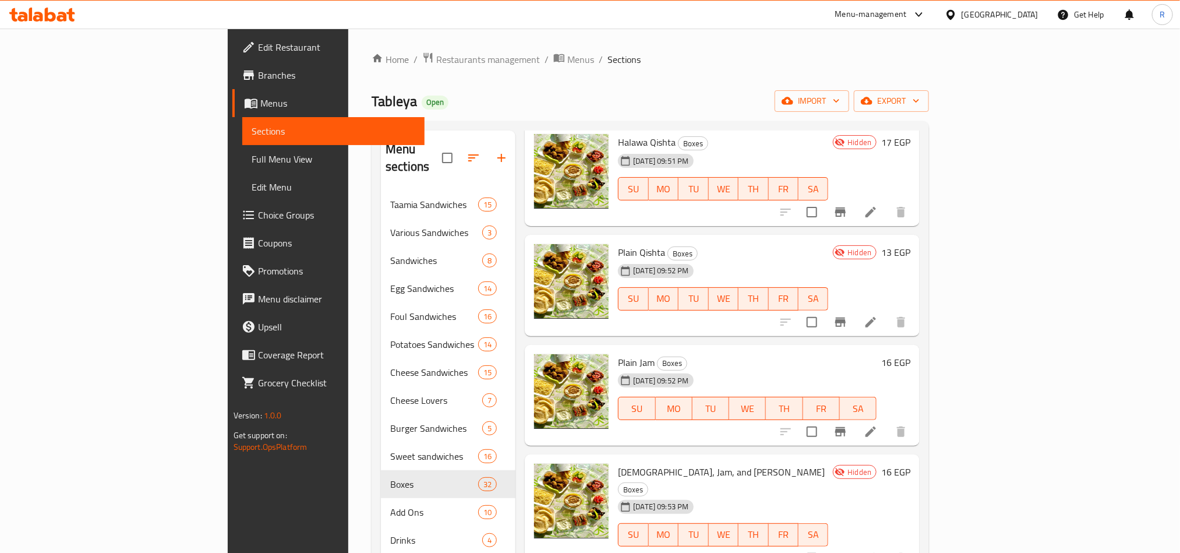
click at [920, 415] on div "Menu items Add Sort Manage items A box of mashed foul Large Boxes [DATE] 09:40 …" at bounding box center [717, 406] width 404 height 553
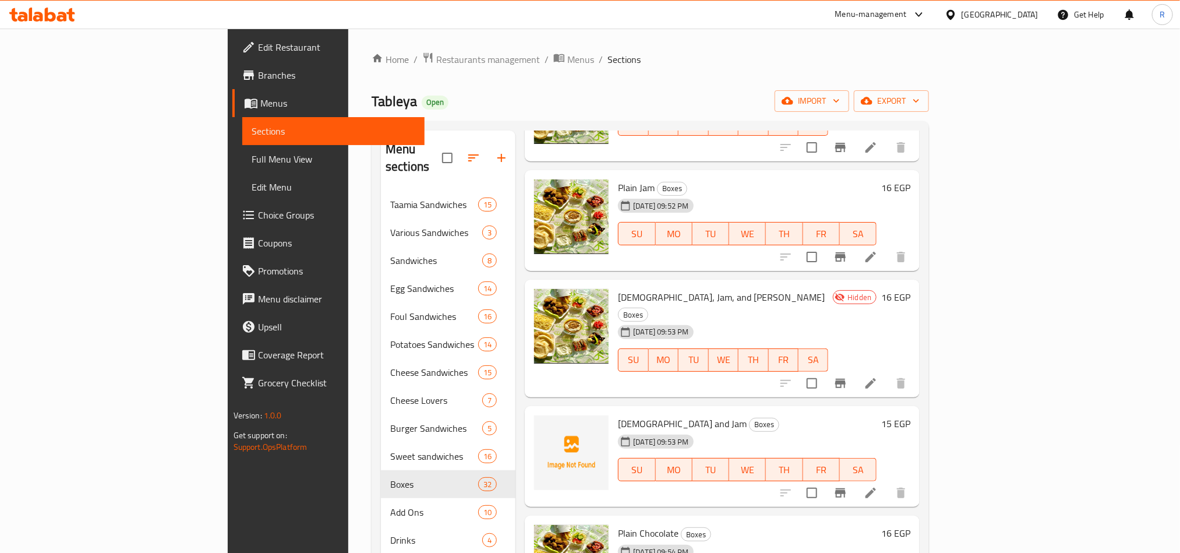
click at [630, 288] on span "[DEMOGRAPHIC_DATA], Jam, and [PERSON_NAME]" at bounding box center [721, 296] width 207 height 17
click at [618, 415] on span "[DEMOGRAPHIC_DATA] and Jam" at bounding box center [682, 423] width 129 height 17
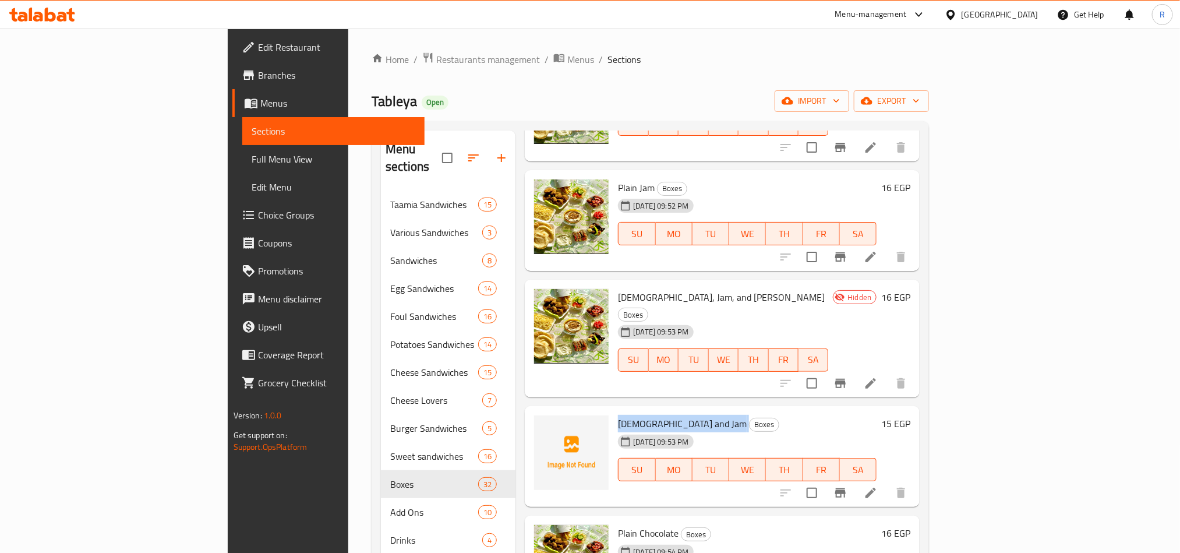
click at [618, 415] on span "[DEMOGRAPHIC_DATA] and Jam" at bounding box center [682, 423] width 129 height 17
click at [881, 430] on div "[DATE] 09:53 PM SU MO TU WE TH FR SA" at bounding box center [747, 461] width 268 height 63
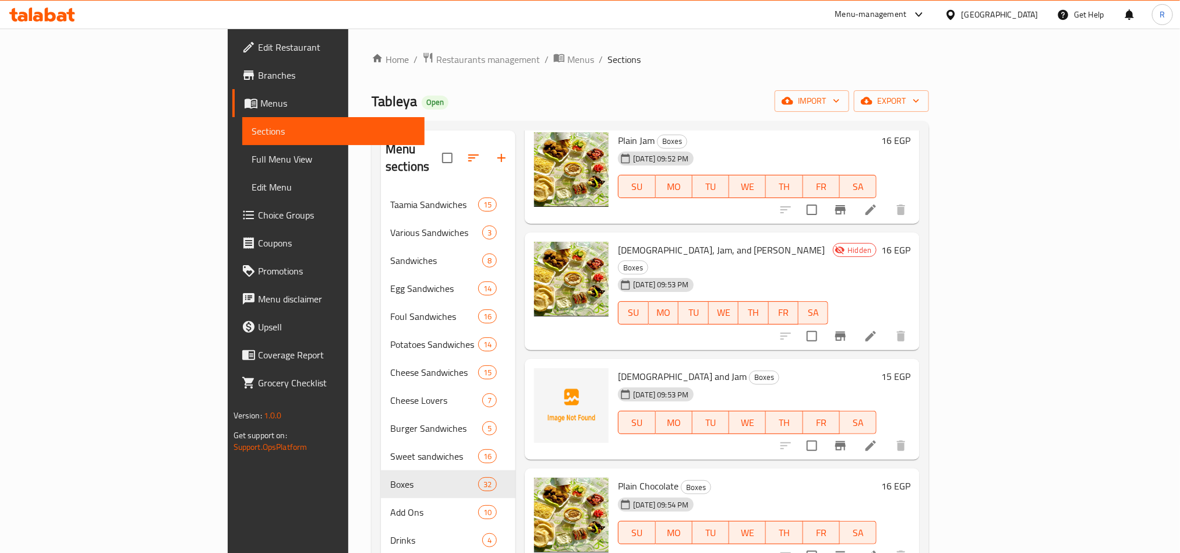
scroll to position [2097, 0]
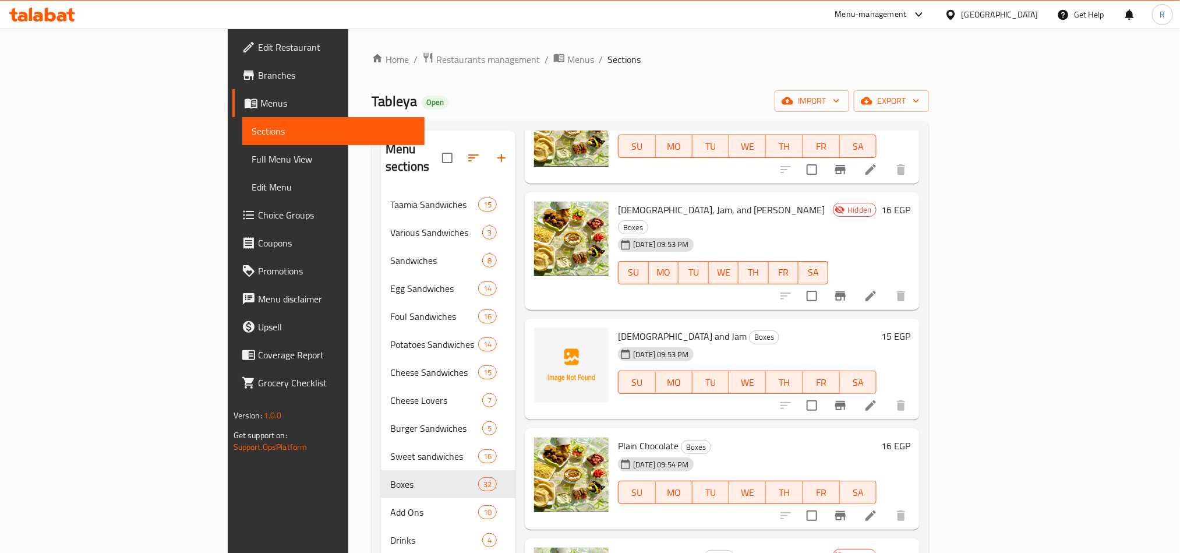
click at [618, 437] on span "Plain Chocolate" at bounding box center [648, 445] width 61 height 17
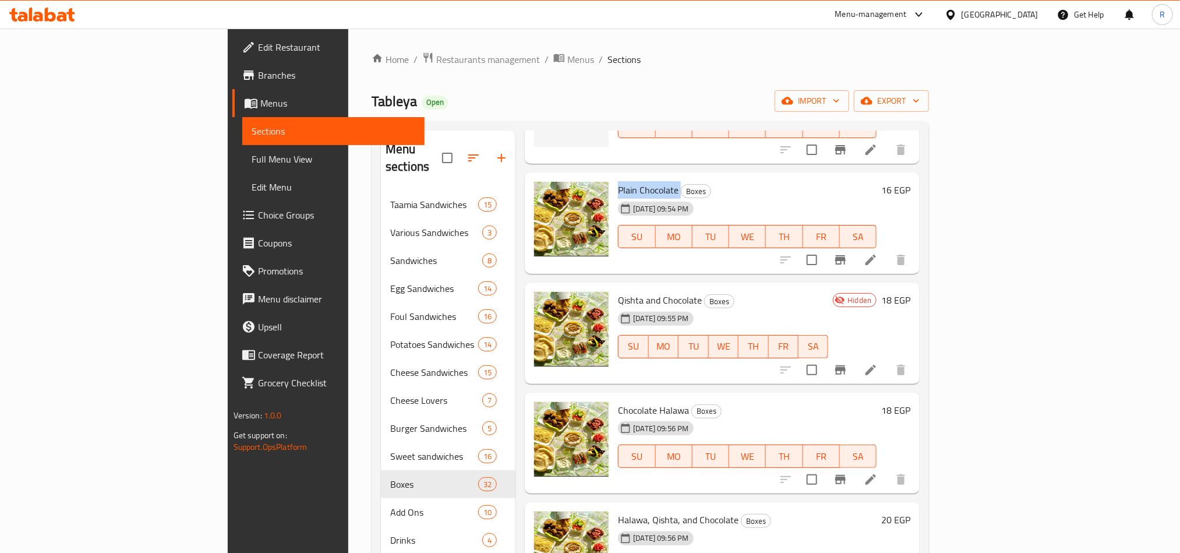
scroll to position [2359, 0]
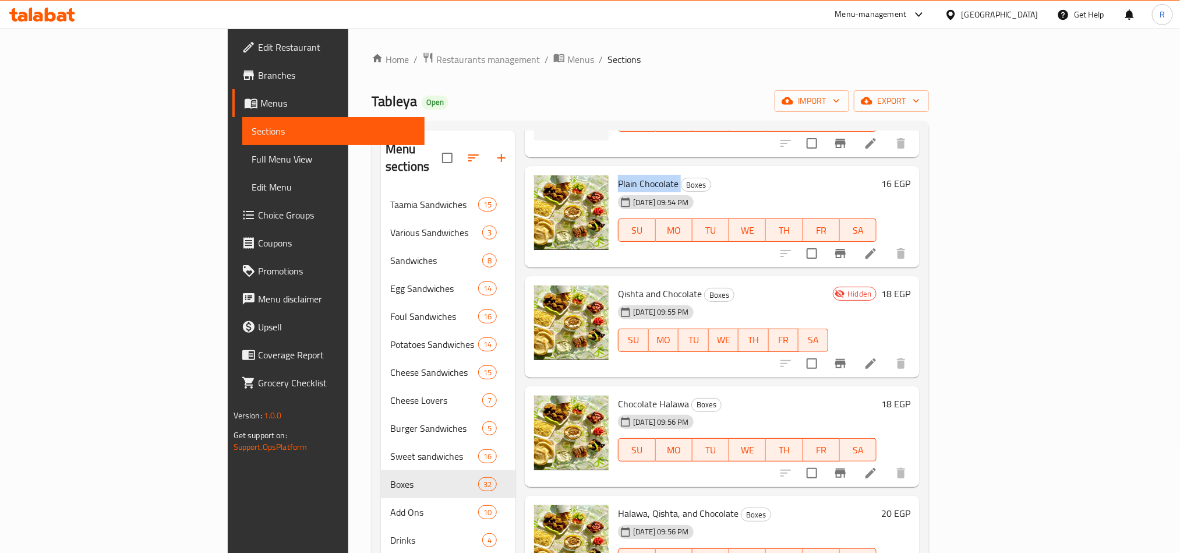
drag, startPoint x: 947, startPoint y: 348, endPoint x: 869, endPoint y: 355, distance: 78.4
click at [877, 395] on h6 "Chocolate Halawa Boxes" at bounding box center [747, 403] width 259 height 16
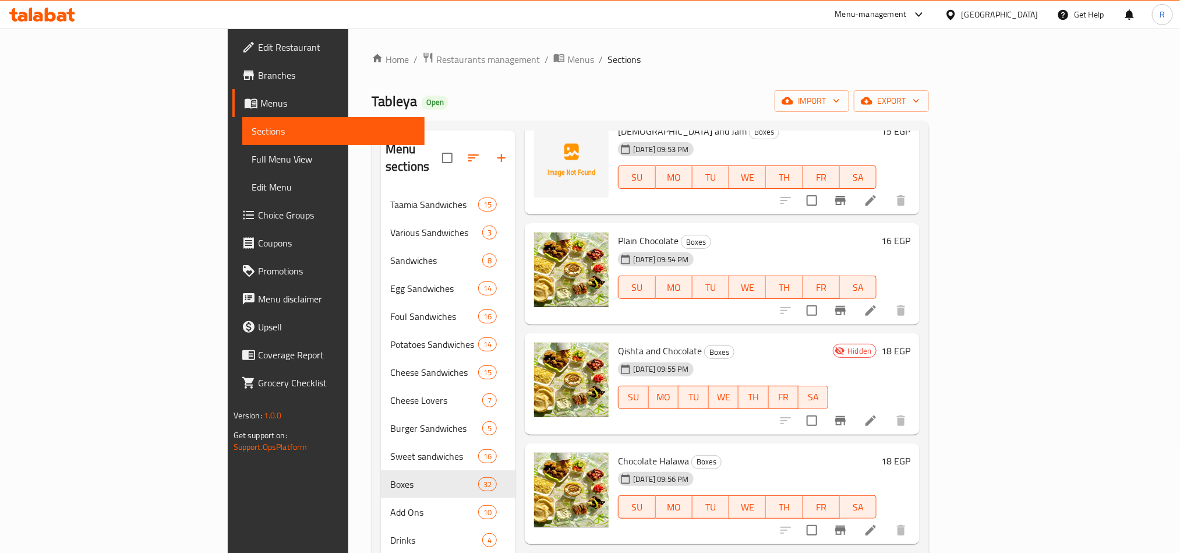
scroll to position [2272, 0]
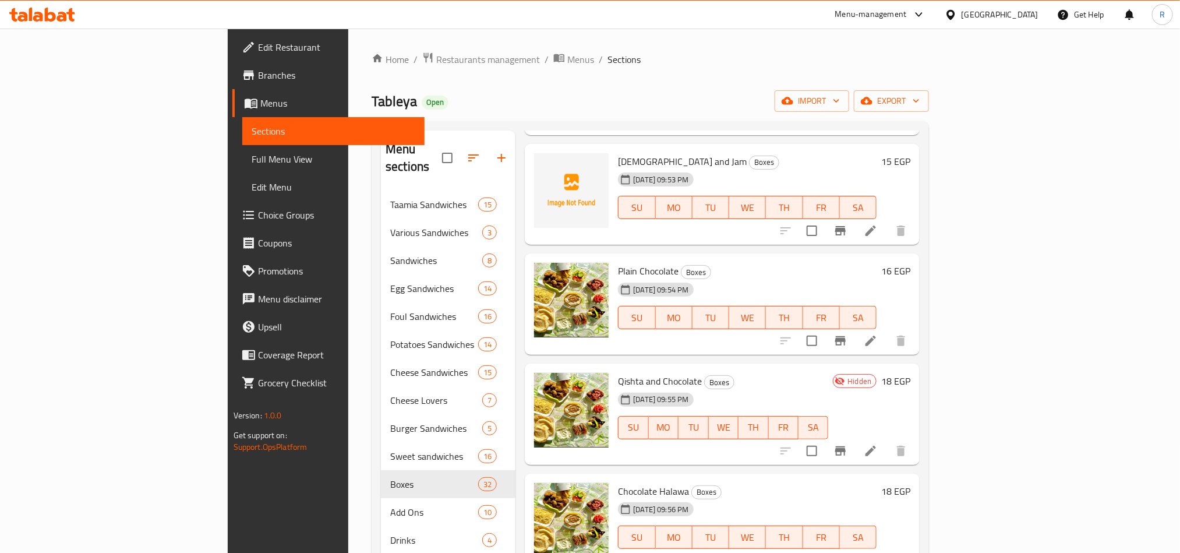
click at [618, 372] on span "Qishta and Chocolate" at bounding box center [660, 380] width 84 height 17
click at [613, 478] on div "Chocolate Halawa Boxes [DATE] 09:56 PM SU MO TU WE TH FR SA" at bounding box center [747, 524] width 268 height 92
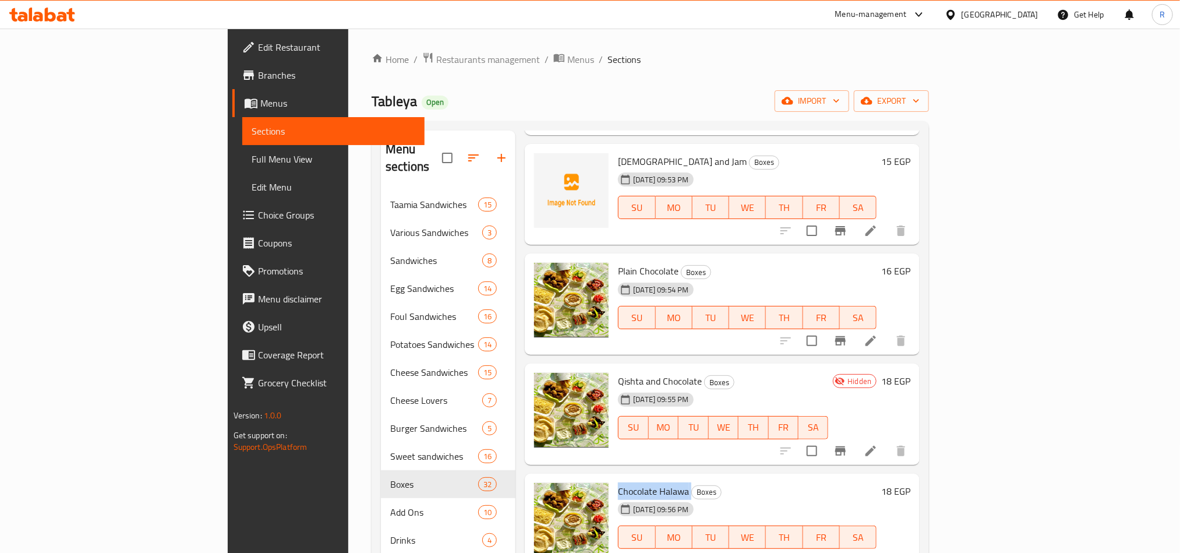
click at [613, 478] on div "Chocolate Halawa Boxes [DATE] 09:56 PM SU MO TU WE TH FR SA" at bounding box center [747, 524] width 268 height 92
click at [913, 411] on div "Qishta and Chocolate Boxes [DATE] 09:55 PM SU MO TU WE TH FR SA Hidden 18 EGP" at bounding box center [722, 413] width 395 height 101
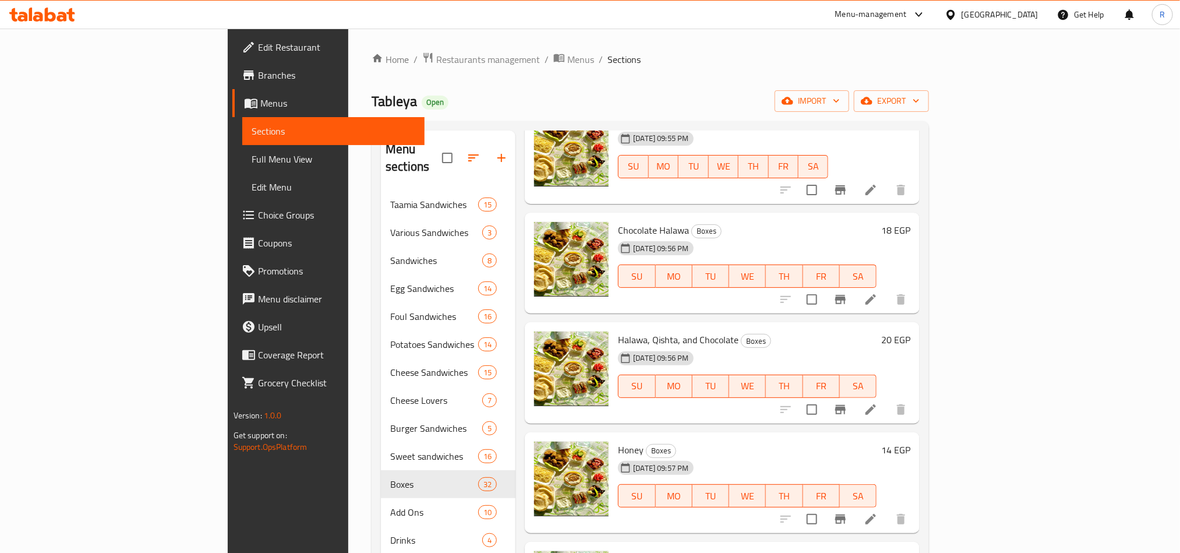
scroll to position [2534, 0]
click at [618, 330] on span "Halawa, Qishta, and Chocolate" at bounding box center [678, 338] width 121 height 17
click at [877, 440] on h6 "Honey Boxes" at bounding box center [747, 448] width 259 height 16
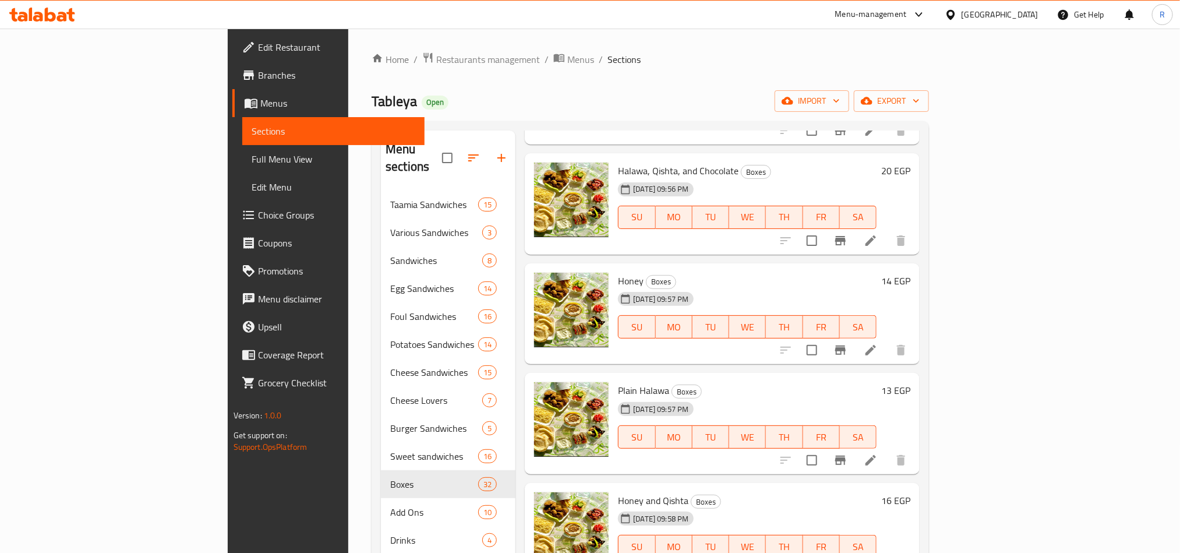
scroll to position [2708, 0]
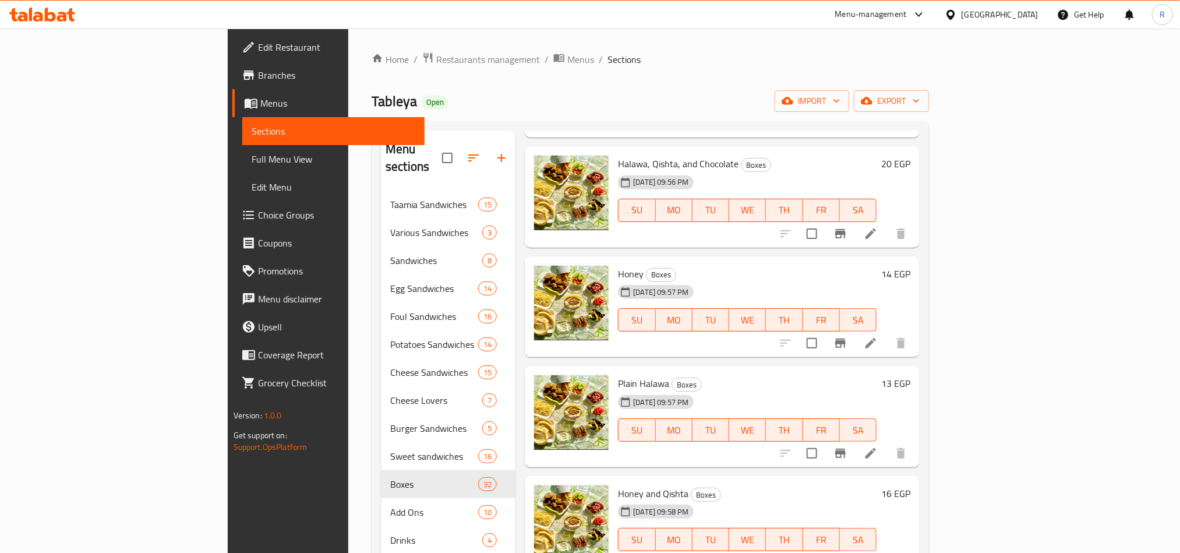
click at [618, 265] on span "Honey" at bounding box center [631, 273] width 26 height 17
click at [920, 418] on div "Menu items Add Sort Manage items A box of mashed foul Large Boxes [DATE] 09:40 …" at bounding box center [717, 406] width 404 height 553
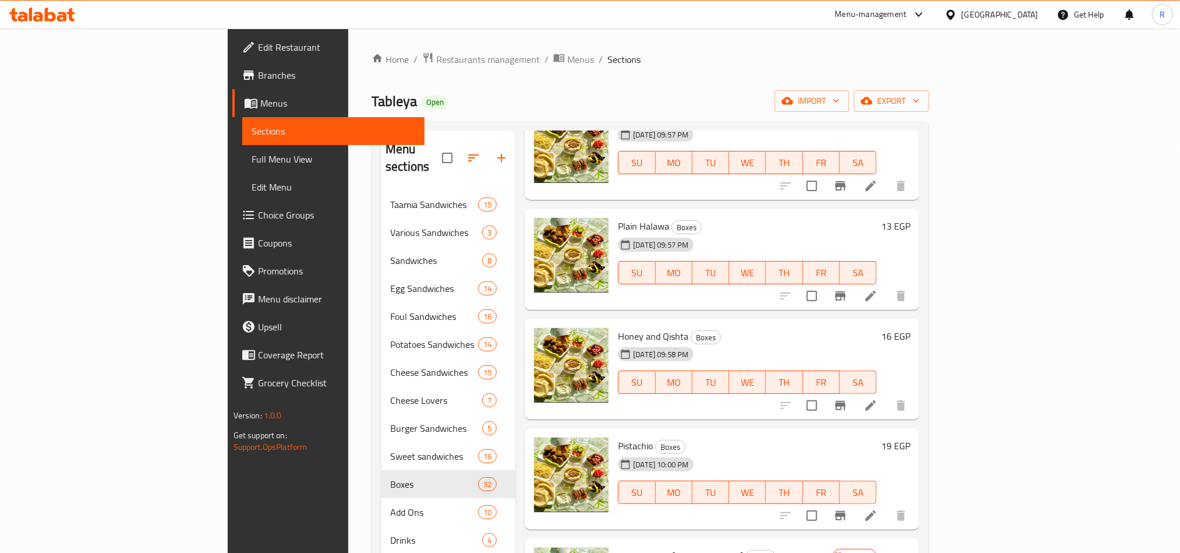
scroll to position [2883, 0]
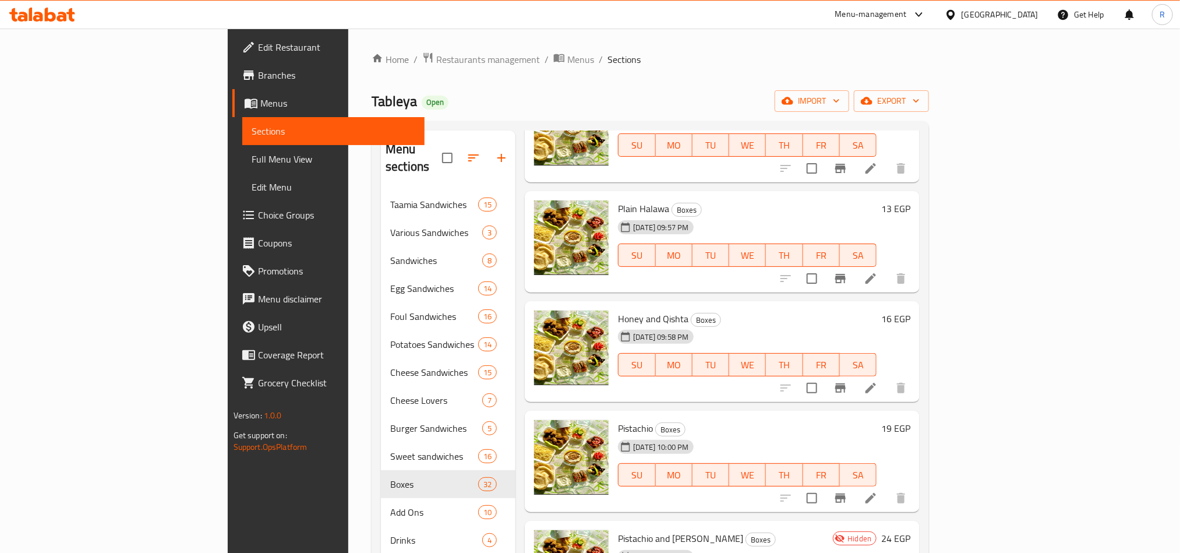
click at [618, 200] on span "Plain Halawa" at bounding box center [643, 208] width 51 height 17
click at [881, 435] on div "[DATE] 10:00 PM SU MO TU WE TH FR SA" at bounding box center [747, 466] width 268 height 63
click at [618, 310] on span "Honey and Qishta" at bounding box center [653, 318] width 70 height 17
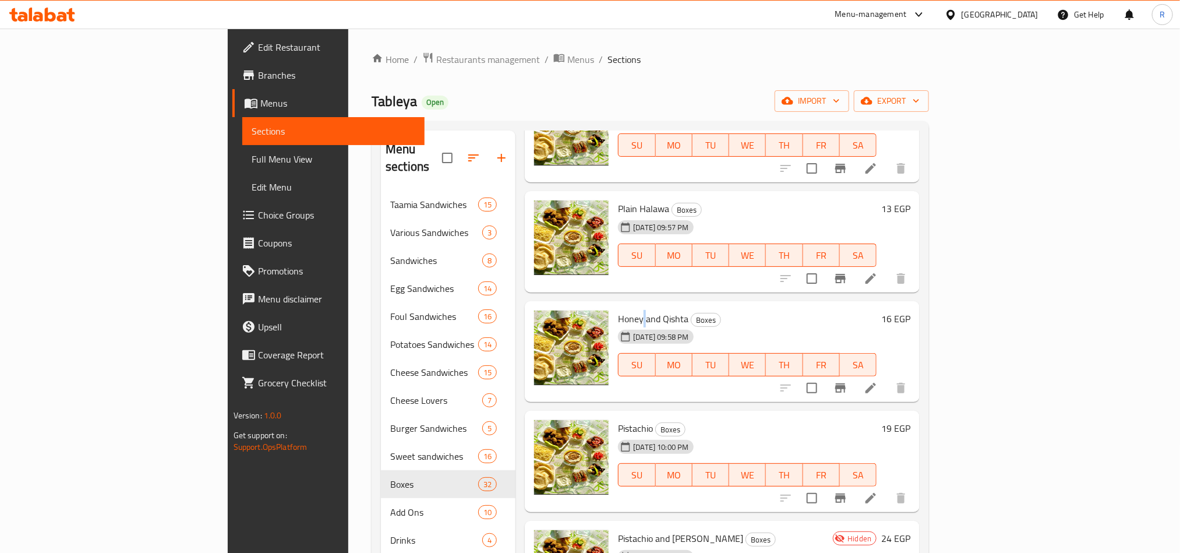
click at [618, 310] on span "Honey and Qishta" at bounding box center [653, 318] width 70 height 17
drag, startPoint x: 945, startPoint y: 398, endPoint x: 919, endPoint y: 397, distance: 26.2
click at [881, 435] on div "[DATE] 10:00 PM SU MO TU WE TH FR SA" at bounding box center [747, 466] width 268 height 63
click at [613, 435] on div "[DATE] 10:00 PM" at bounding box center [646, 446] width 67 height 23
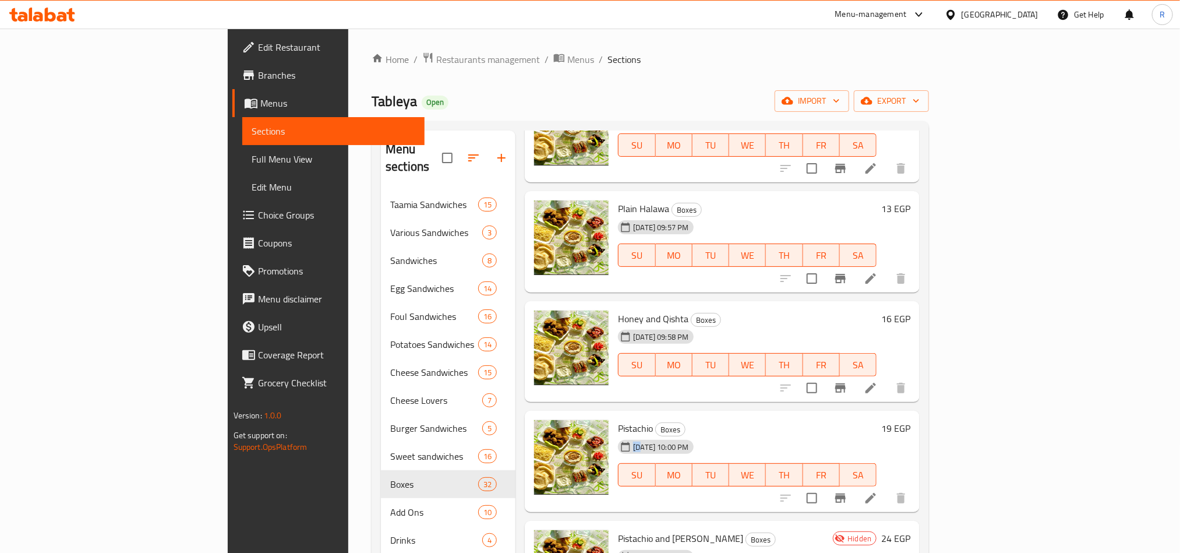
click at [613, 435] on div "[DATE] 10:00 PM" at bounding box center [646, 446] width 67 height 23
click at [618, 419] on span "Pistachio" at bounding box center [635, 427] width 35 height 17
drag, startPoint x: 937, startPoint y: 382, endPoint x: 906, endPoint y: 381, distance: 31.5
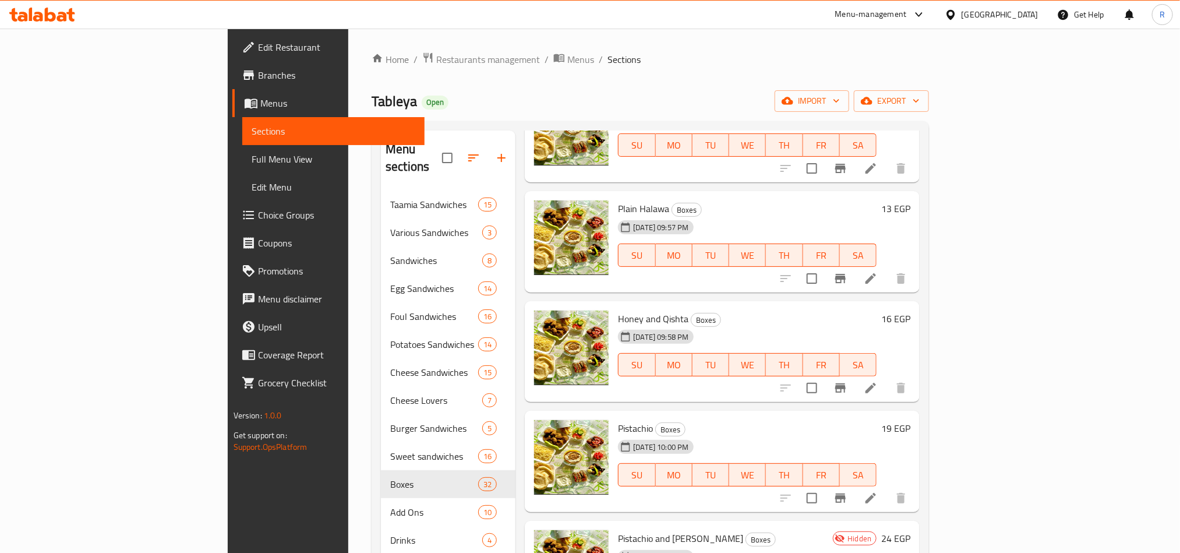
click at [877, 420] on h6 "Pistachio Boxes" at bounding box center [747, 428] width 259 height 16
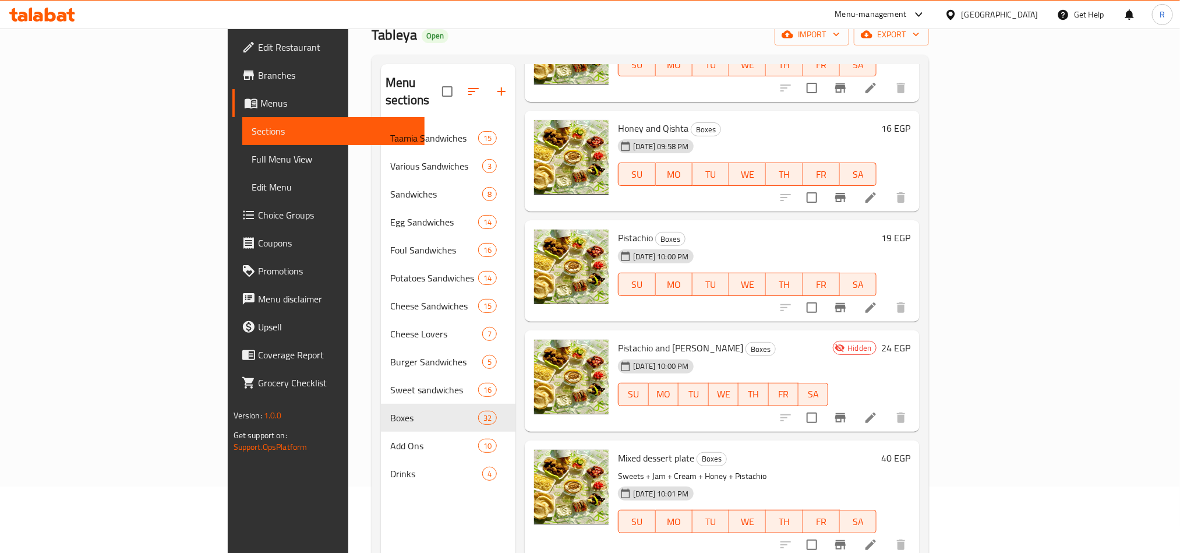
scroll to position [163, 0]
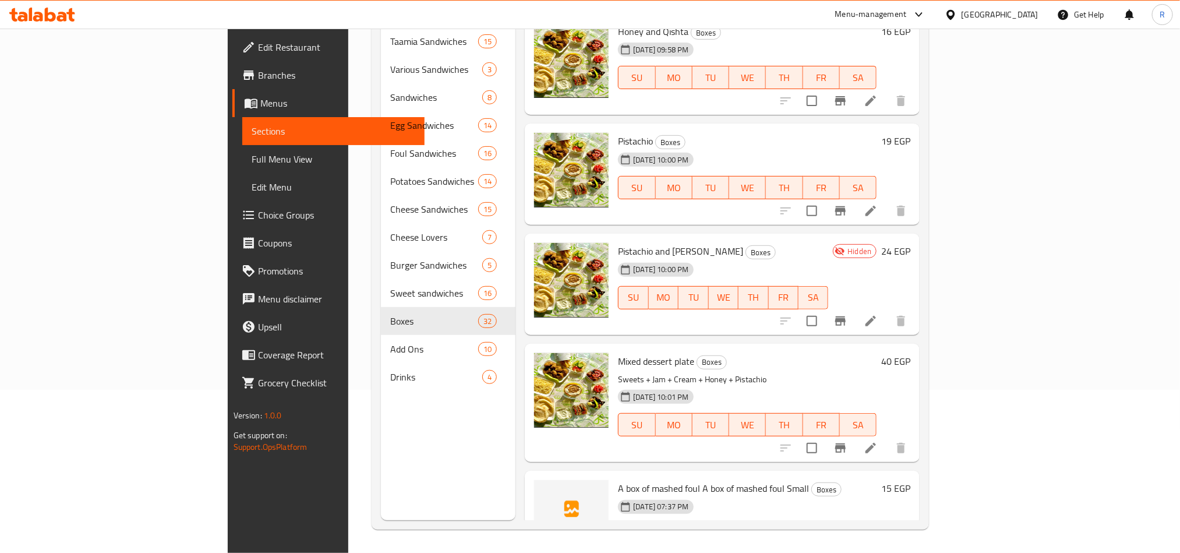
click at [618, 352] on span "Mixed dessert plate" at bounding box center [656, 360] width 76 height 17
click at [881, 495] on div "[DATE] 07:37 PM SU MO TU WE TH FR SA" at bounding box center [747, 526] width 268 height 63
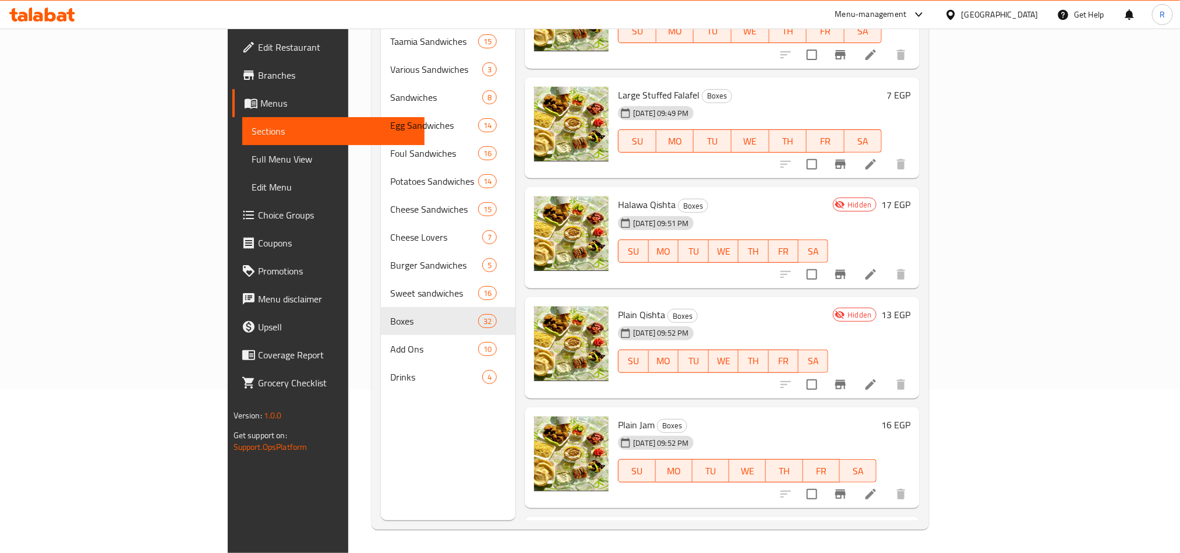
scroll to position [0, 0]
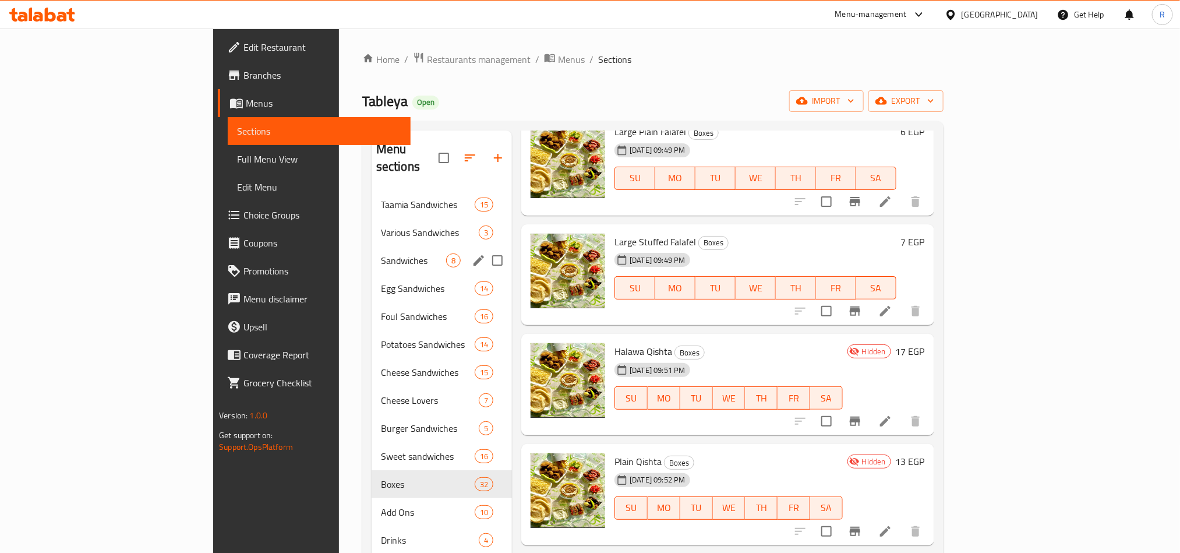
drag, startPoint x: 301, startPoint y: 252, endPoint x: 325, endPoint y: 255, distance: 24.1
click at [372, 252] on div "Sandwiches 8" at bounding box center [442, 260] width 140 height 28
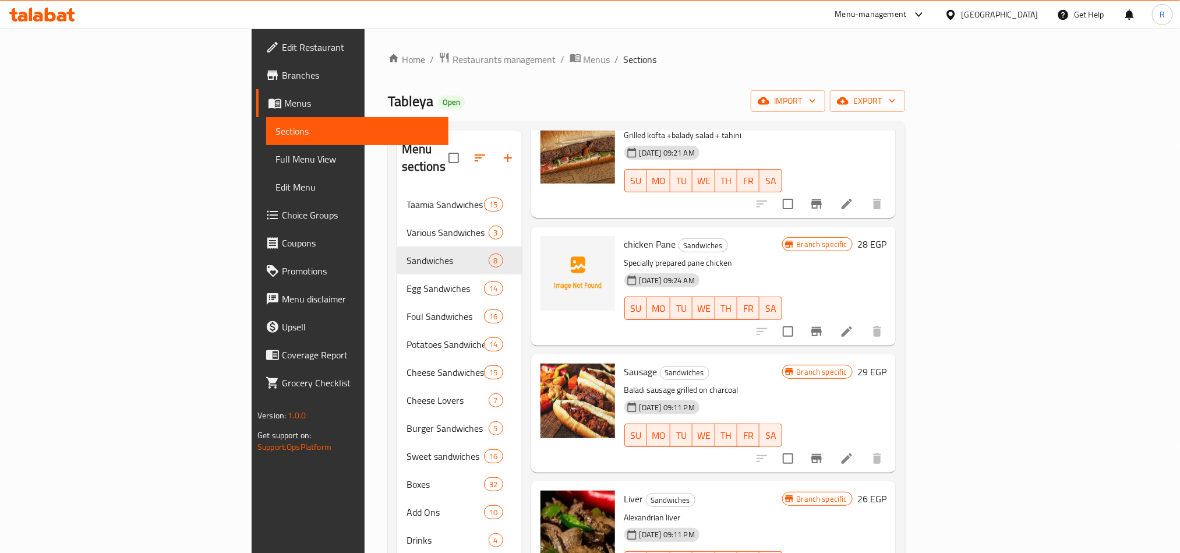
scroll to position [87, 0]
click at [831, 316] on button "Branch-specific-item" at bounding box center [817, 330] width 28 height 28
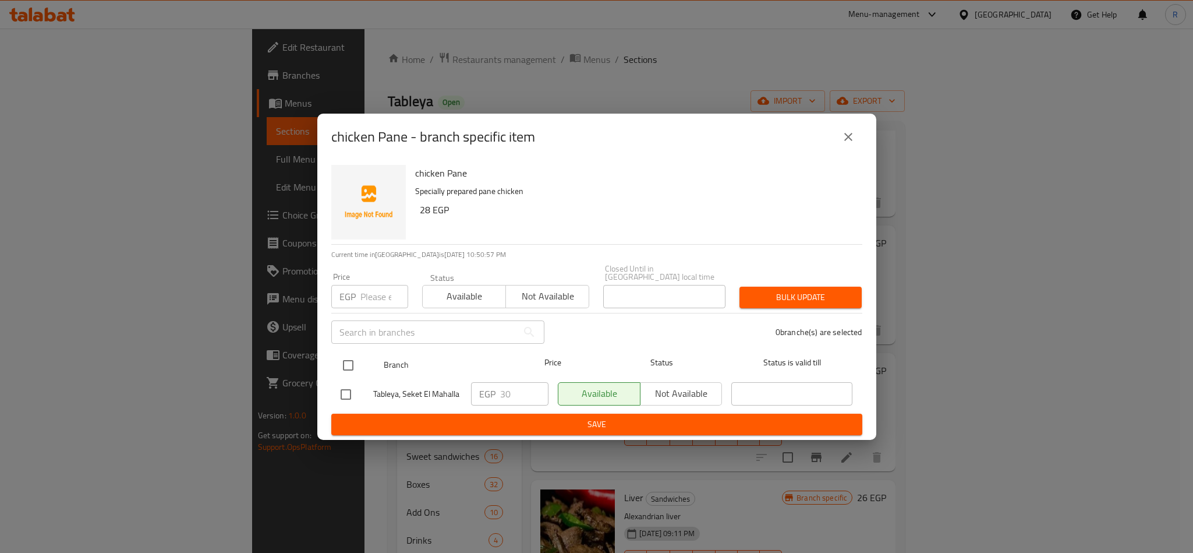
click at [350, 361] on input "checkbox" at bounding box center [348, 365] width 24 height 24
checkbox input "true"
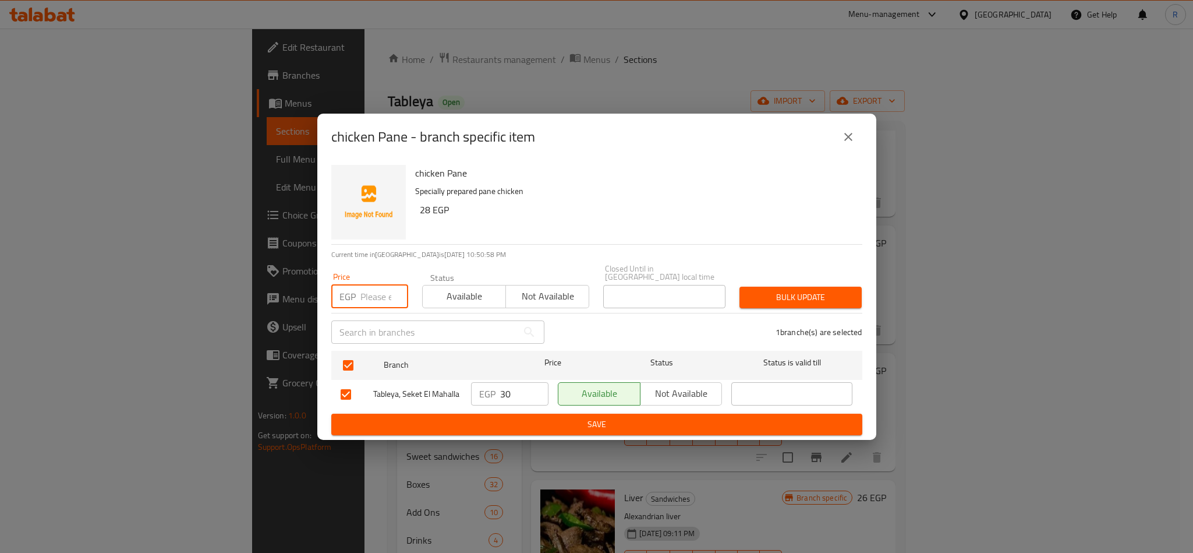
click at [365, 288] on input "number" at bounding box center [385, 296] width 48 height 23
type input "32"
click at [818, 290] on span "Bulk update" at bounding box center [801, 297] width 104 height 15
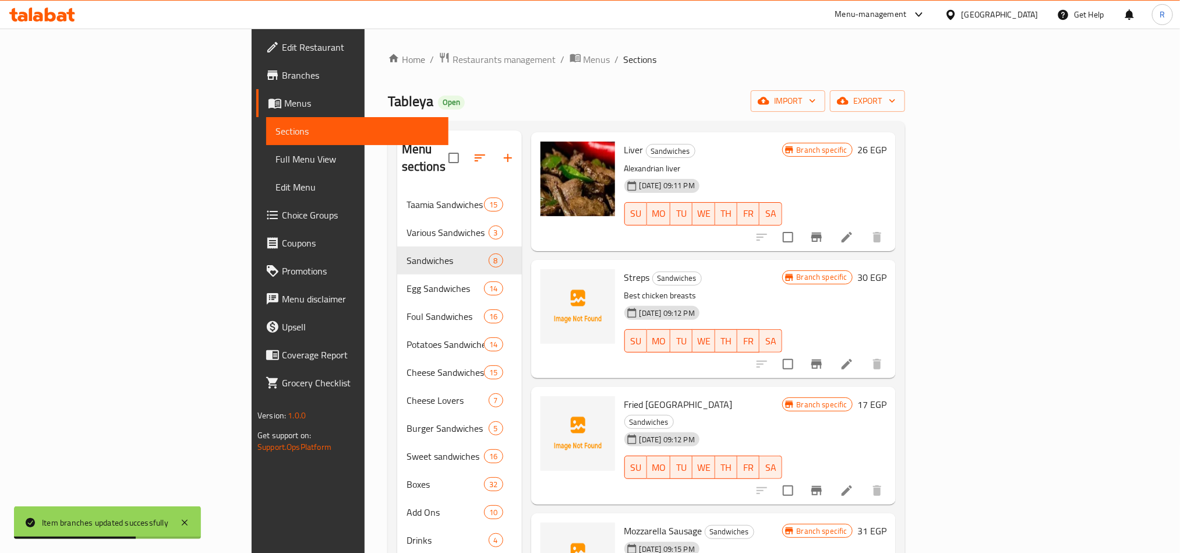
scroll to position [437, 0]
click at [831, 348] on button "Branch-specific-item" at bounding box center [817, 362] width 28 height 28
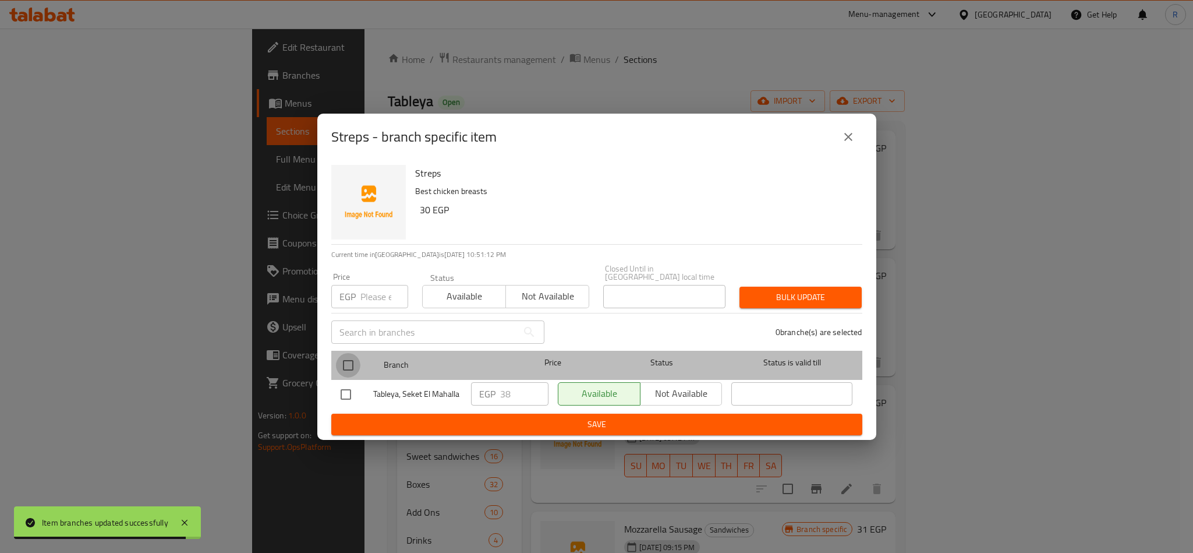
click at [350, 355] on input "checkbox" at bounding box center [348, 365] width 24 height 24
checkbox input "true"
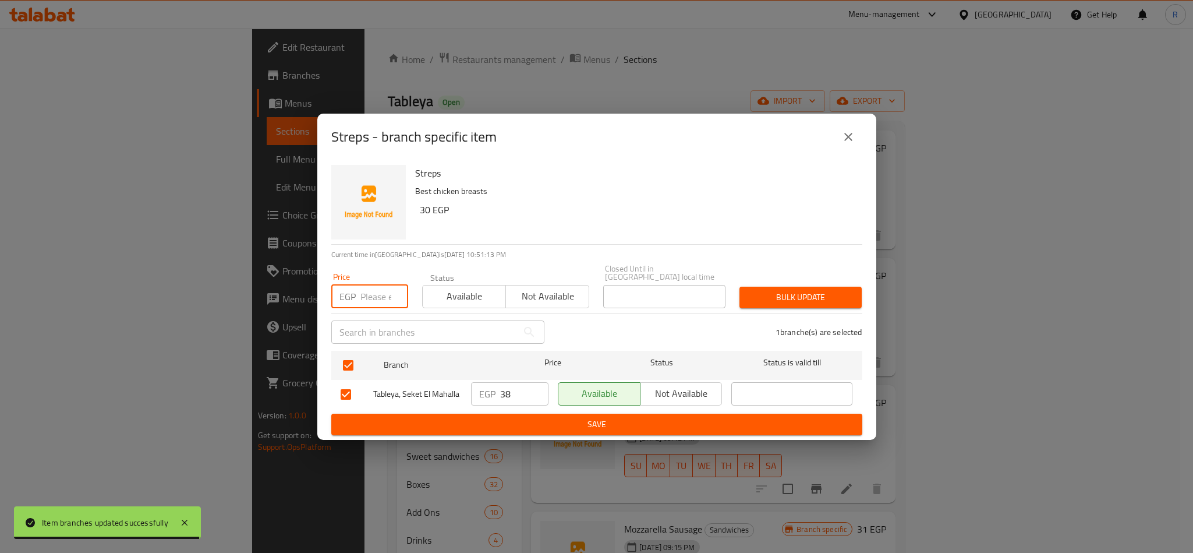
click at [377, 295] on input "number" at bounding box center [385, 296] width 48 height 23
type input "33"
click at [773, 290] on span "Bulk update" at bounding box center [801, 297] width 104 height 15
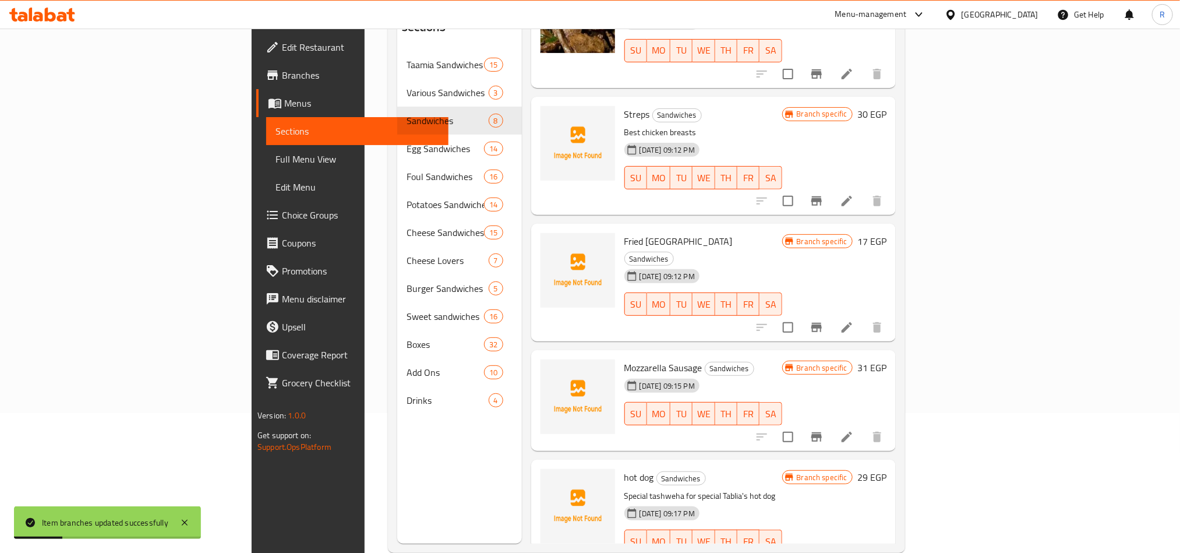
scroll to position [163, 0]
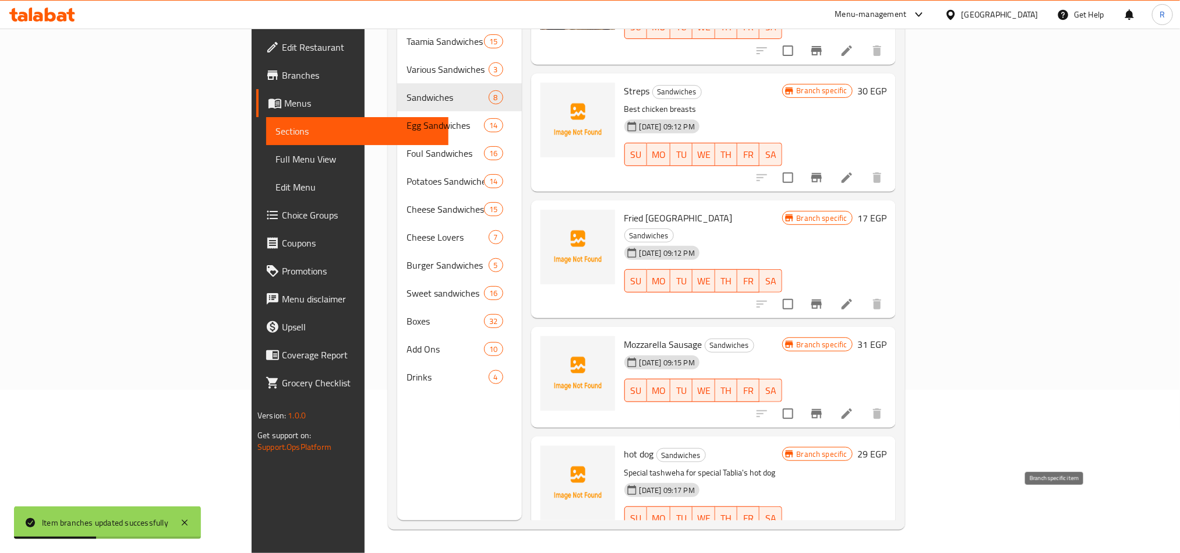
click at [822, 536] on icon "Branch-specific-item" at bounding box center [816, 540] width 10 height 9
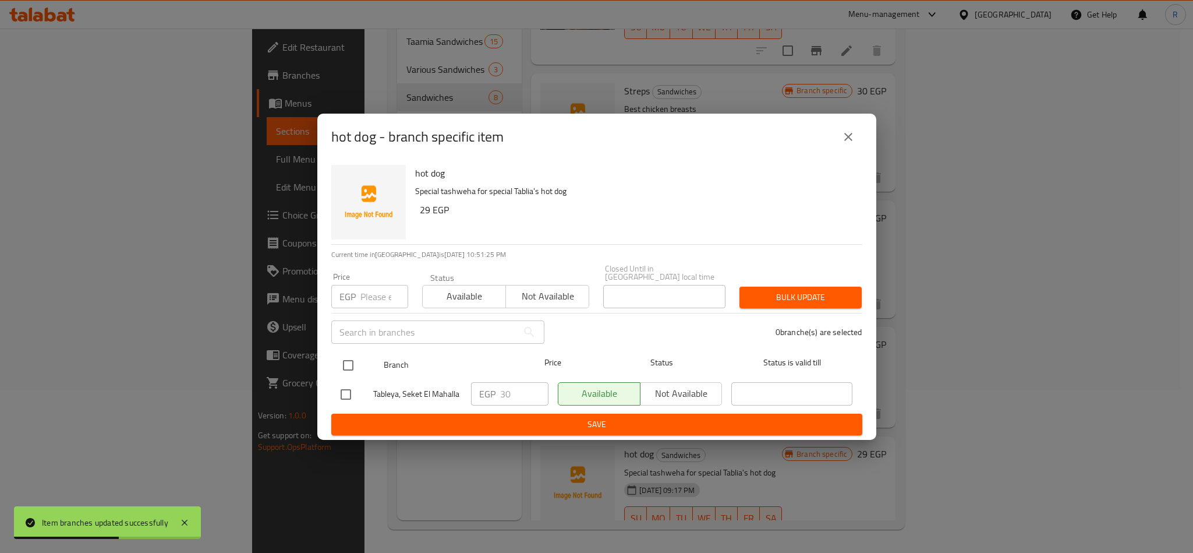
click at [353, 356] on input "checkbox" at bounding box center [348, 365] width 24 height 24
checkbox input "true"
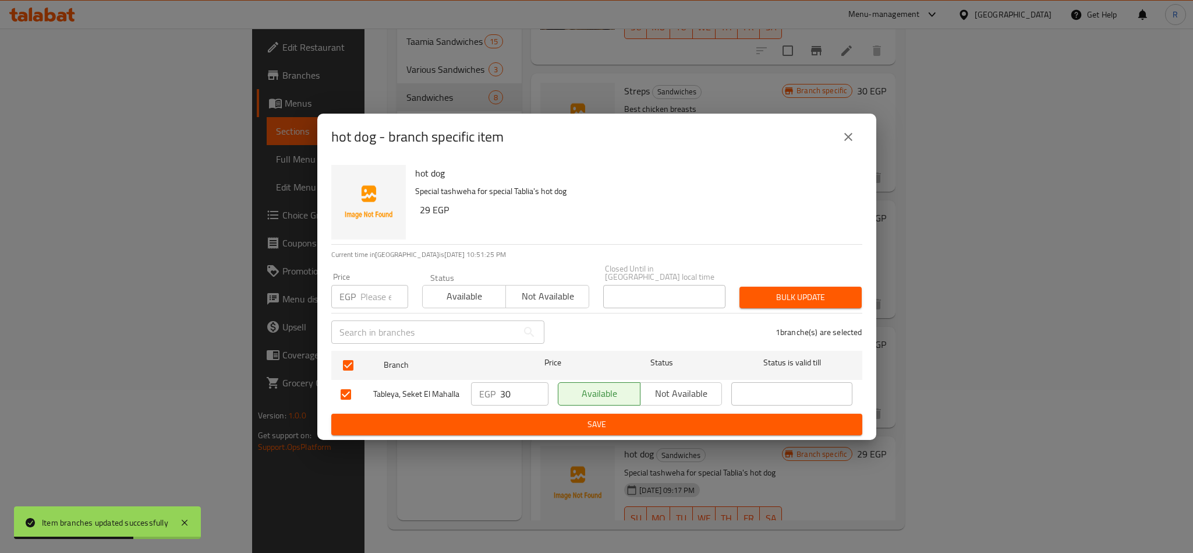
click at [378, 299] on input "number" at bounding box center [385, 296] width 48 height 23
type input "32"
click at [759, 287] on button "Bulk update" at bounding box center [801, 298] width 122 height 22
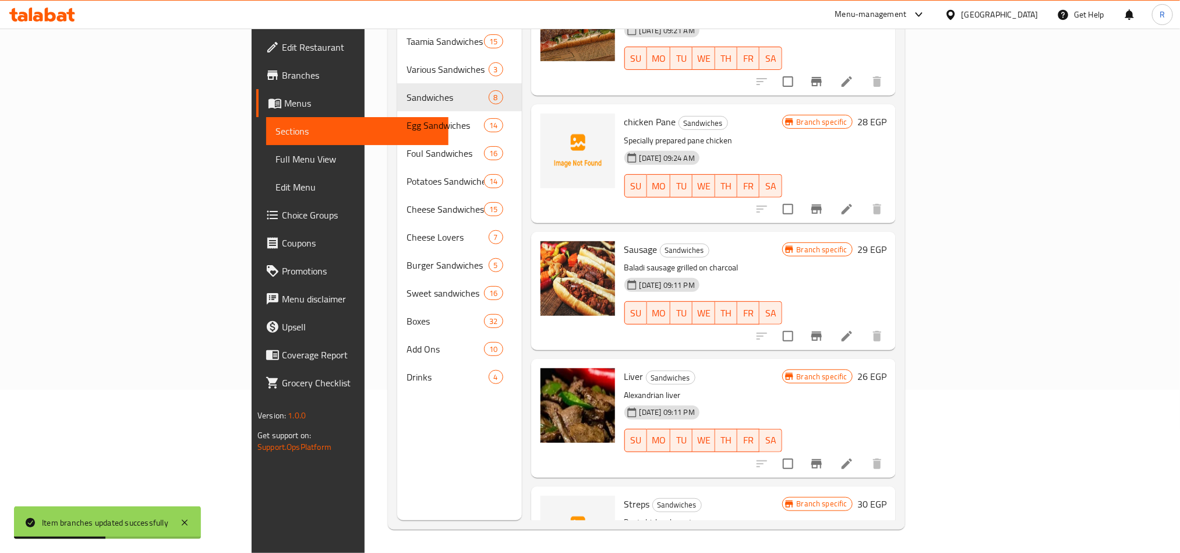
scroll to position [22, 0]
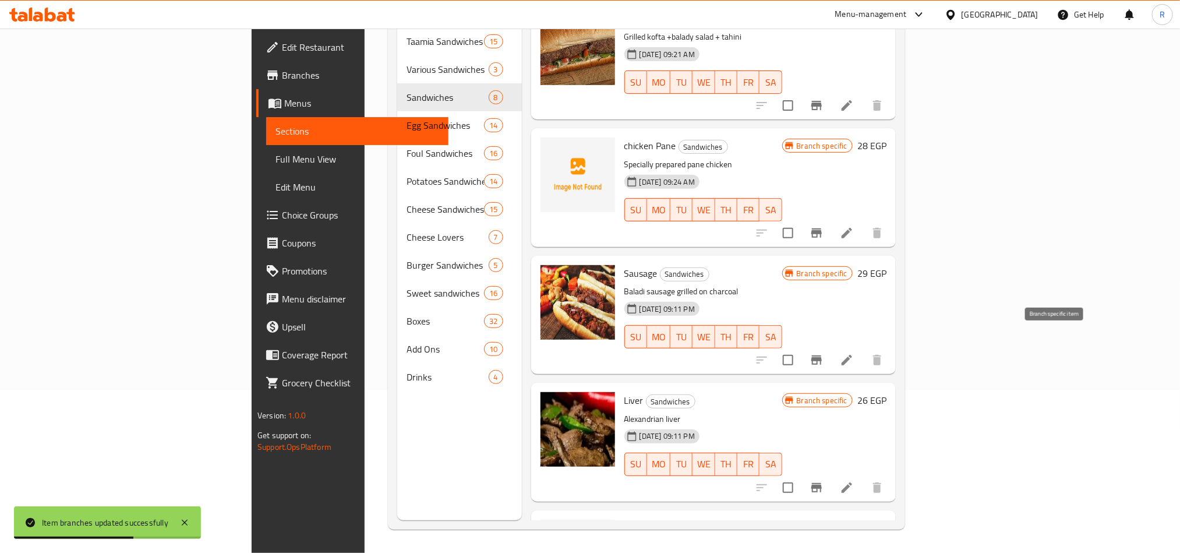
click at [822, 355] on icon "Branch-specific-item" at bounding box center [816, 359] width 10 height 9
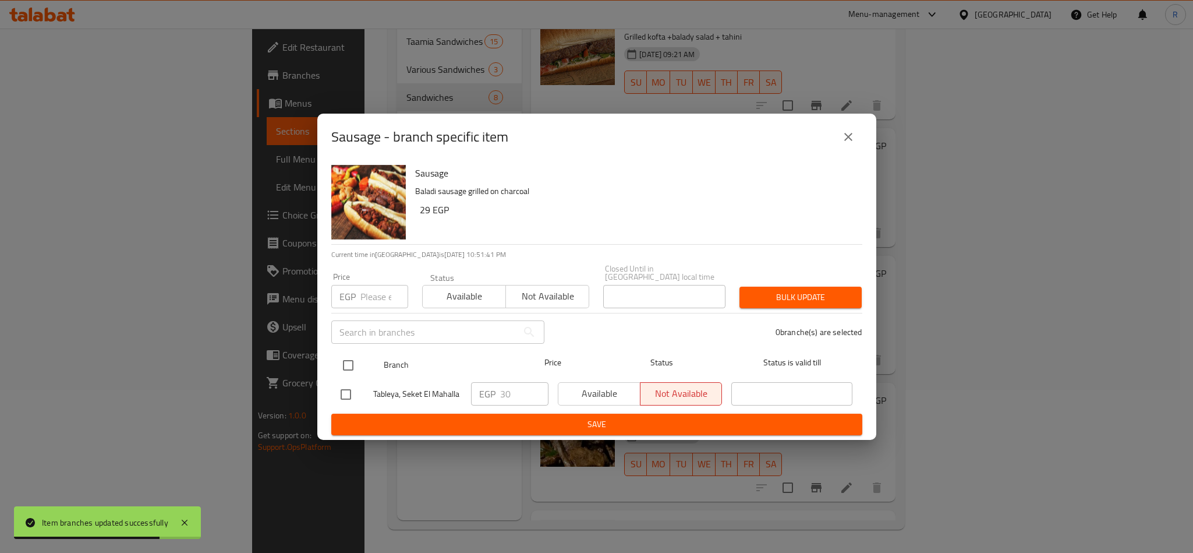
click at [355, 353] on input "checkbox" at bounding box center [348, 365] width 24 height 24
checkbox input "true"
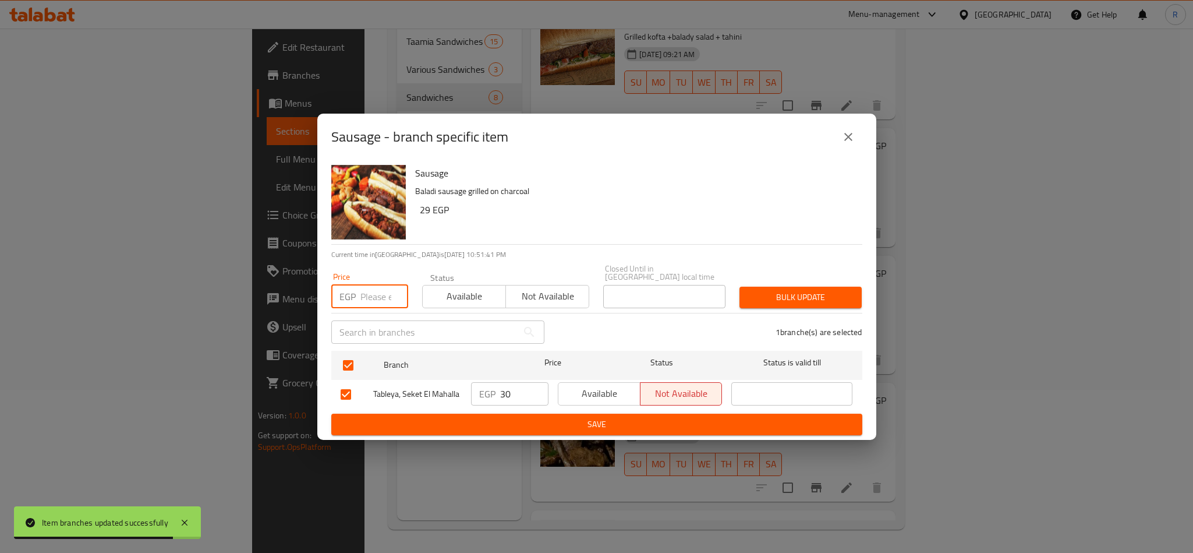
click at [372, 295] on input "number" at bounding box center [385, 296] width 48 height 23
type input "32"
click at [755, 290] on span "Bulk update" at bounding box center [801, 297] width 104 height 15
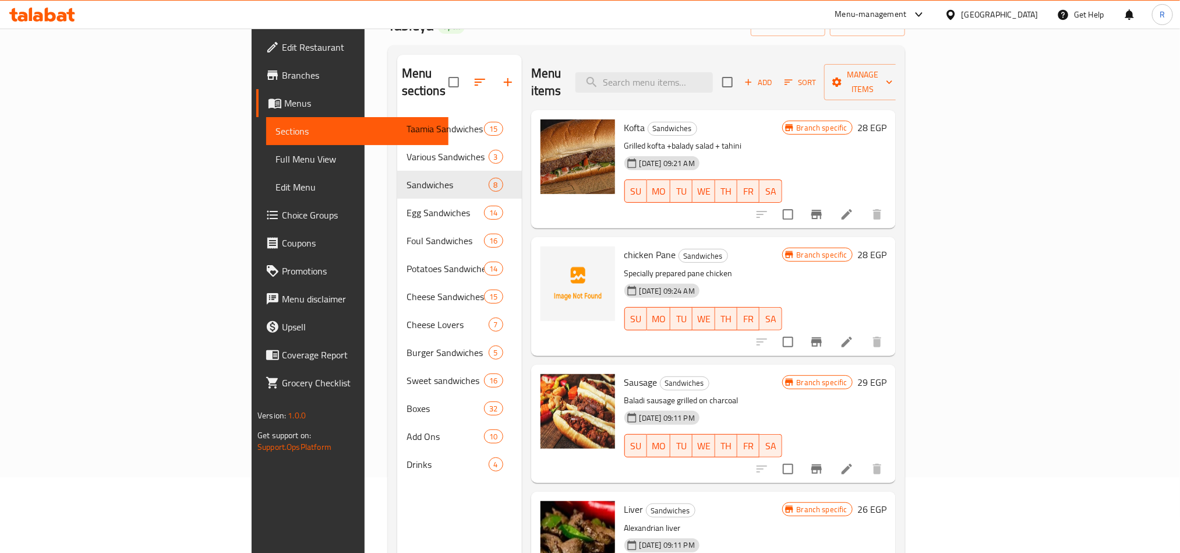
scroll to position [458, 0]
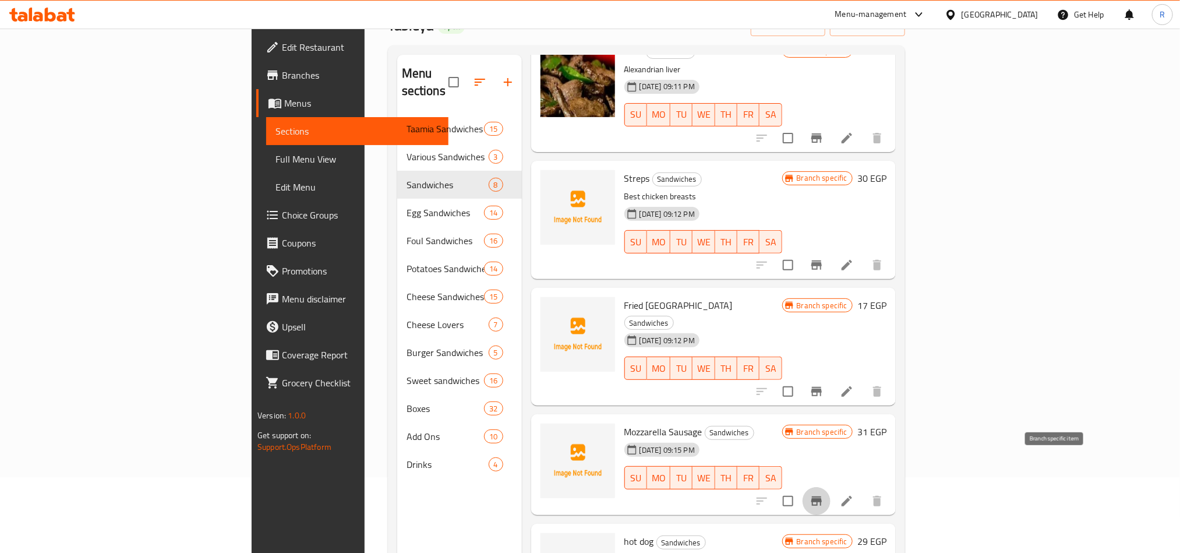
click at [831, 487] on button "Branch-specific-item" at bounding box center [817, 501] width 28 height 28
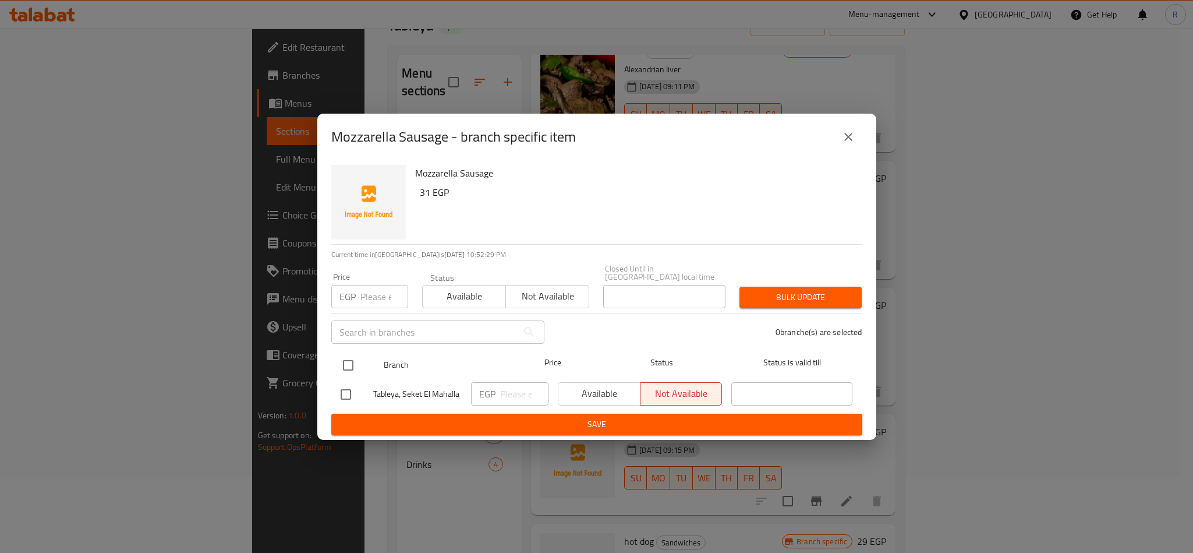
click at [347, 361] on input "checkbox" at bounding box center [348, 365] width 24 height 24
checkbox input "true"
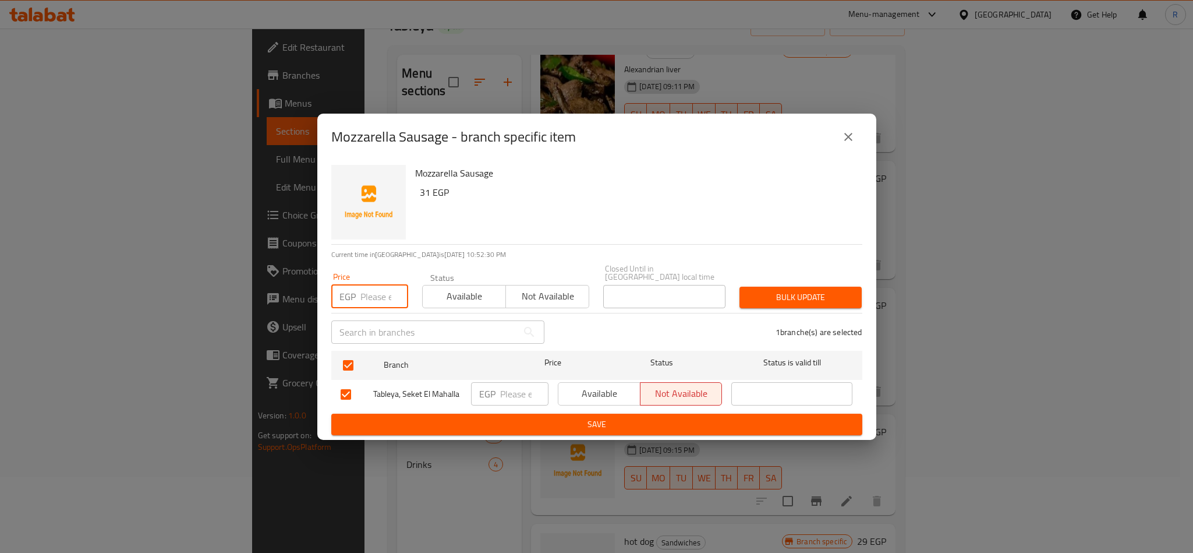
click at [367, 294] on input "number" at bounding box center [385, 296] width 48 height 23
type input "34"
click at [816, 292] on span "Bulk update" at bounding box center [801, 297] width 104 height 15
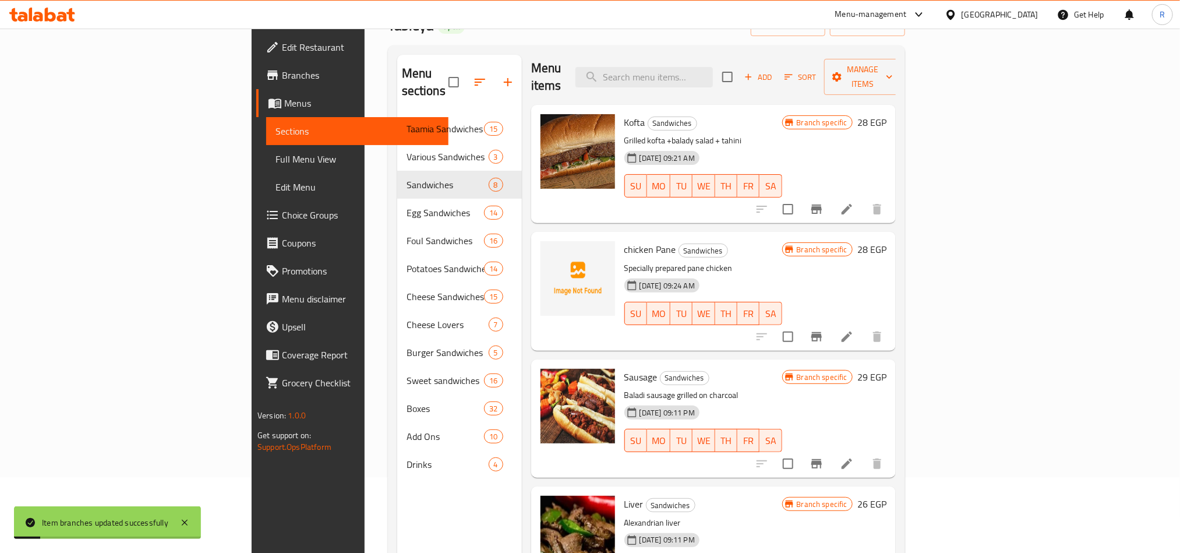
scroll to position [0, 0]
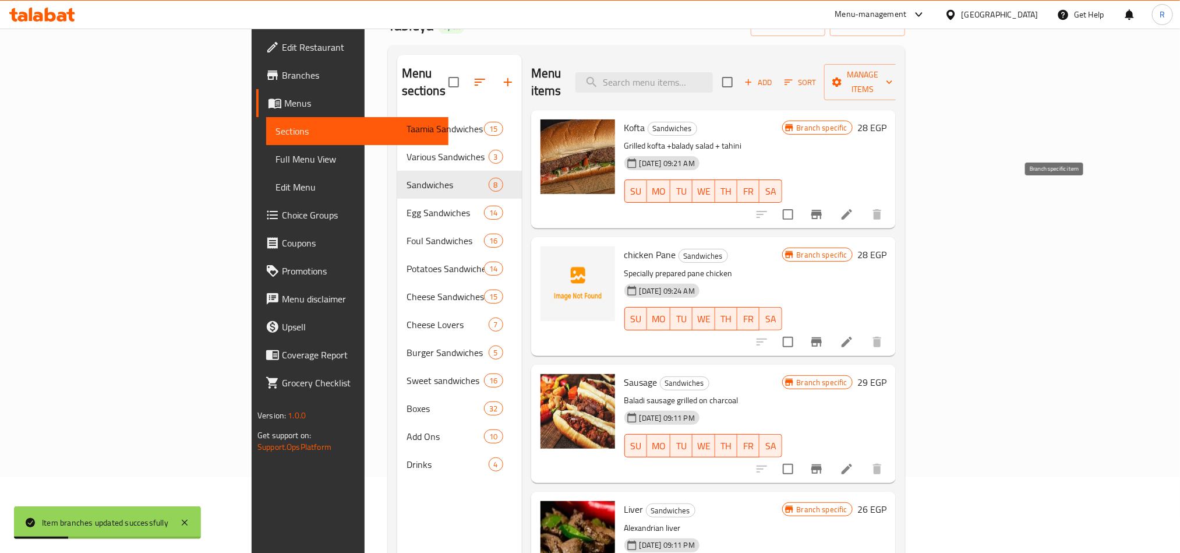
click at [831, 200] on button "Branch-specific-item" at bounding box center [817, 214] width 28 height 28
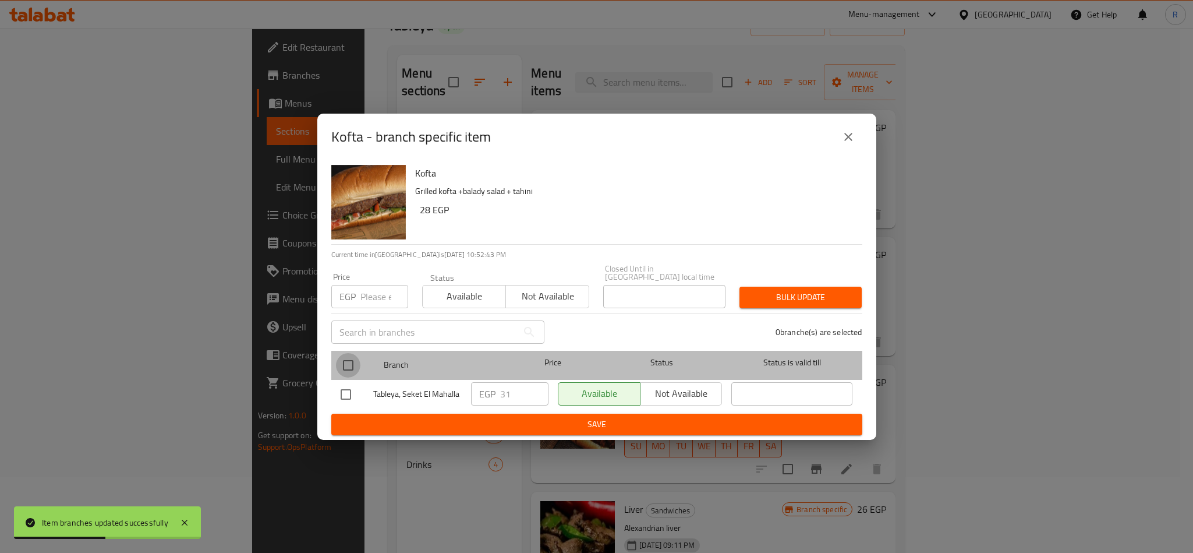
click at [348, 356] on input "checkbox" at bounding box center [348, 365] width 24 height 24
checkbox input "true"
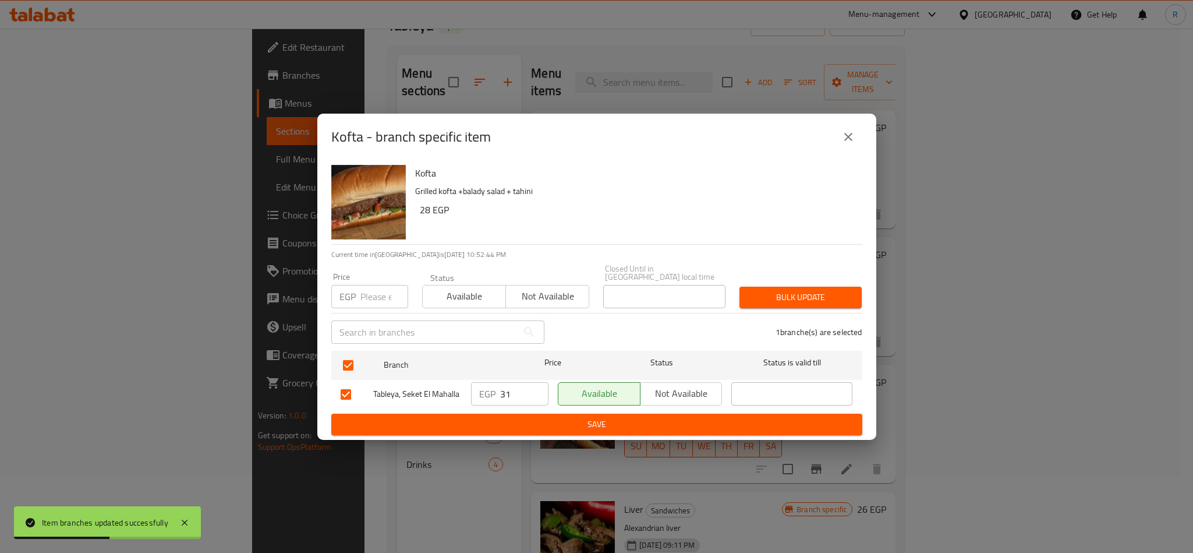
click at [366, 299] on input "number" at bounding box center [385, 296] width 48 height 23
type input "34"
click at [815, 290] on span "Bulk update" at bounding box center [801, 297] width 104 height 15
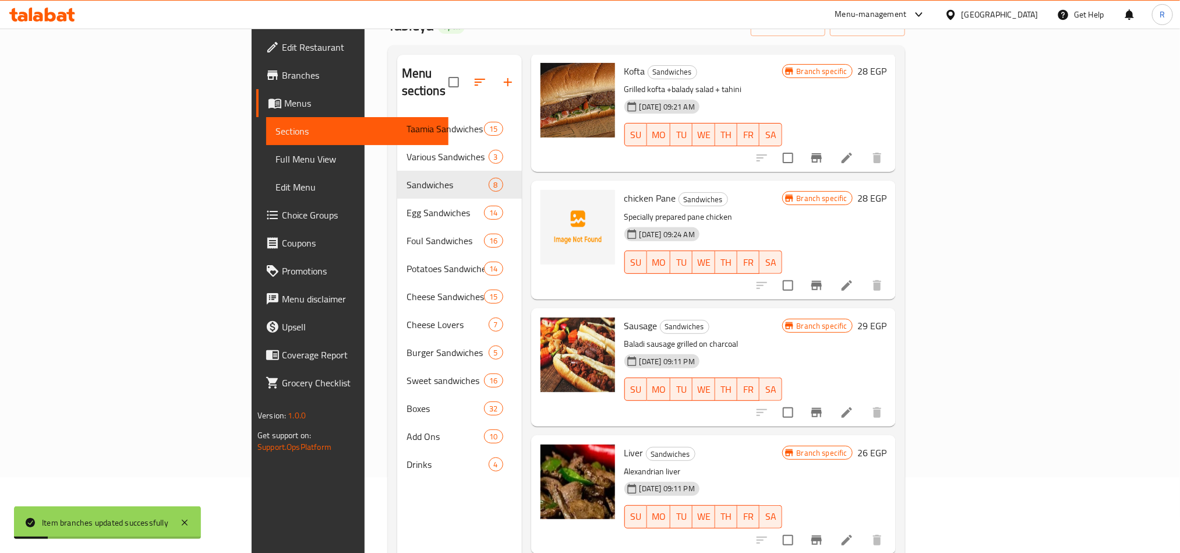
scroll to position [87, 0]
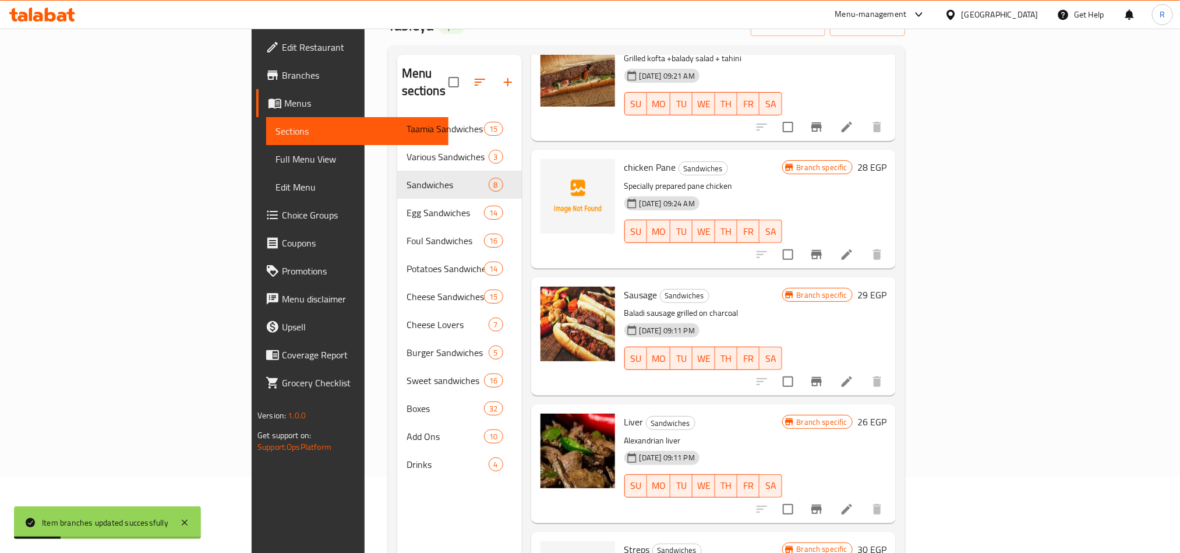
click at [824, 502] on icon "Branch-specific-item" at bounding box center [817, 509] width 14 height 14
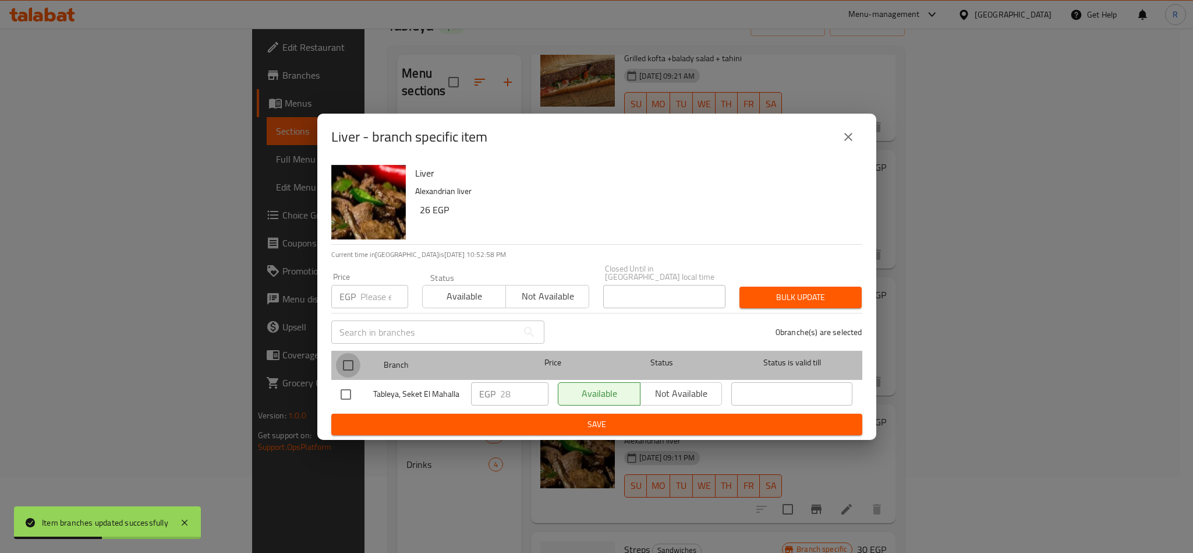
click at [344, 360] on input "checkbox" at bounding box center [348, 365] width 24 height 24
checkbox input "true"
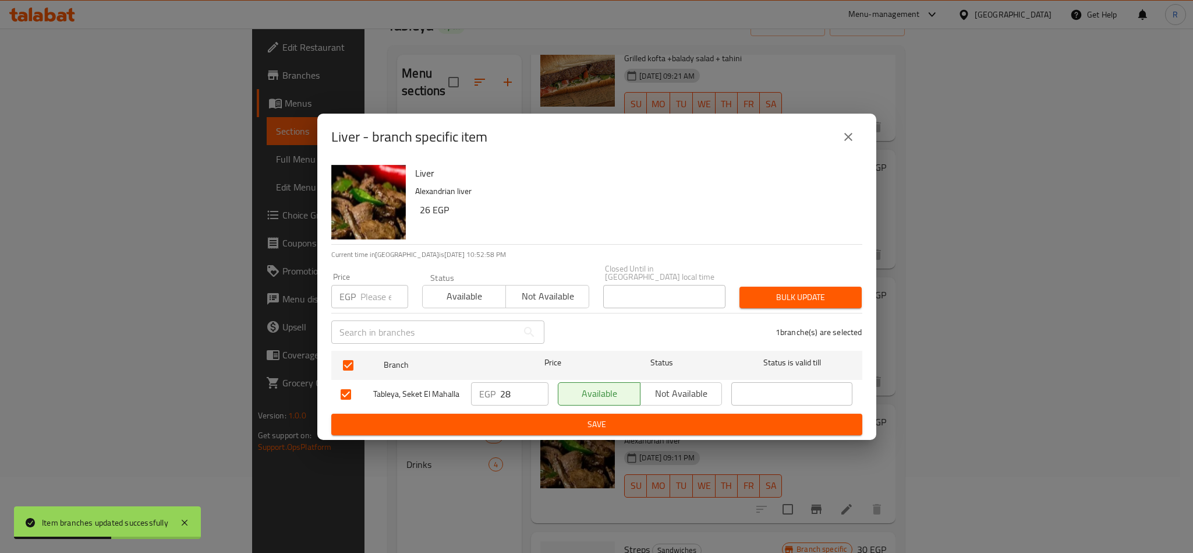
click at [375, 296] on input "number" at bounding box center [385, 296] width 48 height 23
type input "35"
click at [762, 297] on span "Bulk update" at bounding box center [801, 297] width 104 height 15
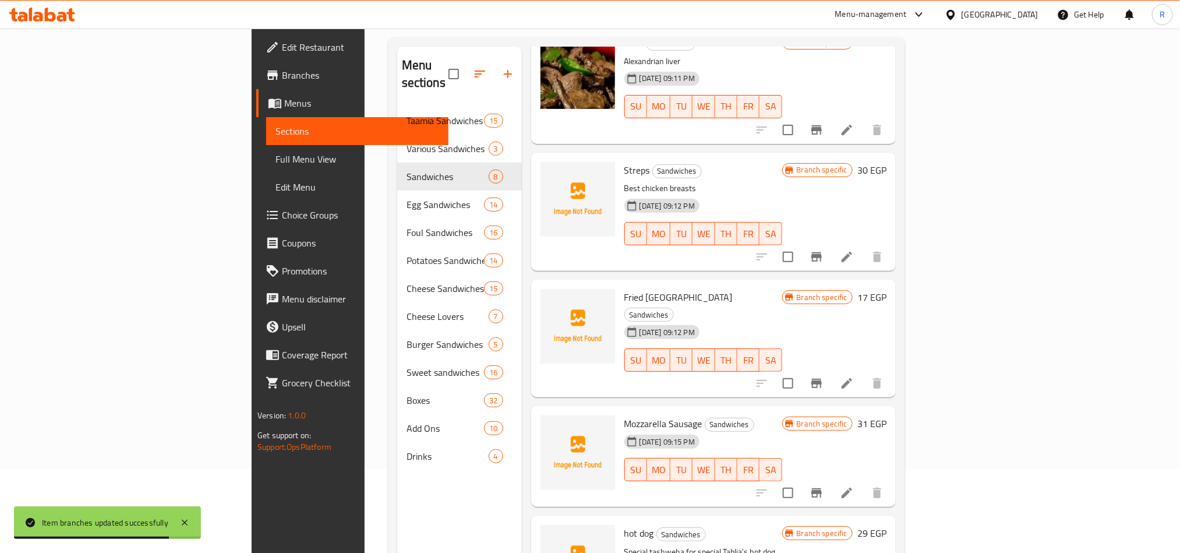
scroll to position [163, 0]
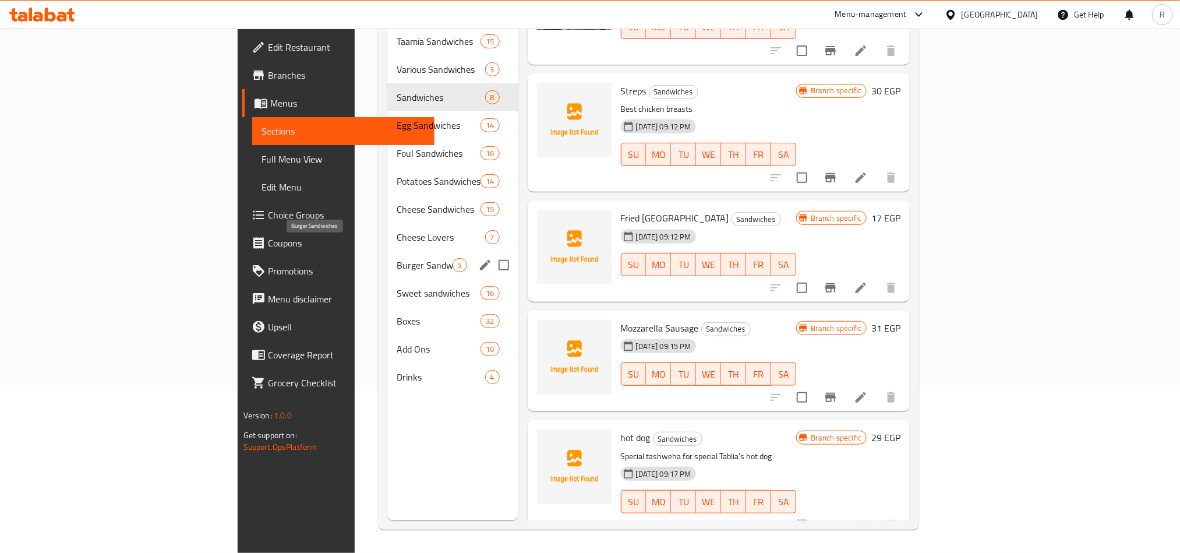
click at [397, 258] on span "Burger Sandwiches" at bounding box center [424, 265] width 55 height 14
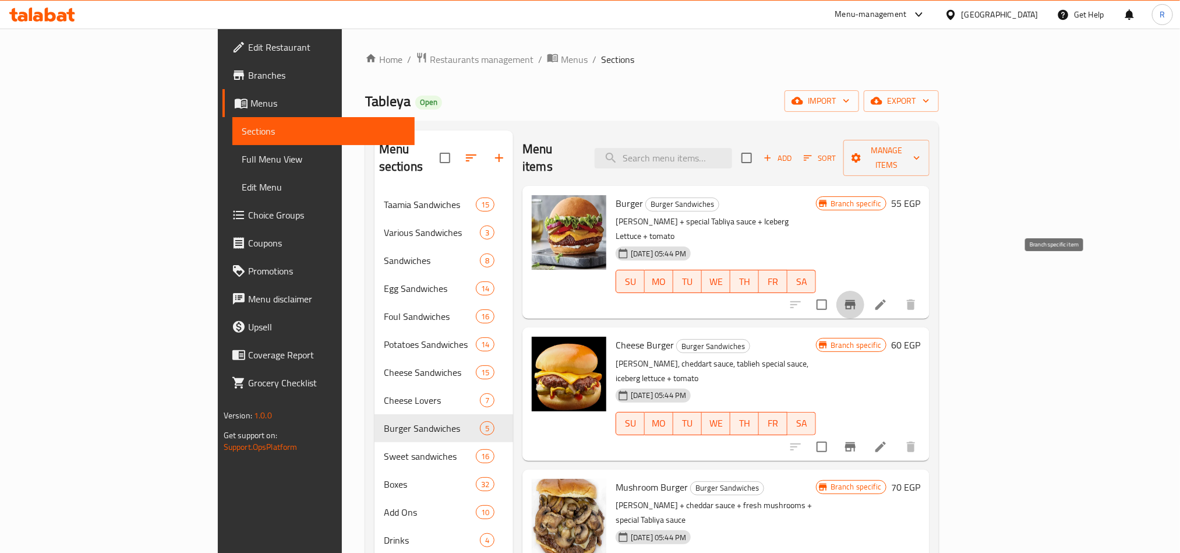
click at [856, 300] on icon "Branch-specific-item" at bounding box center [850, 304] width 10 height 9
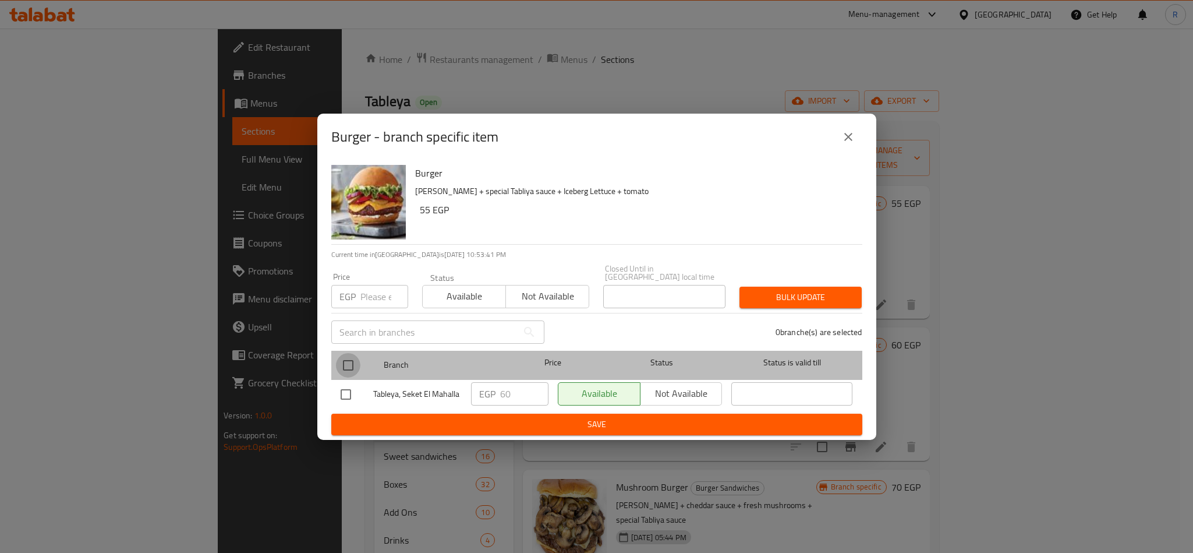
click at [351, 362] on input "checkbox" at bounding box center [348, 365] width 24 height 24
checkbox input "true"
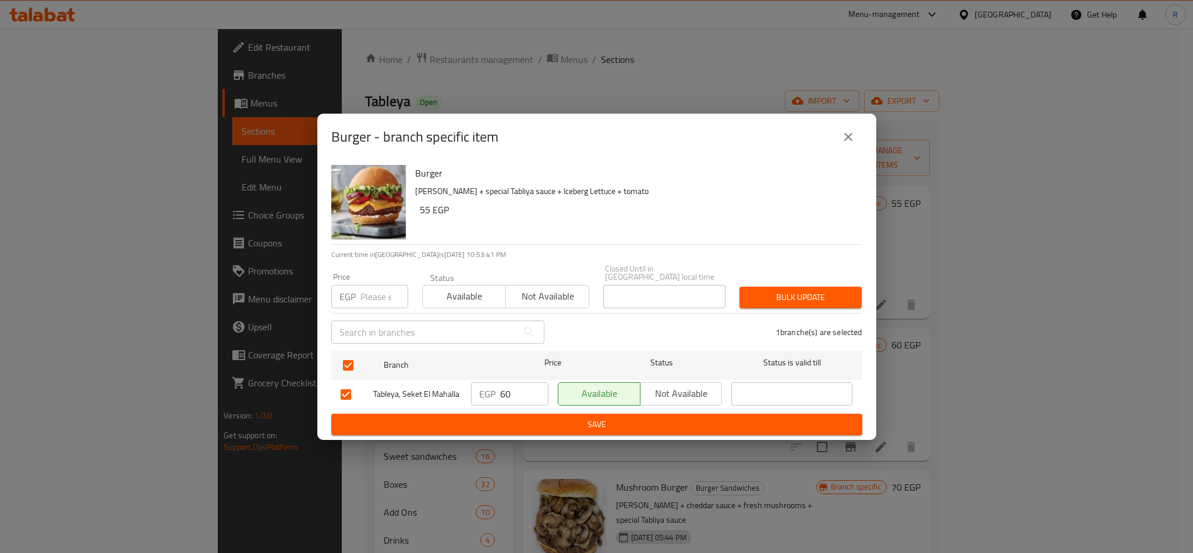
click at [372, 292] on input "number" at bounding box center [385, 296] width 48 height 23
type input "65"
click at [789, 295] on span "Bulk update" at bounding box center [801, 297] width 104 height 15
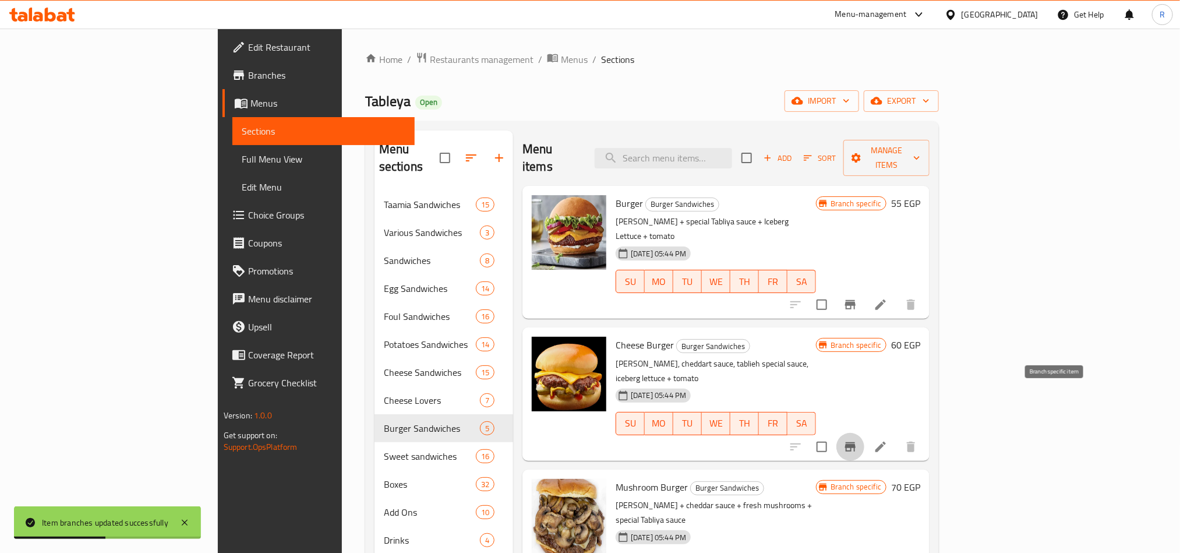
click at [857, 440] on icon "Branch-specific-item" at bounding box center [850, 447] width 14 height 14
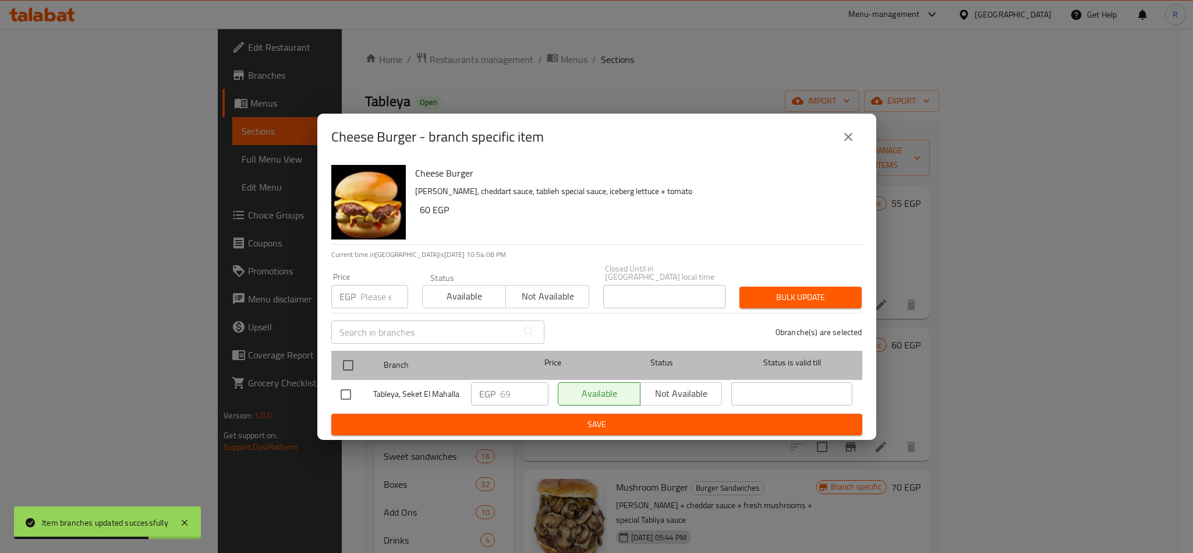
click at [334, 358] on div "Branch Price Status Status is valid till" at bounding box center [596, 365] width 531 height 29
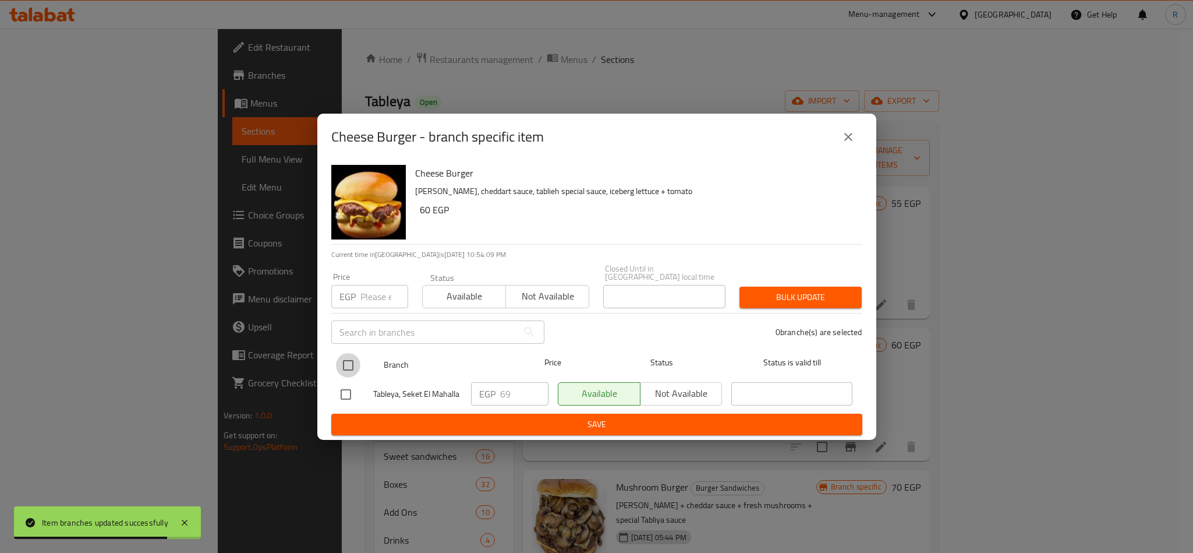
click at [351, 356] on input "checkbox" at bounding box center [348, 365] width 24 height 24
checkbox input "true"
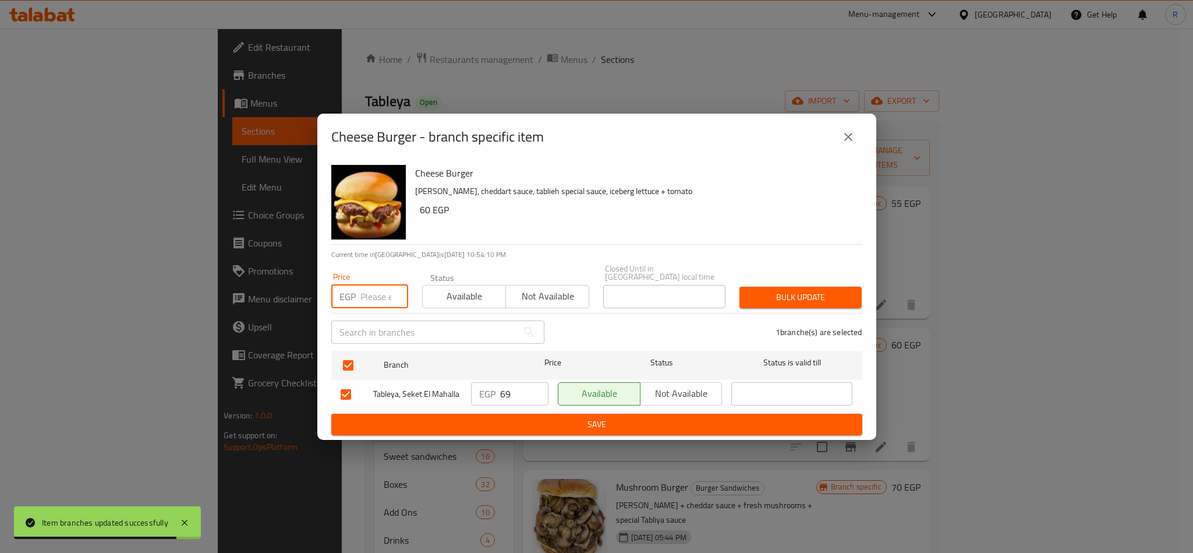
click at [369, 298] on input "number" at bounding box center [385, 296] width 48 height 23
type input "70"
click at [802, 297] on span "Bulk update" at bounding box center [801, 297] width 104 height 15
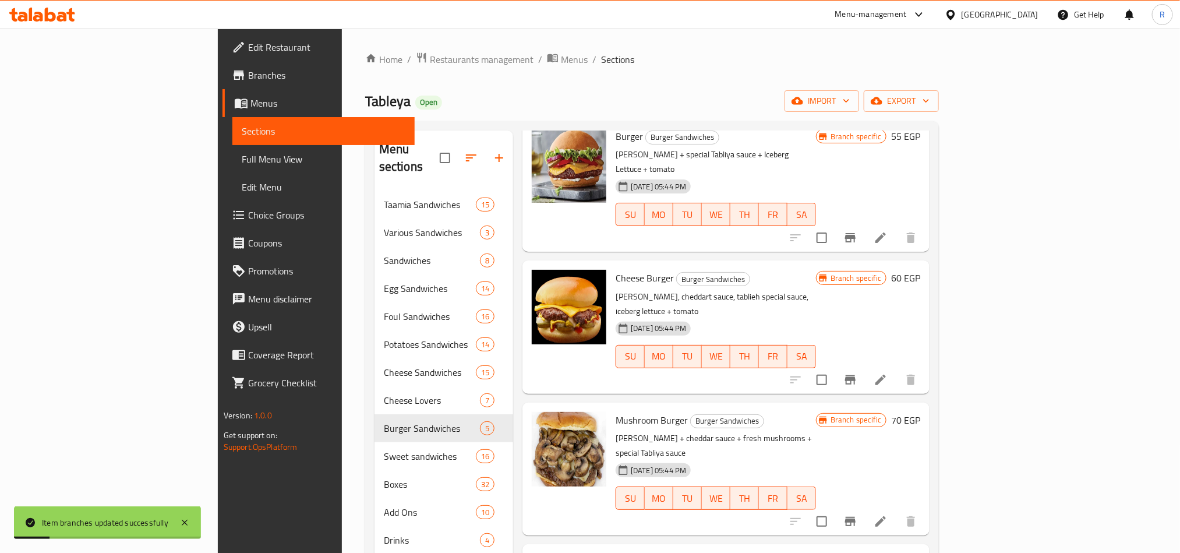
scroll to position [94, 0]
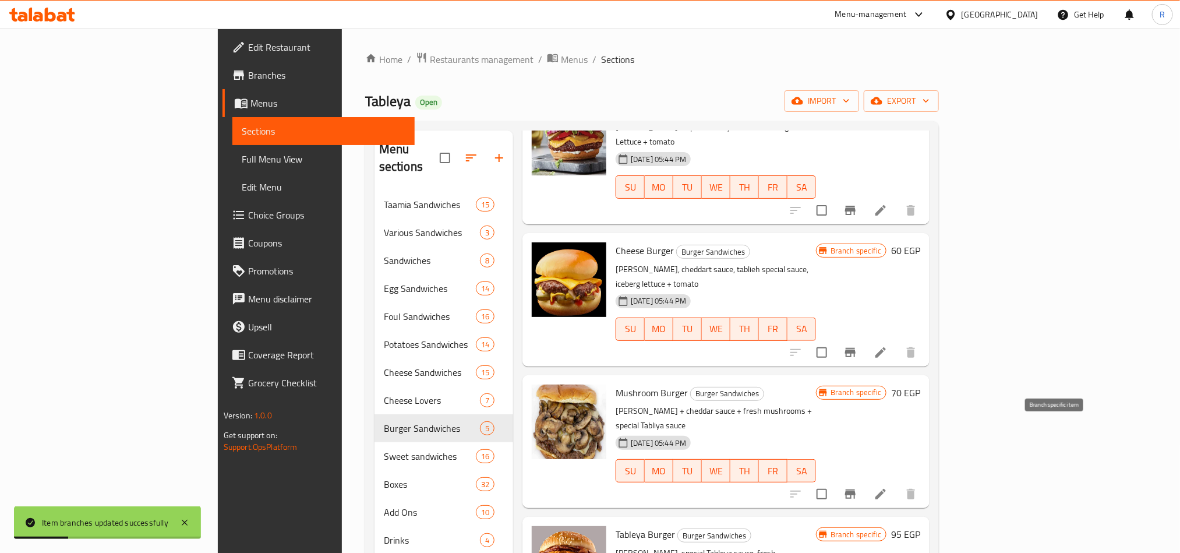
click at [864, 480] on button "Branch-specific-item" at bounding box center [850, 494] width 28 height 28
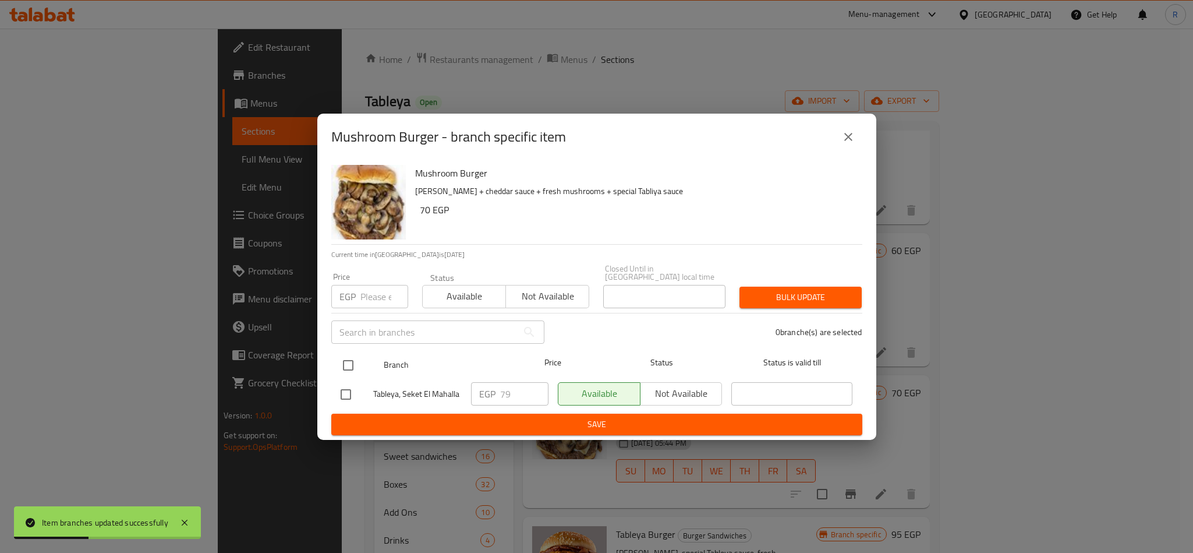
click at [350, 361] on input "checkbox" at bounding box center [348, 365] width 24 height 24
checkbox input "true"
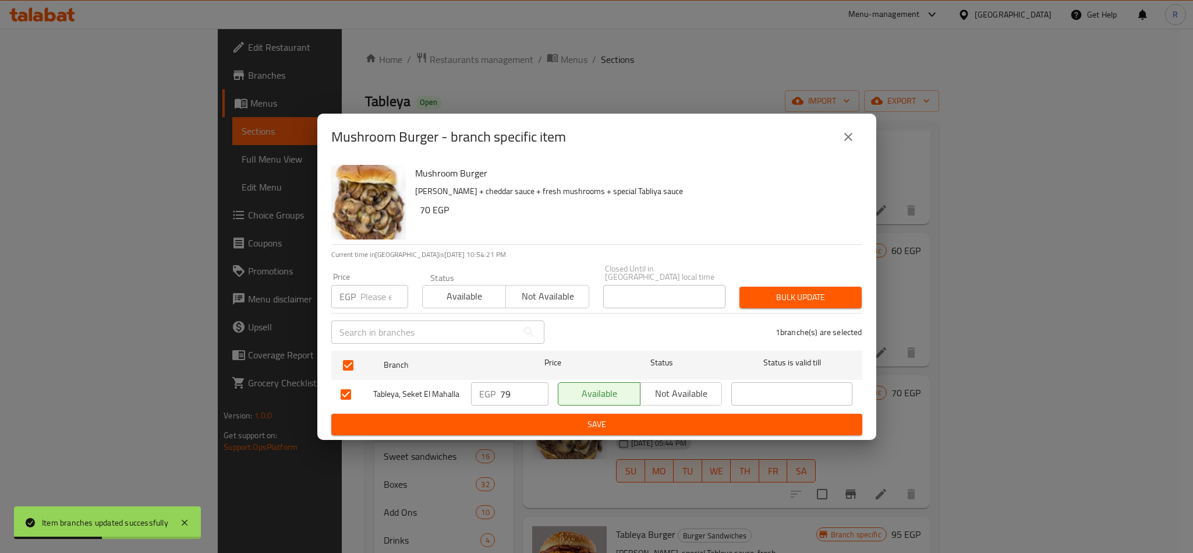
click at [370, 297] on input "number" at bounding box center [385, 296] width 48 height 23
type input "80"
click at [825, 287] on button "Bulk update" at bounding box center [801, 298] width 122 height 22
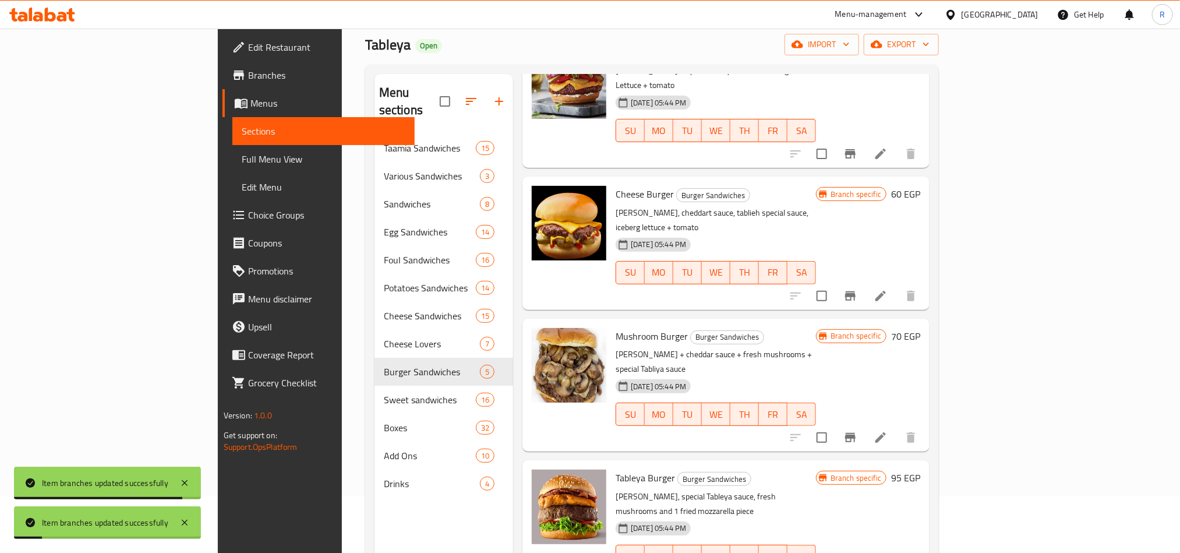
scroll to position [87, 0]
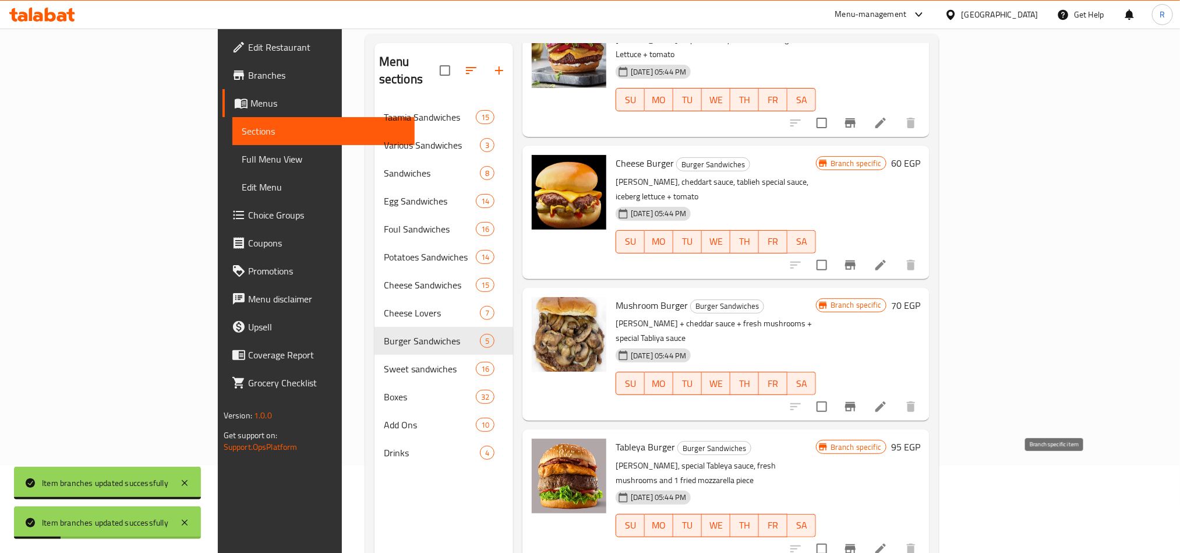
click at [857, 542] on icon "Branch-specific-item" at bounding box center [850, 549] width 14 height 14
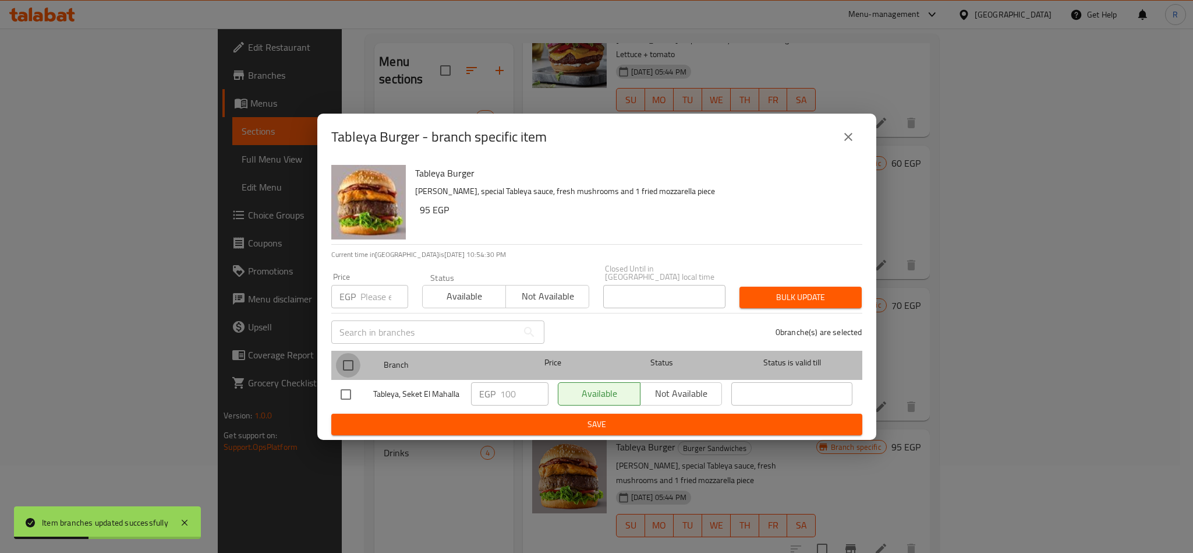
click at [348, 368] on input "checkbox" at bounding box center [348, 365] width 24 height 24
checkbox input "true"
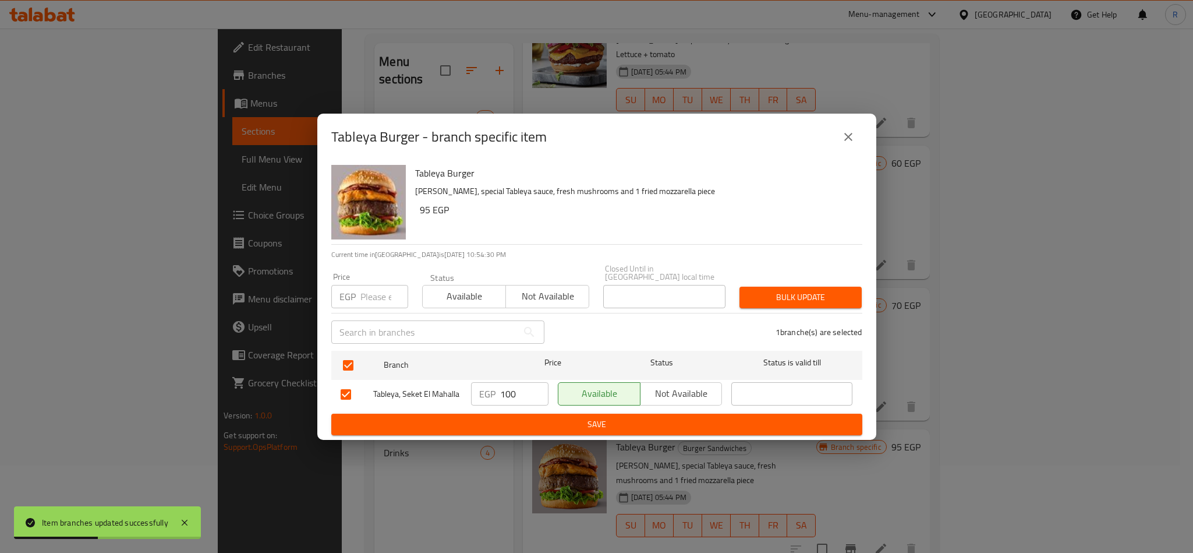
click at [375, 298] on input "number" at bounding box center [385, 296] width 48 height 23
type input "90"
click at [797, 287] on button "Bulk update" at bounding box center [801, 298] width 122 height 22
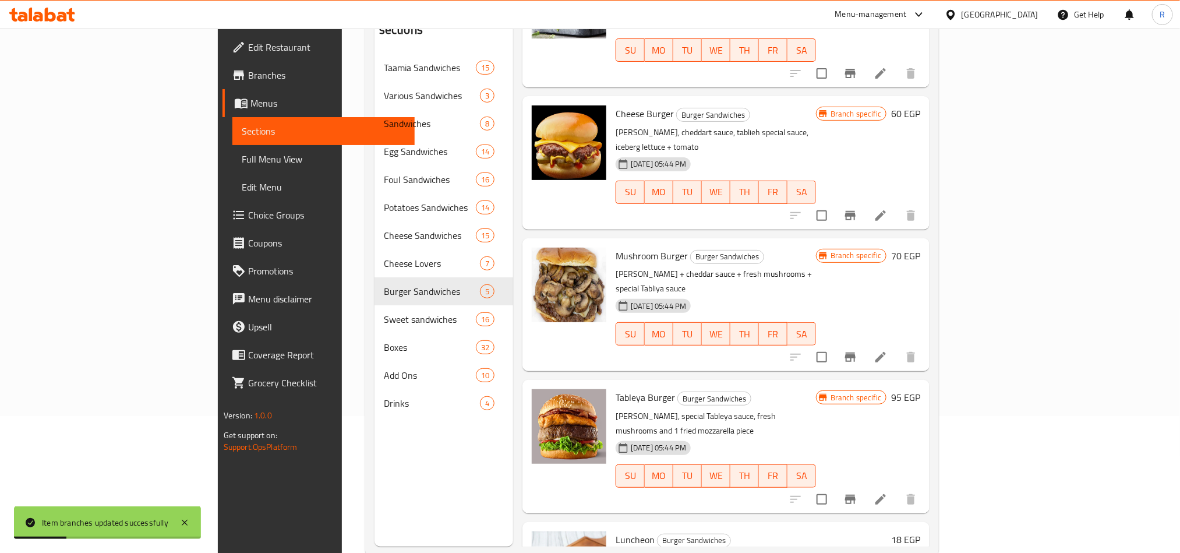
scroll to position [163, 0]
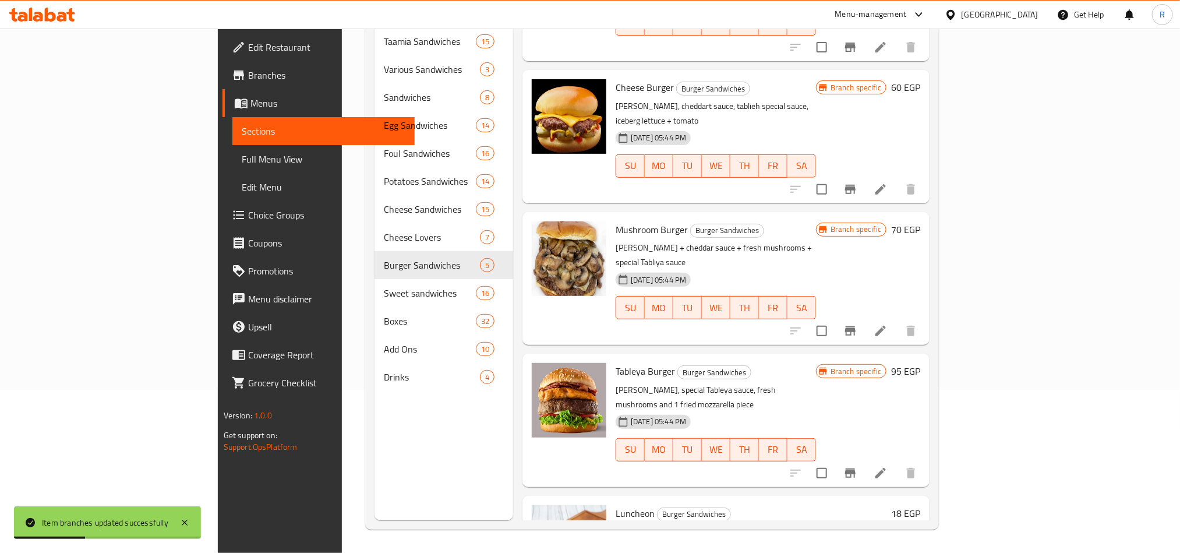
click at [616, 504] on span "Luncheon" at bounding box center [635, 512] width 39 height 17
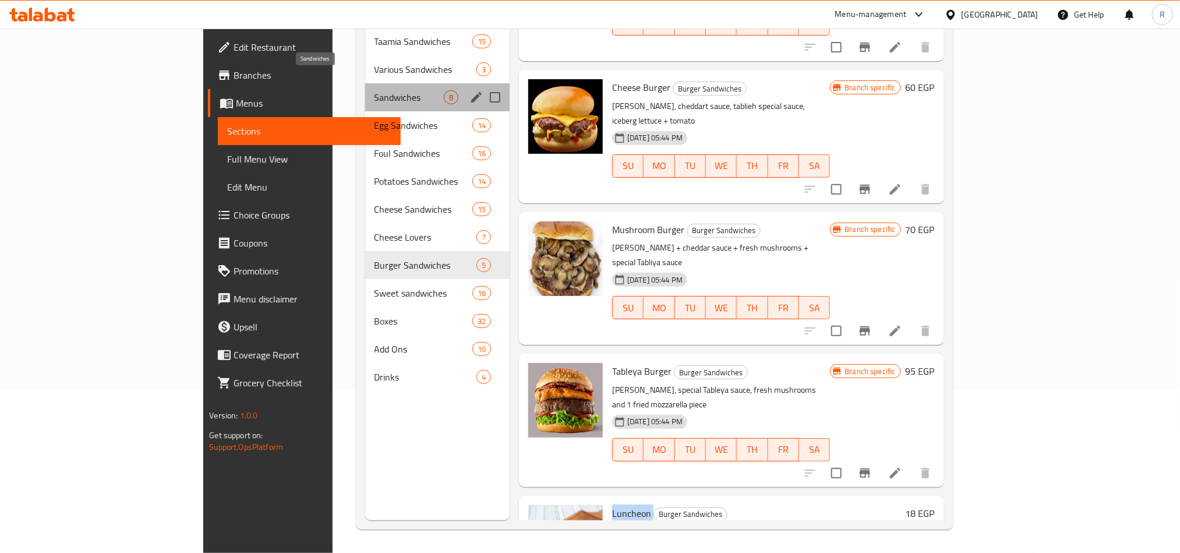
click at [375, 90] on span "Sandwiches" at bounding box center [409, 97] width 69 height 14
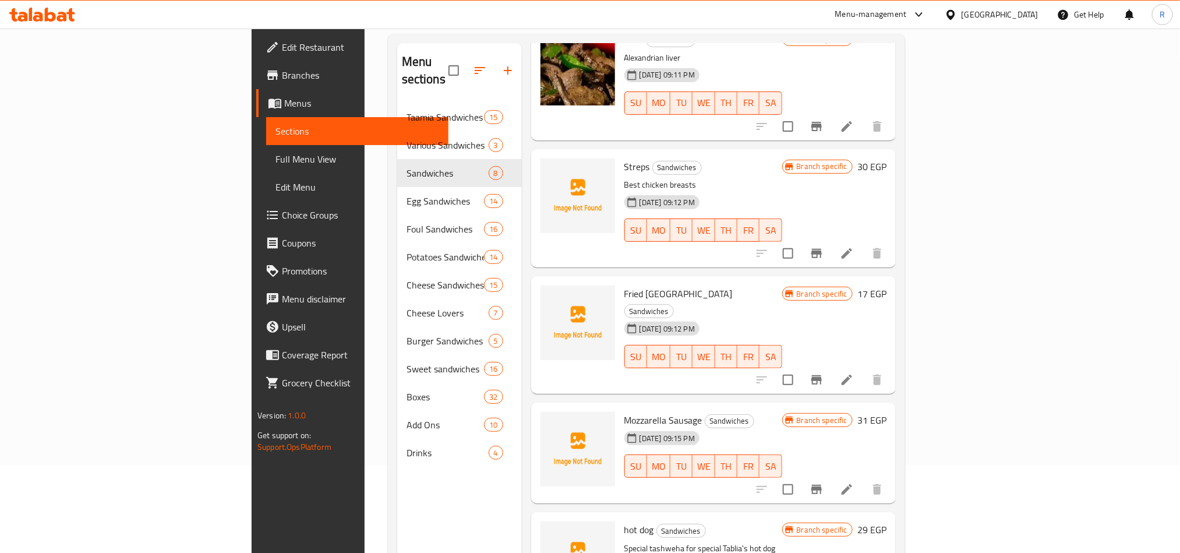
scroll to position [163, 0]
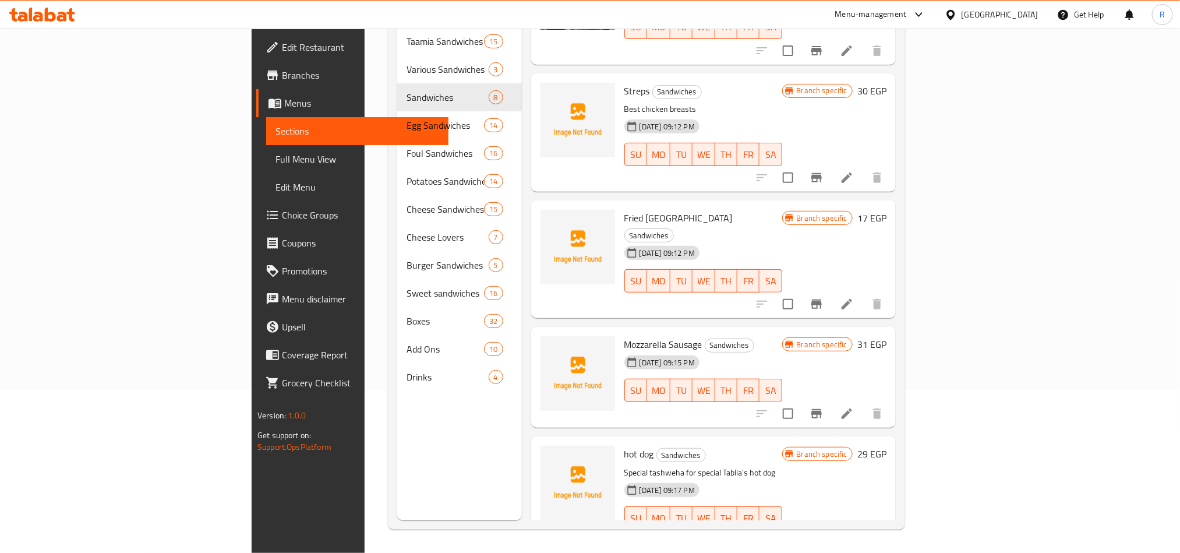
click at [624, 209] on span "Fried [GEOGRAPHIC_DATA]" at bounding box center [678, 217] width 108 height 17
click at [896, 394] on div "Menu items Add Sort Manage items Kofta Sandwiches Grilled kofta +balady salad +…" at bounding box center [709, 243] width 374 height 553
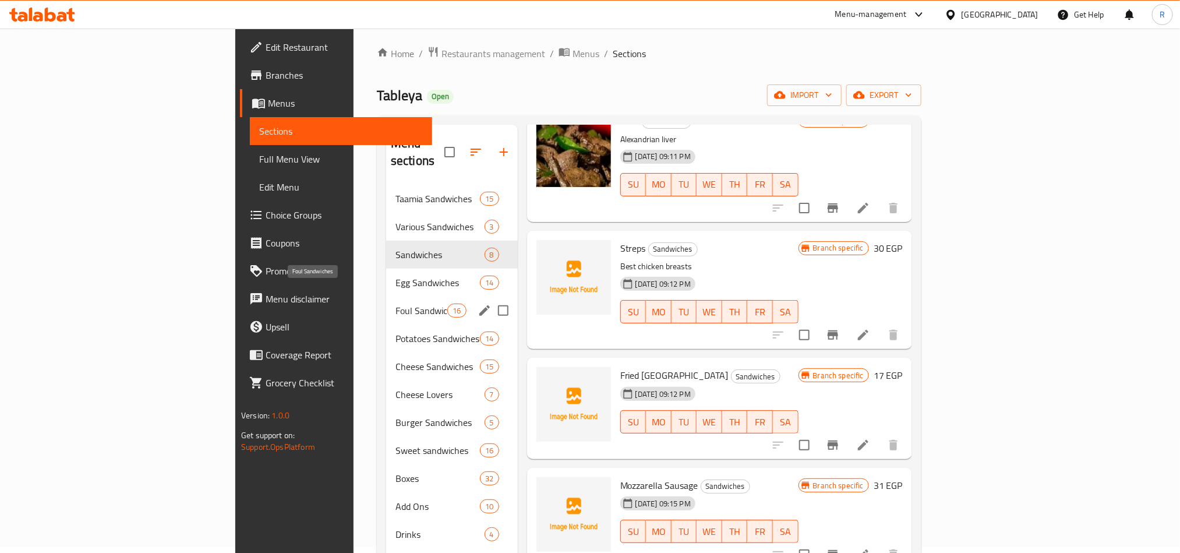
scroll to position [0, 0]
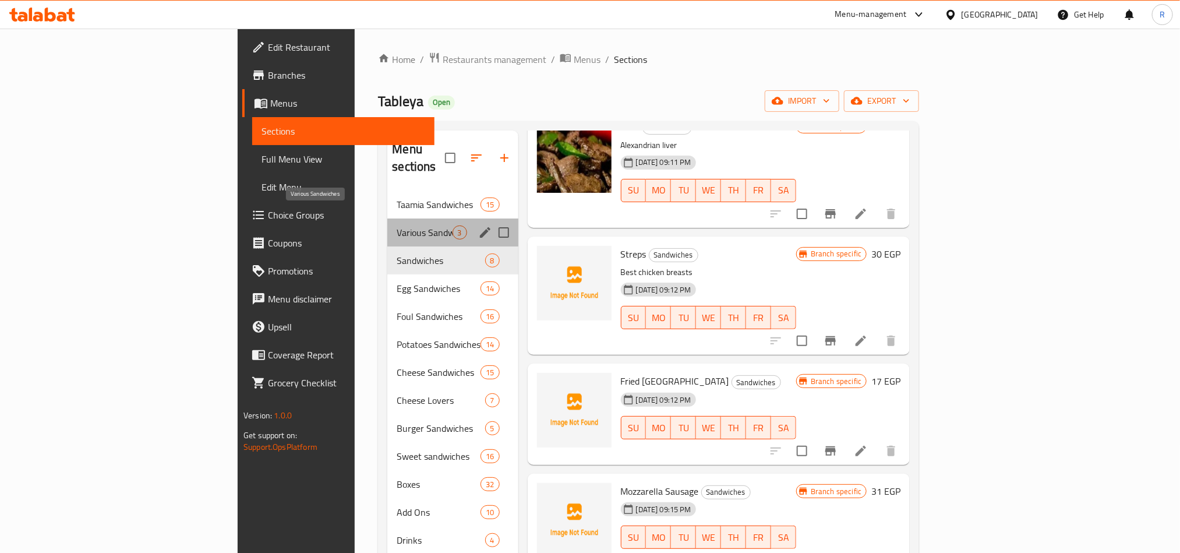
click at [397, 225] on span "Various Sandwiches" at bounding box center [424, 232] width 55 height 14
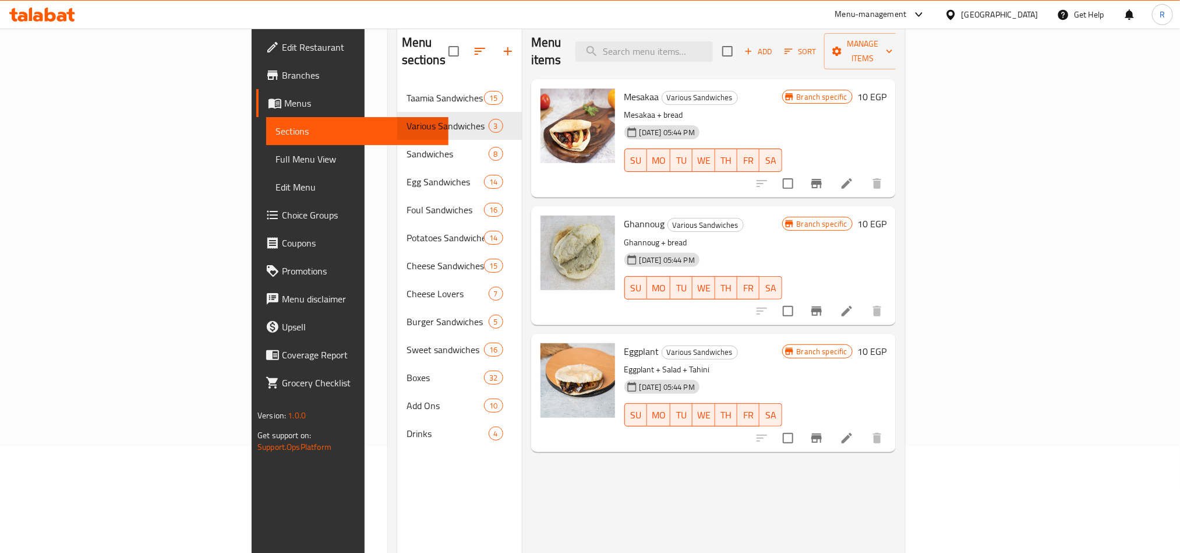
scroll to position [76, 0]
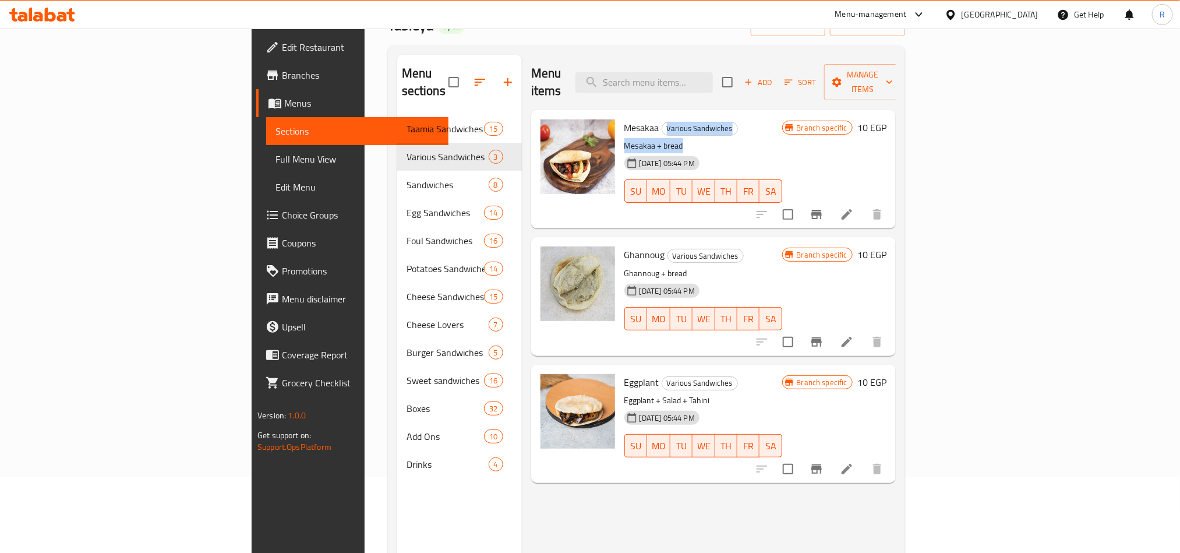
drag, startPoint x: 605, startPoint y: 111, endPoint x: 669, endPoint y: 119, distance: 65.2
click at [669, 119] on div "Mesakaa Various Sandwiches Mesakaa + bread [DATE] 05:44 PM SU MO TU WE TH FR SA" at bounding box center [703, 169] width 167 height 109
click at [662, 122] on div "Various Sandwiches" at bounding box center [700, 129] width 76 height 14
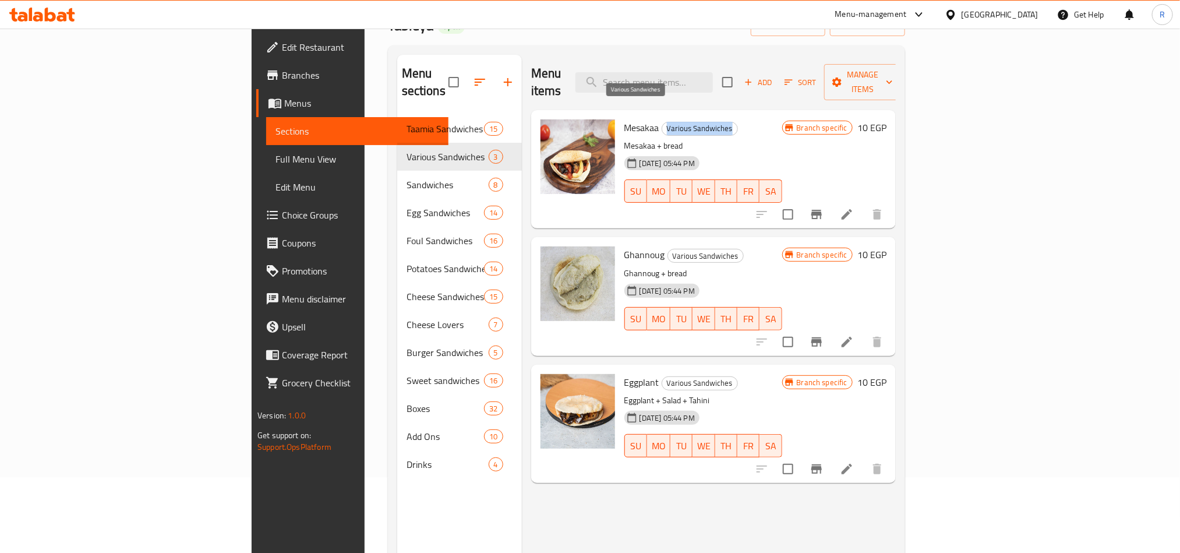
click at [662, 122] on div "Various Sandwiches" at bounding box center [700, 129] width 76 height 14
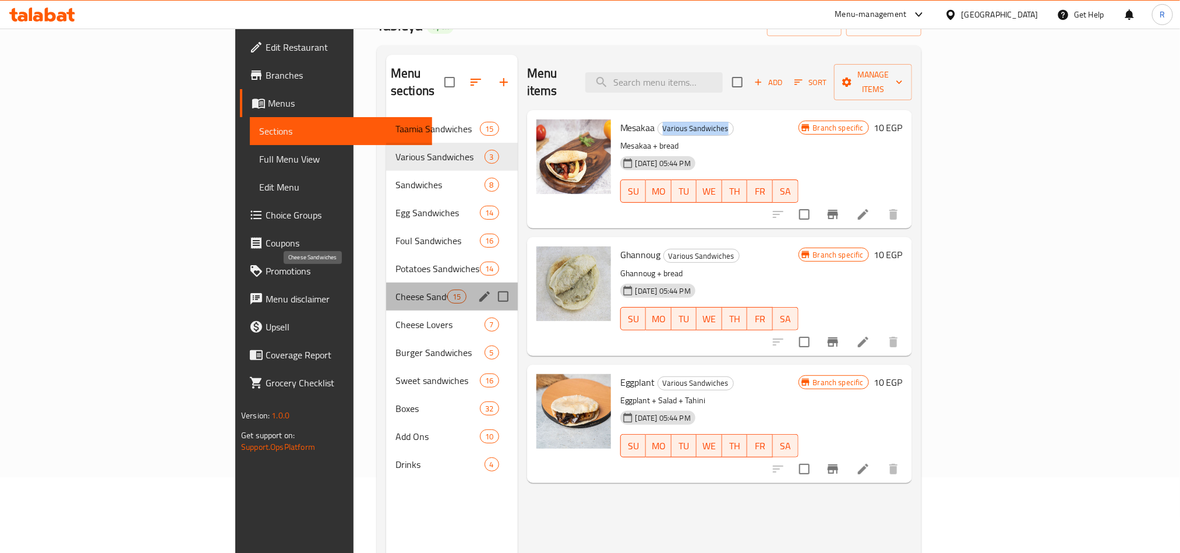
click at [395, 289] on span "Cheese Sandwiches" at bounding box center [421, 296] width 52 height 14
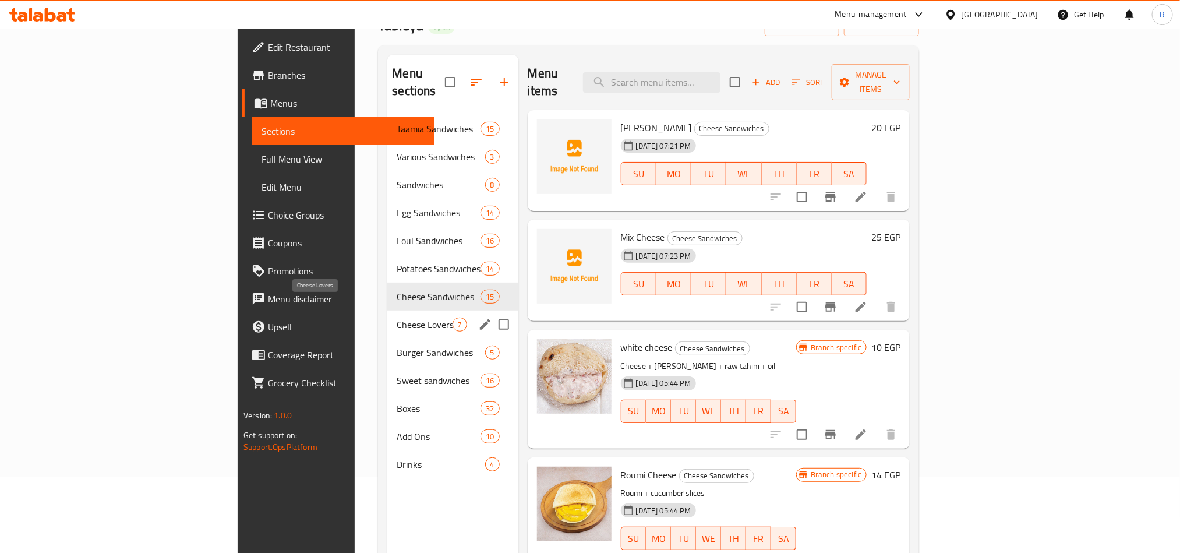
click at [397, 317] on span "Cheese Lovers" at bounding box center [424, 324] width 55 height 14
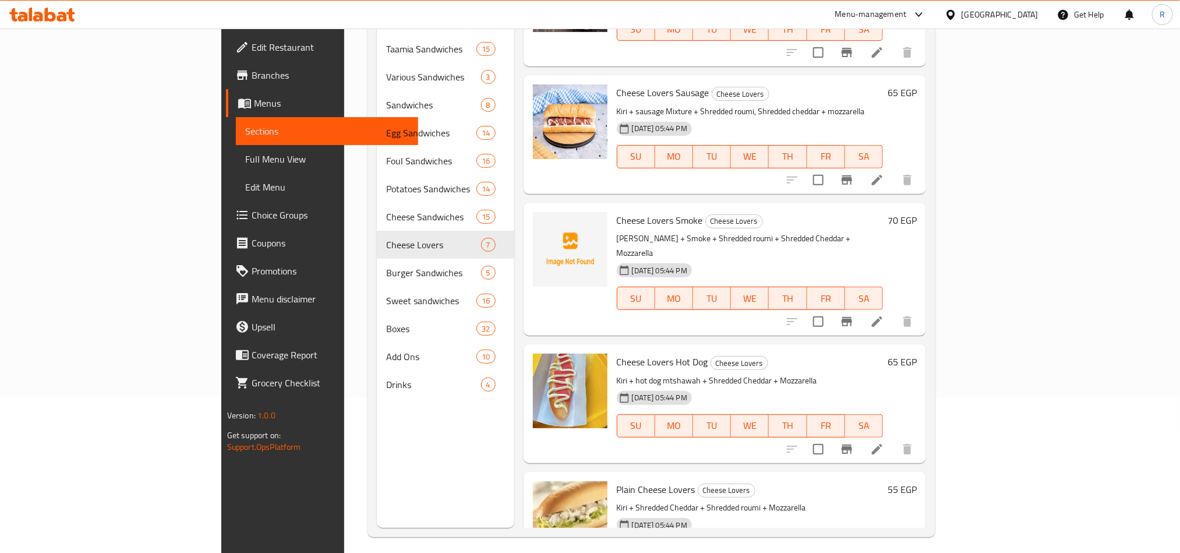
scroll to position [163, 0]
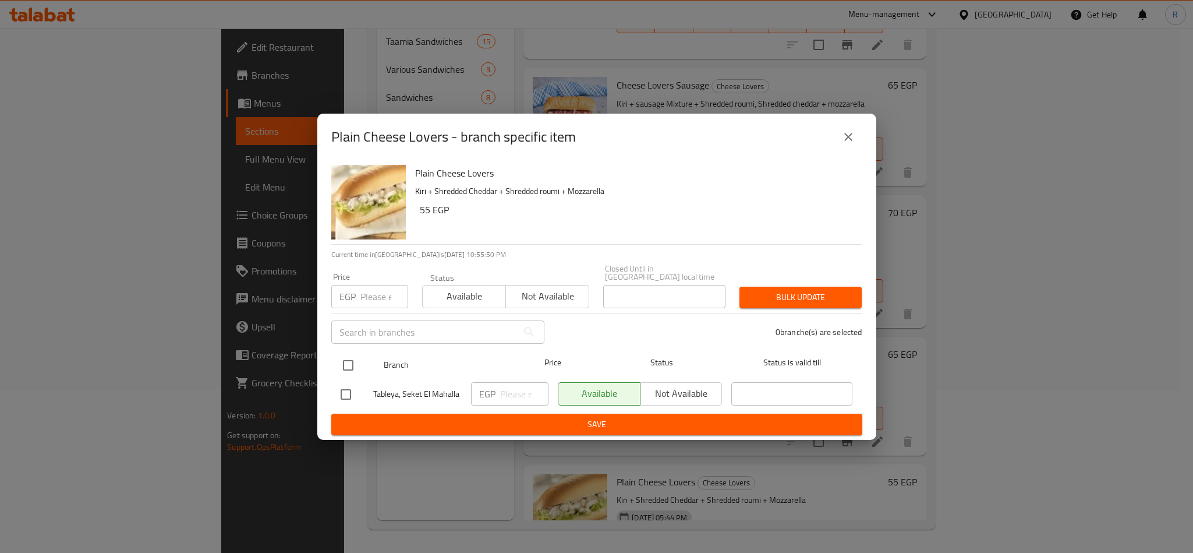
click at [349, 363] on input "checkbox" at bounding box center [348, 365] width 24 height 24
checkbox input "true"
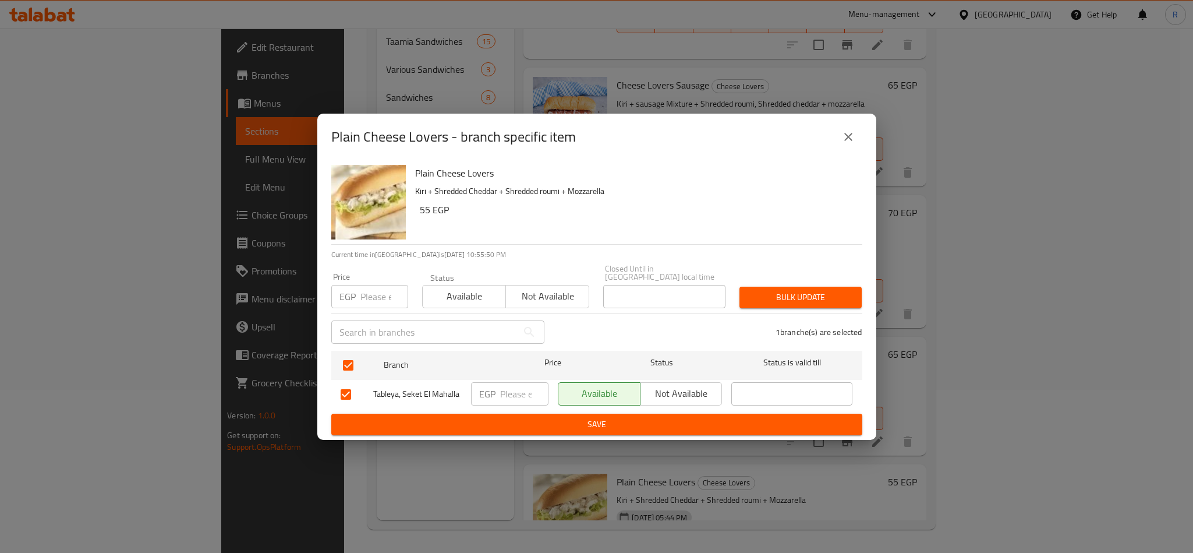
click at [376, 285] on input "number" at bounding box center [385, 296] width 48 height 23
type input "60"
click at [799, 306] on div "Bulk update" at bounding box center [801, 298] width 136 height 36
click at [799, 304] on div "Bulk update" at bounding box center [801, 298] width 136 height 36
click at [799, 298] on span "Bulk update" at bounding box center [801, 297] width 104 height 15
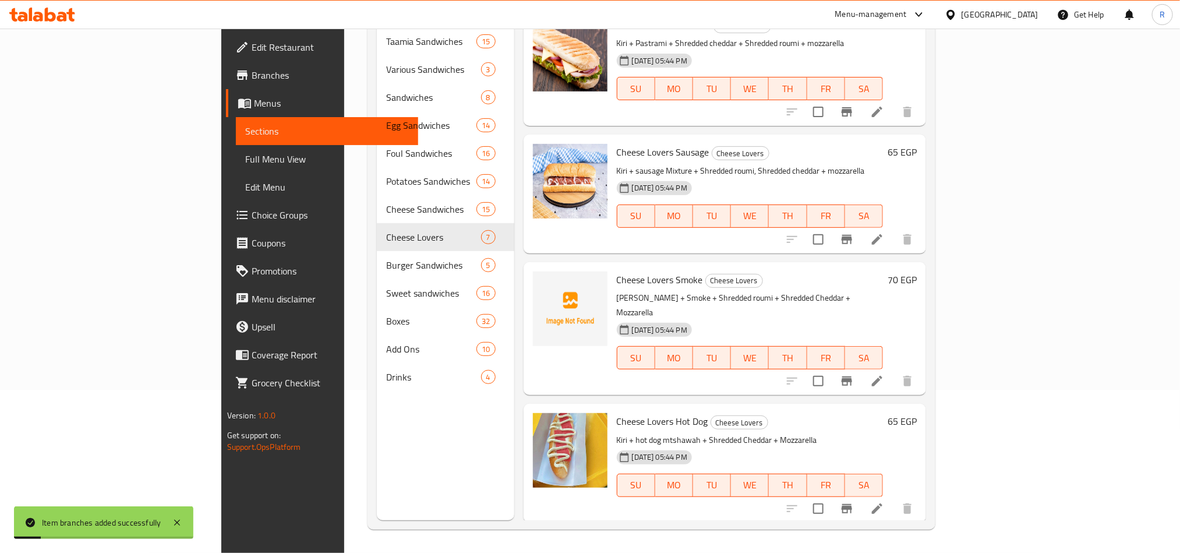
scroll to position [278, 0]
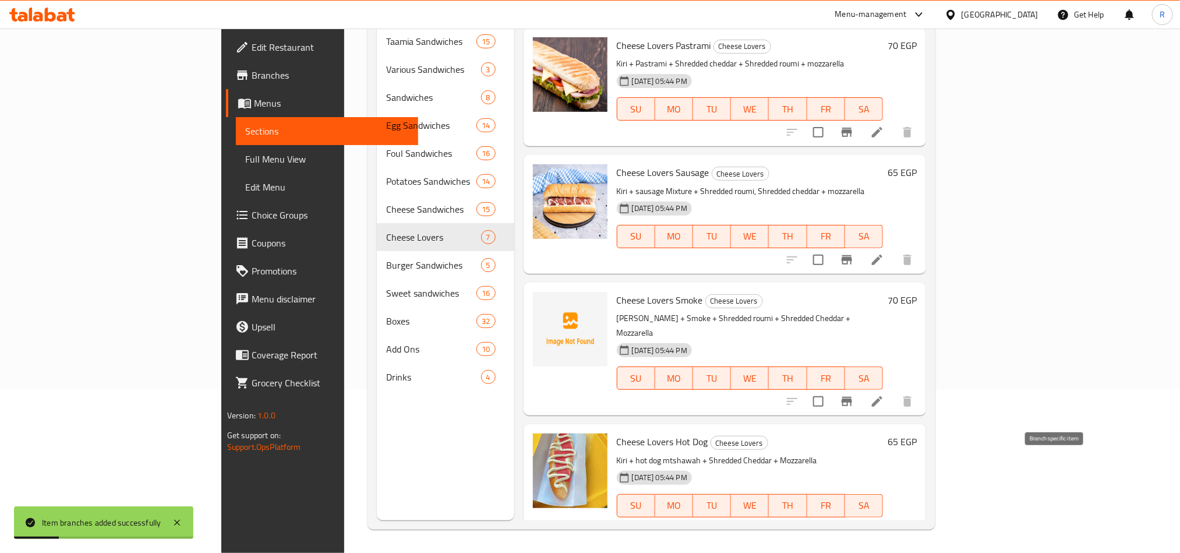
click at [852, 524] on icon "Branch-specific-item" at bounding box center [847, 528] width 10 height 9
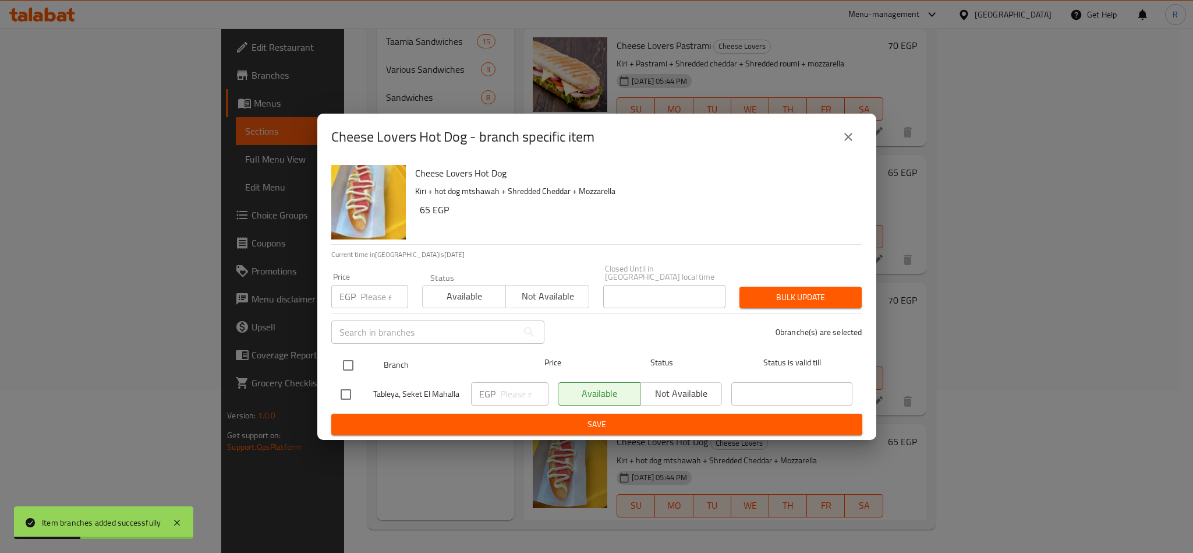
click at [350, 359] on input "checkbox" at bounding box center [348, 365] width 24 height 24
checkbox input "true"
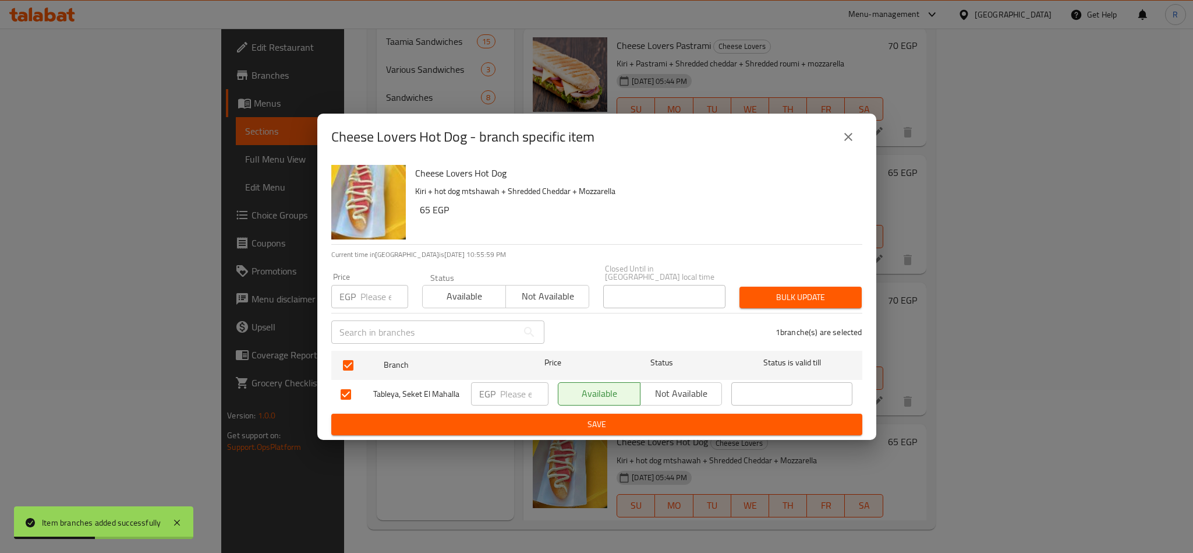
click at [376, 292] on input "number" at bounding box center [385, 296] width 48 height 23
type input "70"
click at [817, 290] on span "Bulk update" at bounding box center [801, 297] width 104 height 15
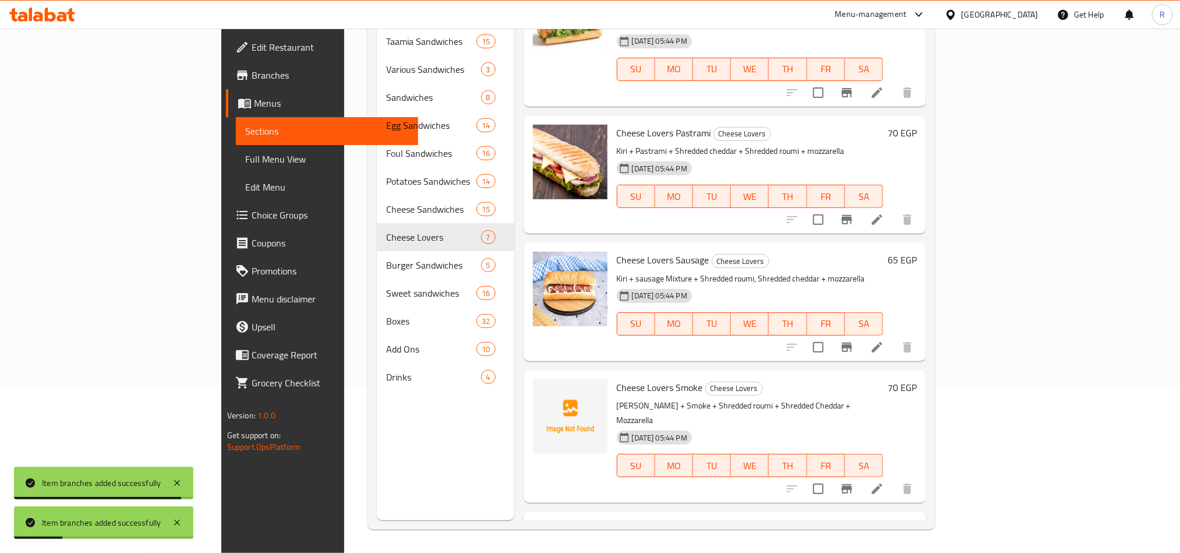
scroll to position [104, 0]
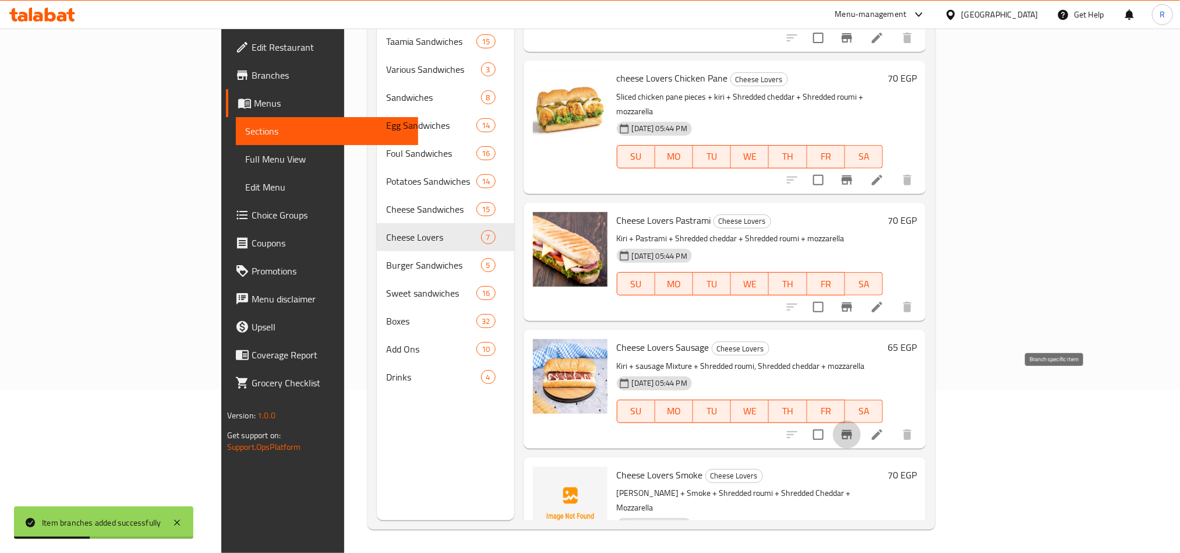
click at [861, 421] on button "Branch-specific-item" at bounding box center [847, 435] width 28 height 28
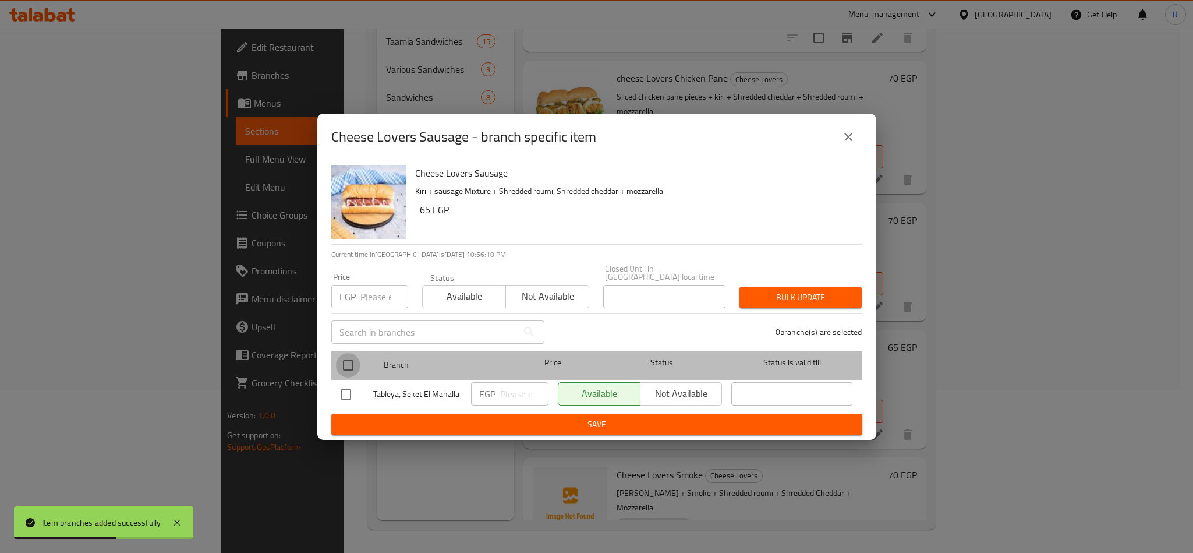
click at [354, 363] on input "checkbox" at bounding box center [348, 365] width 24 height 24
checkbox input "true"
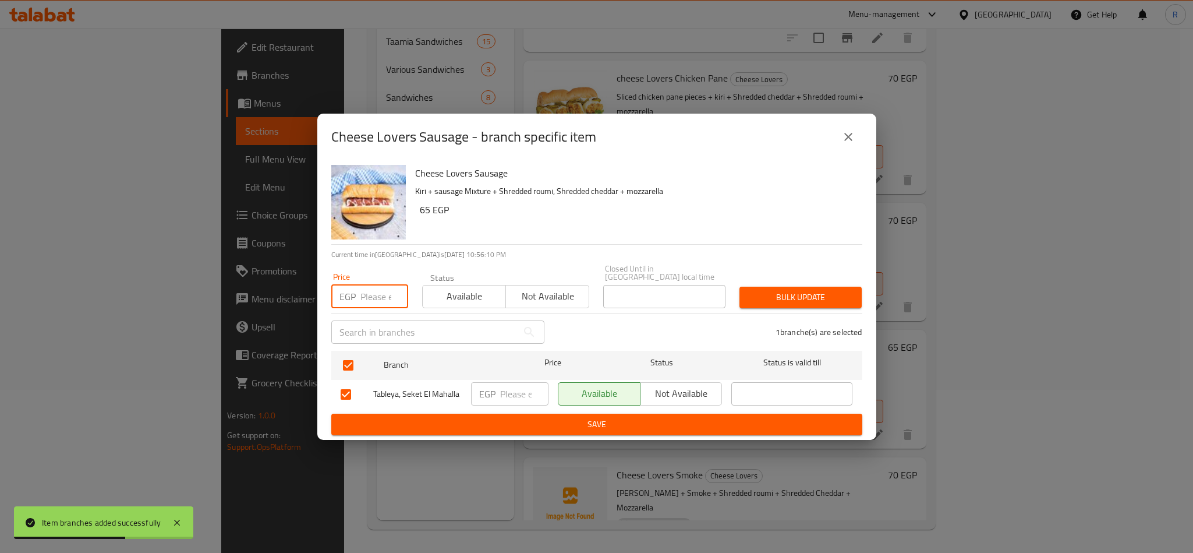
click at [385, 285] on input "number" at bounding box center [385, 296] width 48 height 23
type input "70"
click at [841, 294] on span "Bulk update" at bounding box center [801, 297] width 104 height 15
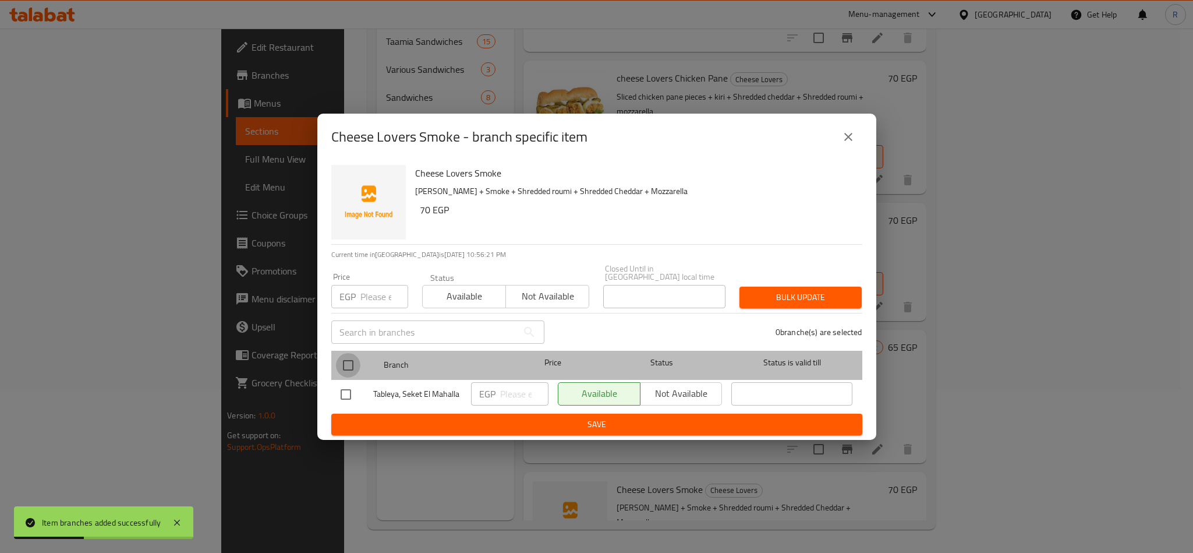
click at [349, 363] on input "checkbox" at bounding box center [348, 365] width 24 height 24
checkbox input "true"
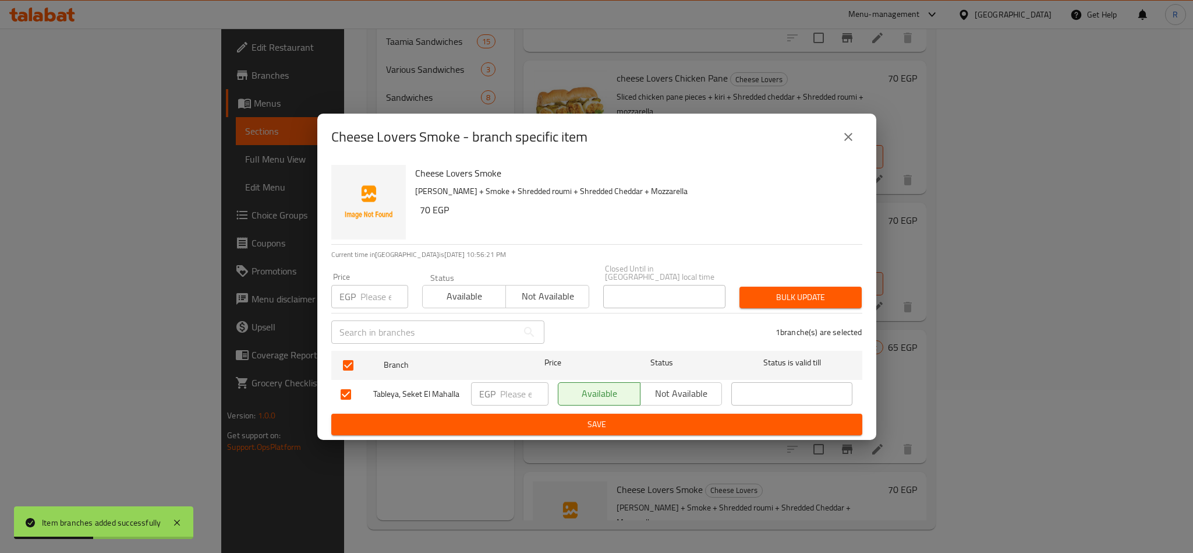
click at [372, 287] on input "number" at bounding box center [385, 296] width 48 height 23
type input "75"
click at [818, 298] on span "Bulk update" at bounding box center [801, 297] width 104 height 15
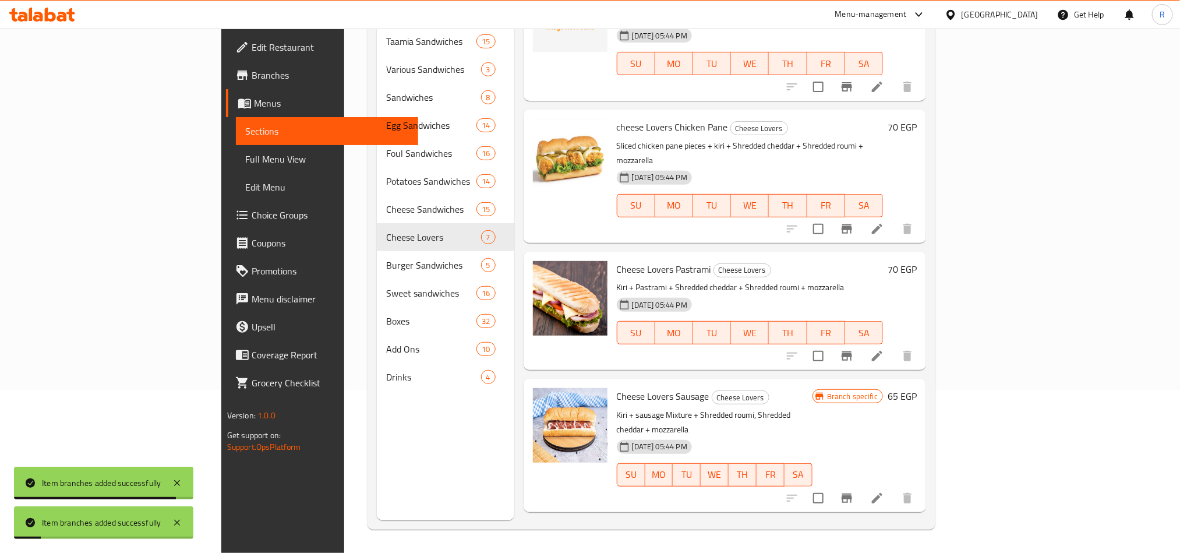
scroll to position [24, 0]
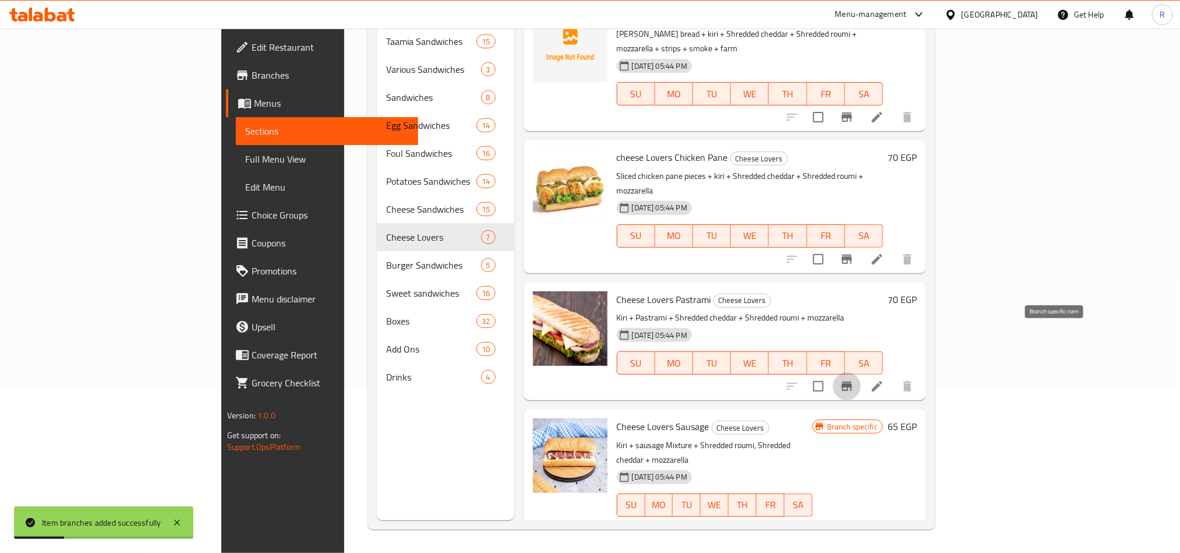
click at [852, 382] on icon "Branch-specific-item" at bounding box center [847, 386] width 10 height 9
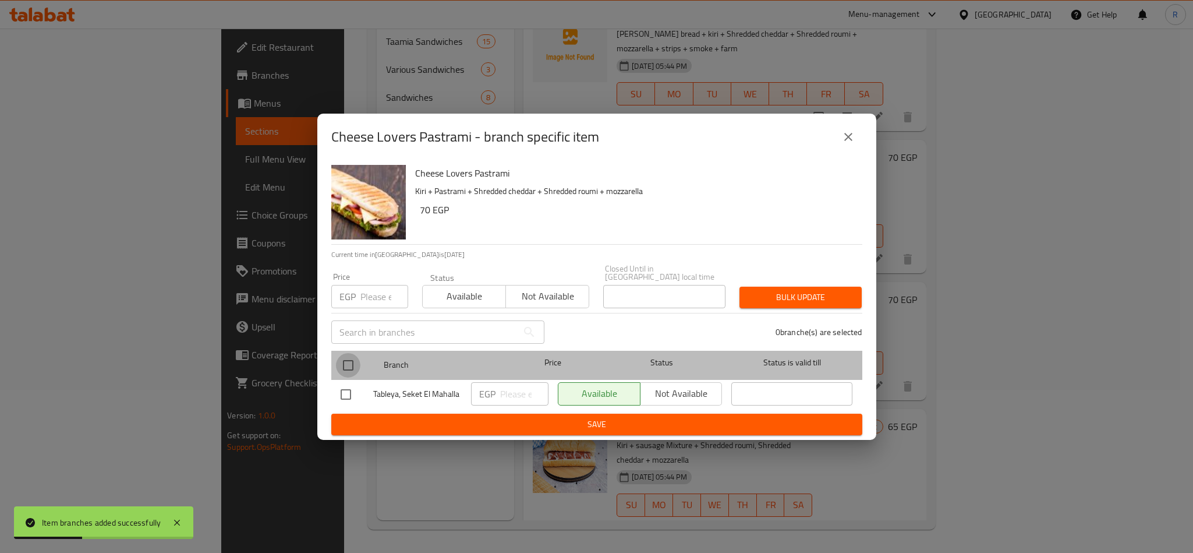
click at [349, 358] on input "checkbox" at bounding box center [348, 365] width 24 height 24
checkbox input "true"
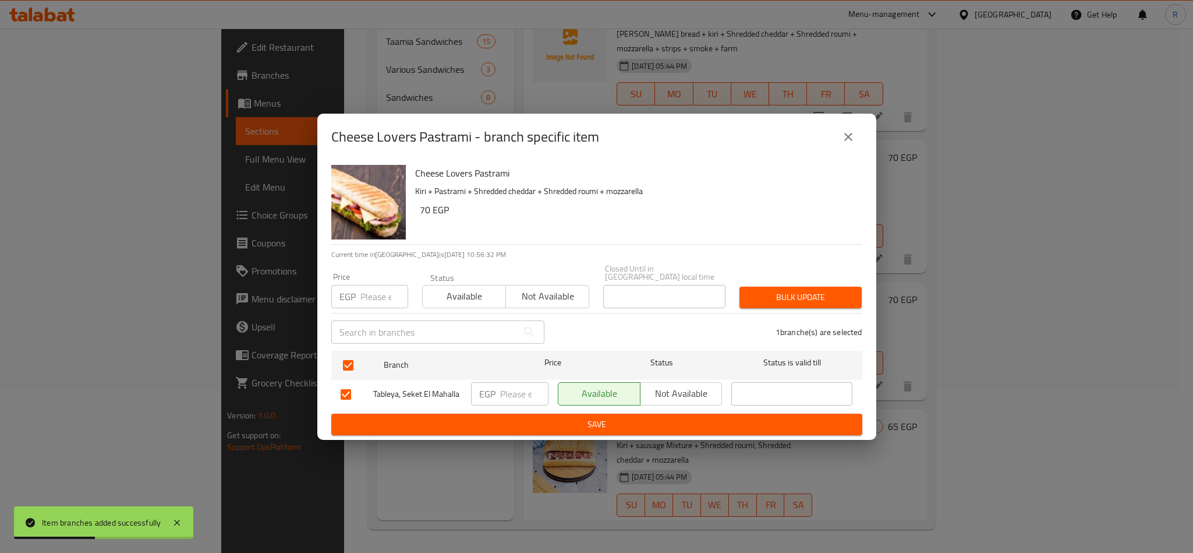
click at [370, 288] on input "number" at bounding box center [385, 296] width 48 height 23
type input "75"
click at [815, 287] on button "Bulk update" at bounding box center [801, 298] width 122 height 22
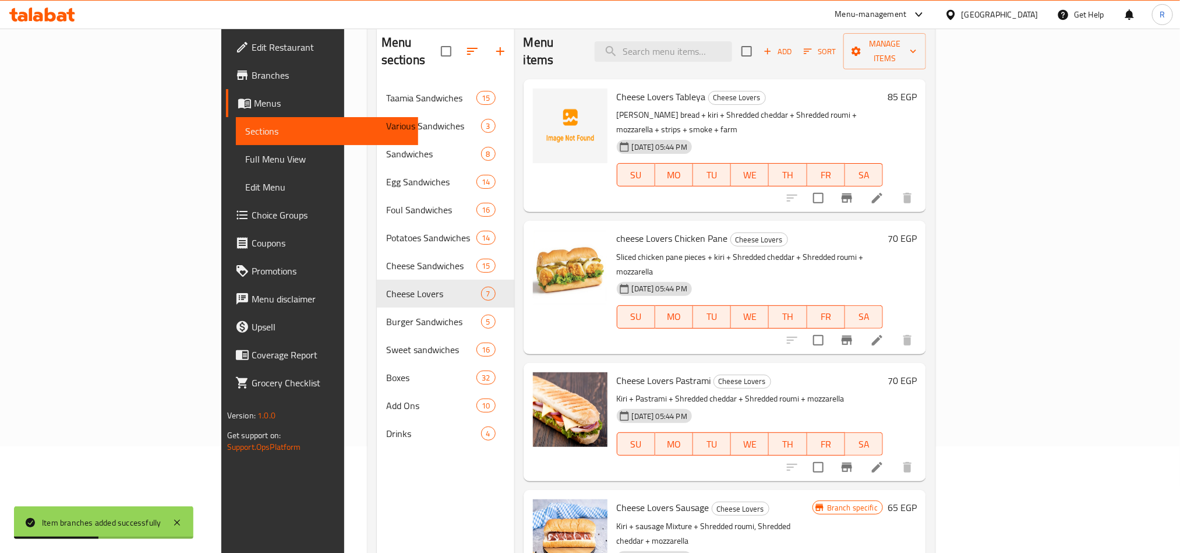
scroll to position [76, 0]
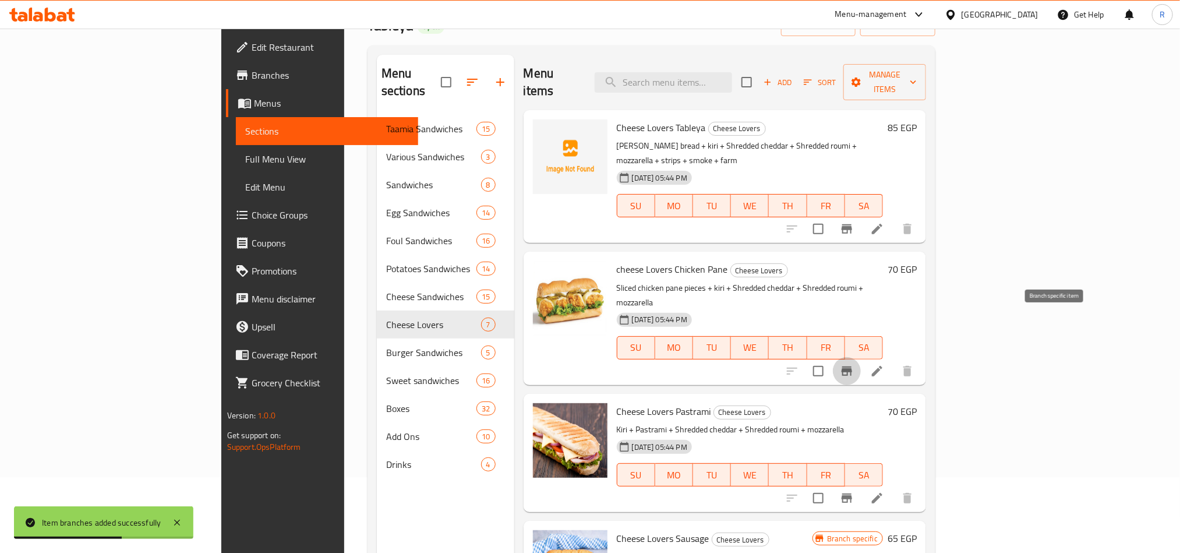
click at [861, 357] on button "Branch-specific-item" at bounding box center [847, 371] width 28 height 28
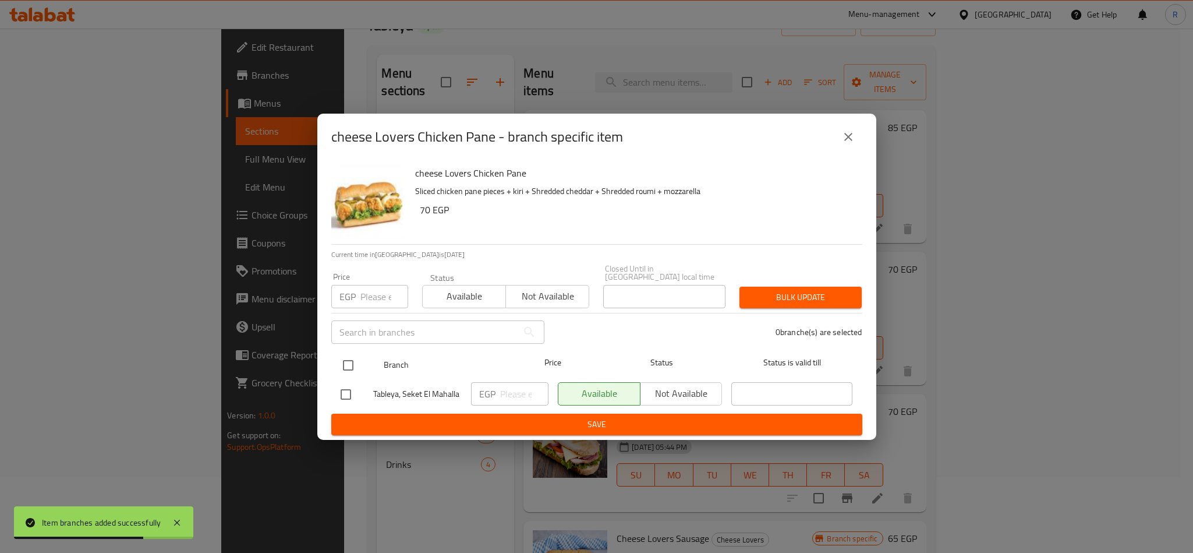
click at [349, 360] on input "checkbox" at bounding box center [348, 365] width 24 height 24
checkbox input "true"
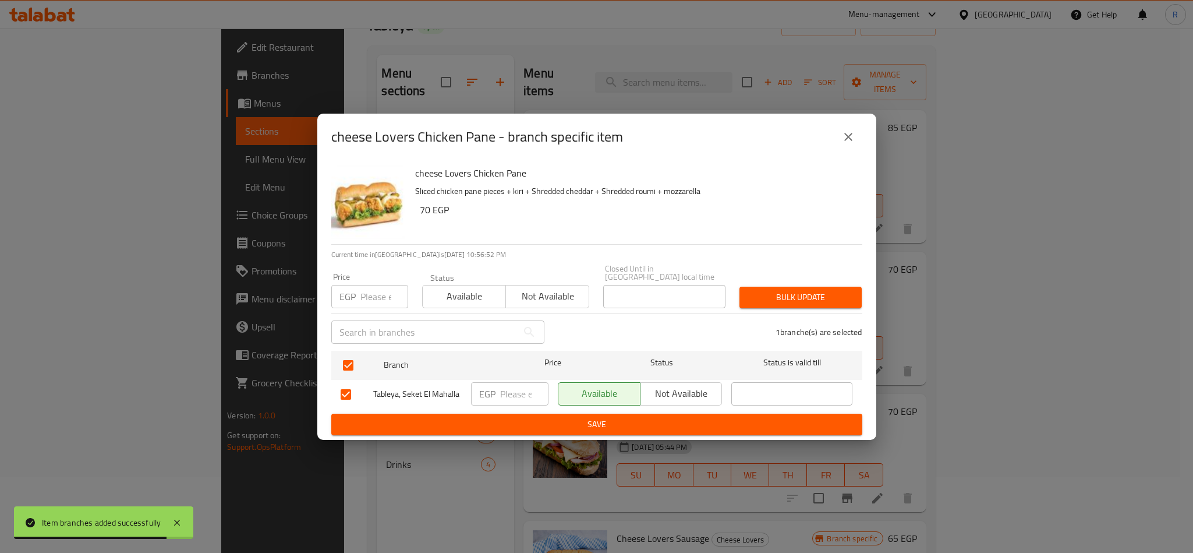
click at [369, 285] on input "number" at bounding box center [385, 296] width 48 height 23
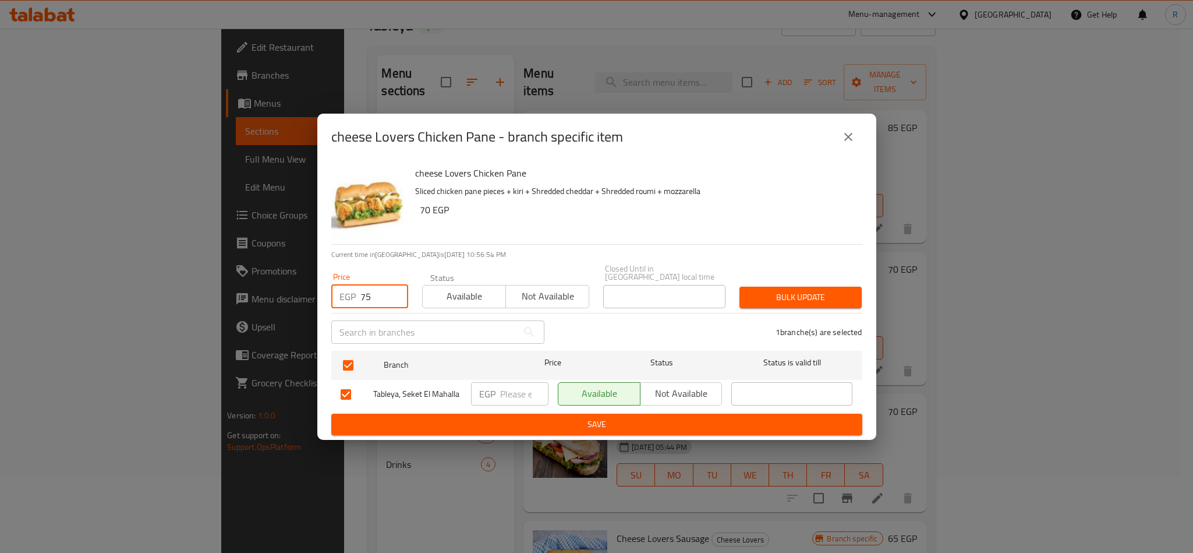
type input "75"
click at [811, 290] on span "Bulk update" at bounding box center [801, 297] width 104 height 15
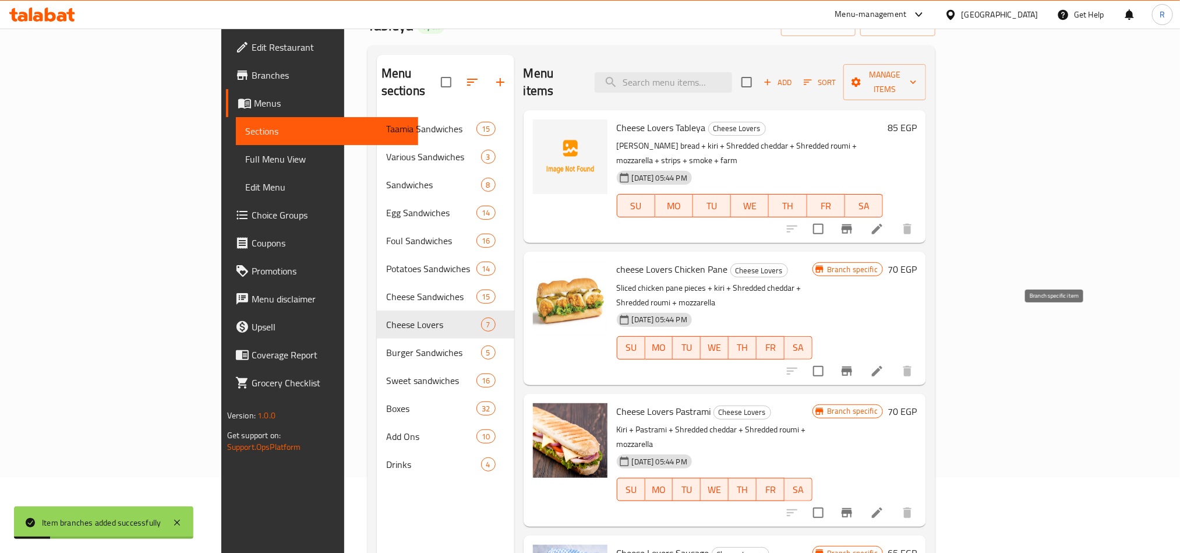
click at [861, 357] on button "Branch-specific-item" at bounding box center [847, 371] width 28 height 28
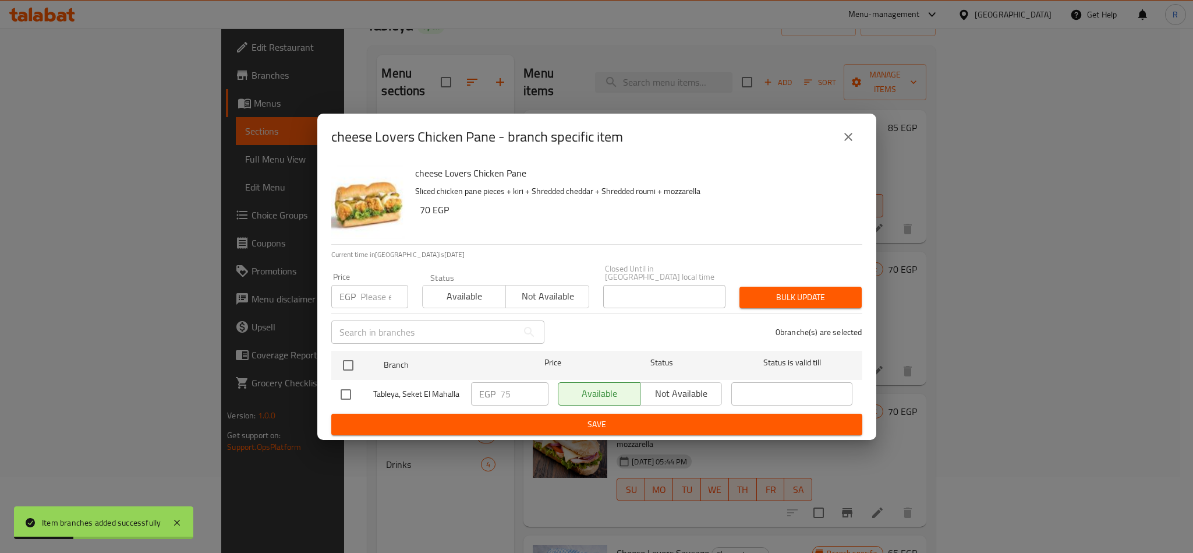
click at [848, 144] on icon "close" at bounding box center [849, 137] width 14 height 14
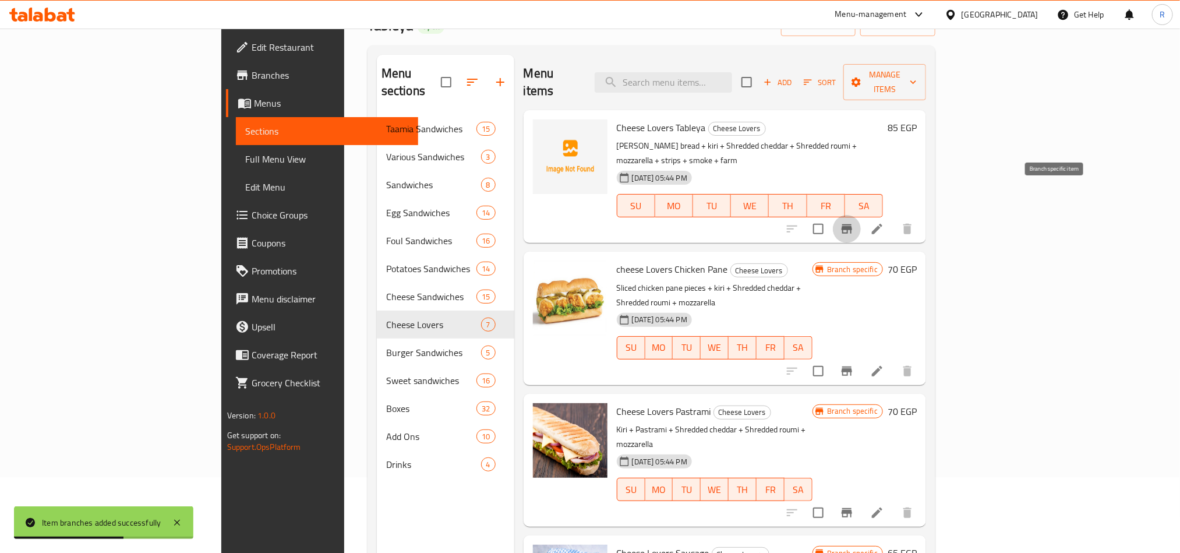
click at [854, 222] on icon "Branch-specific-item" at bounding box center [847, 229] width 14 height 14
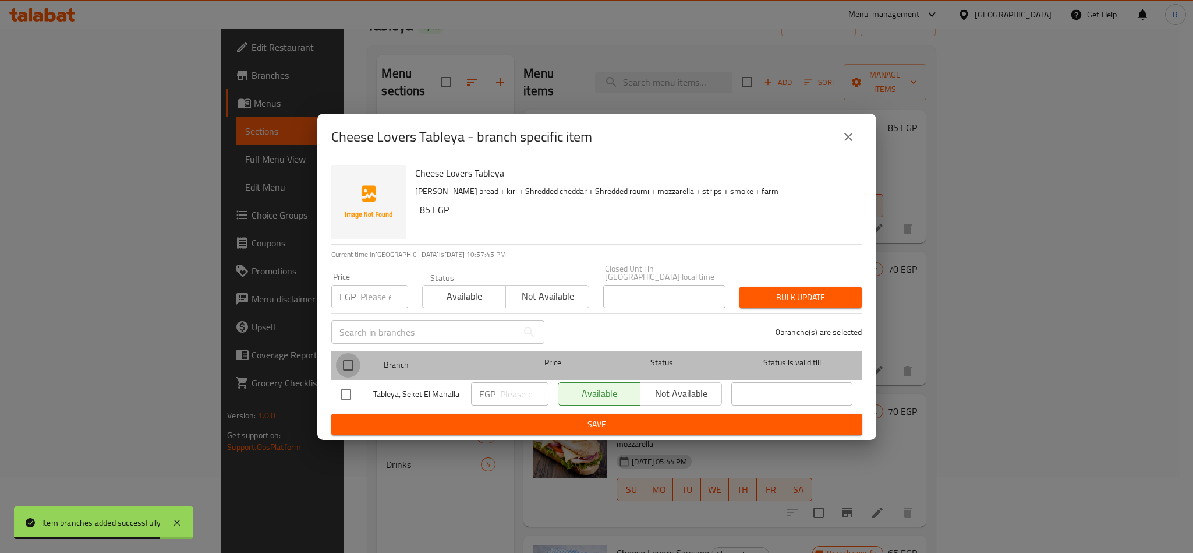
click at [352, 362] on input "checkbox" at bounding box center [348, 365] width 24 height 24
checkbox input "true"
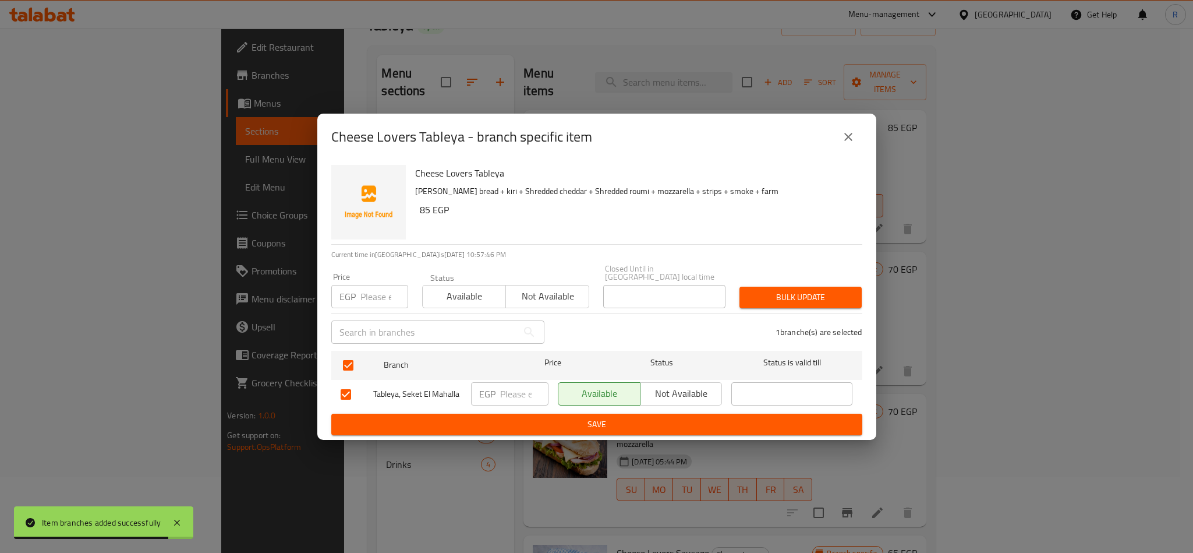
click at [374, 285] on input "number" at bounding box center [385, 296] width 48 height 23
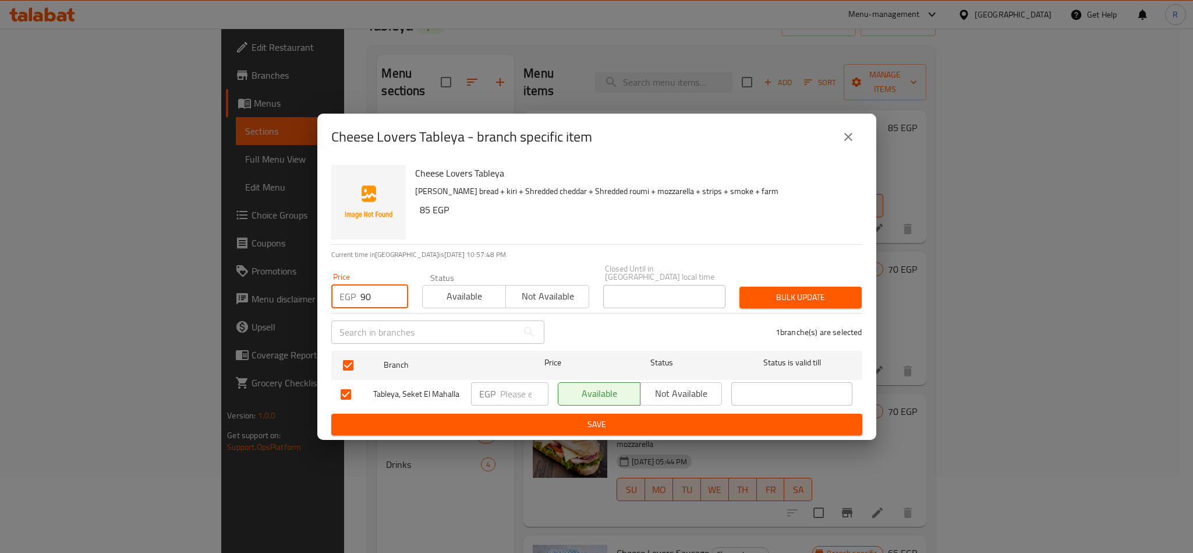
type input "90"
click at [773, 294] on span "Bulk update" at bounding box center [801, 297] width 104 height 15
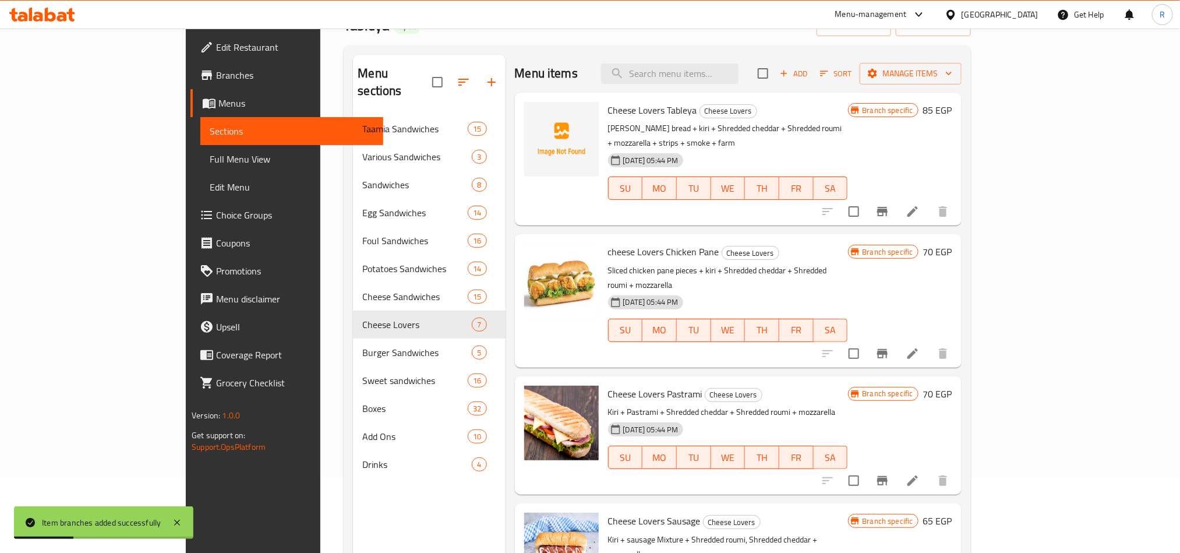
scroll to position [0, 0]
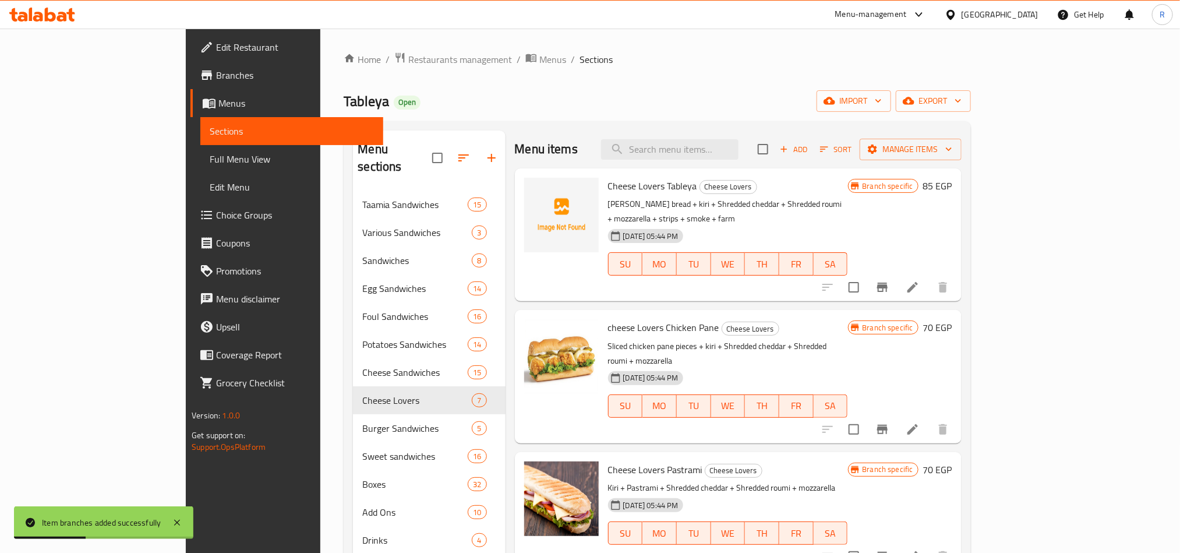
click at [730, 133] on div "Menu items Add Sort Manage items" at bounding box center [738, 149] width 447 height 38
click at [730, 150] on input "search" at bounding box center [669, 149] width 137 height 20
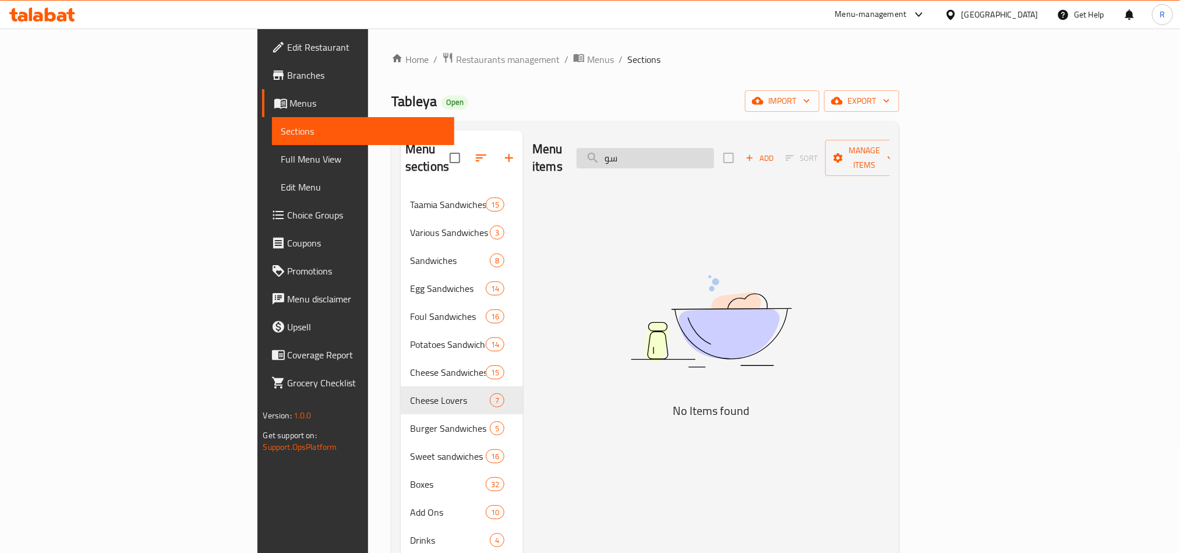
type input "س"
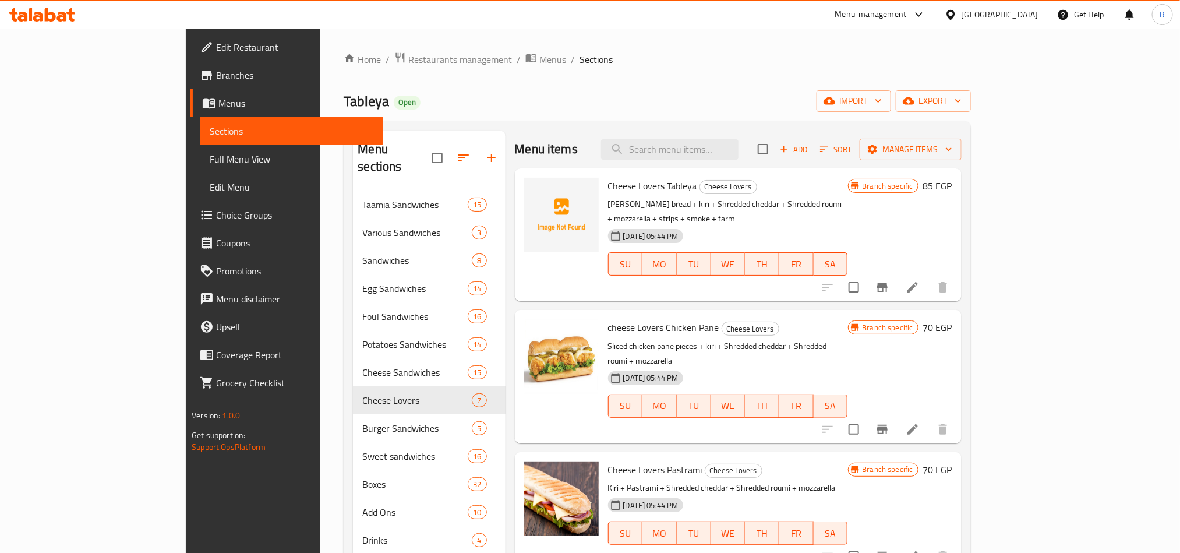
click at [456, 144] on div at bounding box center [468, 158] width 73 height 28
click at [485, 156] on icon "button" at bounding box center [492, 158] width 14 height 14
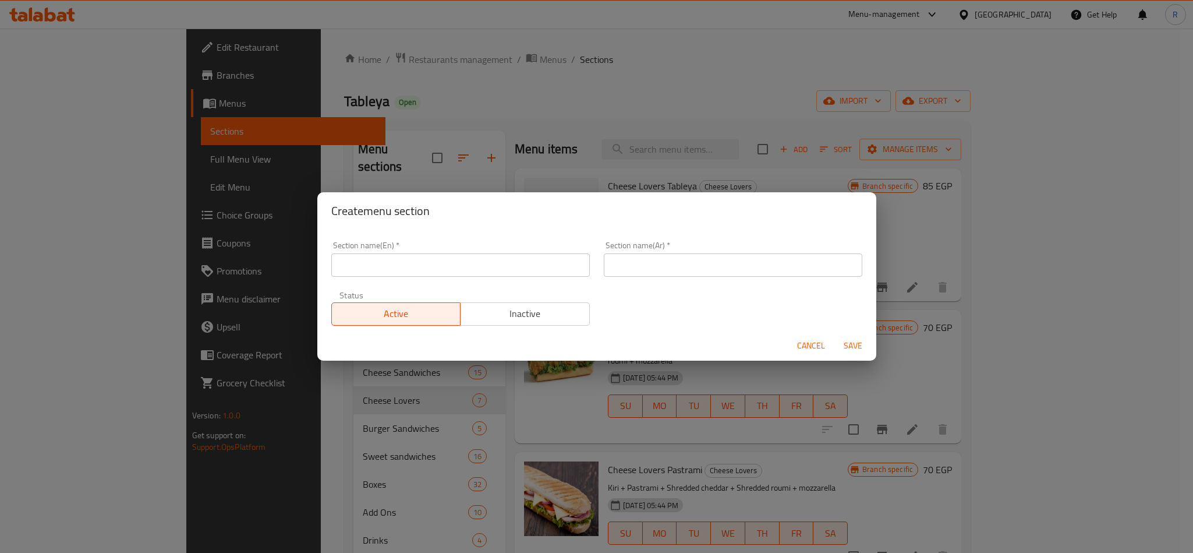
click at [451, 256] on input "text" at bounding box center [460, 264] width 259 height 23
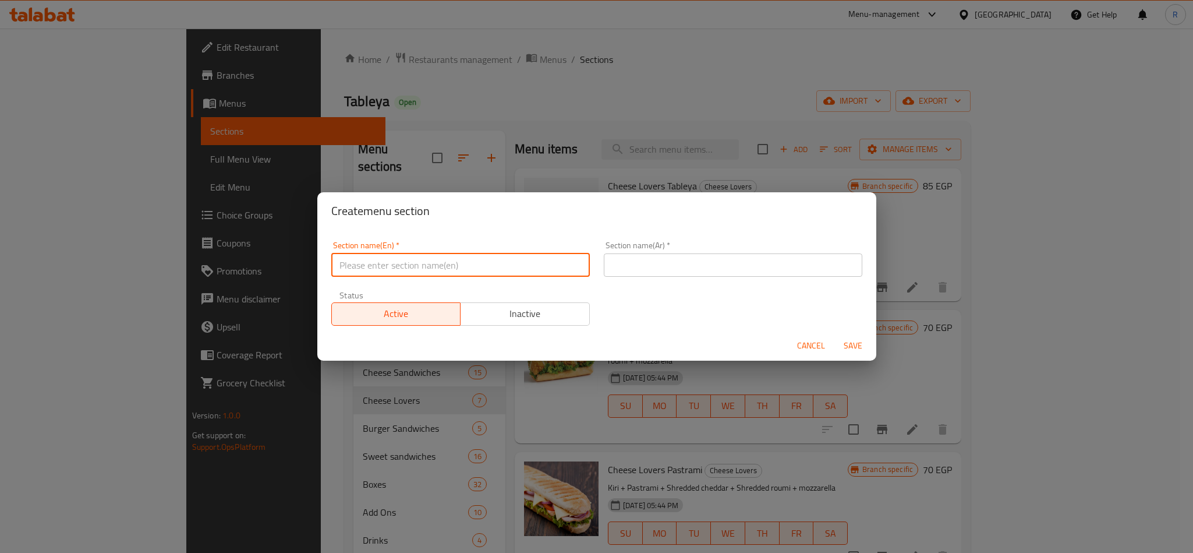
click at [799, 264] on input "text" at bounding box center [733, 264] width 259 height 23
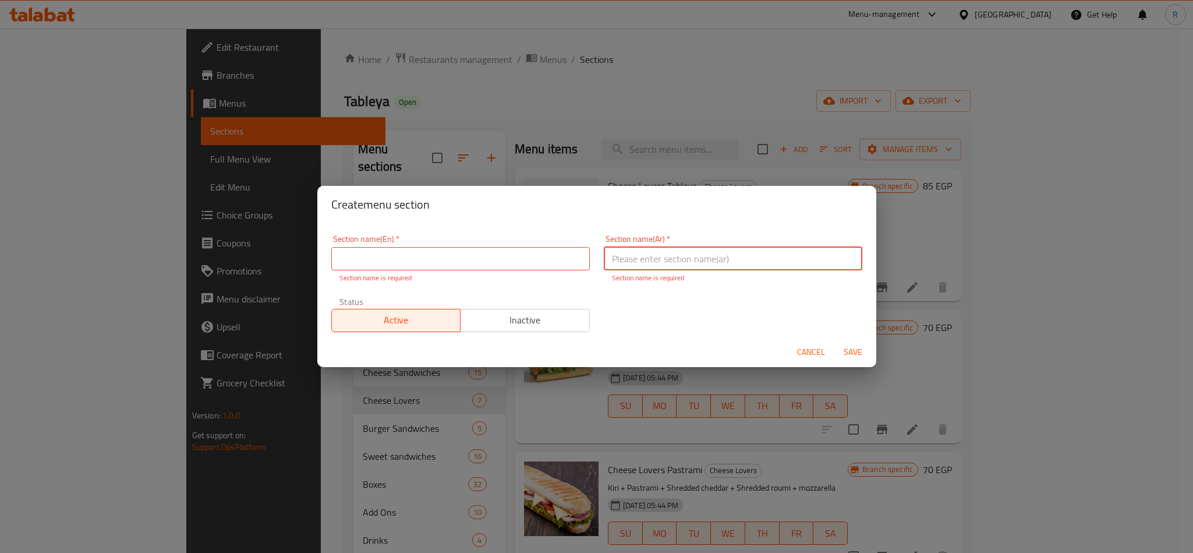
click at [758, 264] on input "text" at bounding box center [733, 258] width 259 height 23
type input "تيك اوي"
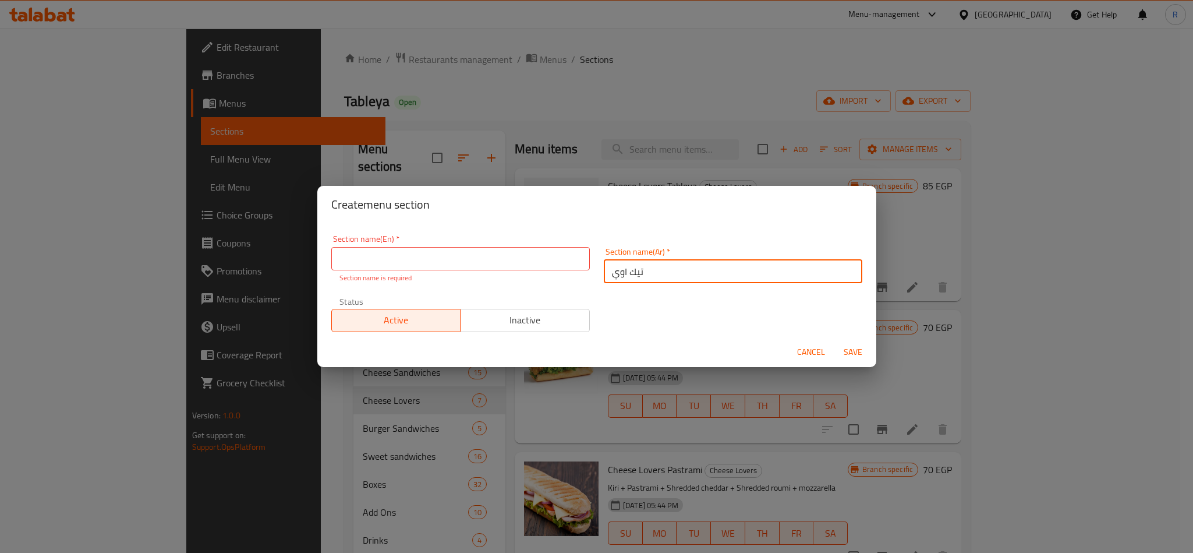
click at [467, 250] on input "text" at bounding box center [460, 258] width 259 height 23
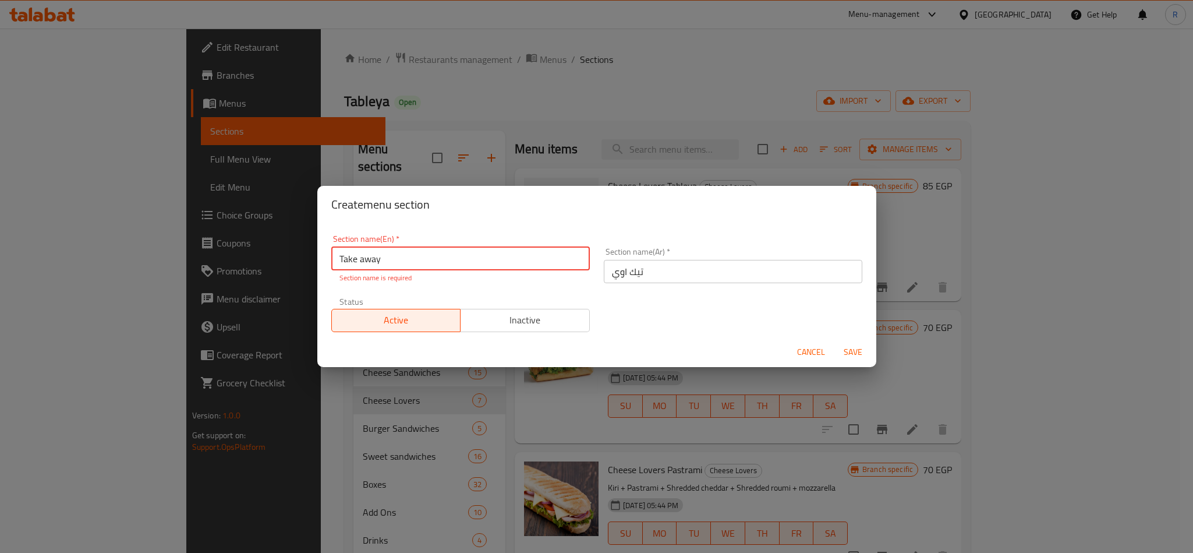
type input "Take away"
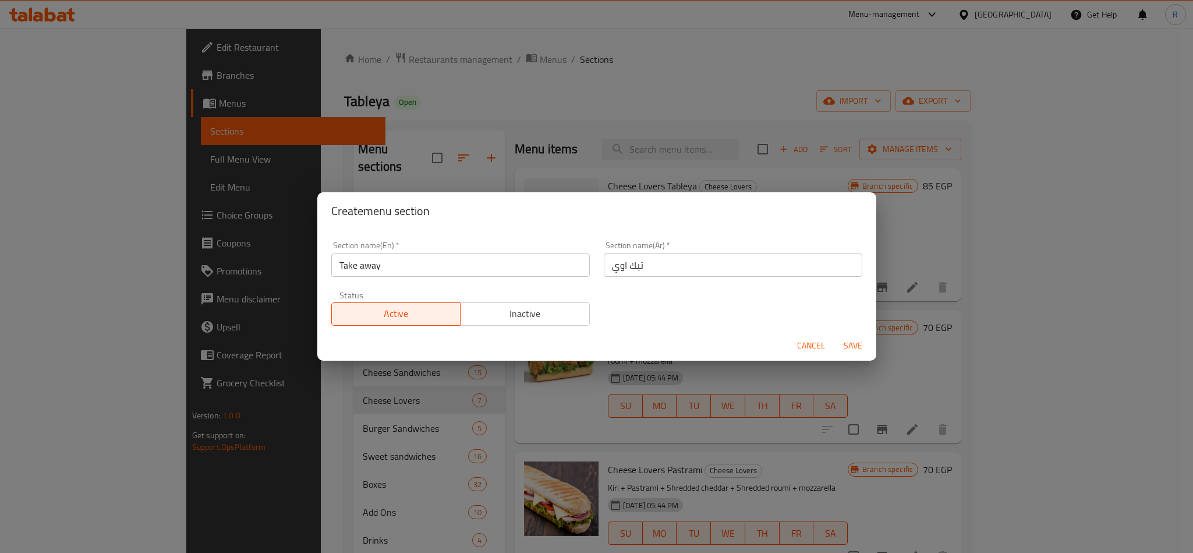
click at [851, 358] on div "Cancel Save" at bounding box center [596, 345] width 559 height 31
click at [850, 352] on span "Save" at bounding box center [853, 345] width 28 height 15
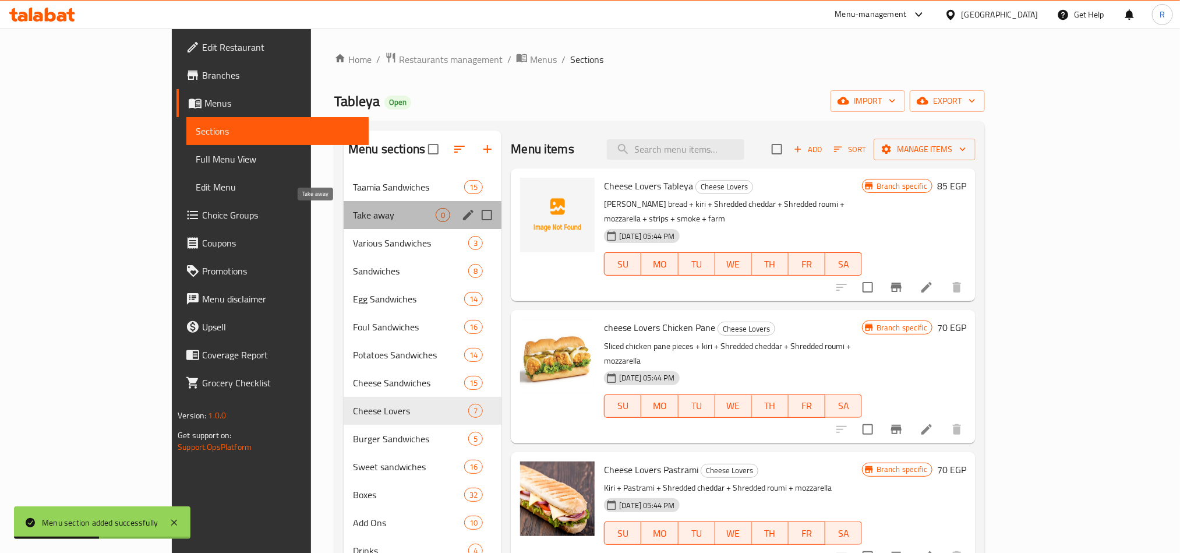
click at [353, 214] on span "Take away" at bounding box center [394, 215] width 83 height 14
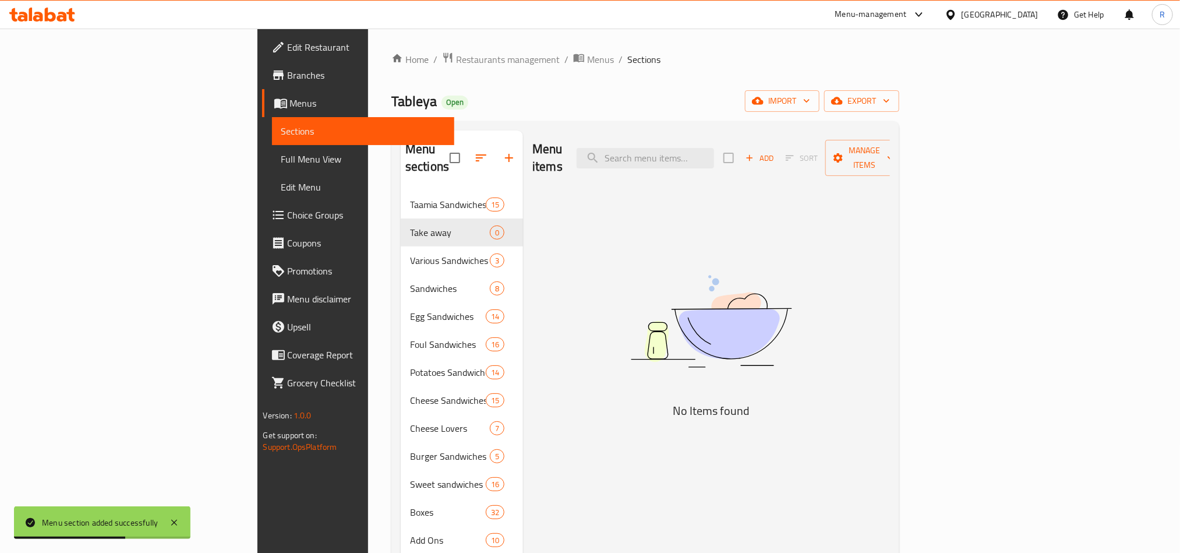
click at [775, 156] on span "Add" at bounding box center [759, 157] width 31 height 13
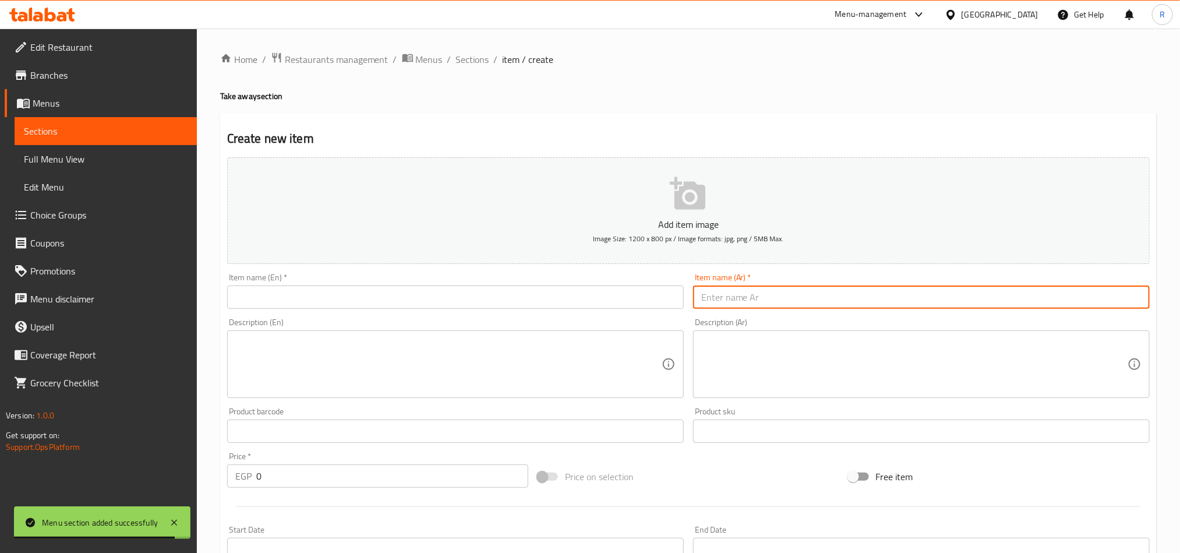
click at [772, 294] on input "text" at bounding box center [921, 296] width 457 height 23
type input "s"
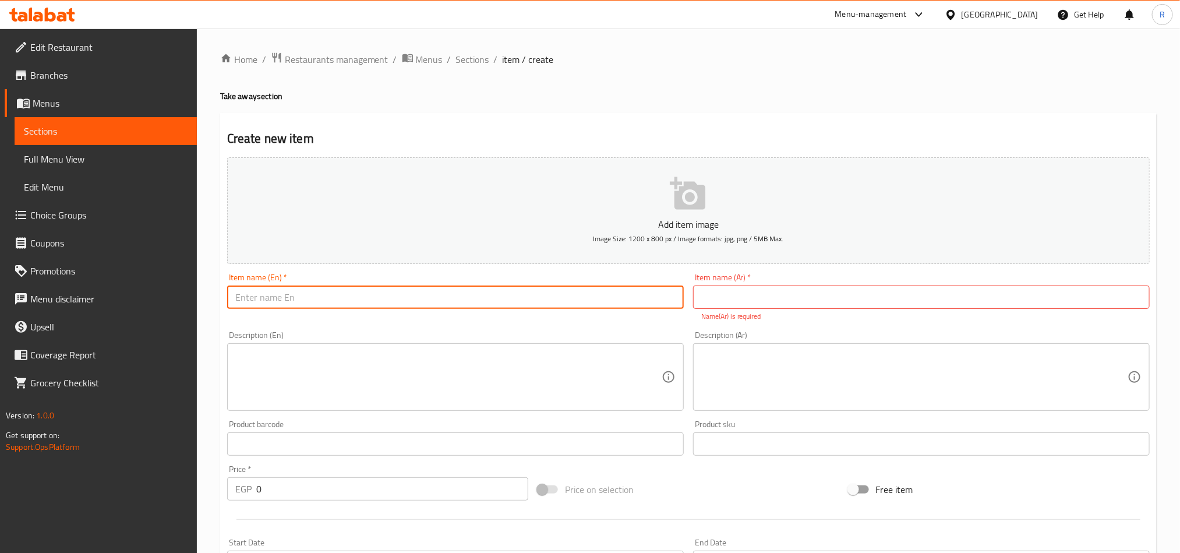
click at [603, 290] on input "text" at bounding box center [455, 296] width 457 height 23
type input "ٍ"
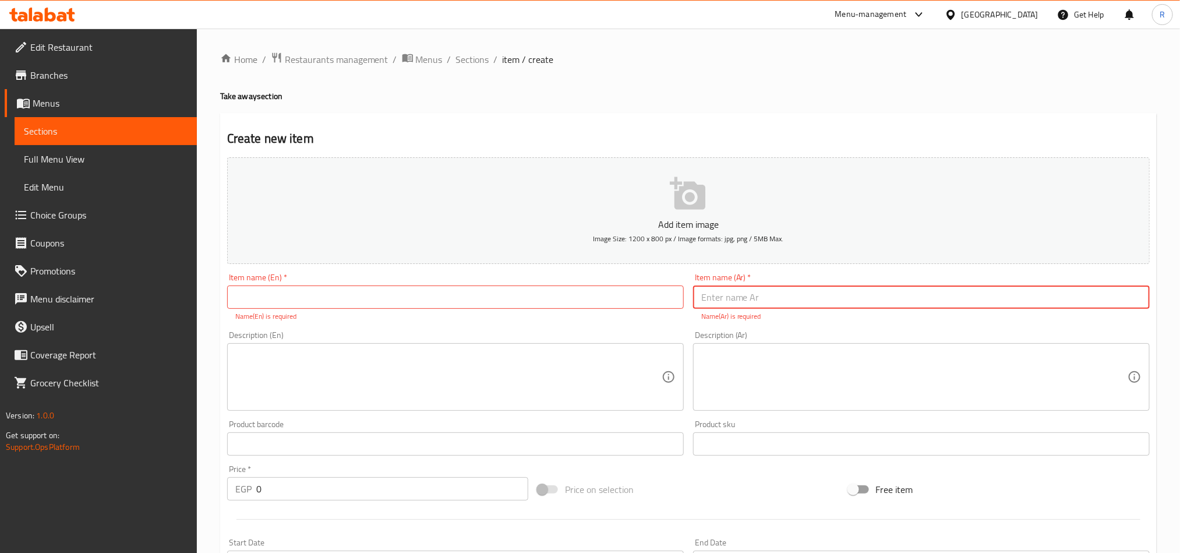
click at [757, 308] on input "text" at bounding box center [921, 296] width 457 height 23
type input "سوبر كرانشي"
click at [564, 289] on input "text" at bounding box center [455, 296] width 457 height 23
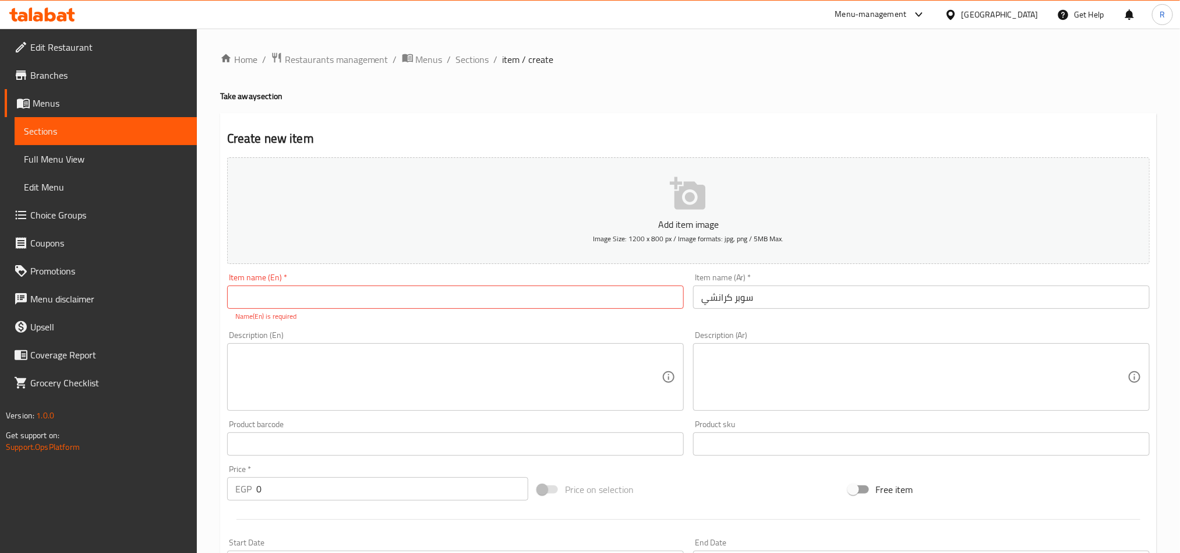
click at [750, 303] on input "سوبر كرانشي" at bounding box center [921, 296] width 457 height 23
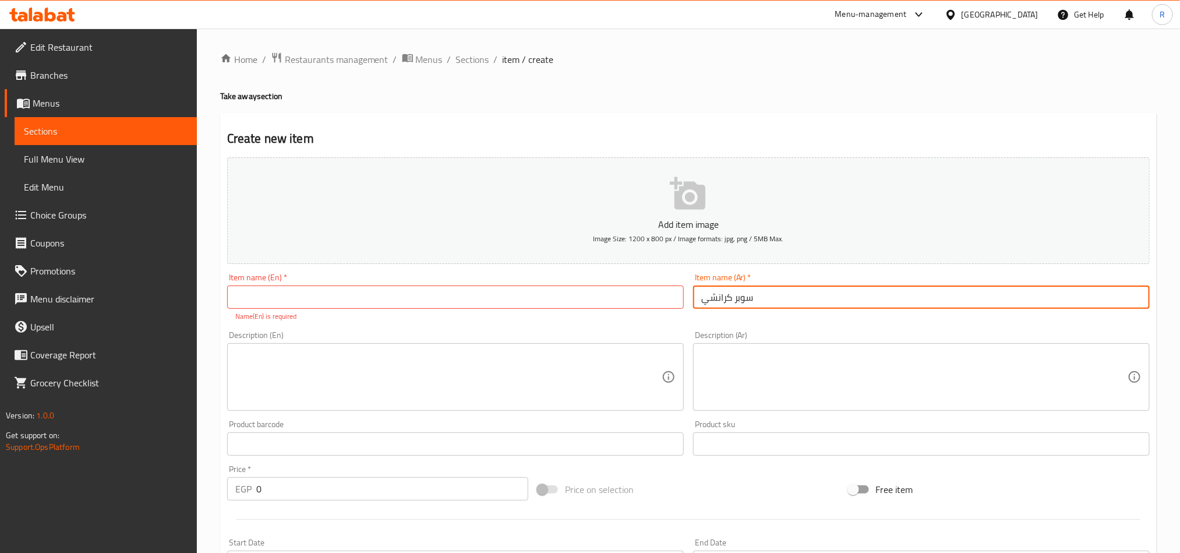
click at [750, 303] on input "سوبر كرانشي" at bounding box center [921, 296] width 457 height 23
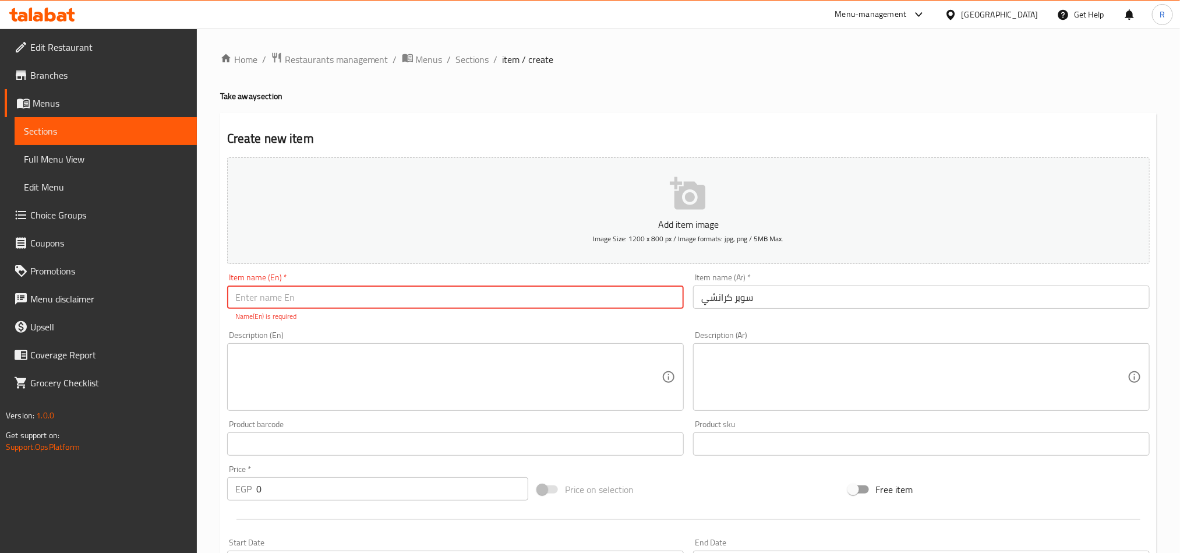
paste input "Super crunchy"
type input "Super crunchy"
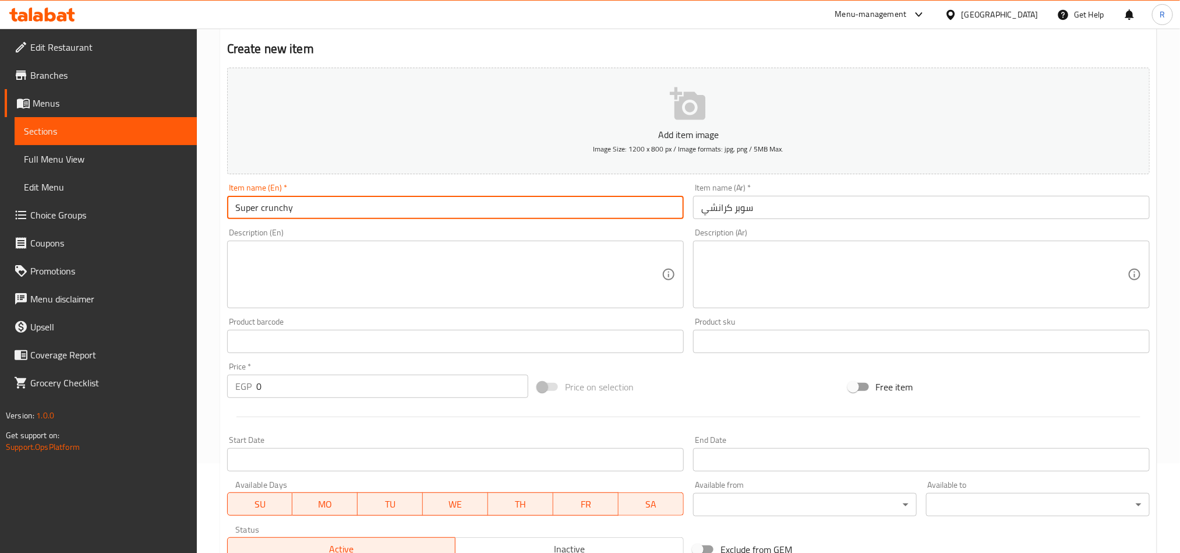
scroll to position [175, 0]
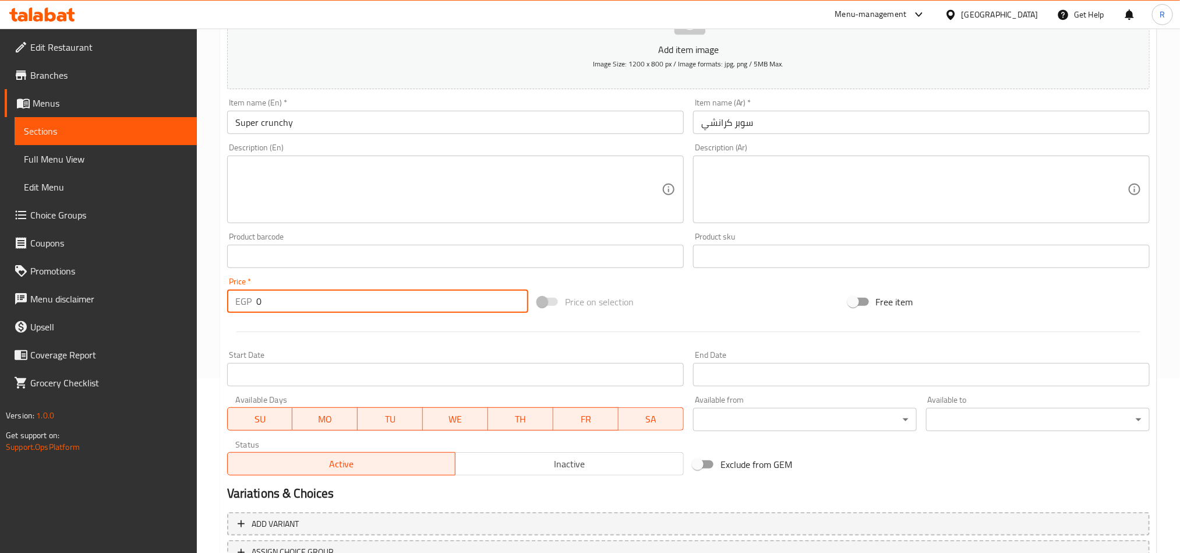
drag, startPoint x: 261, startPoint y: 298, endPoint x: 256, endPoint y: 301, distance: 6.0
click at [256, 301] on input "0" at bounding box center [392, 300] width 272 height 23
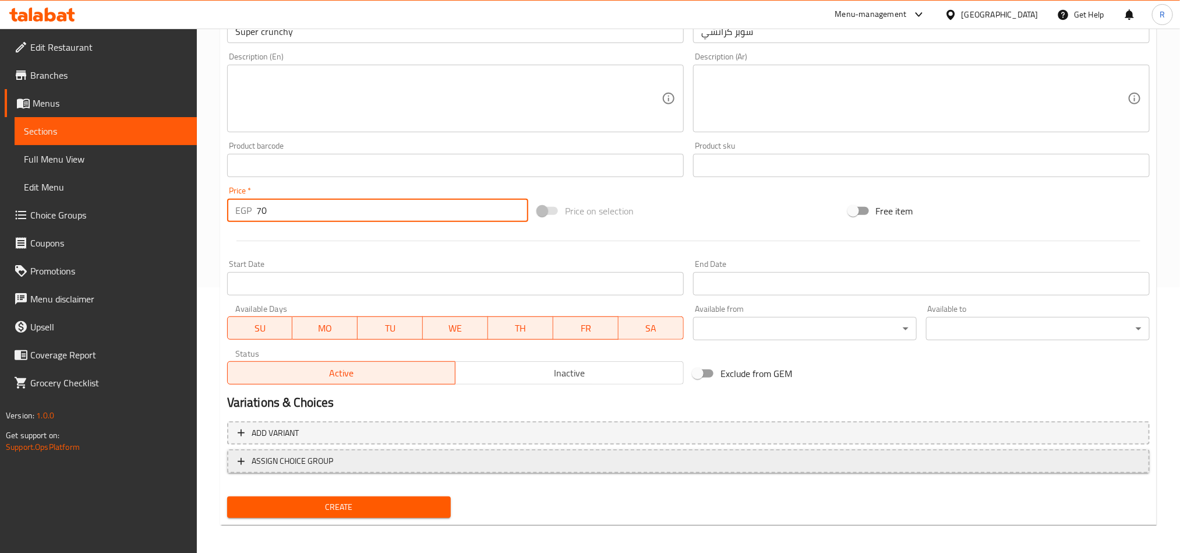
scroll to position [269, 0]
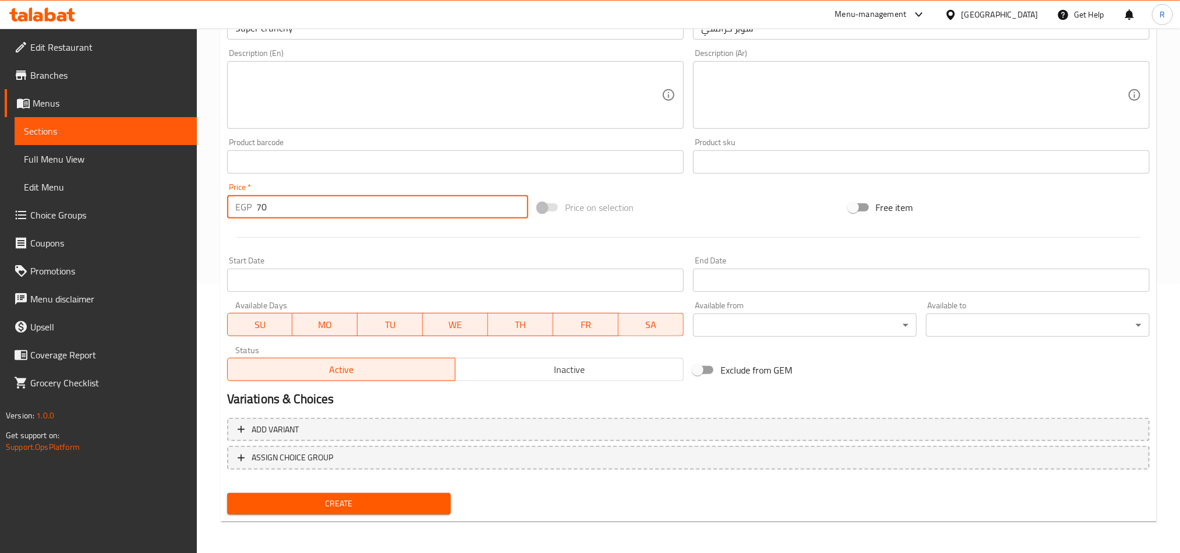
type input "70"
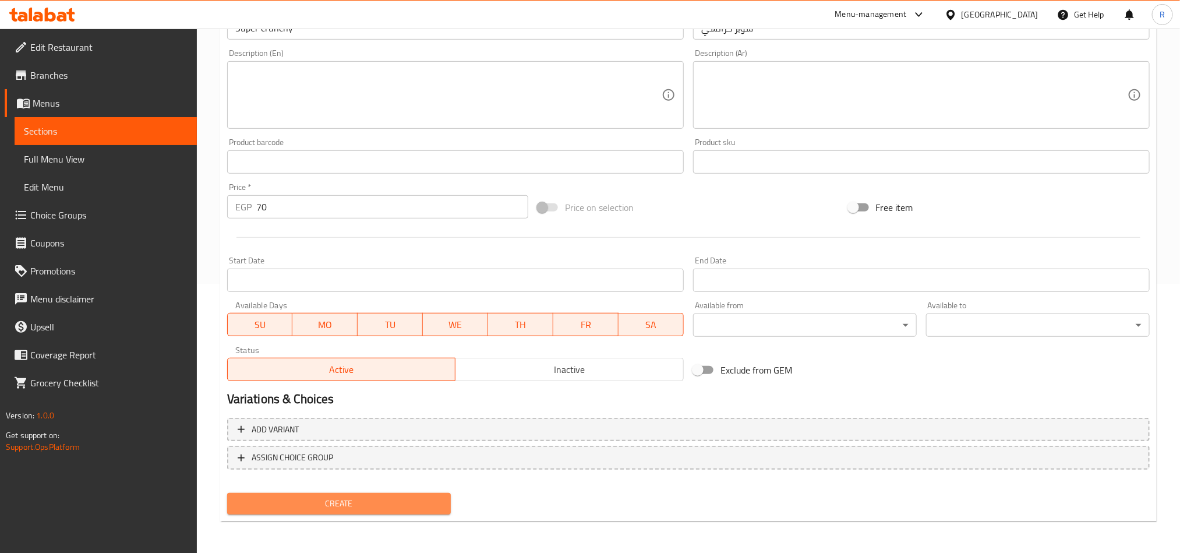
click at [363, 493] on button "Create" at bounding box center [339, 504] width 224 height 22
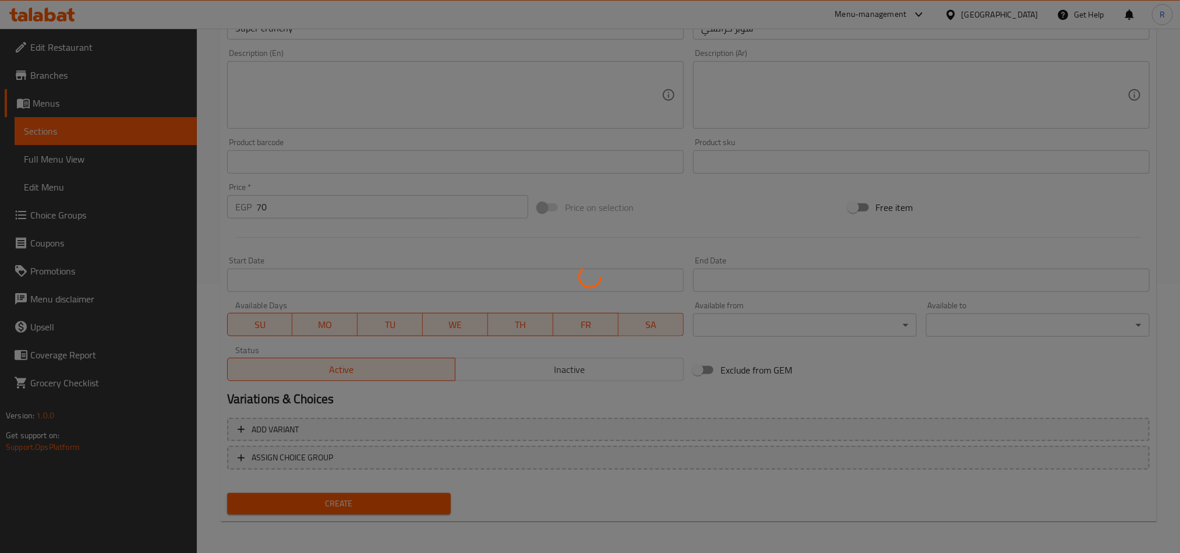
type input "0"
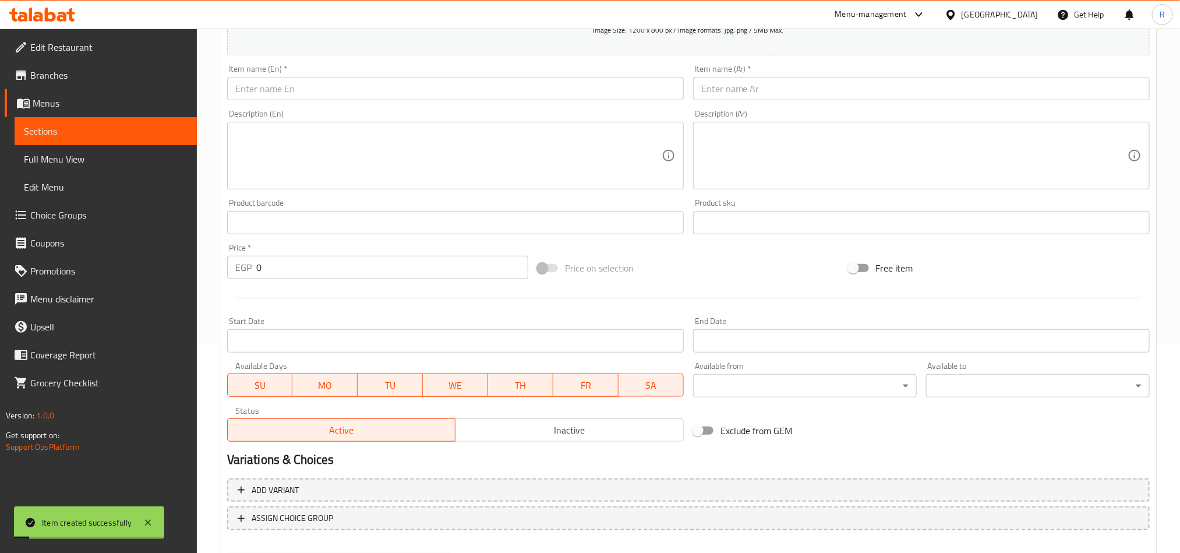
scroll to position [94, 0]
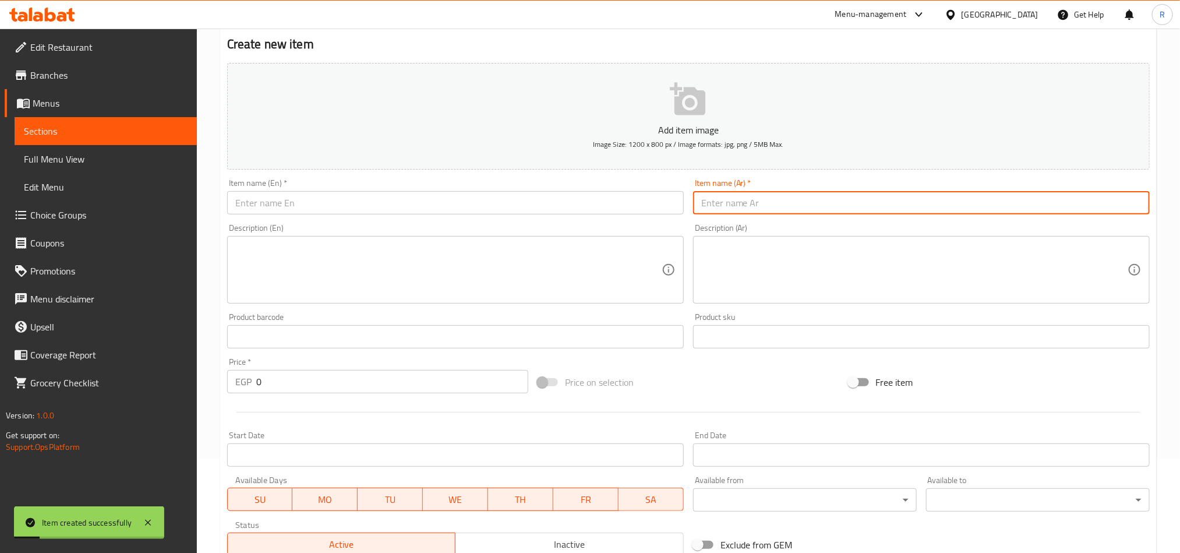
click at [818, 210] on input "text" at bounding box center [921, 202] width 457 height 23
type input "تشيكن بولو"
click at [724, 197] on input "تشيكن بولو" at bounding box center [921, 202] width 457 height 23
click at [725, 197] on input "تشيكن بولو" at bounding box center [921, 202] width 457 height 23
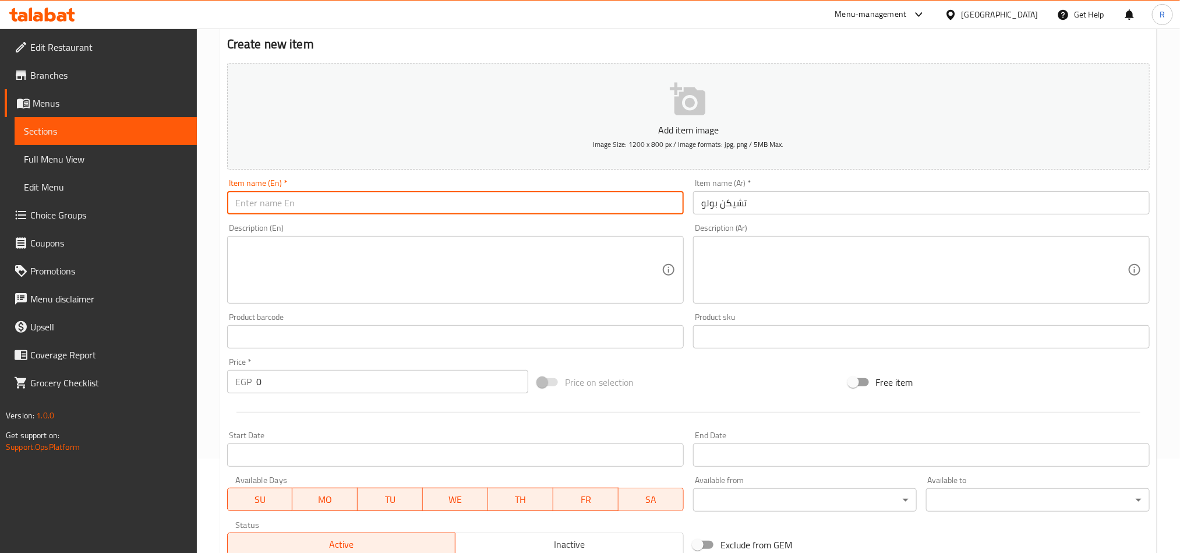
paste input "Chicken Polo"
type input "Chicken Polo"
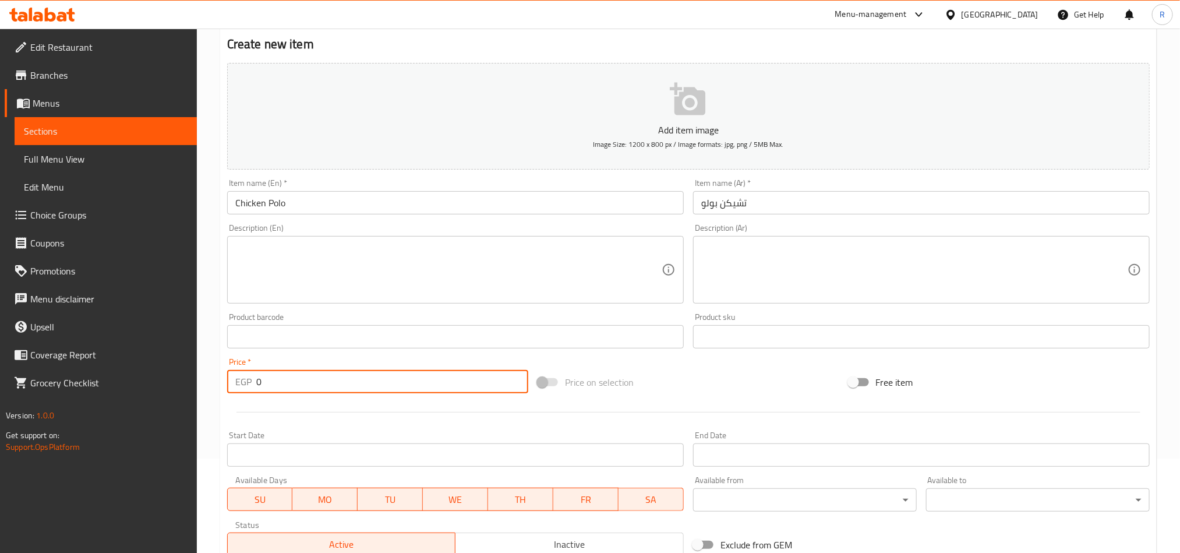
drag, startPoint x: 256, startPoint y: 387, endPoint x: 276, endPoint y: 390, distance: 20.6
click at [276, 390] on input "0" at bounding box center [392, 381] width 272 height 23
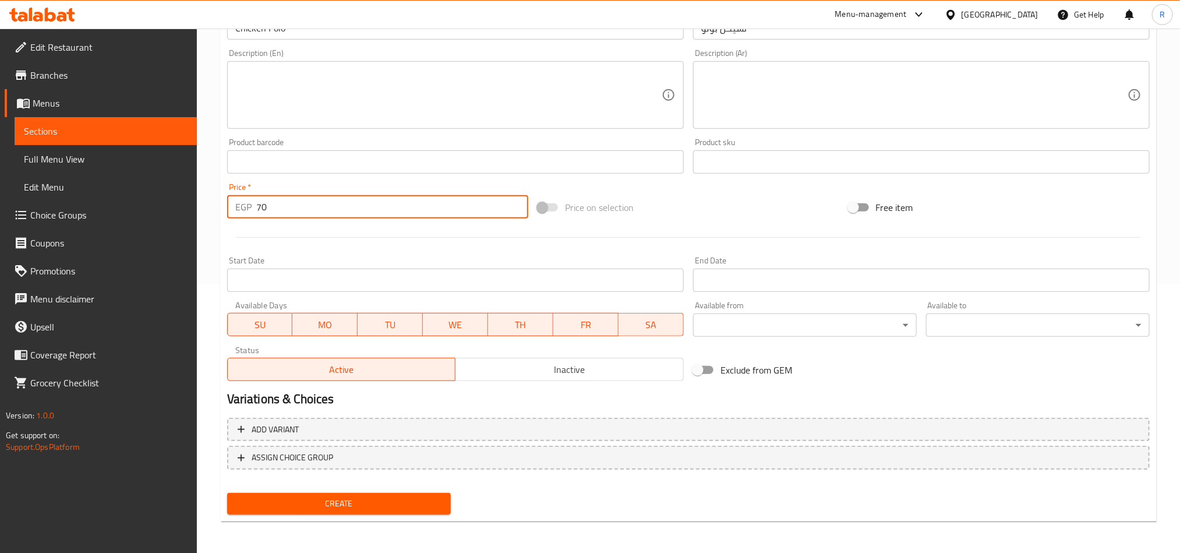
type input "70"
click at [373, 500] on span "Create" at bounding box center [338, 503] width 205 height 15
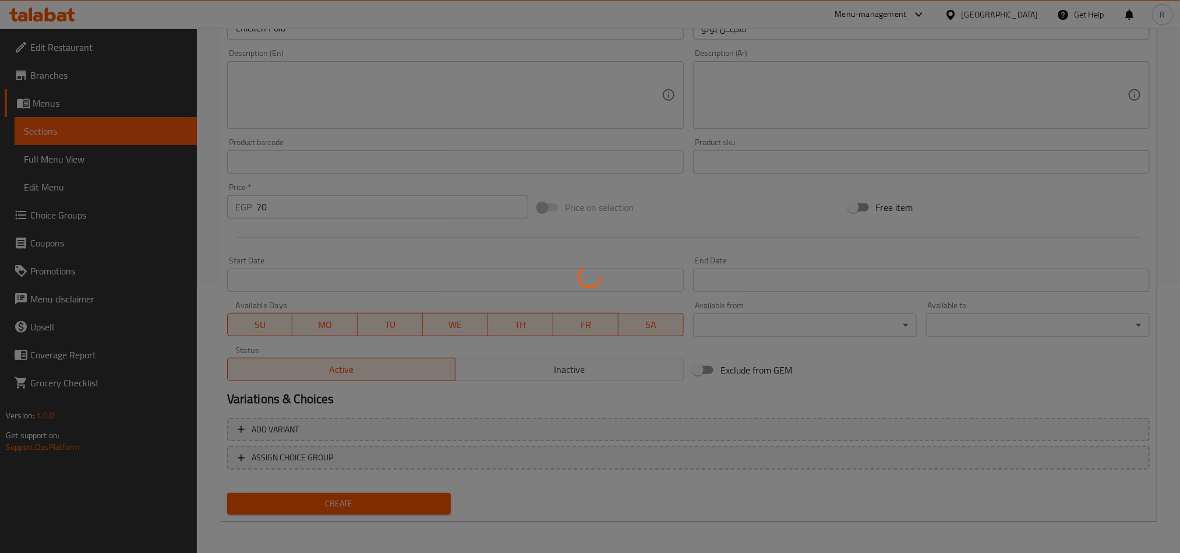
type input "0"
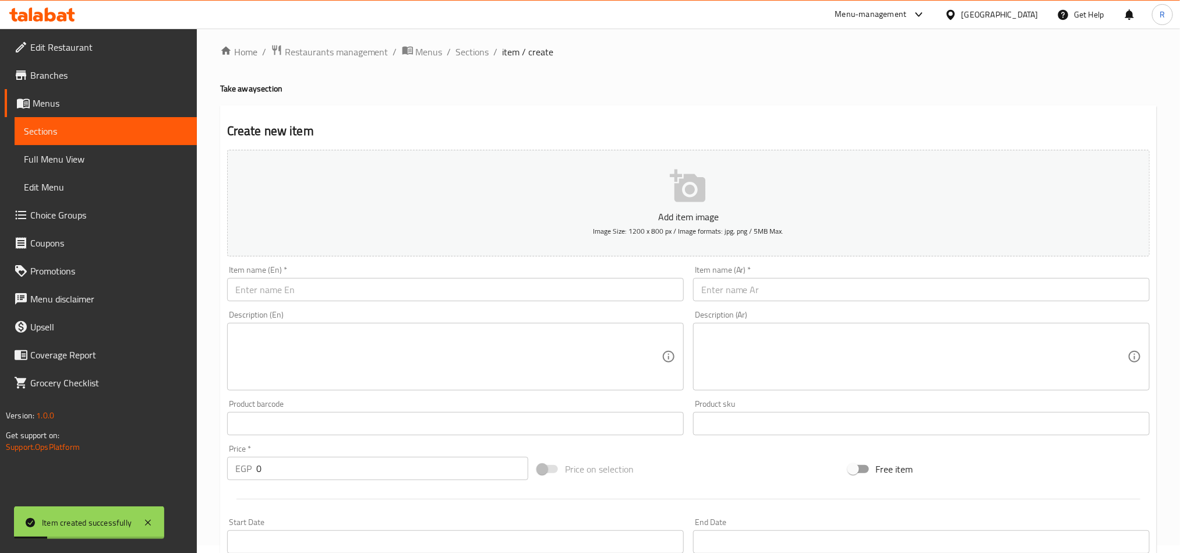
scroll to position [0, 0]
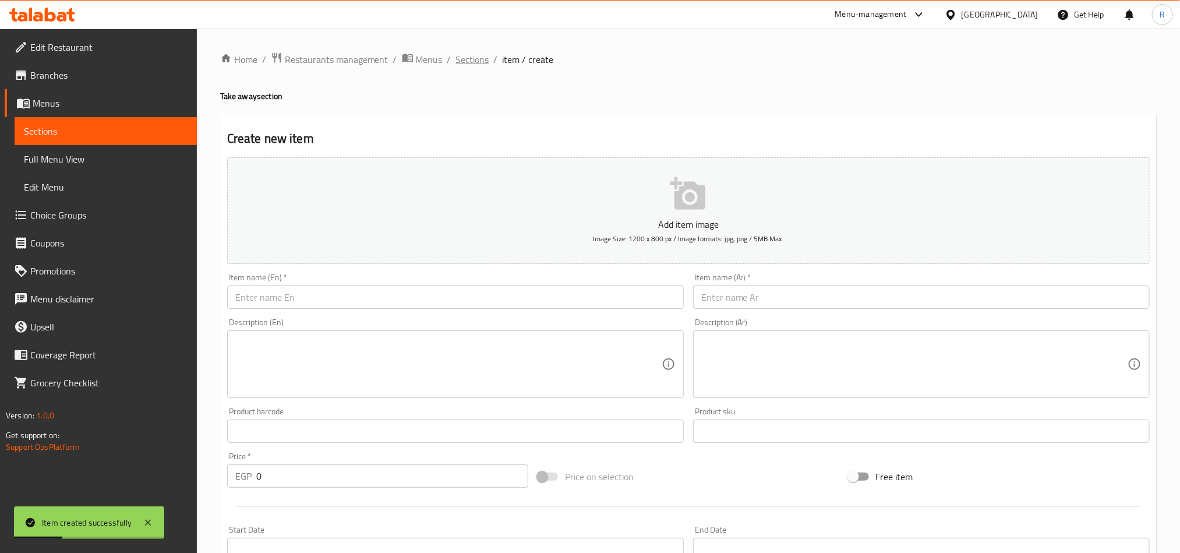
click at [479, 59] on span "Sections" at bounding box center [472, 59] width 33 height 14
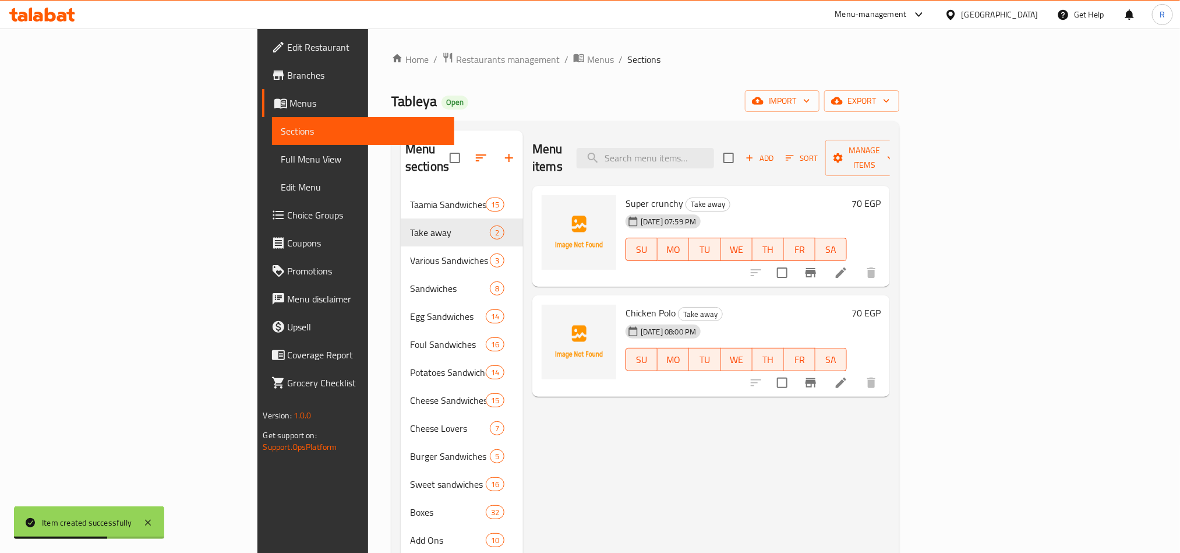
click at [626, 304] on span "Chicken Polo" at bounding box center [651, 312] width 50 height 17
click at [714, 150] on input "search" at bounding box center [645, 158] width 137 height 20
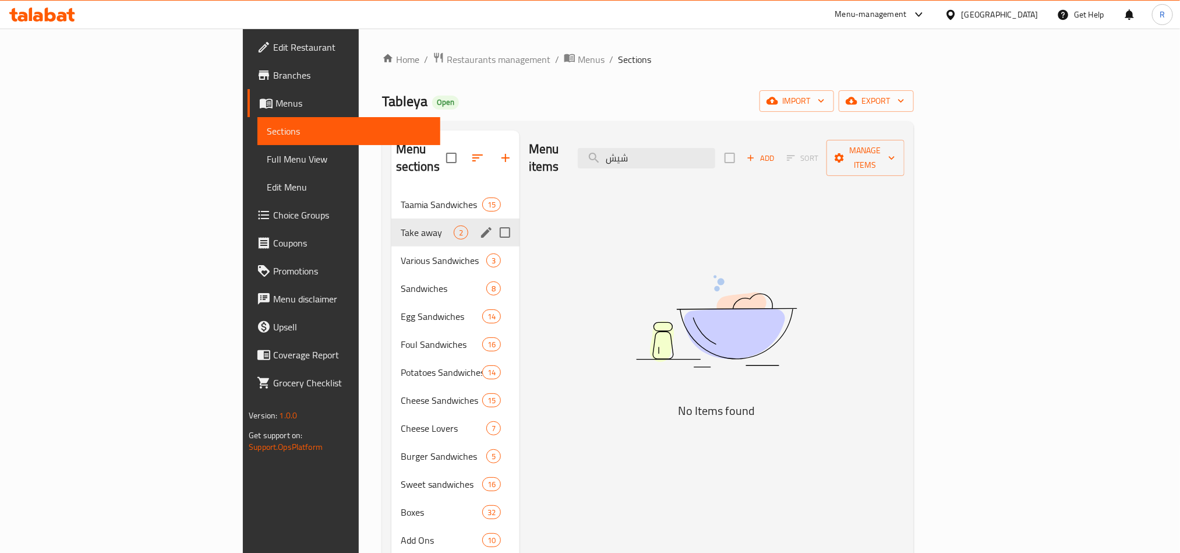
type input "شيش"
click at [401, 225] on span "Take away" at bounding box center [427, 232] width 53 height 14
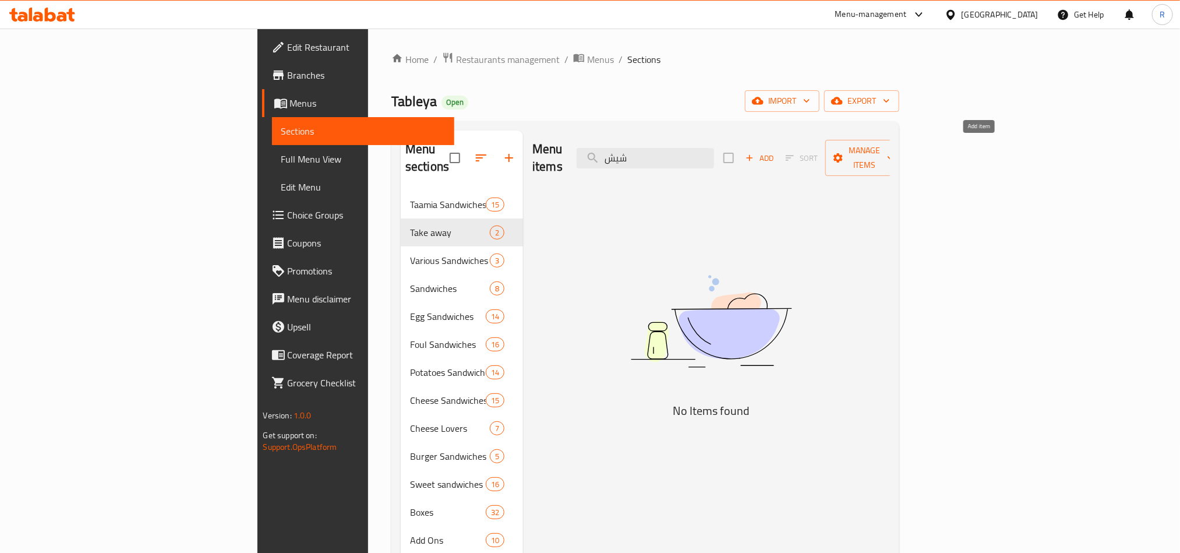
click at [775, 156] on span "Add" at bounding box center [759, 157] width 31 height 13
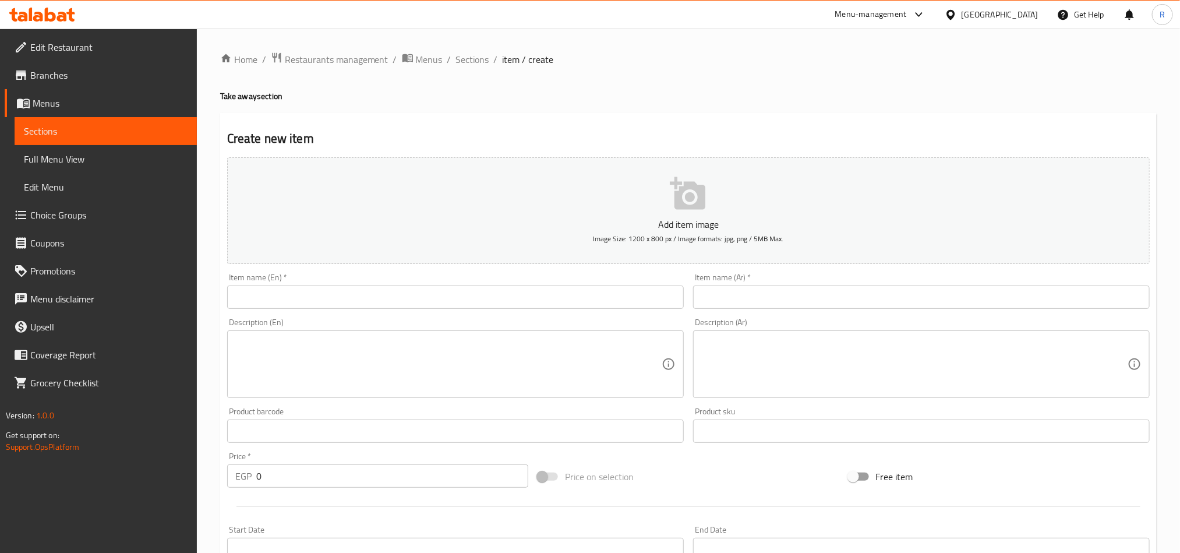
click at [892, 288] on input "text" at bounding box center [921, 296] width 457 height 23
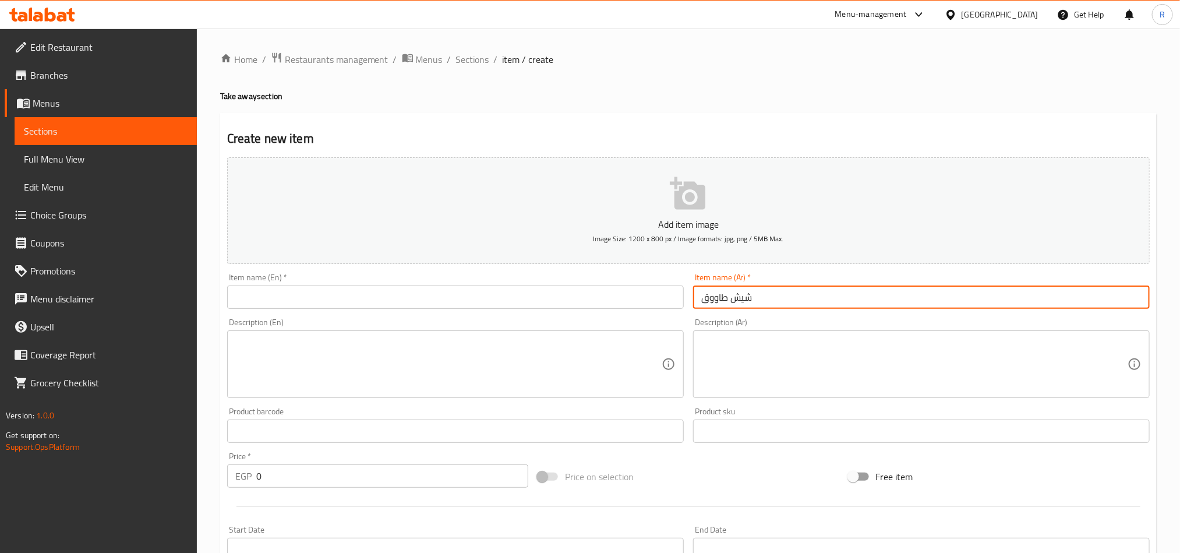
click at [736, 301] on input "شيش طاووق" at bounding box center [921, 296] width 457 height 23
type input "شيش طاووق"
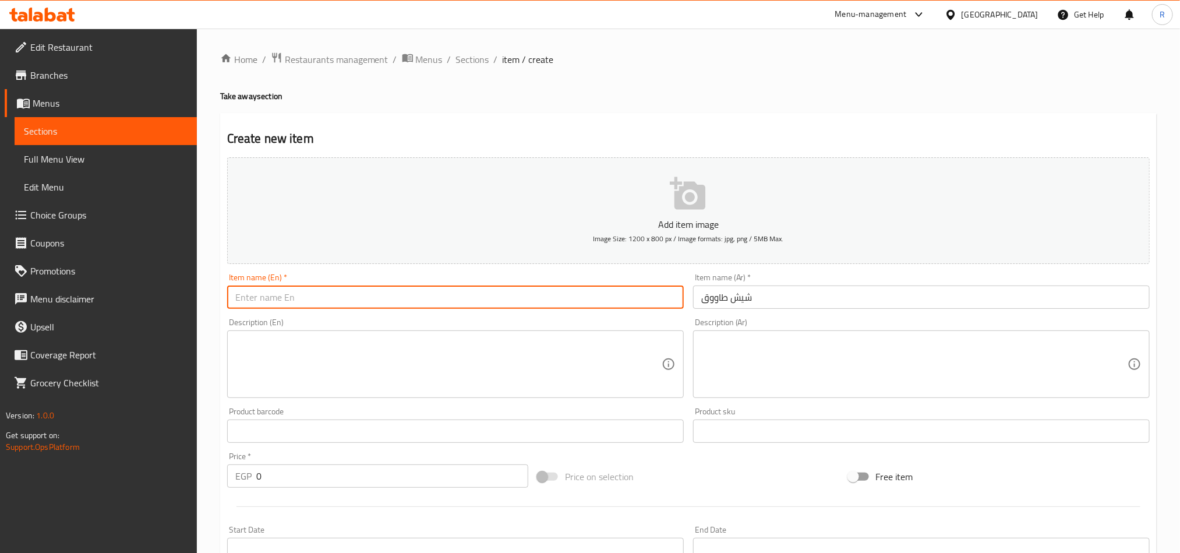
paste input "[PERSON_NAME]"
type input "[PERSON_NAME]"
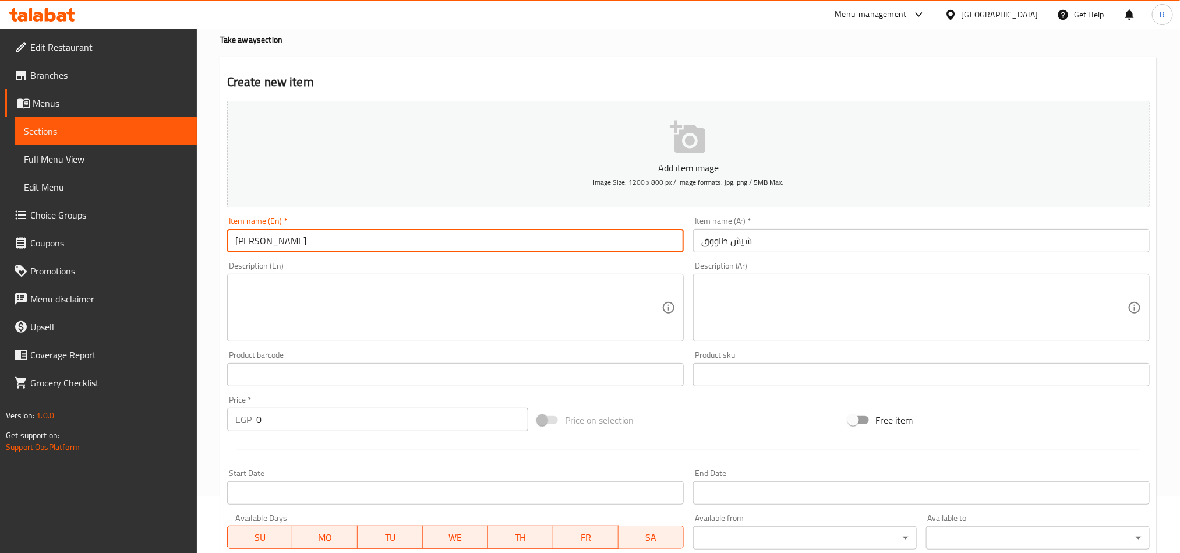
scroll to position [87, 0]
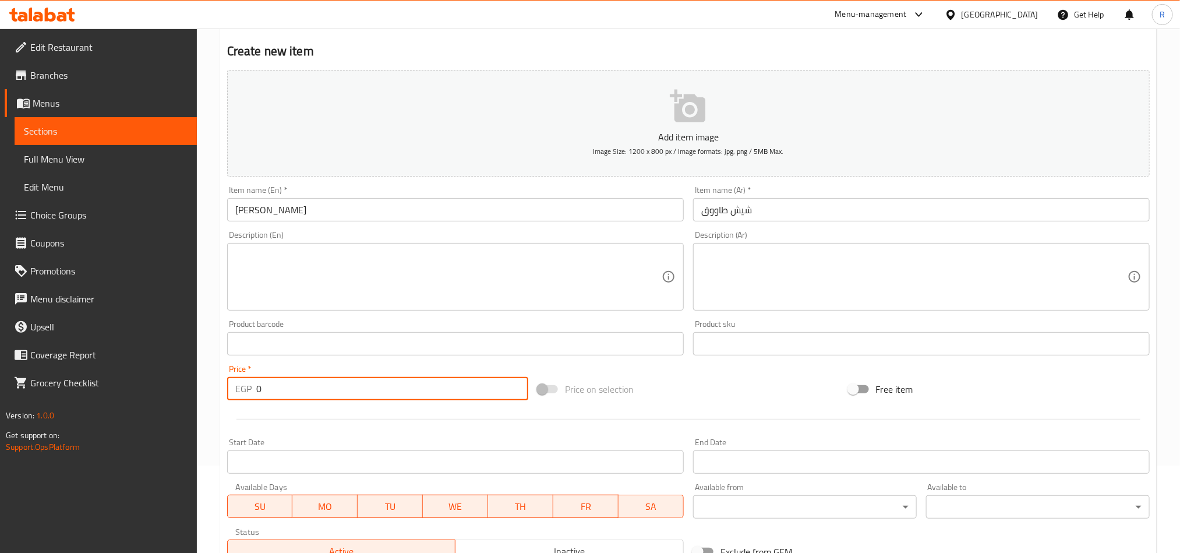
drag, startPoint x: 273, startPoint y: 383, endPoint x: 245, endPoint y: 390, distance: 28.8
click at [245, 390] on div "EGP 0 Price *" at bounding box center [377, 388] width 301 height 23
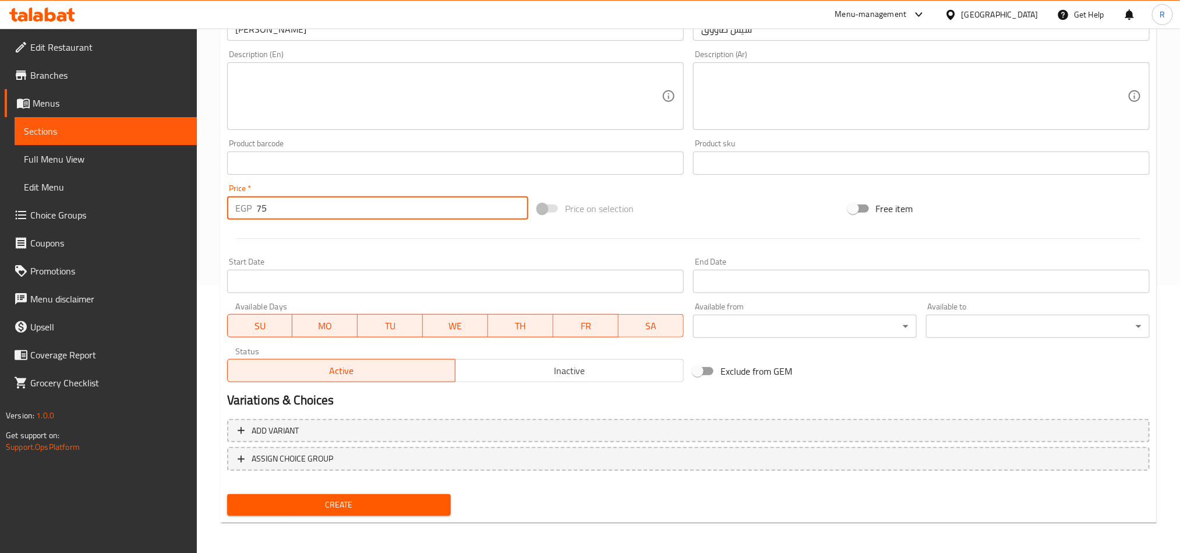
scroll to position [269, 0]
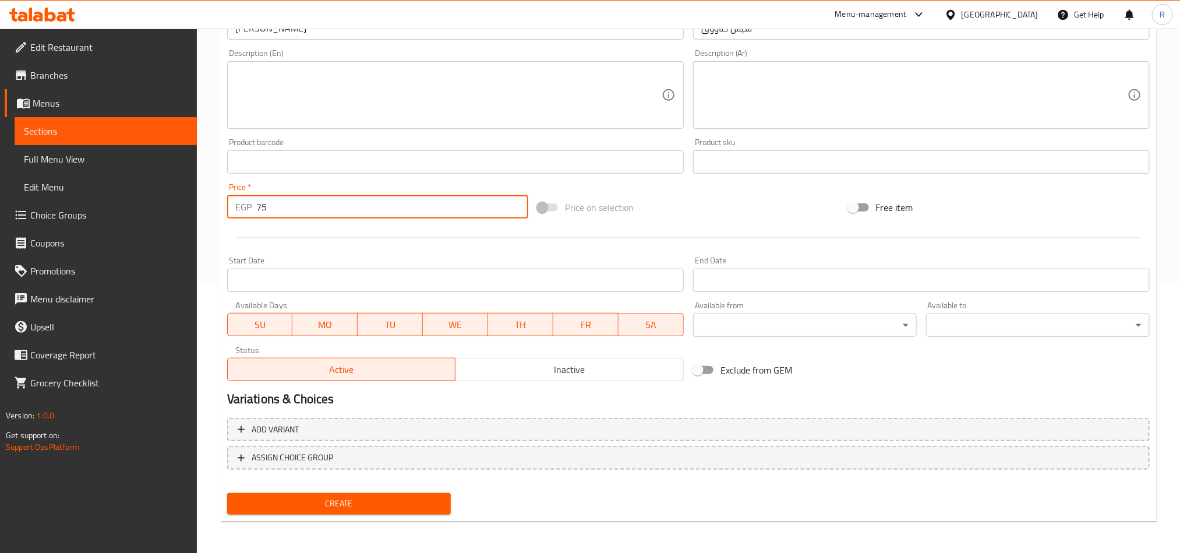
type input "75"
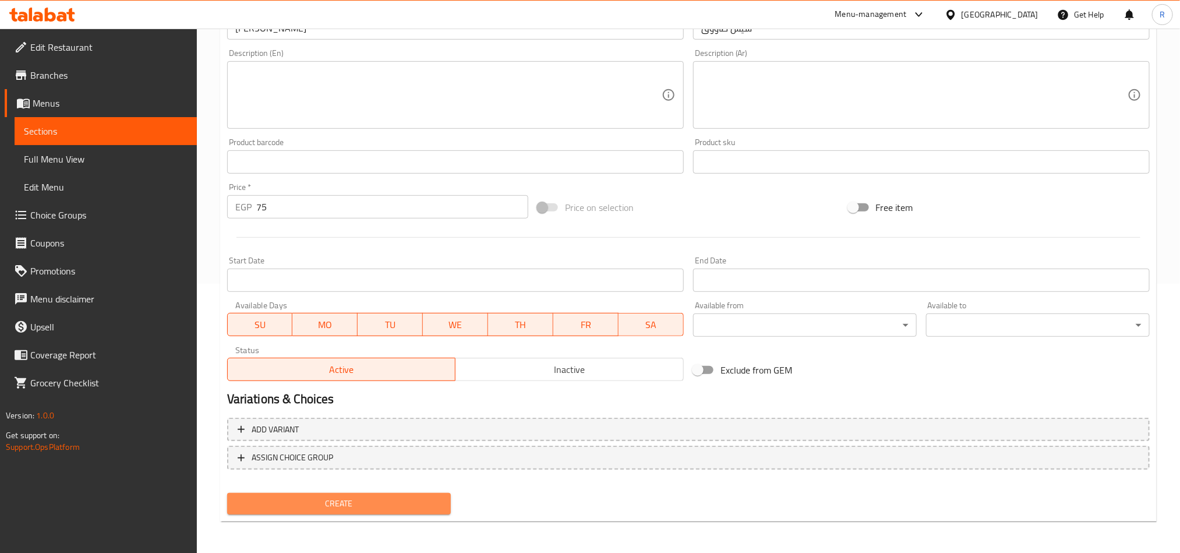
click at [357, 507] on span "Create" at bounding box center [338, 503] width 205 height 15
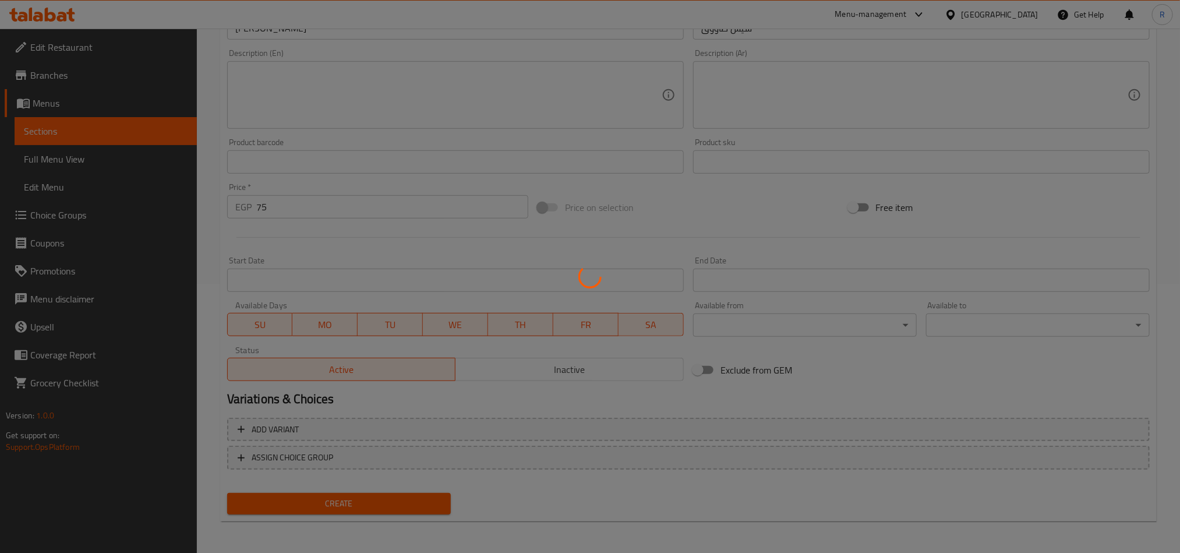
type input "0"
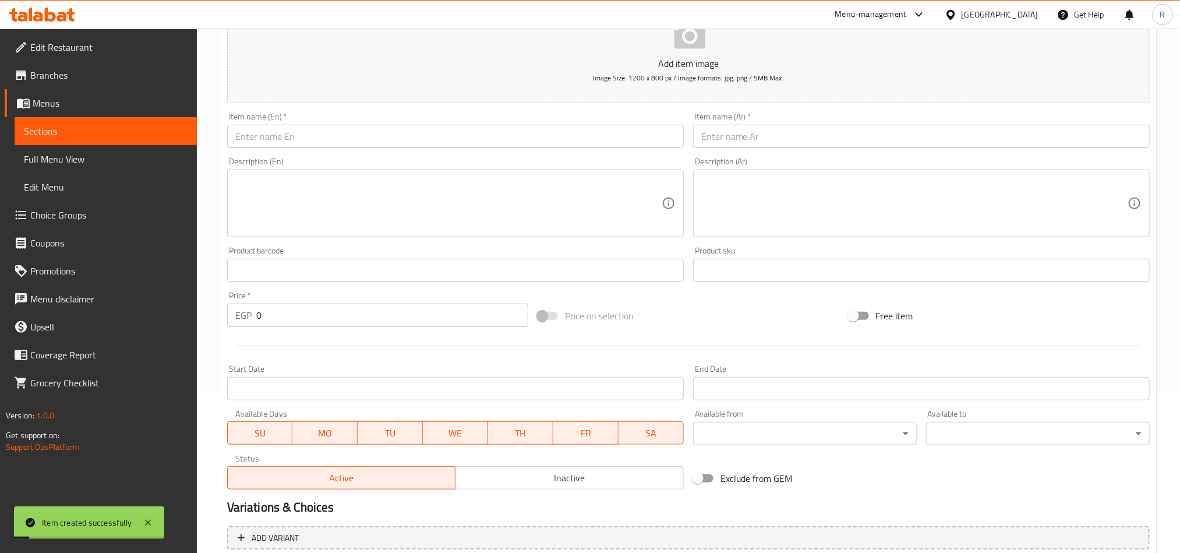
scroll to position [7, 0]
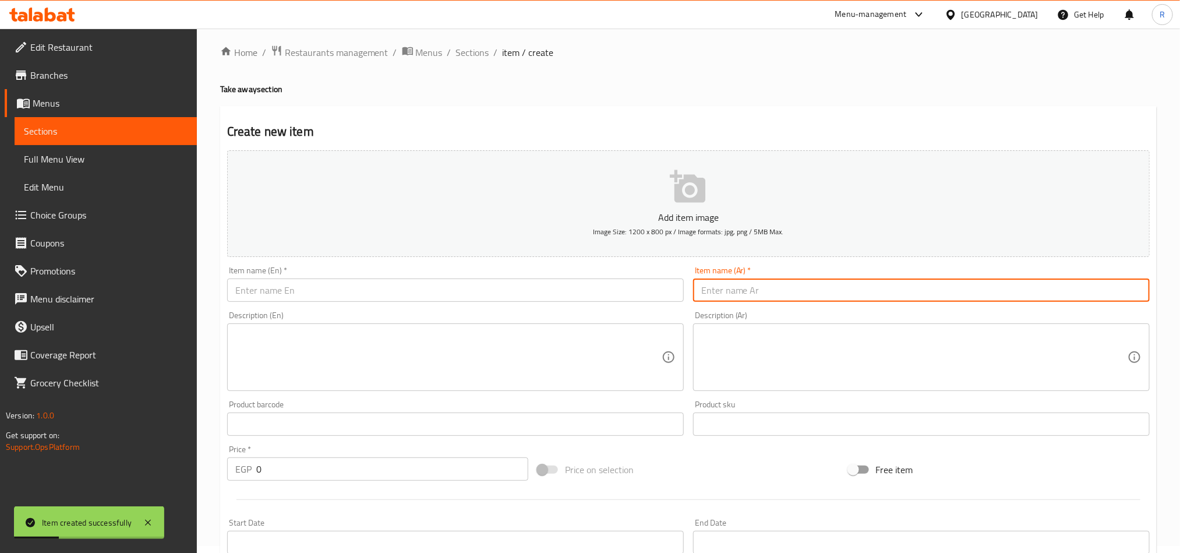
click at [825, 284] on input "text" at bounding box center [921, 289] width 457 height 23
click at [719, 289] on input "كوردن بلو" at bounding box center [921, 289] width 457 height 23
type input "كوردن بلو"
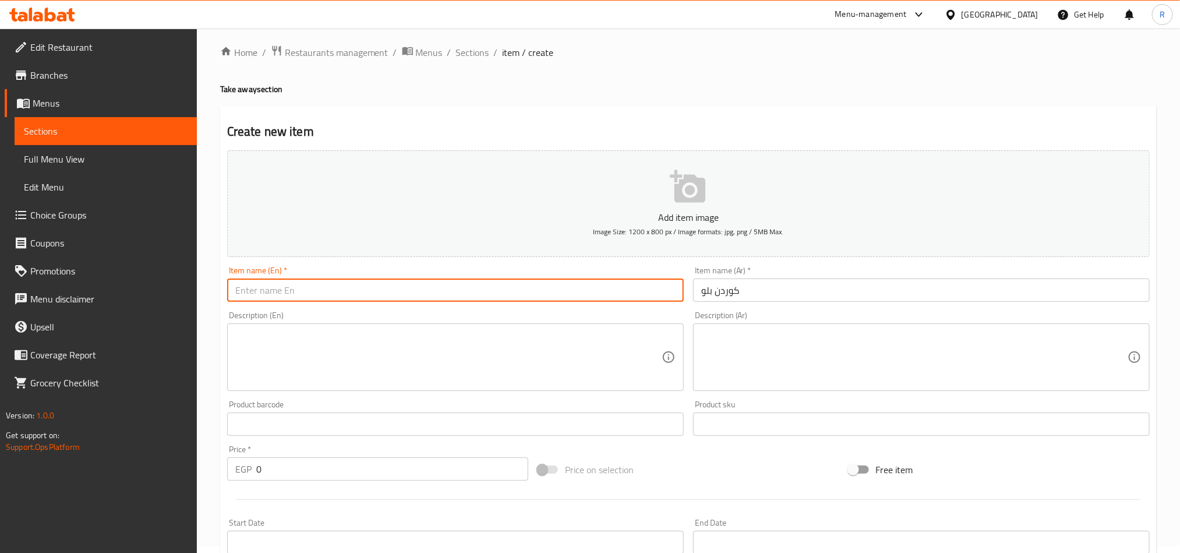
paste input "Cordon Bleu"
type input "Cordon Bleu"
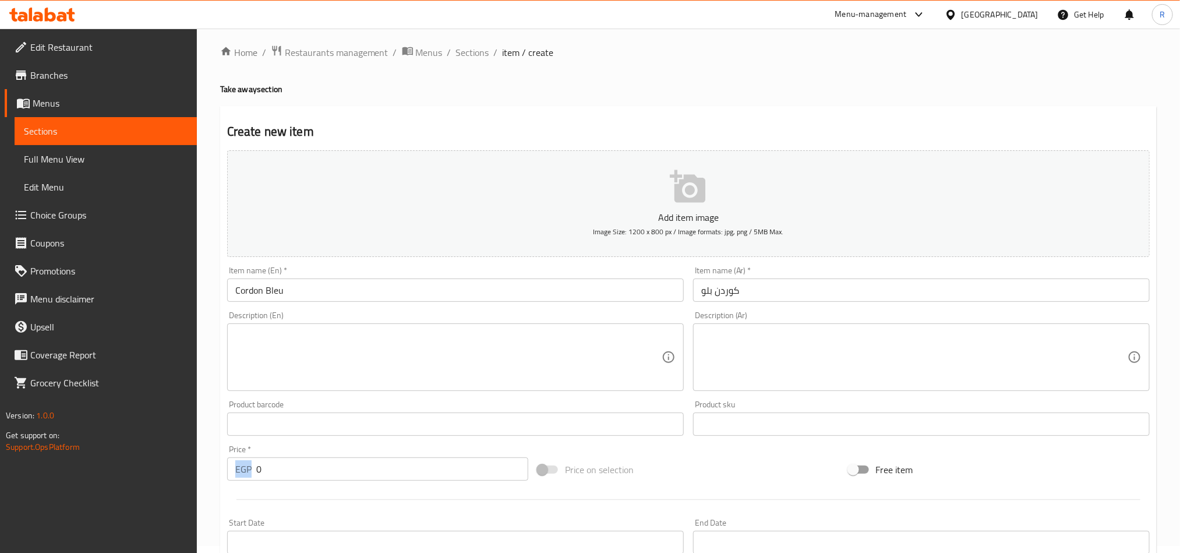
drag, startPoint x: 249, startPoint y: 463, endPoint x: 280, endPoint y: 476, distance: 33.4
click at [280, 476] on div "EGP 0 Price *" at bounding box center [377, 468] width 301 height 23
drag, startPoint x: 273, startPoint y: 474, endPoint x: 253, endPoint y: 468, distance: 20.6
click at [255, 472] on div "EGP 0 Price *" at bounding box center [377, 468] width 301 height 23
type input "75"
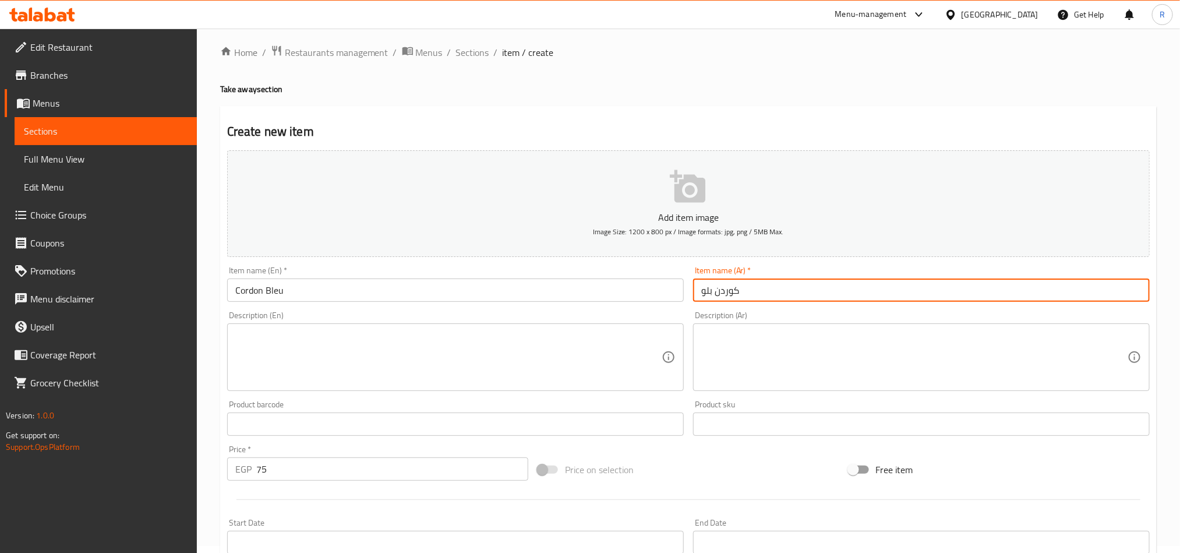
click at [717, 288] on input "كوردن بلو" at bounding box center [921, 289] width 457 height 23
click at [267, 281] on input "Cordon Bleu" at bounding box center [455, 289] width 457 height 23
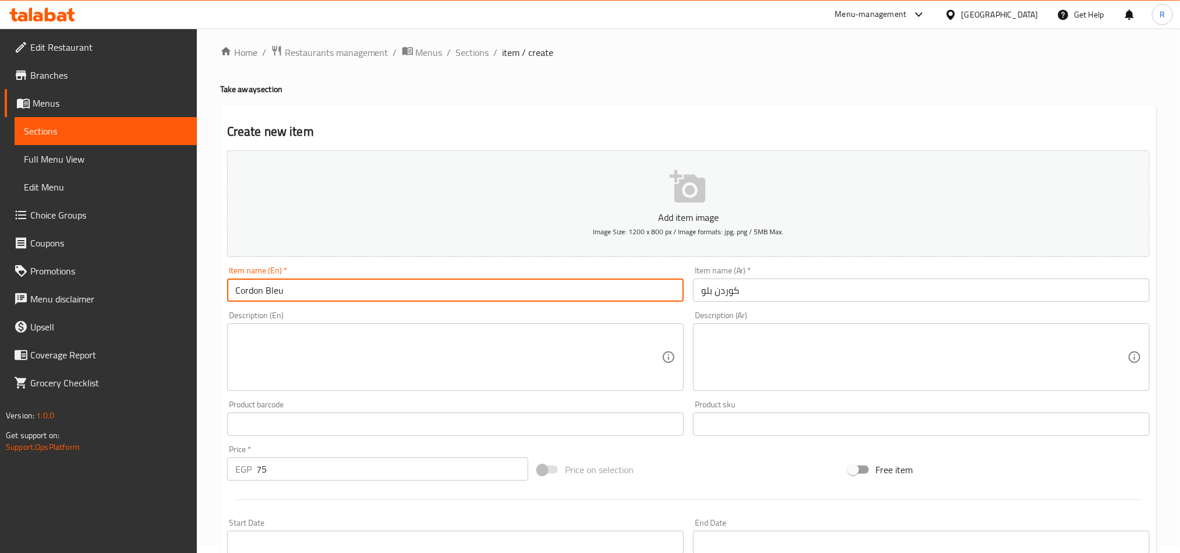
click at [267, 281] on input "Cordon Bleu" at bounding box center [455, 289] width 457 height 23
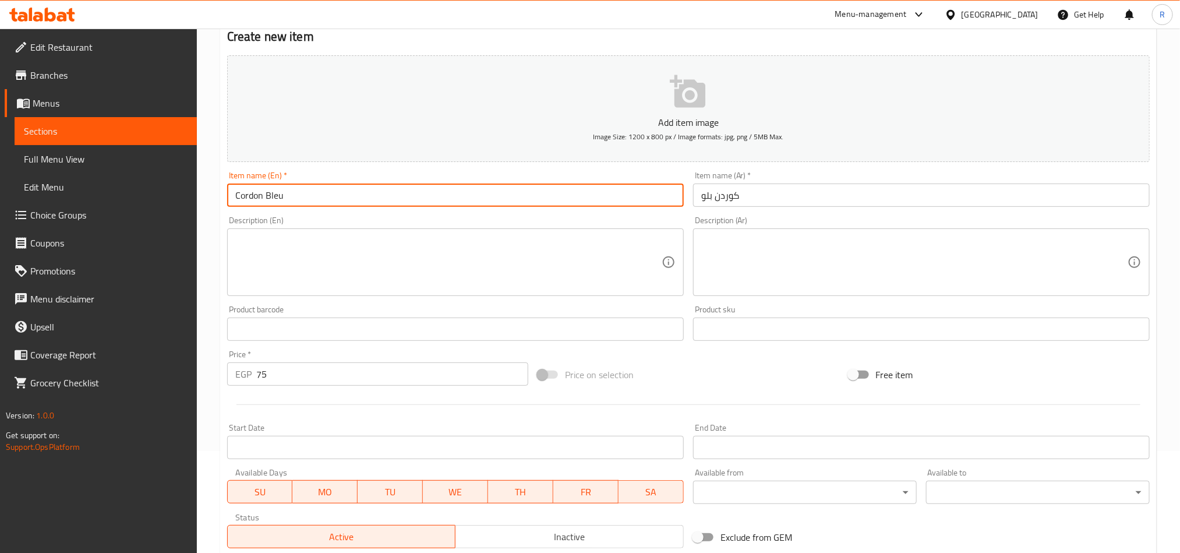
scroll to position [269, 0]
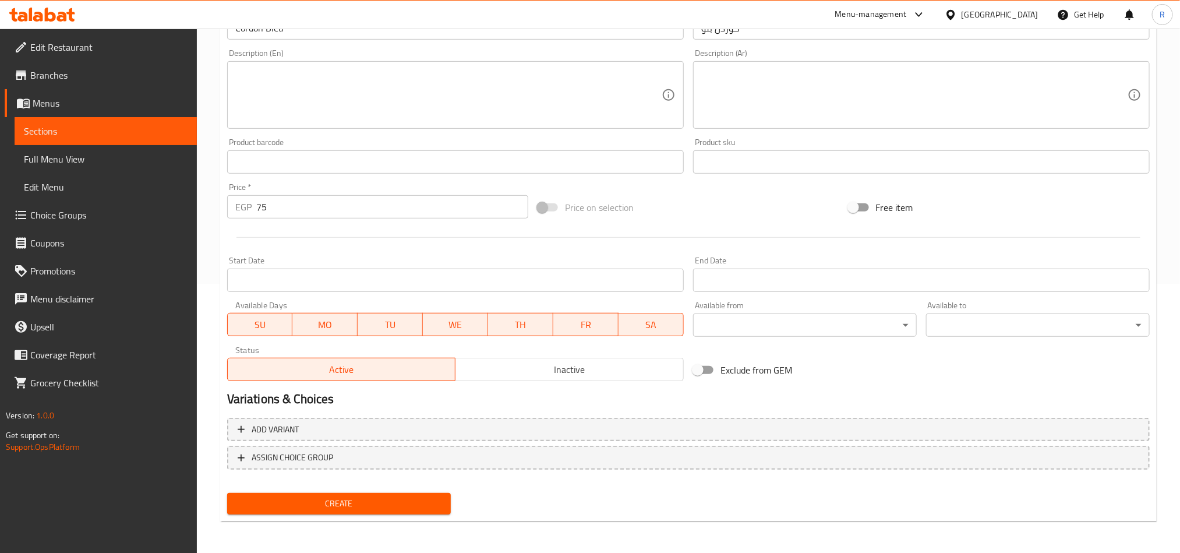
click at [330, 490] on div "Create" at bounding box center [339, 503] width 233 height 31
click at [331, 496] on span "Create" at bounding box center [338, 503] width 205 height 15
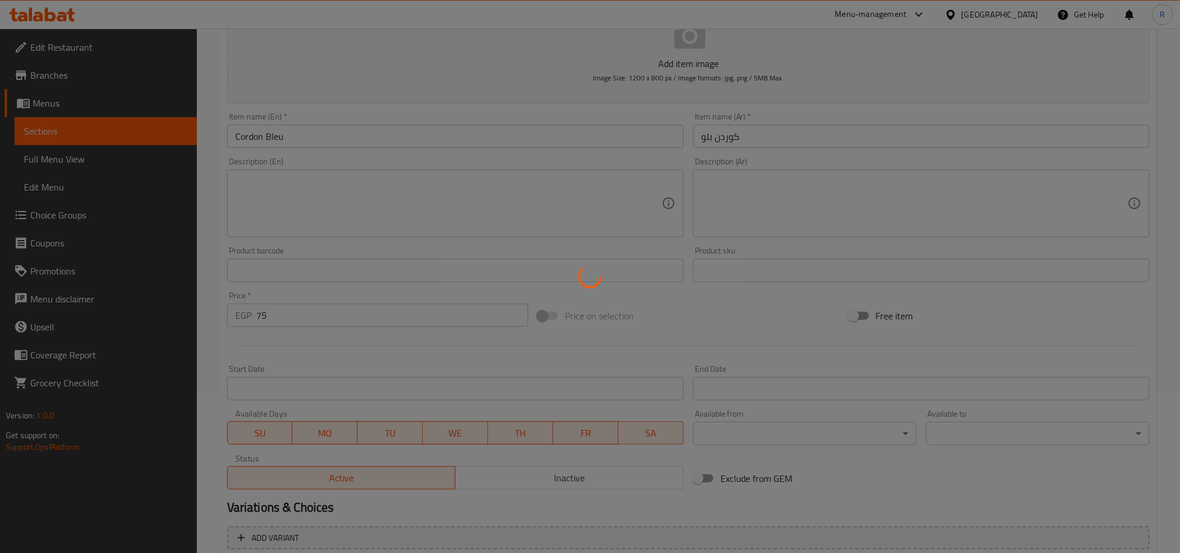
scroll to position [7, 0]
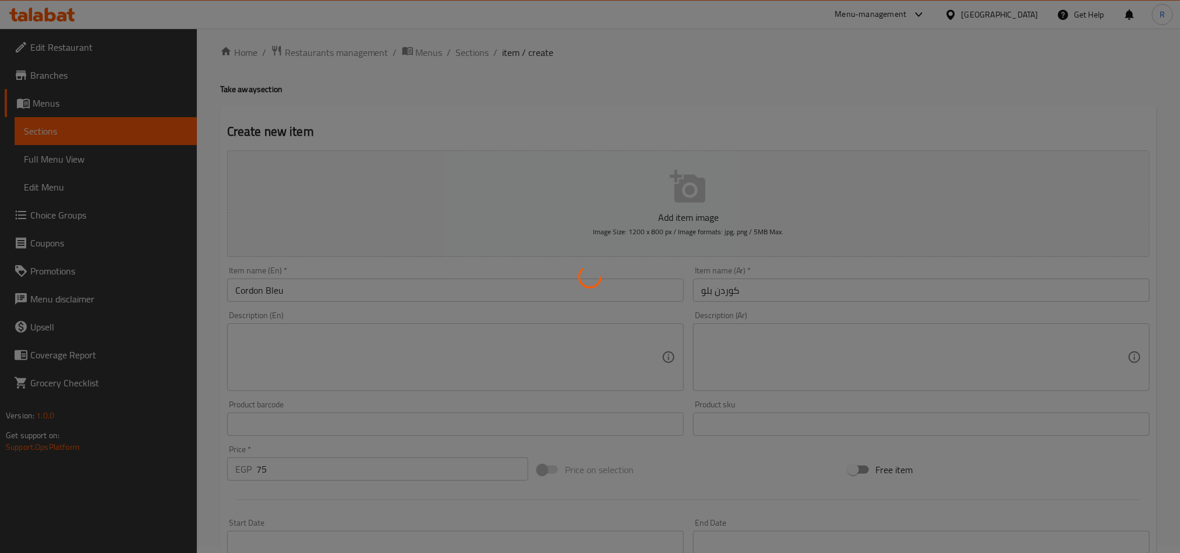
type input "0"
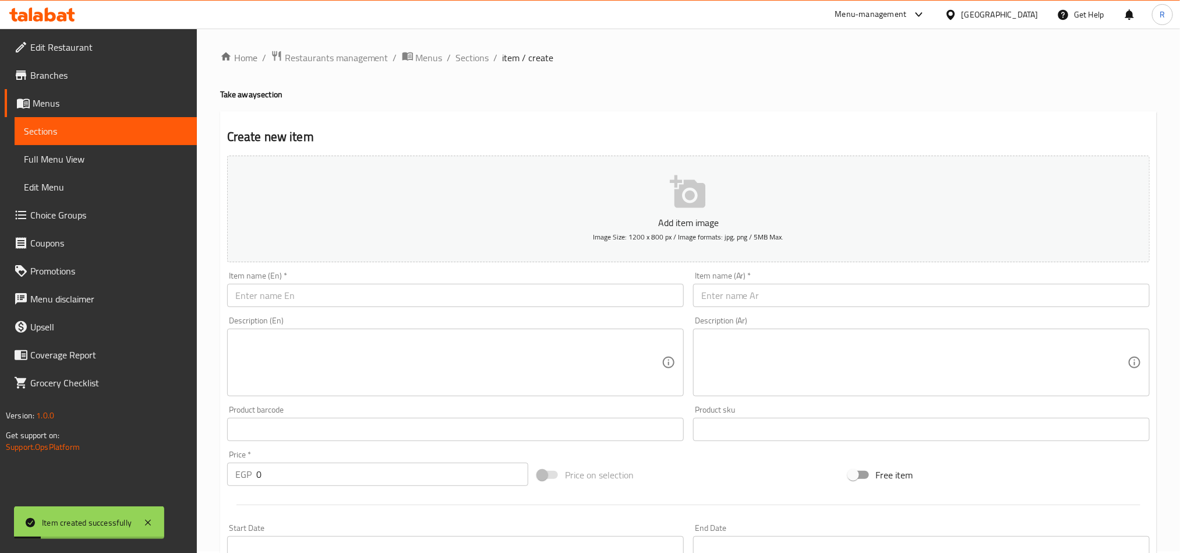
scroll to position [0, 0]
drag, startPoint x: 478, startPoint y: 65, endPoint x: 492, endPoint y: 74, distance: 16.5
click at [478, 65] on span "Sections" at bounding box center [472, 59] width 33 height 14
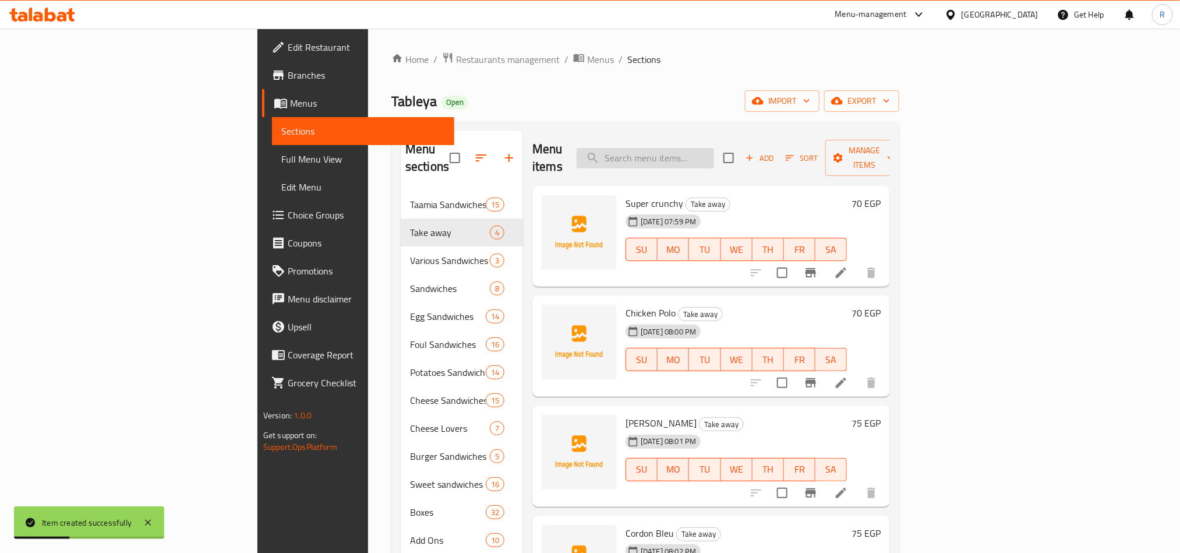
click at [714, 157] on input "search" at bounding box center [645, 158] width 137 height 20
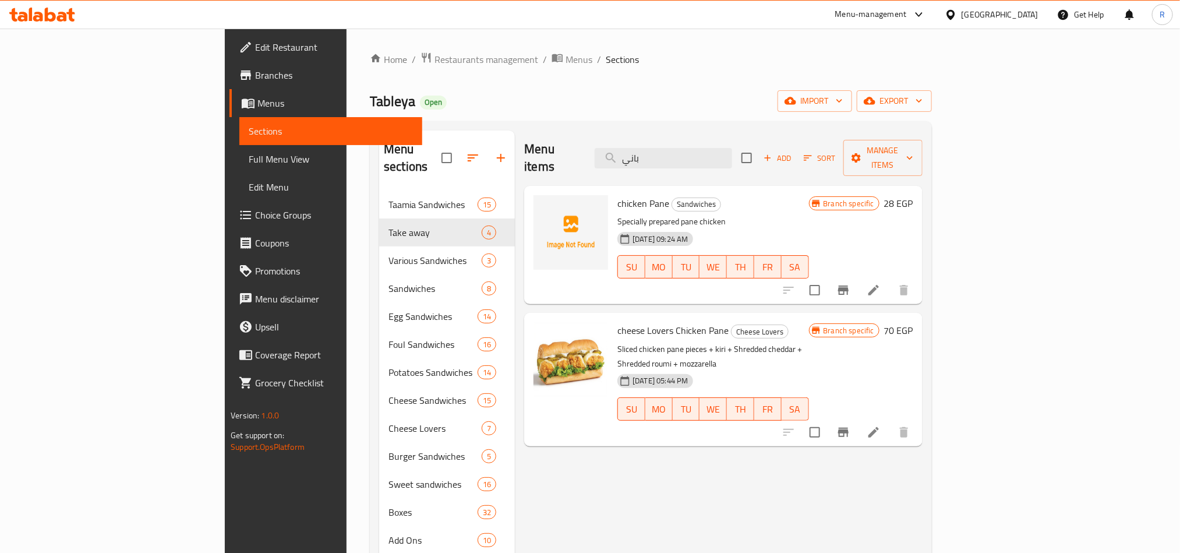
type input "باني"
click at [732, 156] on input "باني" at bounding box center [663, 158] width 137 height 20
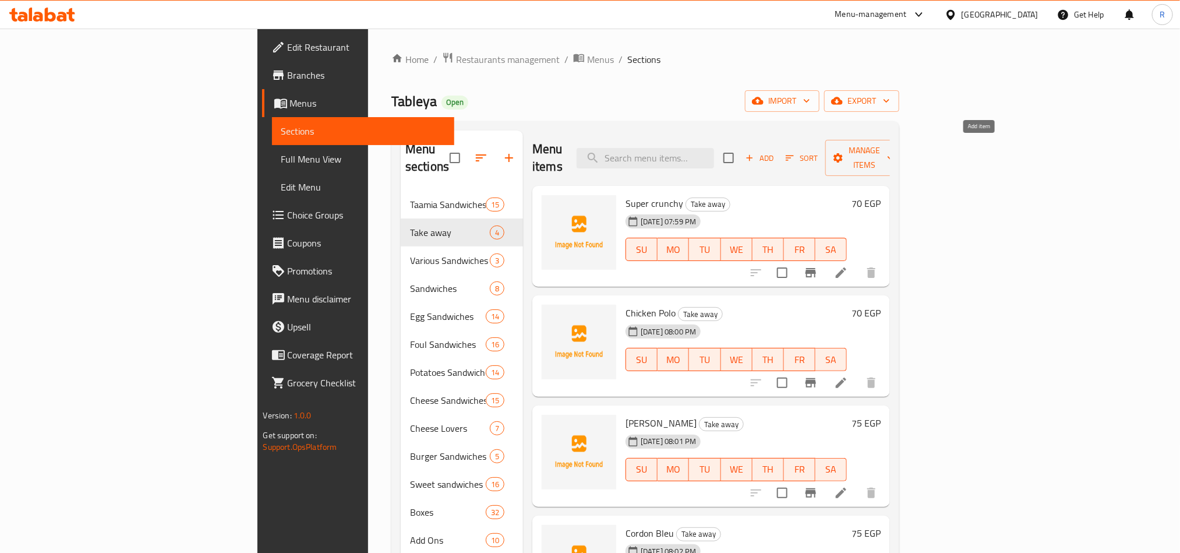
click at [775, 154] on span "Add" at bounding box center [759, 157] width 31 height 13
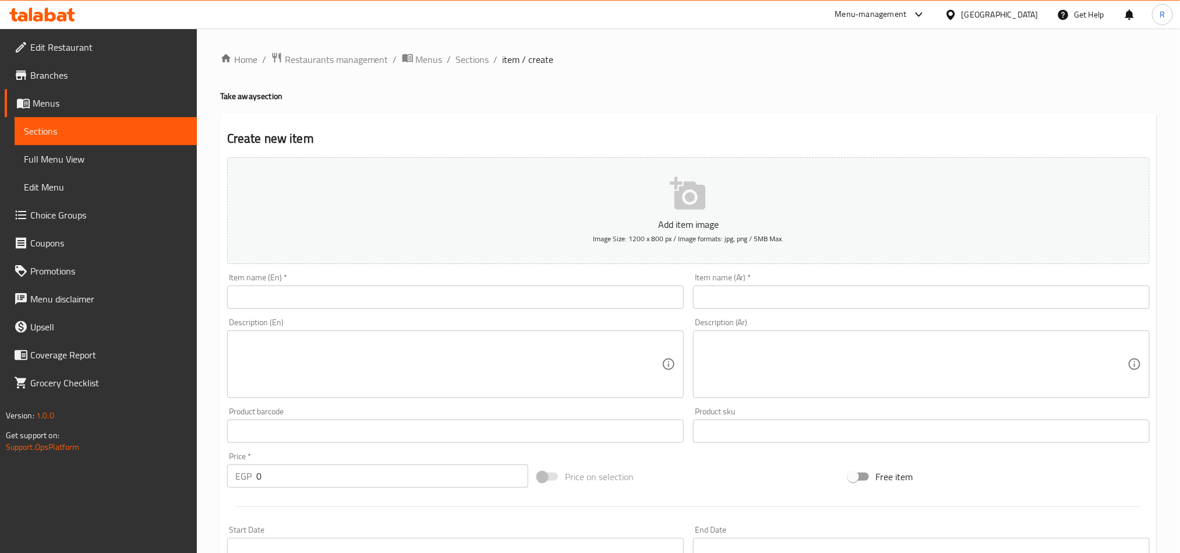
click at [768, 294] on input "text" at bounding box center [921, 296] width 457 height 23
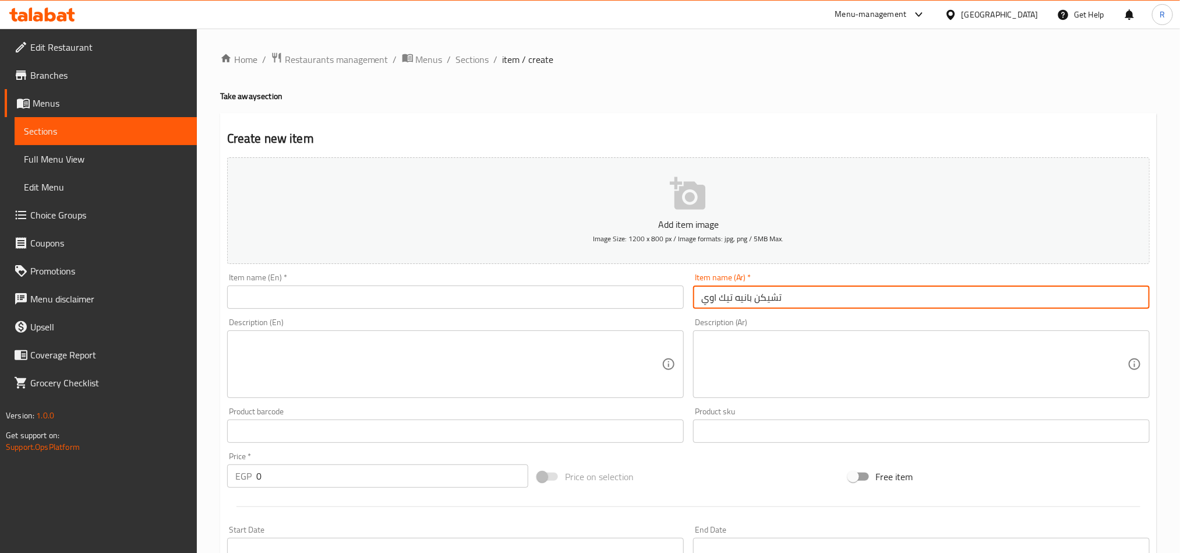
type input "تشيكن بانيه تيك اوي"
click at [599, 297] on input "text" at bounding box center [455, 296] width 457 height 23
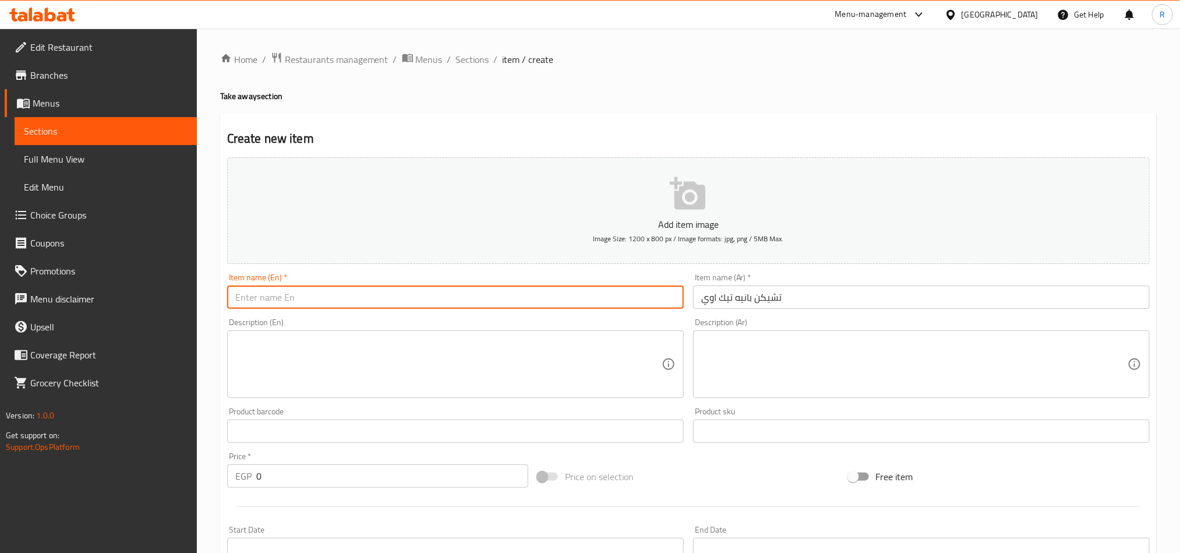
click at [713, 298] on input "تشيكن بانيه تيك اوي" at bounding box center [921, 296] width 457 height 23
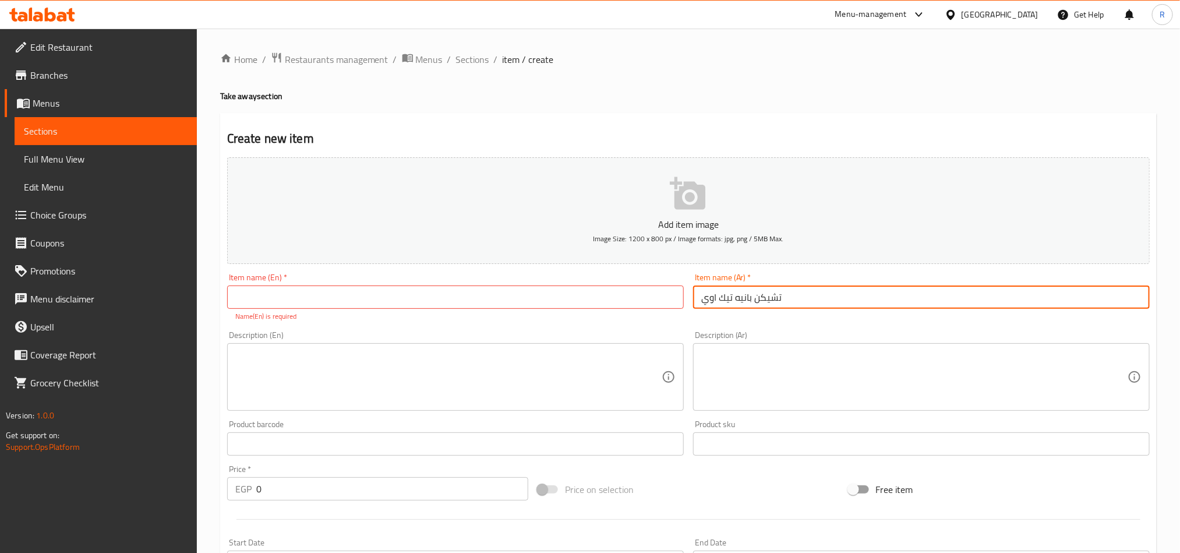
click at [713, 298] on input "تشيكن بانيه تيك اوي" at bounding box center [921, 296] width 457 height 23
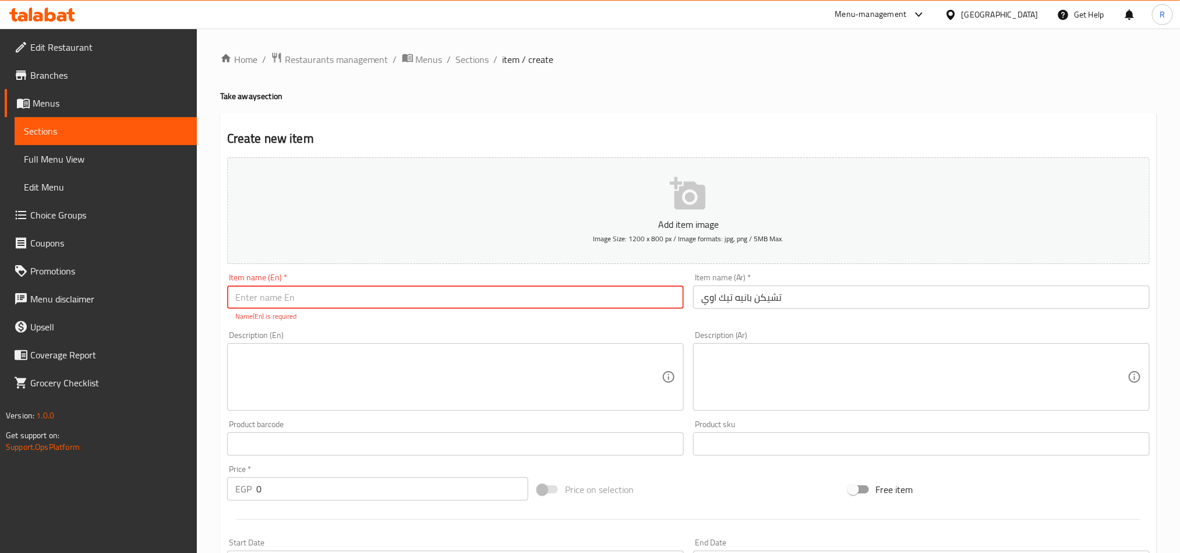
paste input "Chicken Pane Takeaway"
type input "Chicken Pane Takeaway"
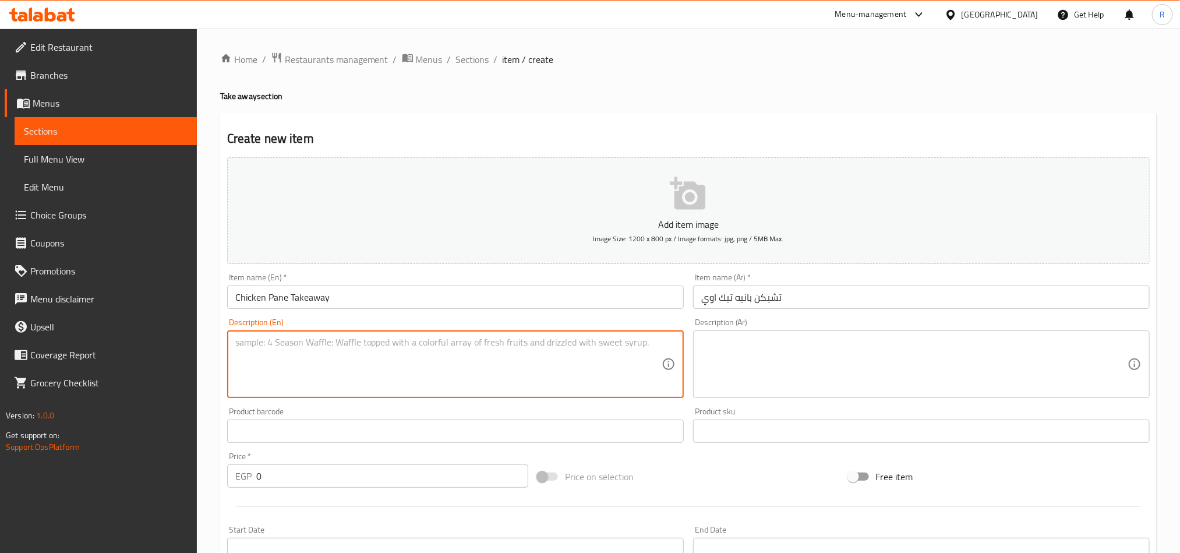
click at [406, 376] on textarea at bounding box center [448, 364] width 426 height 55
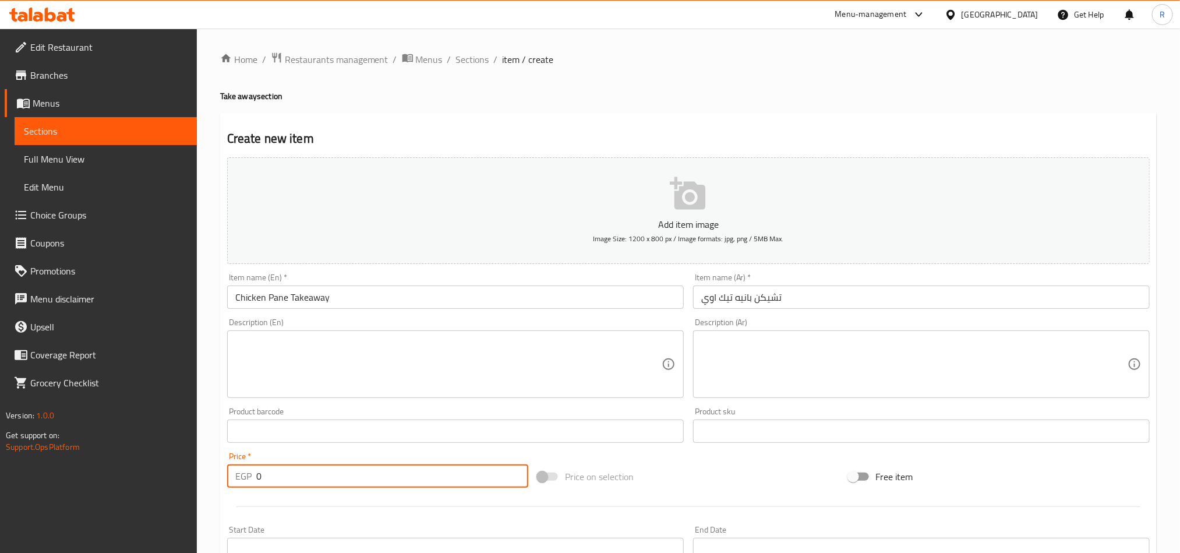
drag, startPoint x: 264, startPoint y: 482, endPoint x: 255, endPoint y: 478, distance: 10.4
click at [255, 481] on div "EGP 0 Price *" at bounding box center [377, 475] width 301 height 23
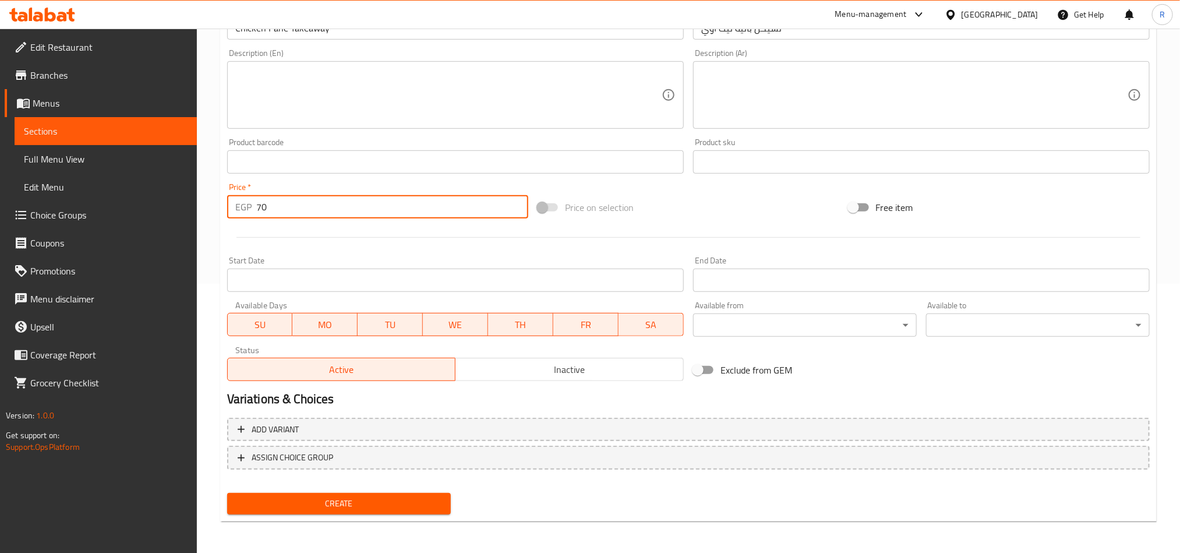
type input "70"
click at [391, 500] on span "Create" at bounding box center [338, 503] width 205 height 15
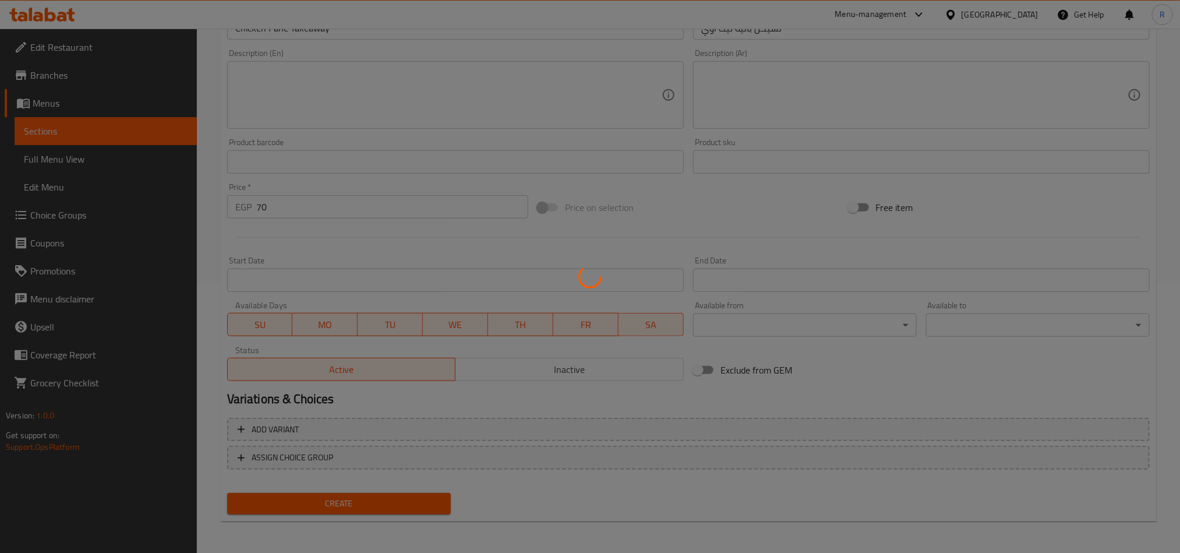
type input "0"
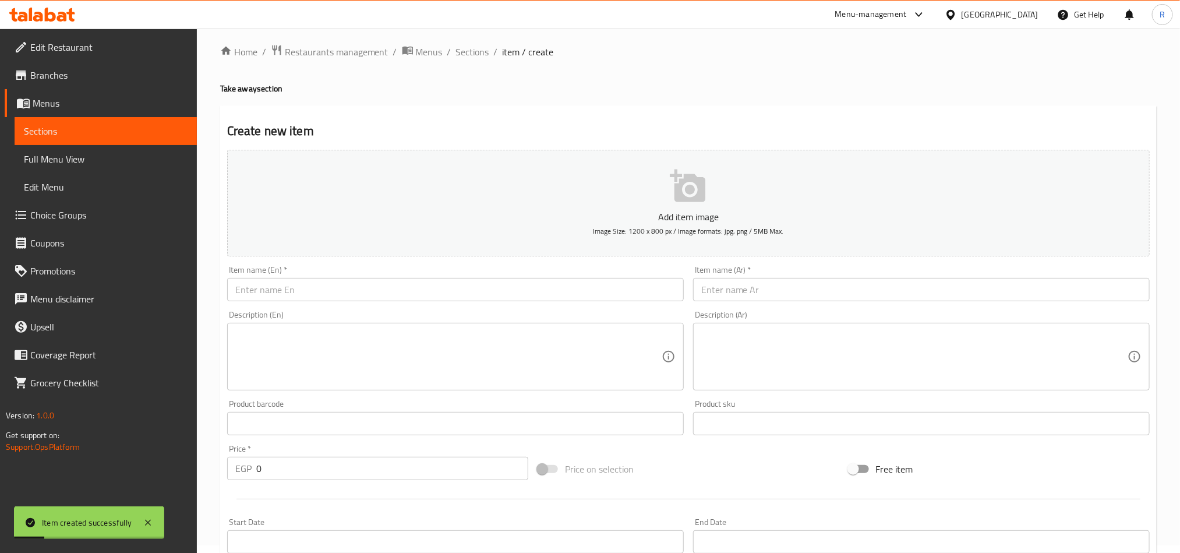
scroll to position [7, 0]
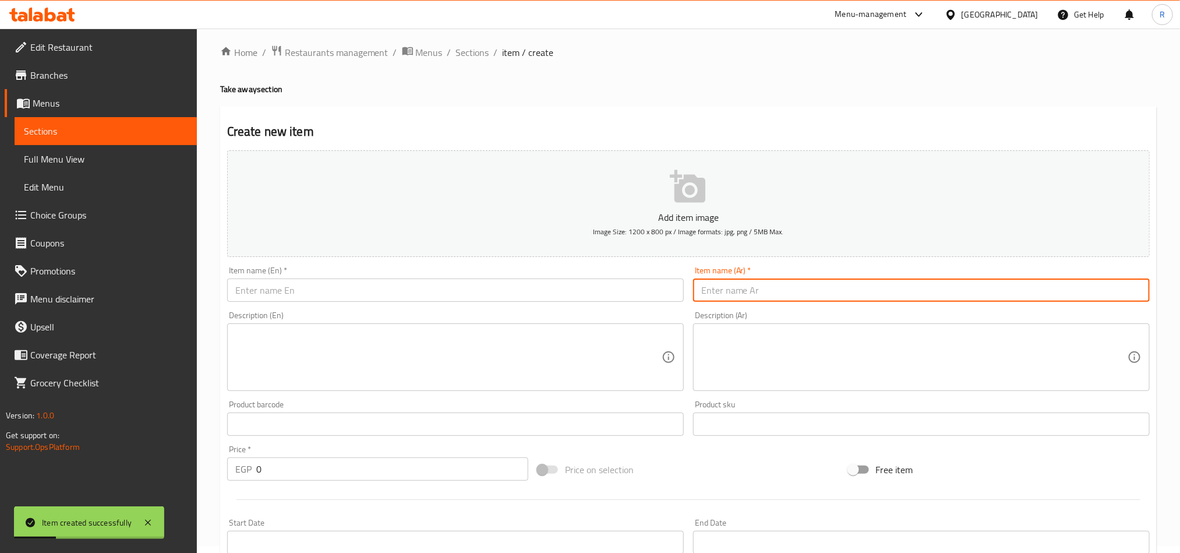
click at [902, 294] on input "text" at bounding box center [921, 289] width 457 height 23
type input "بطاطس جبنة"
click at [706, 284] on input "بطاطس جبنة" at bounding box center [921, 289] width 457 height 23
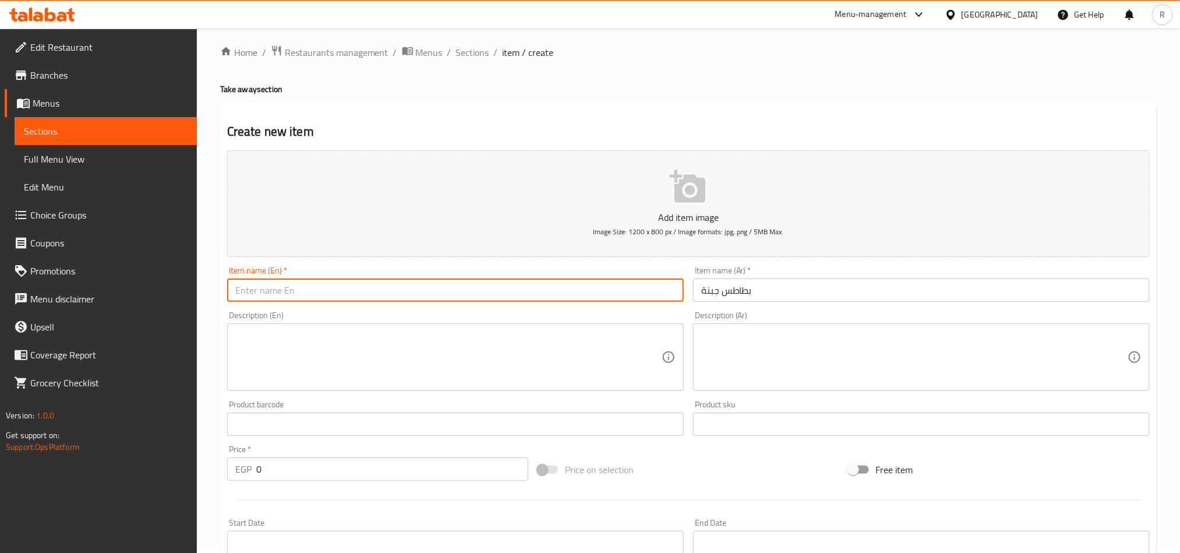
paste input "Cheese potatoes"
type input "Cheese potatoes"
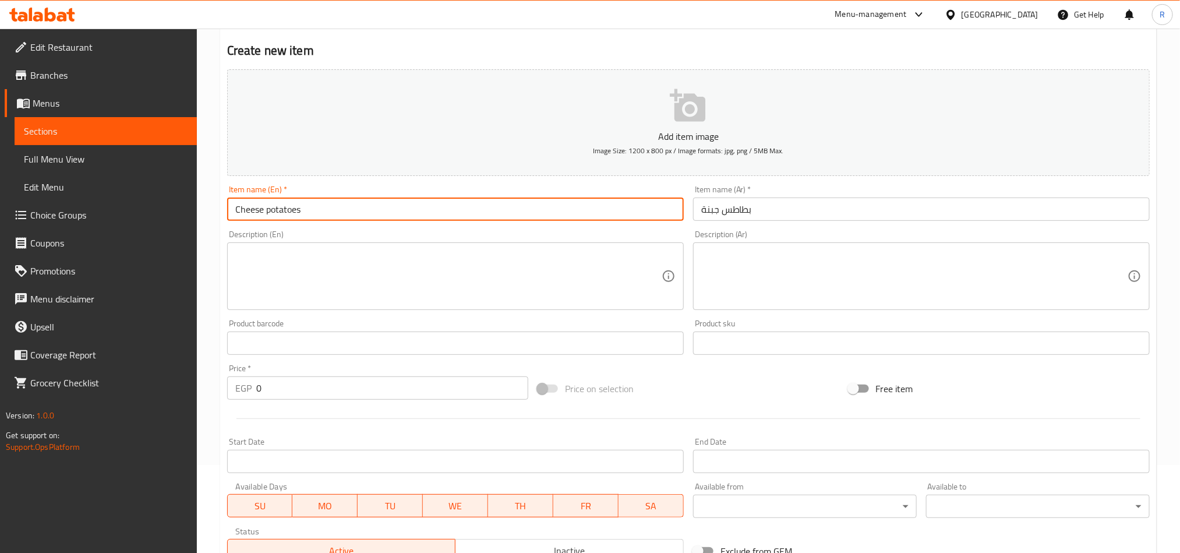
scroll to position [182, 0]
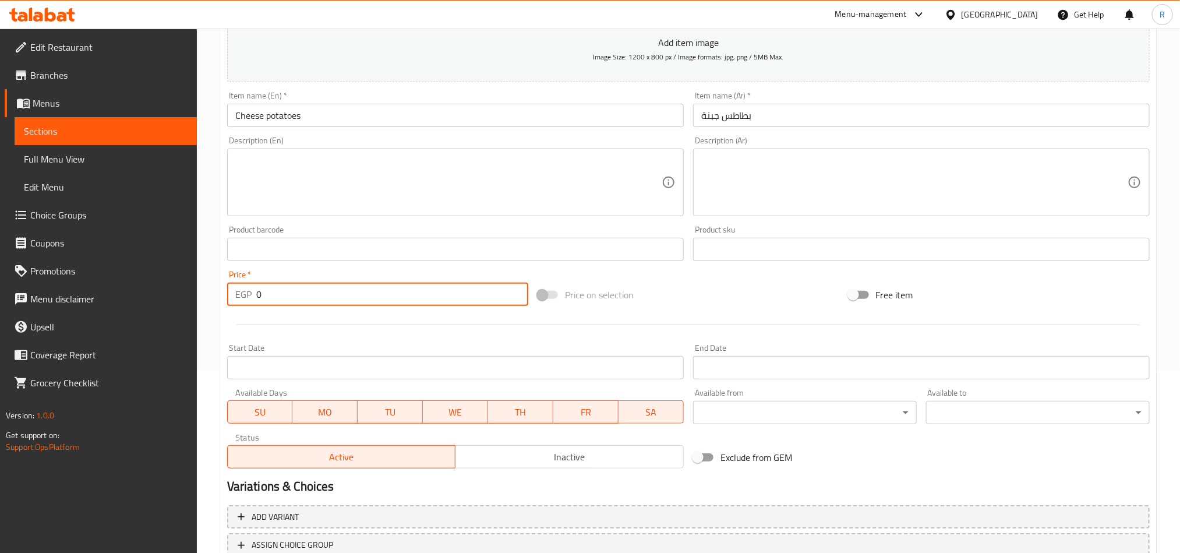
drag, startPoint x: 266, startPoint y: 299, endPoint x: 256, endPoint y: 301, distance: 10.1
click at [256, 301] on input "0" at bounding box center [392, 293] width 272 height 23
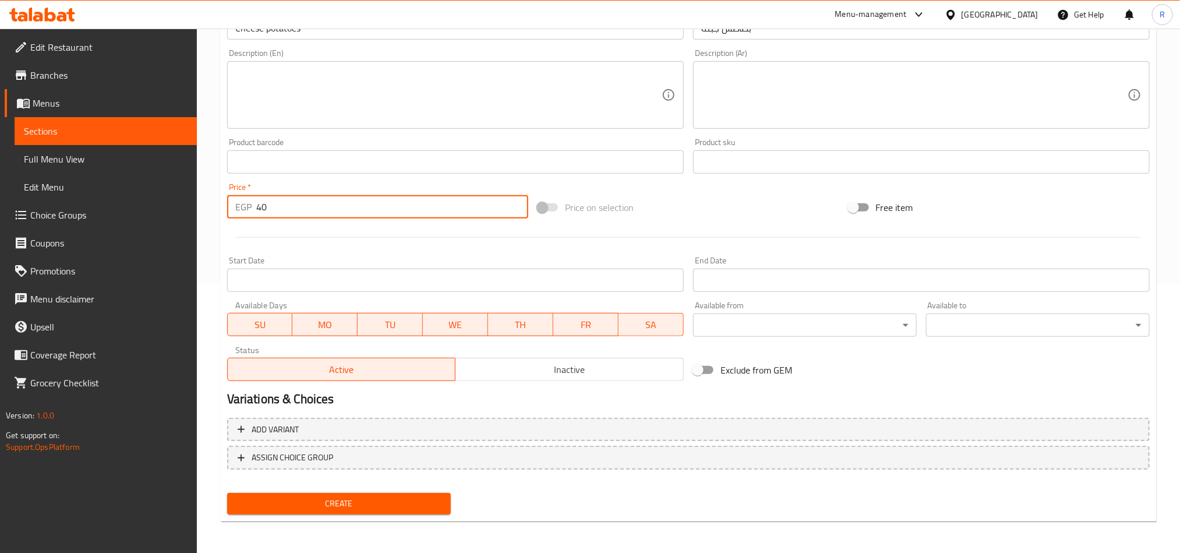
type input "40"
click at [364, 490] on div "Create" at bounding box center [339, 503] width 233 height 31
click at [363, 496] on span "Create" at bounding box center [338, 503] width 205 height 15
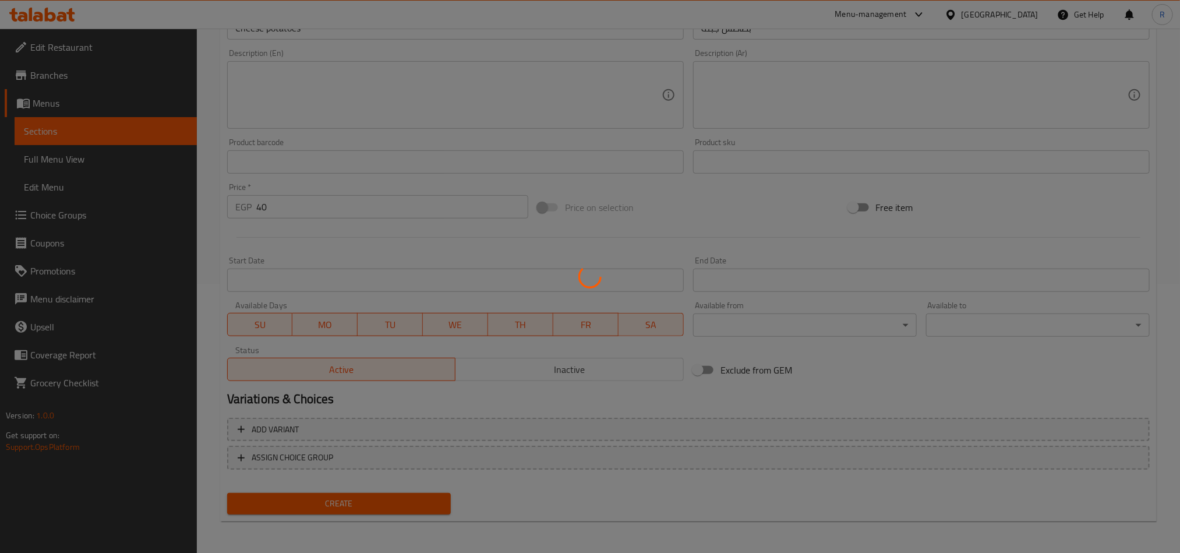
type input "0"
